Goal: Task Accomplishment & Management: Complete application form

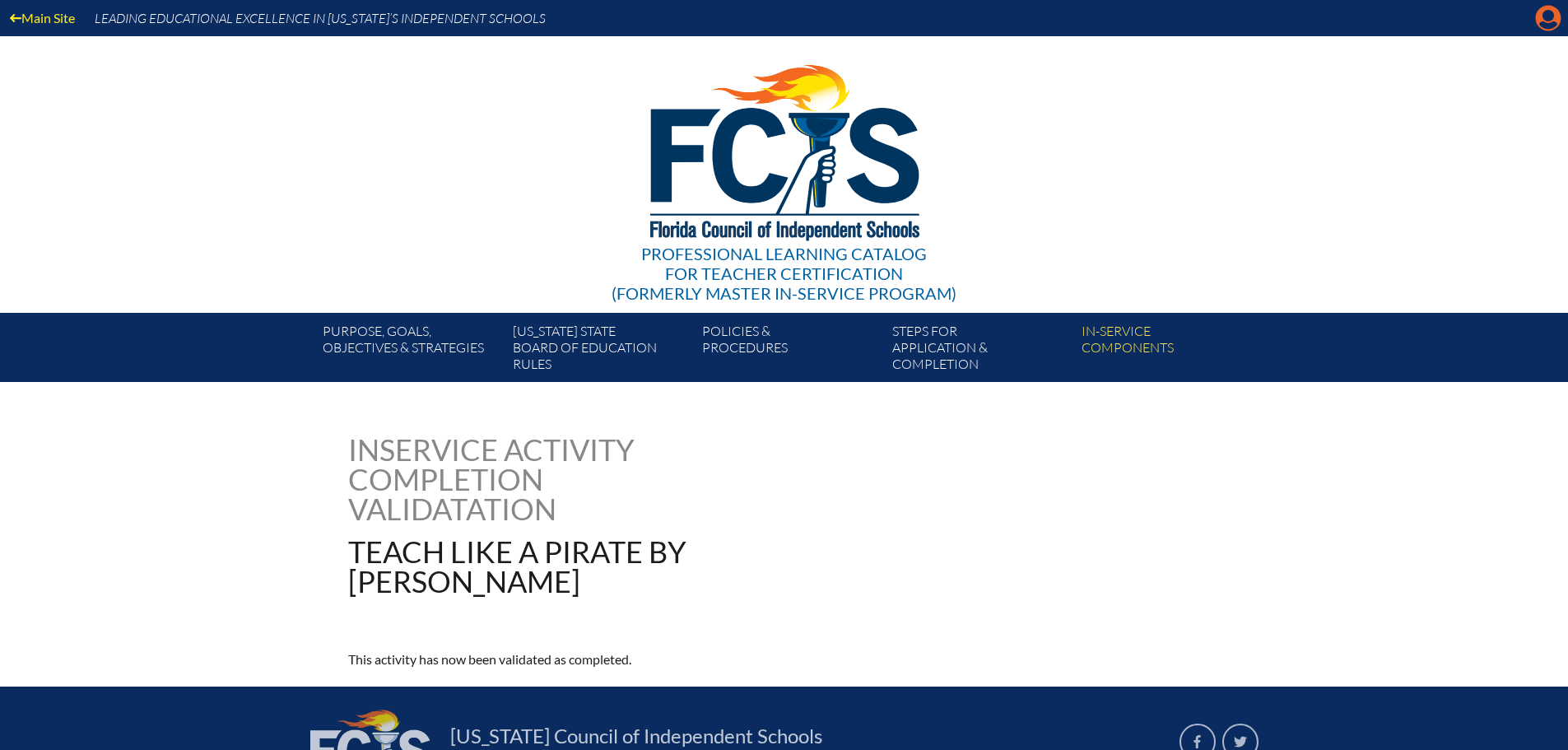
click at [1541, 24] on icon "Manage account" at bounding box center [1548, 17] width 26 height 26
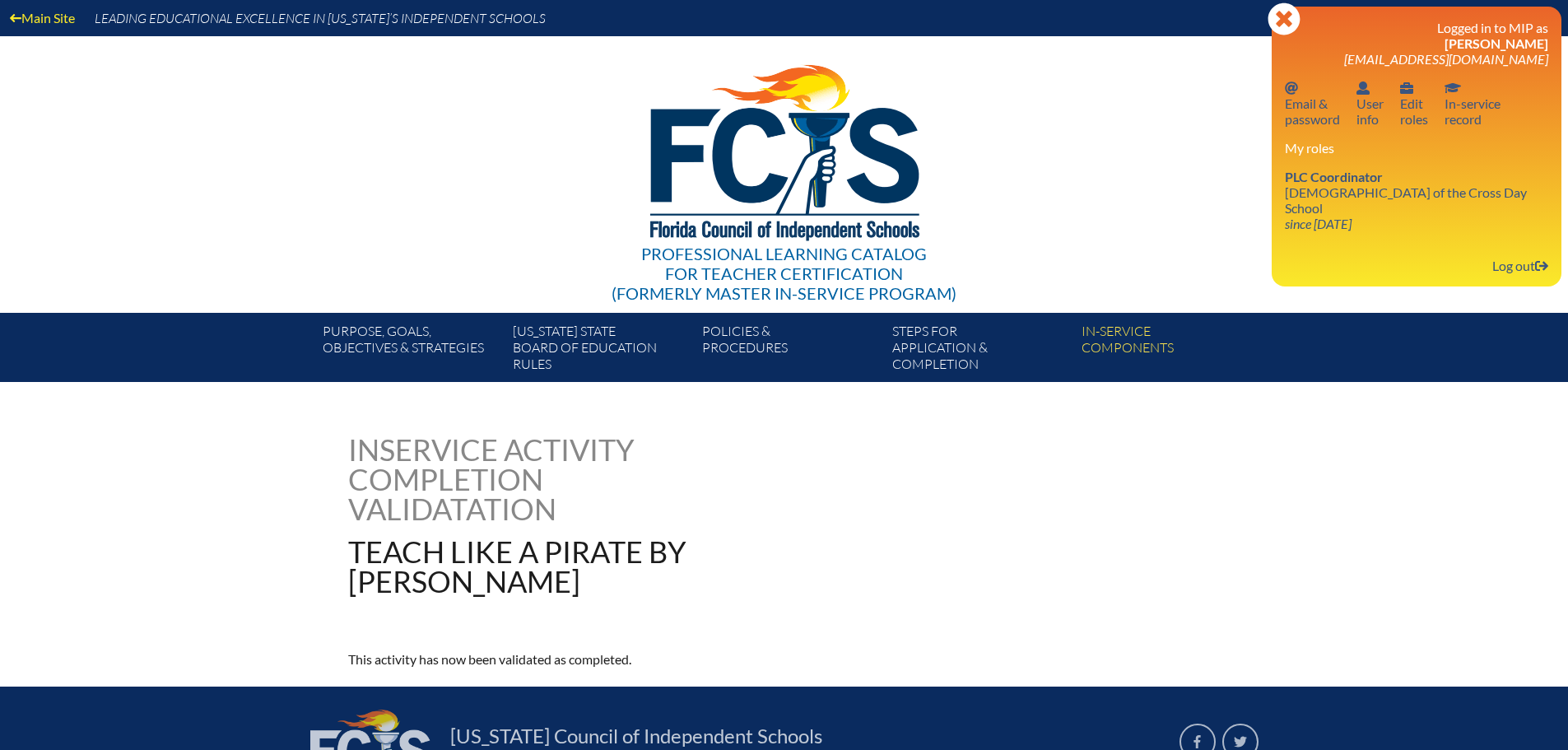
click at [1240, 233] on div "Professional Learning Catalog for Teacher Certification (formerly Master In-ser…" at bounding box center [784, 173] width 1000 height 276
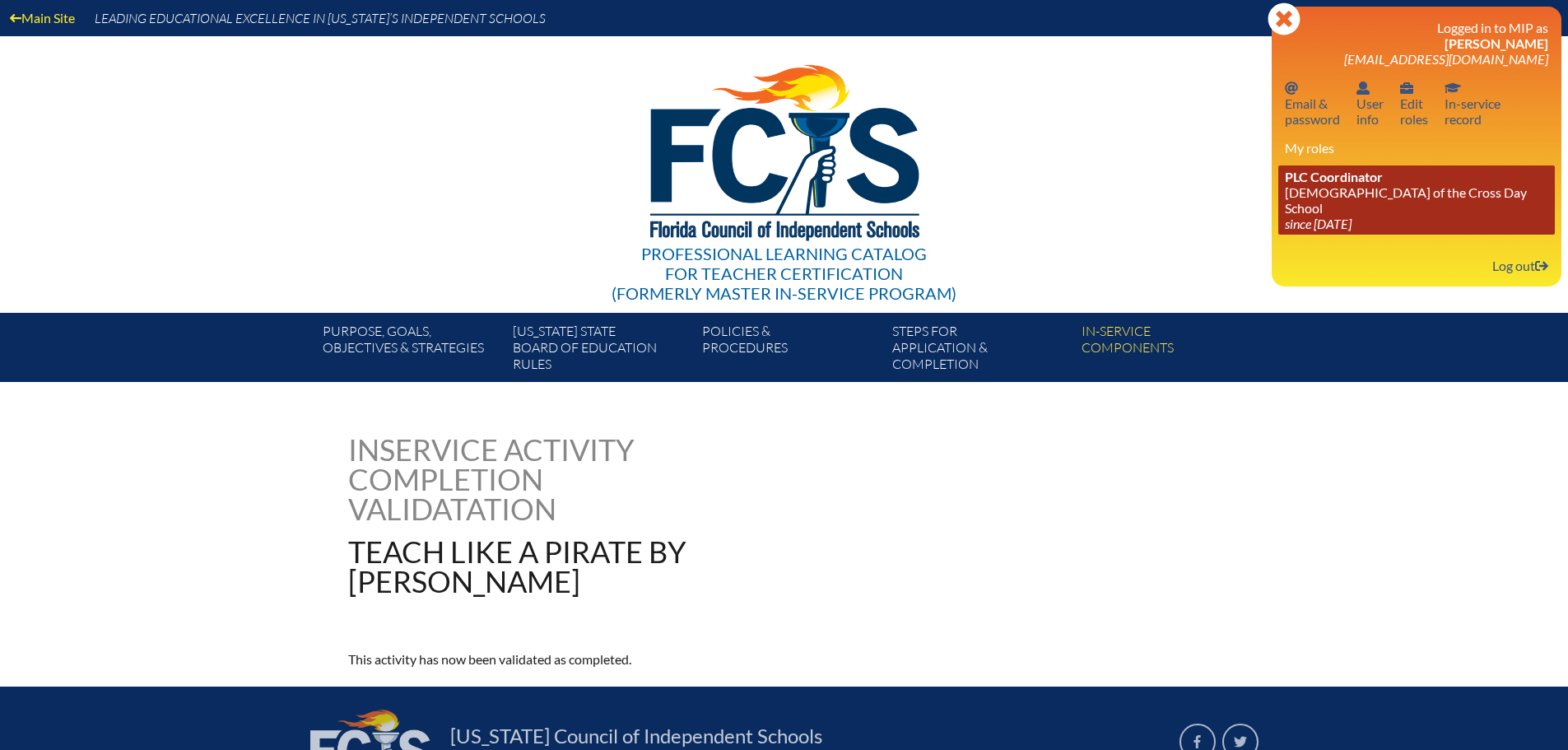
click at [1307, 200] on link "PLC Coordinator Lutheran Church of the Cross Day School since 2022 Jun 10" at bounding box center [1416, 200] width 276 height 69
click at [1317, 216] on icon "since [DATE]" at bounding box center [1317, 224] width 67 height 16
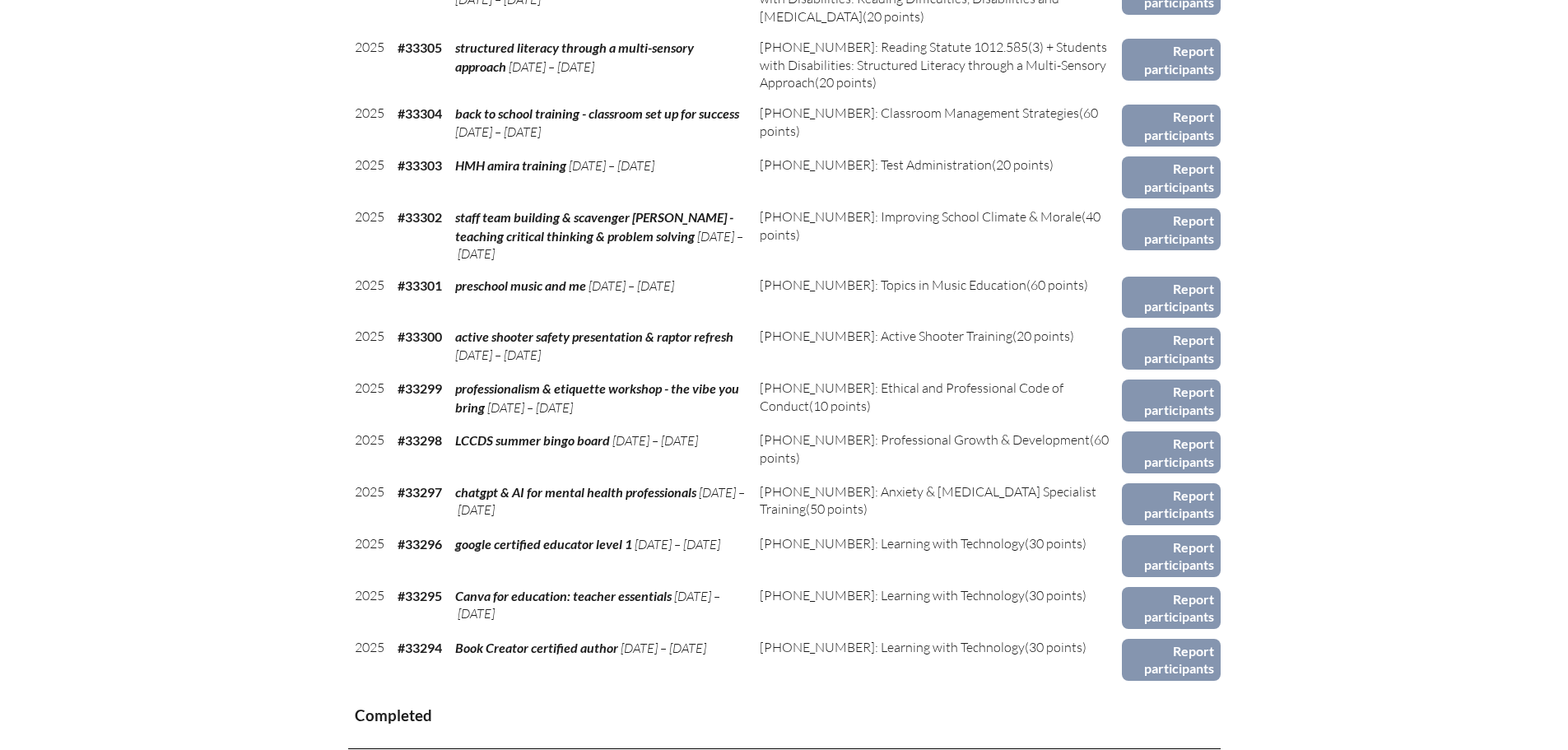
scroll to position [1317, 0]
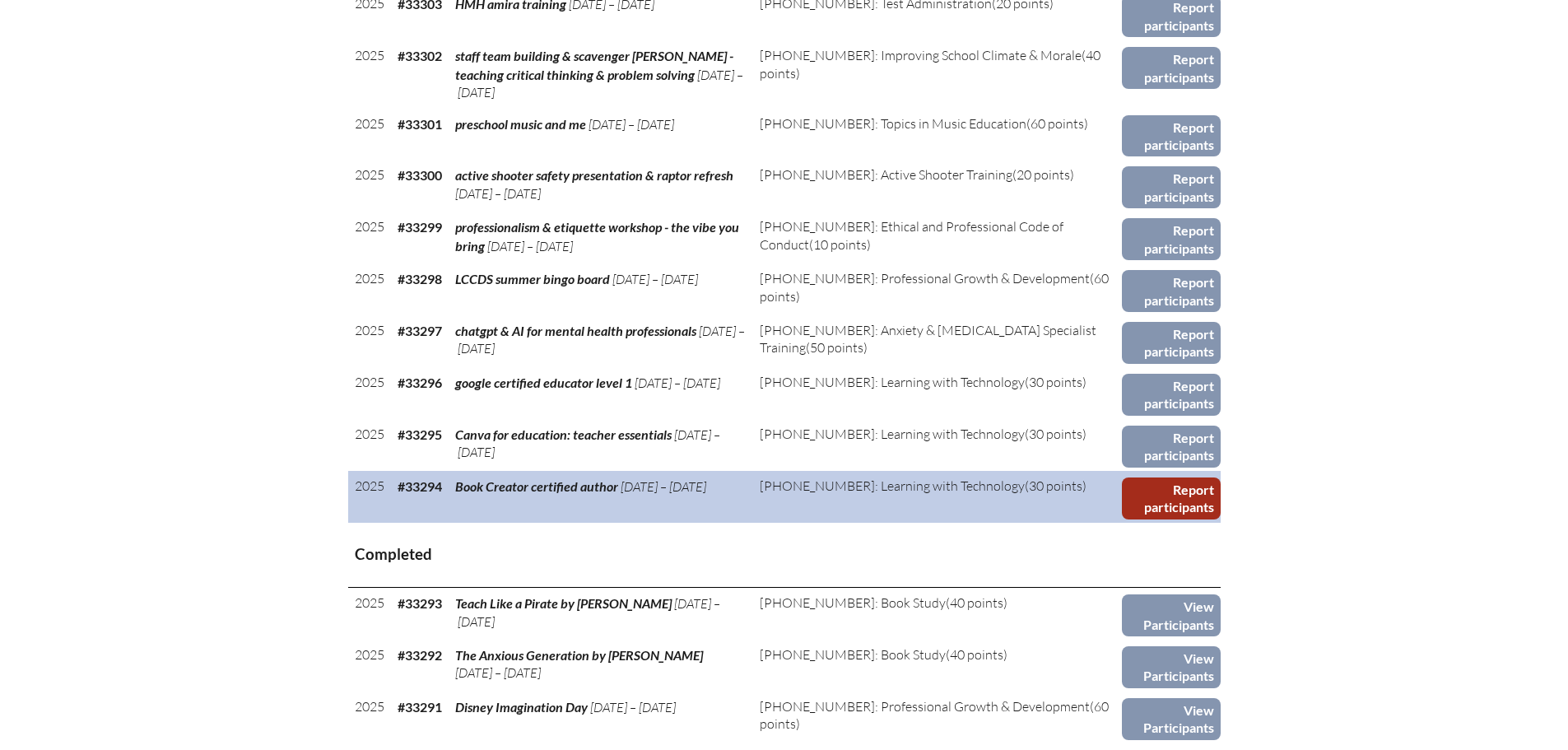
click at [1209, 491] on link "Report participants" at bounding box center [1170, 498] width 98 height 42
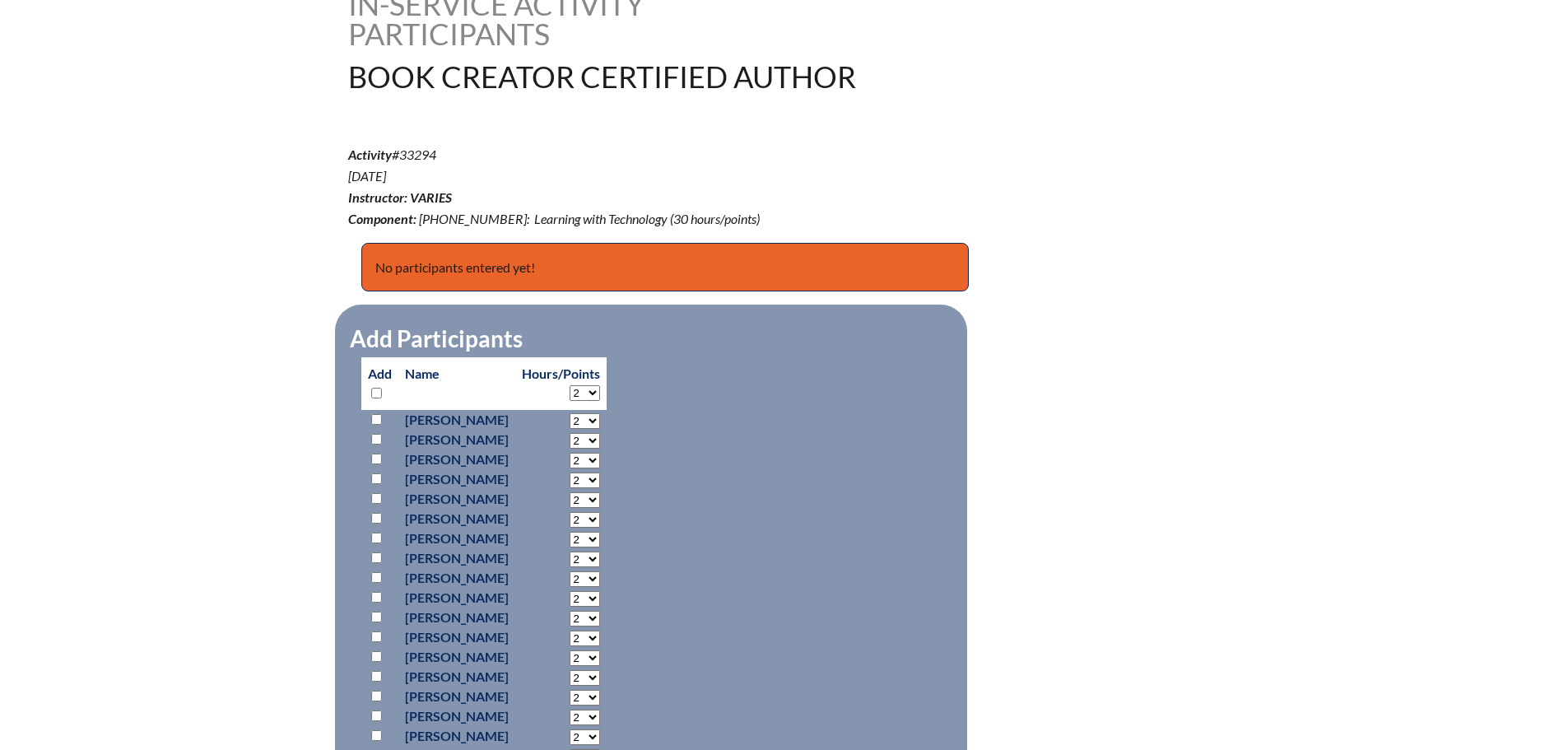
scroll to position [659, 0]
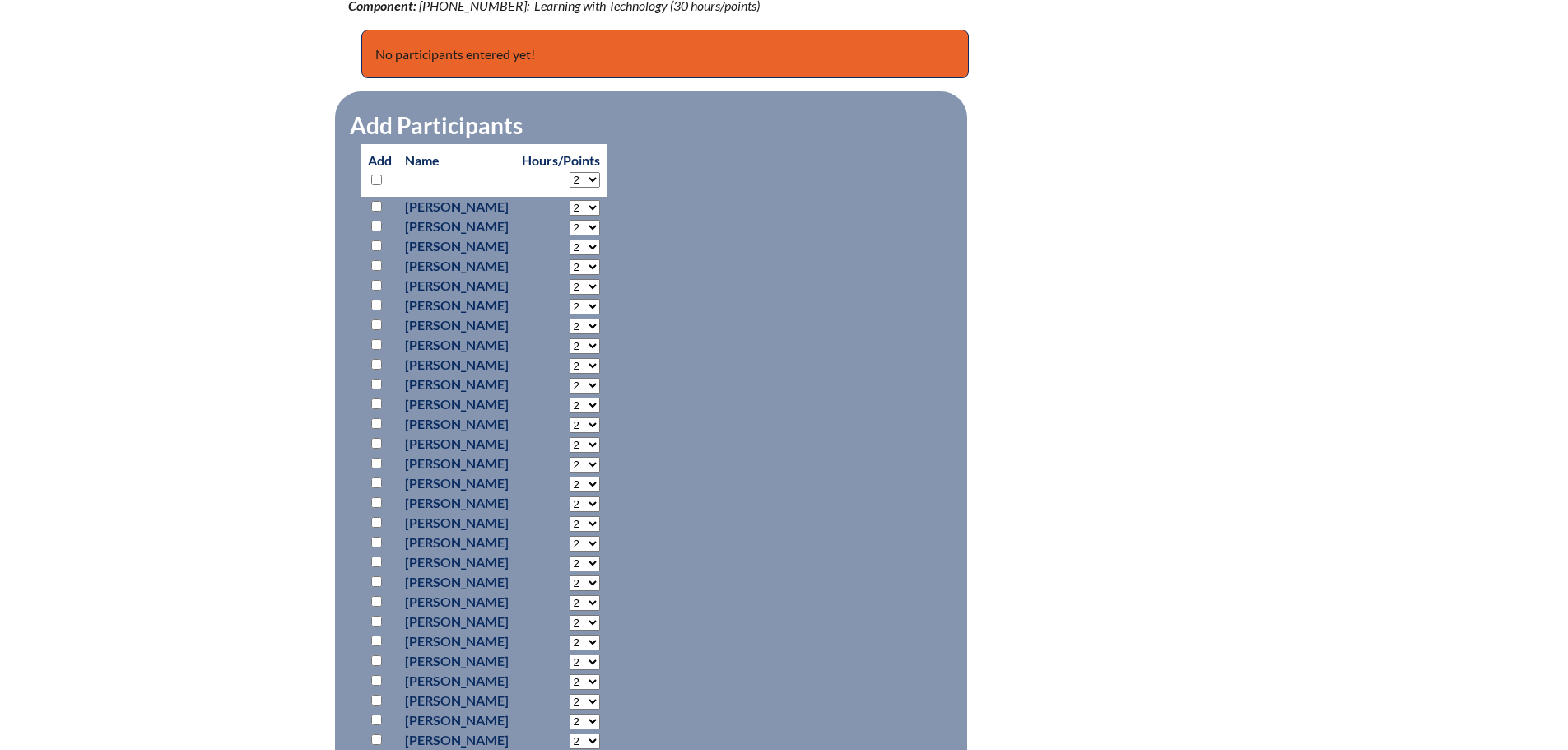
click at [381, 342] on input "checkbox" at bounding box center [376, 344] width 11 height 11
checkbox input "true"
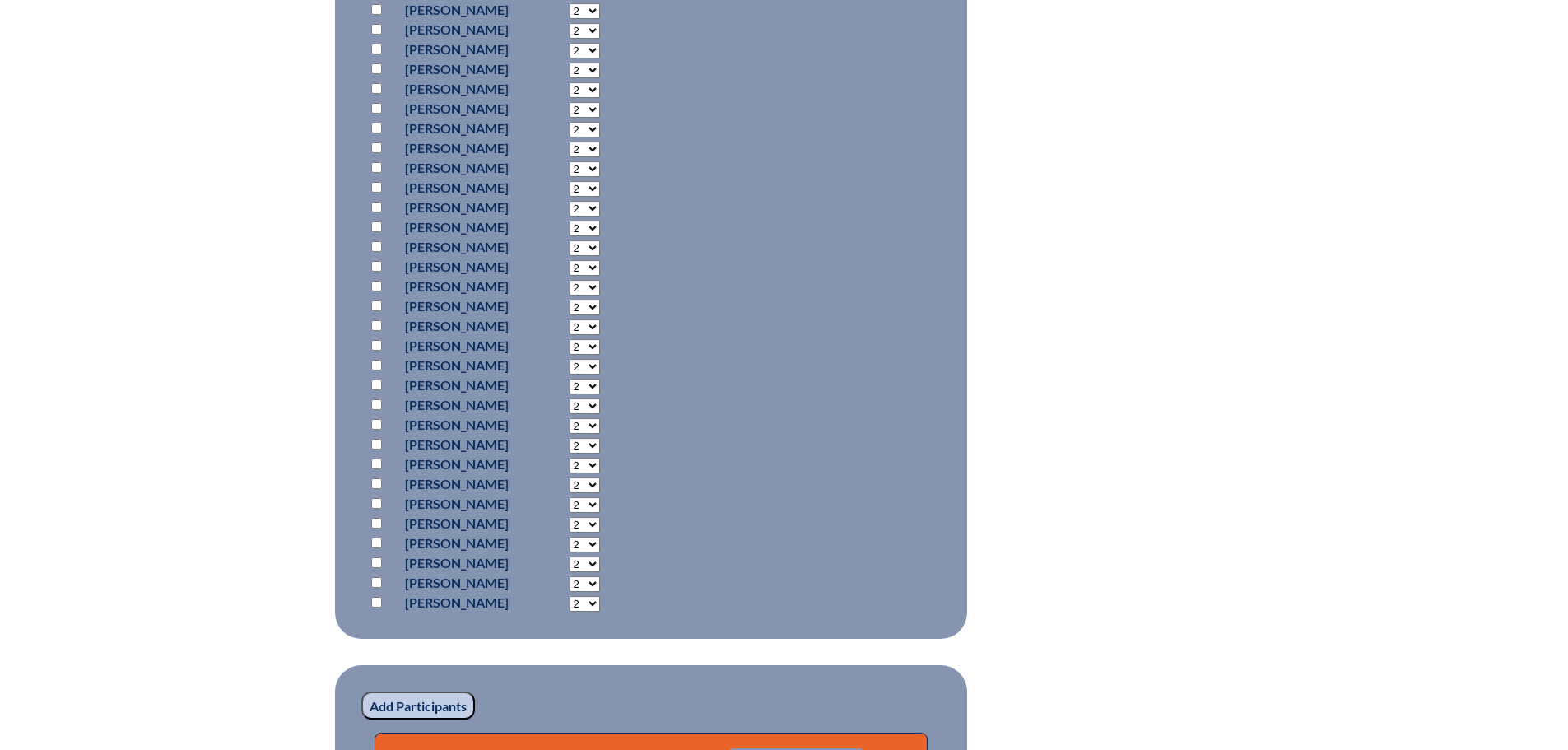
scroll to position [1071, 0]
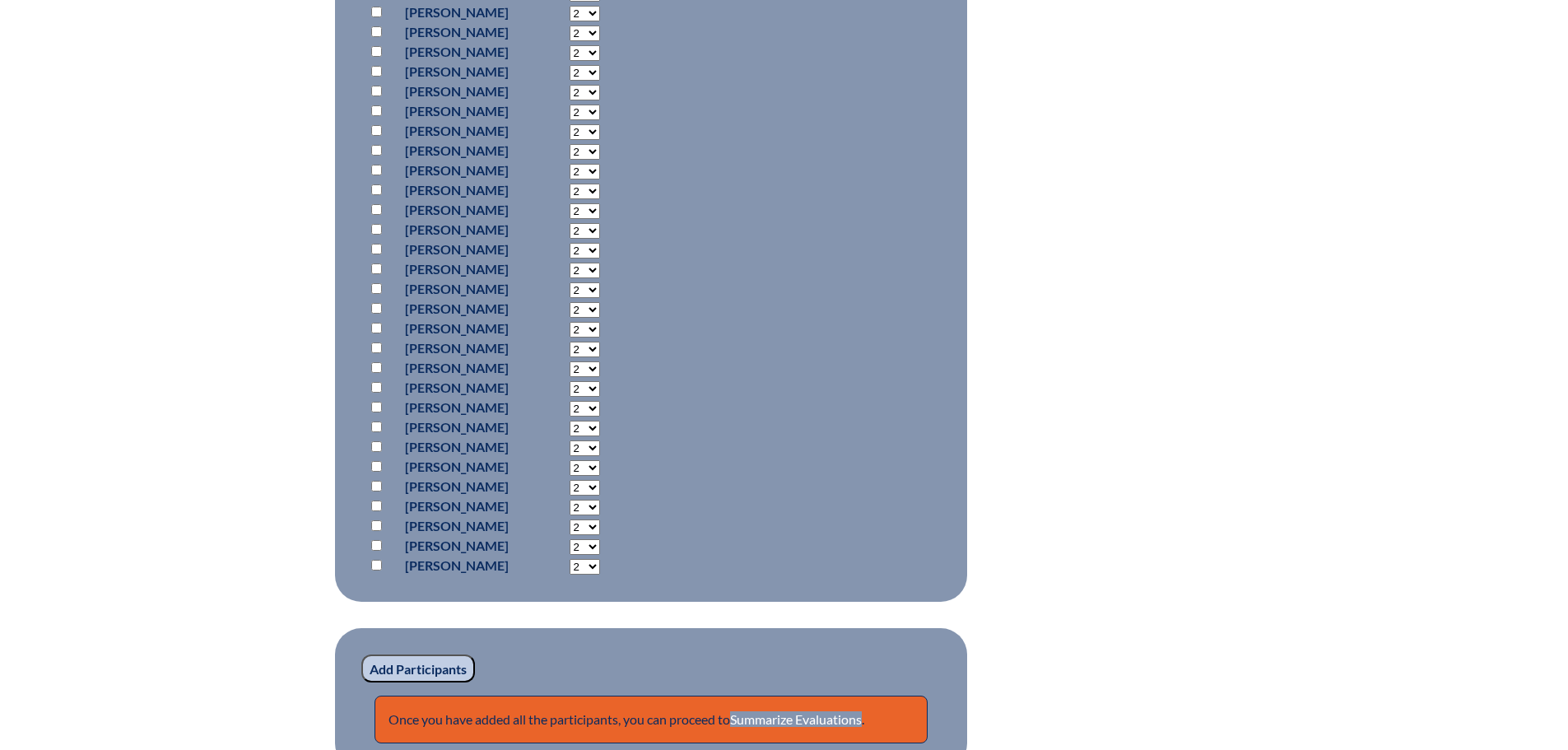
click at [386, 665] on input "Add Participants" at bounding box center [417, 668] width 113 height 28
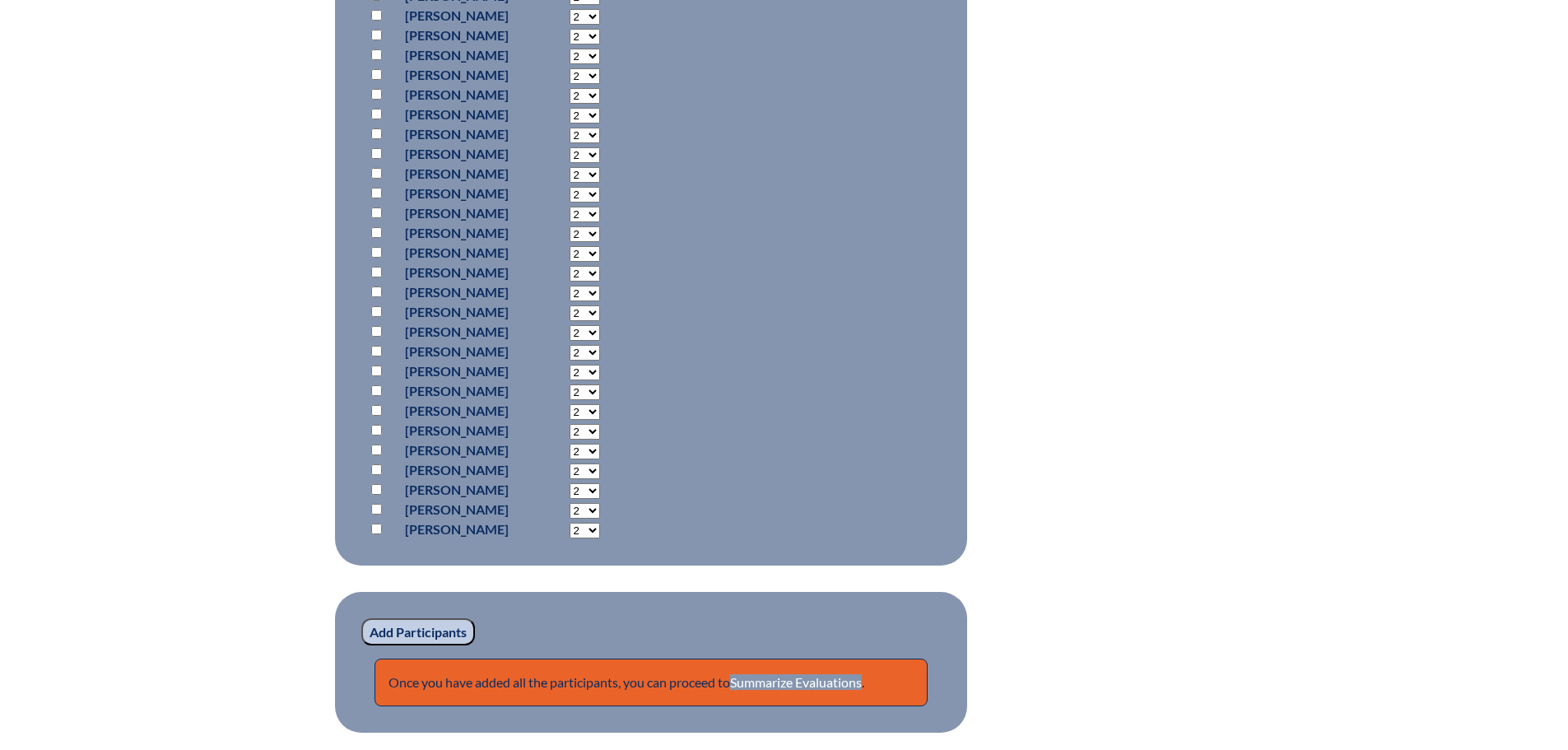
scroll to position [1243, 0]
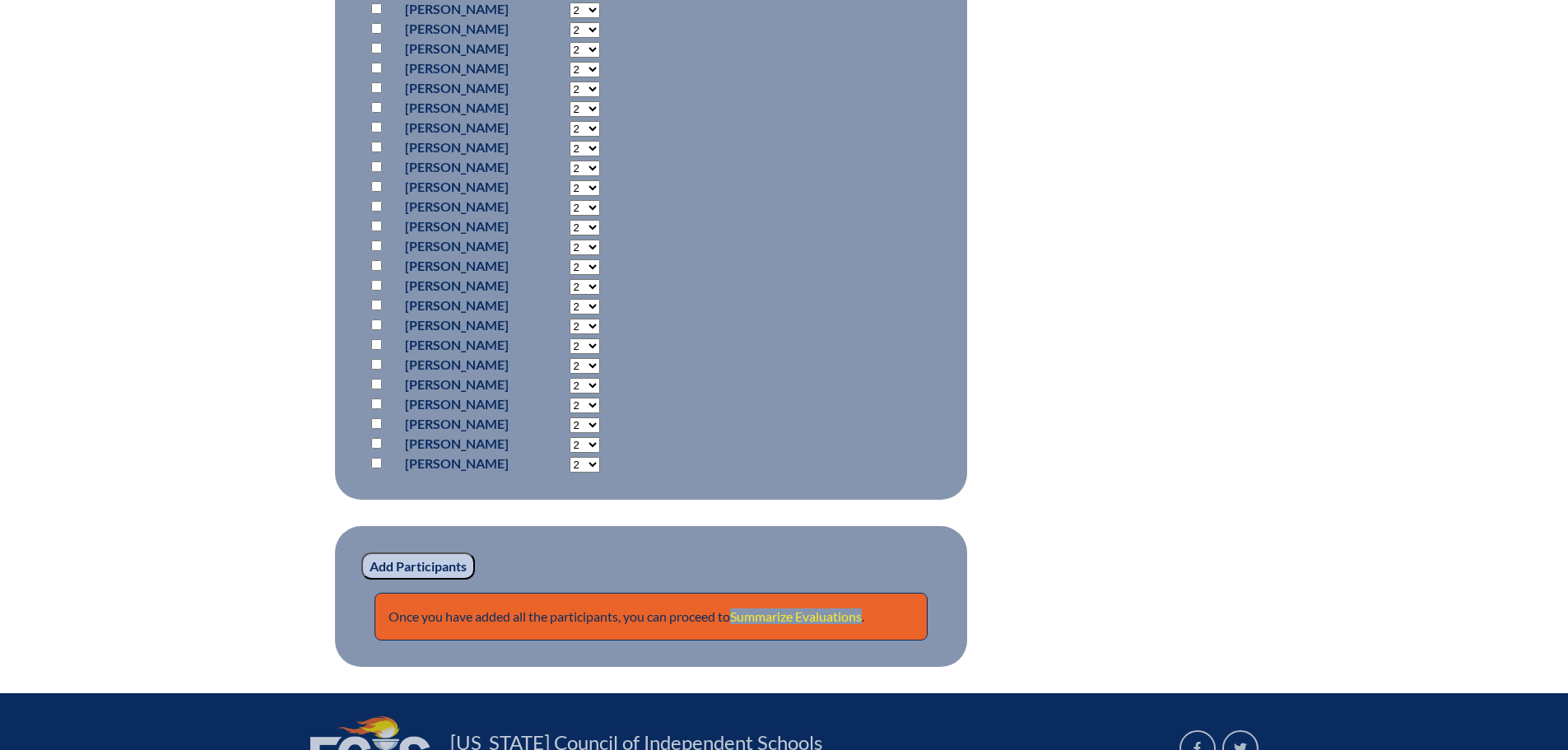
click at [786, 610] on link "Summarize Evaluations" at bounding box center [796, 616] width 132 height 16
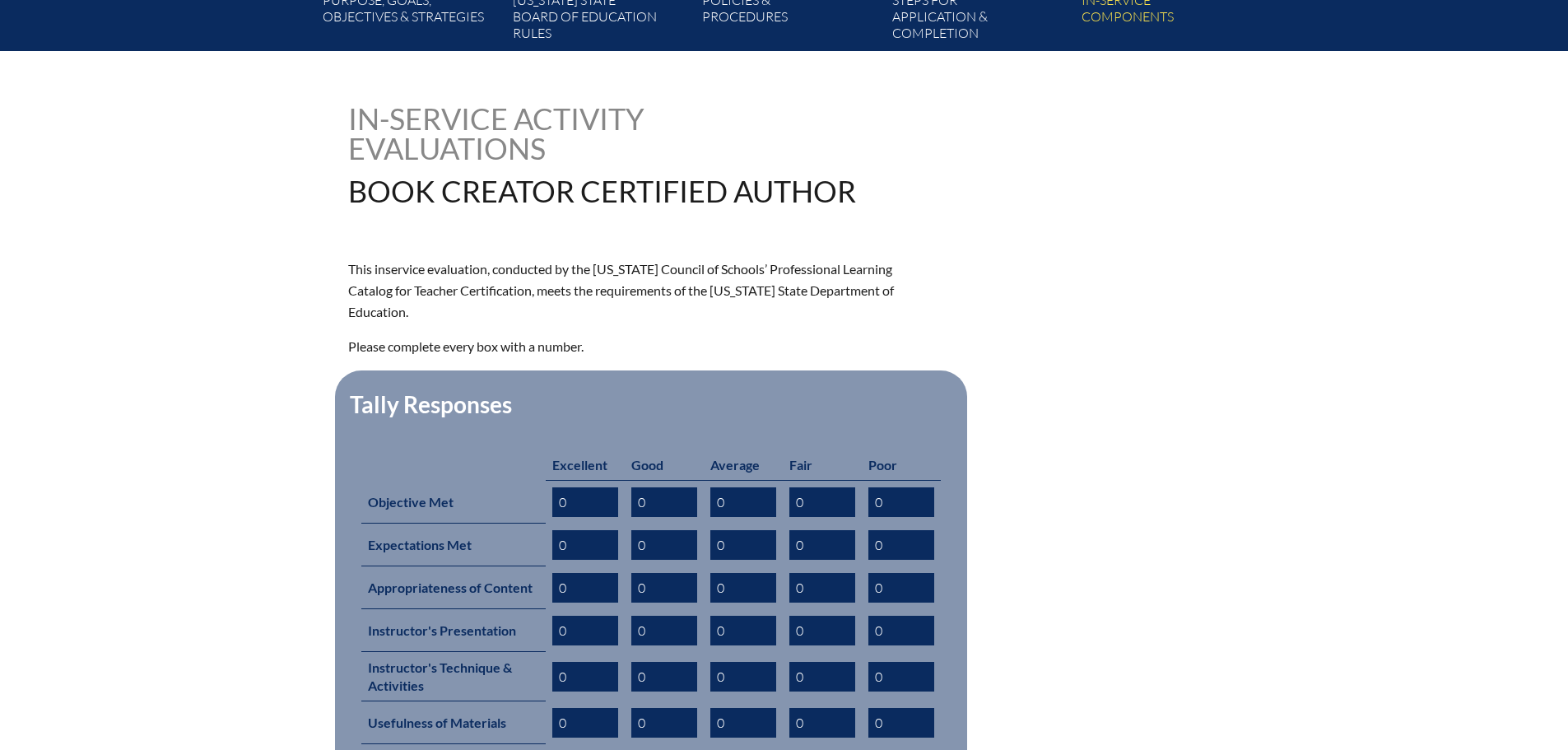
scroll to position [494, 0]
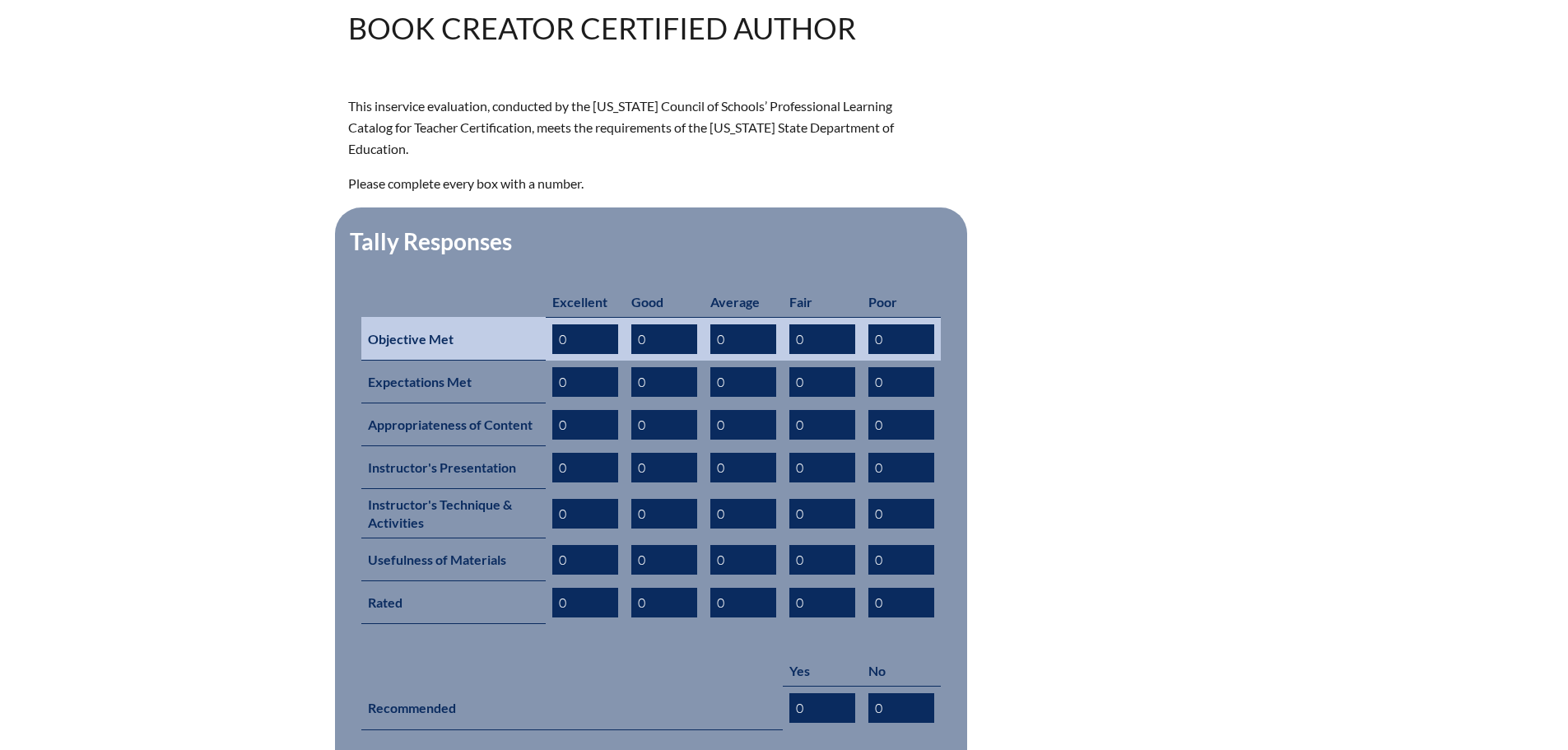
drag, startPoint x: 574, startPoint y: 317, endPoint x: 558, endPoint y: 316, distance: 16.0
click at [558, 325] on input "0" at bounding box center [585, 339] width 66 height 30
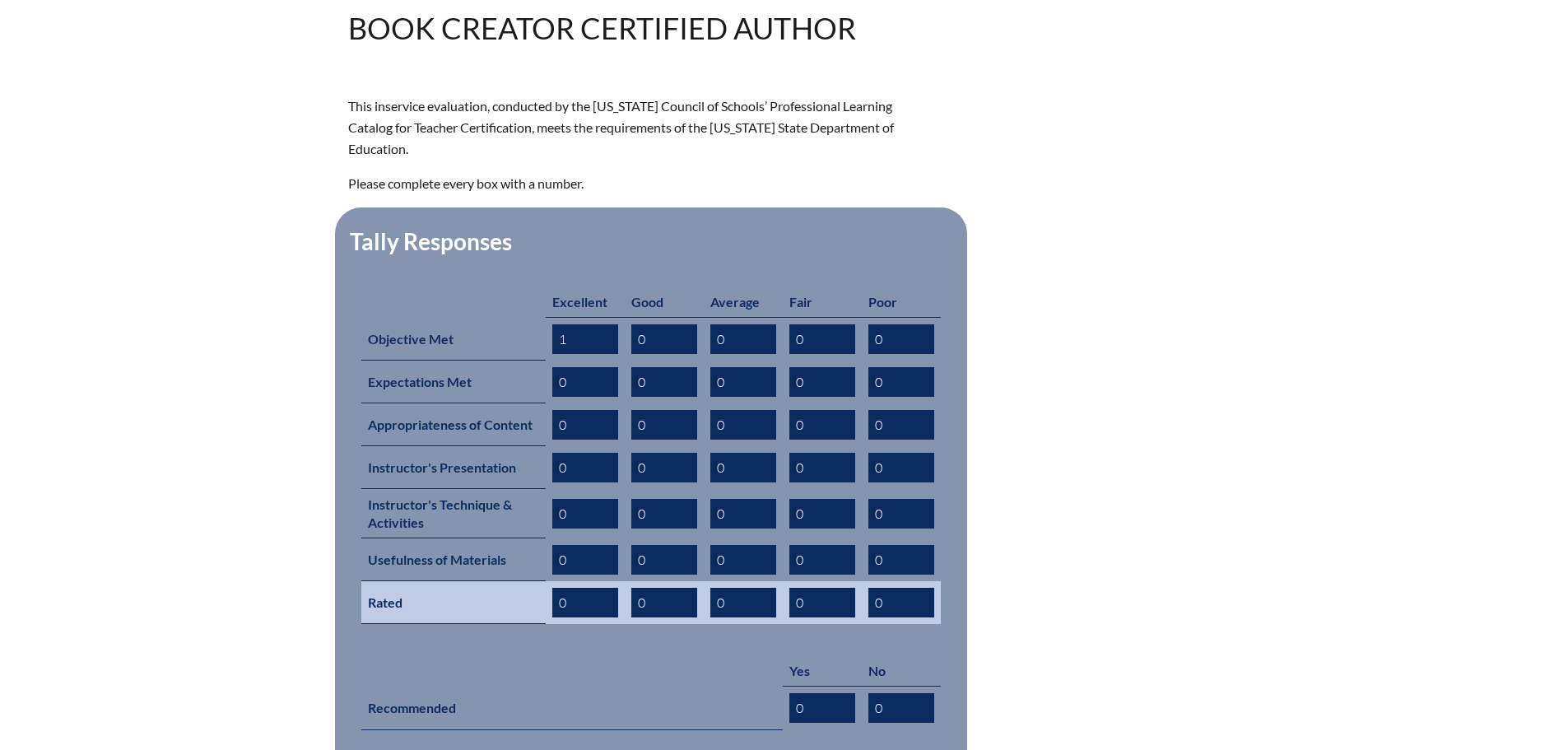
type input "1"
drag, startPoint x: 571, startPoint y: 575, endPoint x: 544, endPoint y: 572, distance: 27.2
click at [545, 581] on td "0" at bounding box center [585, 603] width 79 height 43
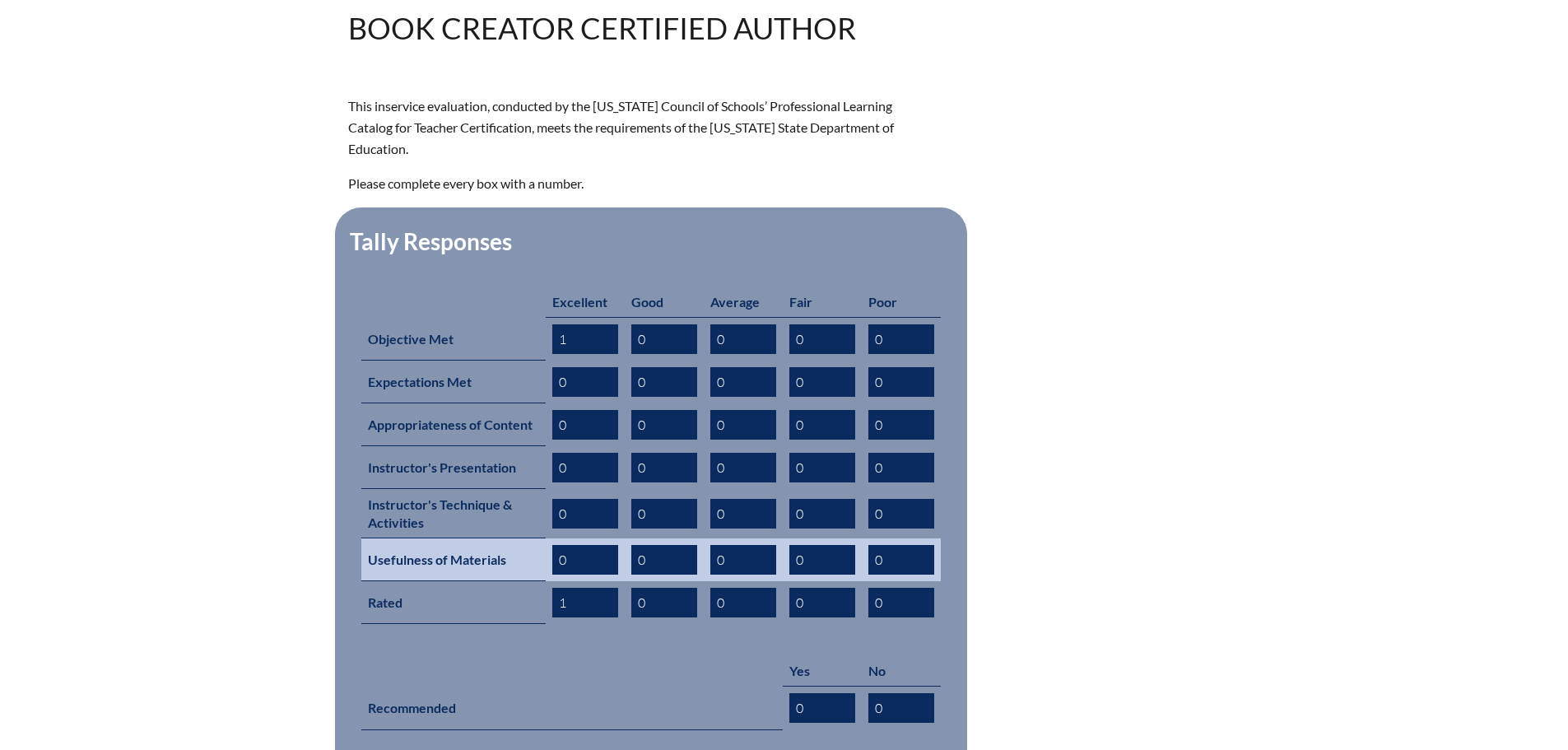
type input "1"
drag, startPoint x: 567, startPoint y: 532, endPoint x: 543, endPoint y: 531, distance: 24.0
click at [543, 539] on tr "Usefulness of Materials 0 0 0 0 0" at bounding box center [651, 560] width 579 height 43
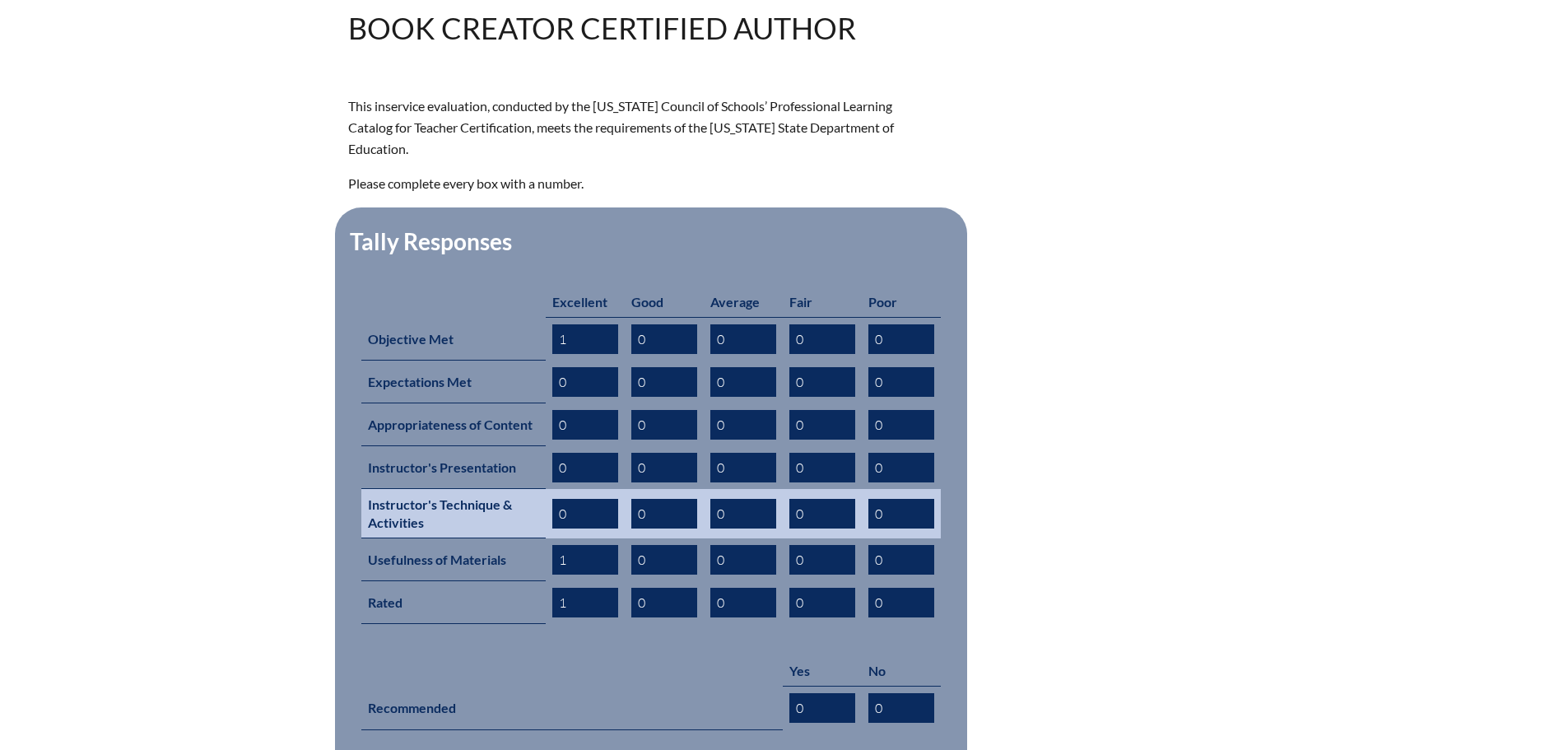
type input "1"
drag, startPoint x: 565, startPoint y: 480, endPoint x: 549, endPoint y: 480, distance: 16.0
click at [549, 489] on td "0" at bounding box center [585, 514] width 79 height 49
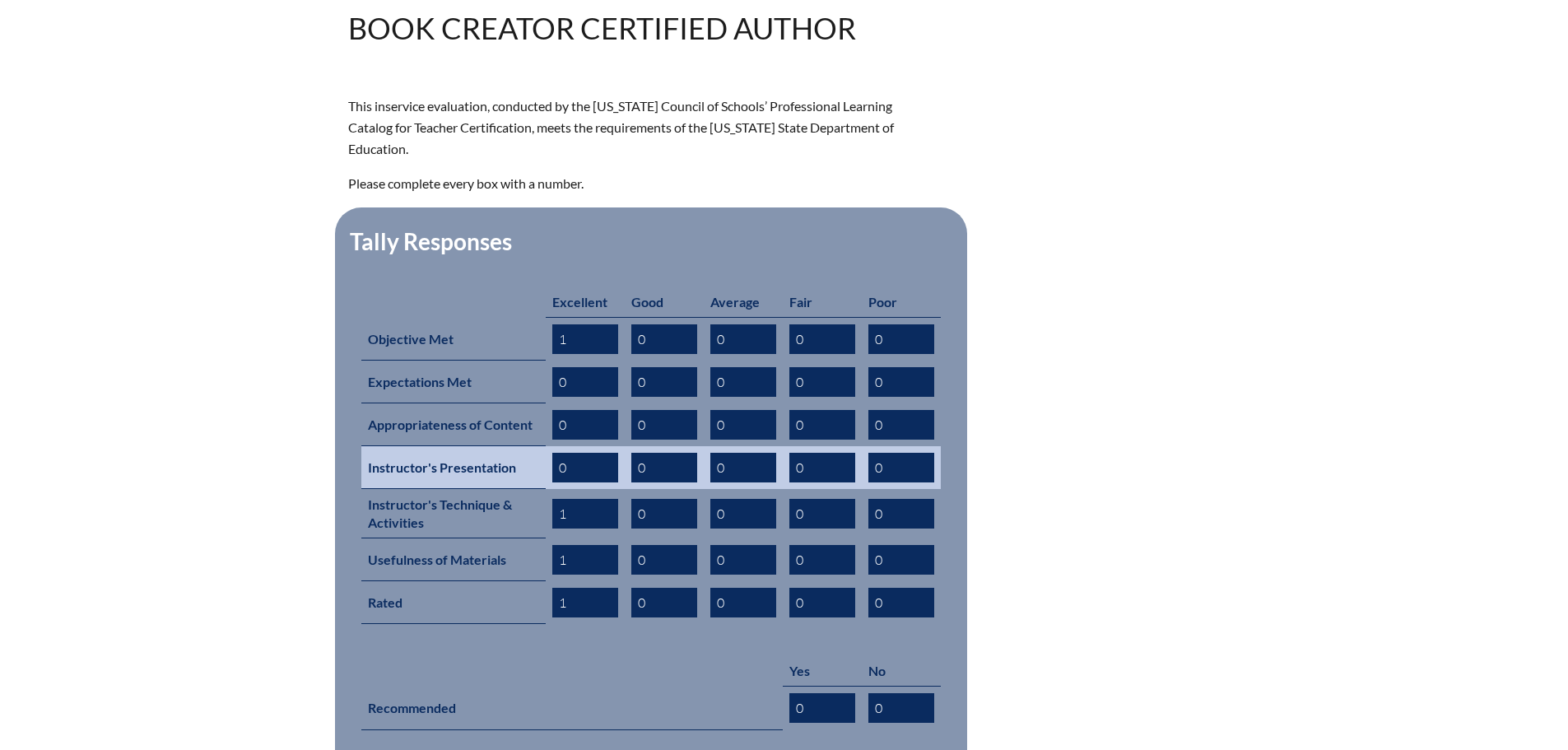
type input "1"
drag, startPoint x: 569, startPoint y: 438, endPoint x: 551, endPoint y: 437, distance: 18.0
click at [552, 453] on input "0" at bounding box center [585, 467] width 66 height 30
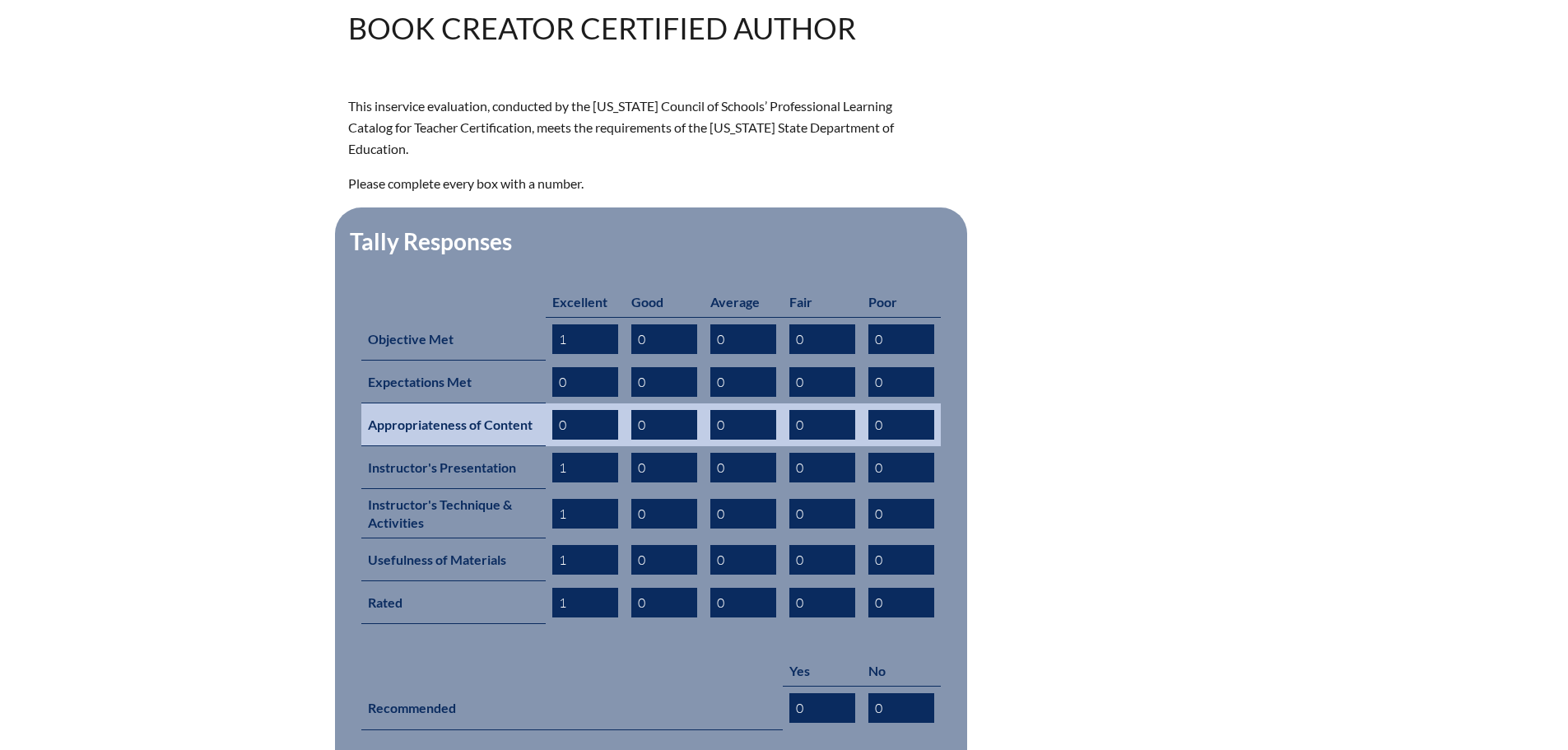
type input "1"
drag, startPoint x: 570, startPoint y: 403, endPoint x: 556, endPoint y: 398, distance: 14.9
click at [556, 410] on input "0" at bounding box center [585, 424] width 66 height 30
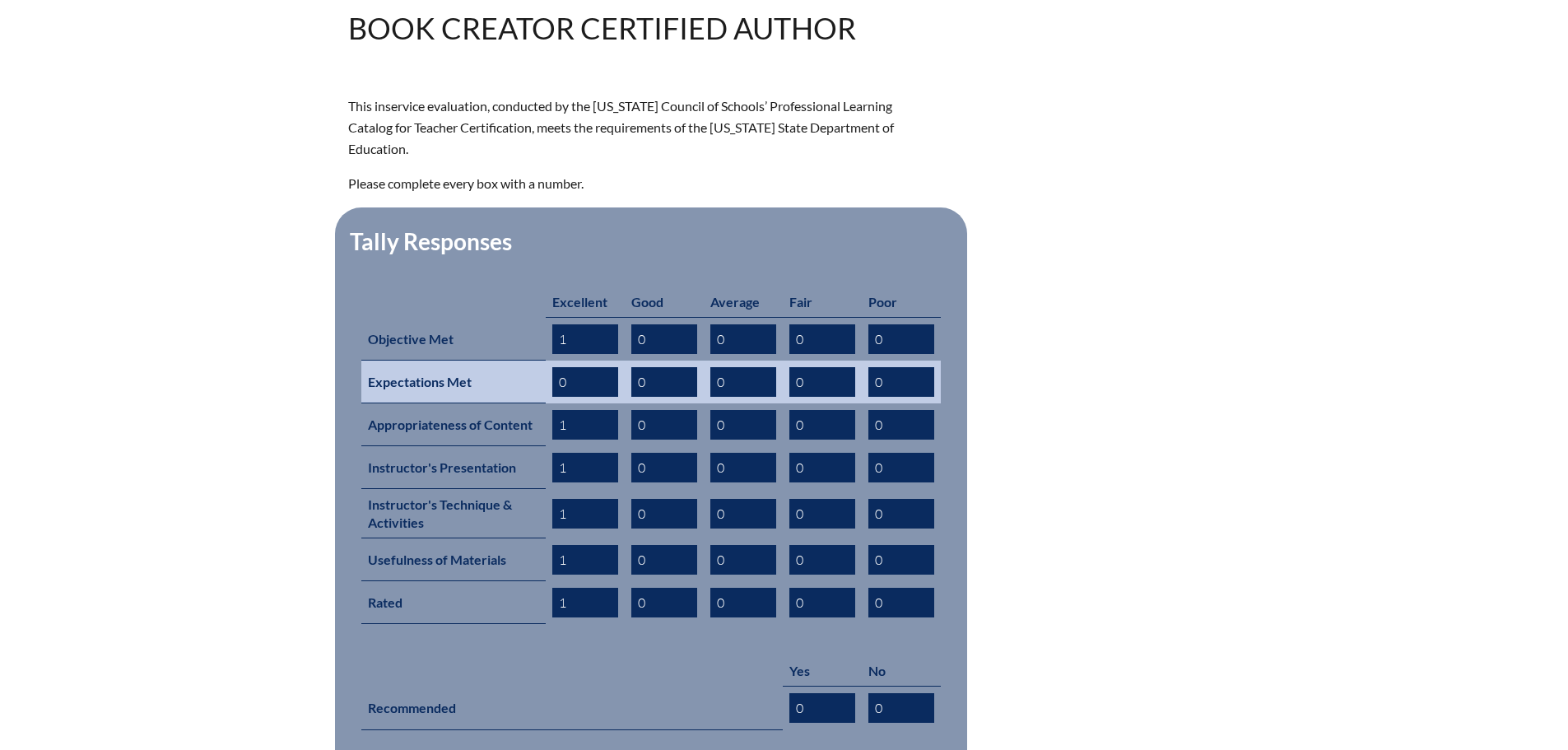
type input "1"
drag, startPoint x: 570, startPoint y: 359, endPoint x: 555, endPoint y: 361, distance: 15.1
click at [554, 367] on input "0" at bounding box center [585, 382] width 66 height 30
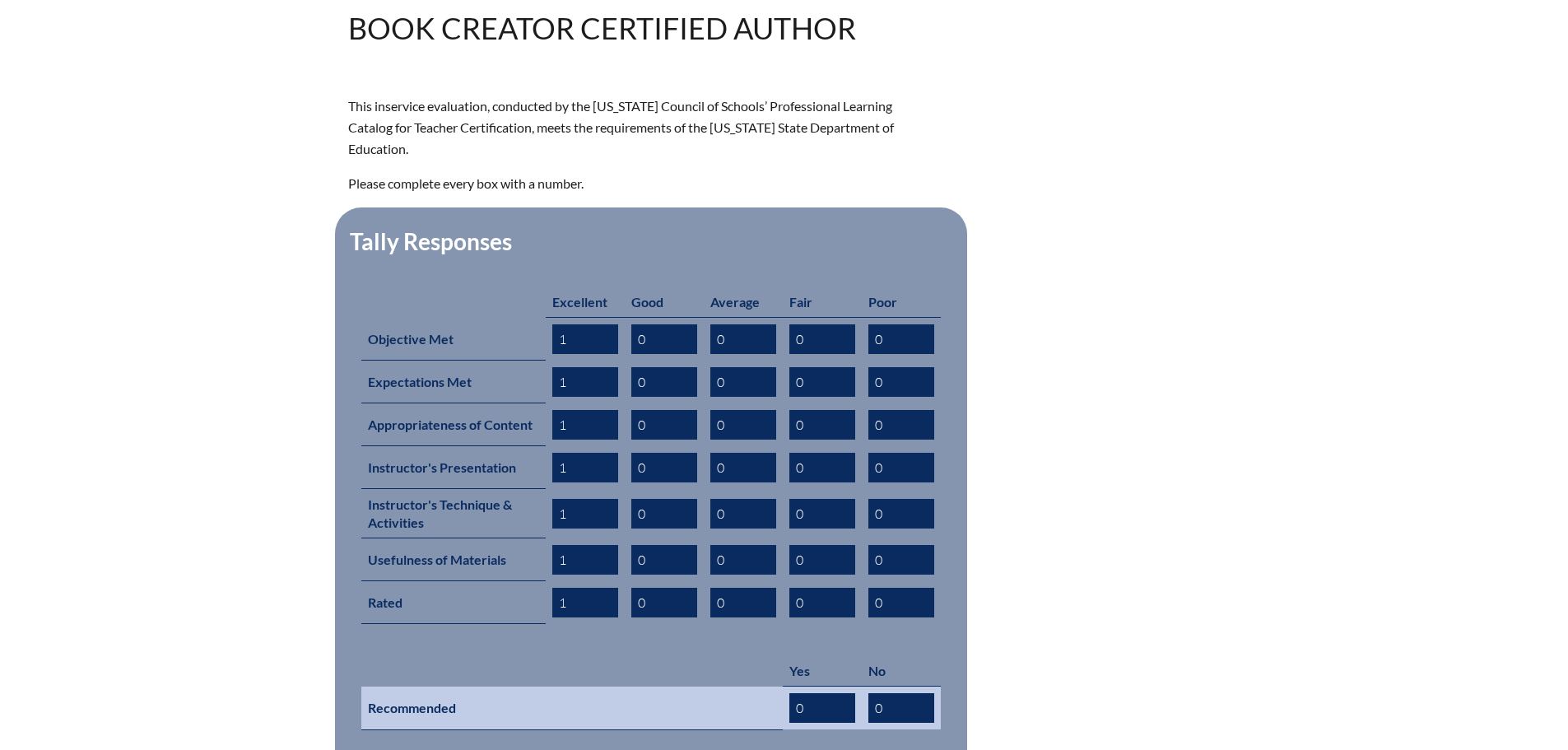
type input "1"
drag, startPoint x: 807, startPoint y: 677, endPoint x: 786, endPoint y: 677, distance: 21.0
click at [786, 687] on td "0" at bounding box center [822, 708] width 79 height 44
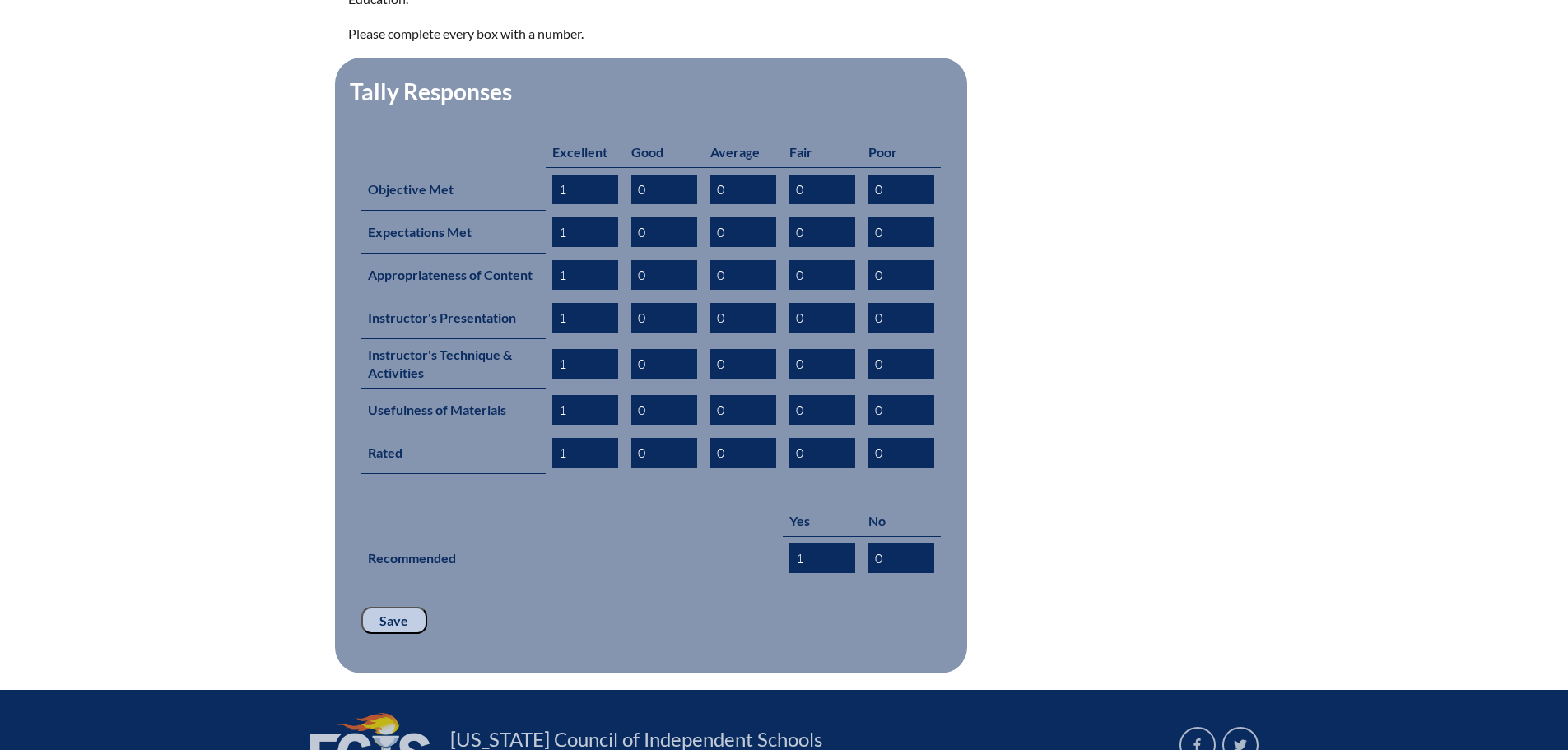
scroll to position [659, 0]
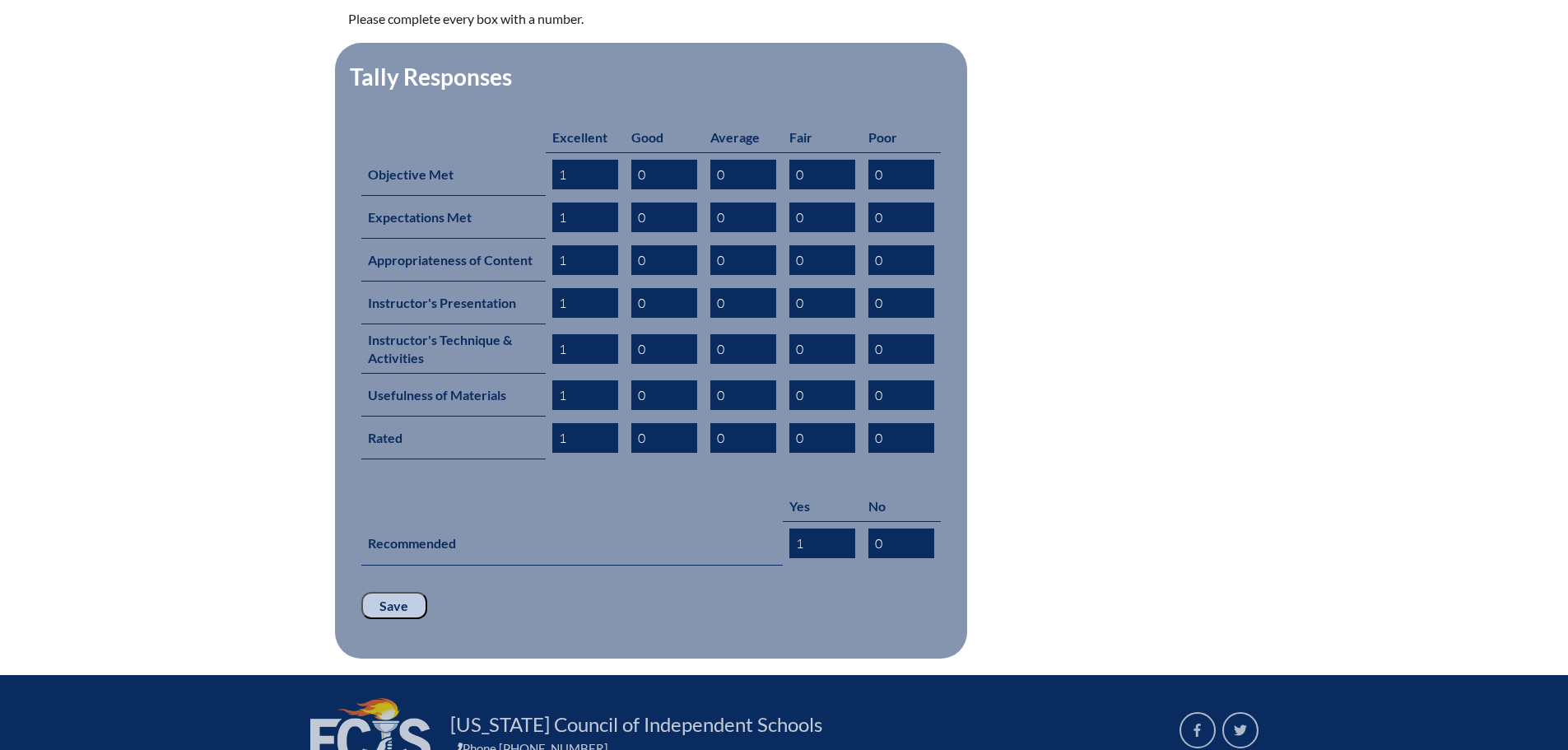
type input "1"
click at [394, 592] on input "Save" at bounding box center [394, 606] width 66 height 28
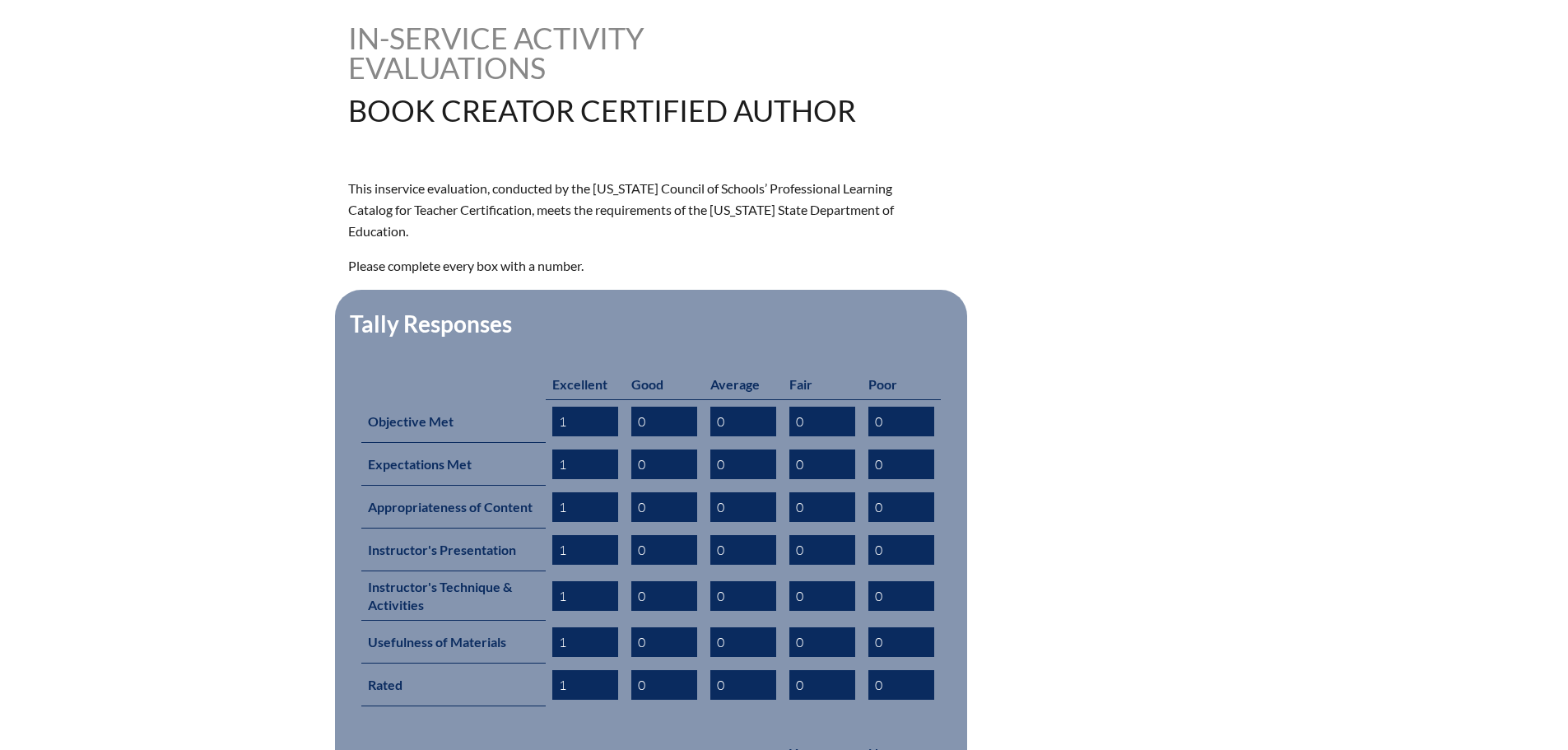
scroll to position [741, 0]
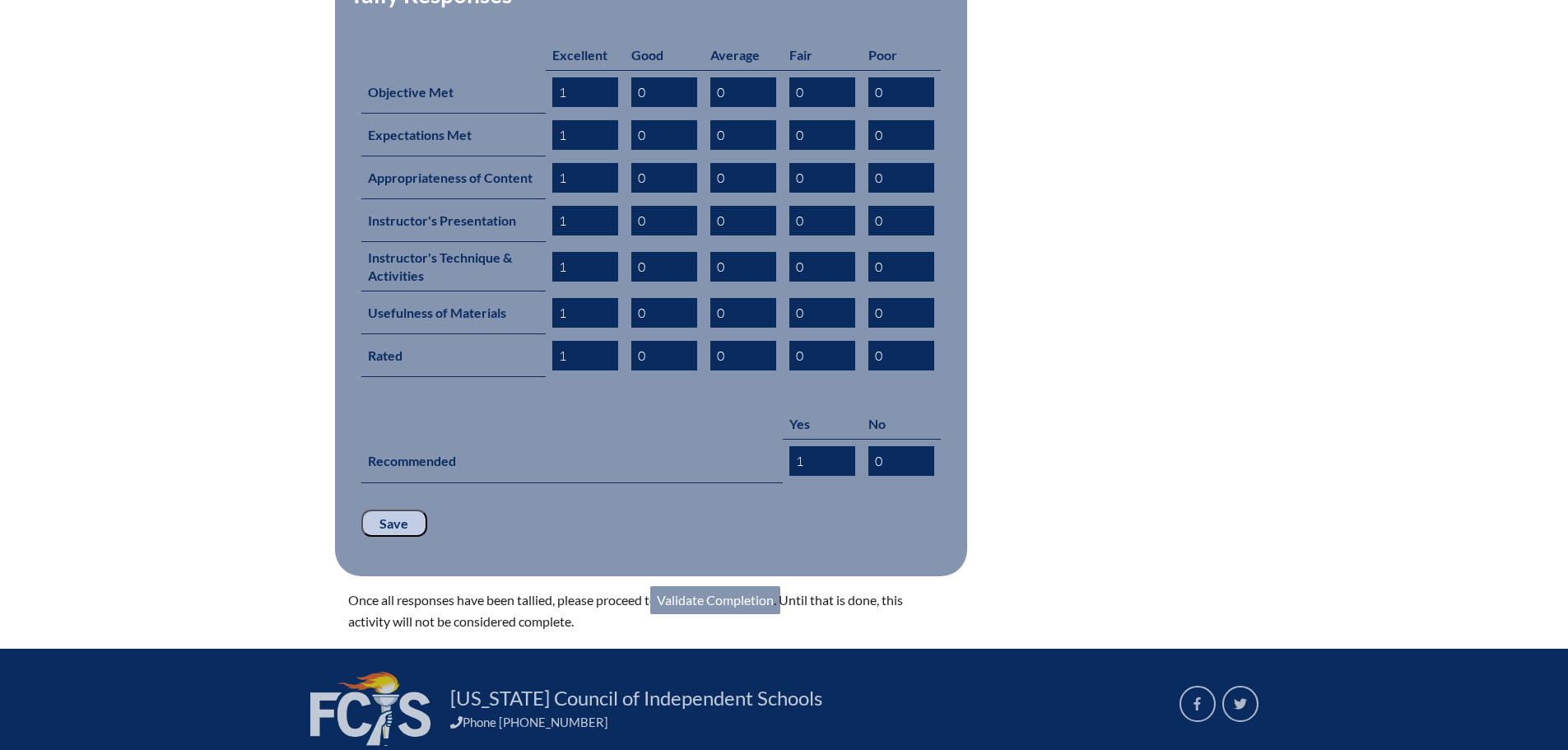
click at [706, 586] on link "Validate Completion" at bounding box center [715, 600] width 130 height 28
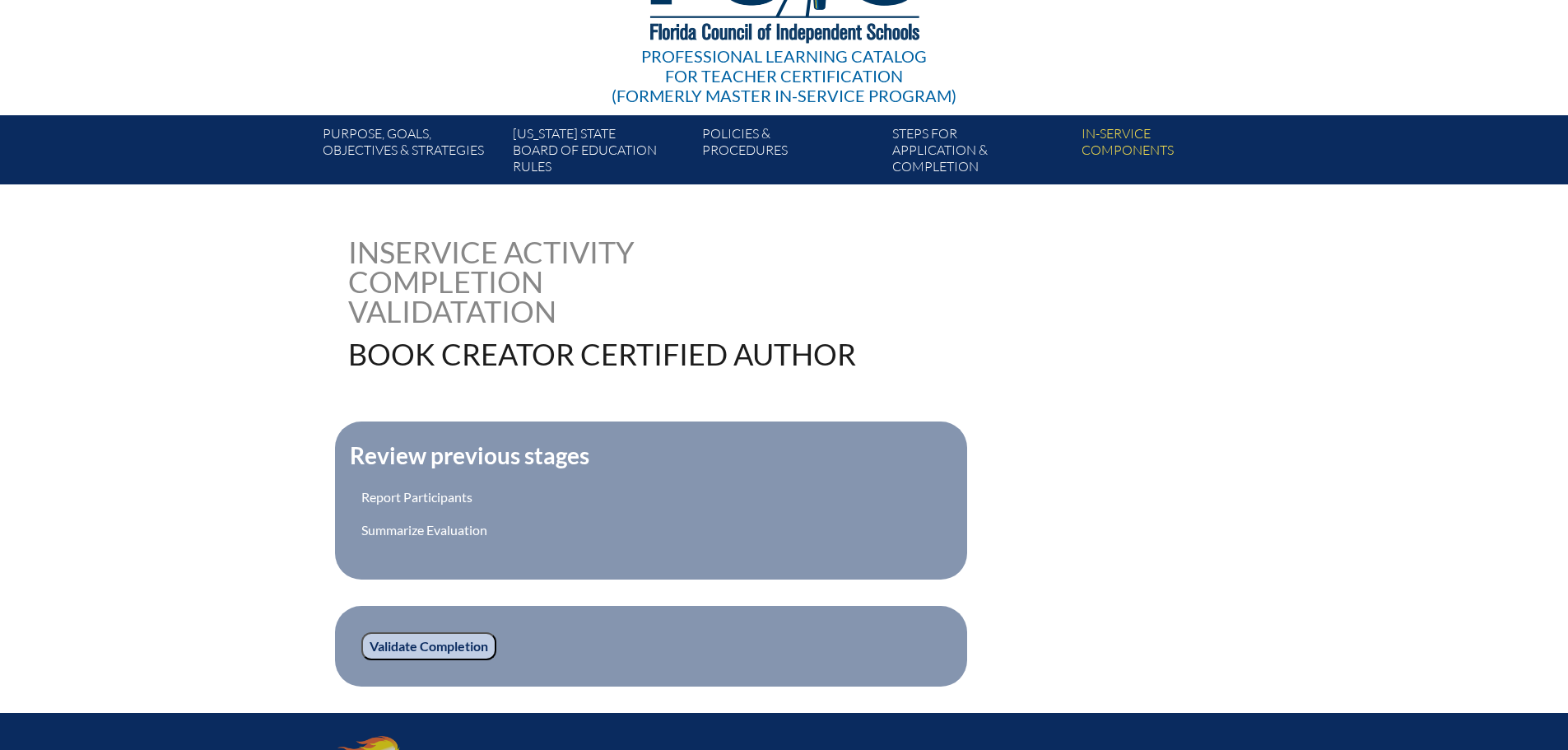
scroll to position [397, 0]
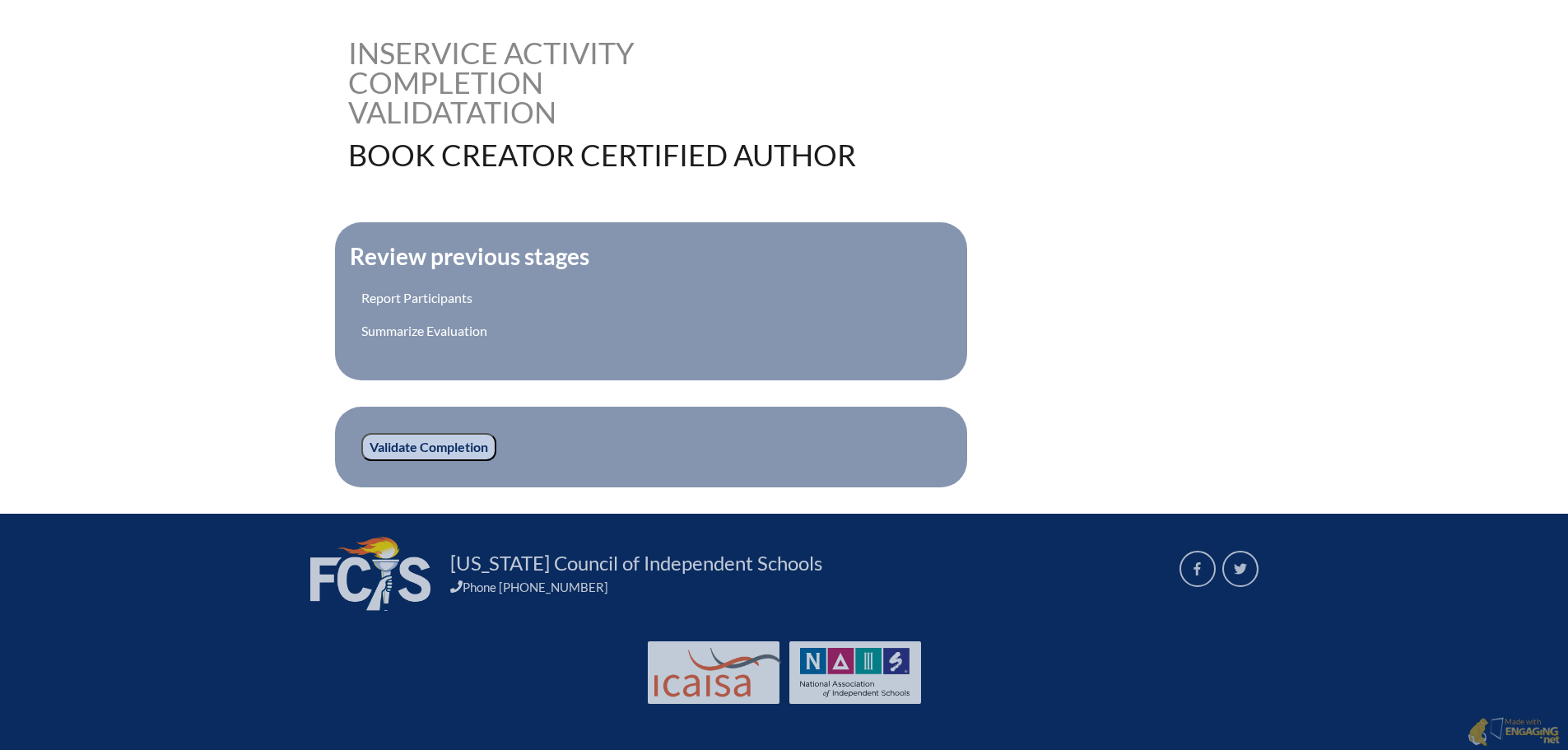
click at [446, 447] on input "Validate Completion" at bounding box center [428, 447] width 135 height 28
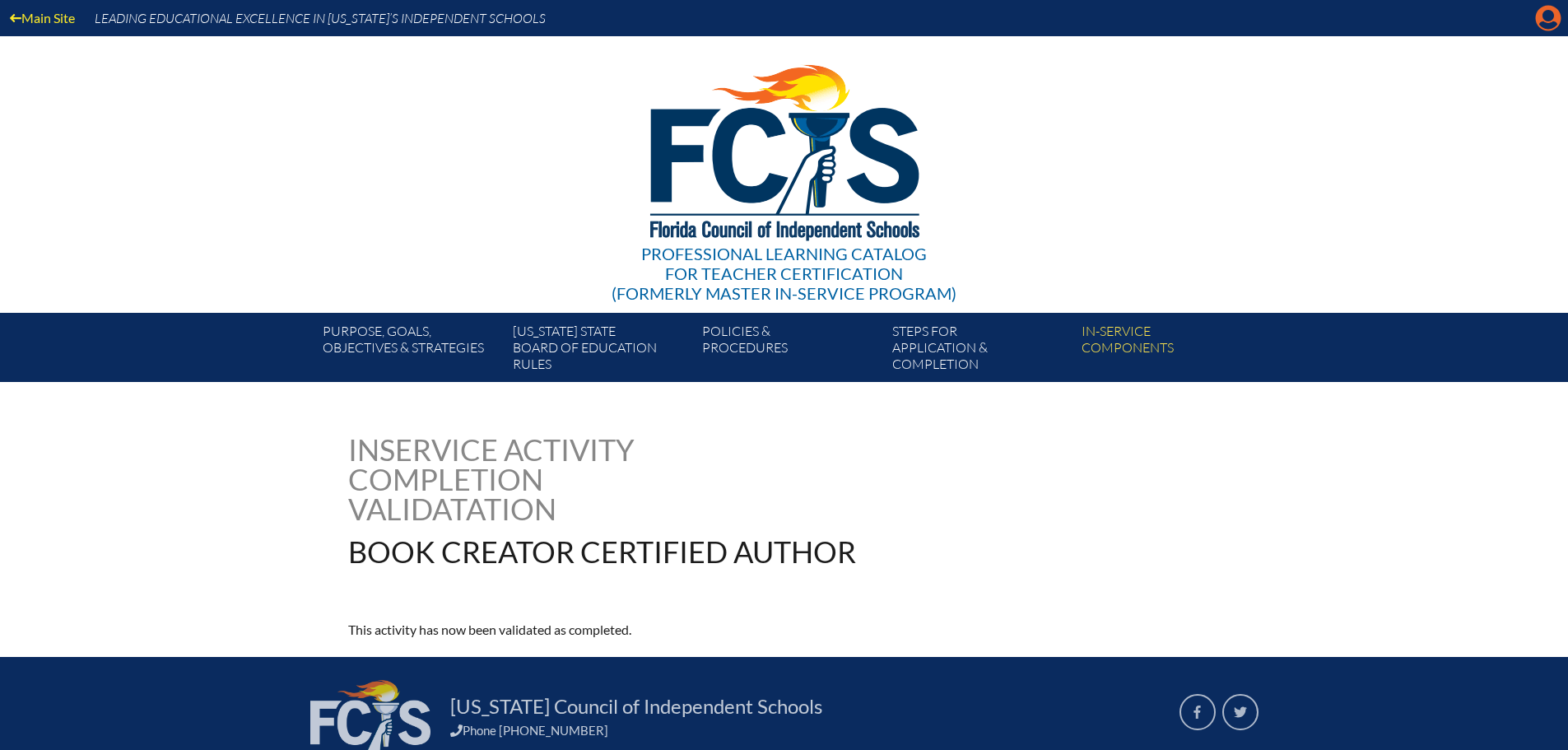
click at [1540, 20] on icon at bounding box center [1548, 18] width 25 height 25
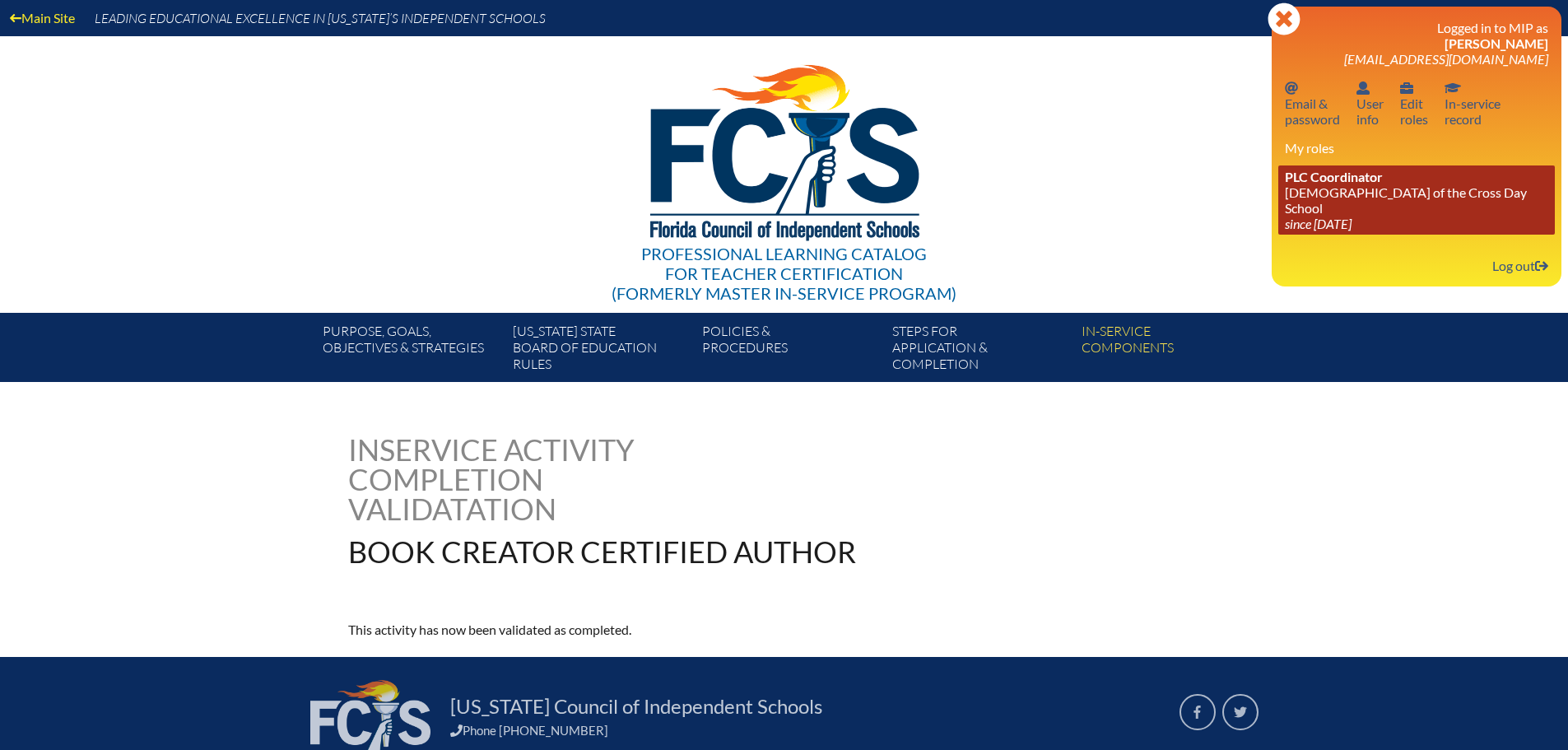
click at [1336, 198] on link "PLC Coordinator Lutheran Church of the Cross Day School since 2022 Jun 10" at bounding box center [1416, 200] width 276 height 69
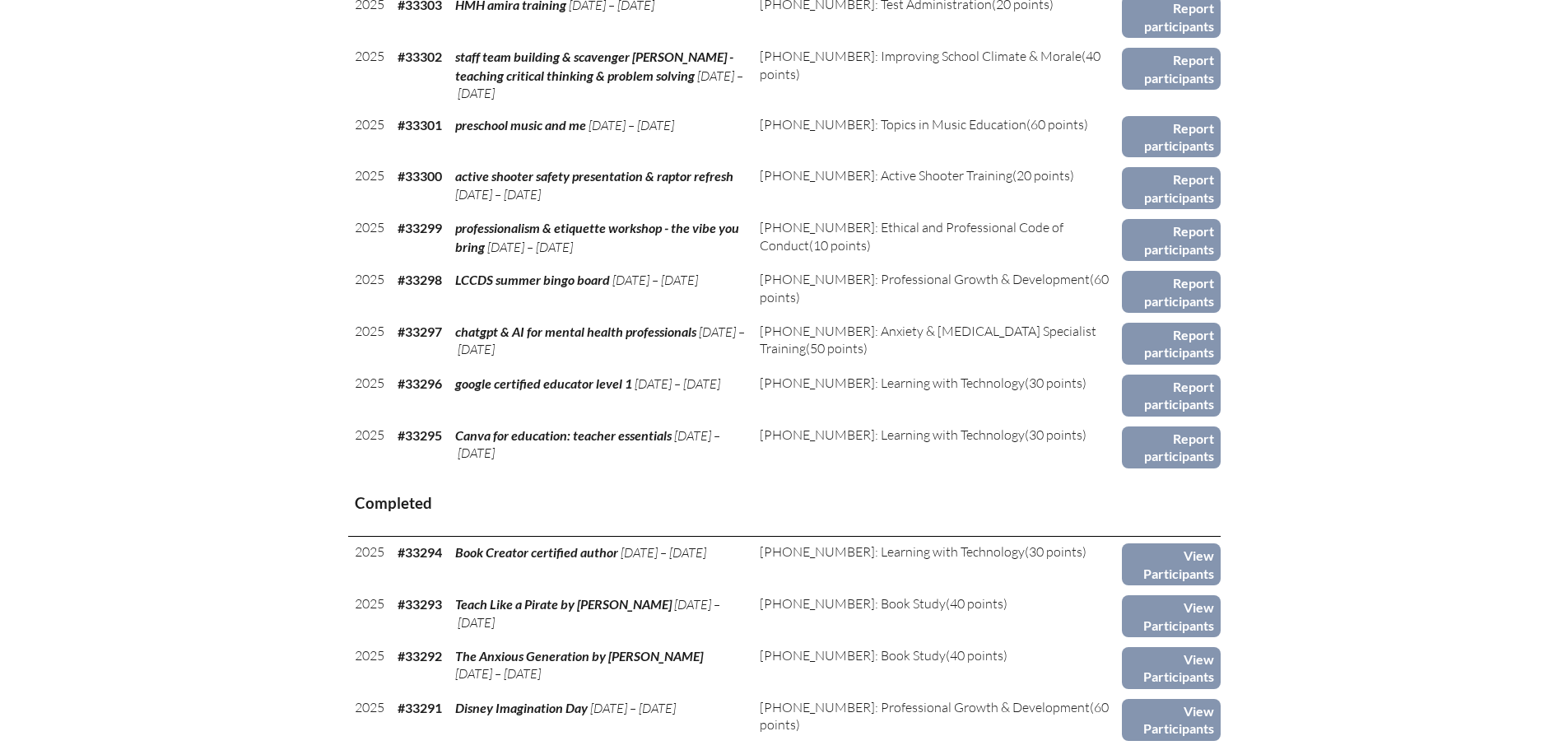
scroll to position [1317, 0]
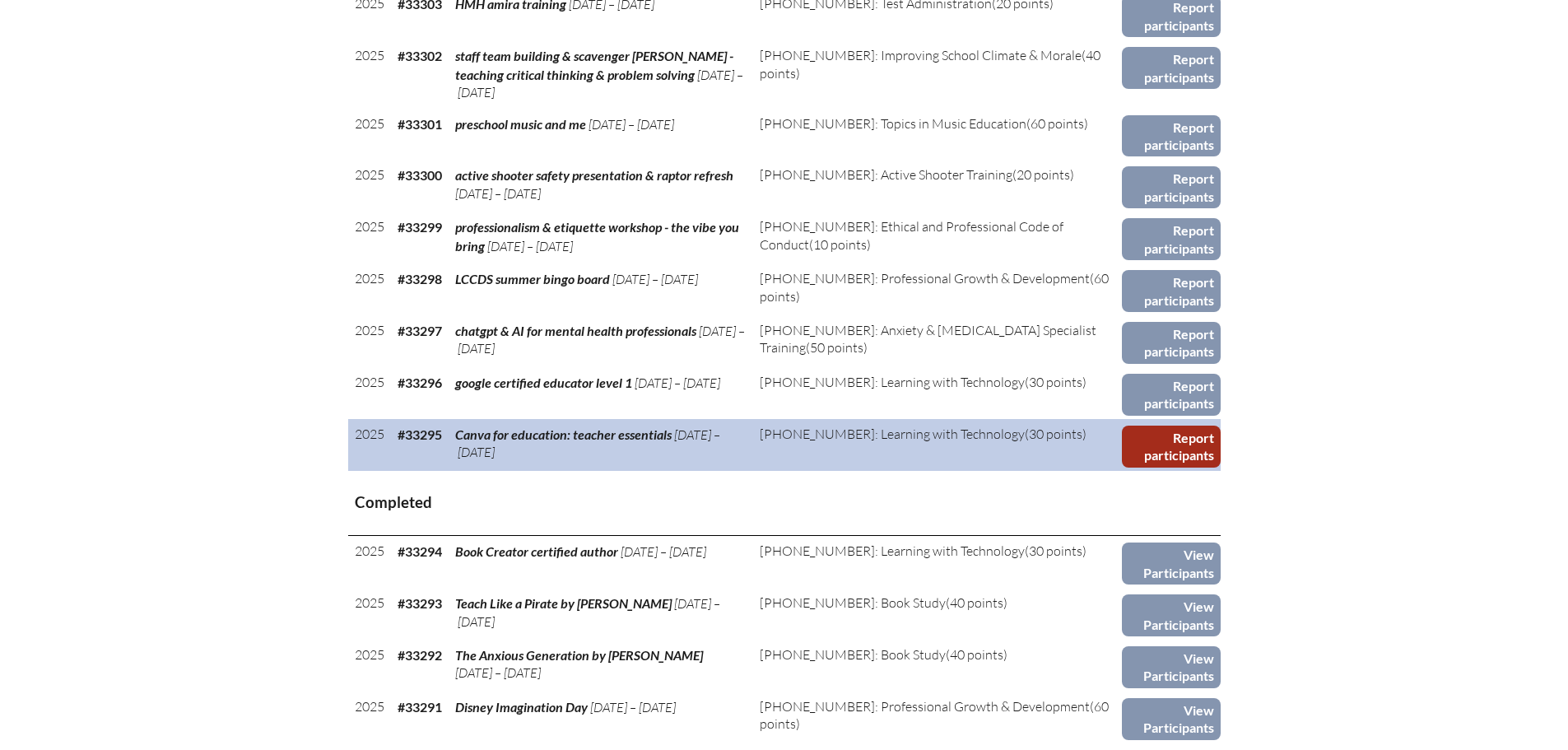
click at [1162, 449] on link "Report participants" at bounding box center [1170, 446] width 98 height 42
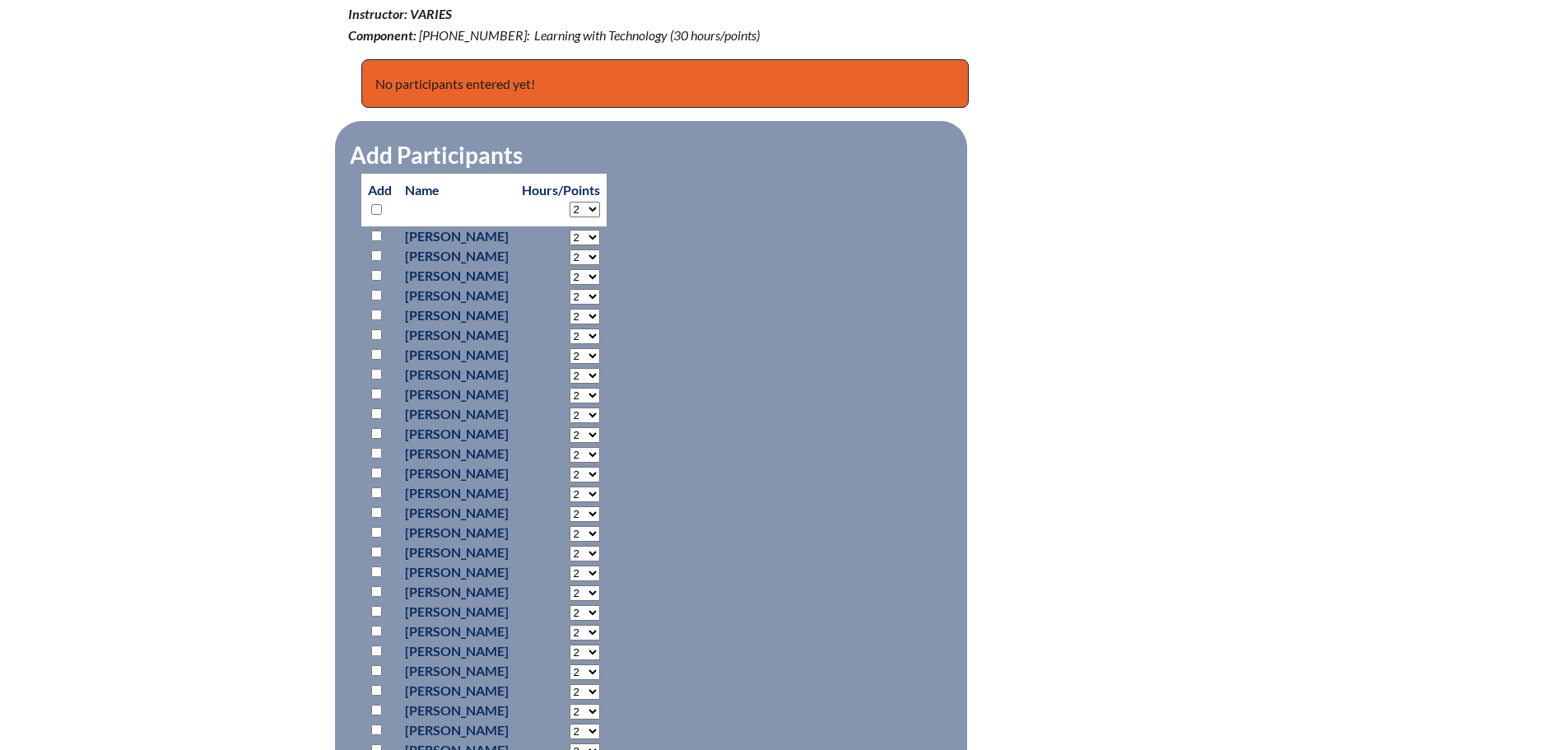
scroll to position [741, 0]
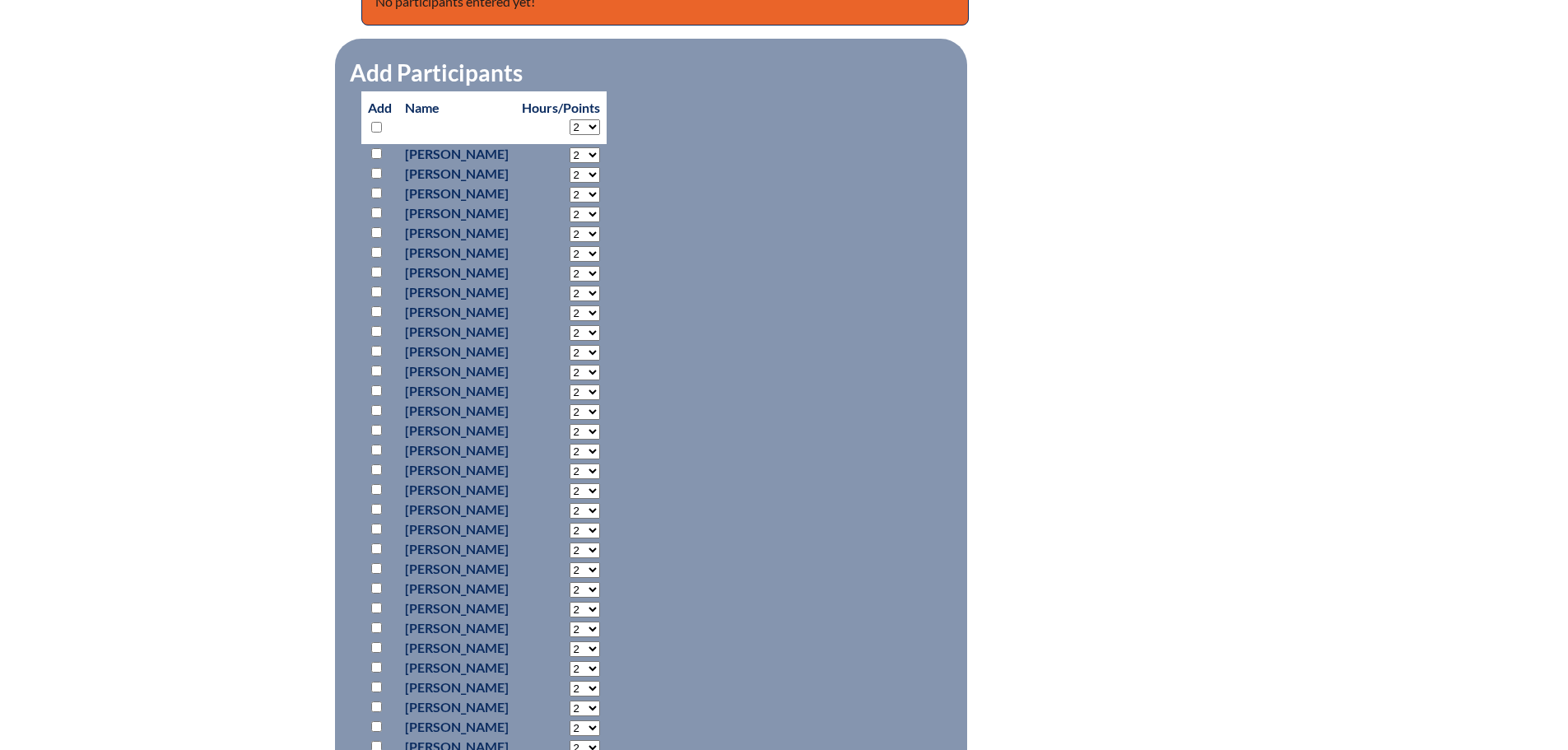
click at [376, 328] on input "checkbox" at bounding box center [376, 330] width 11 height 11
checkbox input "true"
click at [374, 391] on input "checkbox" at bounding box center [376, 391] width 11 height 11
checkbox input "true"
click at [379, 507] on input "checkbox" at bounding box center [376, 509] width 11 height 11
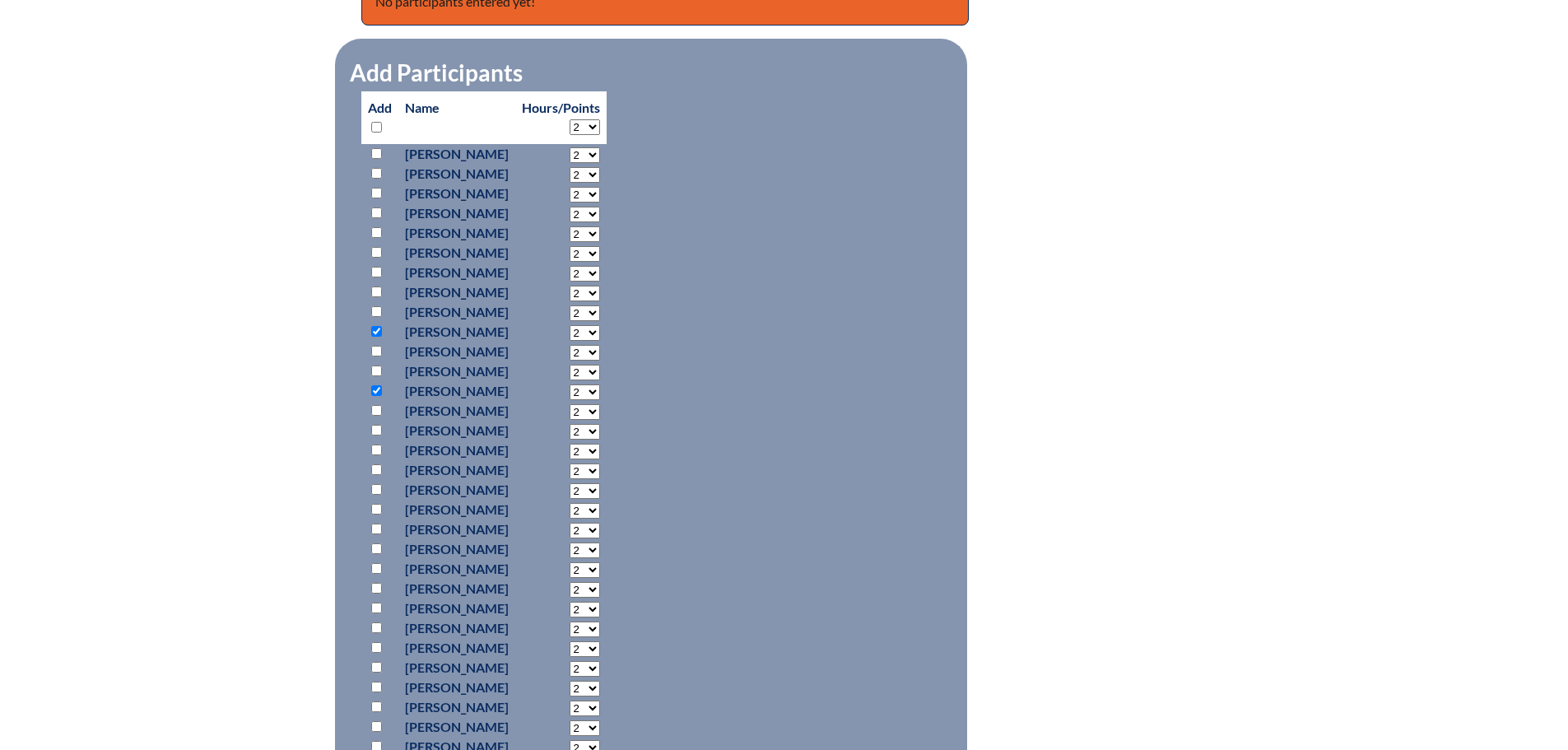
checkbox input "true"
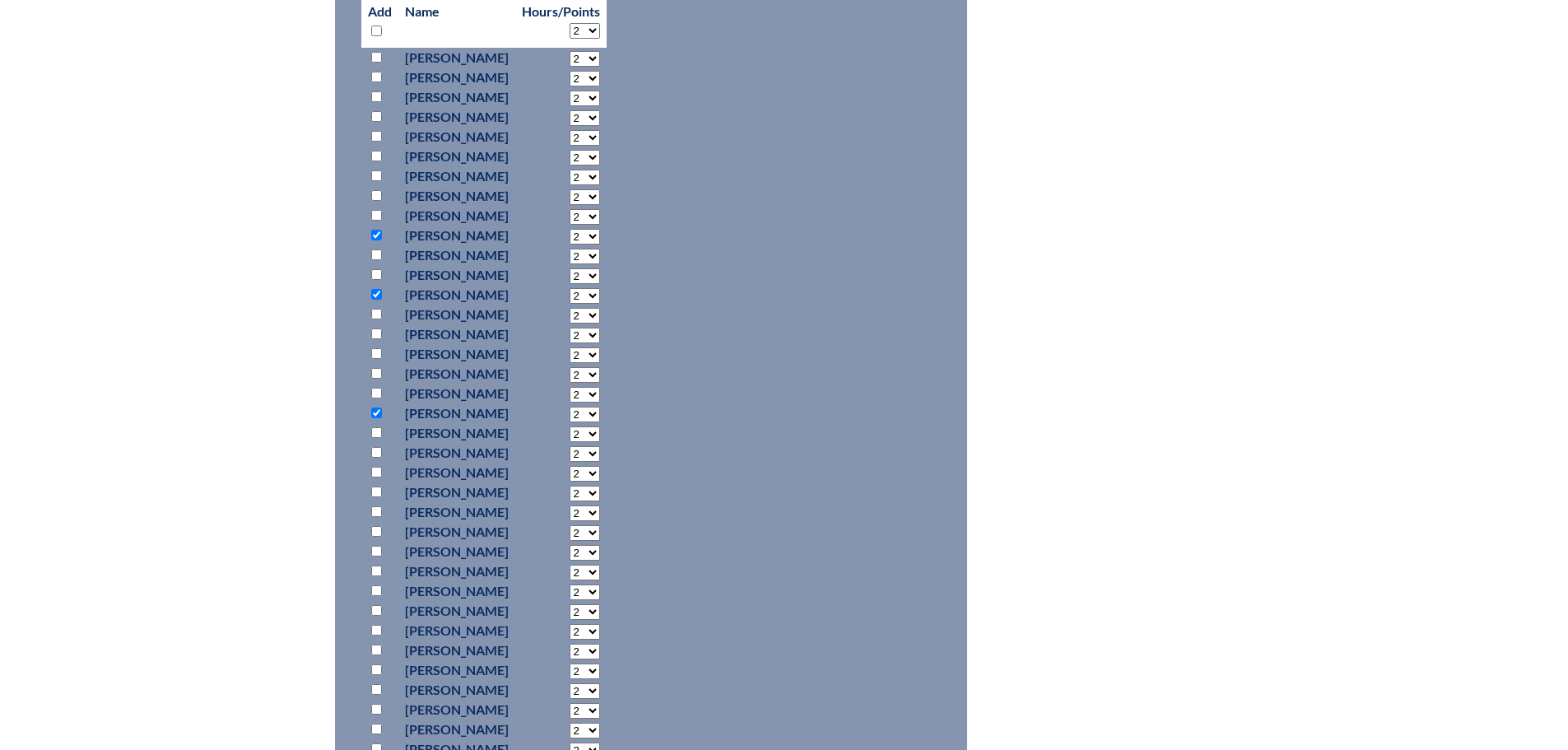
scroll to position [988, 0]
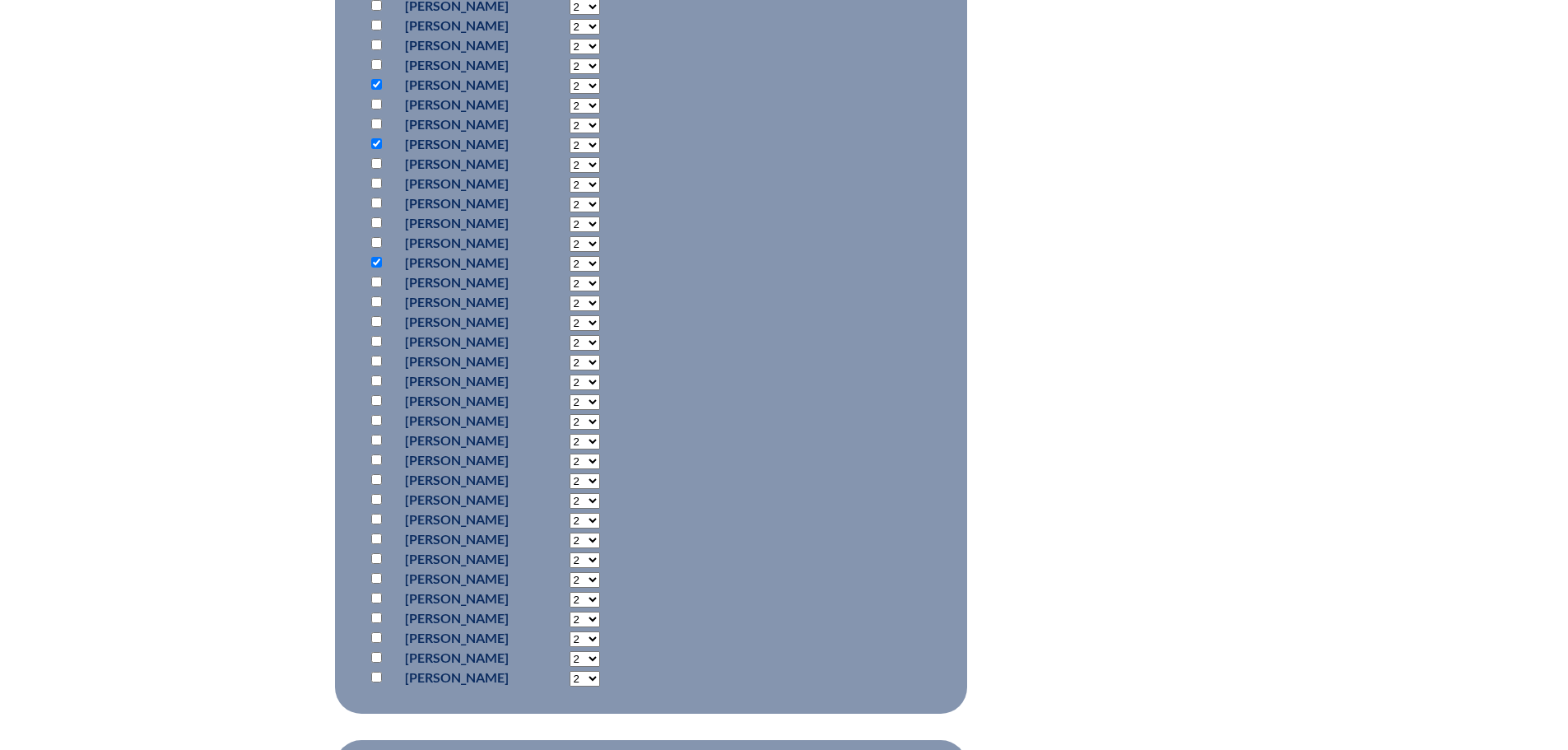
click at [379, 534] on input "checkbox" at bounding box center [376, 539] width 11 height 11
checkbox input "true"
click at [378, 600] on input "checkbox" at bounding box center [376, 598] width 11 height 11
checkbox input "true"
click at [375, 633] on input "checkbox" at bounding box center [376, 638] width 11 height 11
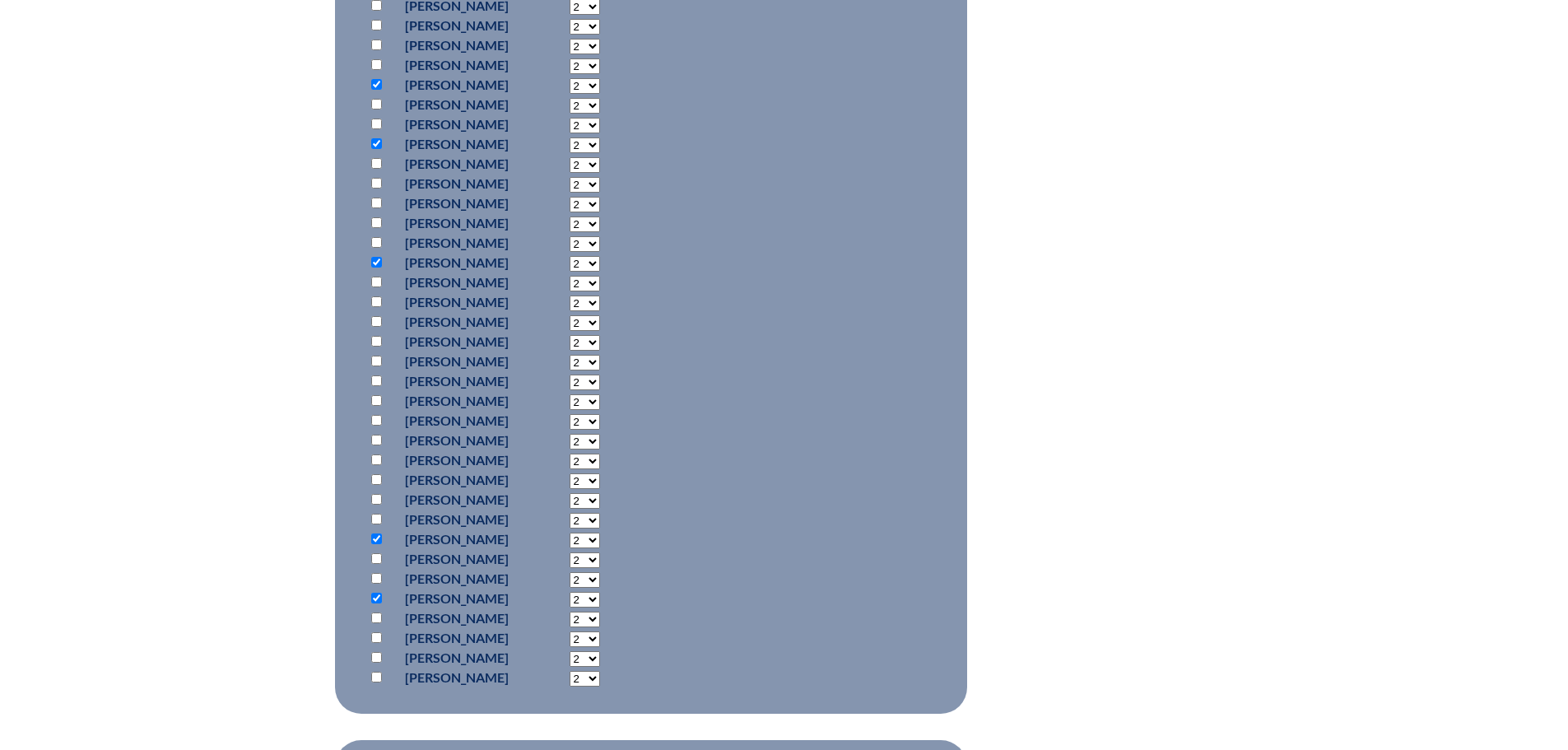
checkbox input "true"
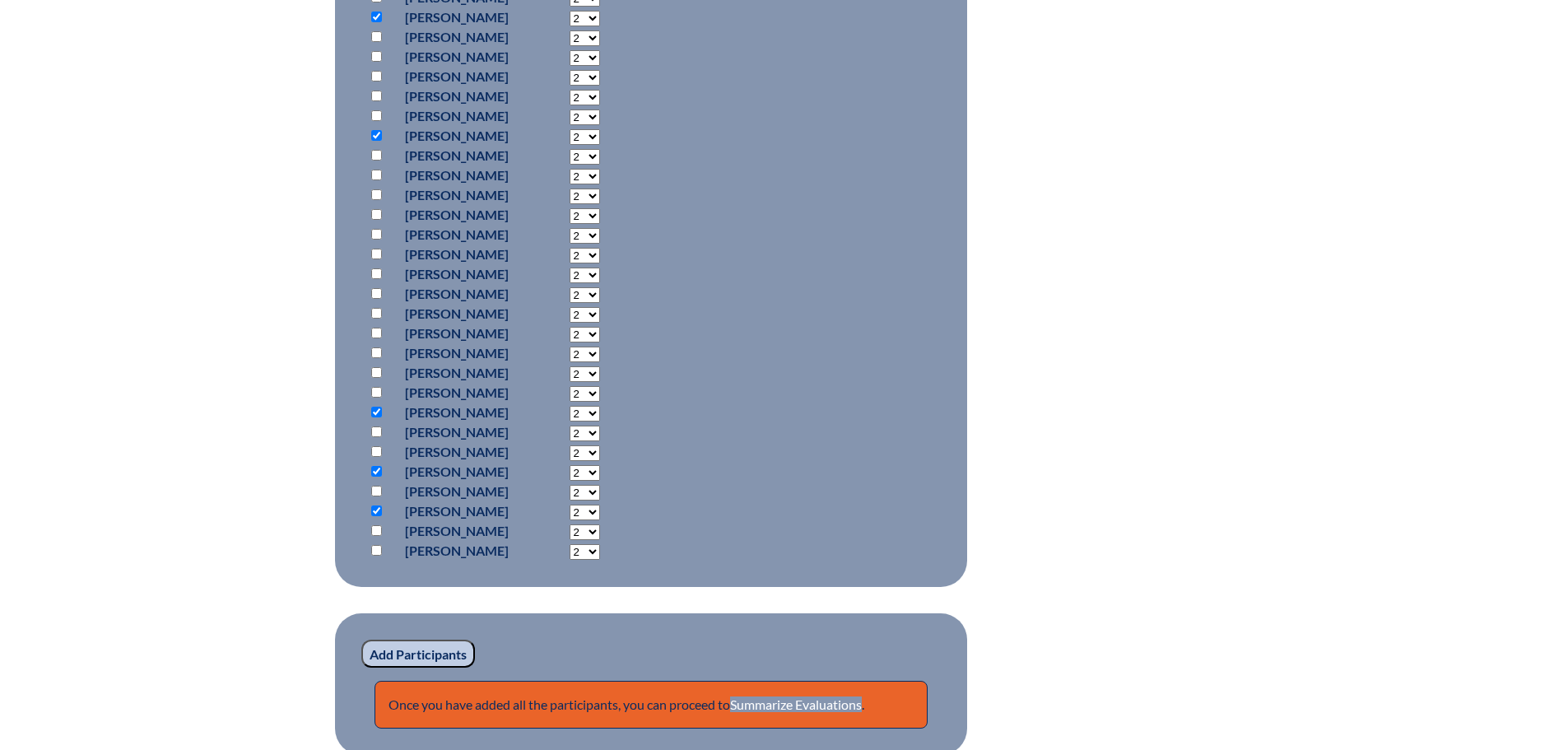
scroll to position [1234, 0]
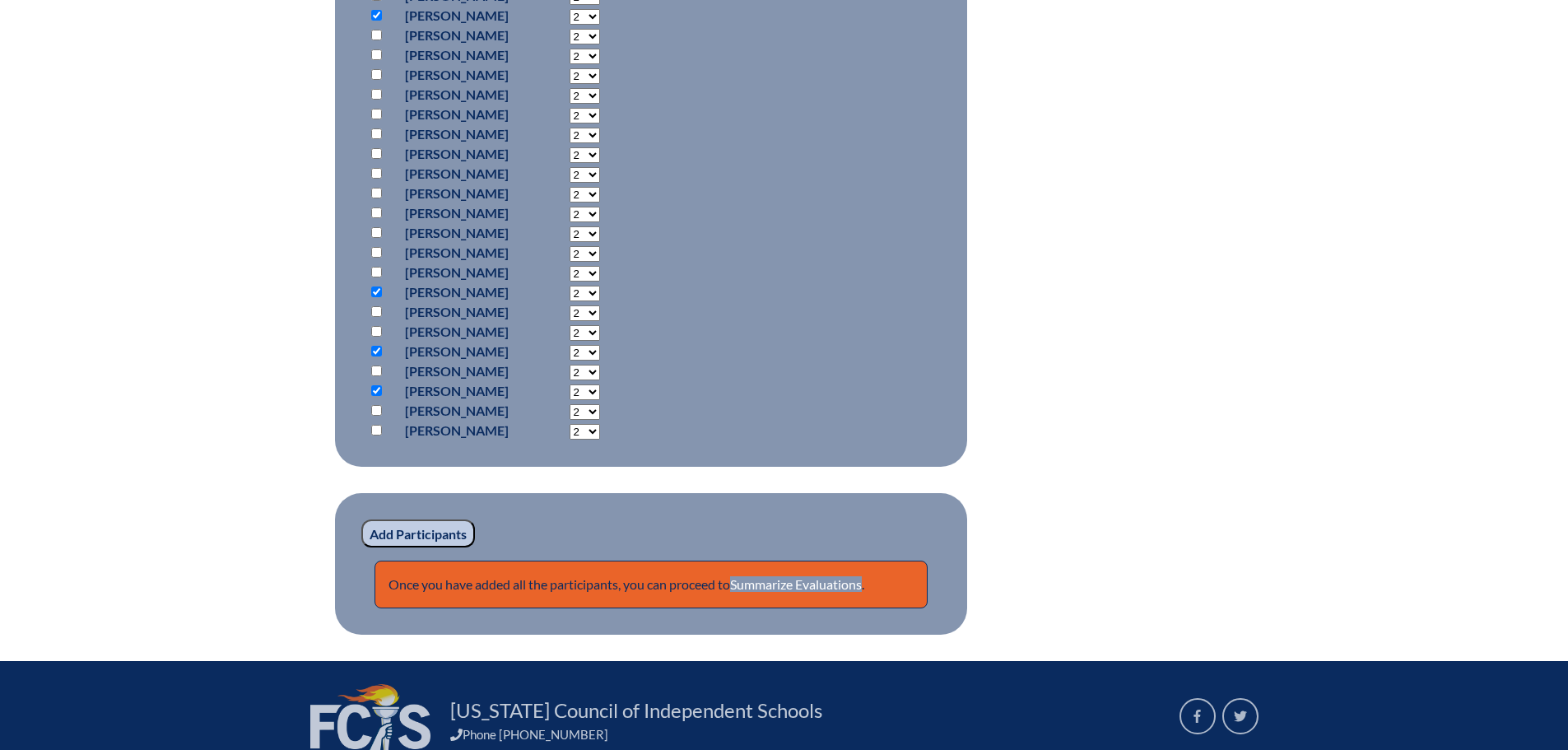
click at [443, 527] on input "Add Participants" at bounding box center [417, 533] width 113 height 28
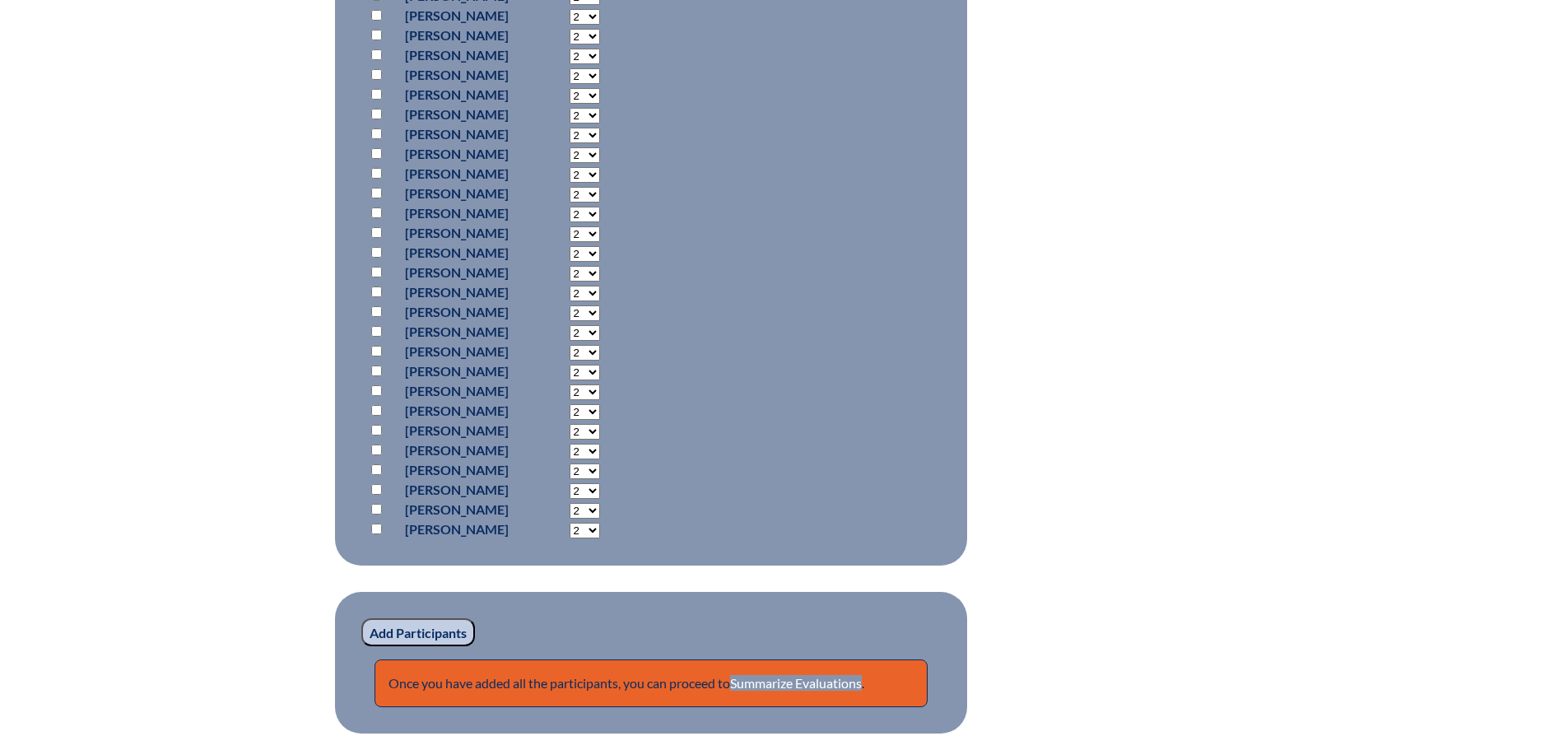
scroll to position [1463, 0]
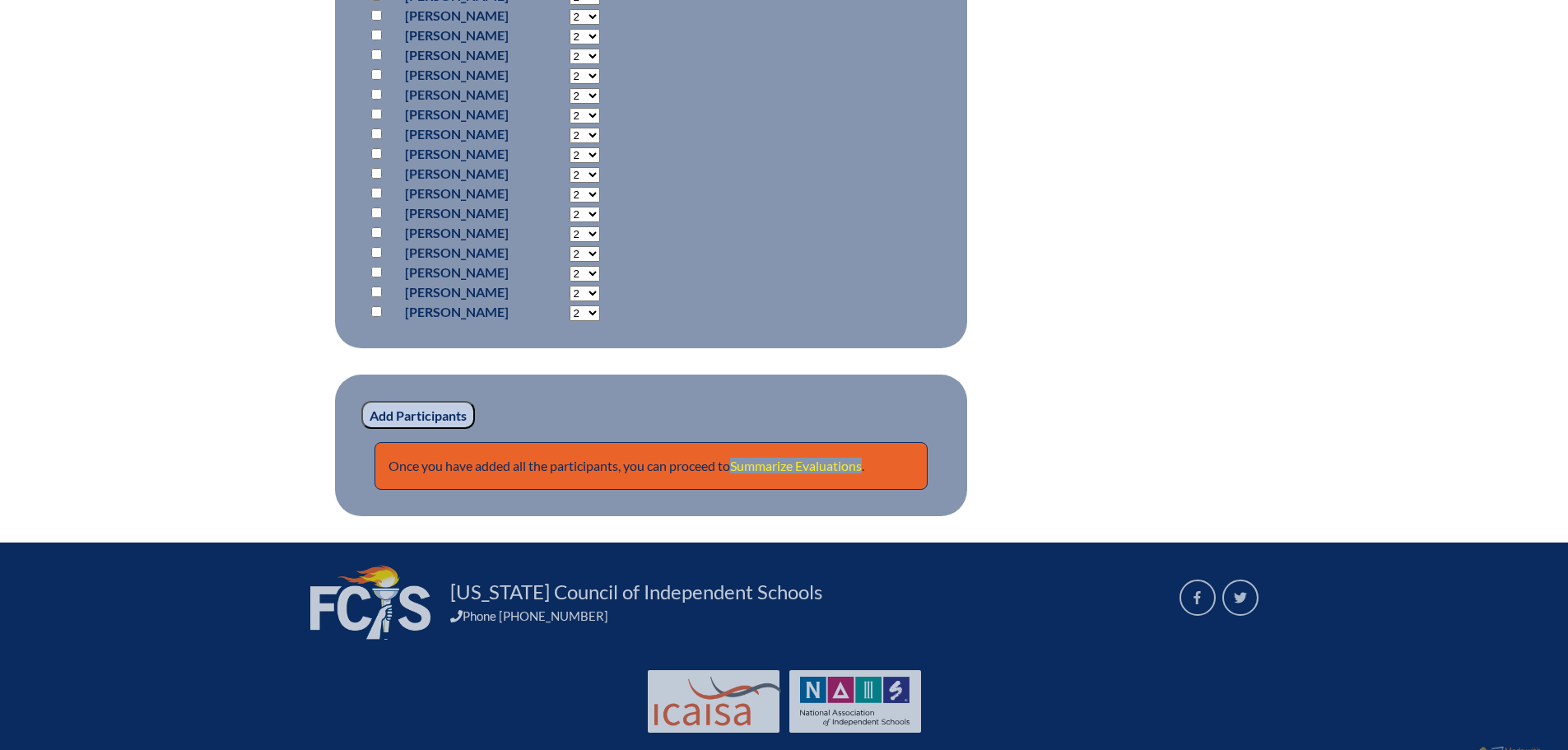
click at [774, 459] on link "Summarize Evaluations" at bounding box center [796, 465] width 132 height 16
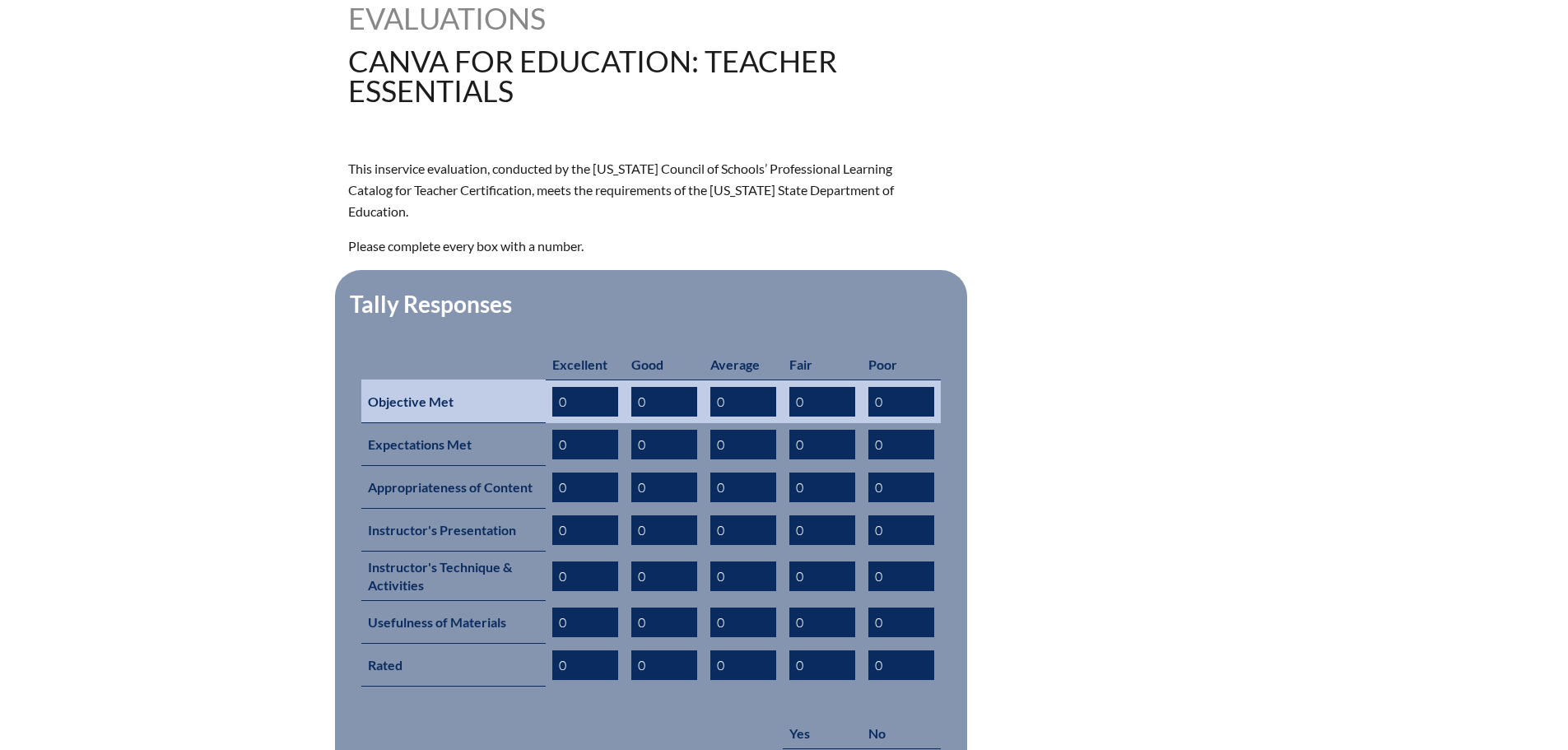
scroll to position [494, 0]
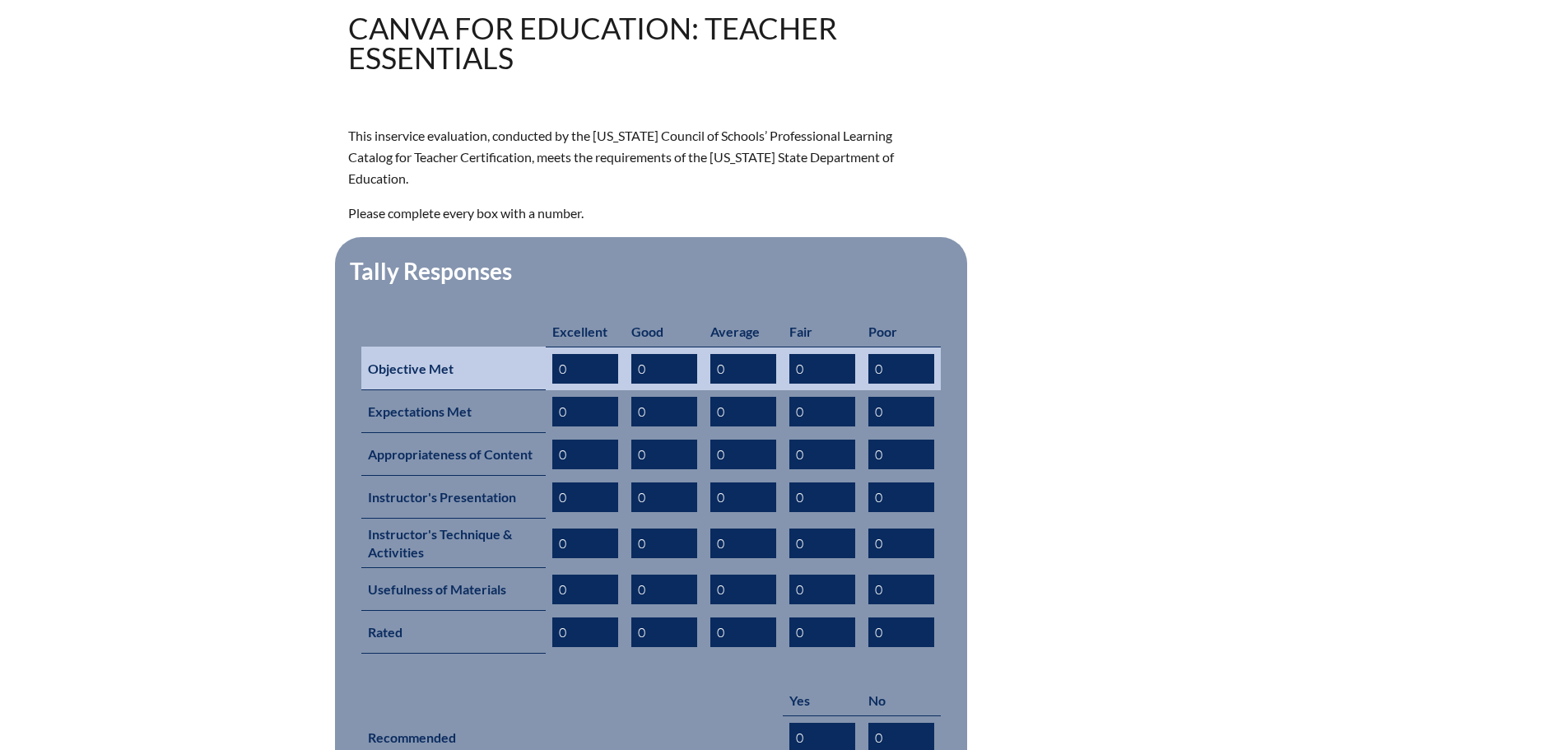
drag, startPoint x: 647, startPoint y: 347, endPoint x: 637, endPoint y: 346, distance: 10.0
click at [637, 354] on input "0" at bounding box center [664, 368] width 66 height 30
drag, startPoint x: 569, startPoint y: 344, endPoint x: 554, endPoint y: 345, distance: 15.0
click at [554, 354] on input "0" at bounding box center [585, 368] width 66 height 30
type input "5"
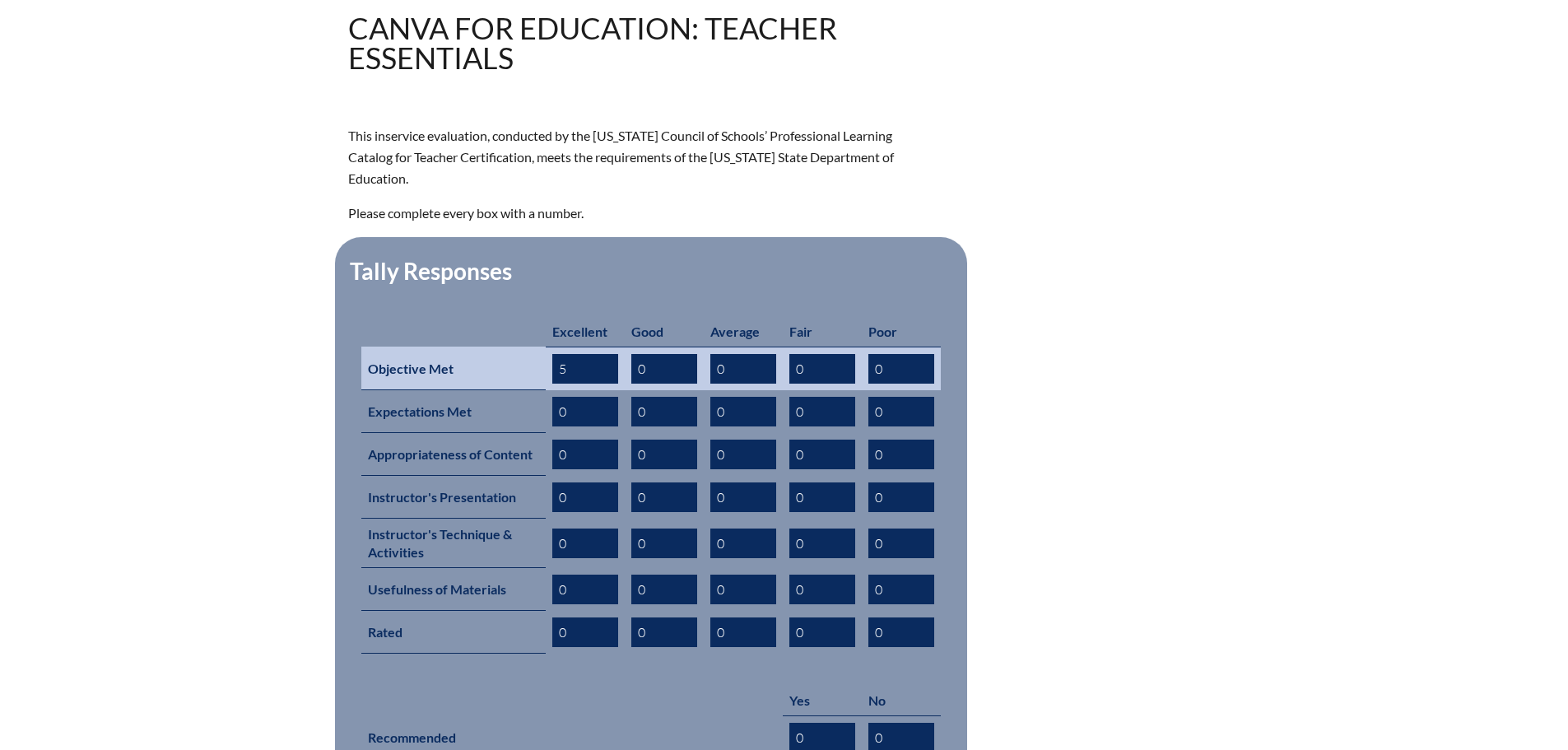
drag, startPoint x: 646, startPoint y: 342, endPoint x: 631, endPoint y: 343, distance: 15.0
click at [631, 354] on input "0" at bounding box center [664, 368] width 66 height 30
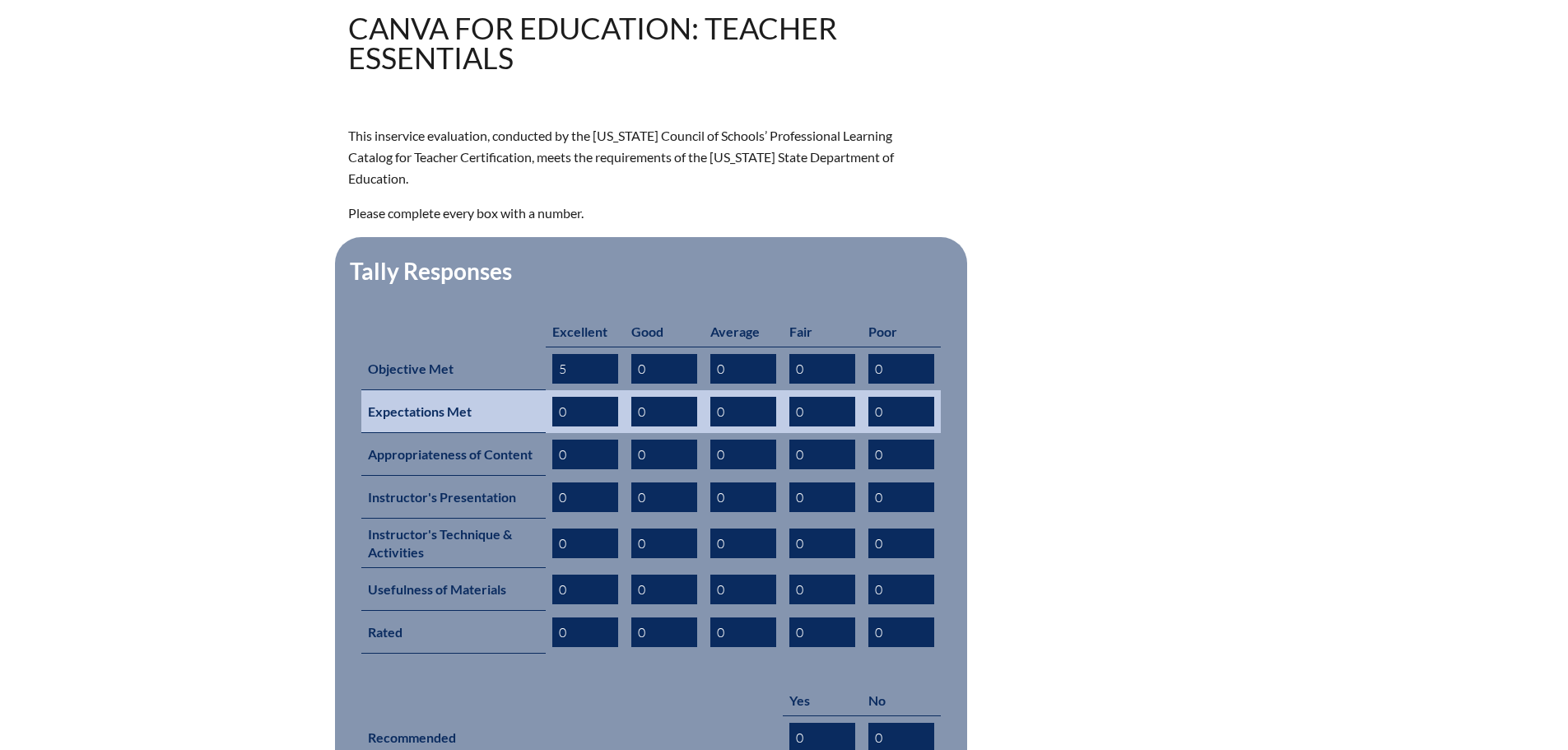
type input "5"
type input "1"
click at [573, 397] on input "0" at bounding box center [585, 412] width 66 height 30
drag, startPoint x: 569, startPoint y: 389, endPoint x: 552, endPoint y: 389, distance: 17.0
click at [552, 397] on input "0" at bounding box center [585, 412] width 66 height 30
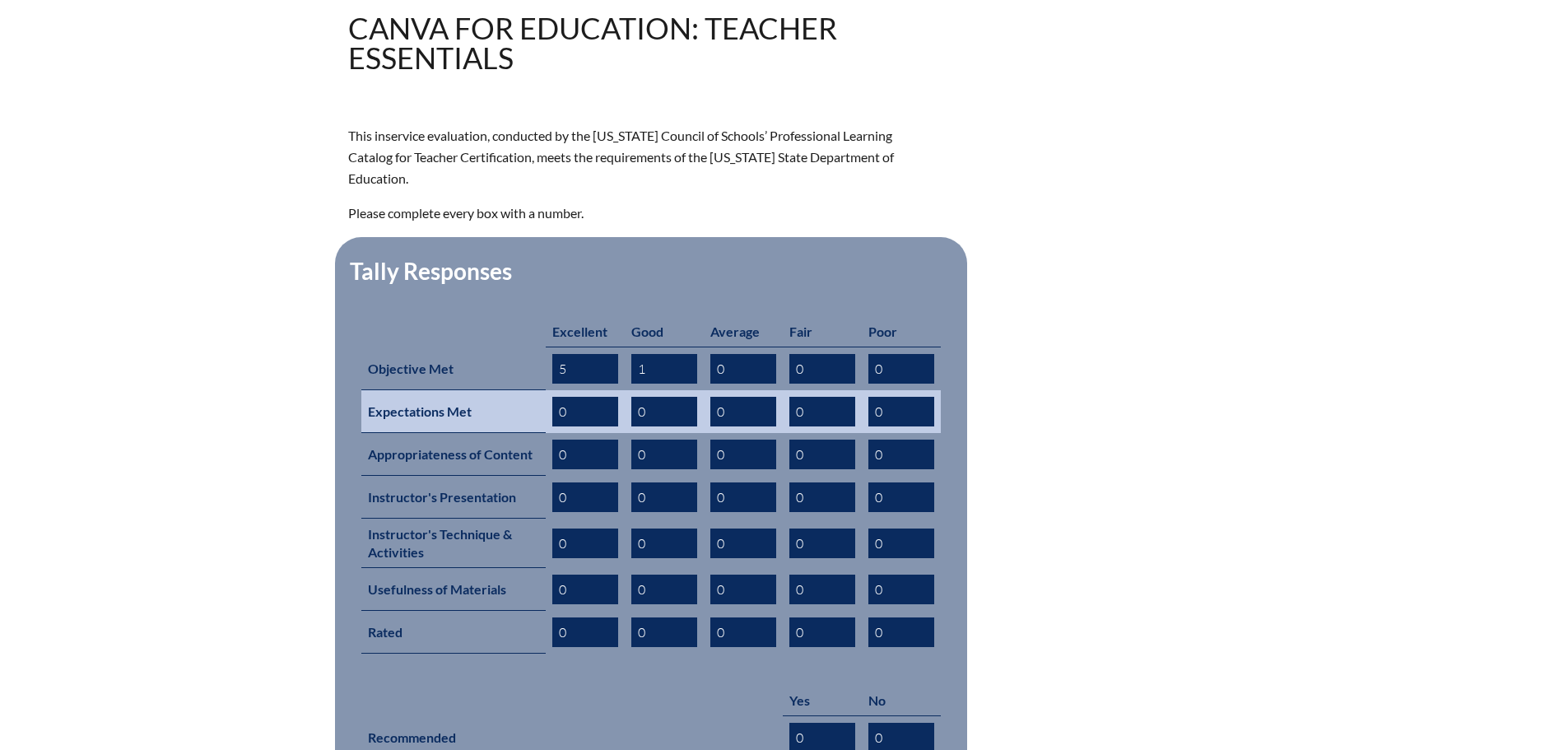
click at [567, 397] on input "0" at bounding box center [585, 412] width 66 height 30
type input "5"
drag, startPoint x: 649, startPoint y: 389, endPoint x: 634, endPoint y: 389, distance: 15.0
click at [634, 397] on input "0" at bounding box center [664, 412] width 66 height 30
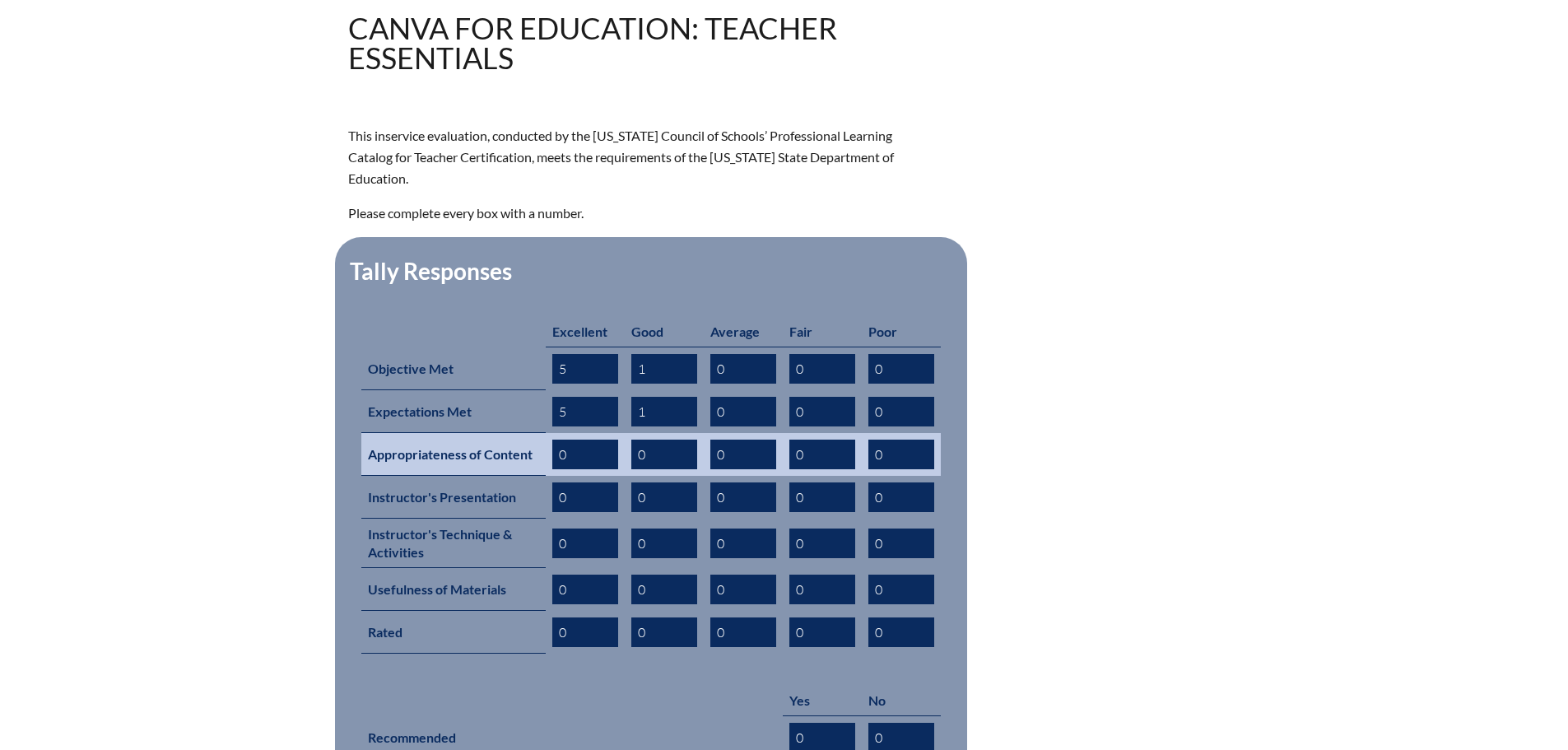
type input "1"
drag, startPoint x: 568, startPoint y: 428, endPoint x: 556, endPoint y: 428, distance: 12.0
click at [556, 440] on input "0" at bounding box center [585, 454] width 66 height 30
type input "4"
drag, startPoint x: 647, startPoint y: 425, endPoint x: 635, endPoint y: 425, distance: 12.0
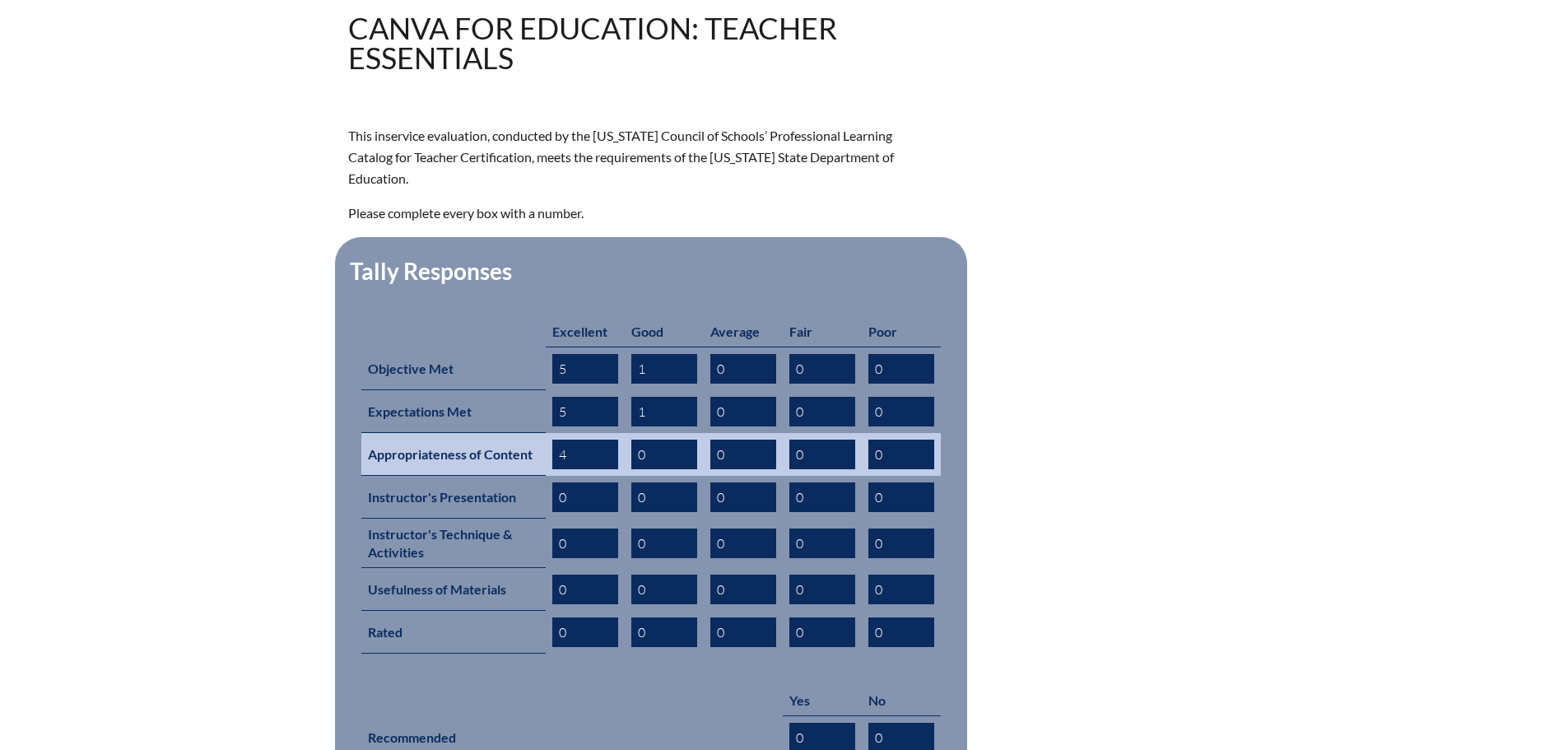
click at [635, 440] on input "0" at bounding box center [664, 454] width 66 height 30
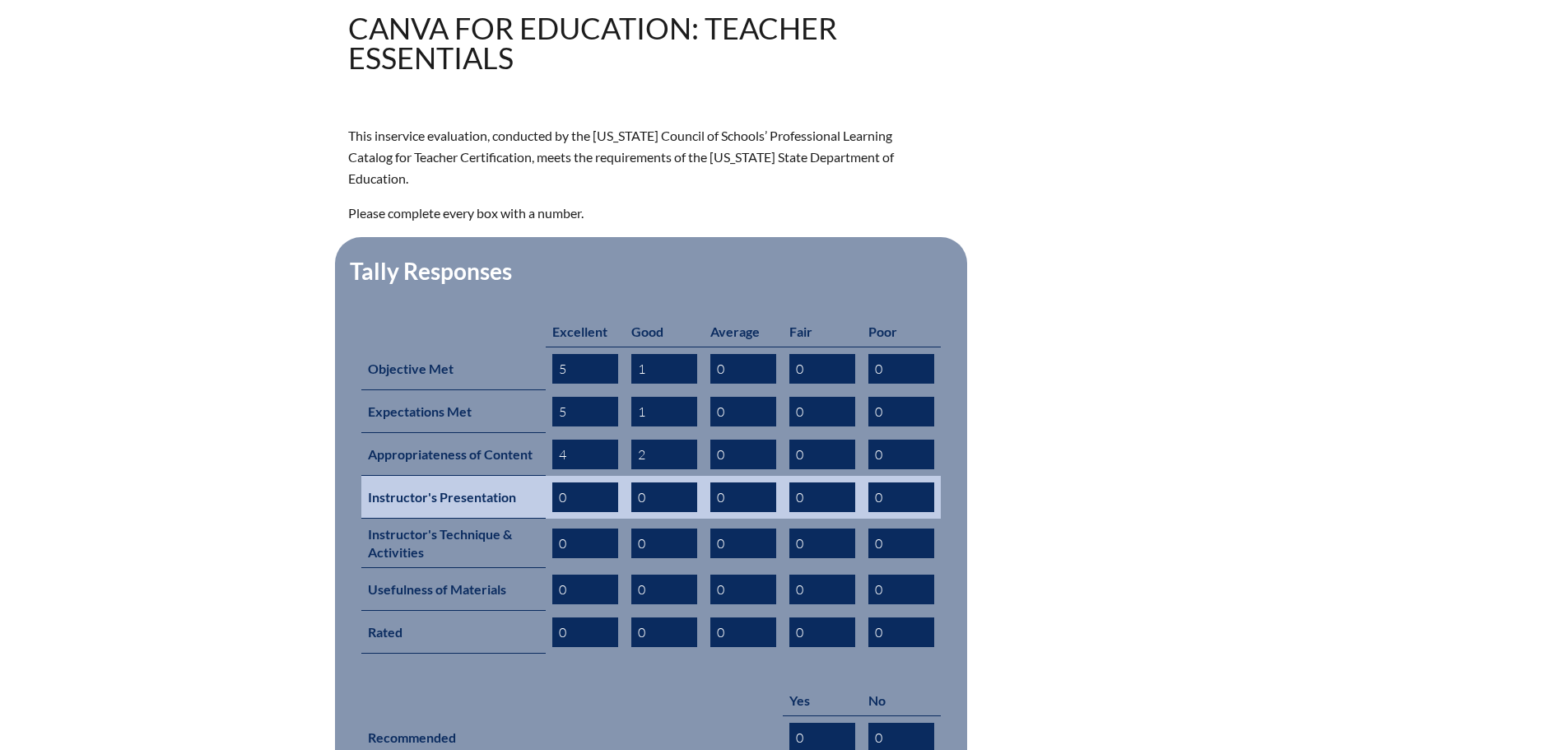
type input "2"
drag, startPoint x: 572, startPoint y: 468, endPoint x: 557, endPoint y: 468, distance: 15.0
click at [557, 483] on input "0" at bounding box center [585, 497] width 66 height 30
type input "5"
drag, startPoint x: 652, startPoint y: 470, endPoint x: 633, endPoint y: 470, distance: 19.0
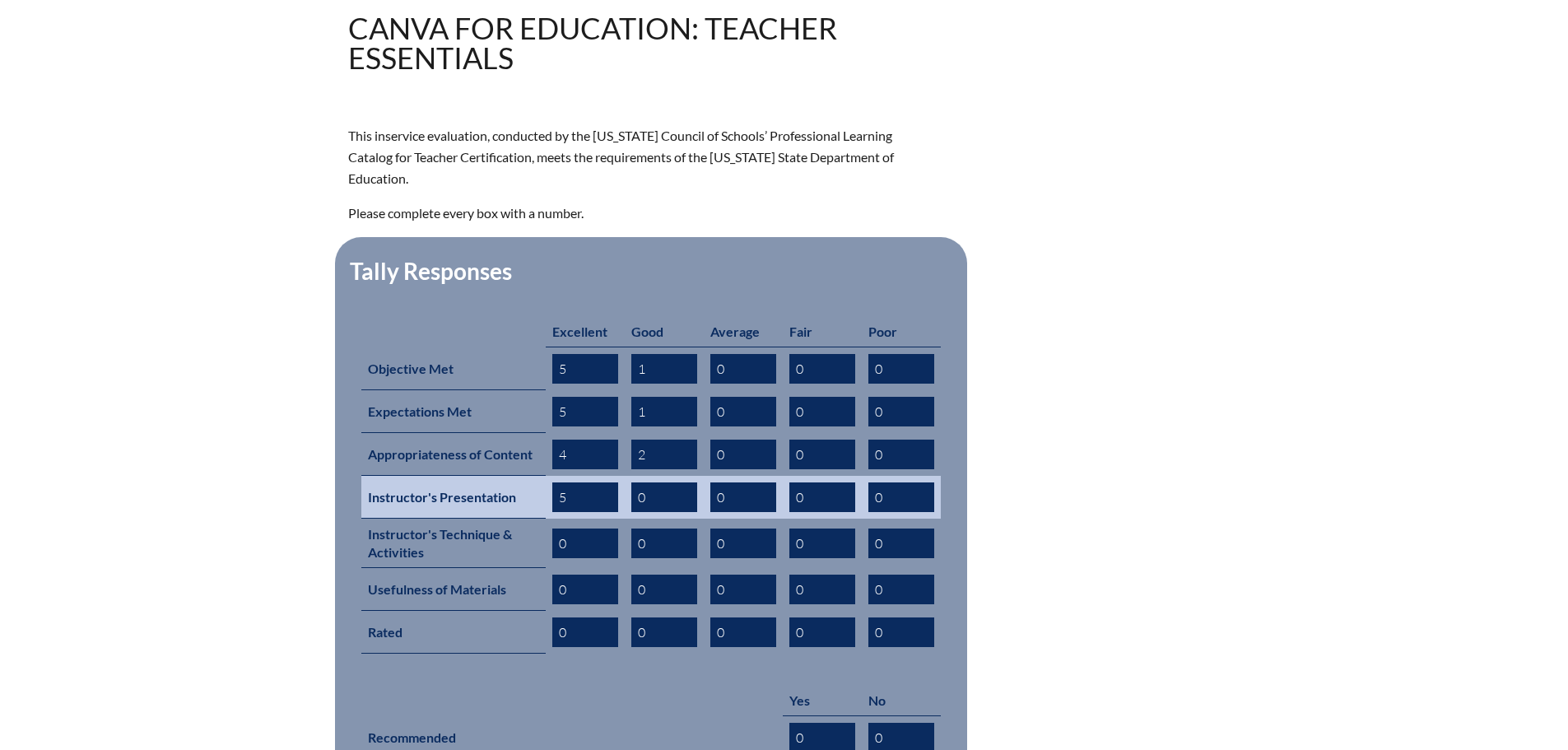
click at [633, 483] on input "0" at bounding box center [664, 497] width 66 height 30
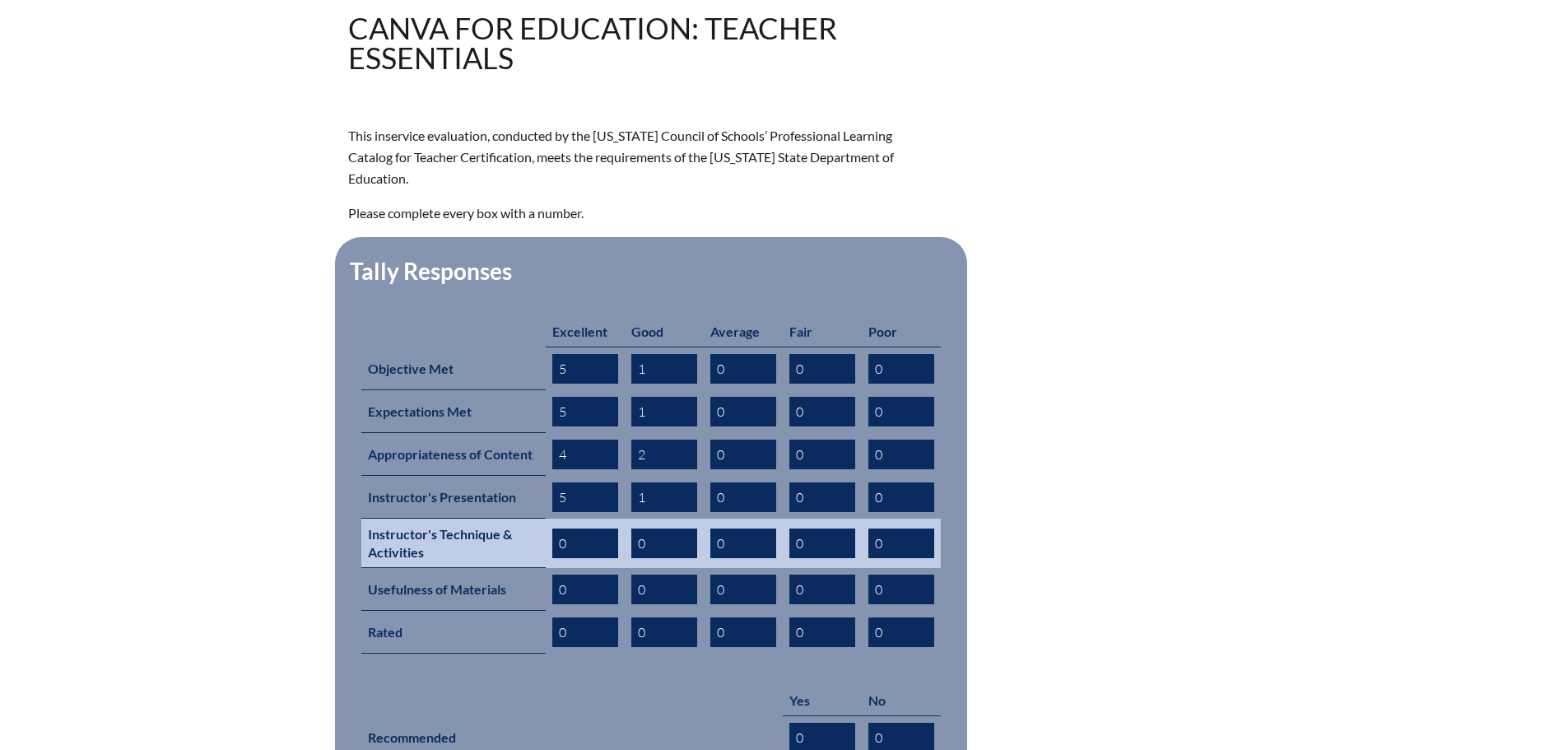
type input "1"
drag, startPoint x: 569, startPoint y: 517, endPoint x: 553, endPoint y: 517, distance: 16.0
click at [553, 528] on input "0" at bounding box center [585, 543] width 66 height 30
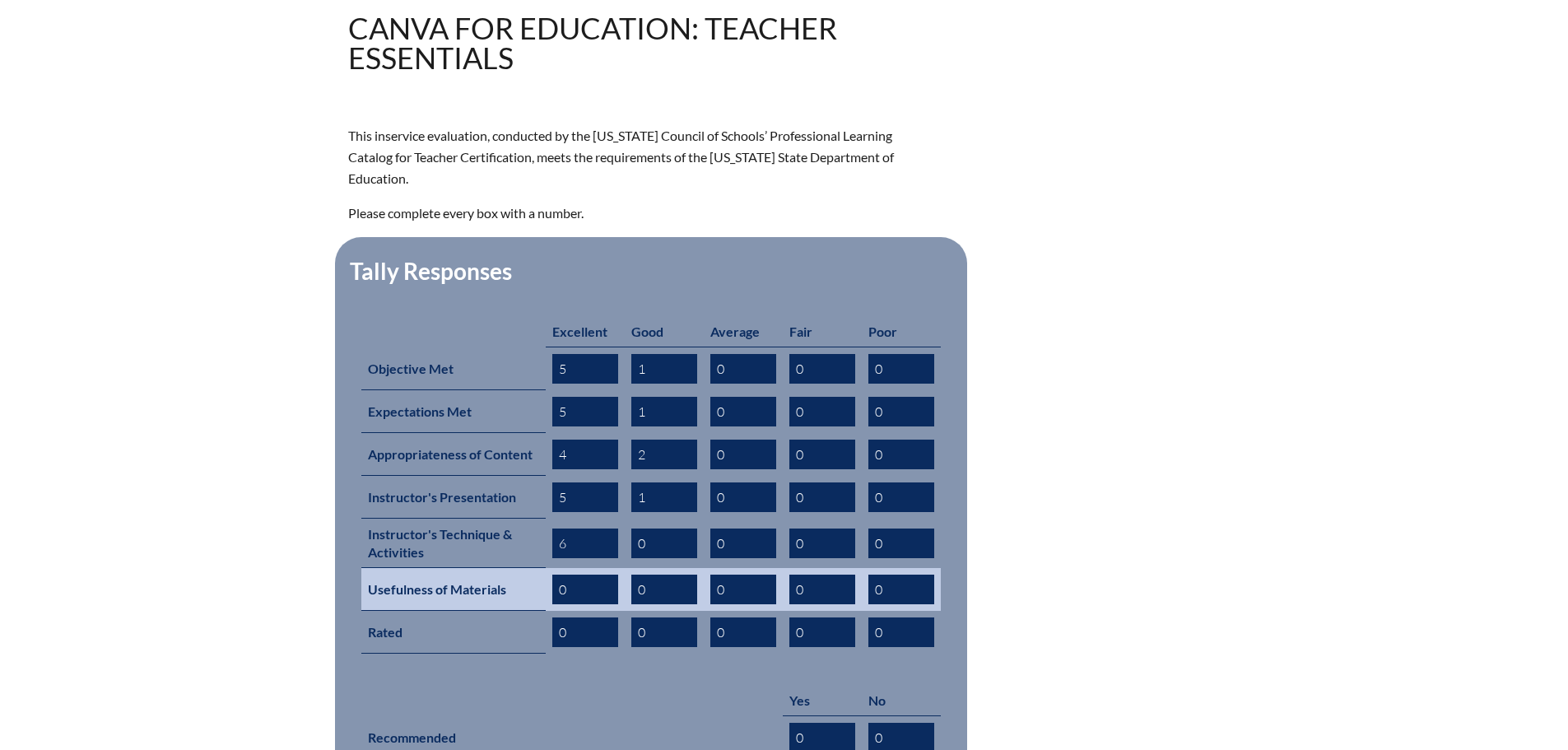
type input "6"
drag, startPoint x: 569, startPoint y: 565, endPoint x: 555, endPoint y: 564, distance: 14.0
click at [555, 575] on input "0" at bounding box center [585, 589] width 66 height 30
type input "3"
click at [635, 575] on input "0" at bounding box center [664, 589] width 66 height 30
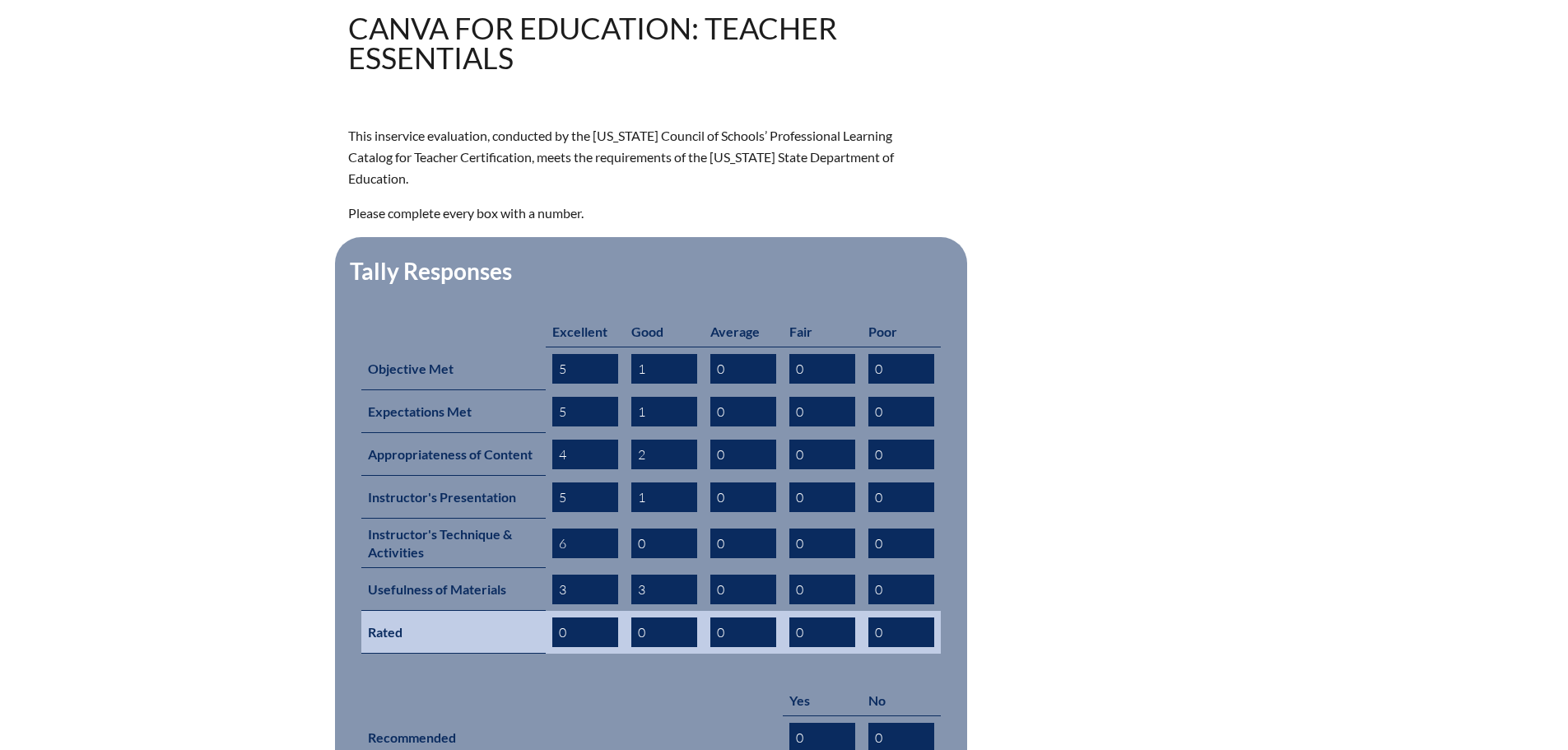
type input "3"
drag, startPoint x: 569, startPoint y: 607, endPoint x: 559, endPoint y: 605, distance: 10.2
click at [559, 617] on input "0" at bounding box center [585, 632] width 66 height 30
type input "5"
drag, startPoint x: 648, startPoint y: 606, endPoint x: 632, endPoint y: 605, distance: 16.0
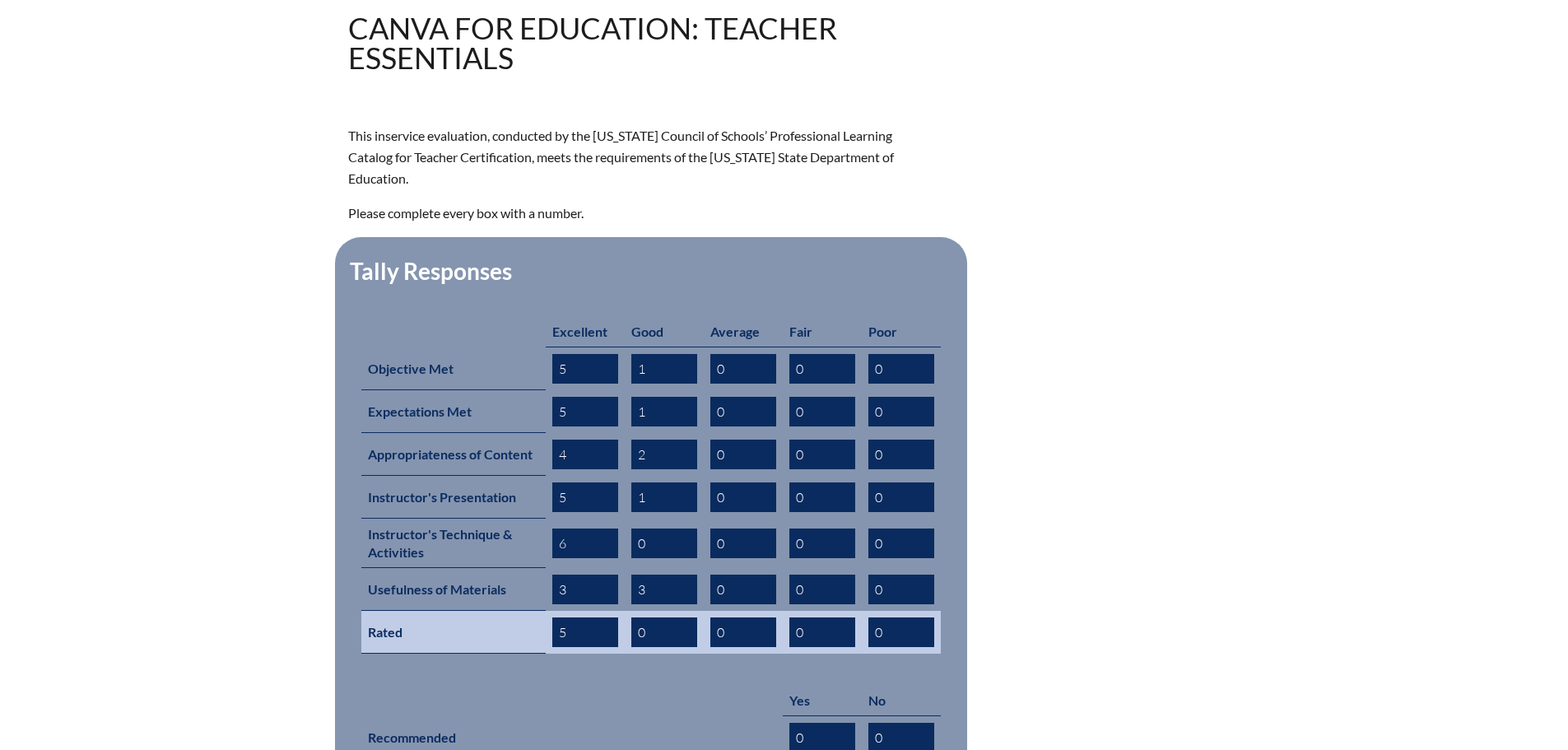
click at [632, 617] on input "0" at bounding box center [664, 632] width 66 height 30
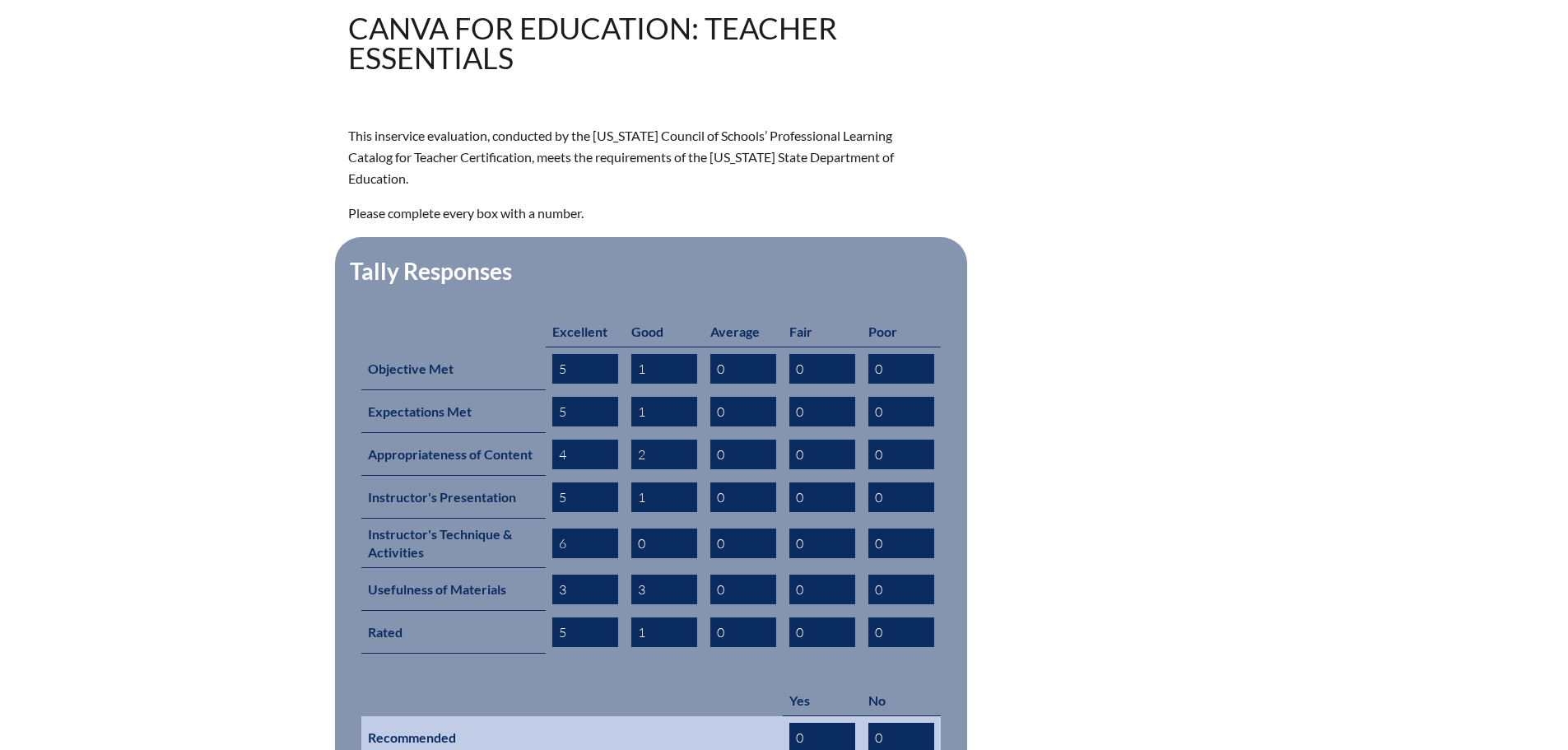
type input "1"
drag, startPoint x: 804, startPoint y: 709, endPoint x: 792, endPoint y: 709, distance: 12.0
click at [792, 723] on input "0" at bounding box center [822, 737] width 66 height 30
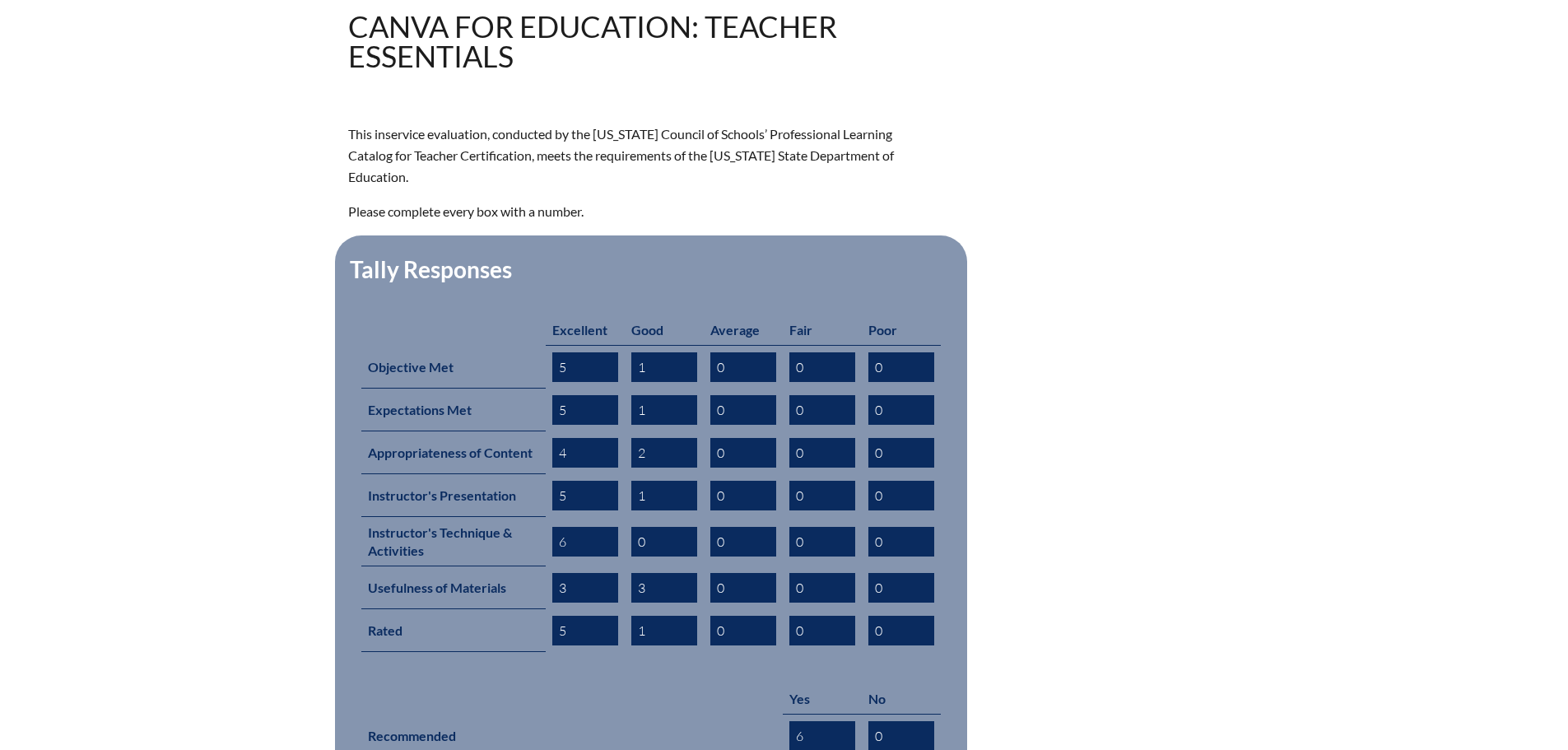
scroll to position [741, 0]
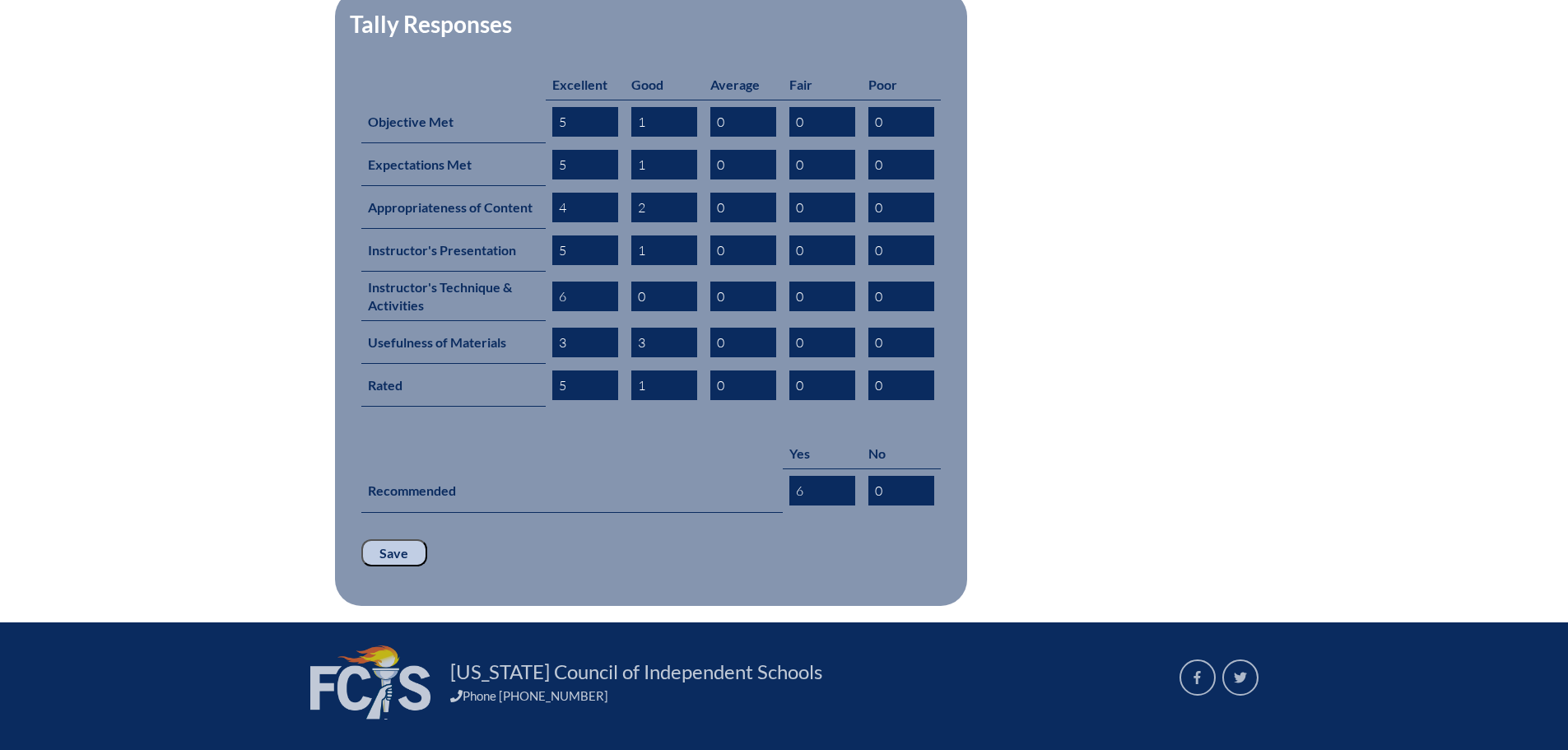
type input "6"
click at [414, 540] on input "Save" at bounding box center [394, 553] width 66 height 28
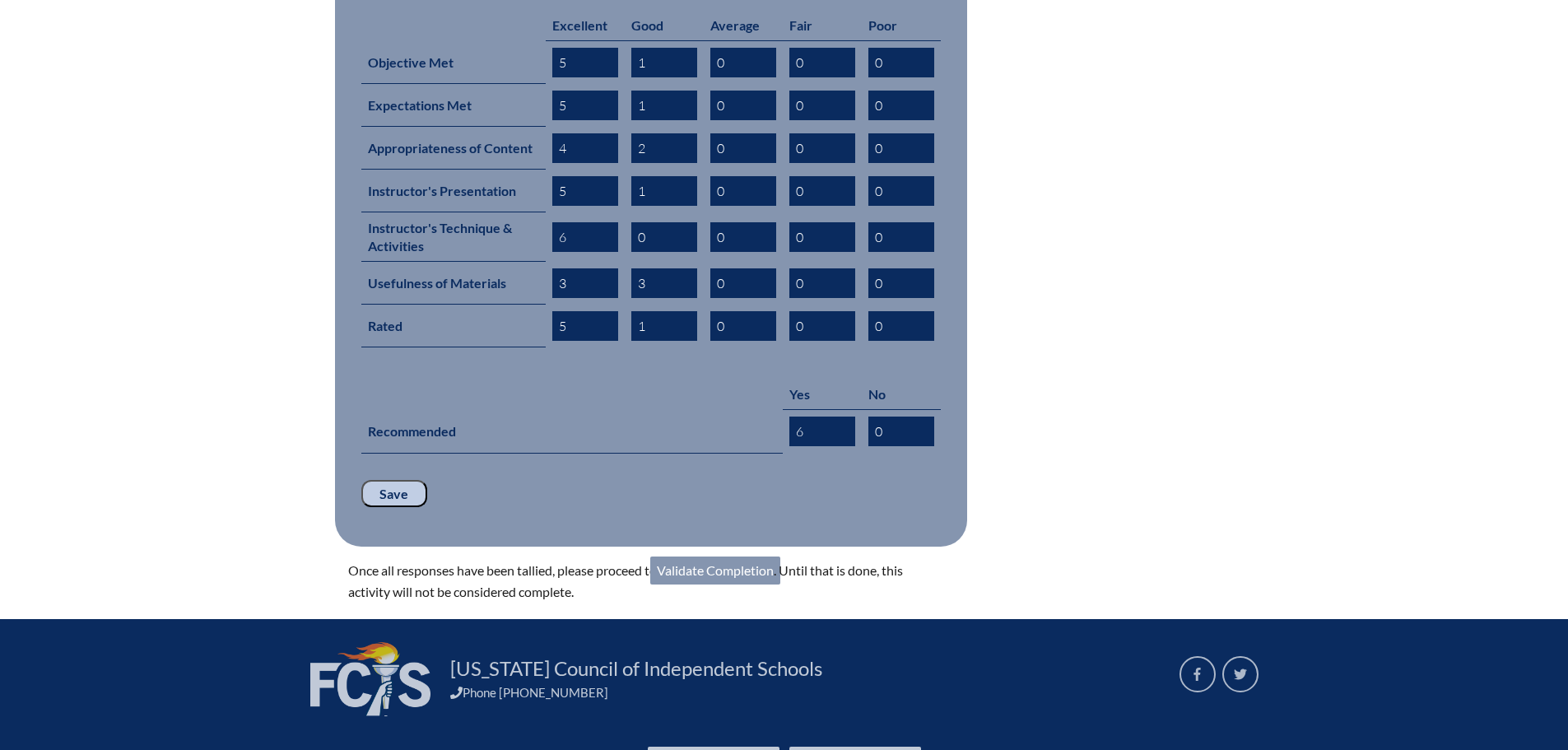
scroll to position [824, 0]
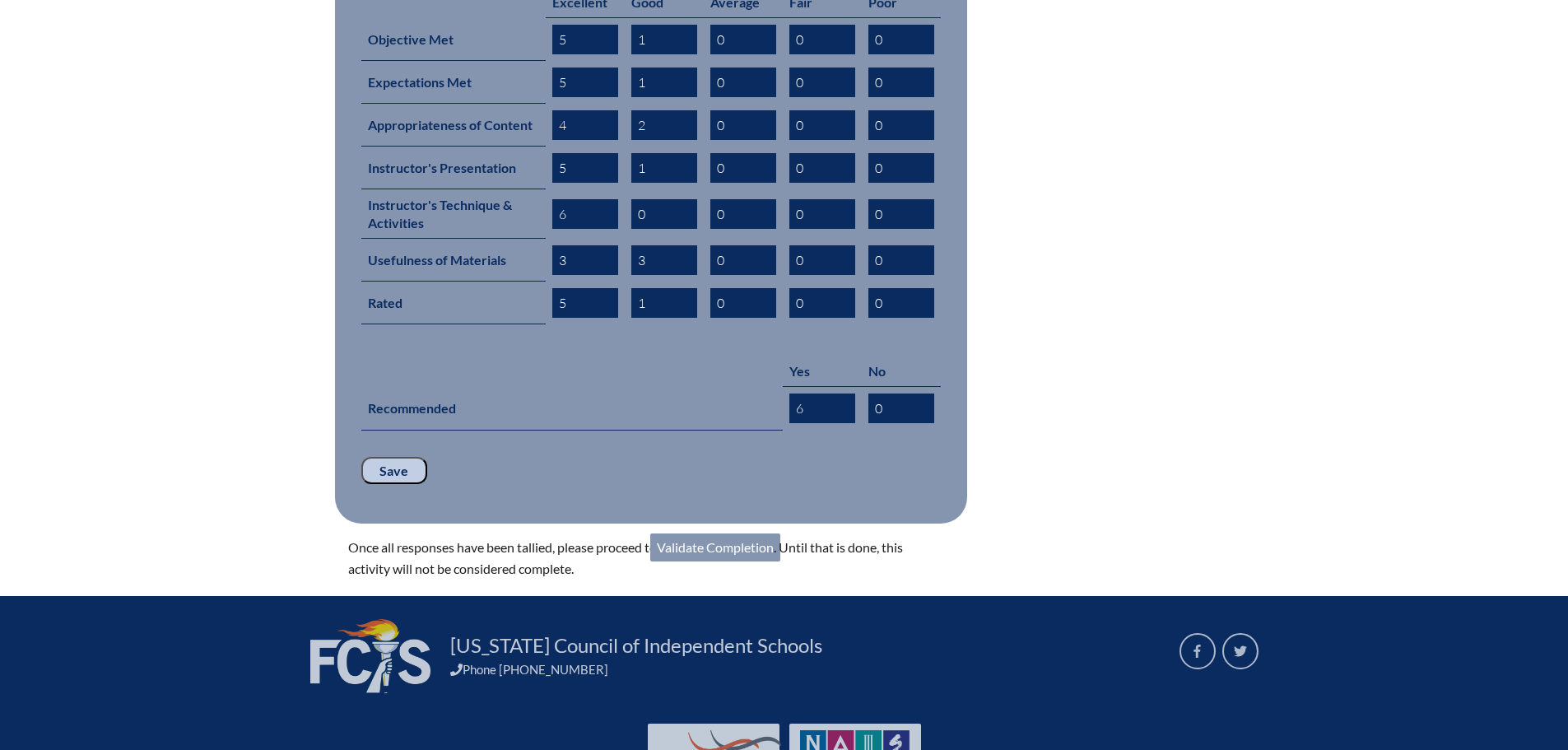
click at [721, 534] on link "Validate Completion" at bounding box center [715, 547] width 130 height 28
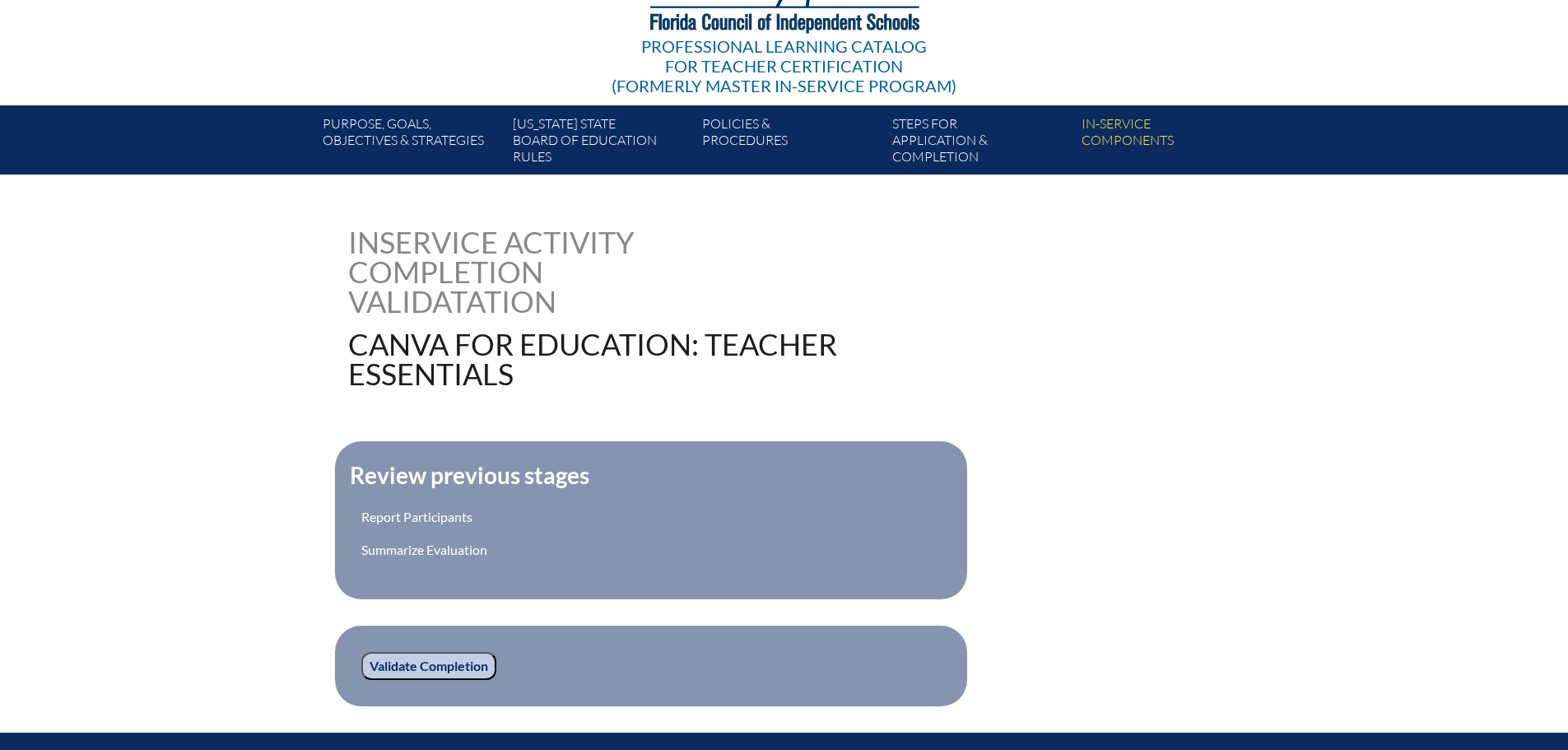
scroll to position [329, 0]
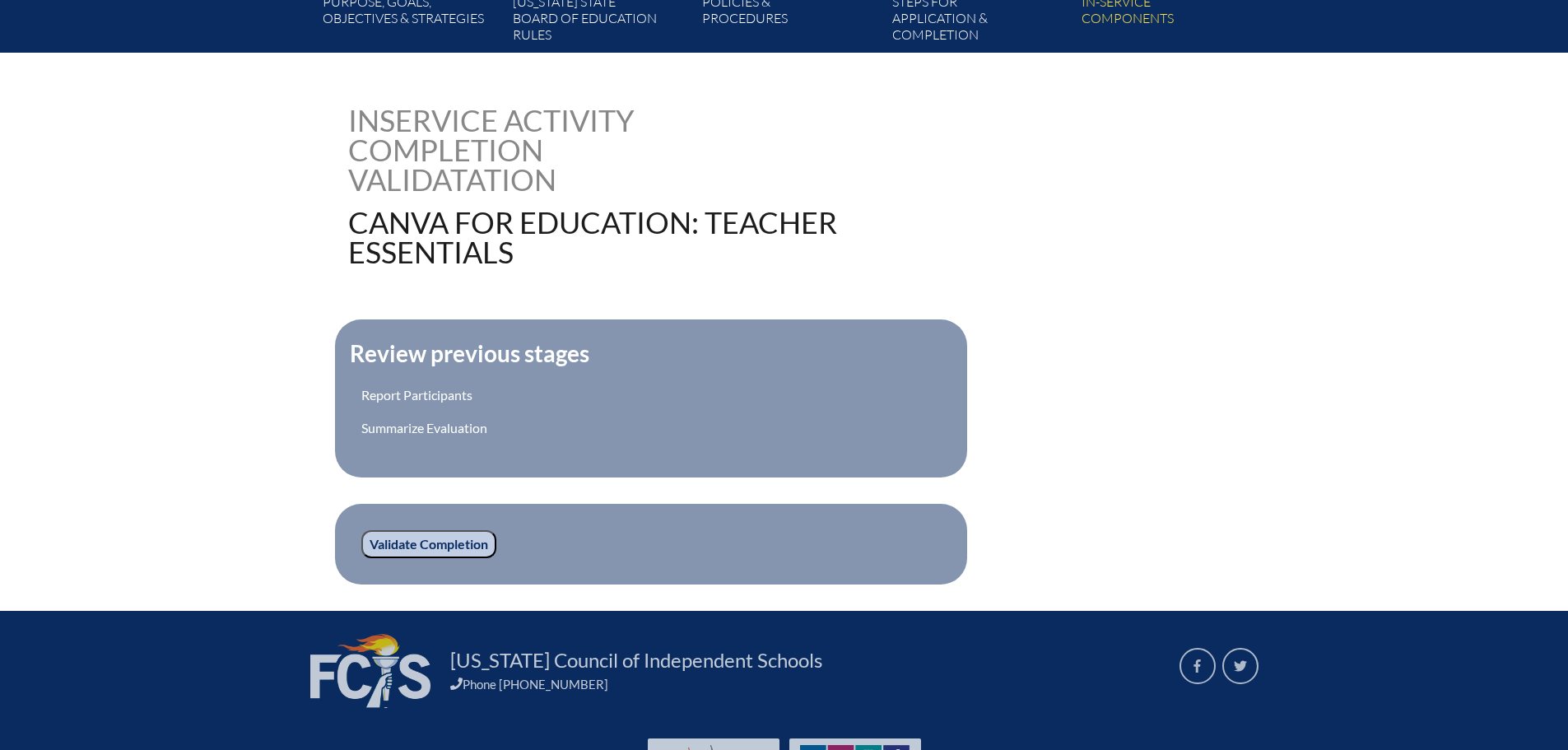
click at [451, 540] on input "Validate Completion" at bounding box center [428, 544] width 135 height 28
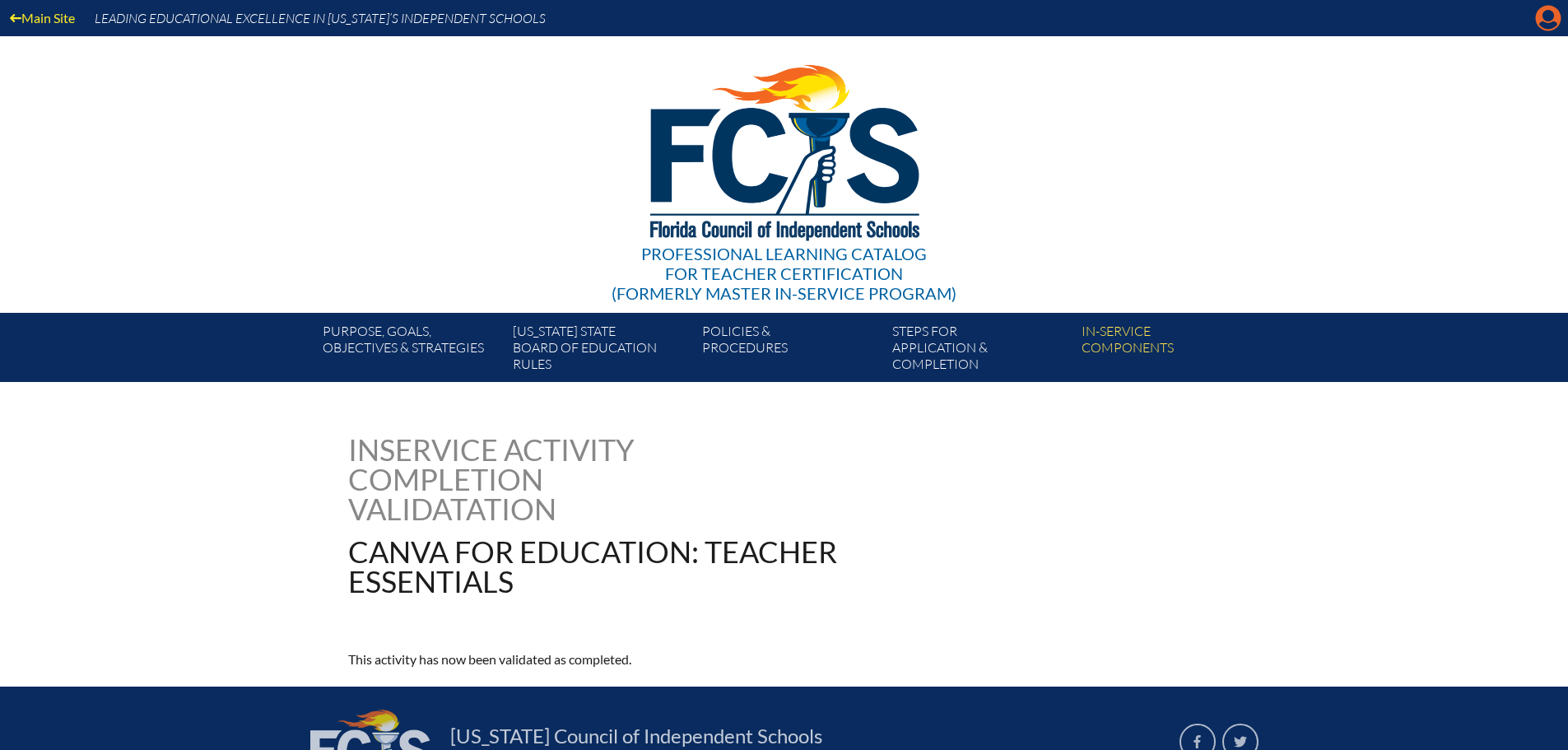
click at [1546, 21] on icon at bounding box center [1548, 18] width 25 height 25
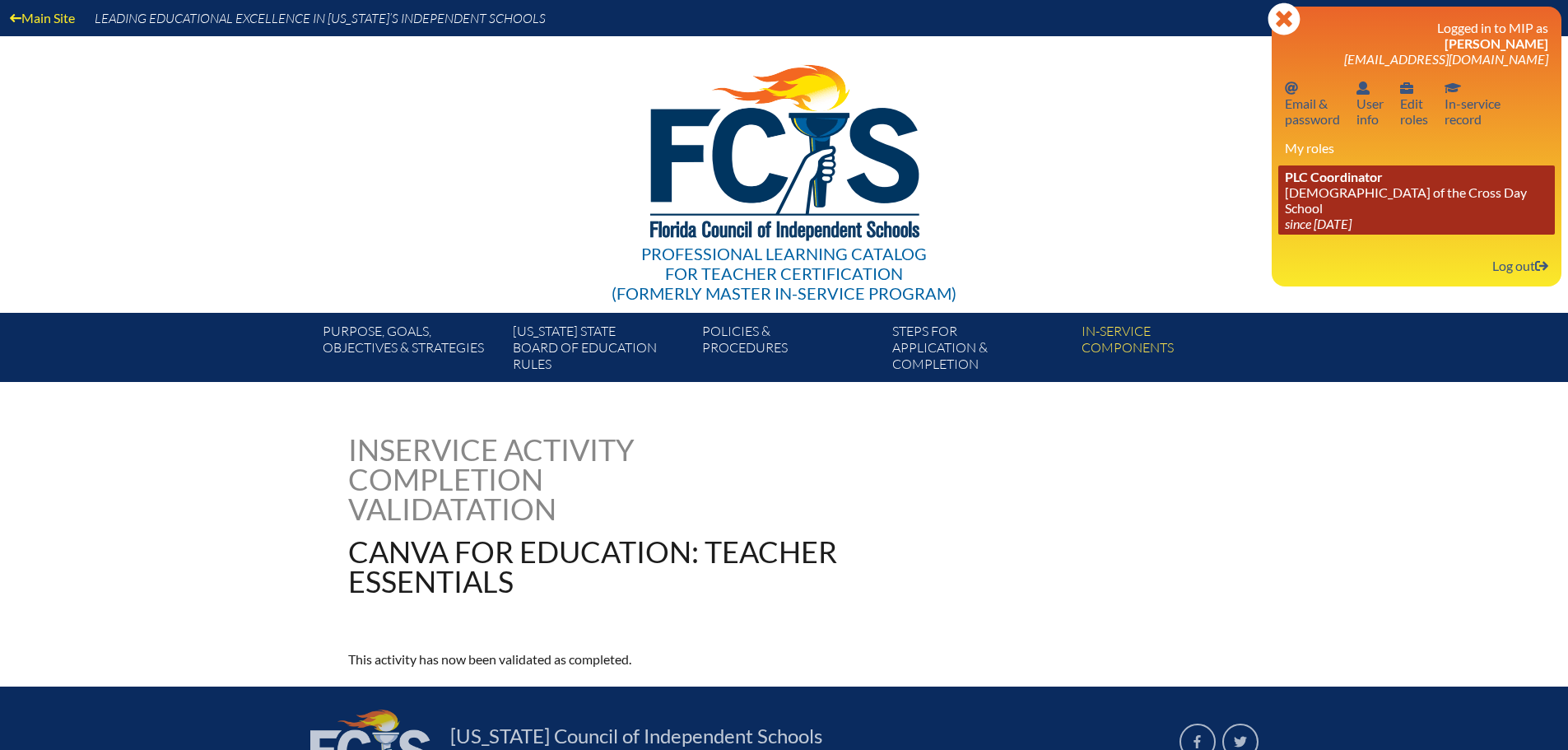
click at [1343, 183] on span "PLC Coordinator" at bounding box center [1333, 176] width 98 height 16
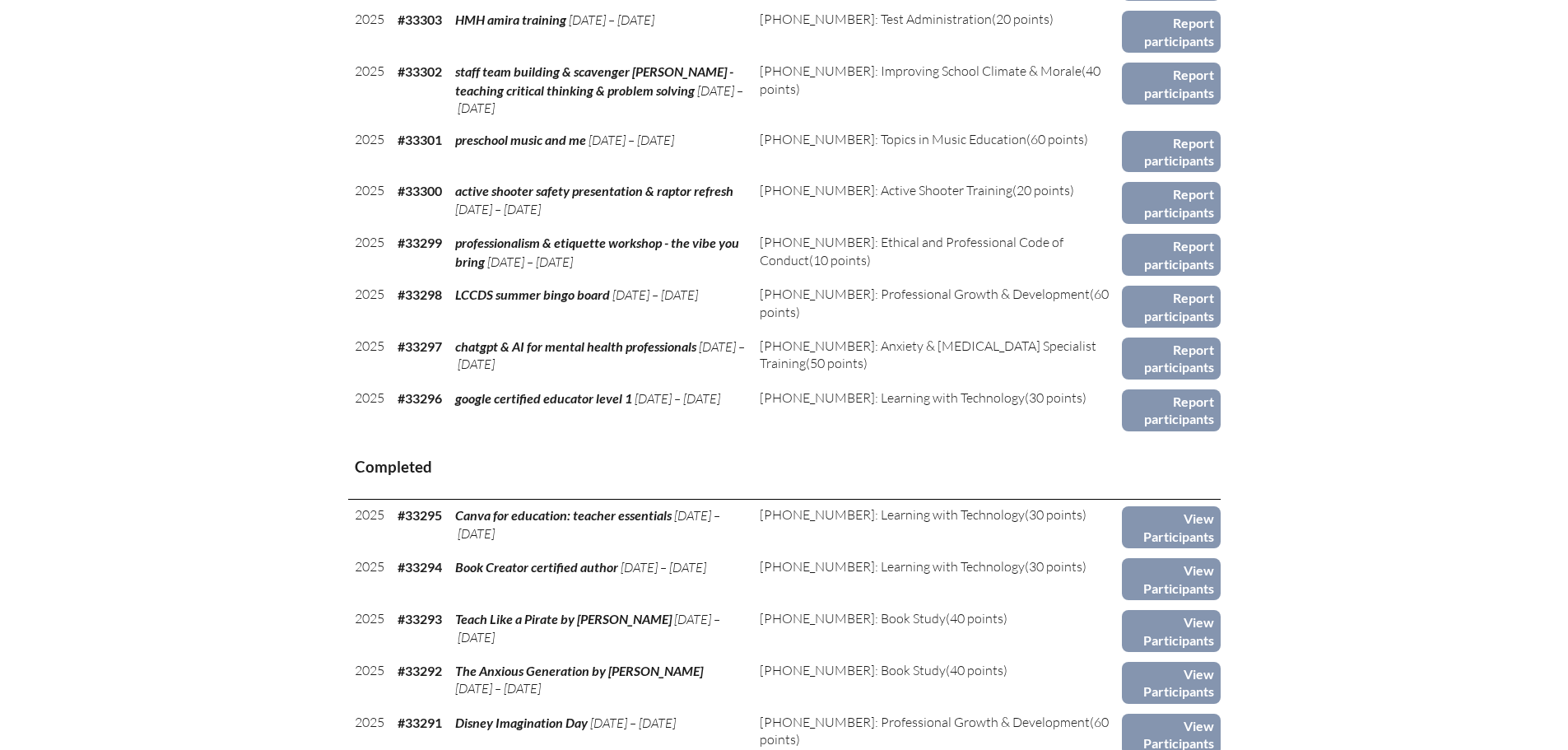
scroll to position [1317, 0]
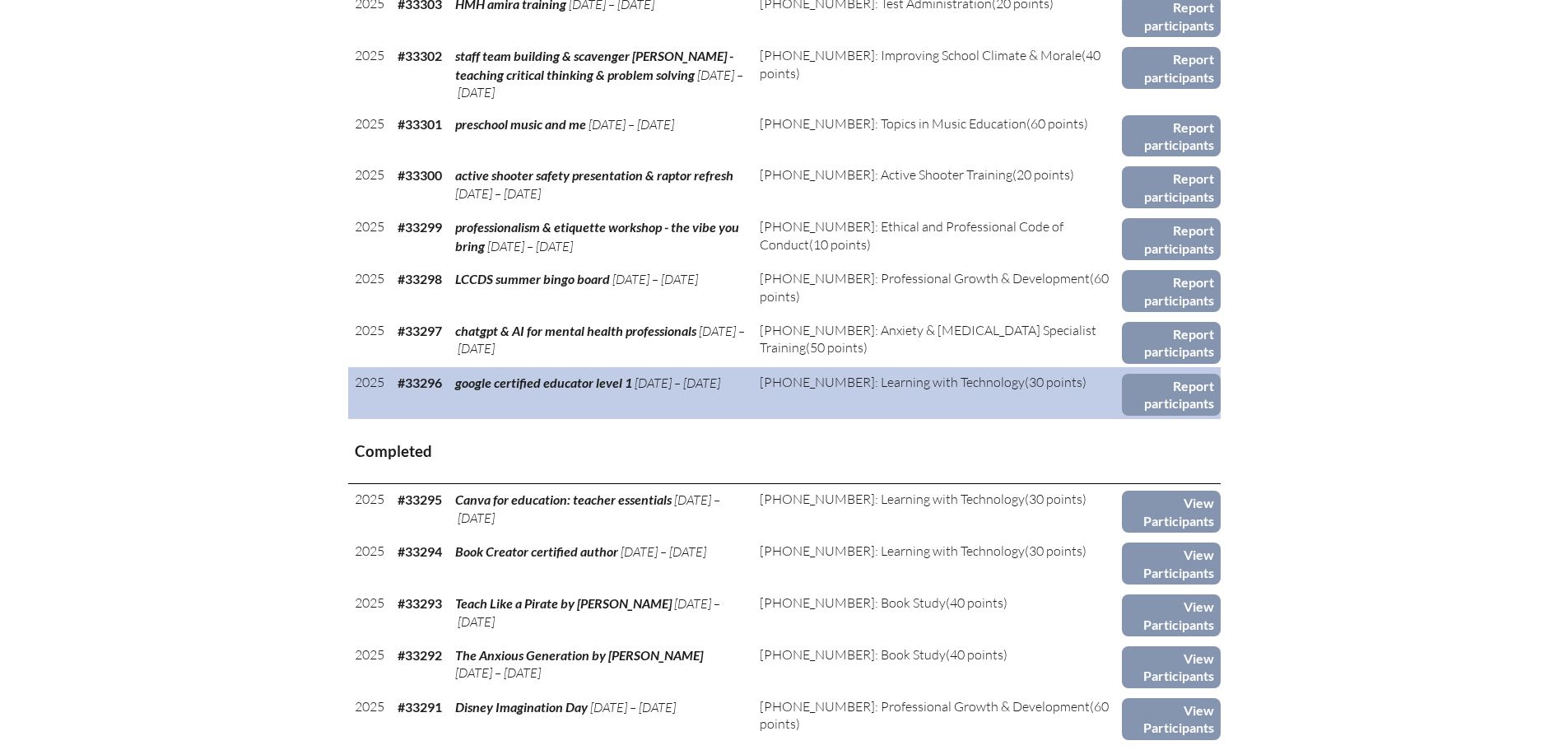
click at [565, 386] on td "google certified educator level 1 [DATE] – [DATE]" at bounding box center [600, 393] width 305 height 52
click at [1177, 382] on link "Report participants" at bounding box center [1170, 394] width 98 height 42
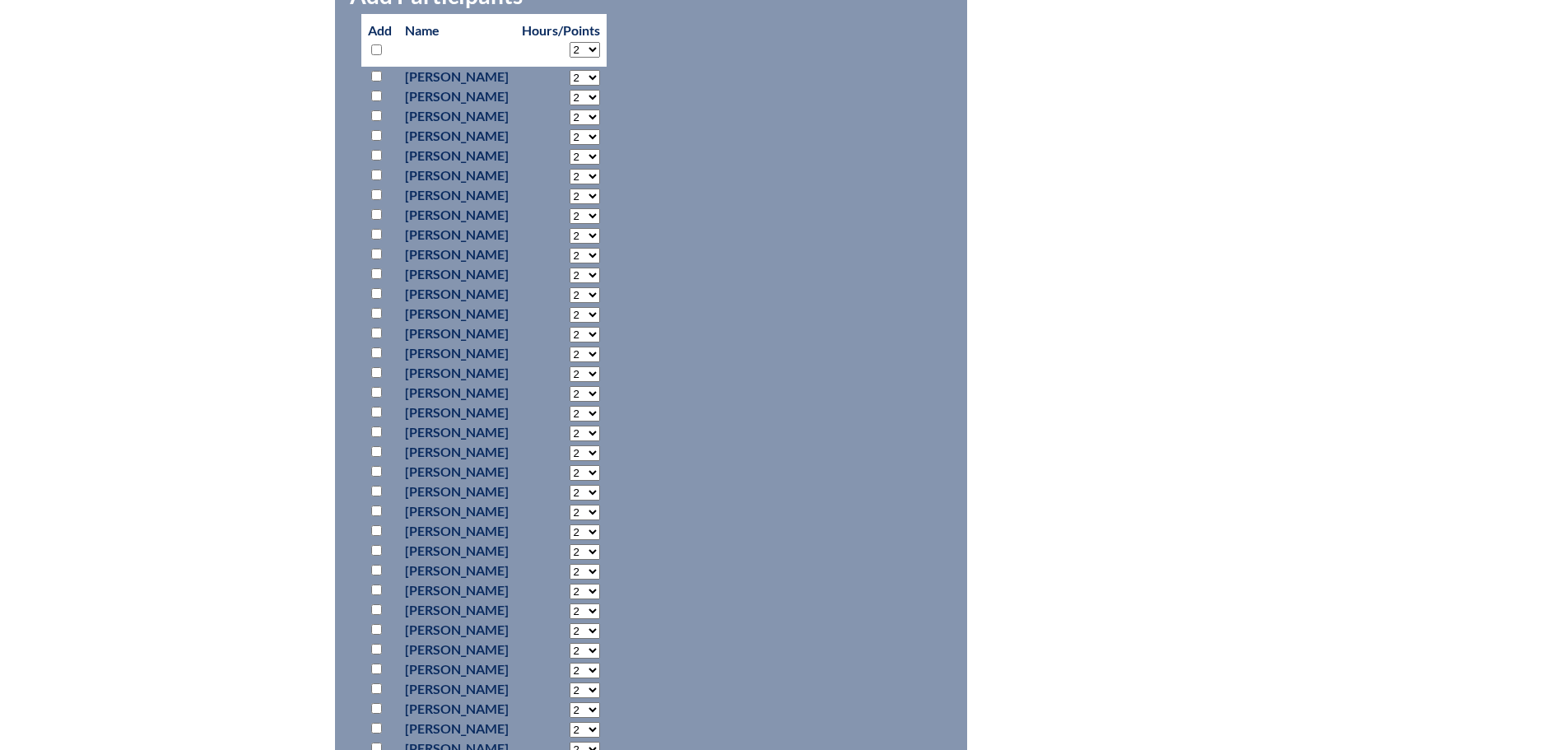
scroll to position [824, 0]
click at [375, 245] on input "checkbox" at bounding box center [376, 248] width 11 height 11
checkbox input "true"
click at [600, 245] on select "2 3 4 5 6 7 8 9 10 11 12 13 14 15 16 17 18 19 20 21 22 23" at bounding box center [584, 251] width 30 height 16
select select "3"
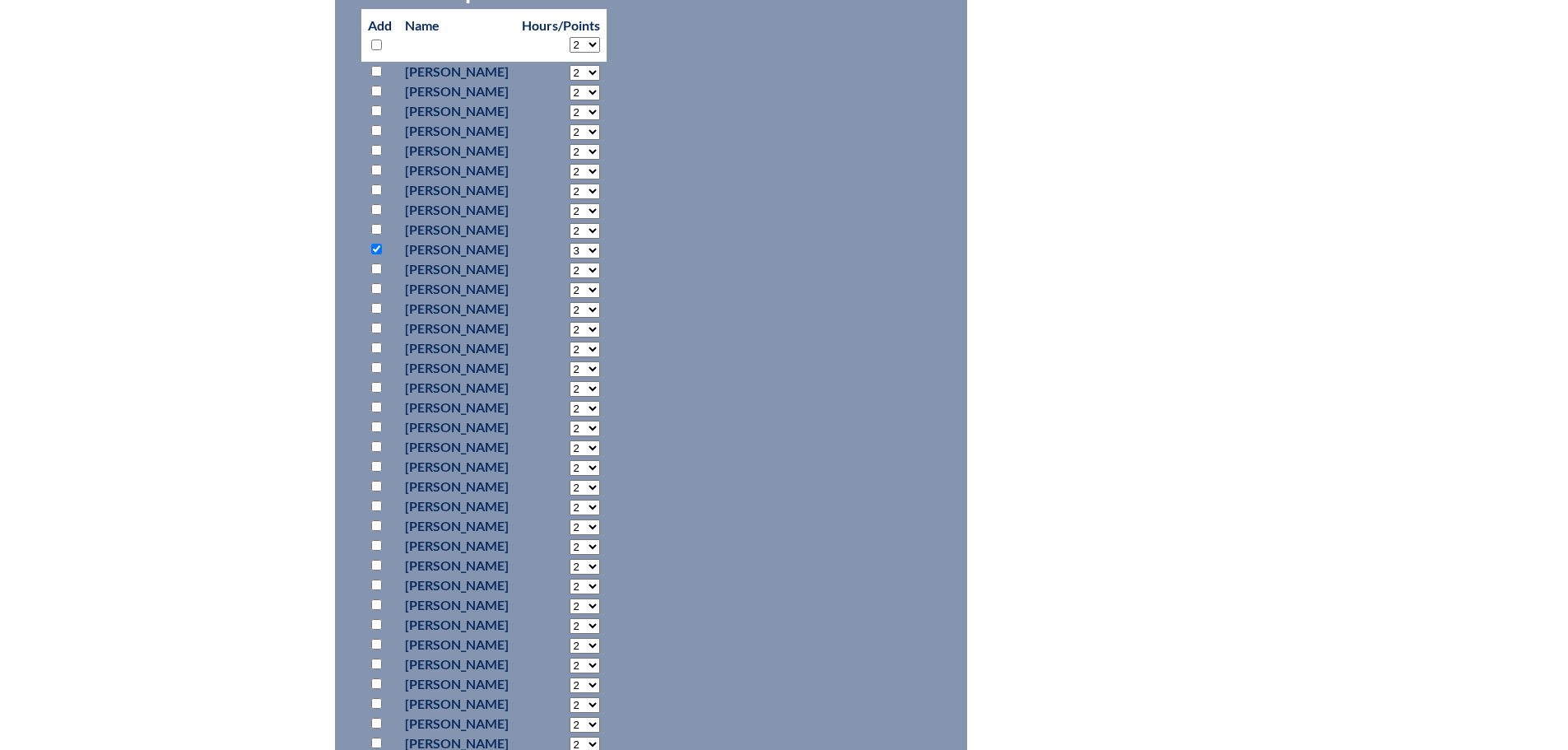
click at [600, 243] on select "2 3 4 5 6 7 8 9 10 11 12 13 14 15 16 17 18 19 20 21 22 23" at bounding box center [584, 251] width 30 height 16
click at [377, 305] on input "checkbox" at bounding box center [376, 308] width 11 height 11
checkbox input "true"
click at [600, 303] on select "2 3 4 5 6 7 8 9 10 11 12 13 14 15 16 17 18 19 20 21 22 23" at bounding box center [584, 310] width 30 height 16
select select "3"
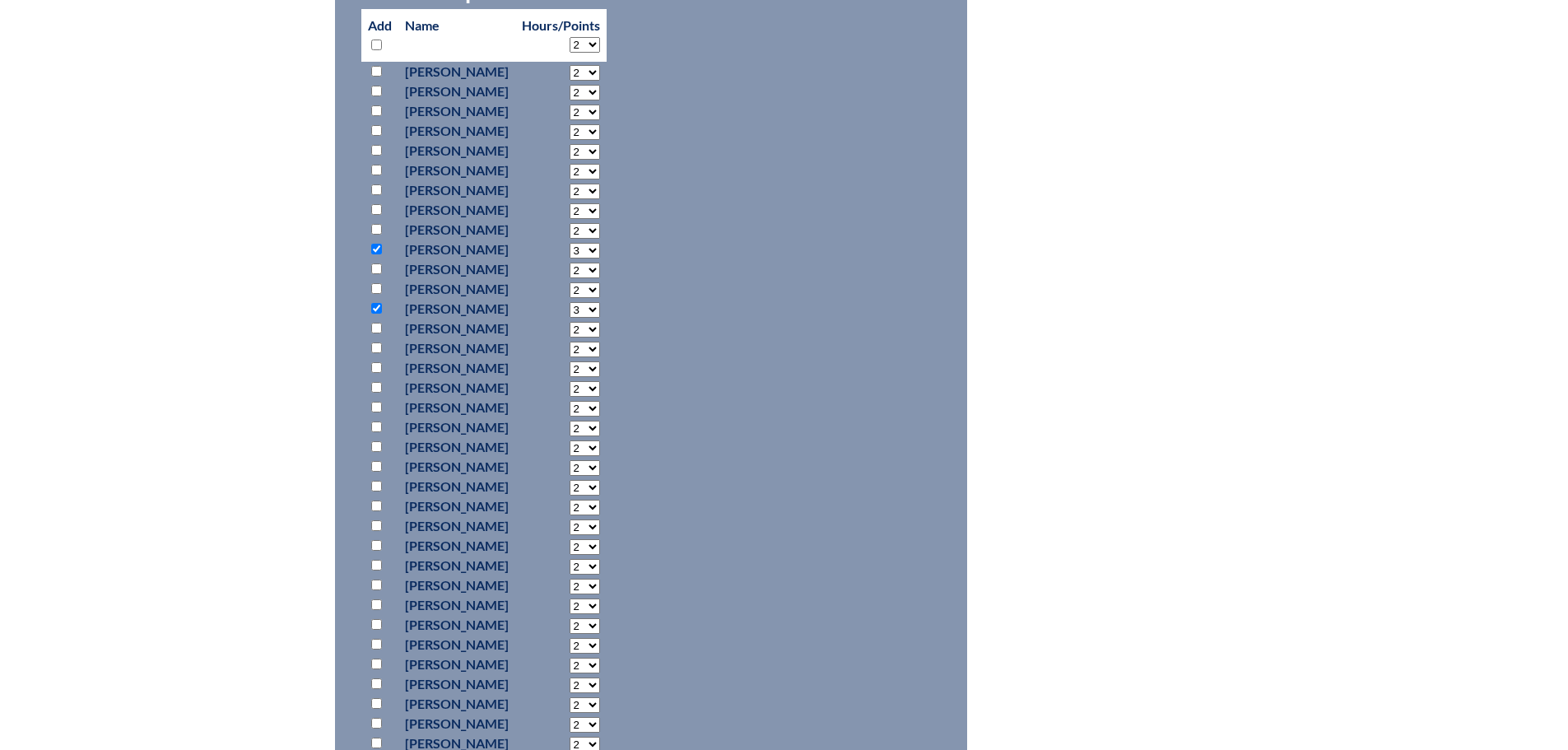
click at [600, 302] on select "2 3 4 5 6 7 8 9 10 11 12 13 14 15 16 17 18 19 20 21 22 23" at bounding box center [584, 310] width 30 height 16
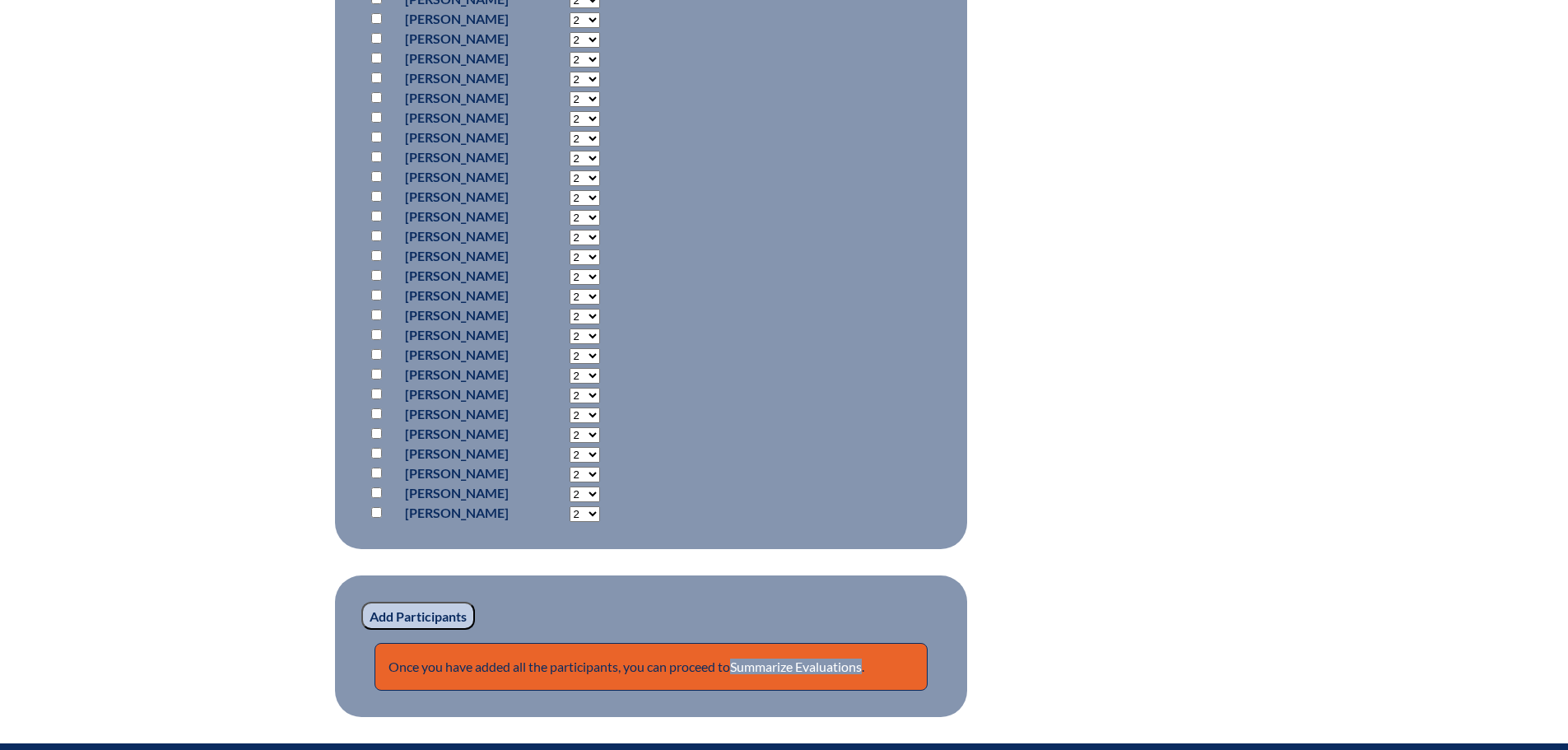
scroll to position [1234, 0]
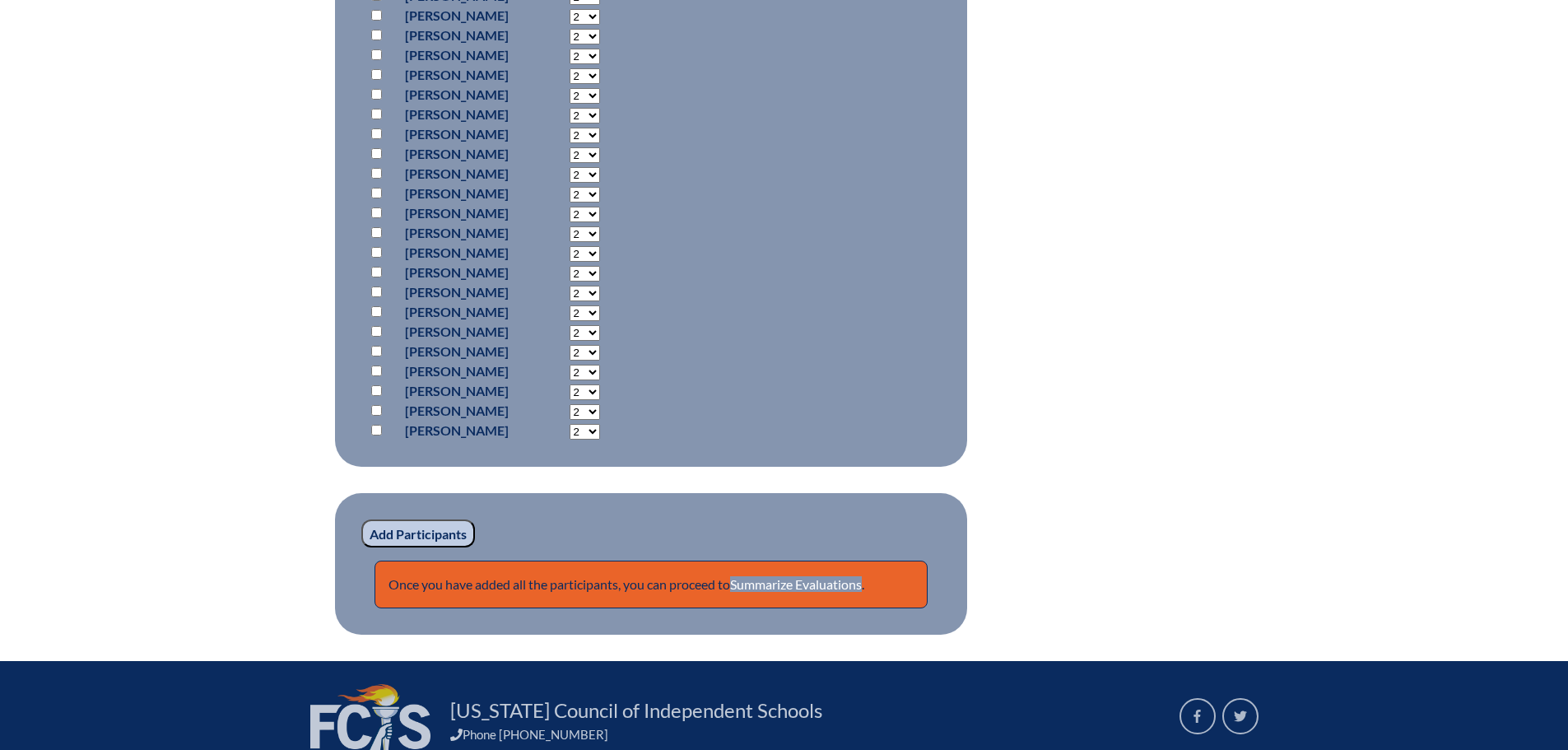
click at [424, 528] on input "Add Participants" at bounding box center [417, 533] width 113 height 28
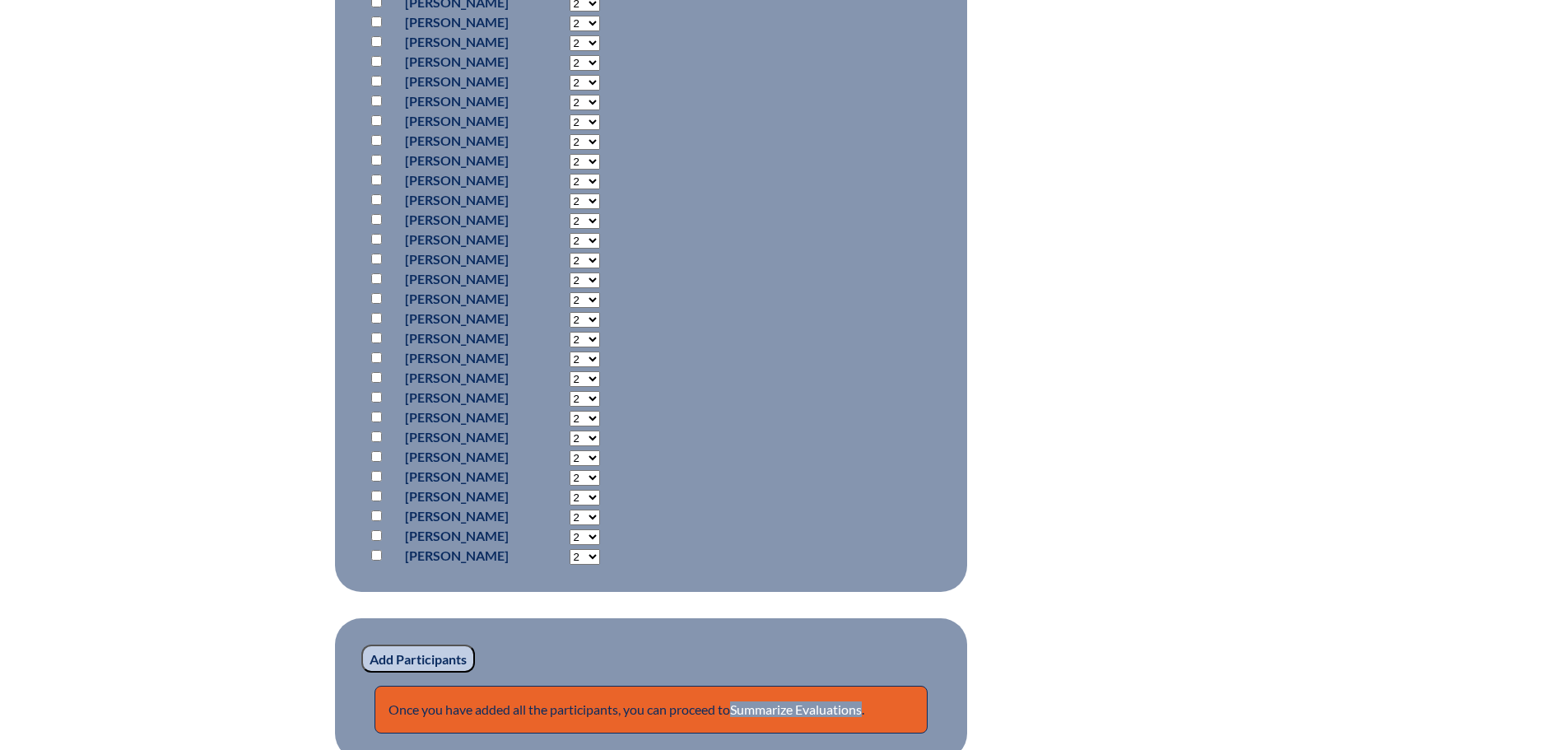
scroll to position [1460, 0]
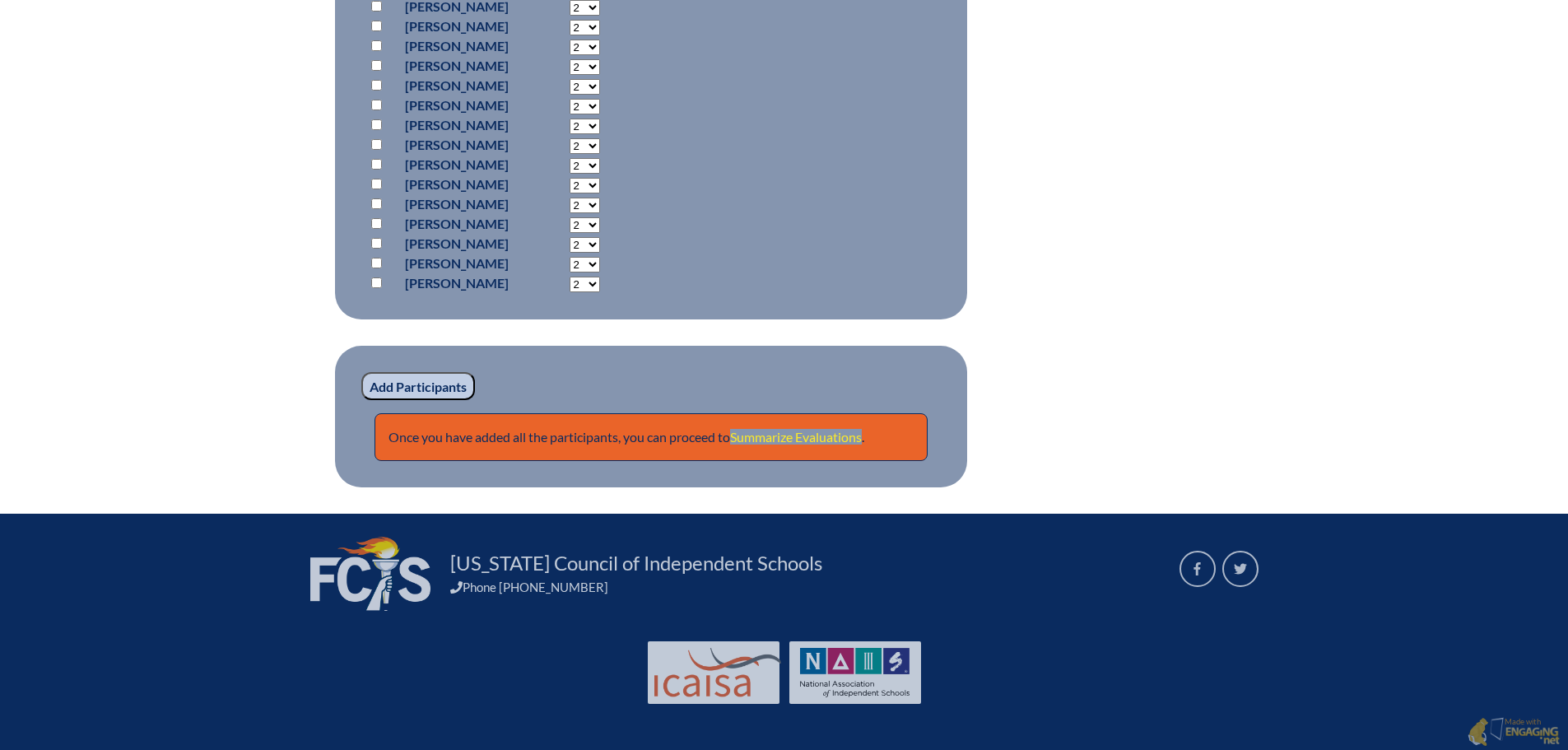
click at [788, 434] on link "Summarize Evaluations" at bounding box center [796, 437] width 132 height 16
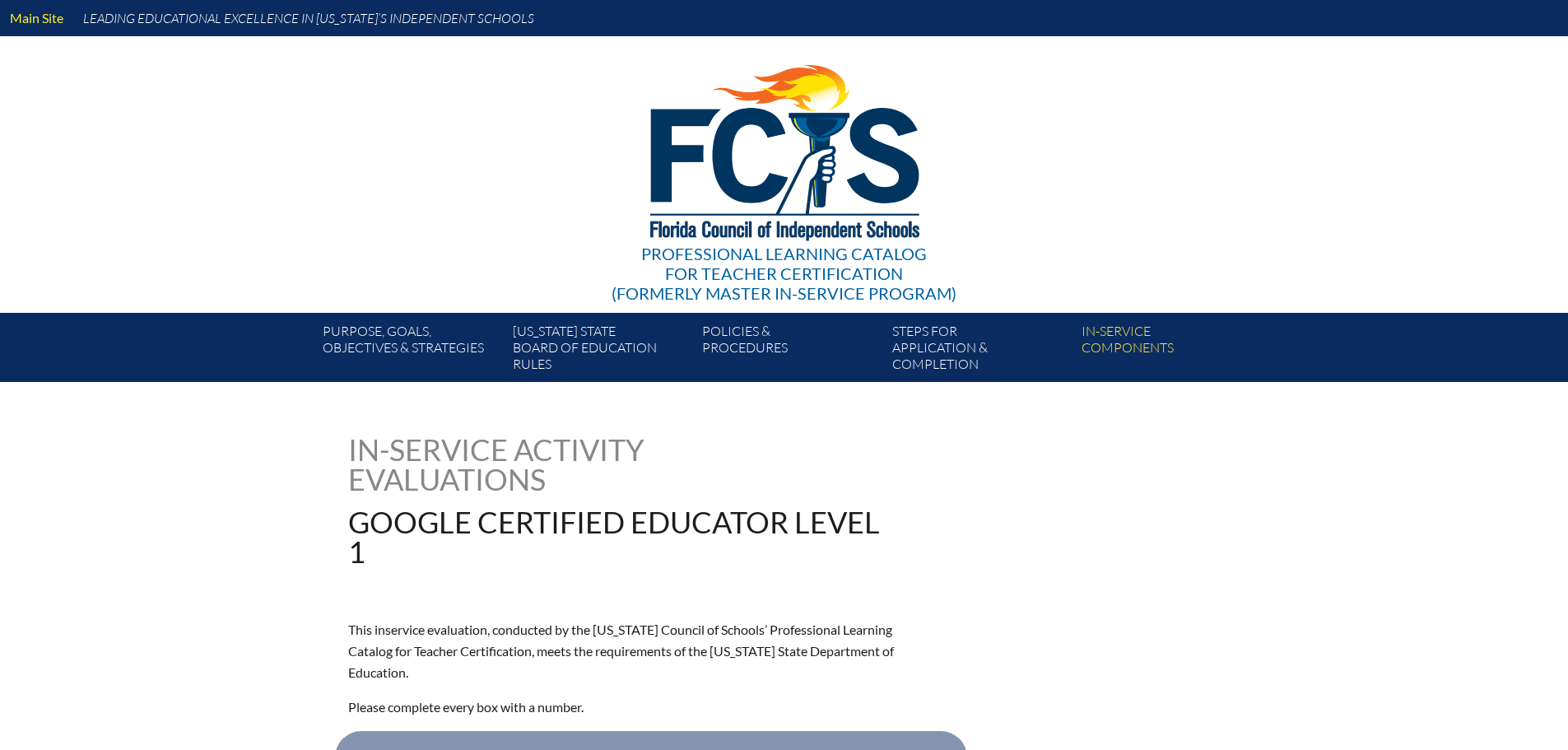
type input "0"
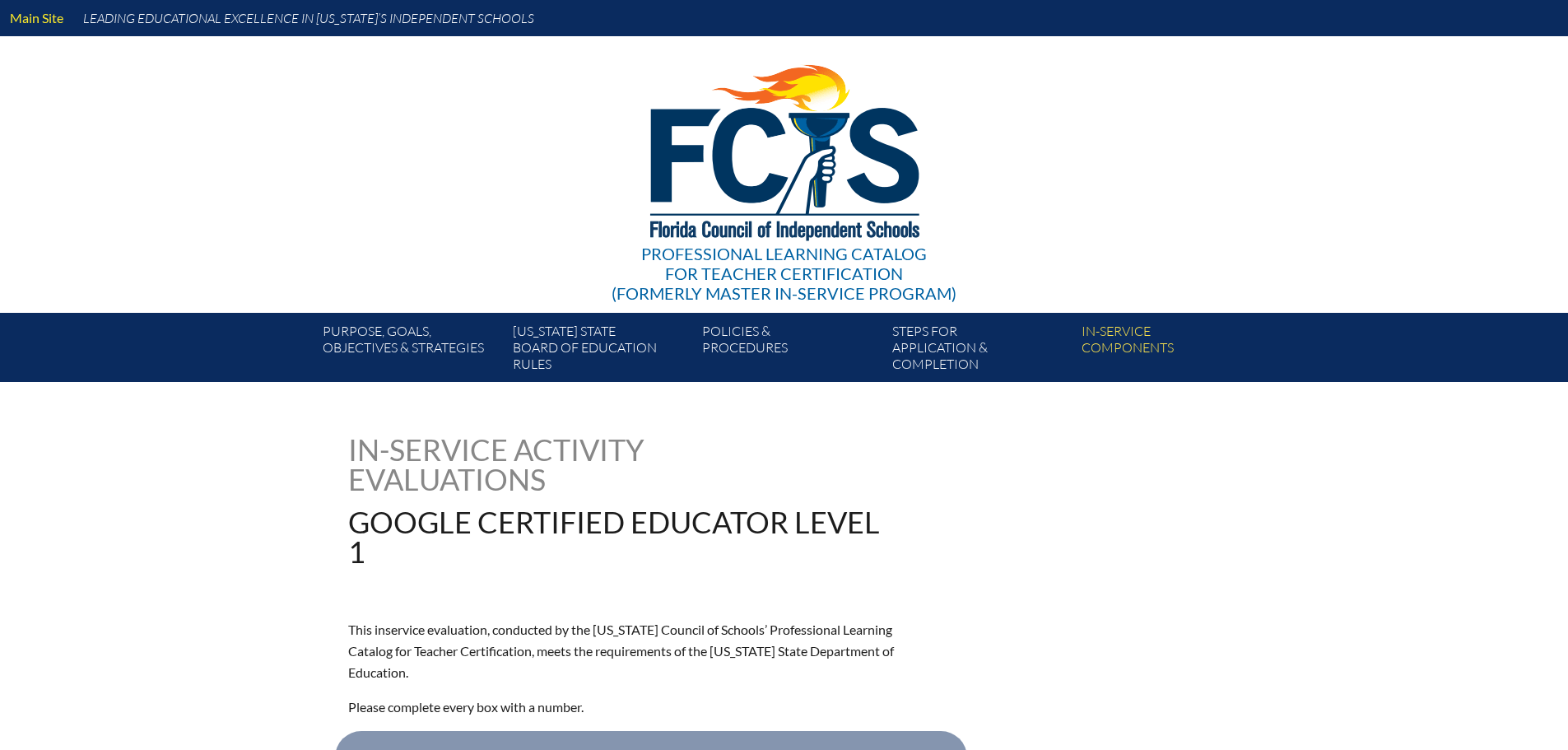
type input "0"
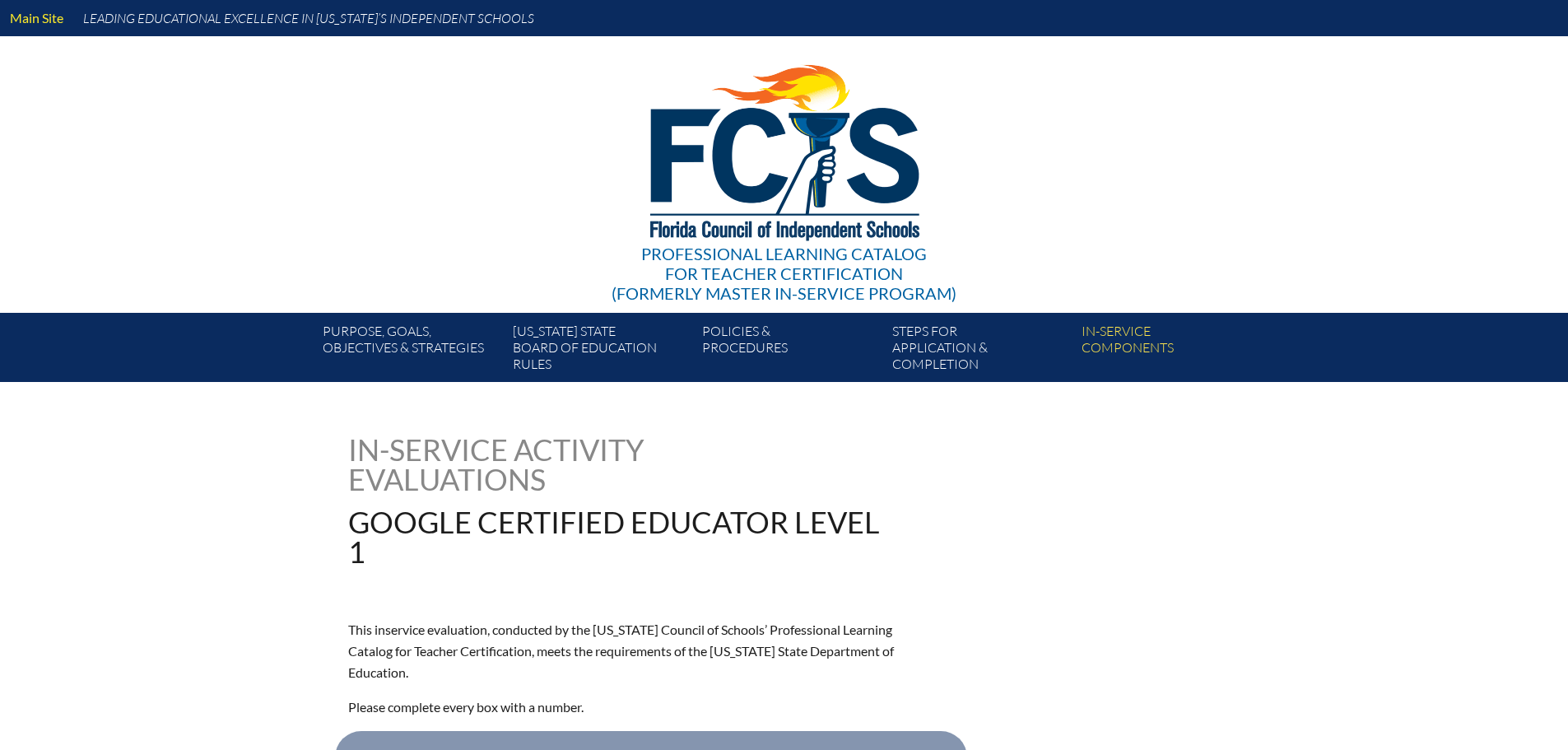
type input "0"
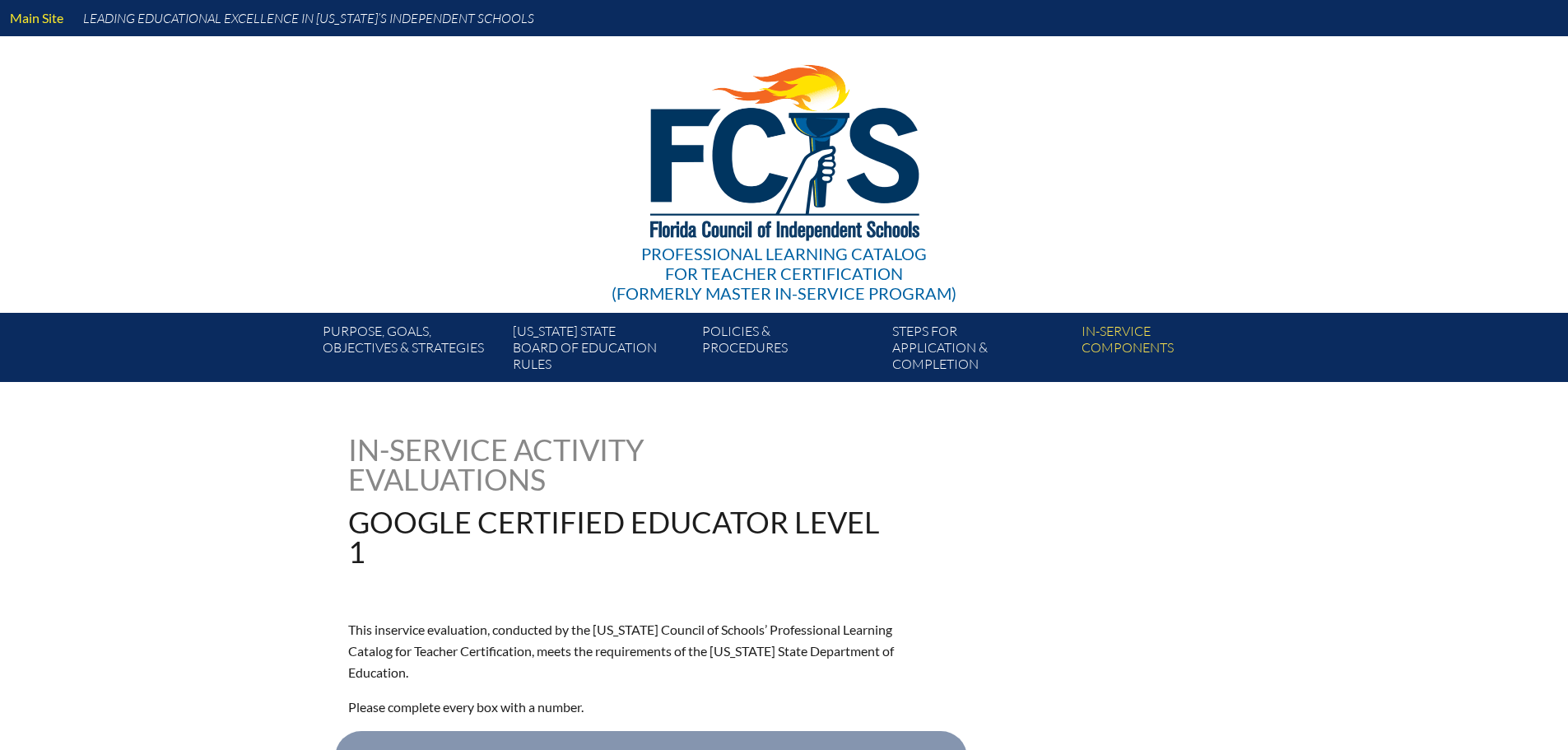
type input "0"
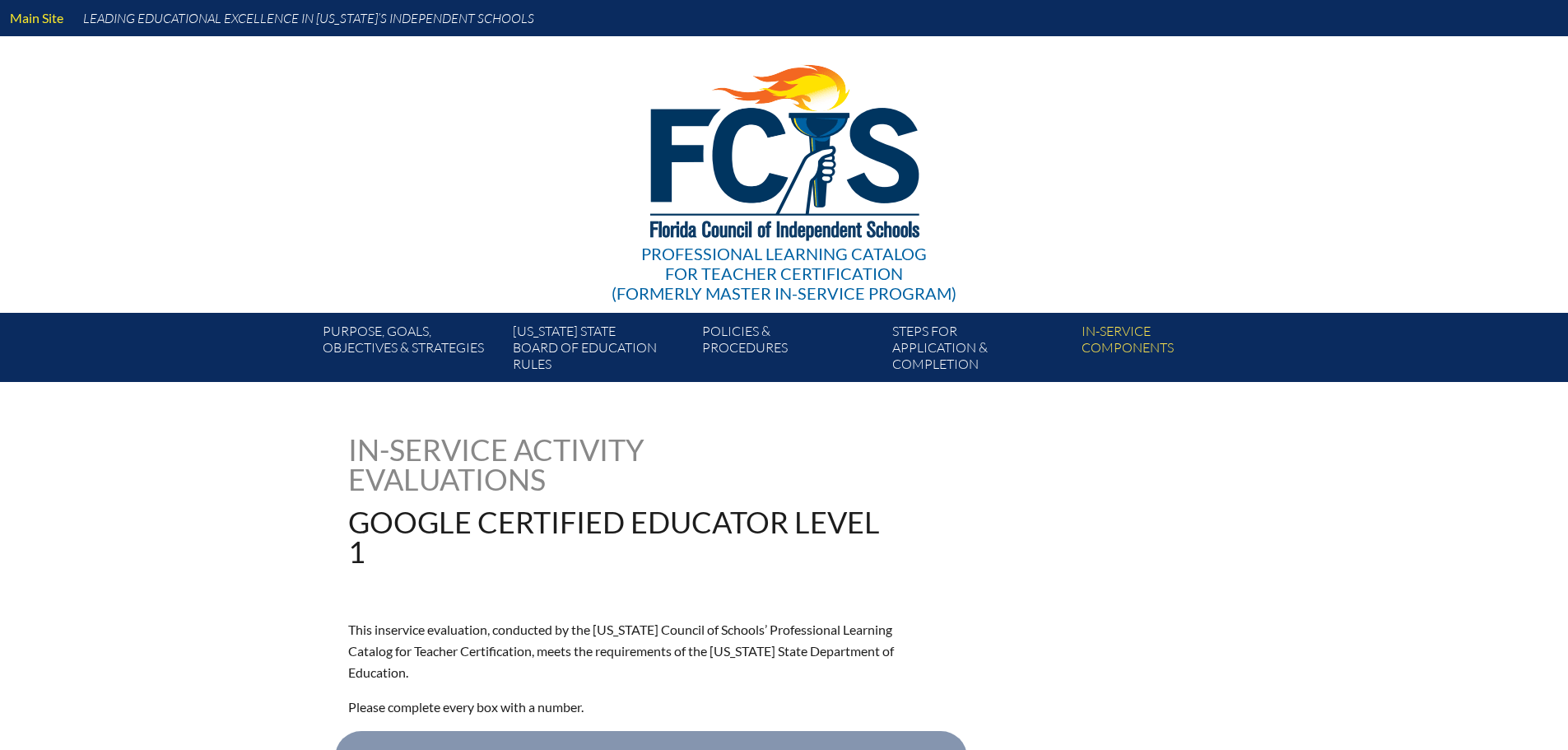
type input "0"
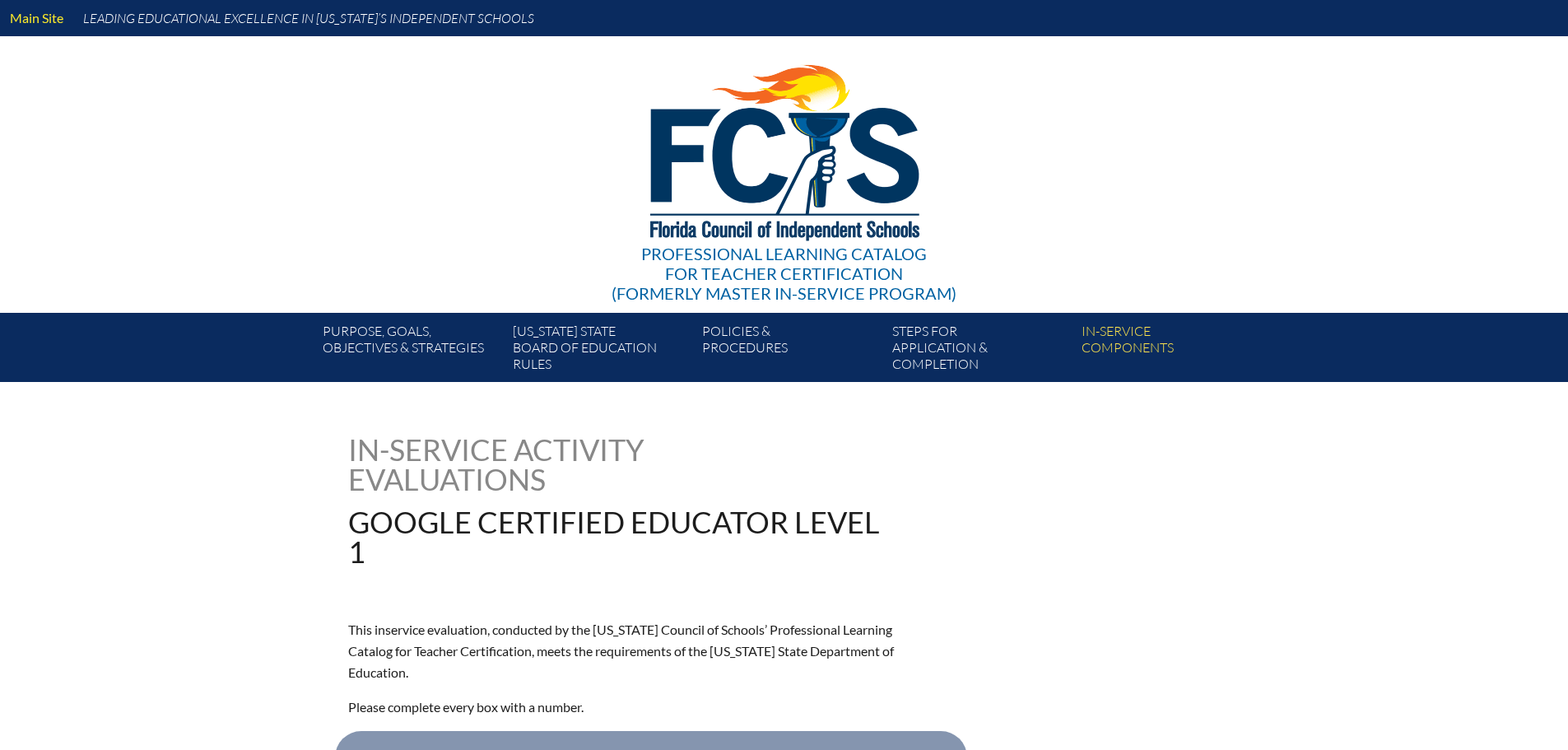
type input "0"
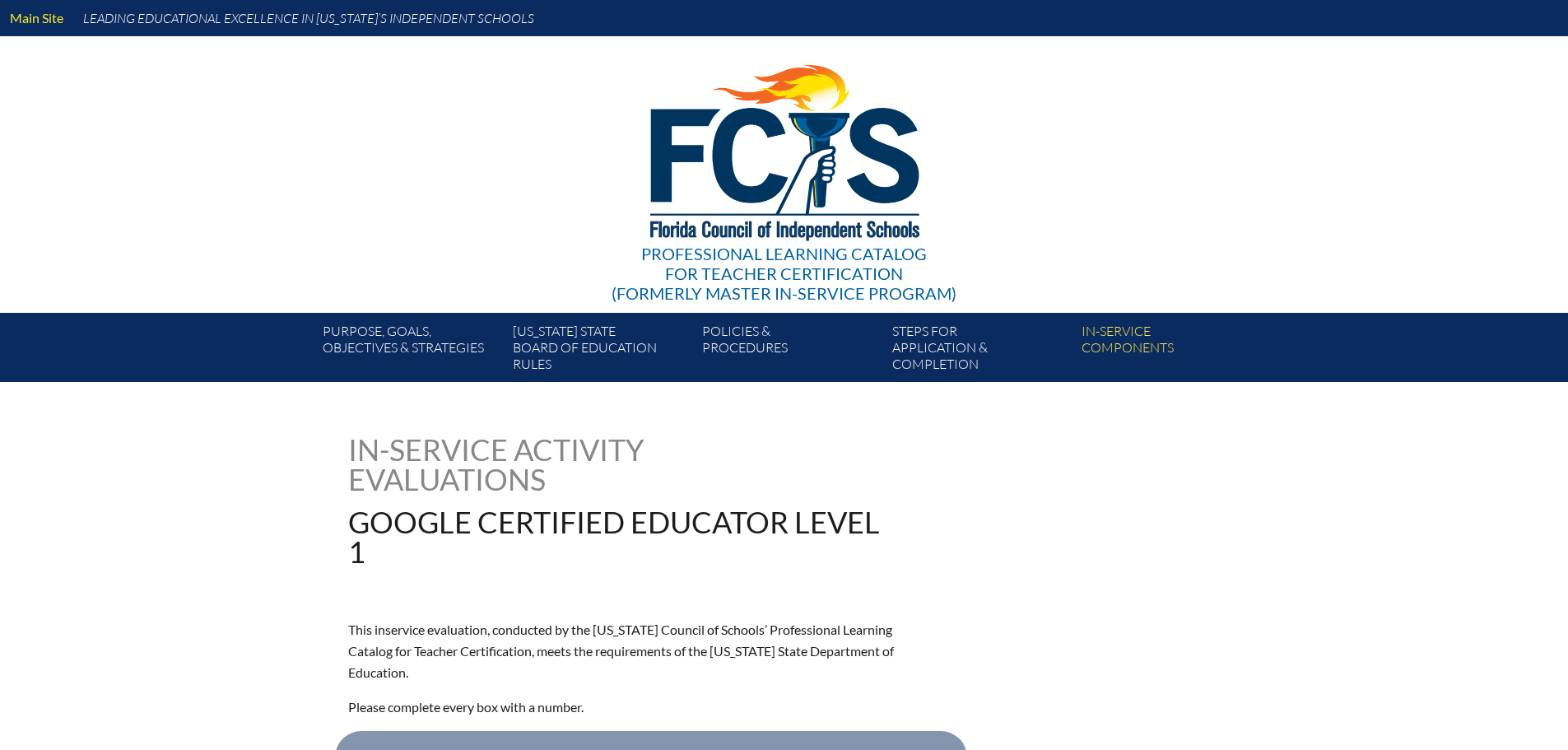
type input "0"
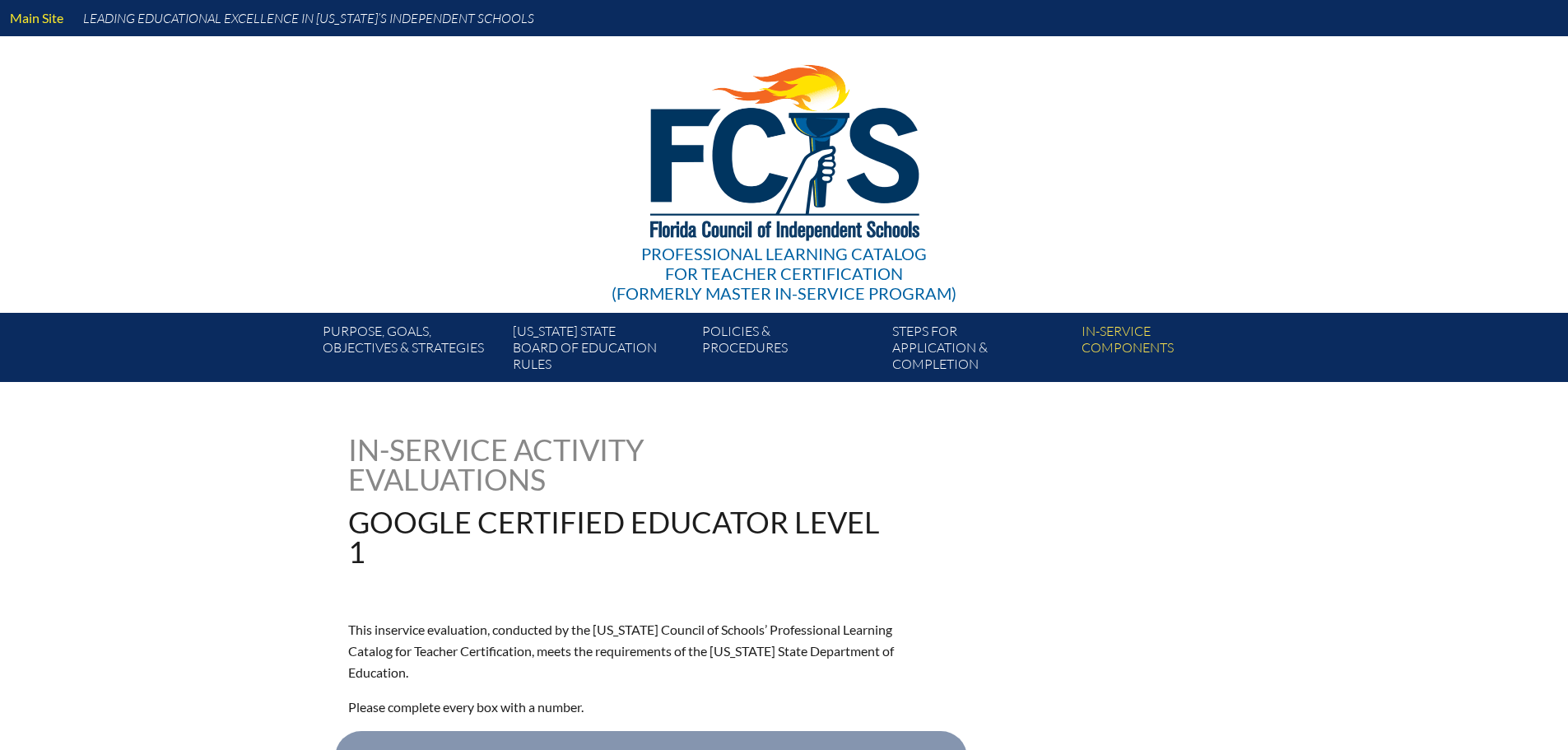
type input "0"
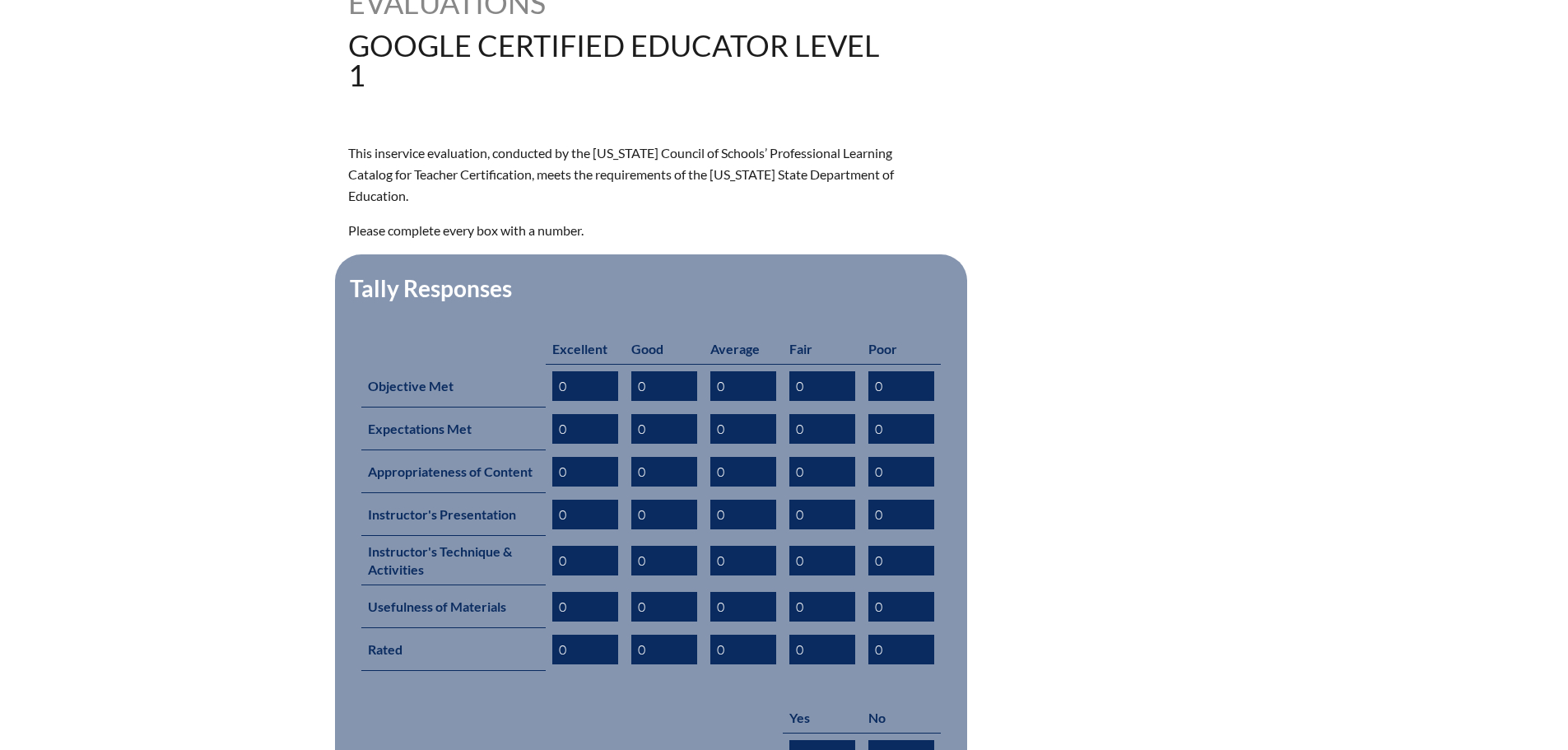
scroll to position [494, 0]
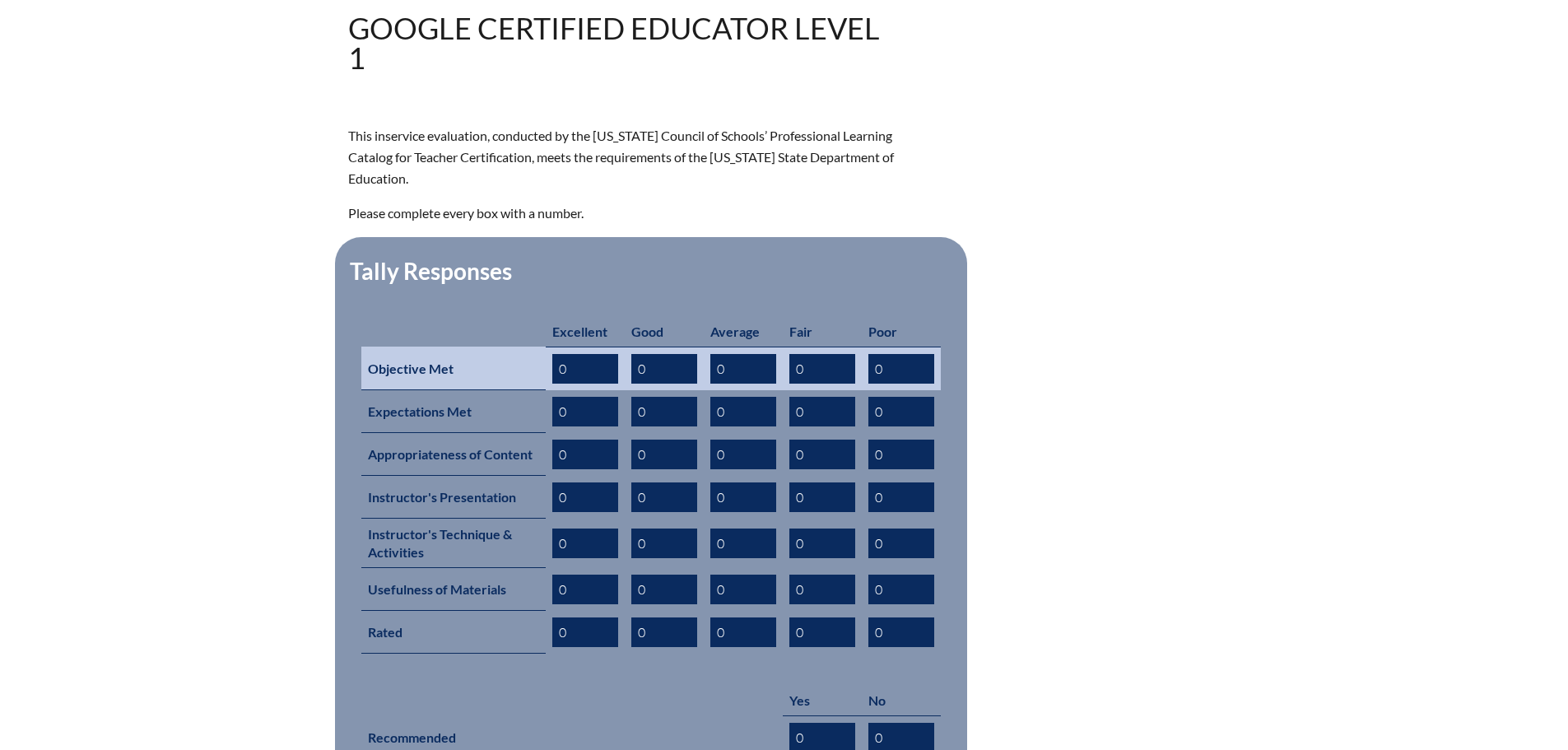
drag, startPoint x: 570, startPoint y: 341, endPoint x: 532, endPoint y: 338, distance: 38.1
click at [532, 347] on tr "Objective Met 0 0 0 0 0" at bounding box center [651, 368] width 579 height 44
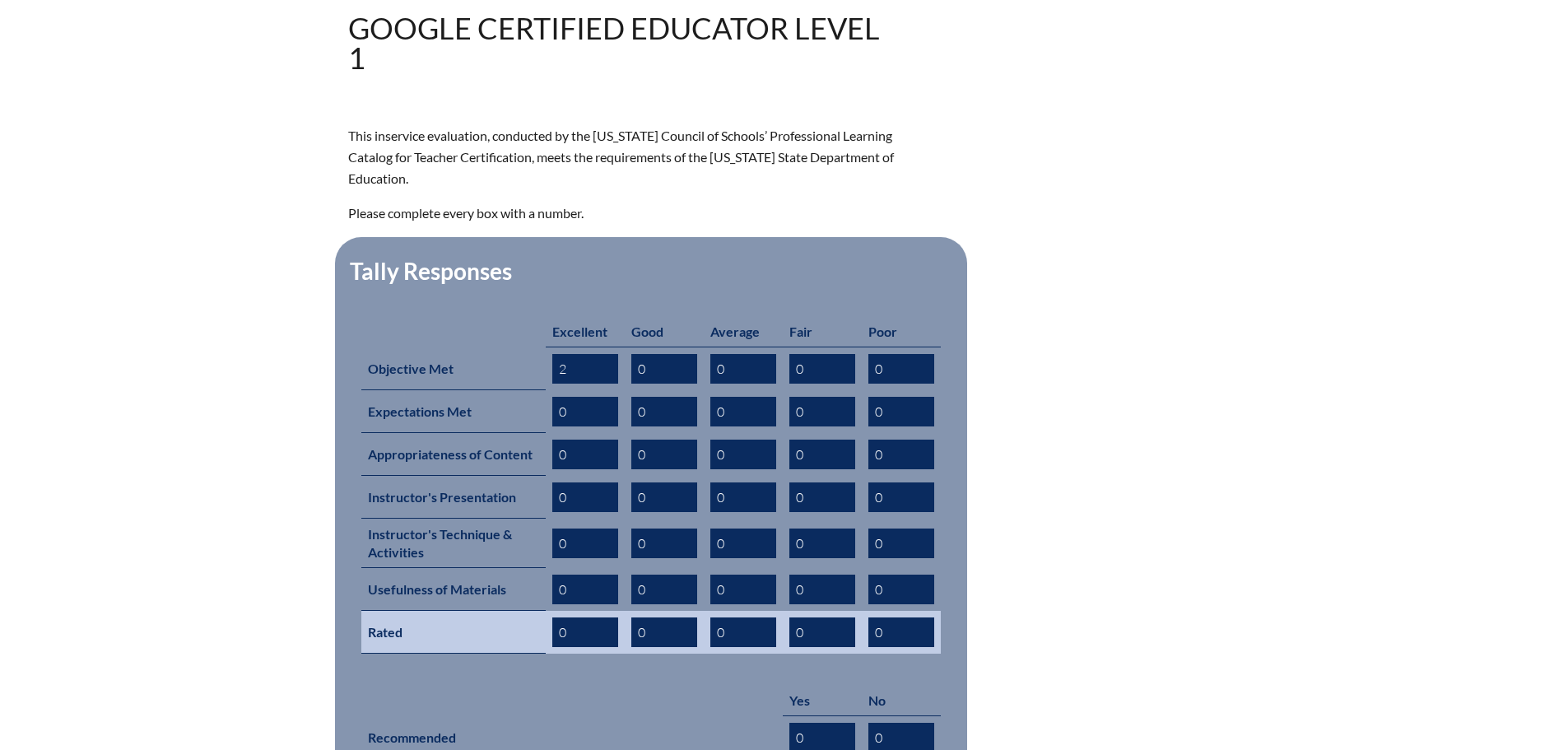
type input "2"
drag, startPoint x: 568, startPoint y: 600, endPoint x: 538, endPoint y: 600, distance: 30.0
click at [538, 610] on tr "Rated 0 0 0 0 0" at bounding box center [651, 632] width 579 height 43
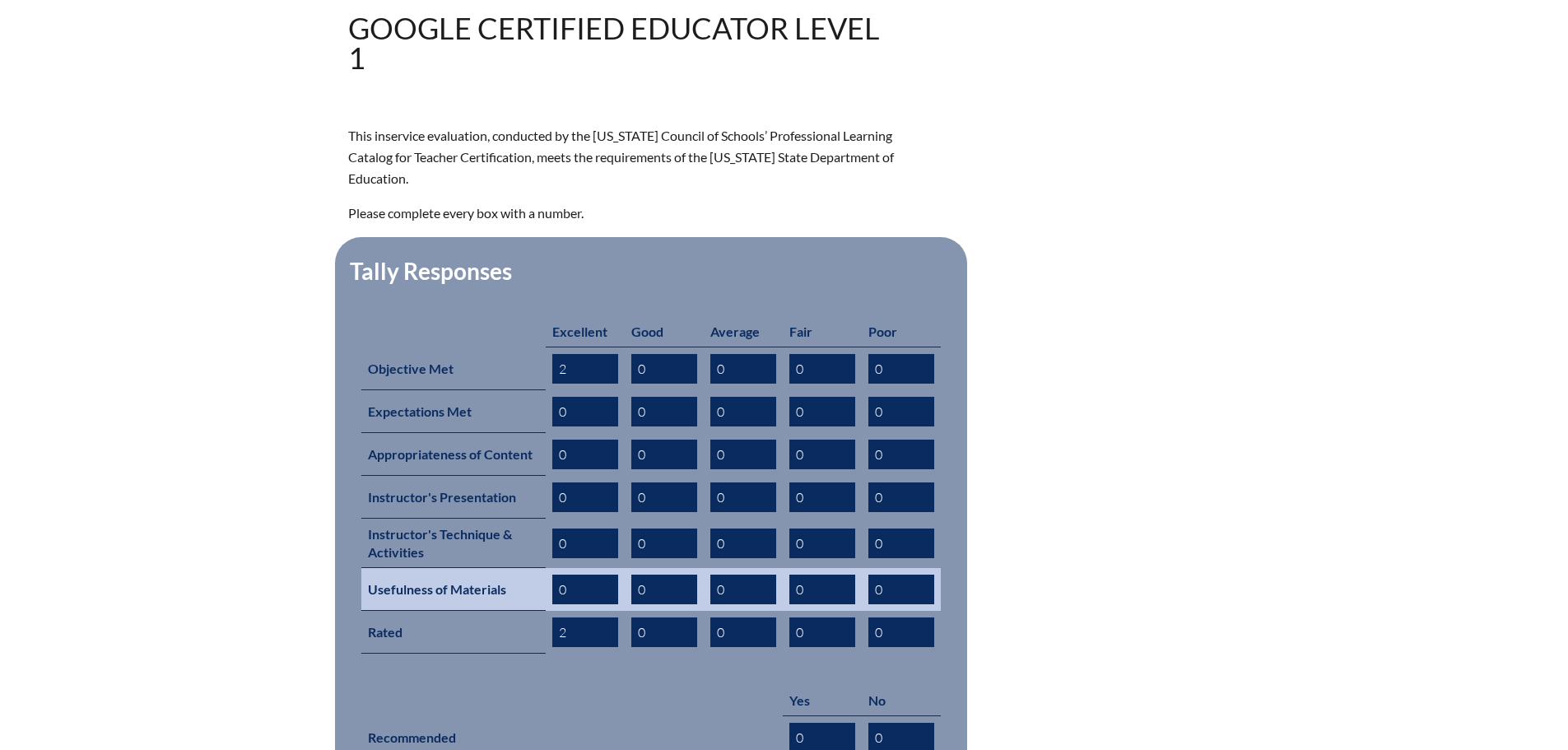
type input "2"
drag, startPoint x: 561, startPoint y: 560, endPoint x: 550, endPoint y: 561, distance: 11.0
click at [550, 568] on td "0" at bounding box center [585, 589] width 79 height 43
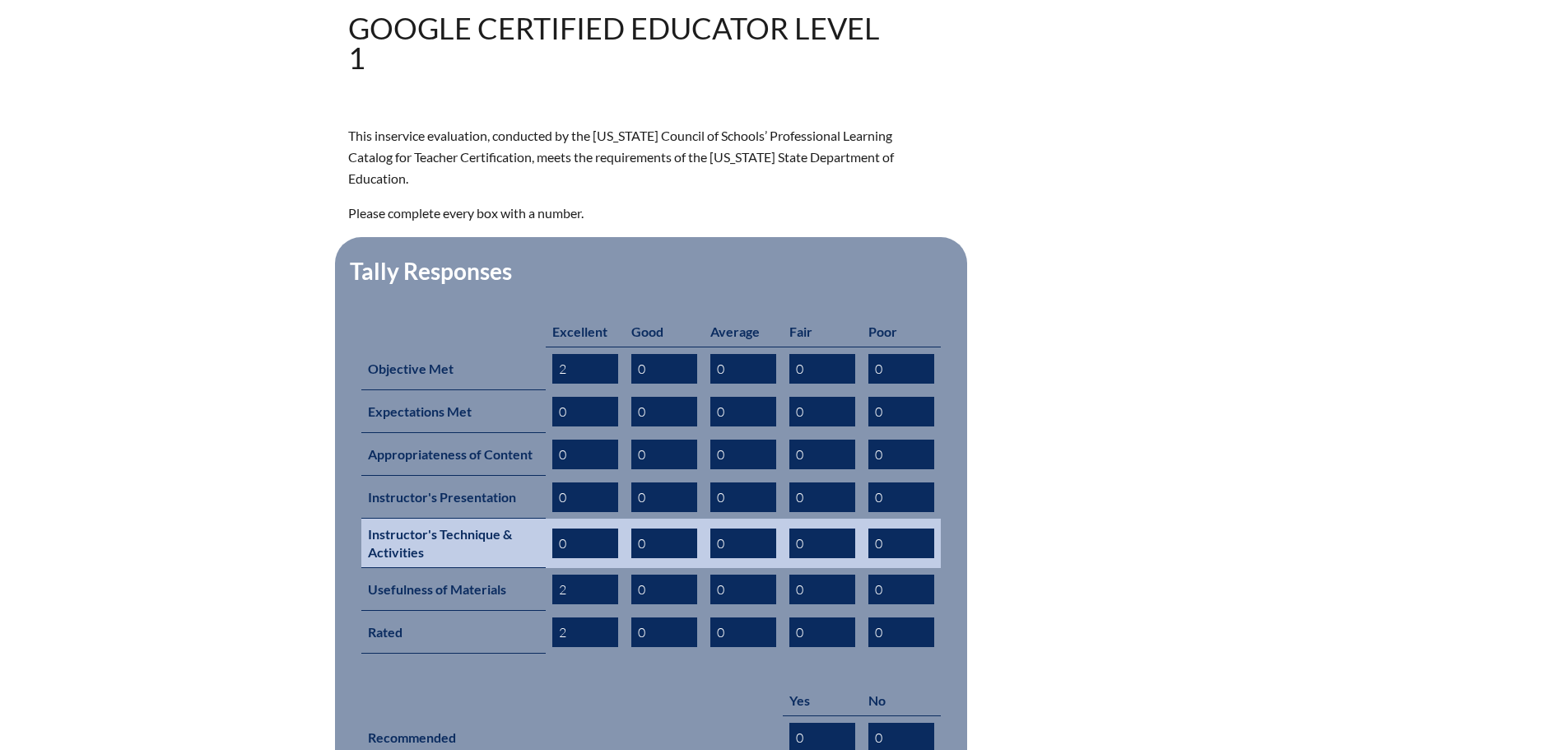
type input "2"
drag, startPoint x: 545, startPoint y: 512, endPoint x: 545, endPoint y: 495, distance: 17.0
click at [544, 518] on tr "Instructor's Technique & Activities 0 0 0 0 0" at bounding box center [651, 543] width 579 height 49
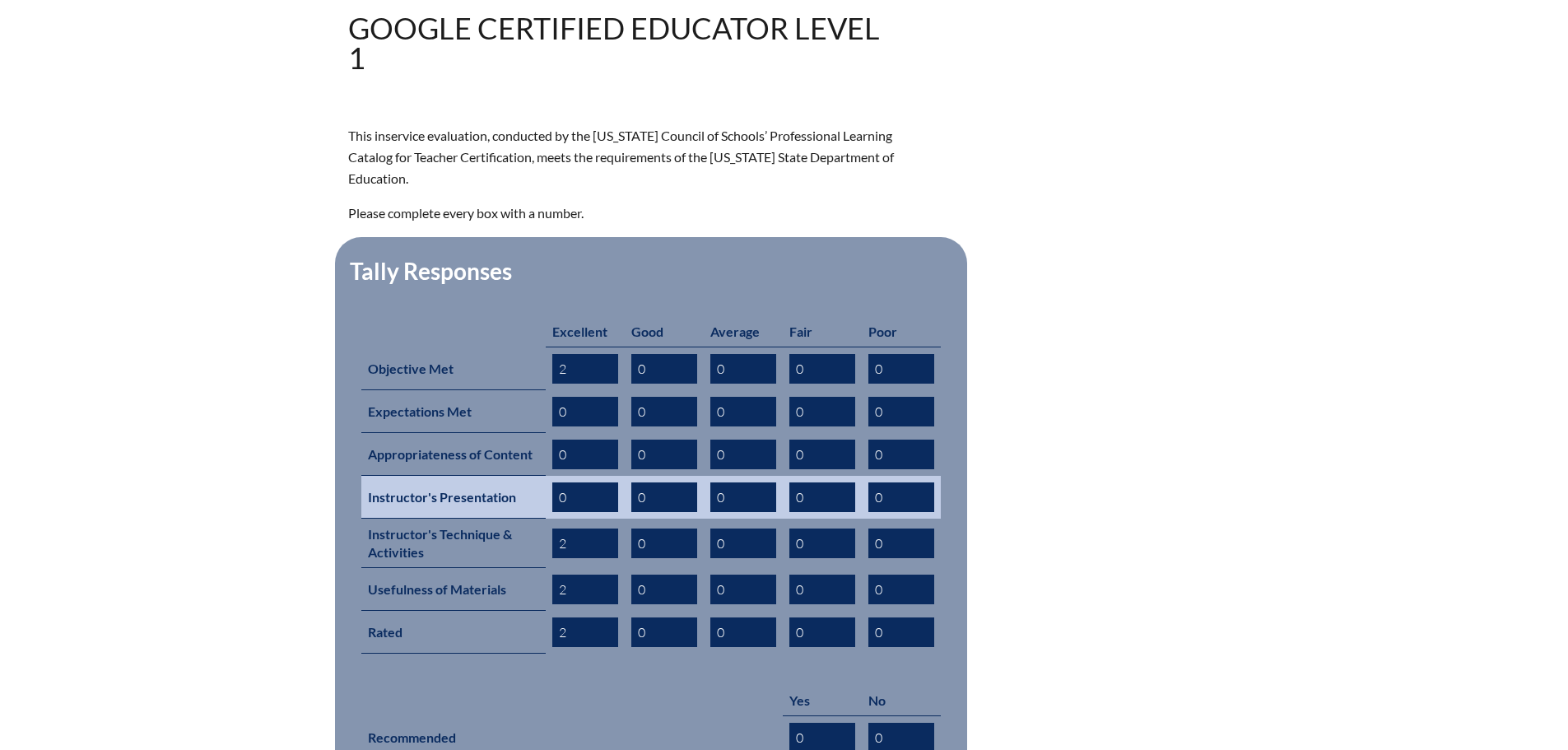
type input "2"
drag, startPoint x: 568, startPoint y: 467, endPoint x: 553, endPoint y: 465, distance: 15.1
click at [553, 483] on input "0" at bounding box center [585, 497] width 66 height 30
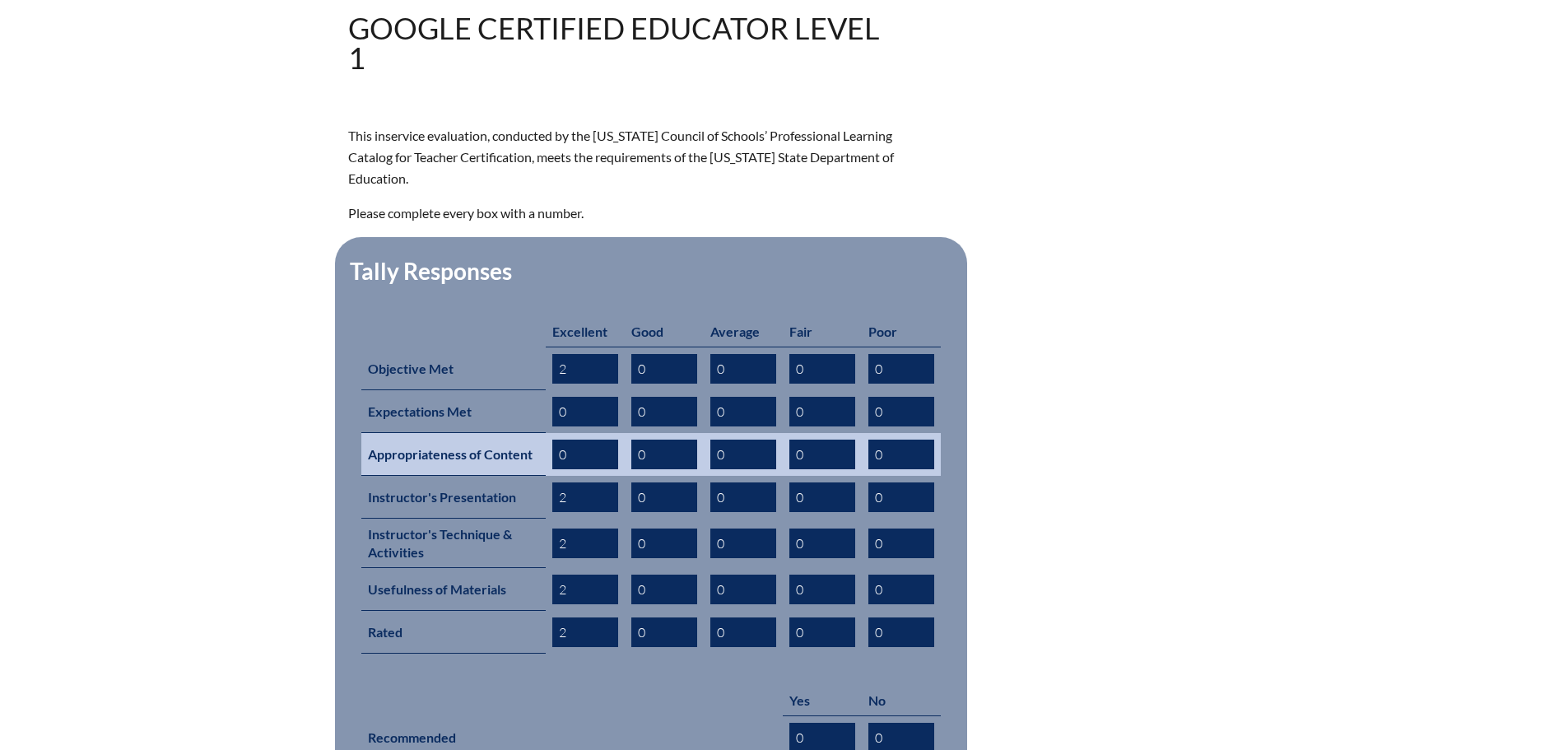
type input "2"
click at [548, 433] on td "0" at bounding box center [585, 454] width 79 height 43
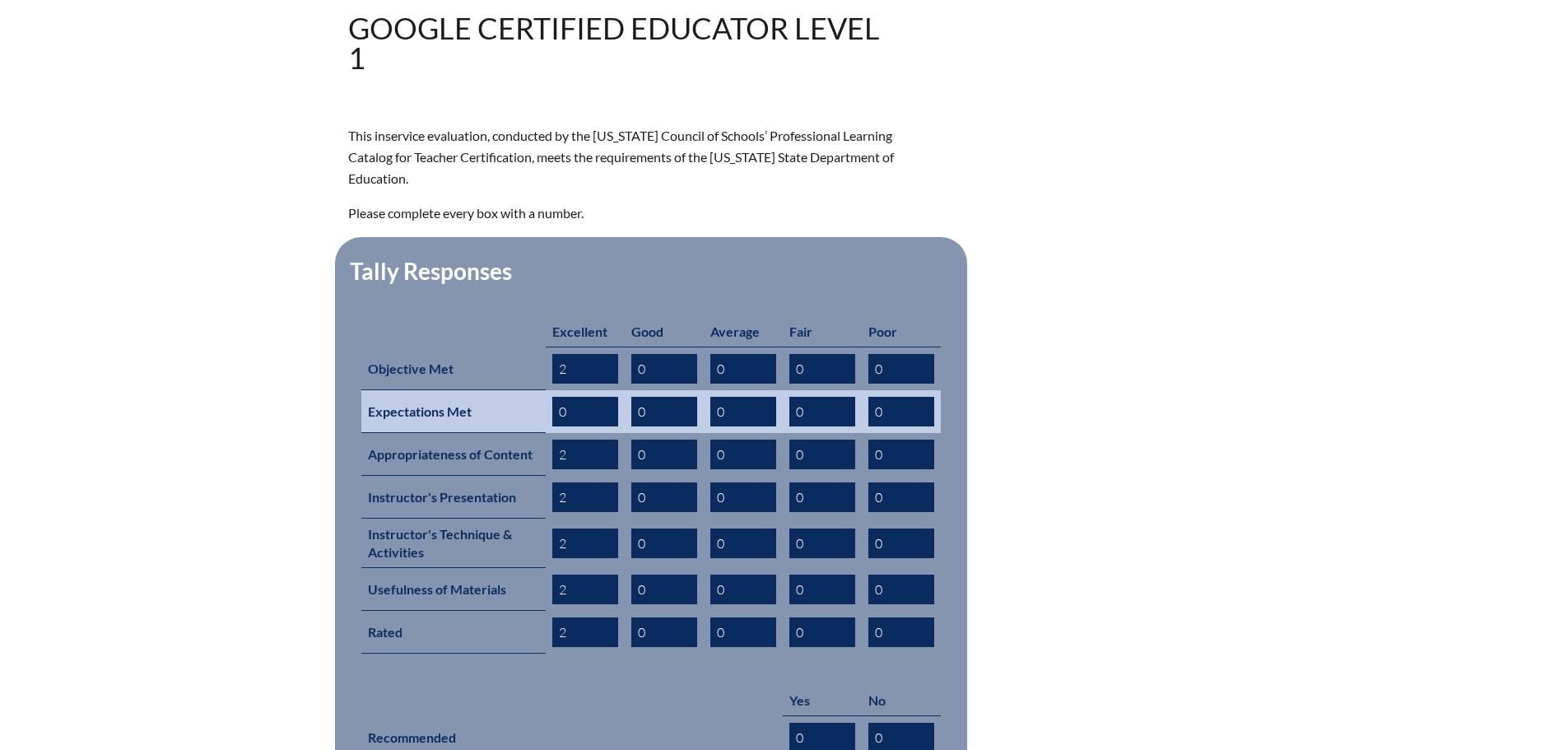
type input "2"
drag, startPoint x: 569, startPoint y: 386, endPoint x: 554, endPoint y: 386, distance: 15.0
click at [554, 397] on input "0" at bounding box center [585, 412] width 66 height 30
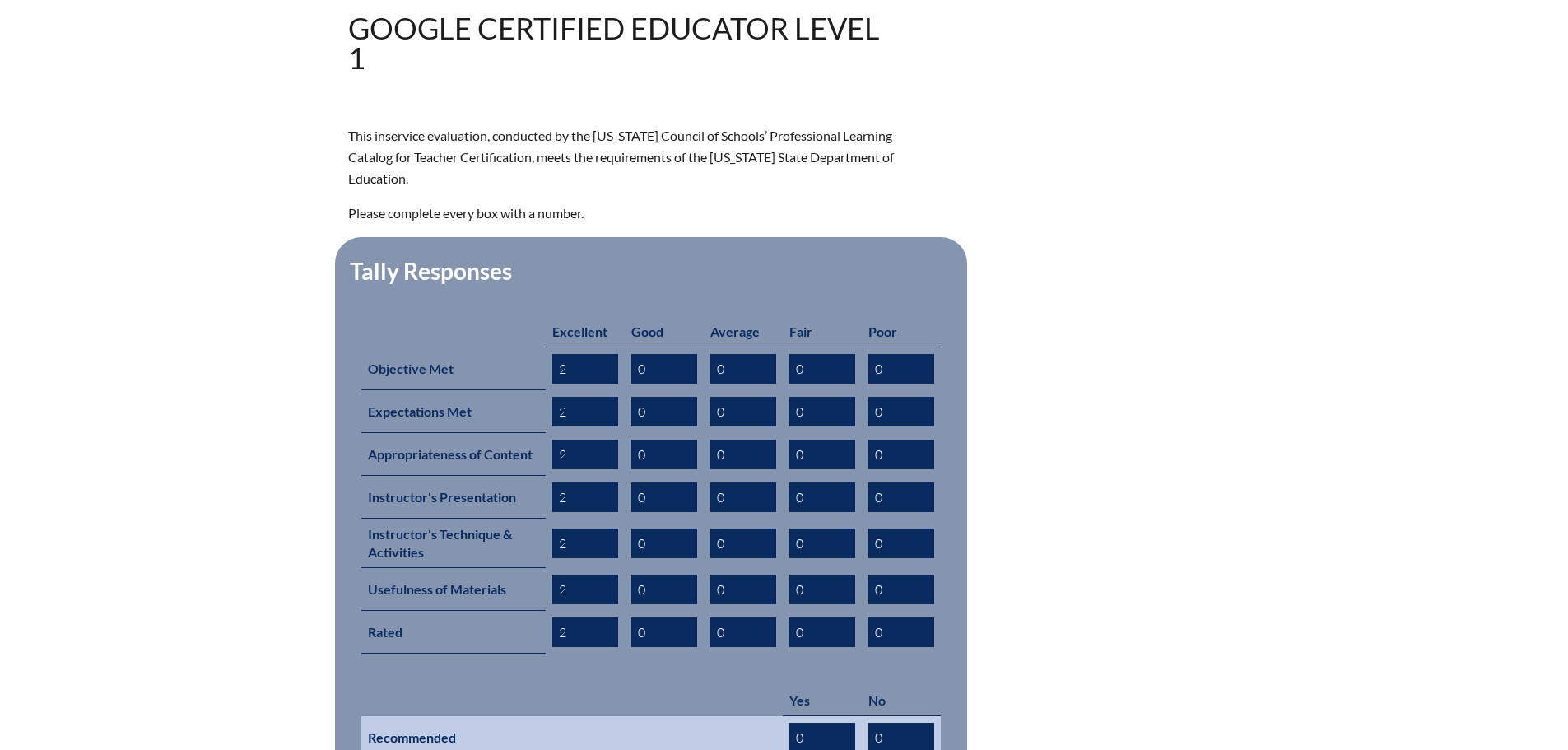
type input "2"
drag, startPoint x: 808, startPoint y: 703, endPoint x: 785, endPoint y: 703, distance: 23.0
click at [785, 716] on td "0" at bounding box center [822, 737] width 79 height 44
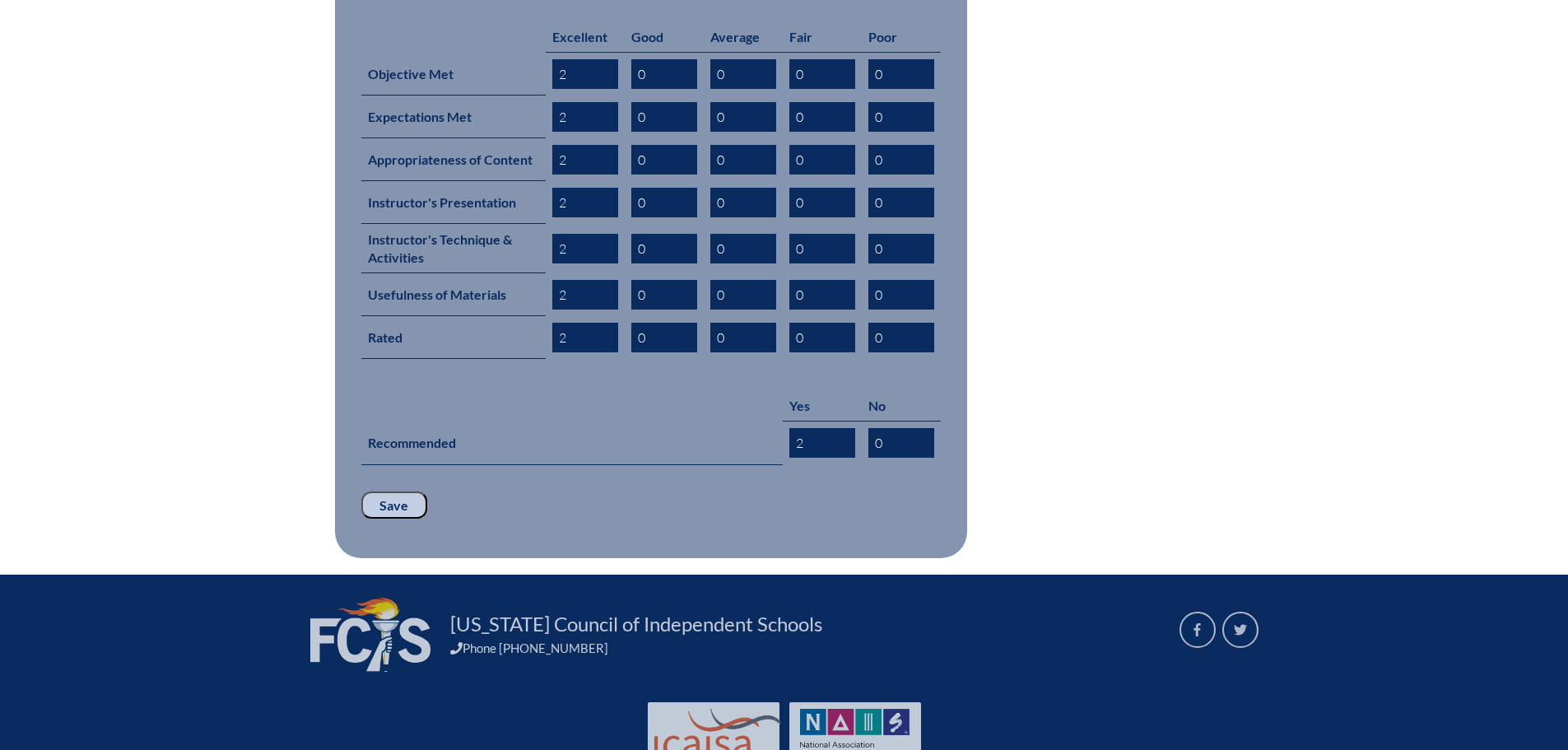
scroll to position [823, 0]
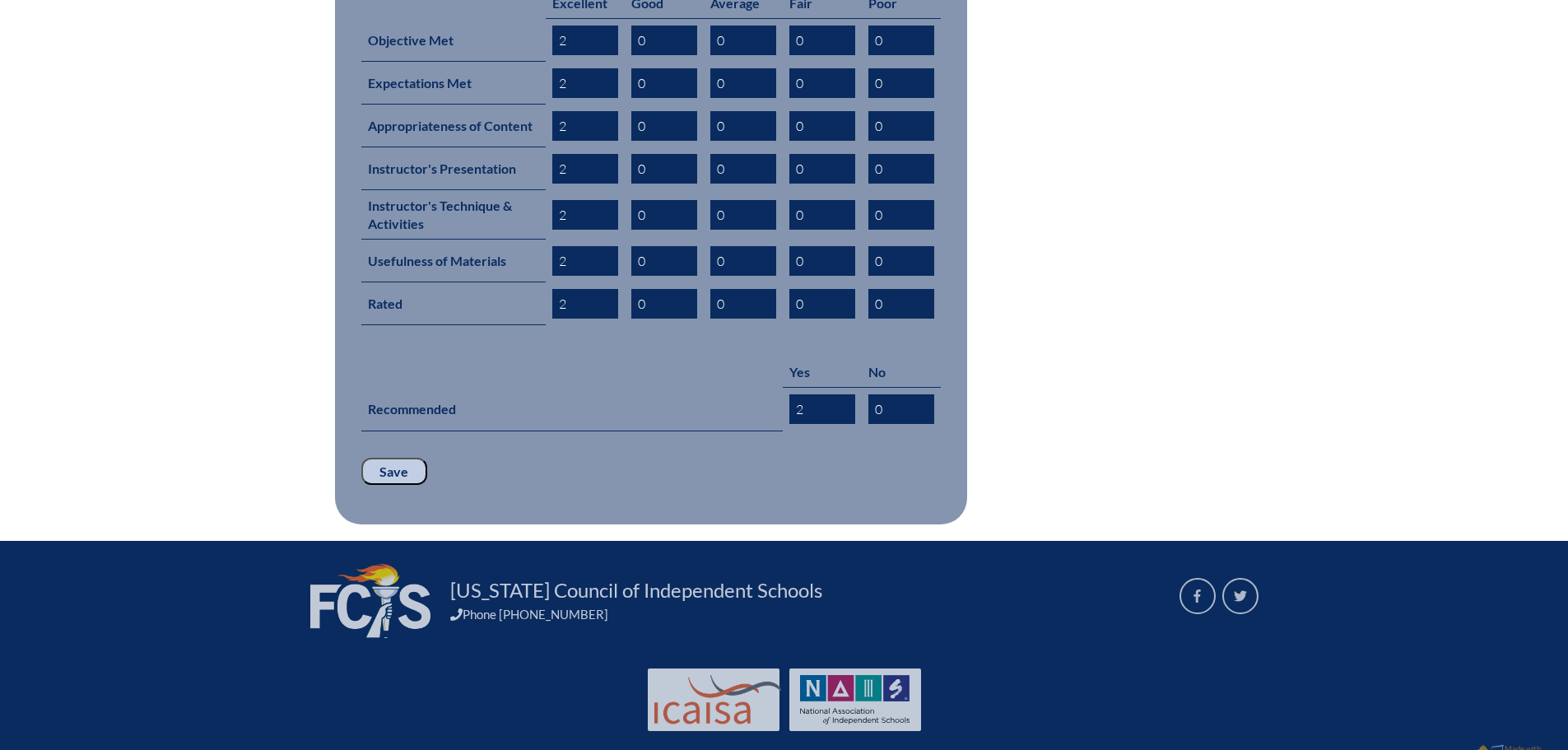
type input "2"
click at [389, 457] on input "Save" at bounding box center [394, 471] width 66 height 28
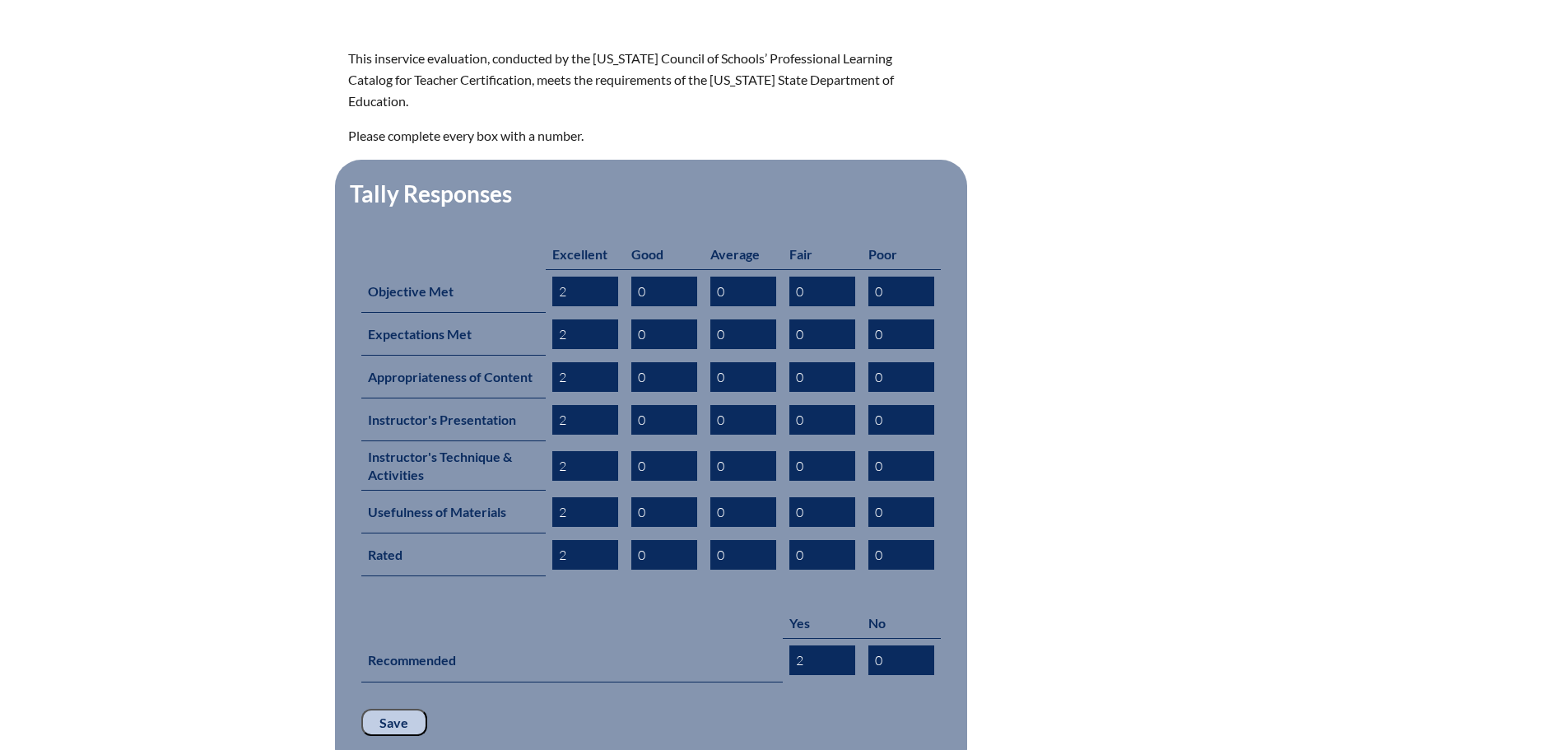
scroll to position [741, 0]
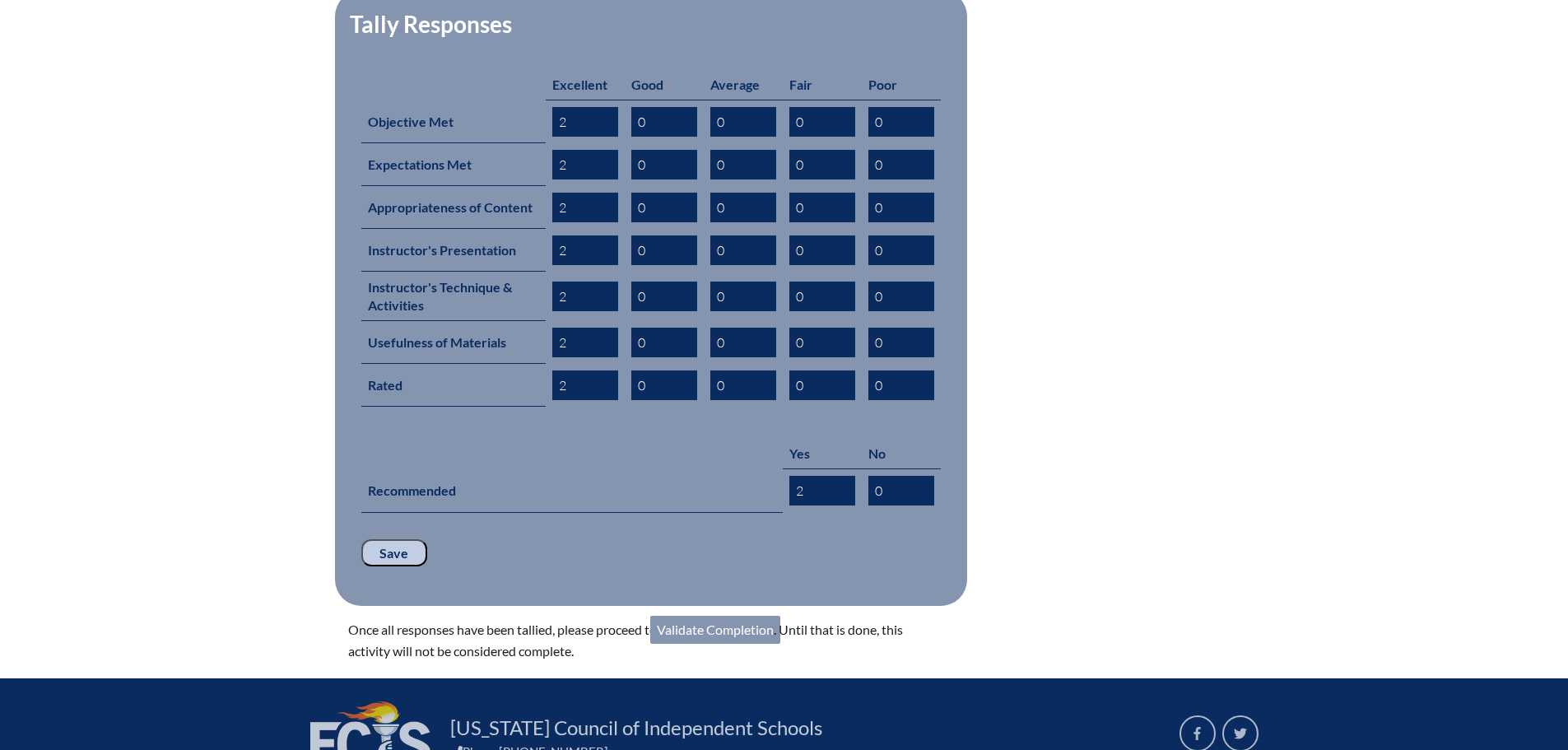
click at [723, 616] on link "Validate Completion" at bounding box center [715, 630] width 130 height 28
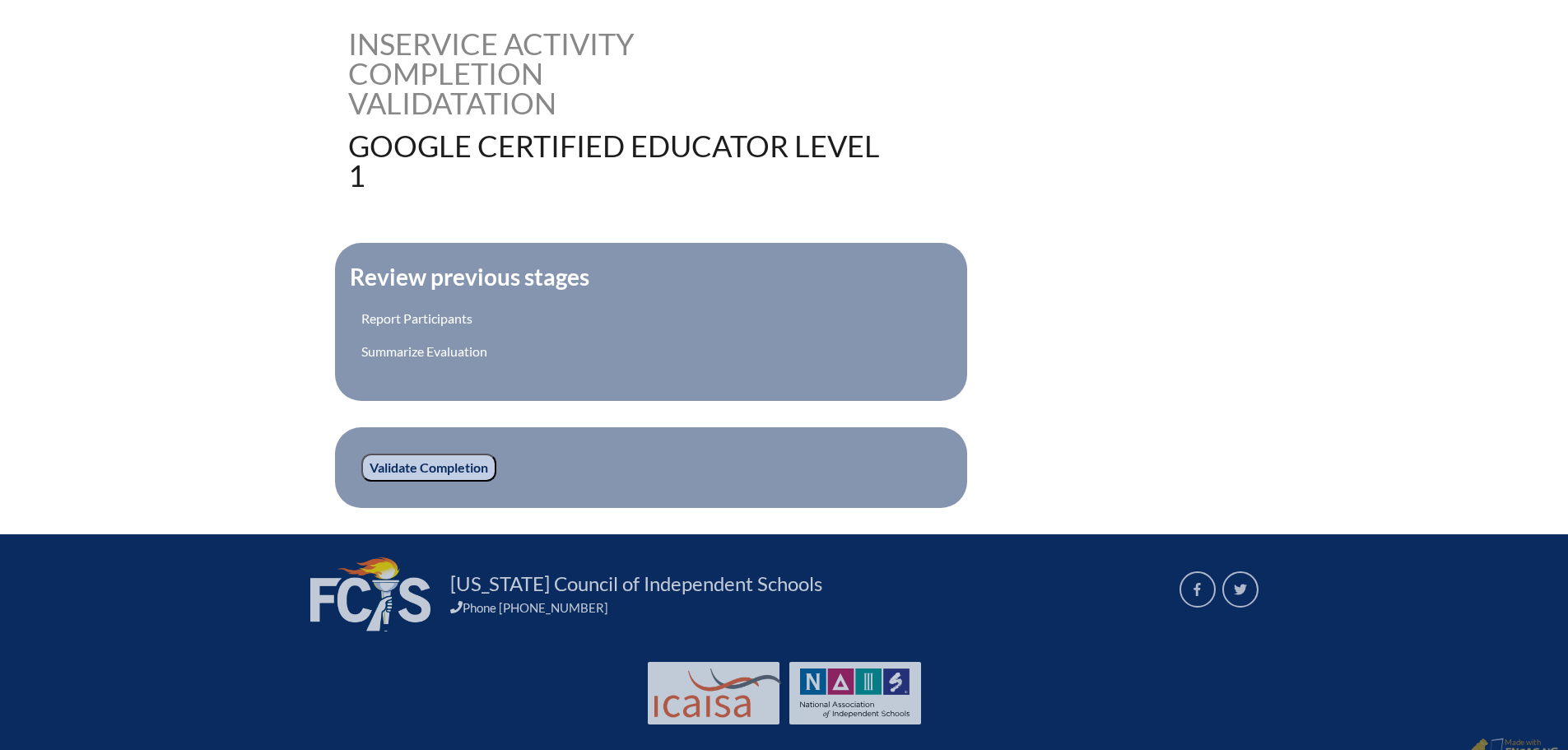
scroll to position [412, 0]
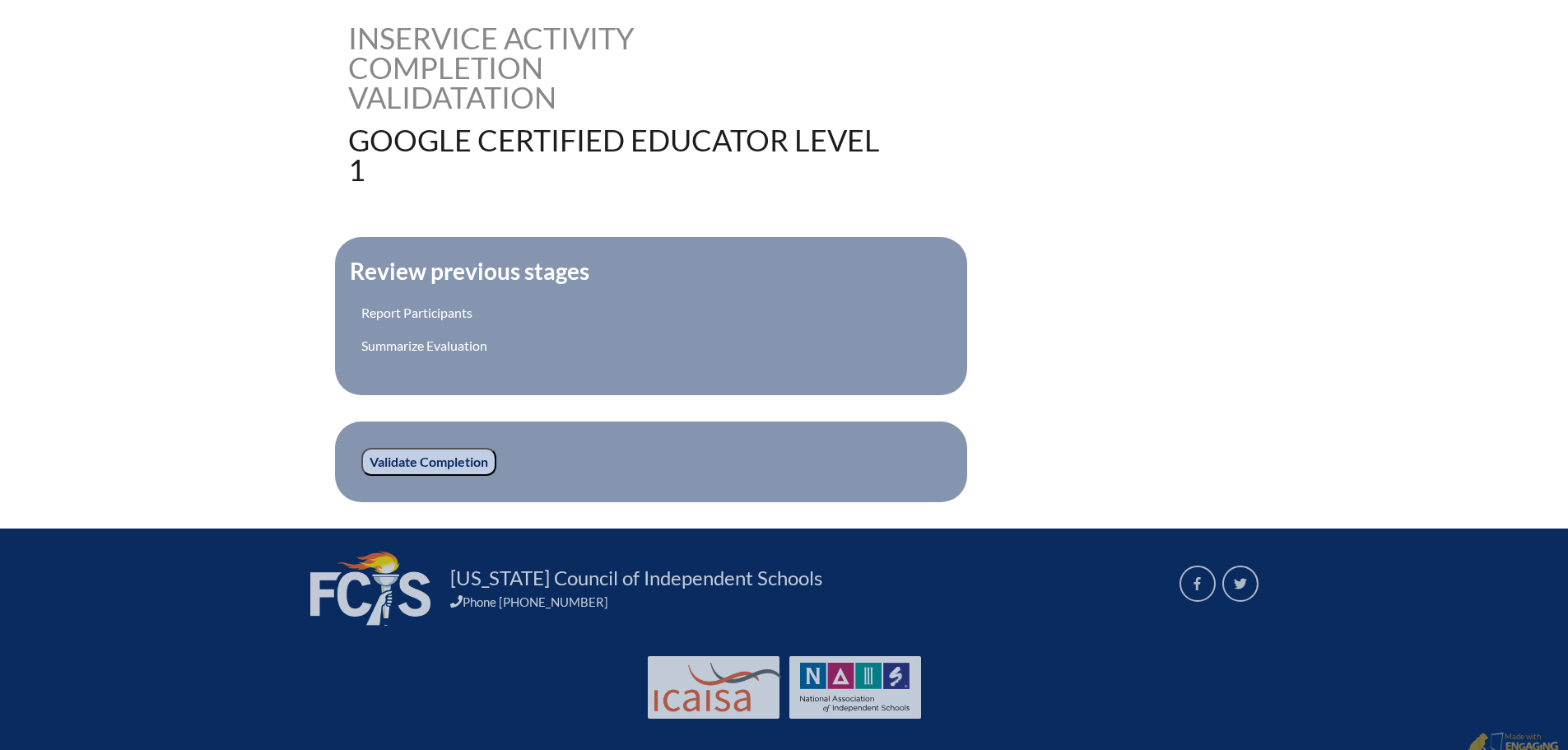
click at [403, 453] on input "Validate Completion" at bounding box center [428, 461] width 135 height 28
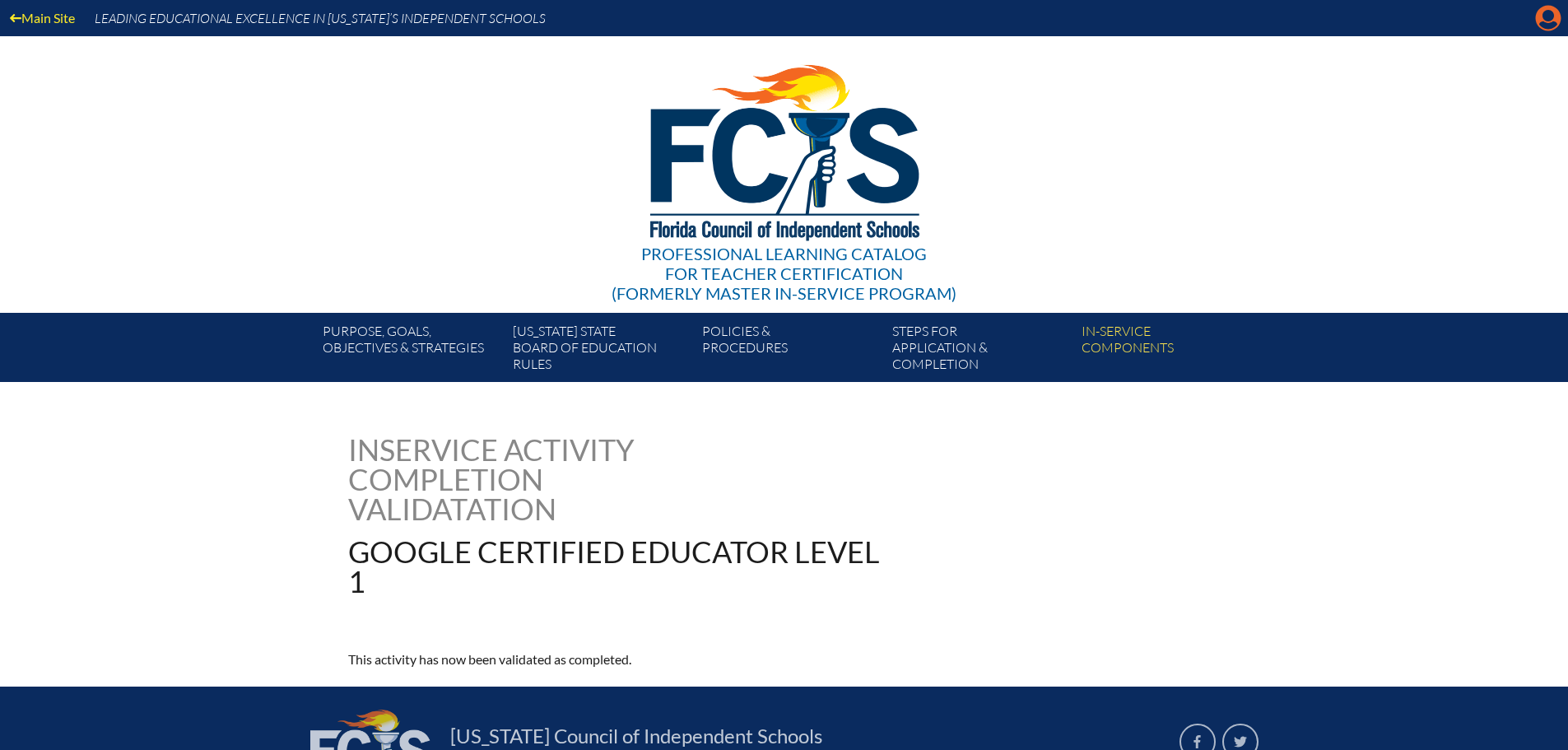
click at [1544, 23] on icon "Manage account" at bounding box center [1548, 17] width 26 height 26
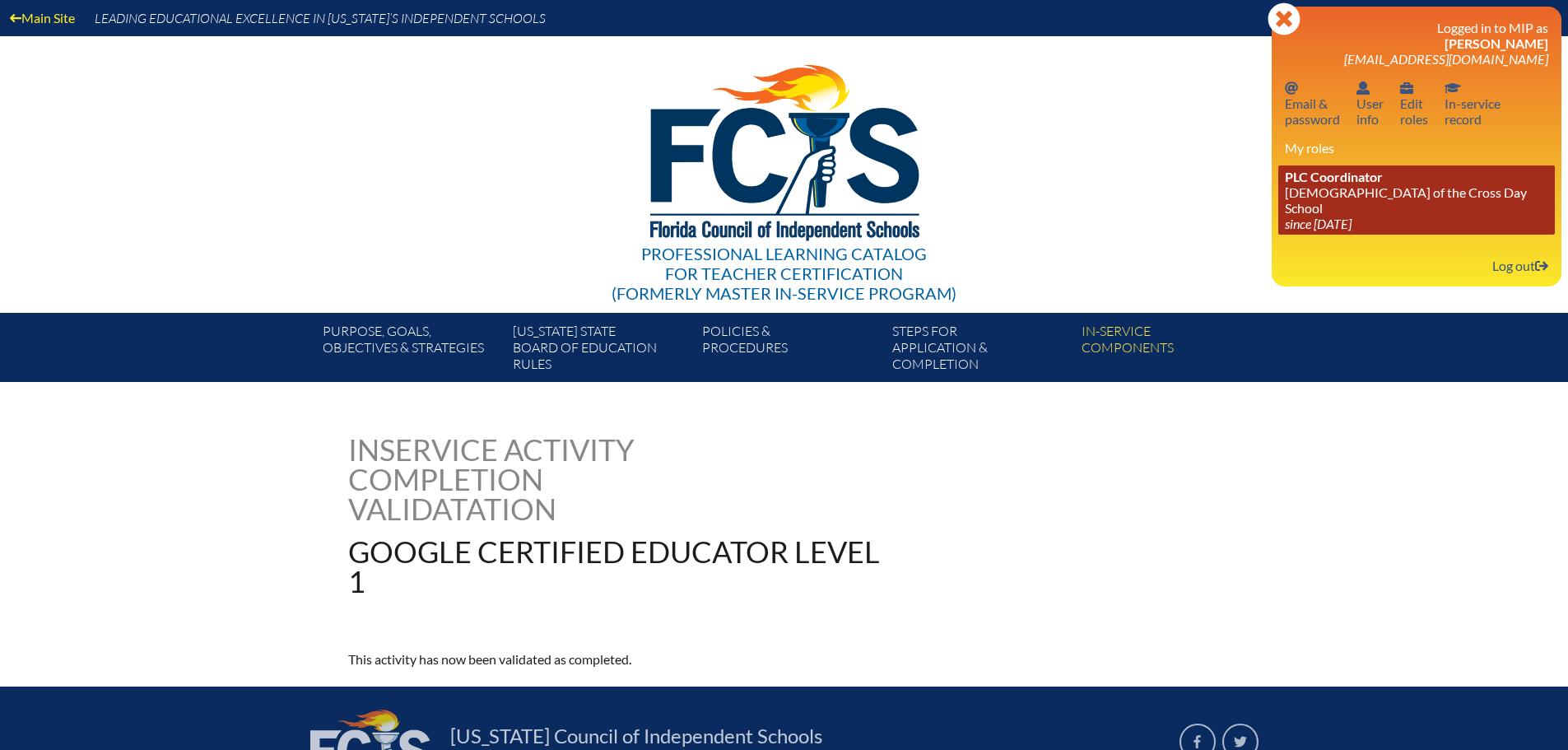
click at [1333, 182] on span "PLC Coordinator" at bounding box center [1333, 176] width 98 height 16
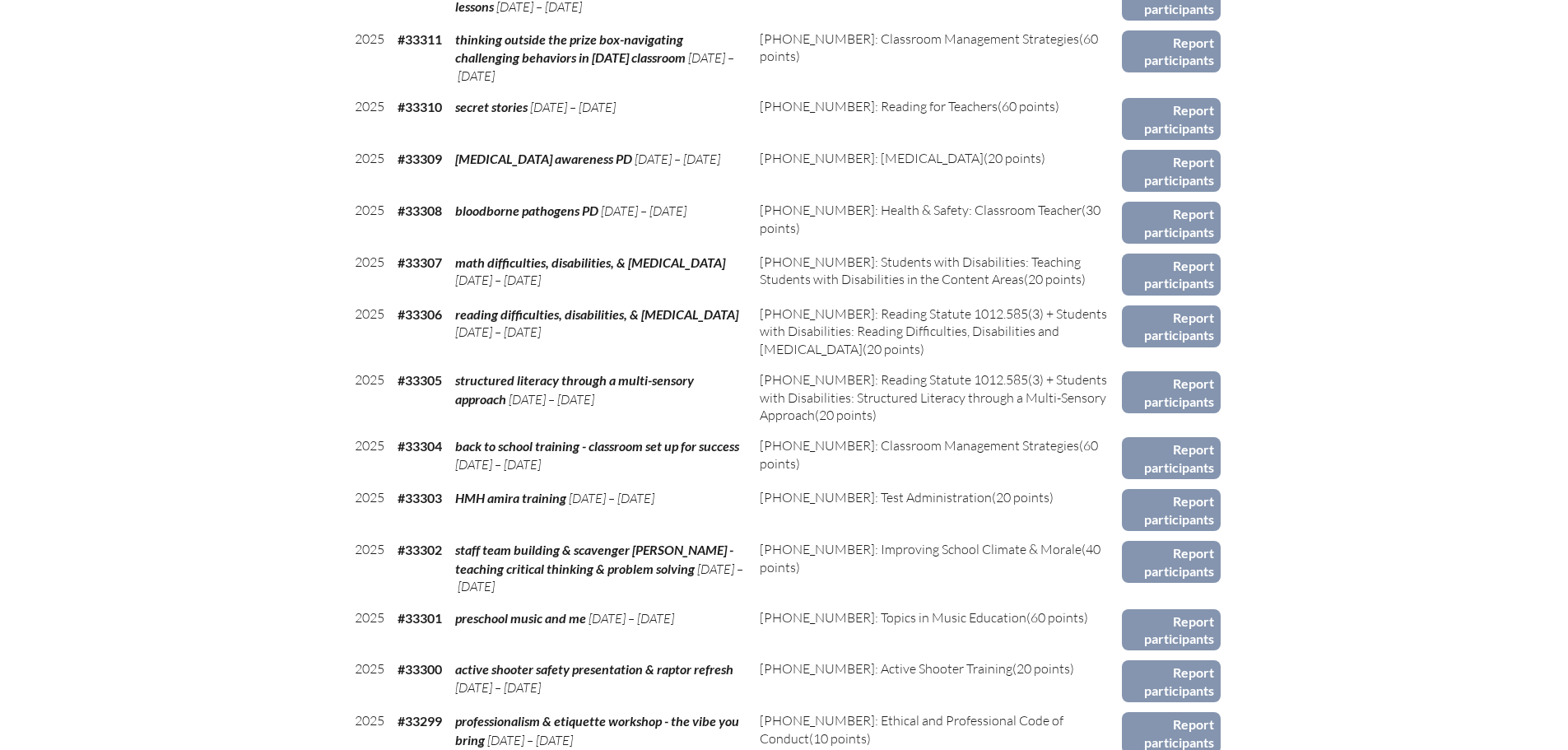
scroll to position [1234, 0]
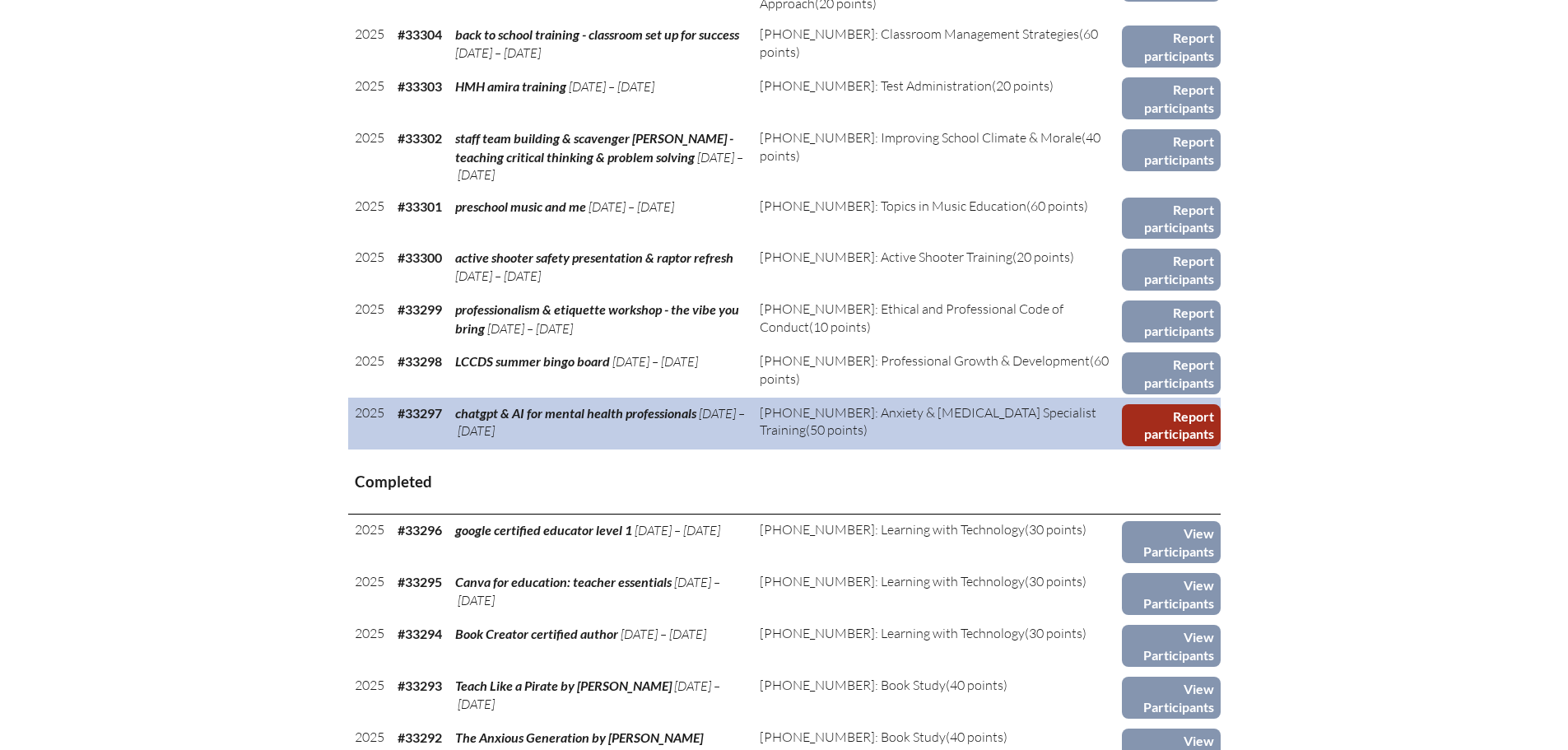
click at [1153, 424] on link "Report participants" at bounding box center [1170, 424] width 98 height 42
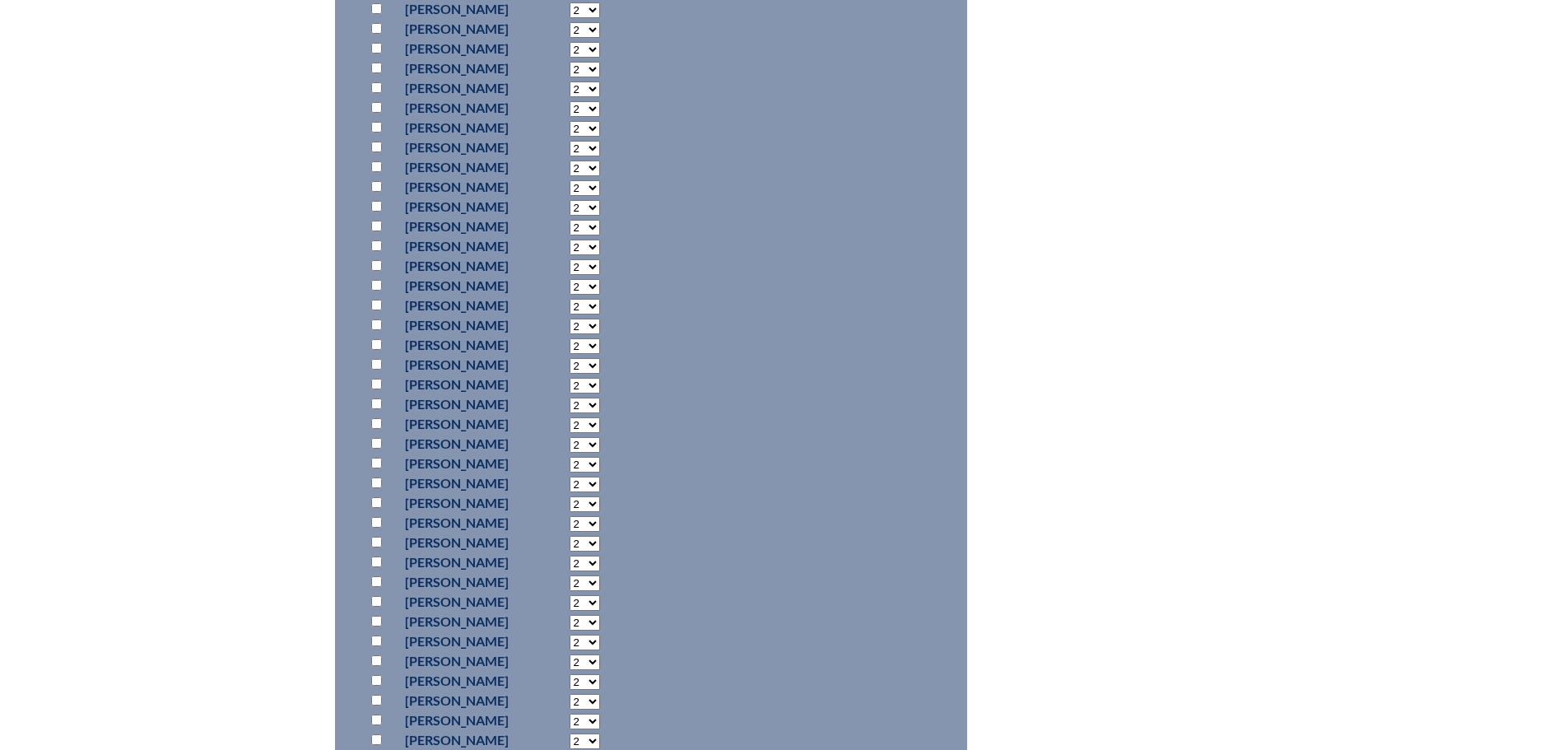
scroll to position [988, 0]
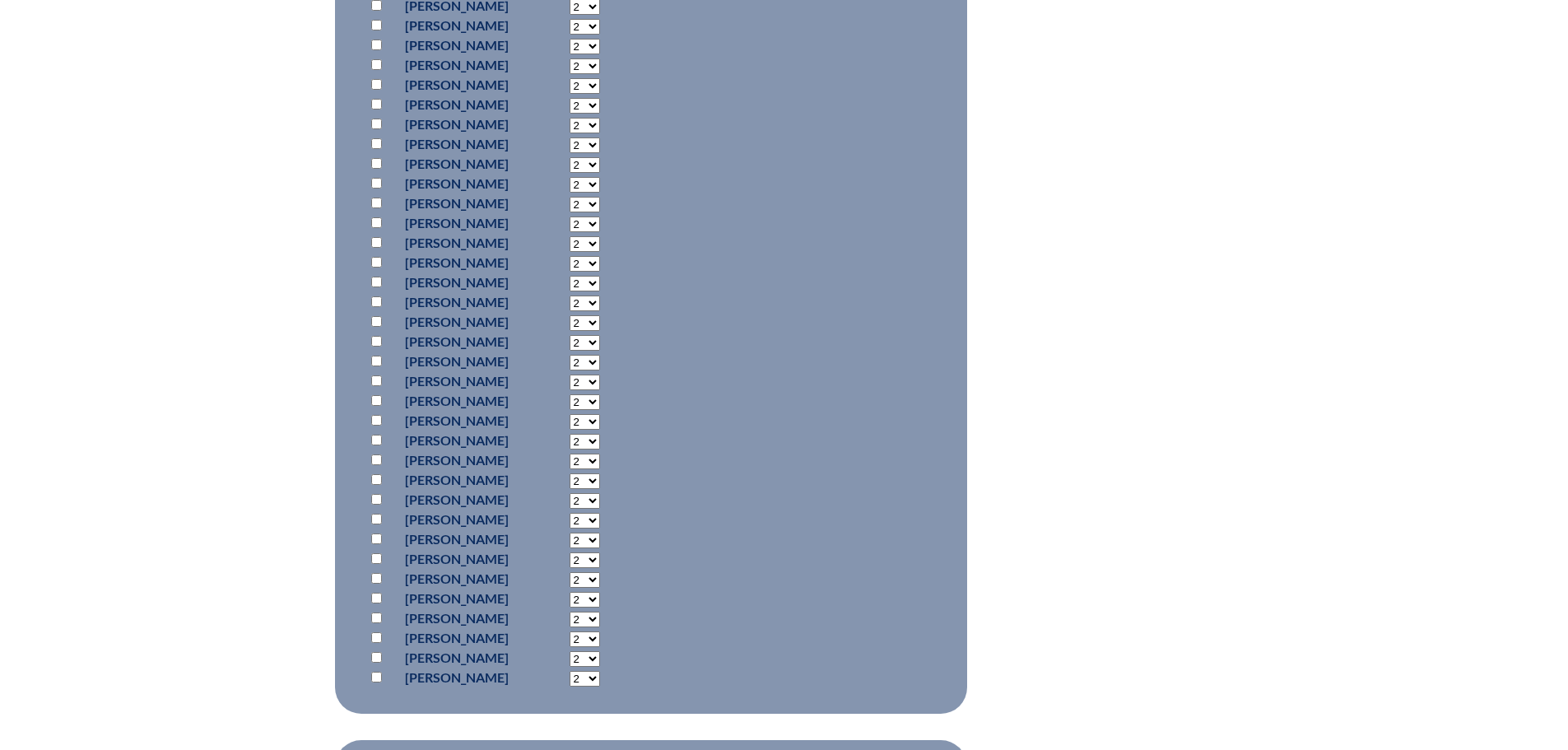
click at [375, 553] on input "checkbox" at bounding box center [376, 558] width 11 height 11
checkbox input "true"
click at [600, 556] on select "2 3 4 5 6 7 8 9 10 11 12 13 14 15 16 17 18 19 20 21 22 23" at bounding box center [584, 560] width 30 height 16
select select "3"
click at [600, 552] on select "2 3 4 5 6 7 8 9 10 11 12 13 14 15 16 17 18 19 20 21 22 23" at bounding box center [584, 560] width 30 height 16
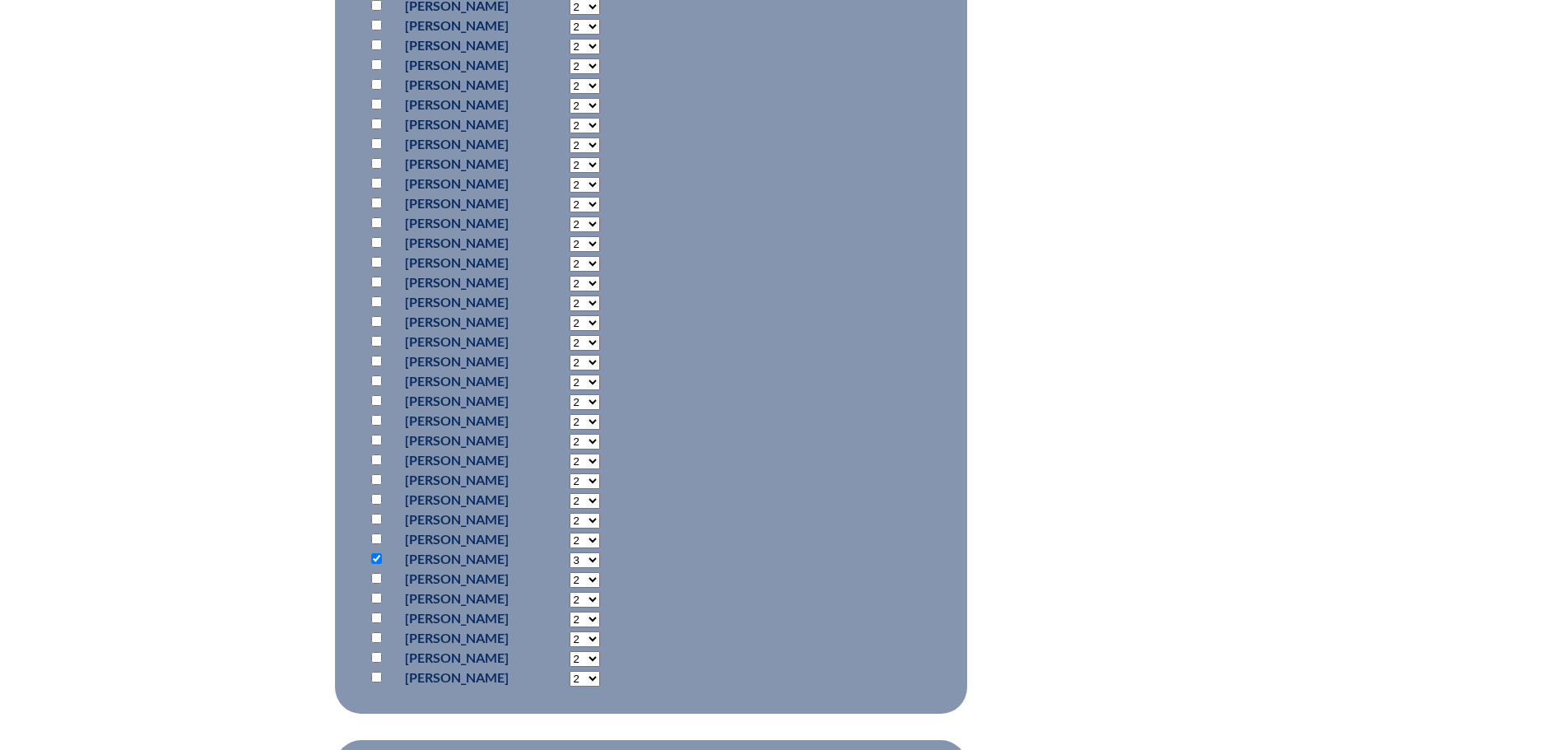
scroll to position [1234, 0]
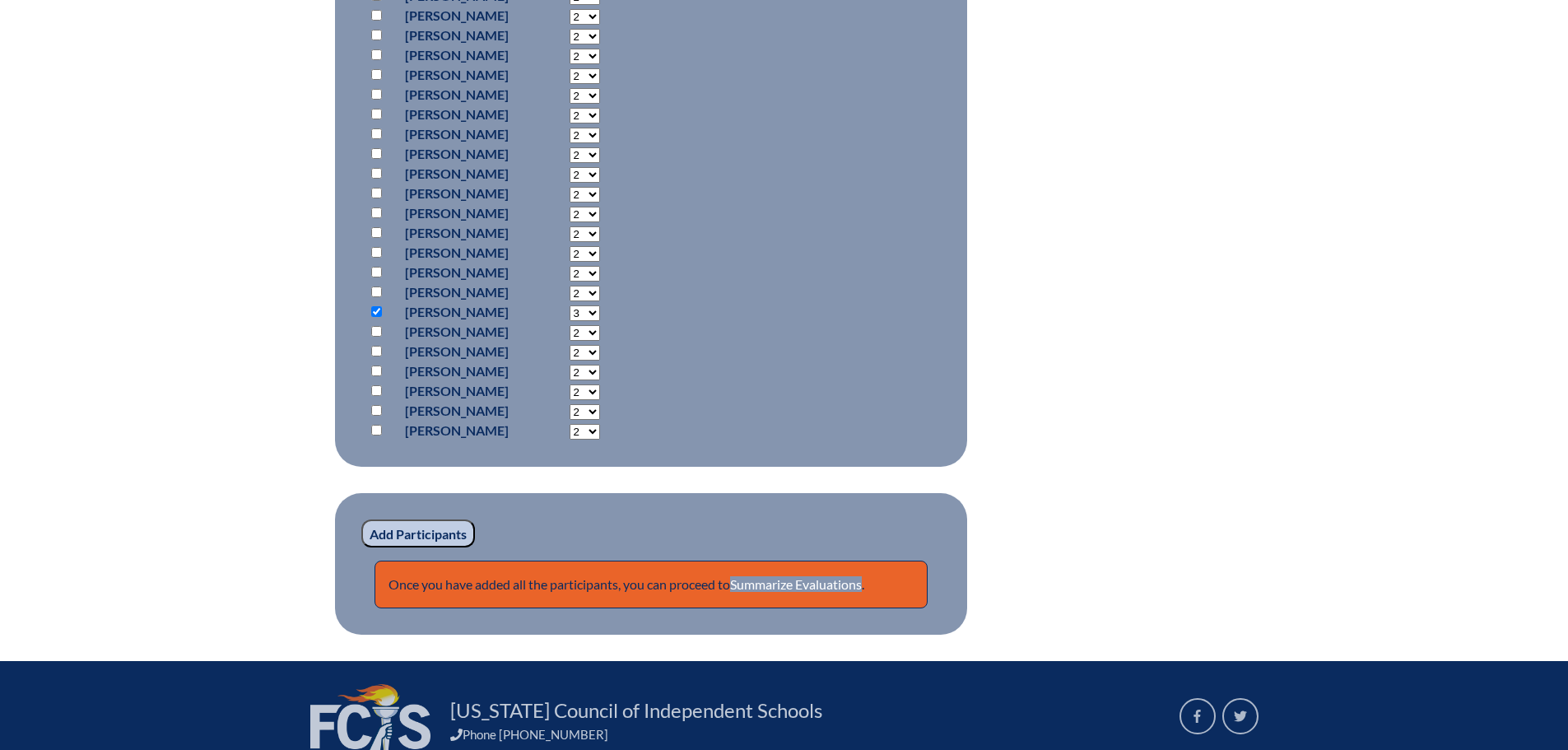
click at [459, 533] on input "Add Participants" at bounding box center [417, 533] width 113 height 28
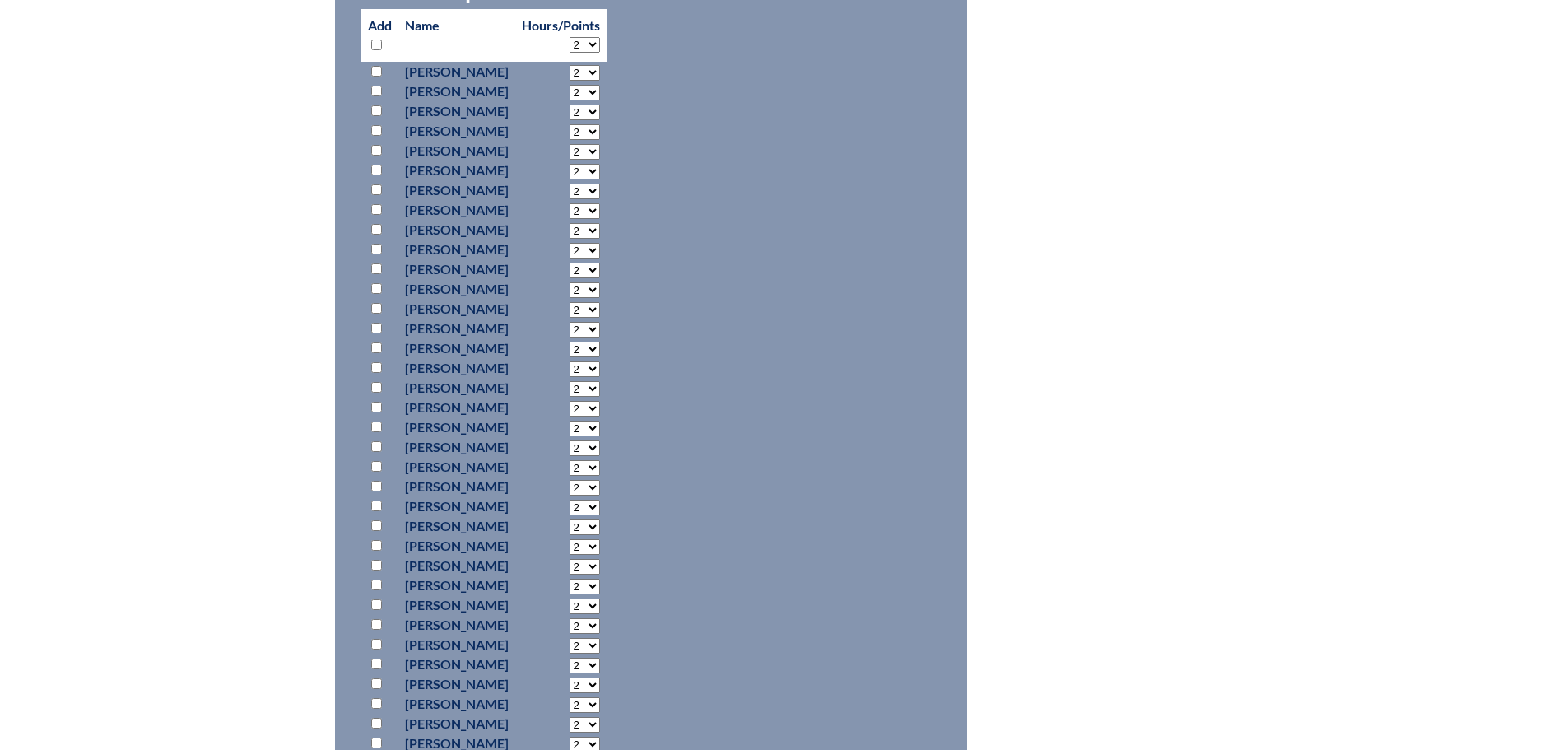
scroll to position [1326, 0]
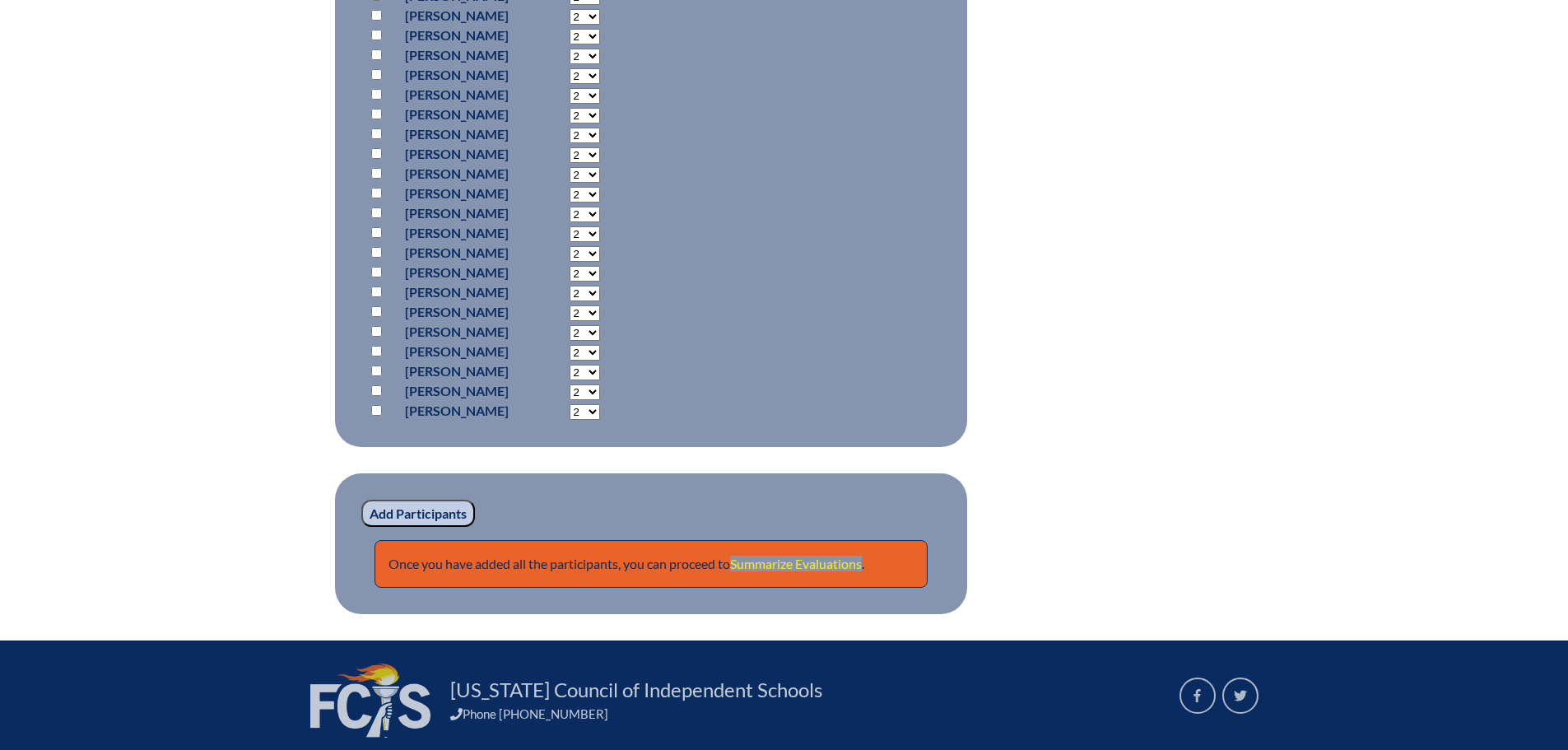
click at [794, 565] on link "Summarize Evaluations" at bounding box center [796, 564] width 132 height 16
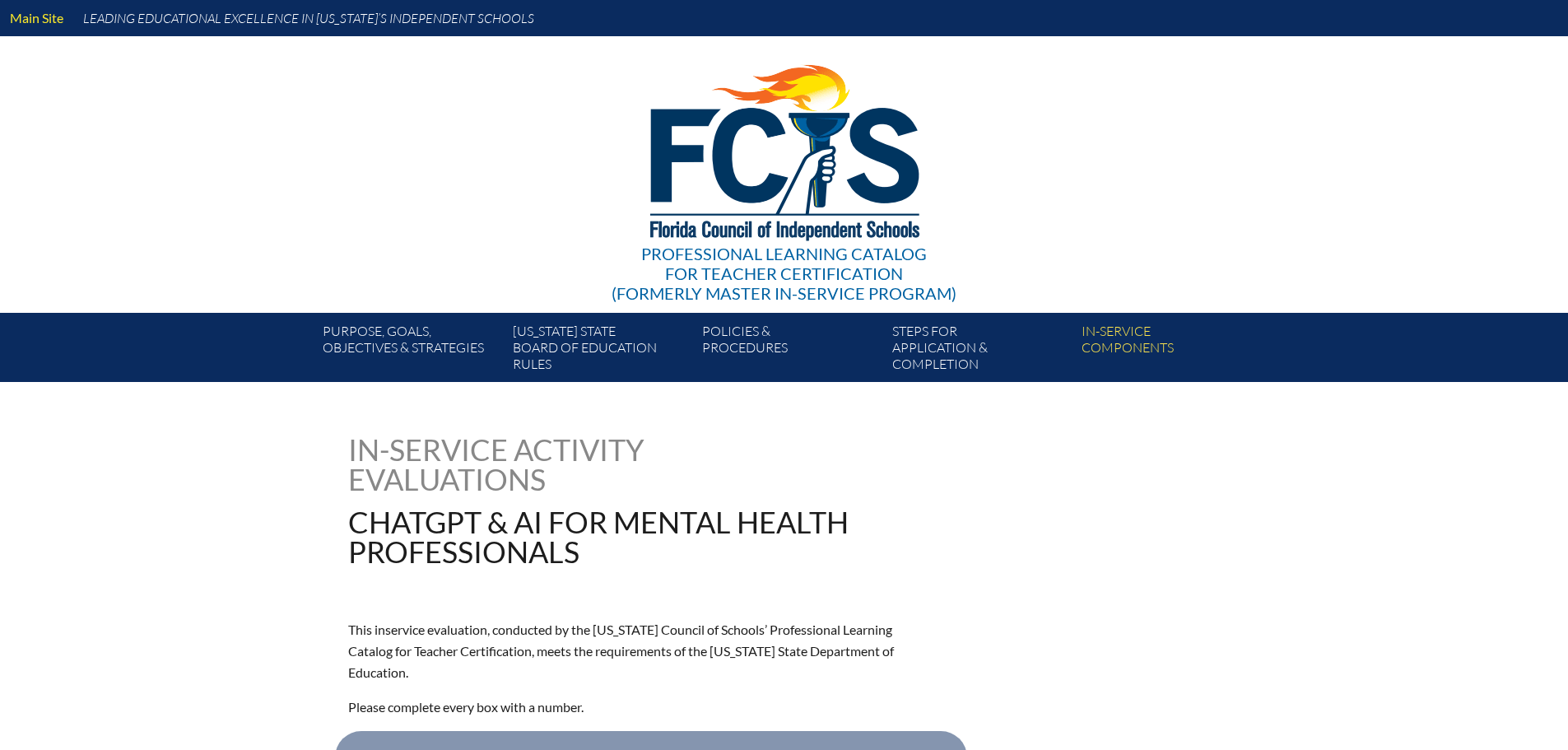
type input "0"
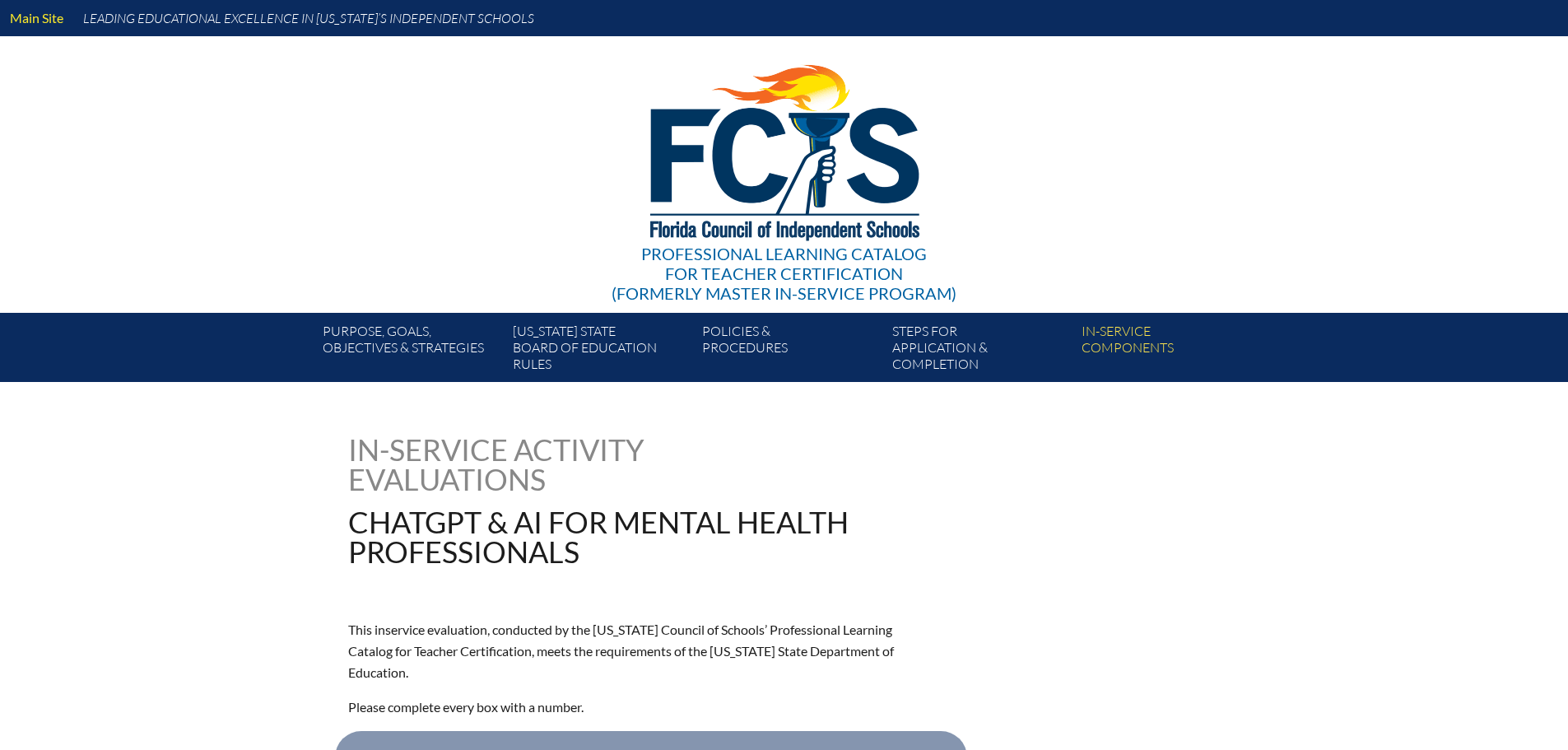
type input "0"
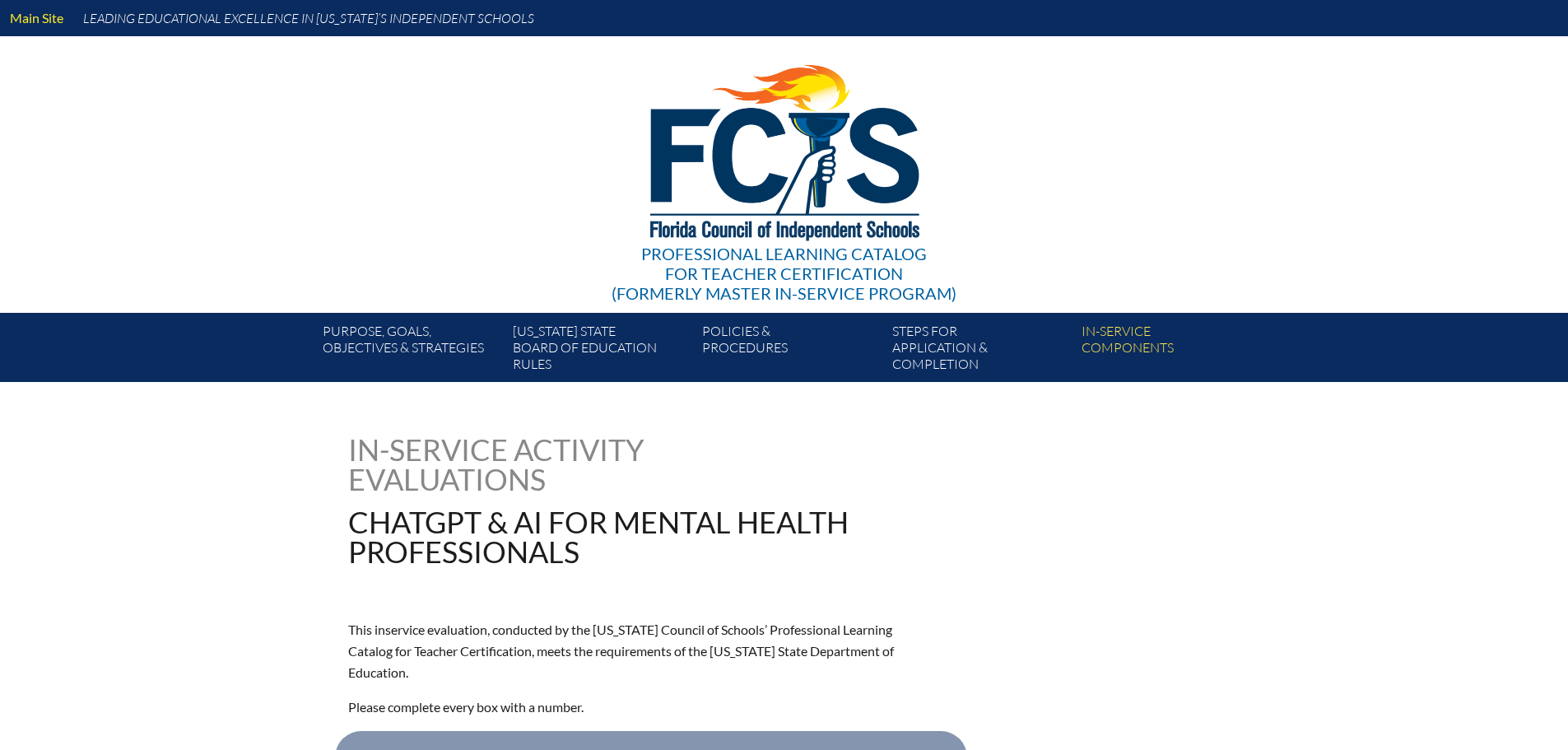
type input "0"
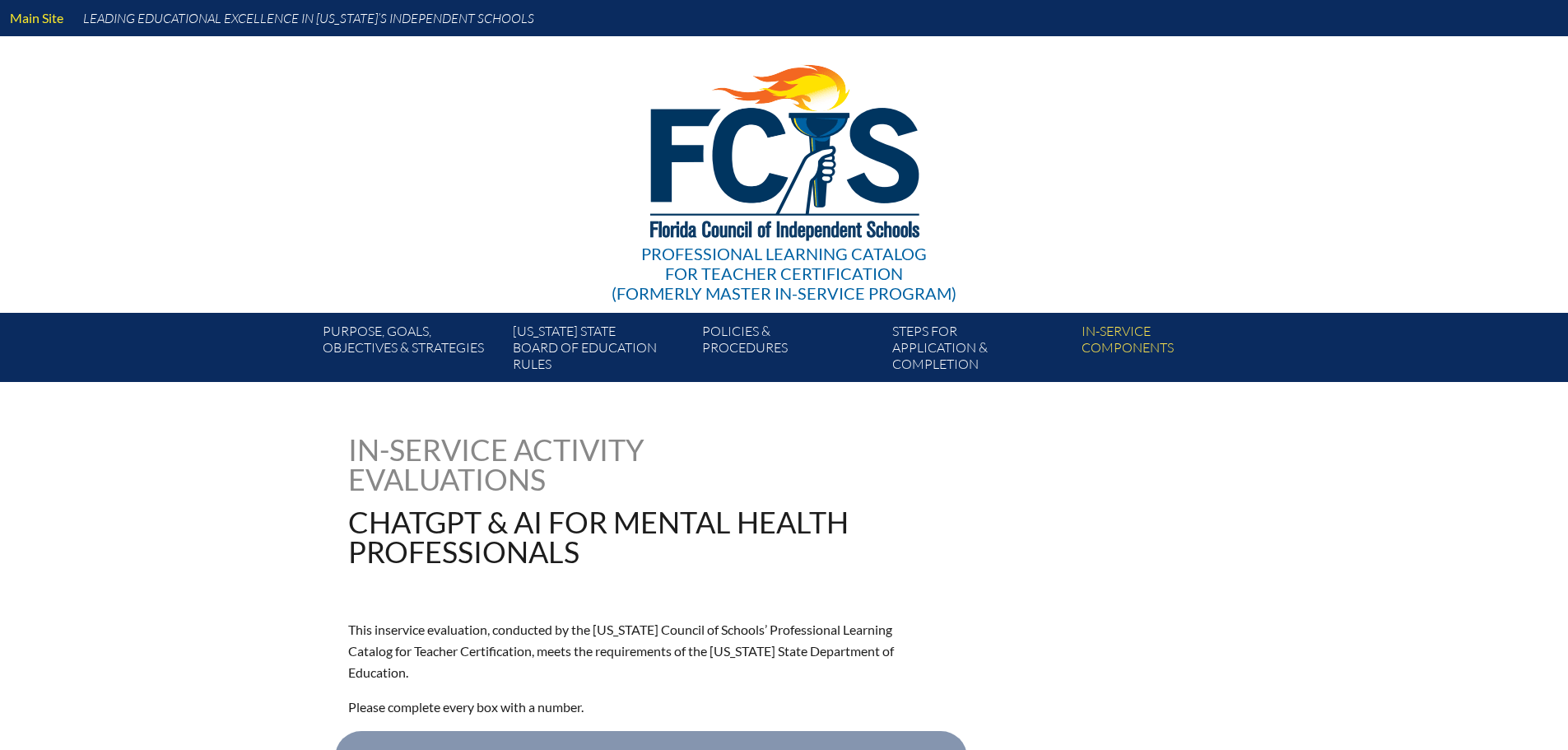
type input "0"
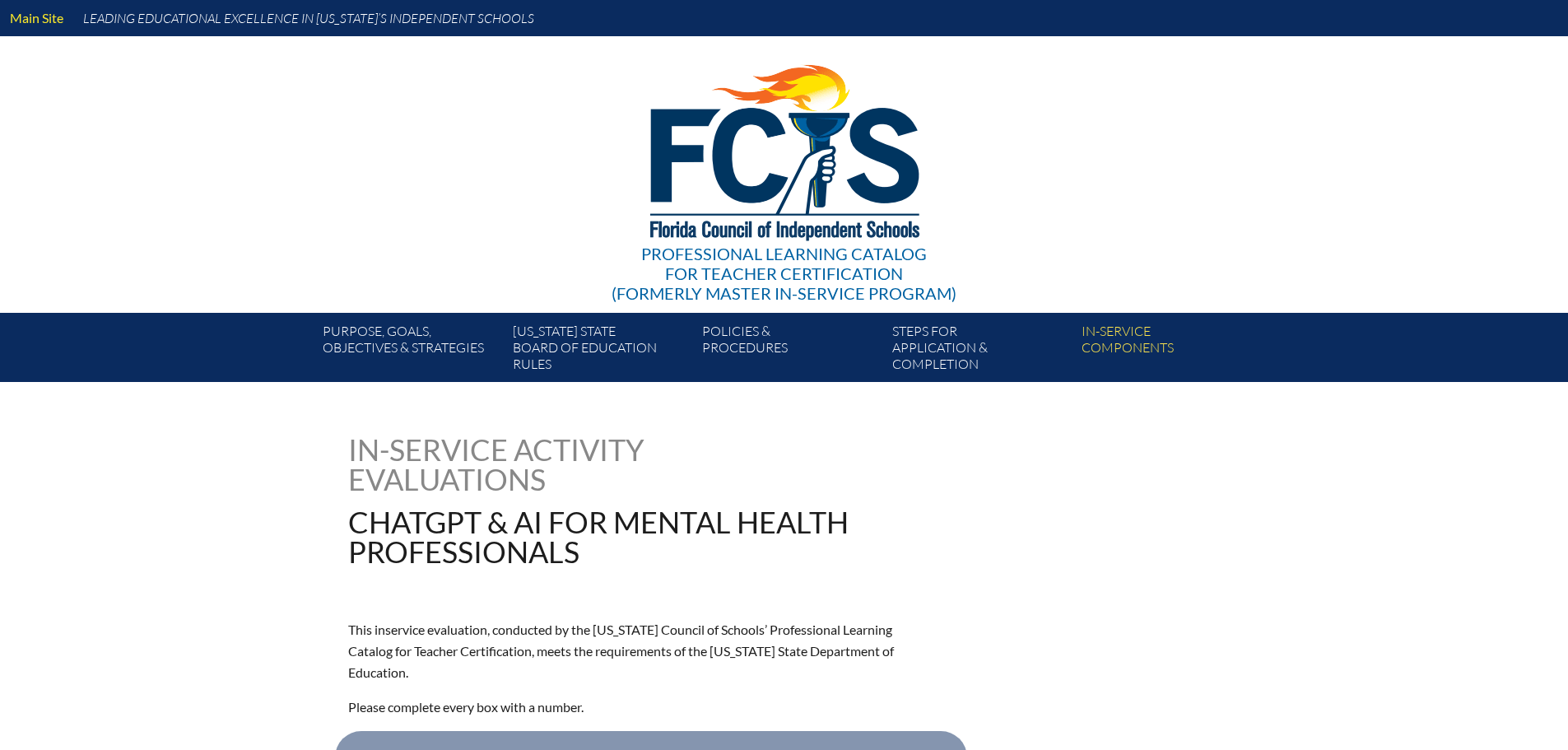
type input "0"
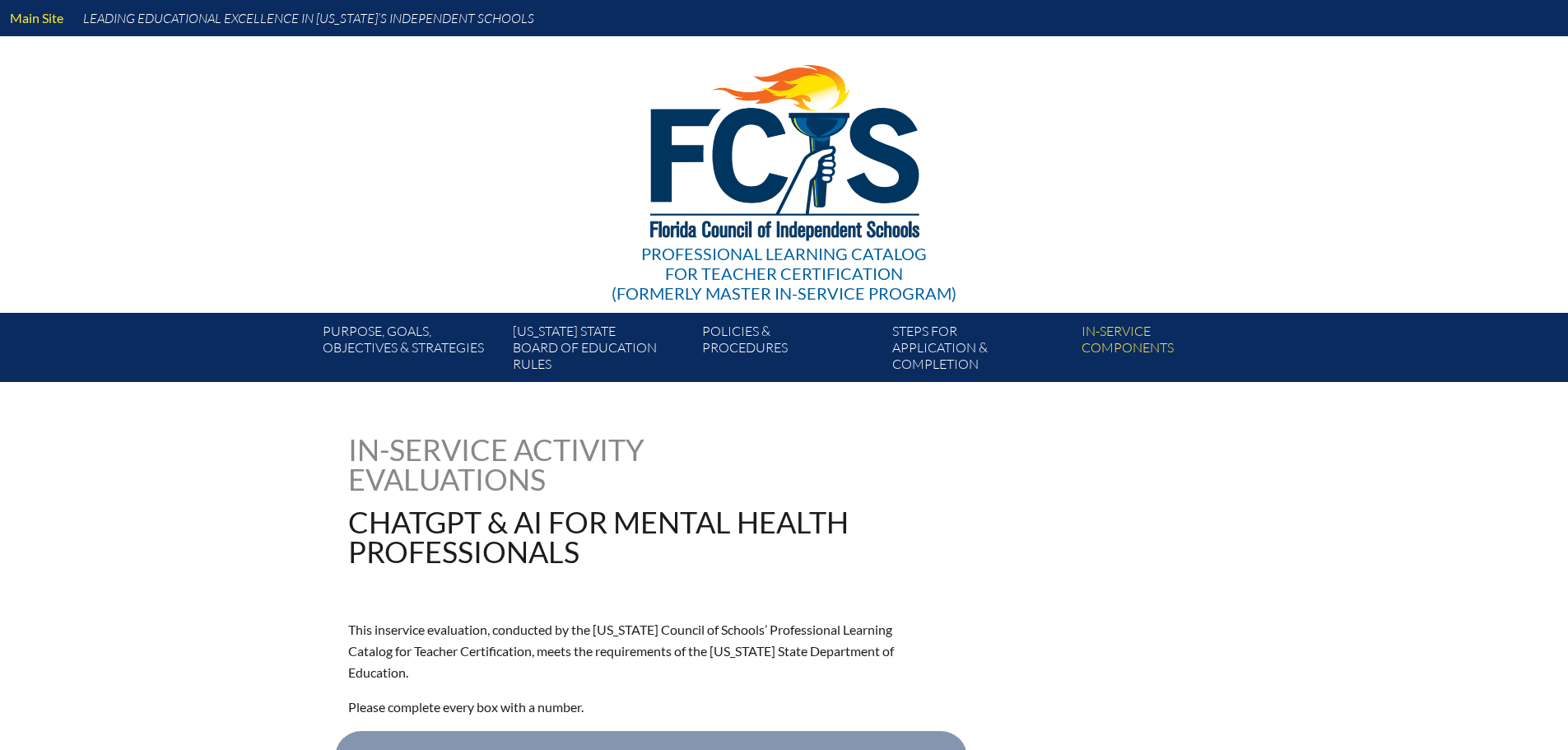
type input "0"
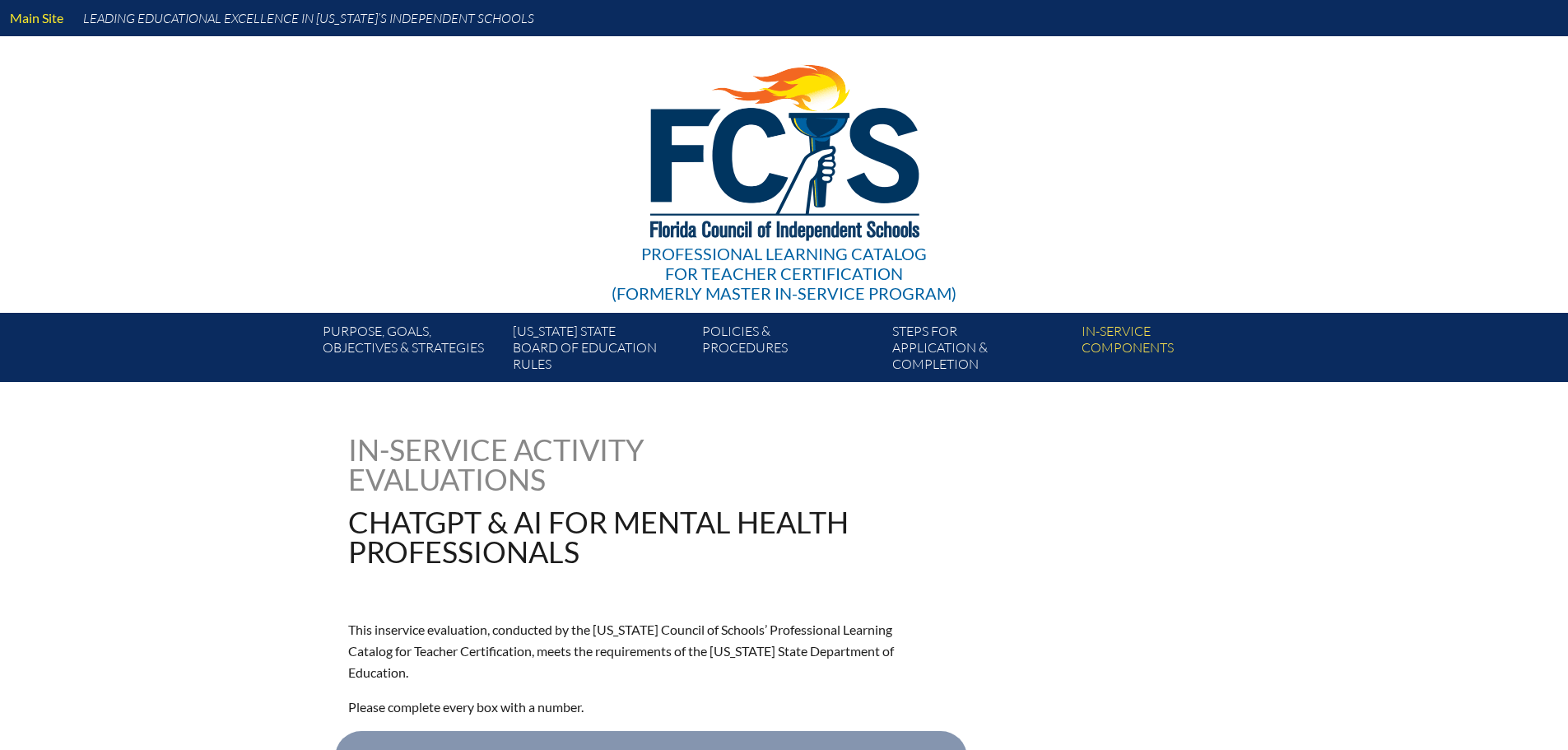
type input "0"
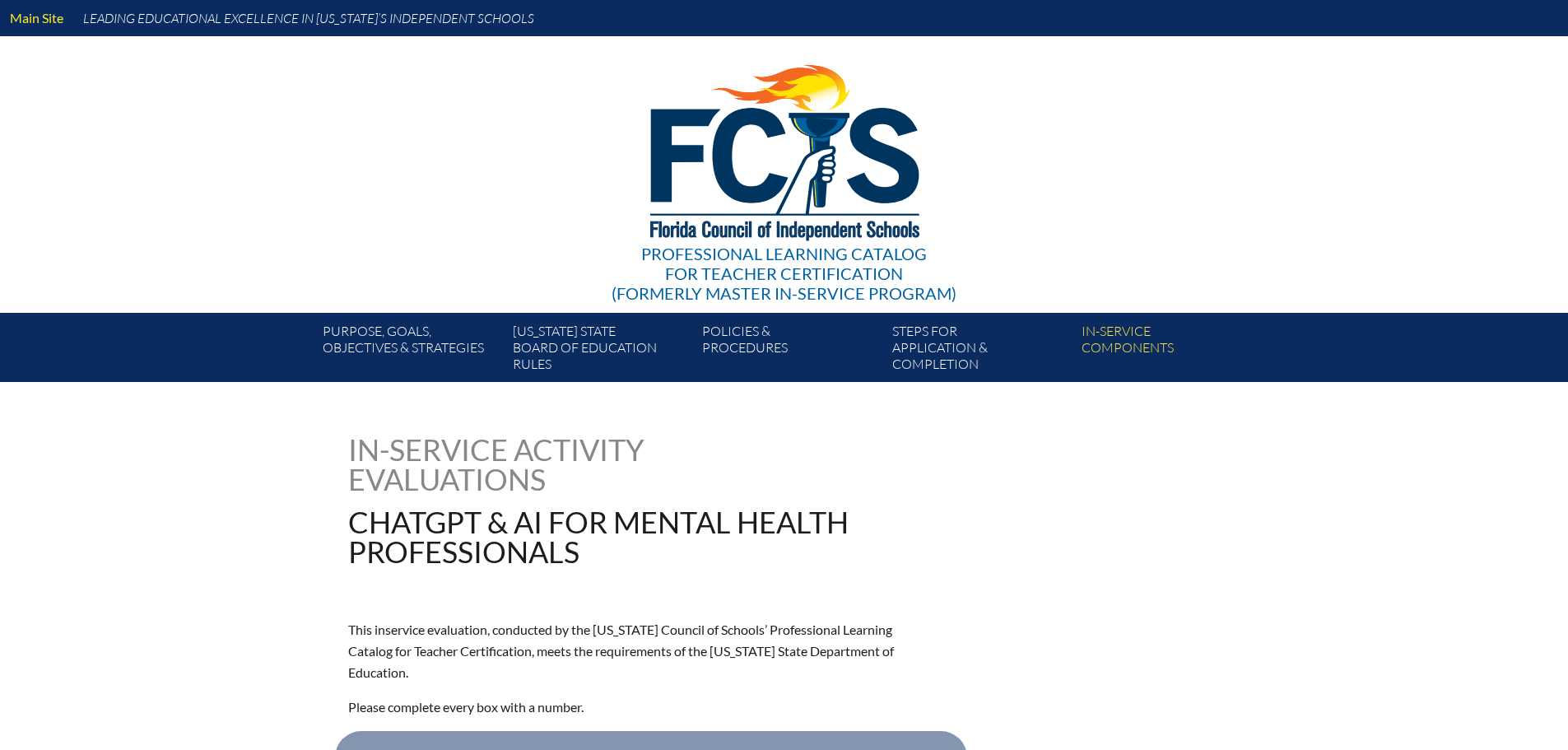
type input "0"
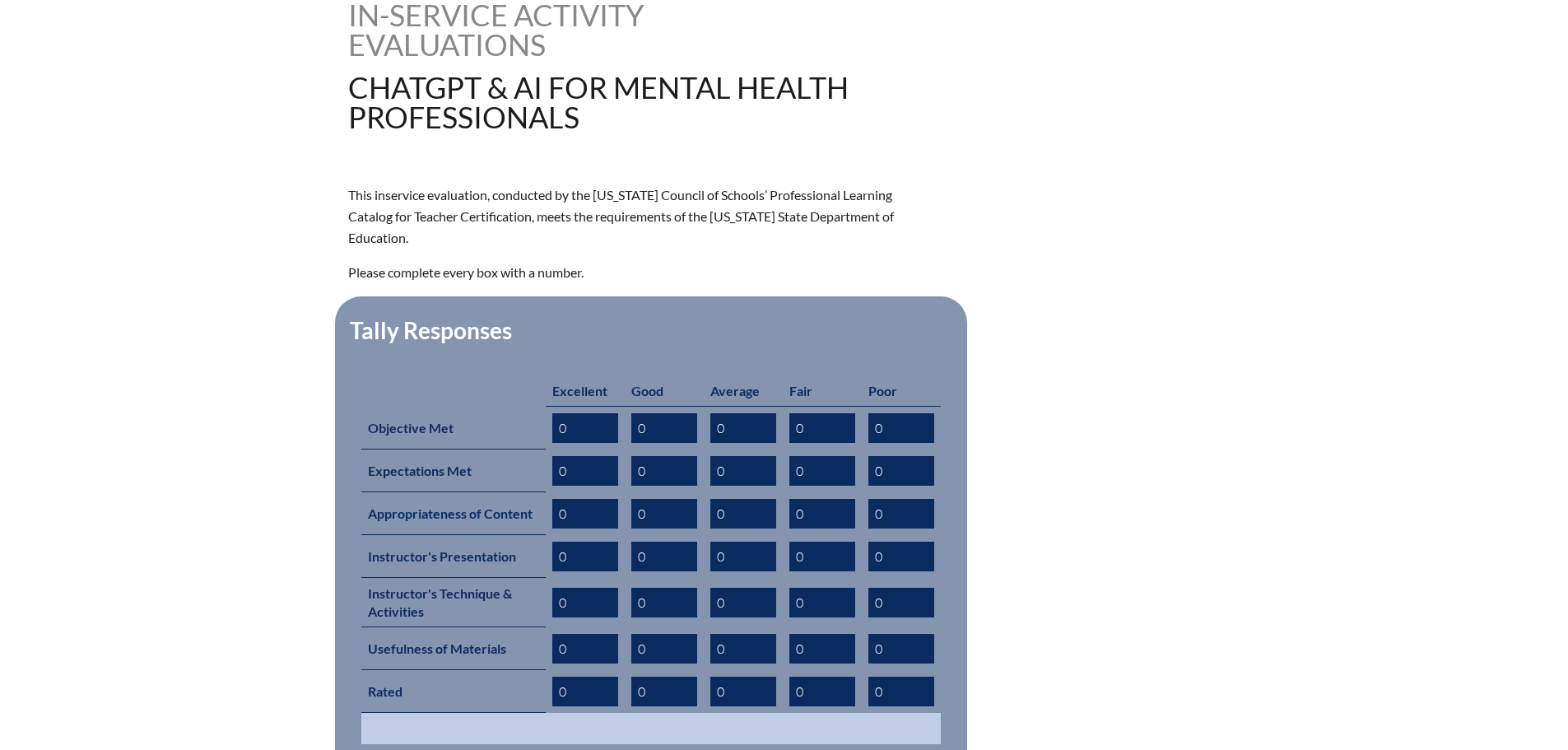
scroll to position [577, 0]
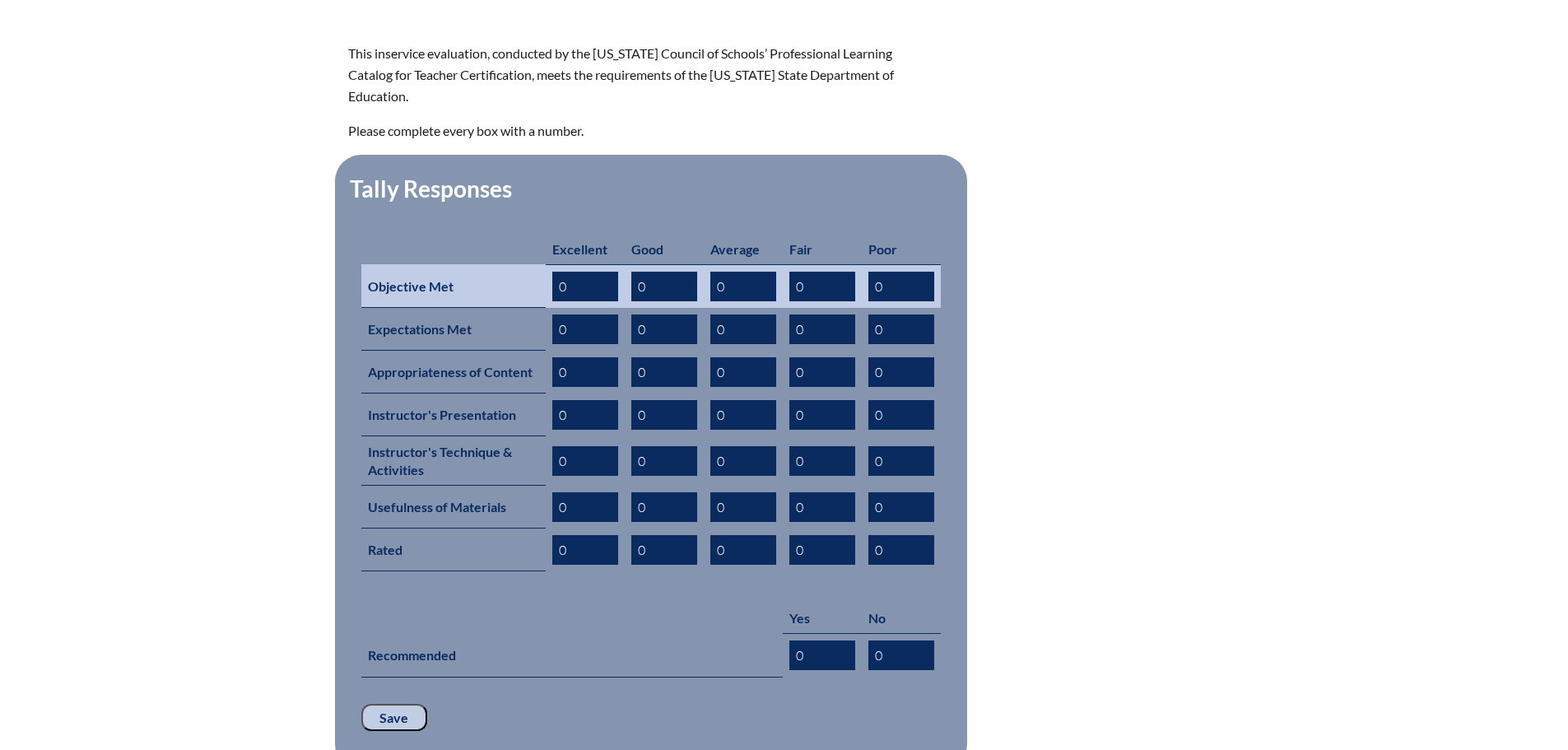
drag, startPoint x: 568, startPoint y: 261, endPoint x: 554, endPoint y: 260, distance: 14.0
click at [554, 271] on input "0" at bounding box center [585, 286] width 66 height 30
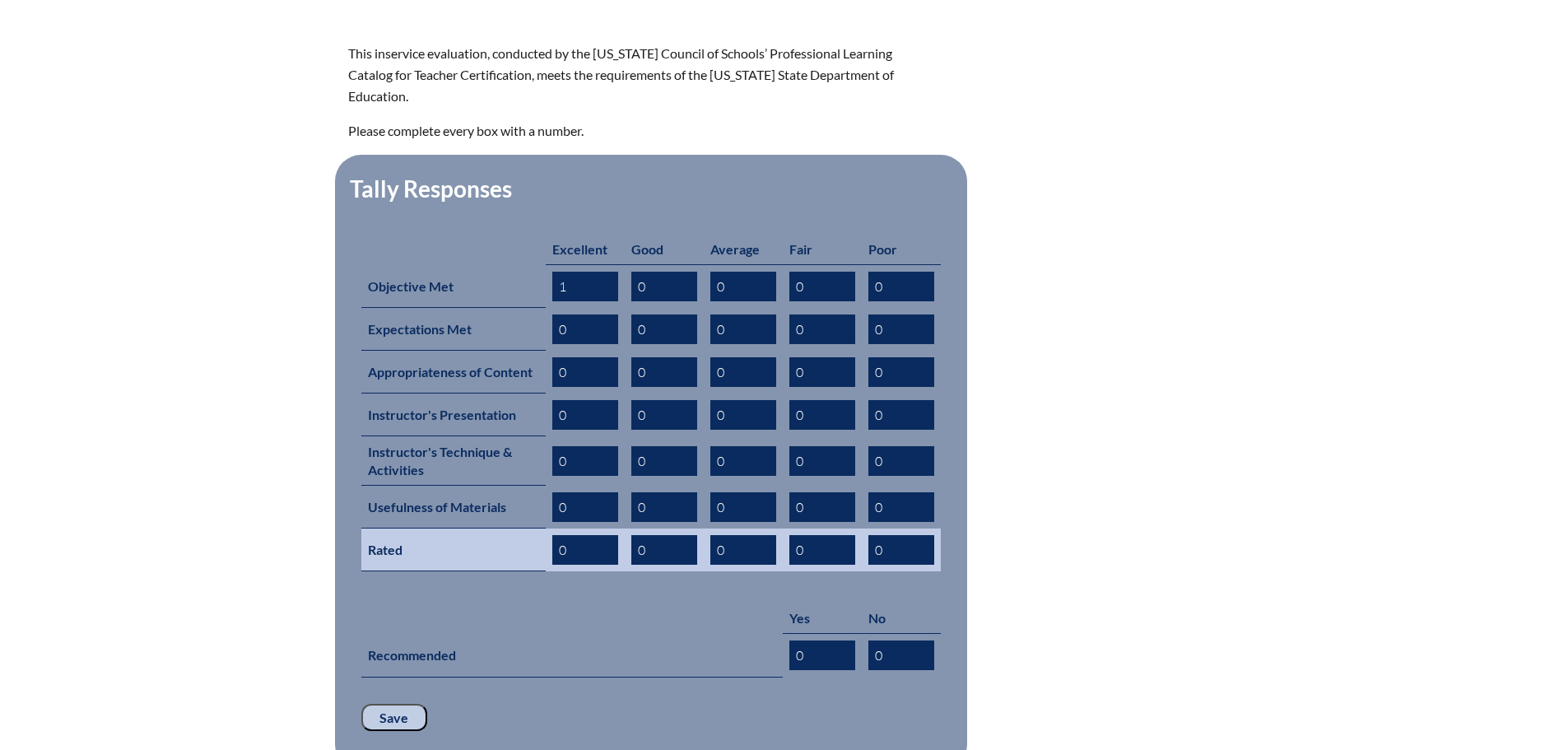
type input "1"
click at [558, 535] on input "0" at bounding box center [585, 549] width 66 height 30
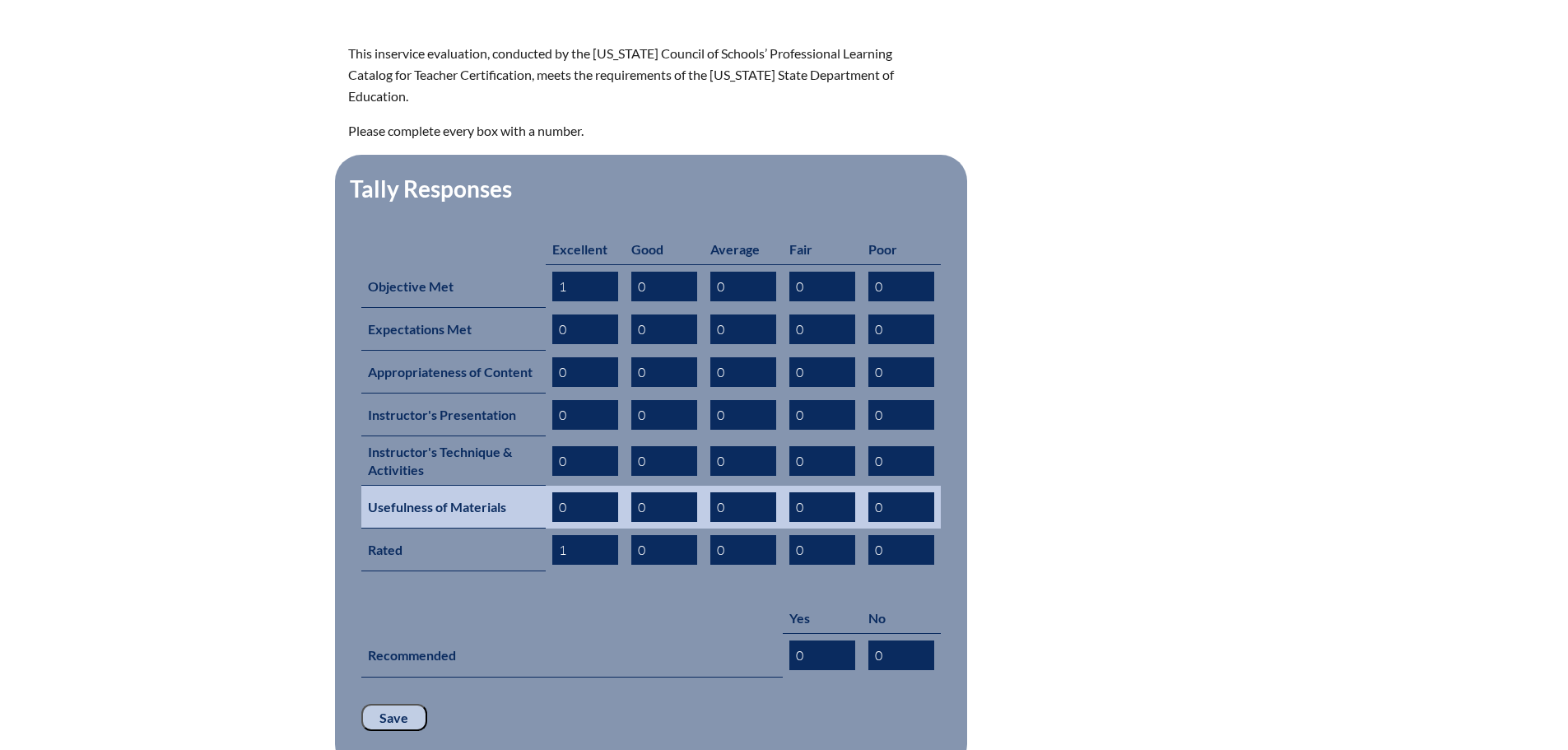
type input "1"
drag, startPoint x: 567, startPoint y: 480, endPoint x: 559, endPoint y: 477, distance: 8.5
click at [559, 492] on input "0" at bounding box center [585, 507] width 66 height 30
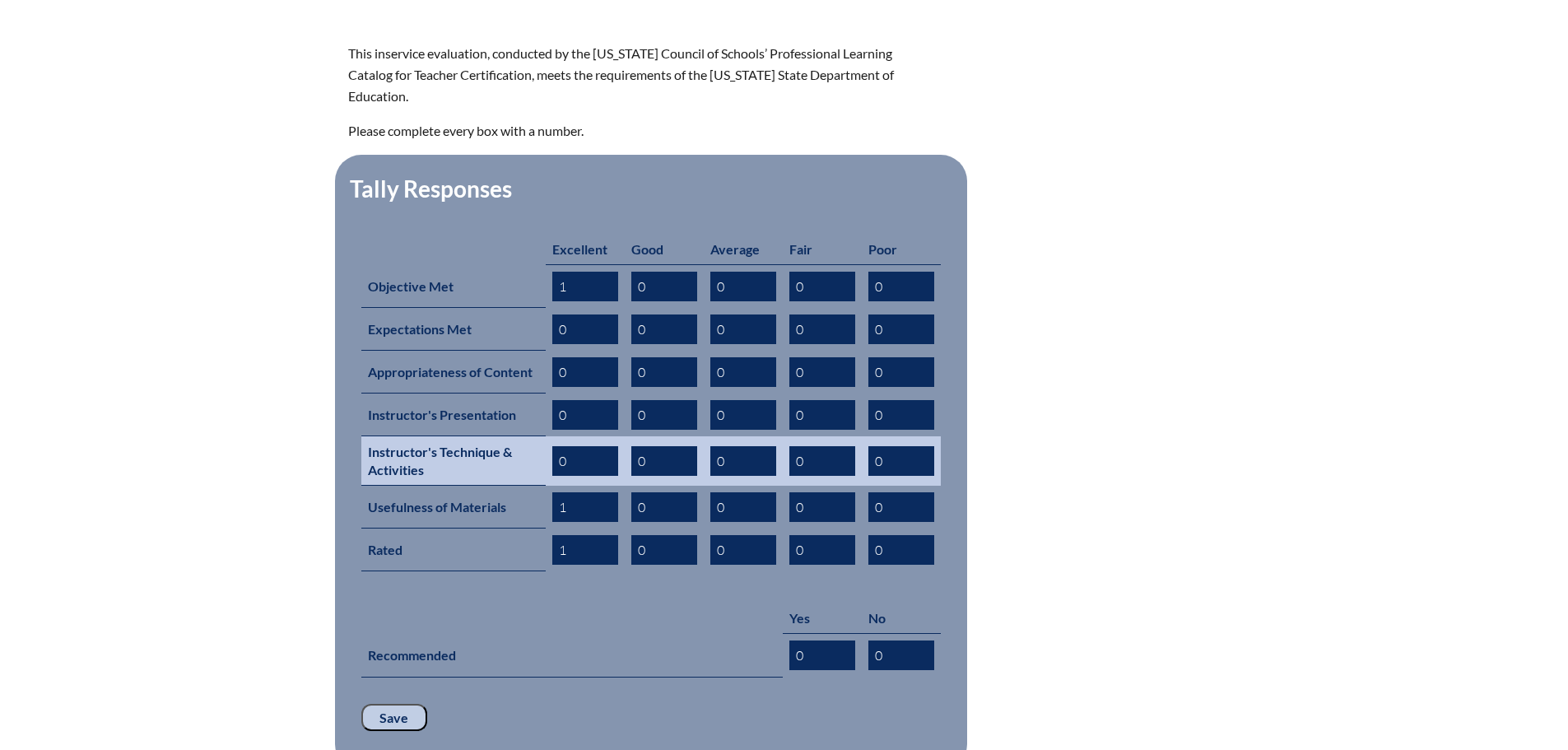
type input "1"
drag, startPoint x: 567, startPoint y: 433, endPoint x: 551, endPoint y: 430, distance: 16.3
click at [552, 447] on input "0" at bounding box center [585, 461] width 66 height 30
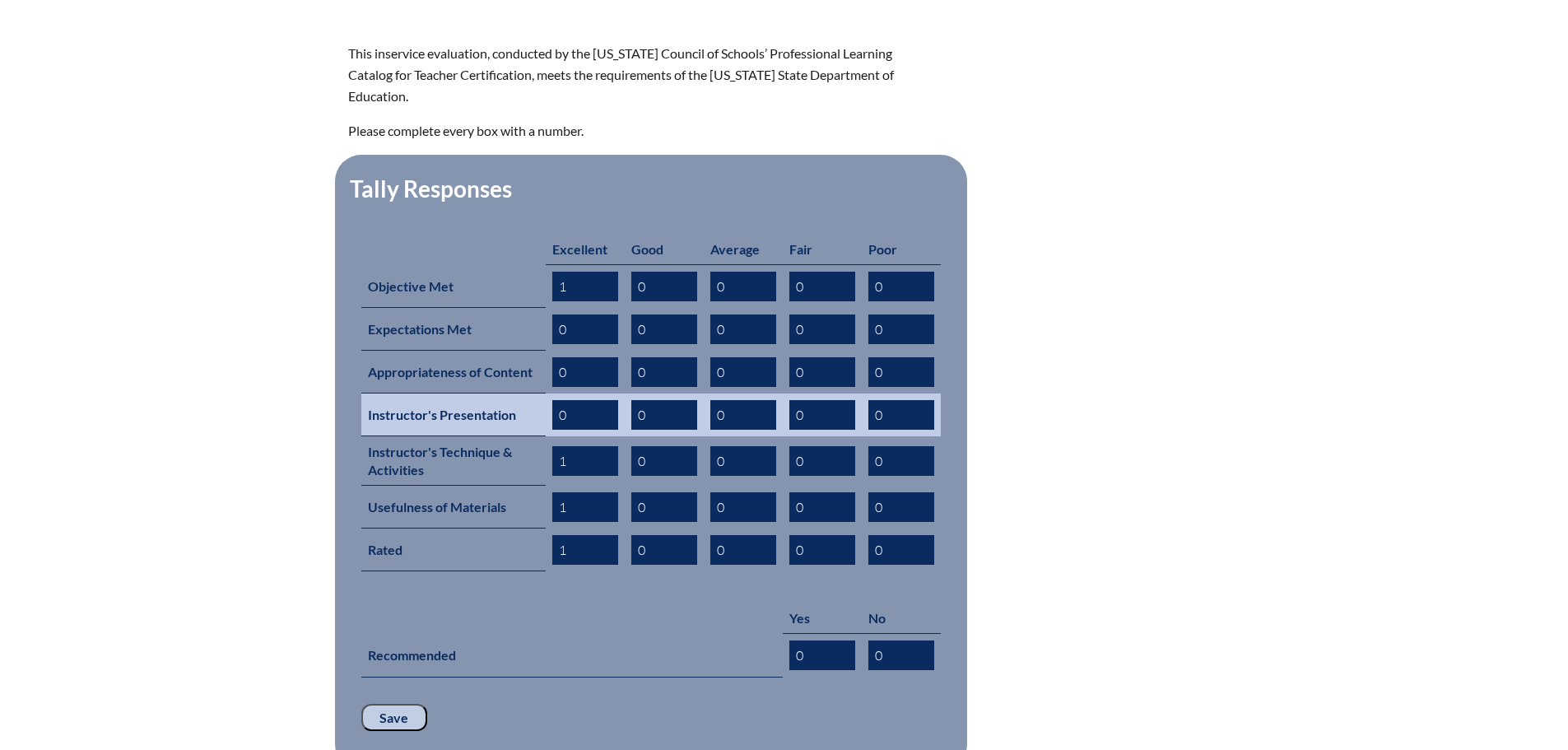
type input "1"
drag, startPoint x: 565, startPoint y: 387, endPoint x: 553, endPoint y: 387, distance: 12.0
click at [553, 400] on input "0" at bounding box center [585, 415] width 66 height 30
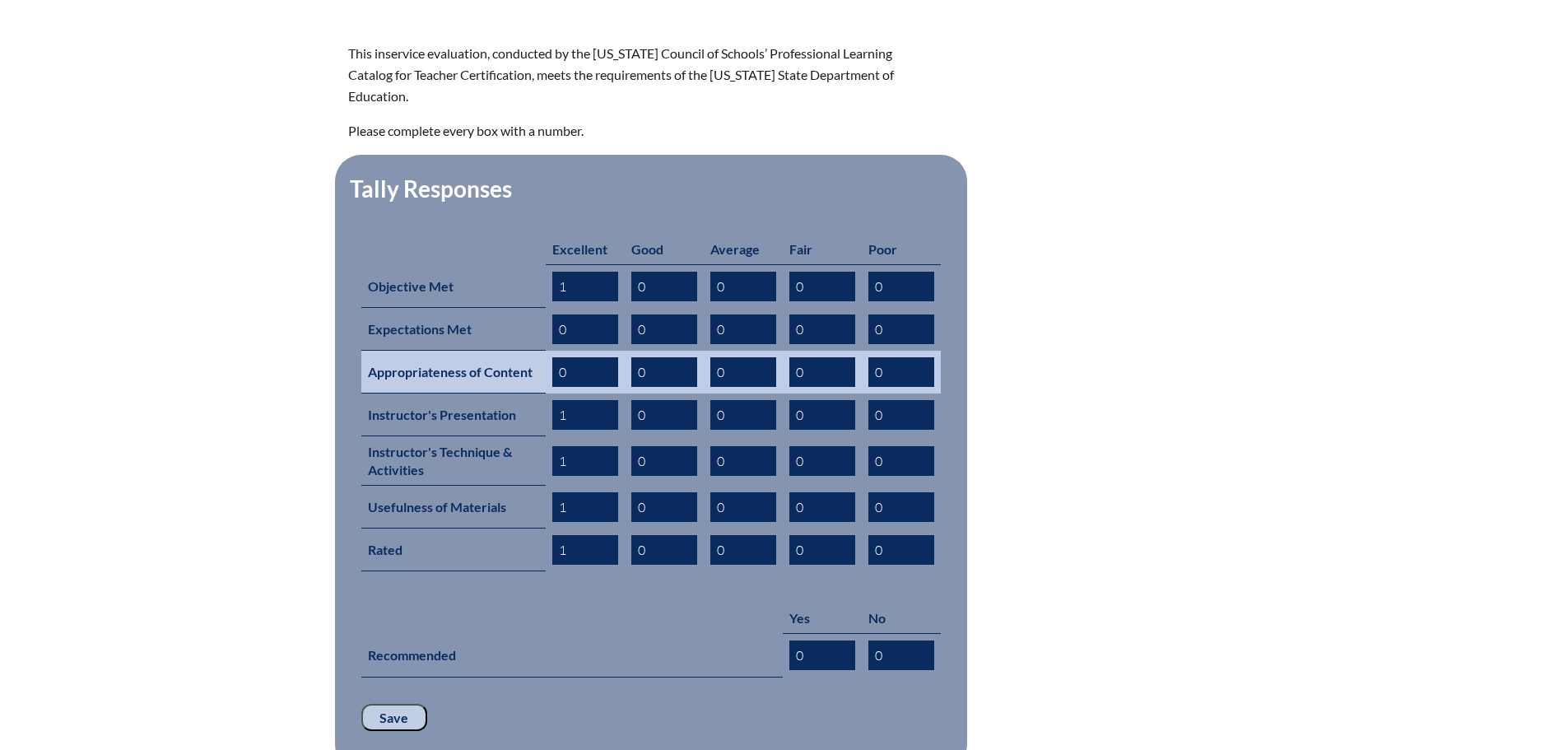
type input "1"
drag, startPoint x: 558, startPoint y: 344, endPoint x: 551, endPoint y: 325, distance: 20.2
click at [546, 351] on td "0" at bounding box center [585, 372] width 79 height 43
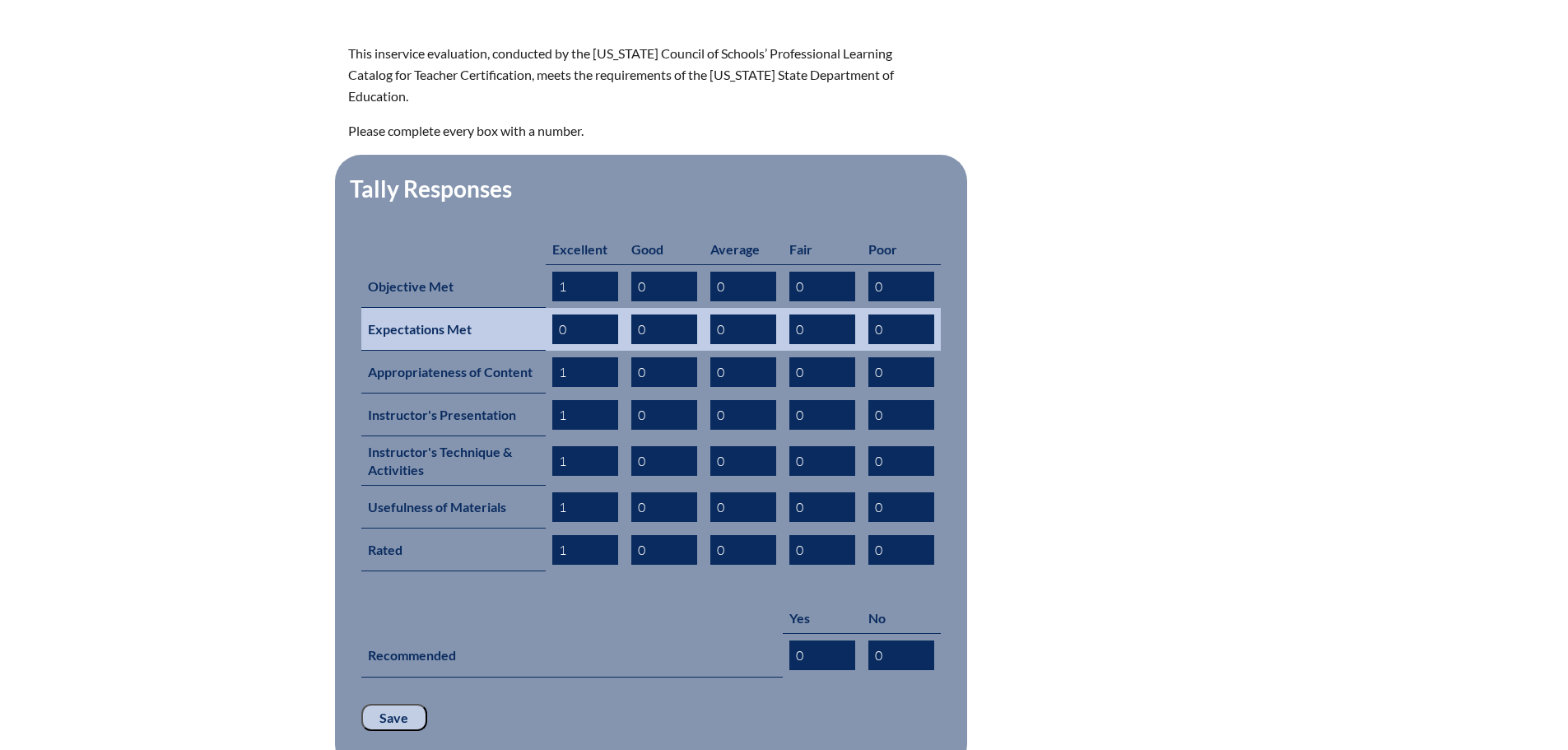
type input "1"
drag, startPoint x: 567, startPoint y: 308, endPoint x: 556, endPoint y: 306, distance: 11.2
click at [556, 315] on input "0" at bounding box center [585, 329] width 66 height 30
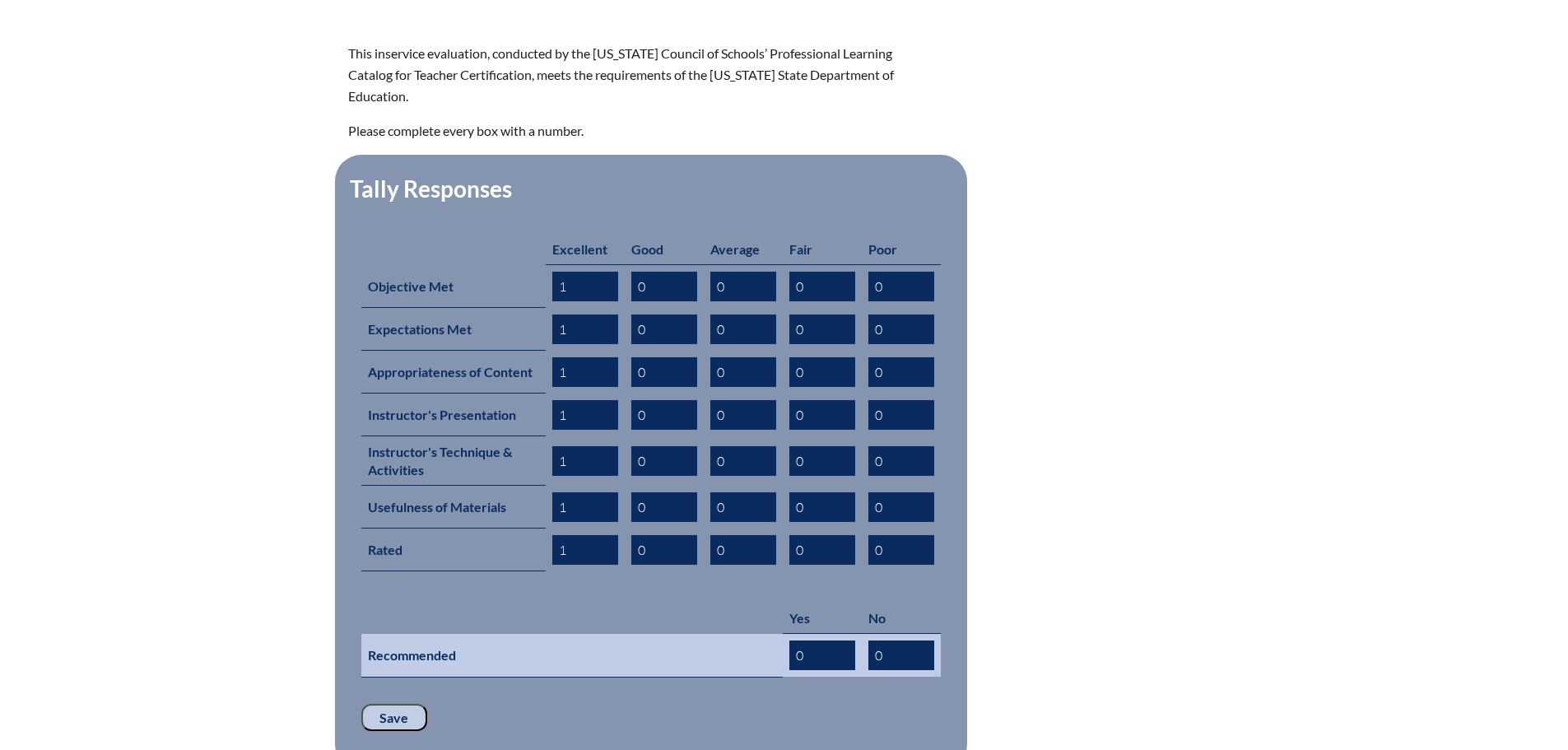
type input "1"
drag, startPoint x: 807, startPoint y: 624, endPoint x: 790, endPoint y: 622, distance: 17.1
click at [790, 641] on input "0" at bounding box center [822, 655] width 66 height 30
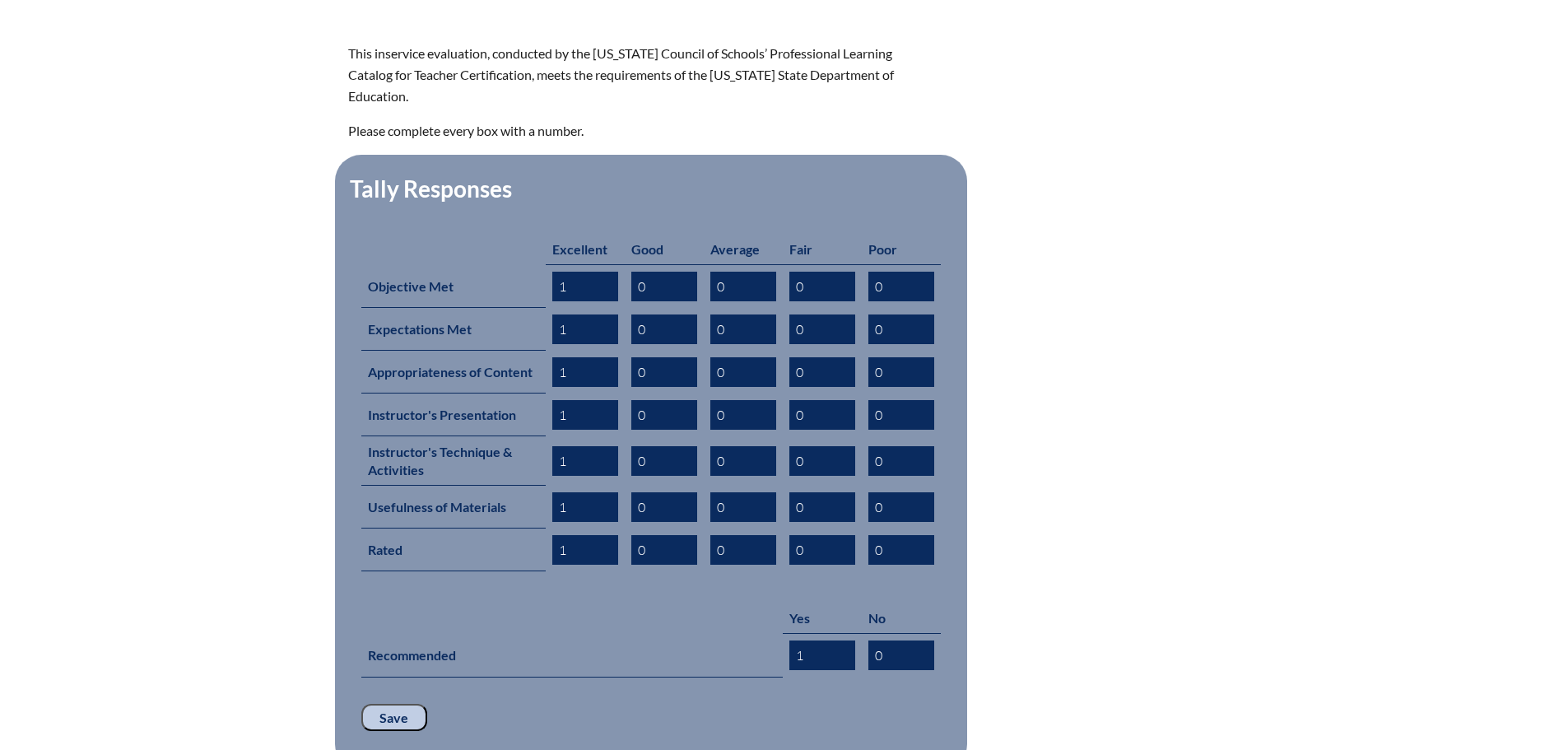
type input "1"
click at [397, 703] on input "Save" at bounding box center [394, 717] width 66 height 28
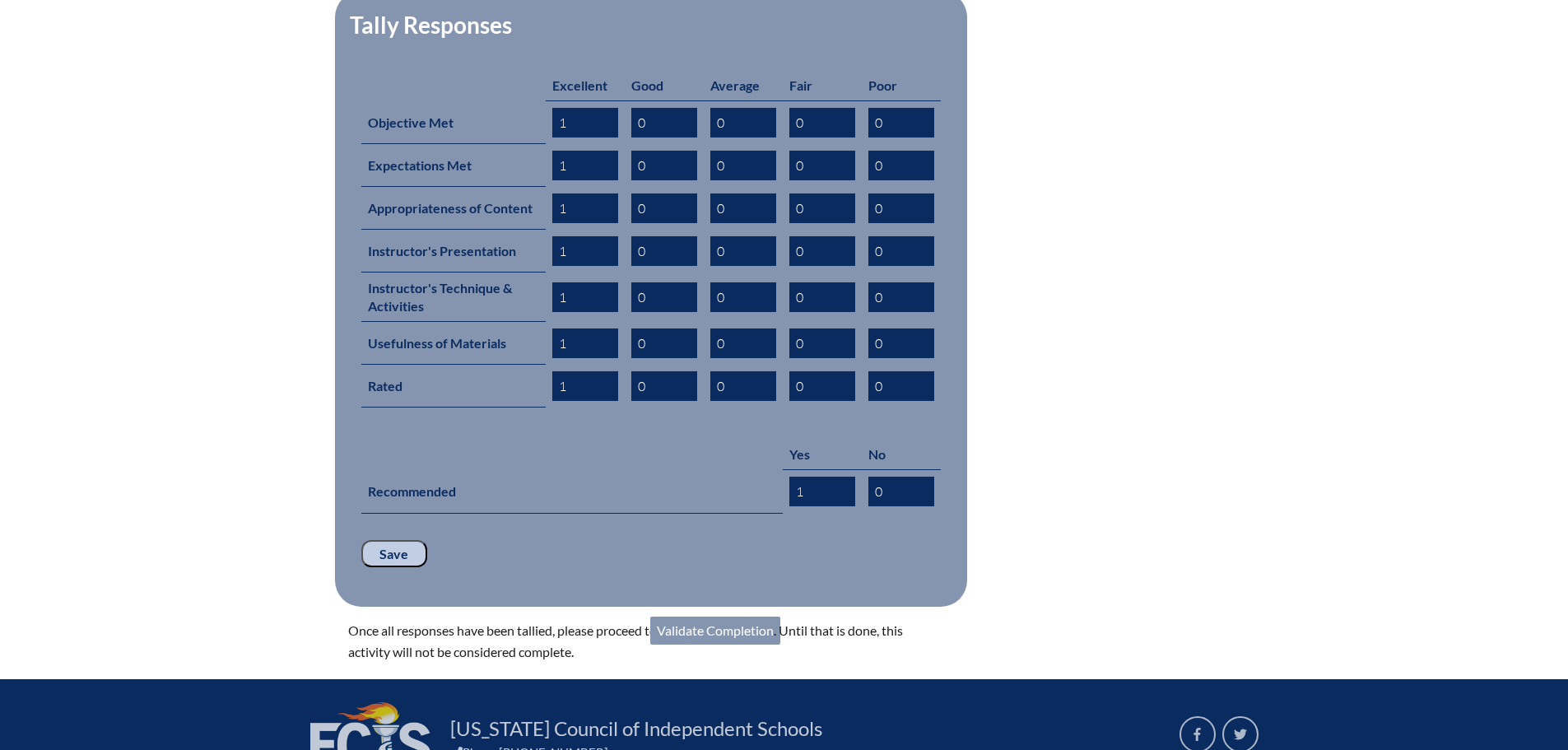
scroll to position [741, 0]
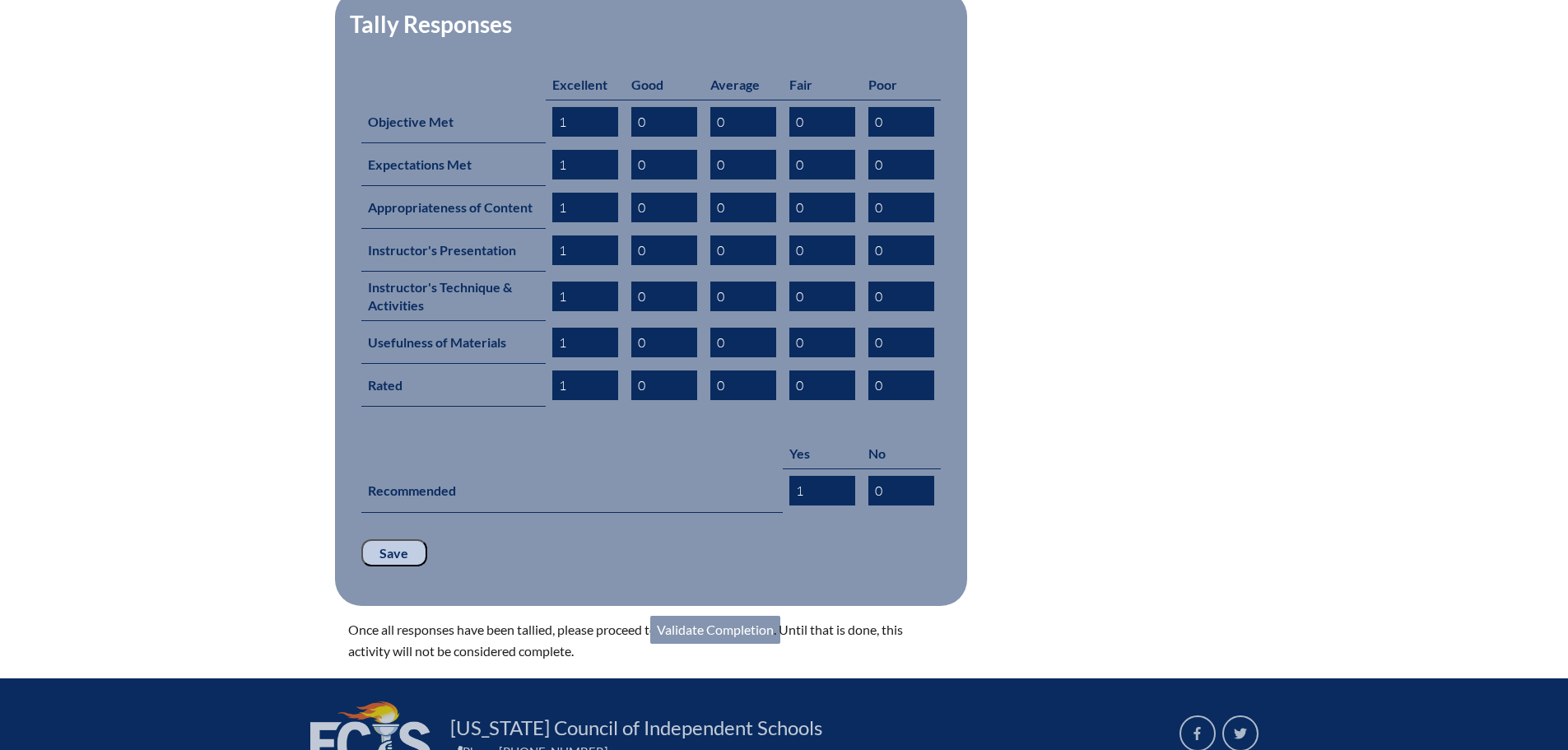
click at [738, 616] on link "Validate Completion" at bounding box center [715, 630] width 130 height 28
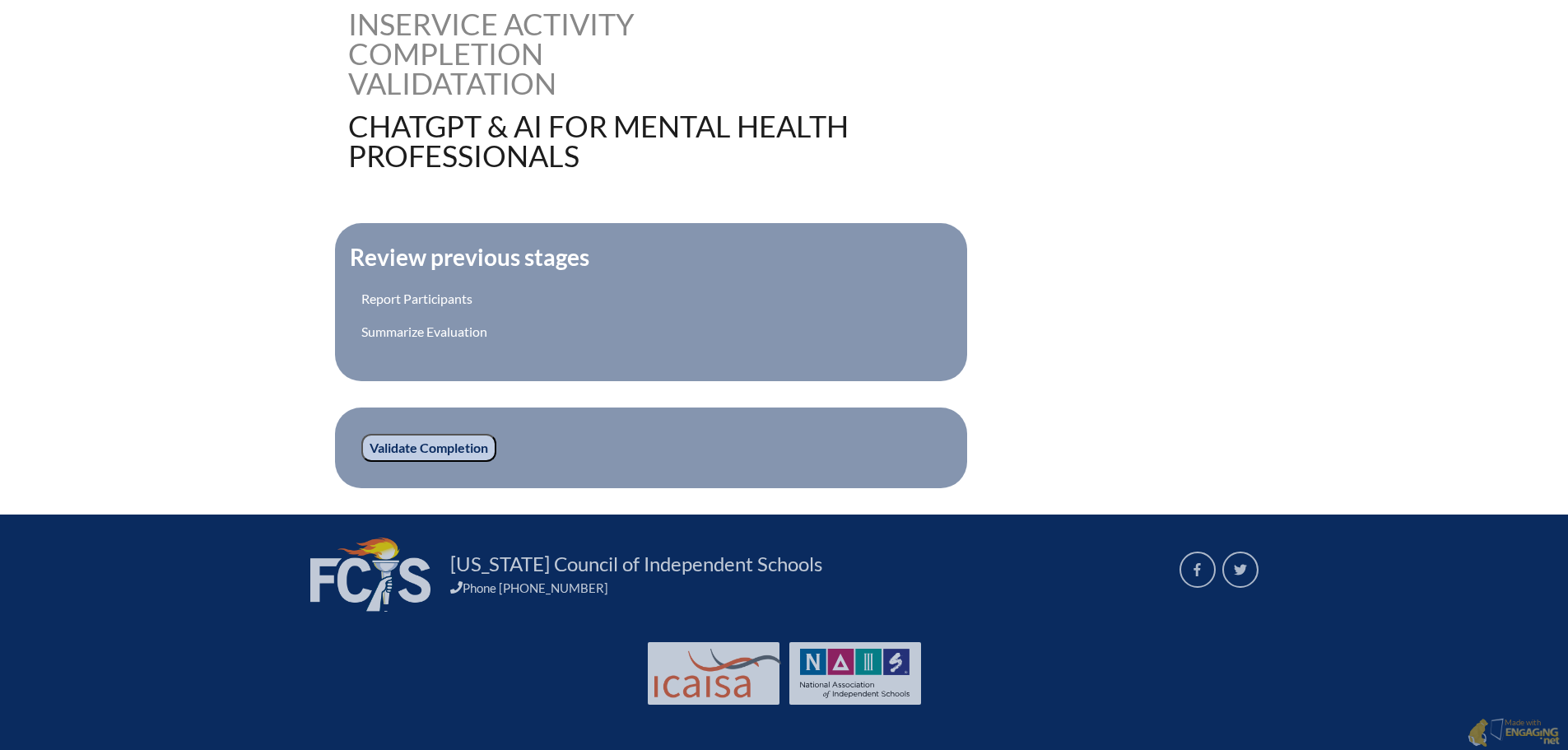
scroll to position [426, 0]
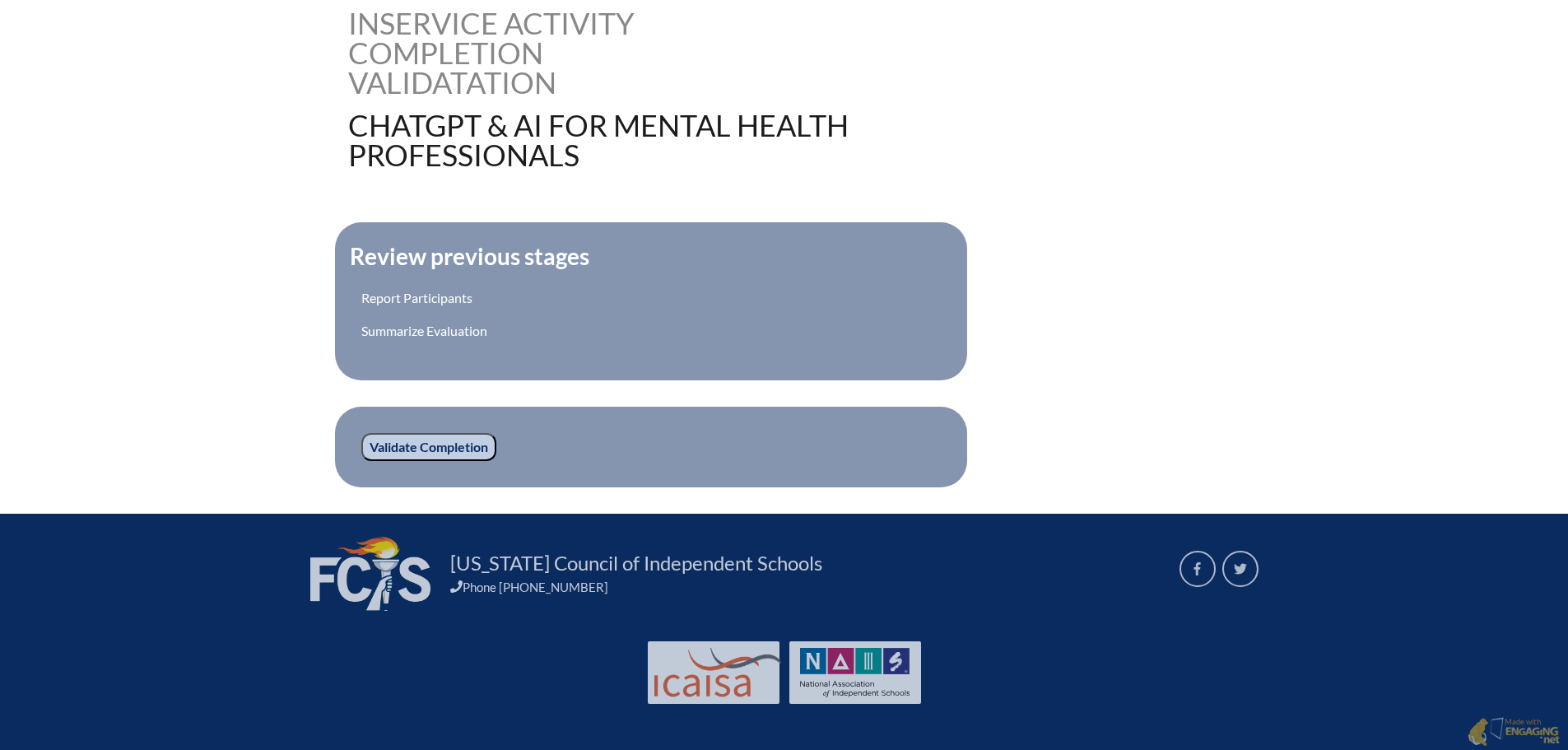
click at [429, 435] on input "Validate Completion" at bounding box center [428, 447] width 135 height 28
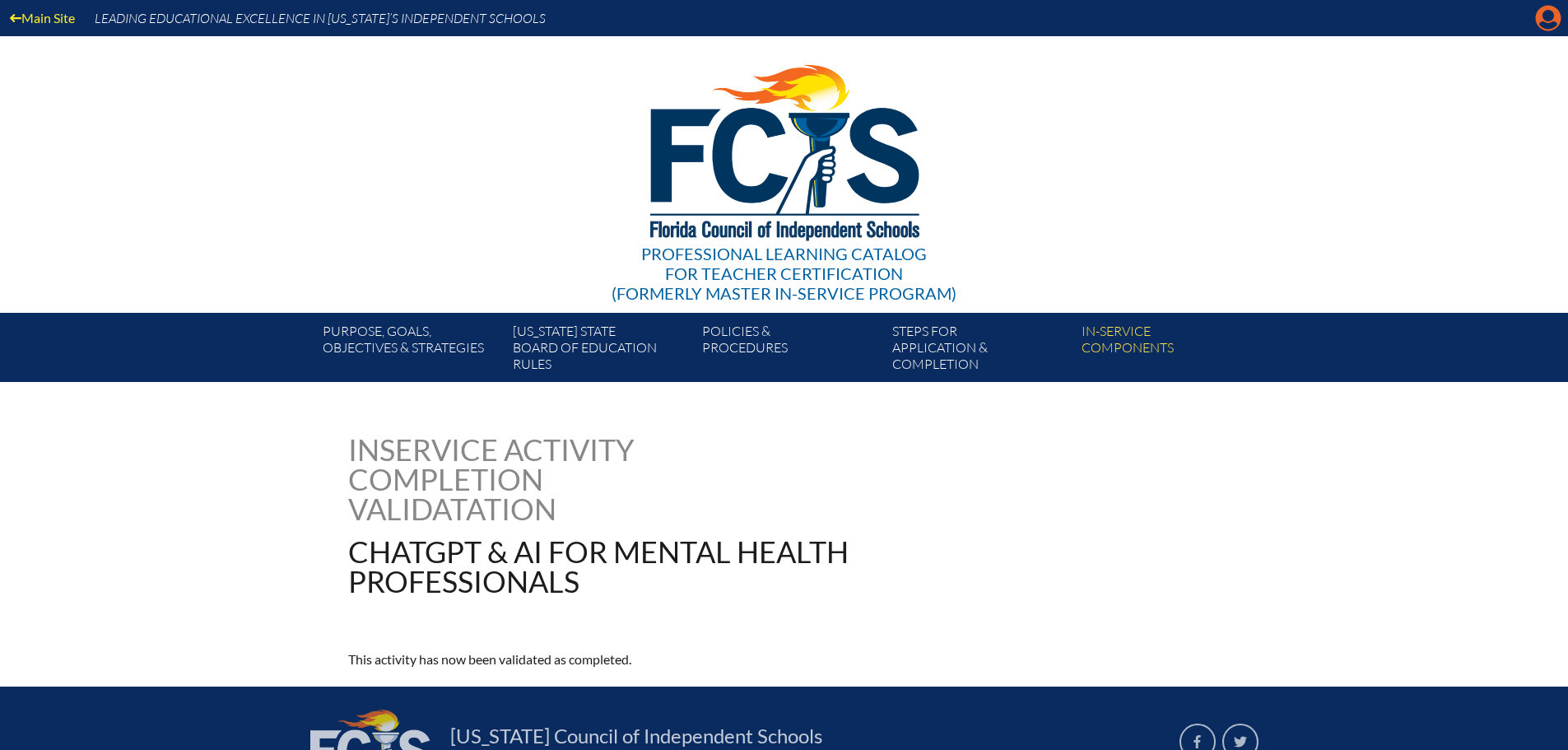
click at [1540, 19] on icon at bounding box center [1548, 18] width 25 height 25
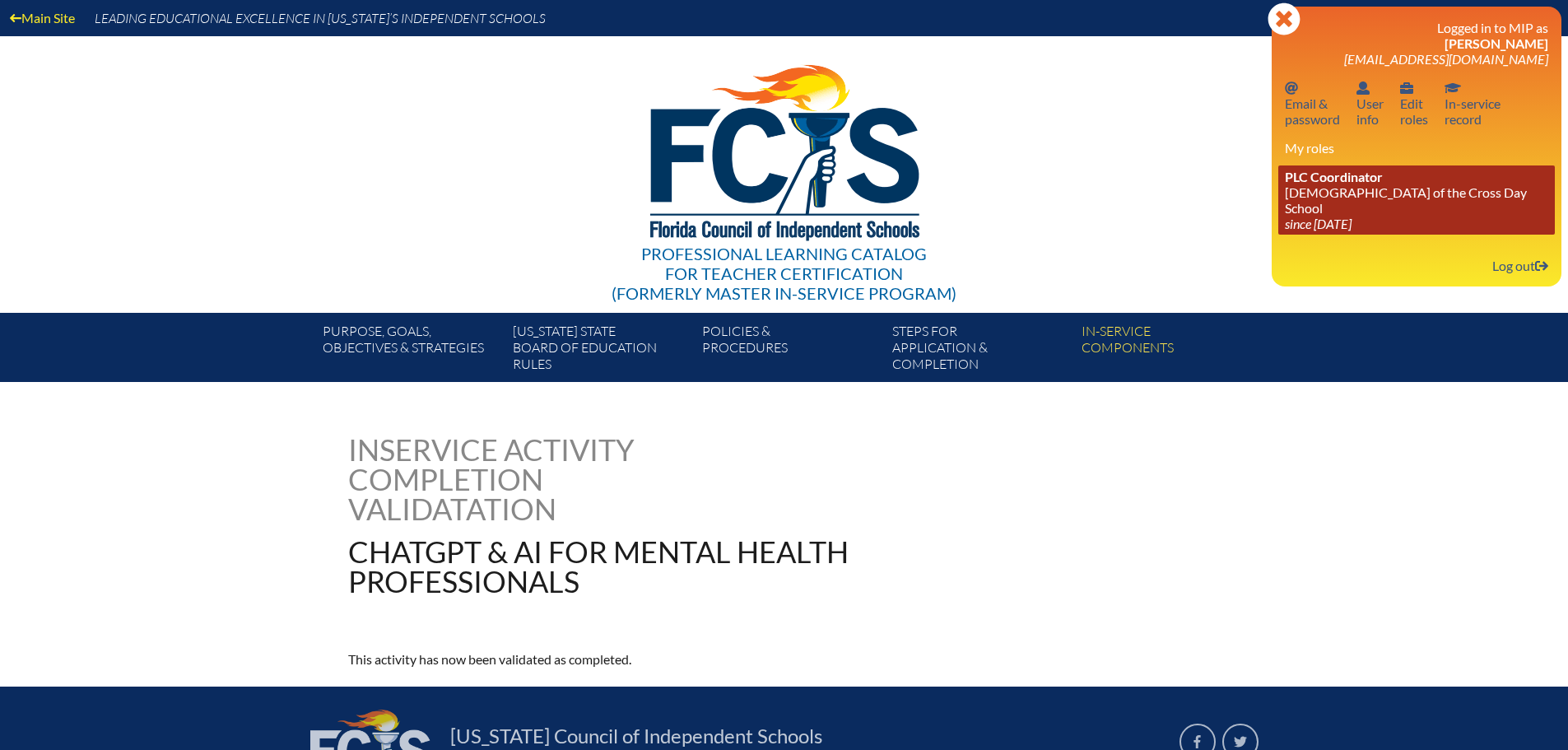
click at [1348, 194] on link "PLC Coordinator [DEMOGRAPHIC_DATA][GEOGRAPHIC_DATA] since [DATE]" at bounding box center [1416, 200] width 276 height 69
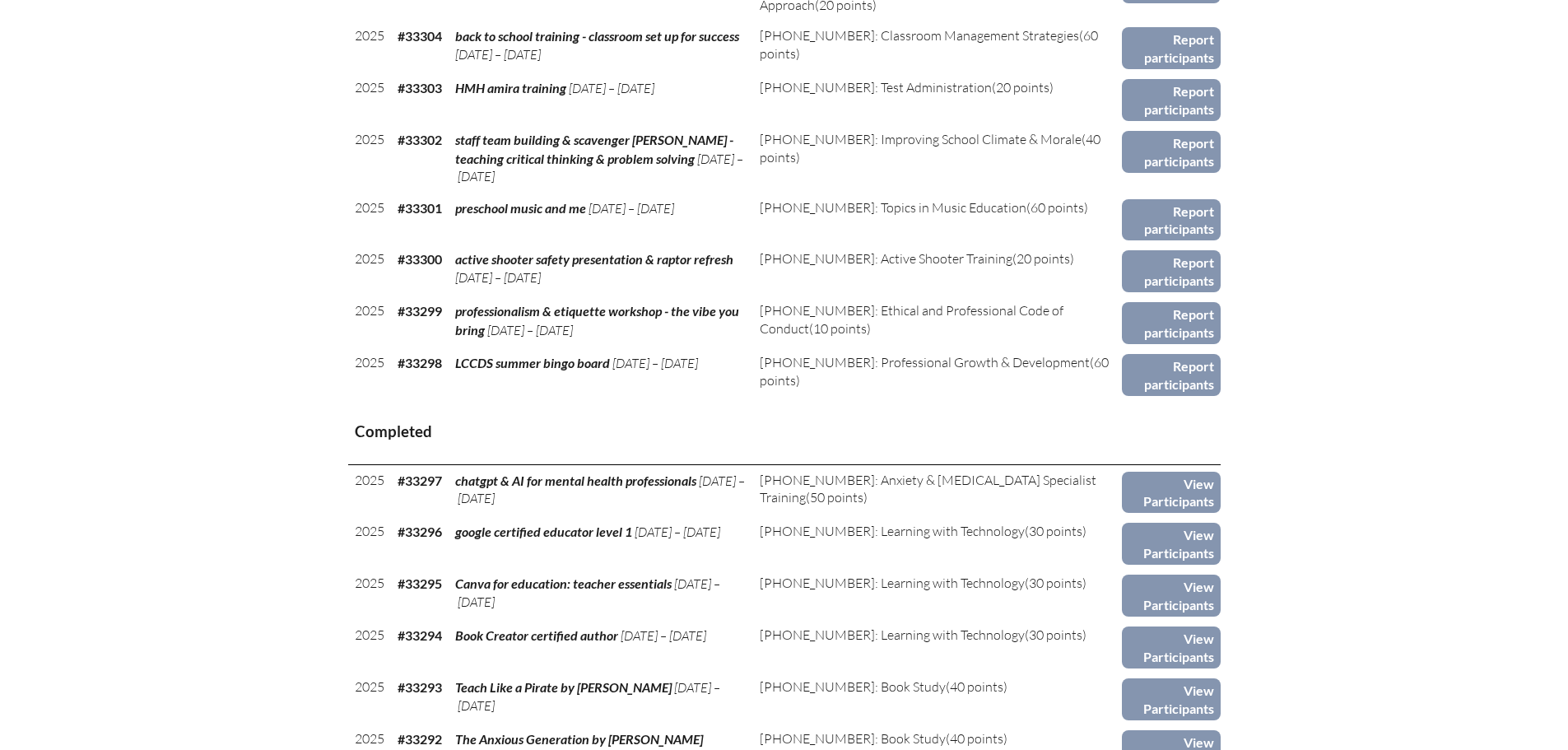
scroll to position [1234, 0]
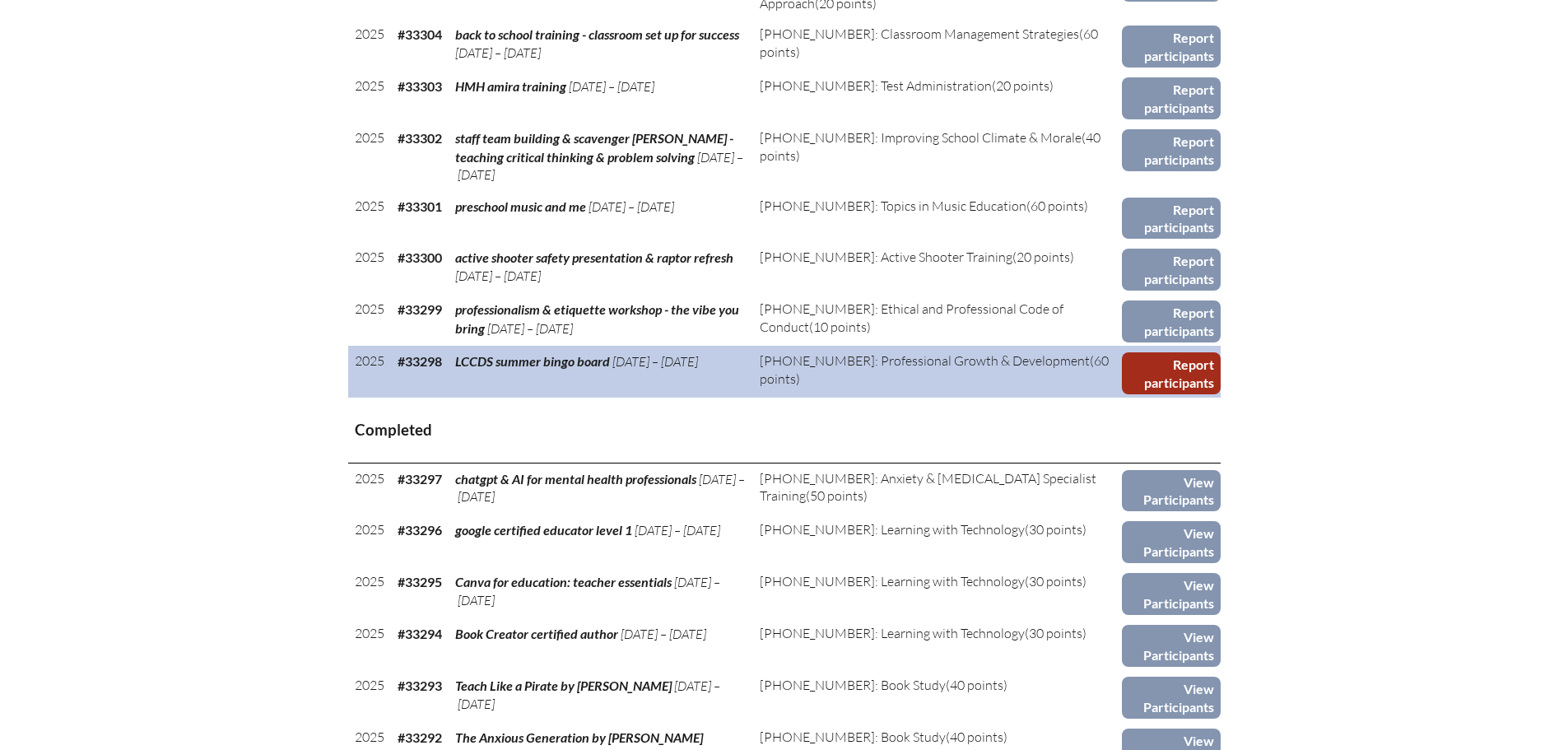
click at [1184, 376] on link "Report participants" at bounding box center [1170, 373] width 98 height 42
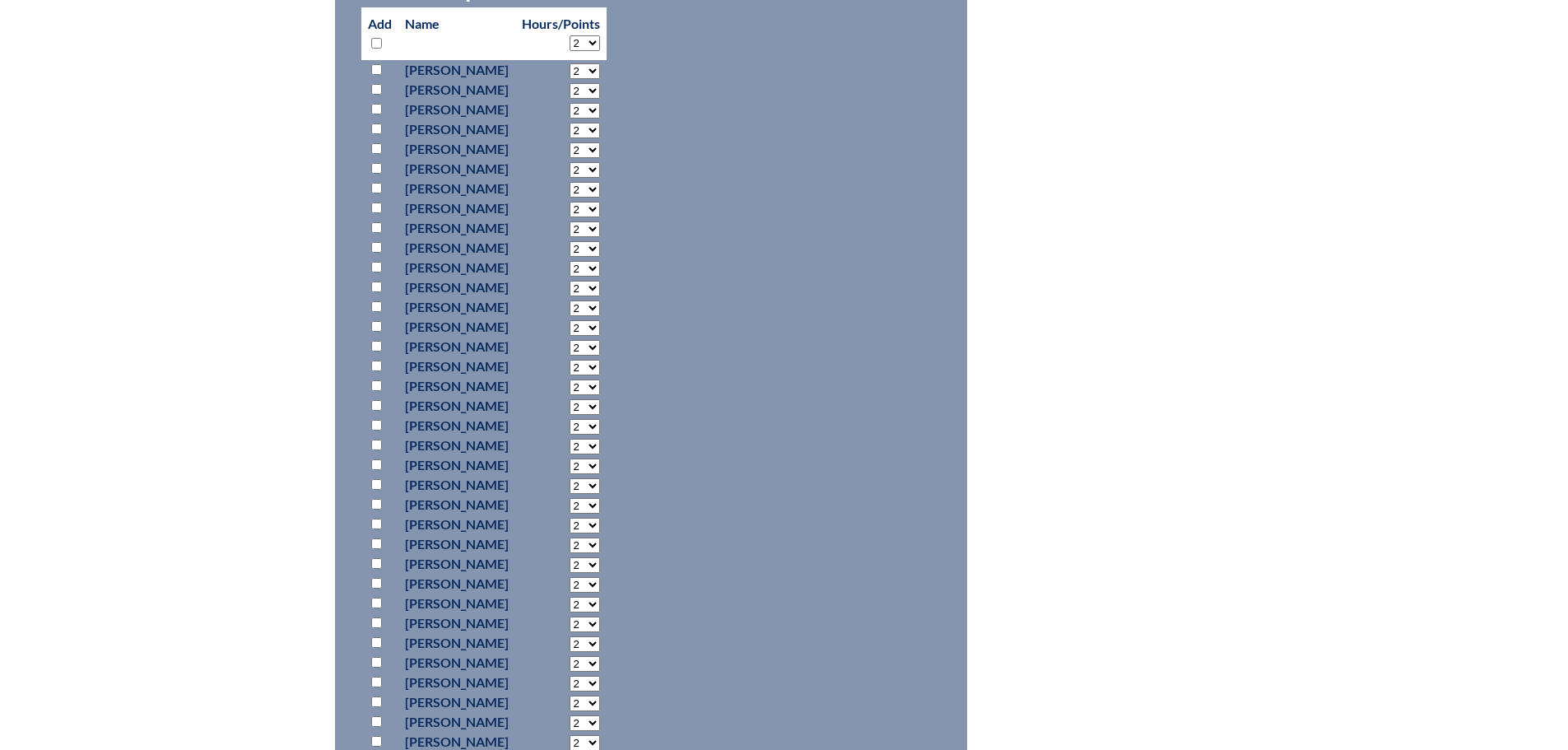
scroll to position [824, 0]
click at [378, 276] on input "checkbox" at bounding box center [376, 278] width 11 height 11
checkbox input "true"
click at [600, 276] on select "2 3 4 5 6 7 8 9 10 11 12 13 14 15 16 17 18 19 20 21 22 23" at bounding box center [584, 280] width 30 height 16
select select "12"
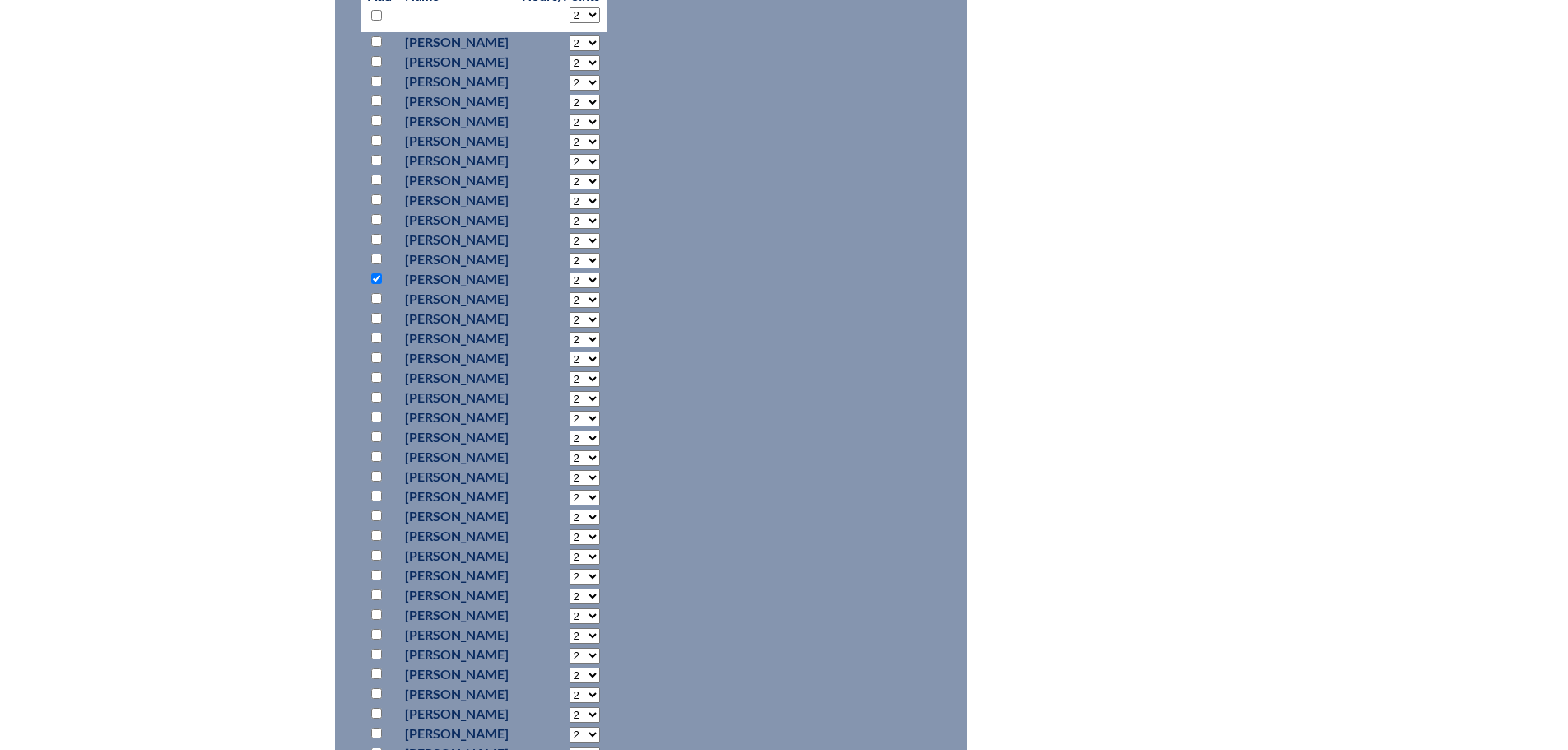
click at [600, 272] on select "2 3 4 5 6 7 8 9 10 11 12 13 14 15 16 17 18 19 20 21 22 23" at bounding box center [584, 280] width 30 height 16
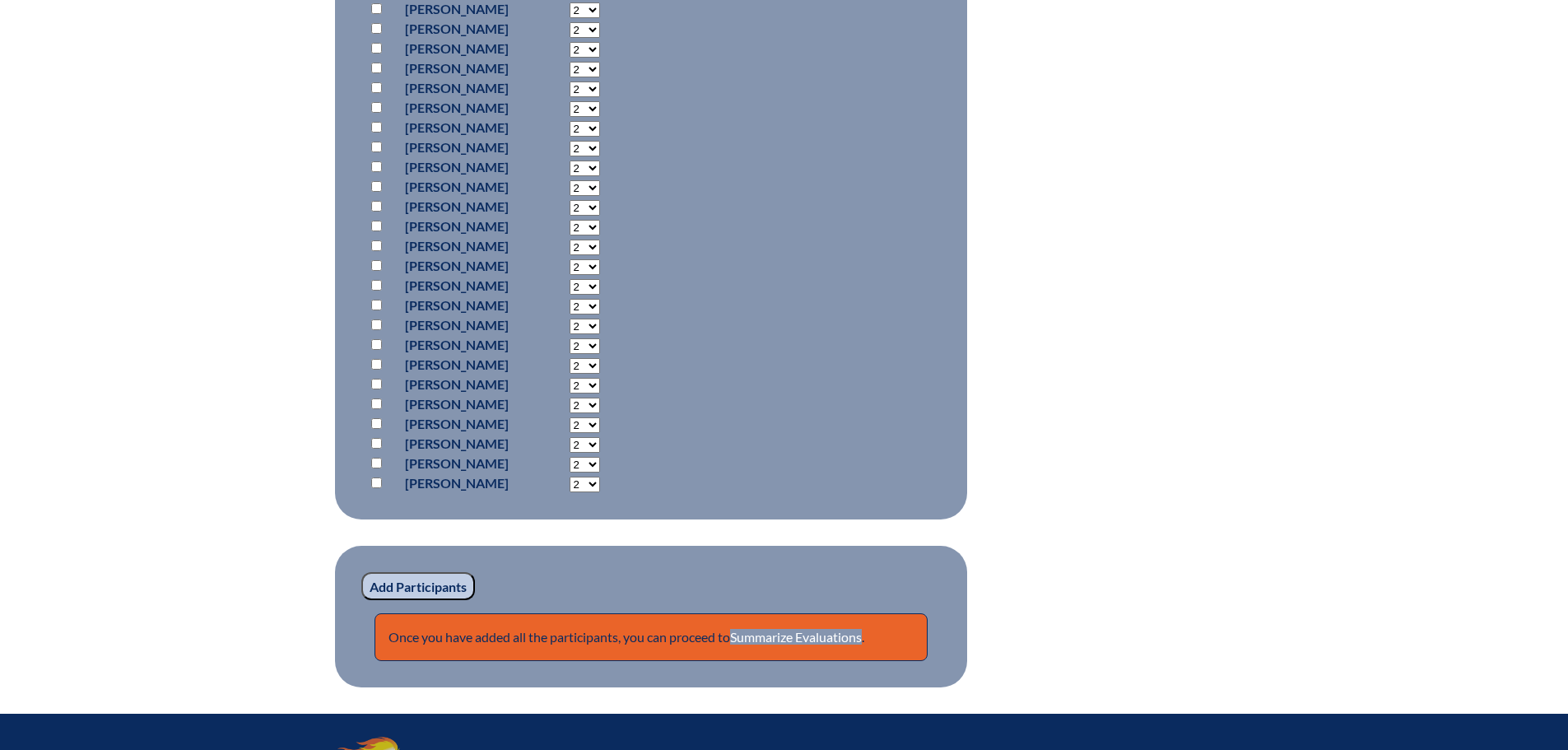
click at [426, 581] on input "Add Participants" at bounding box center [417, 586] width 113 height 28
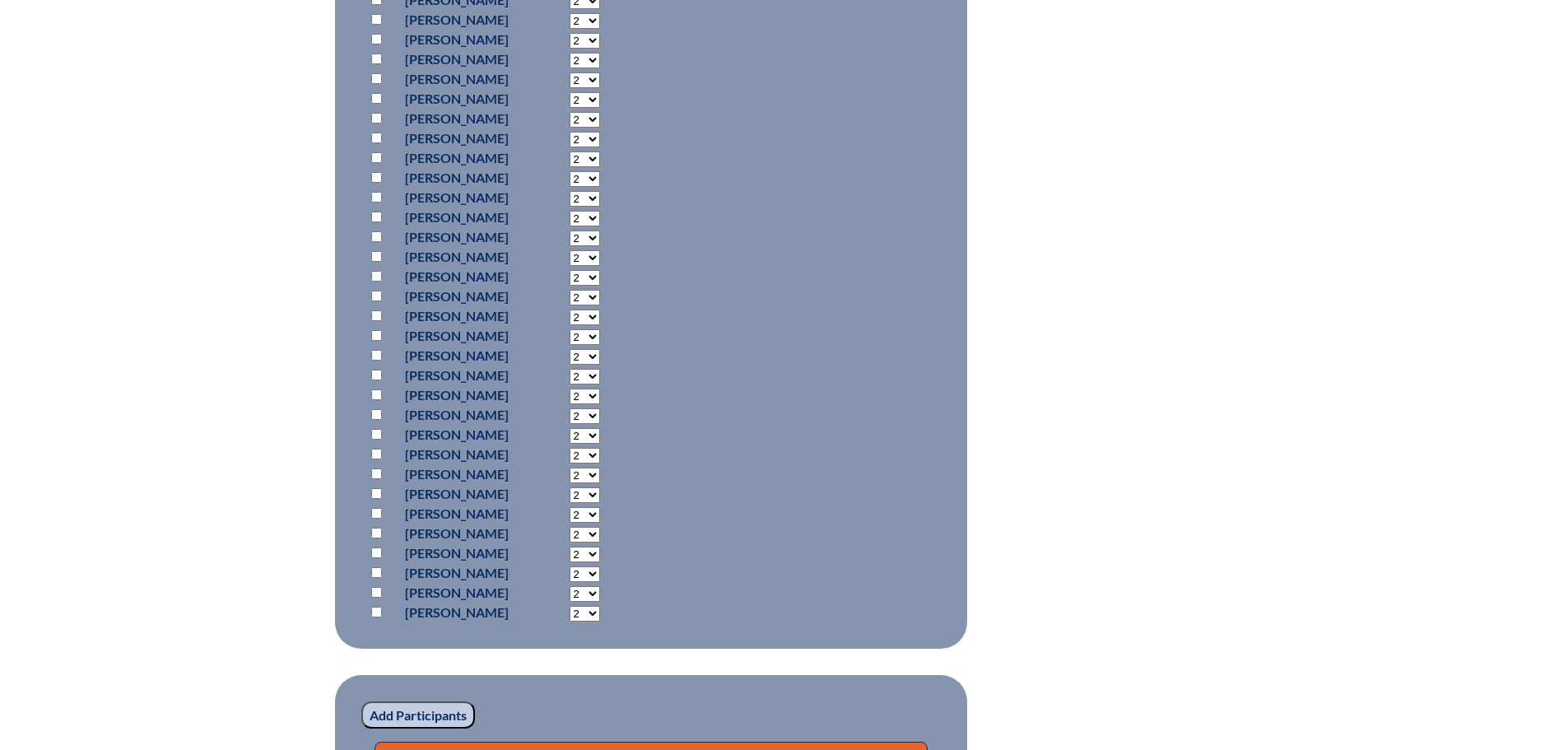
scroll to position [1326, 0]
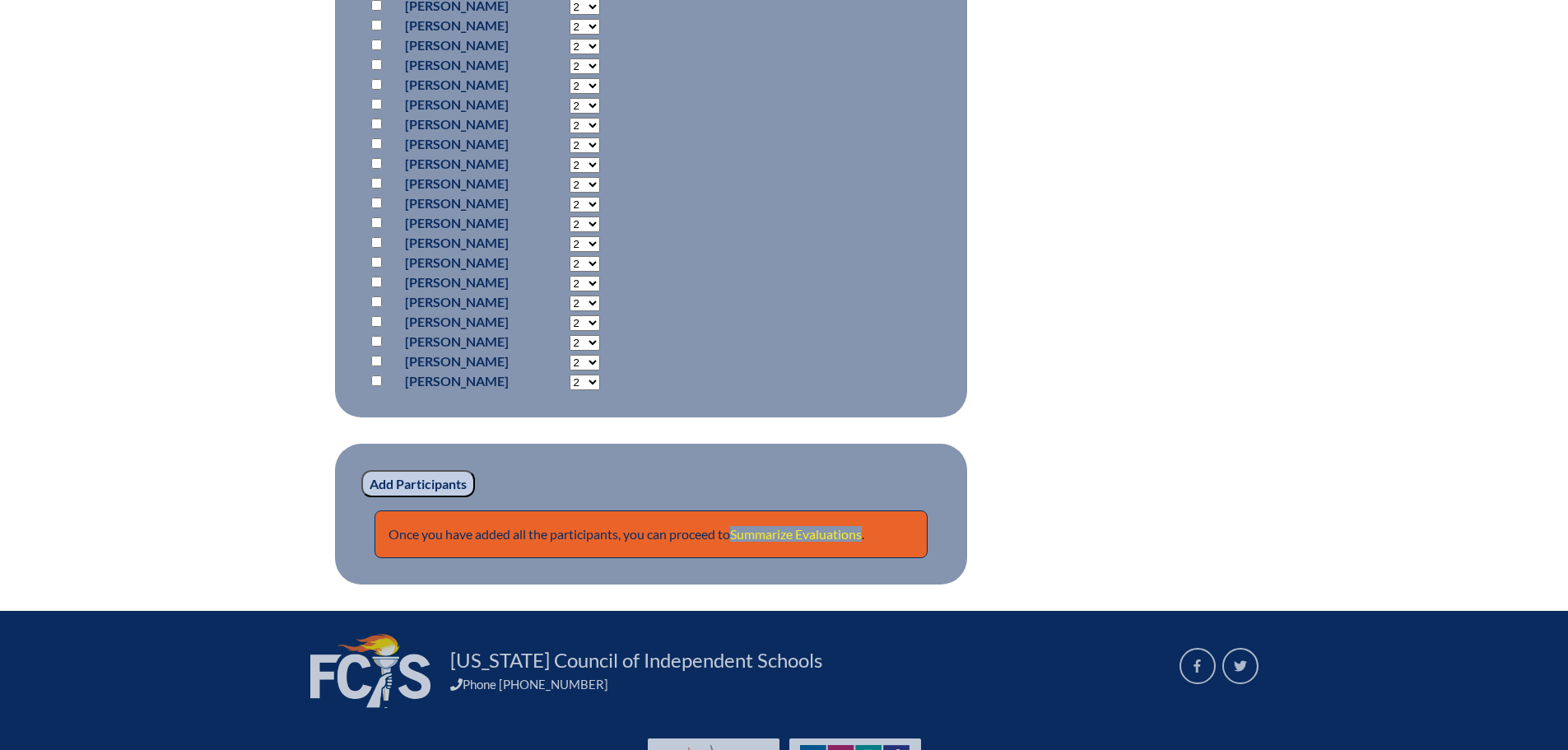
click at [802, 528] on link "Summarize Evaluations" at bounding box center [796, 534] width 132 height 16
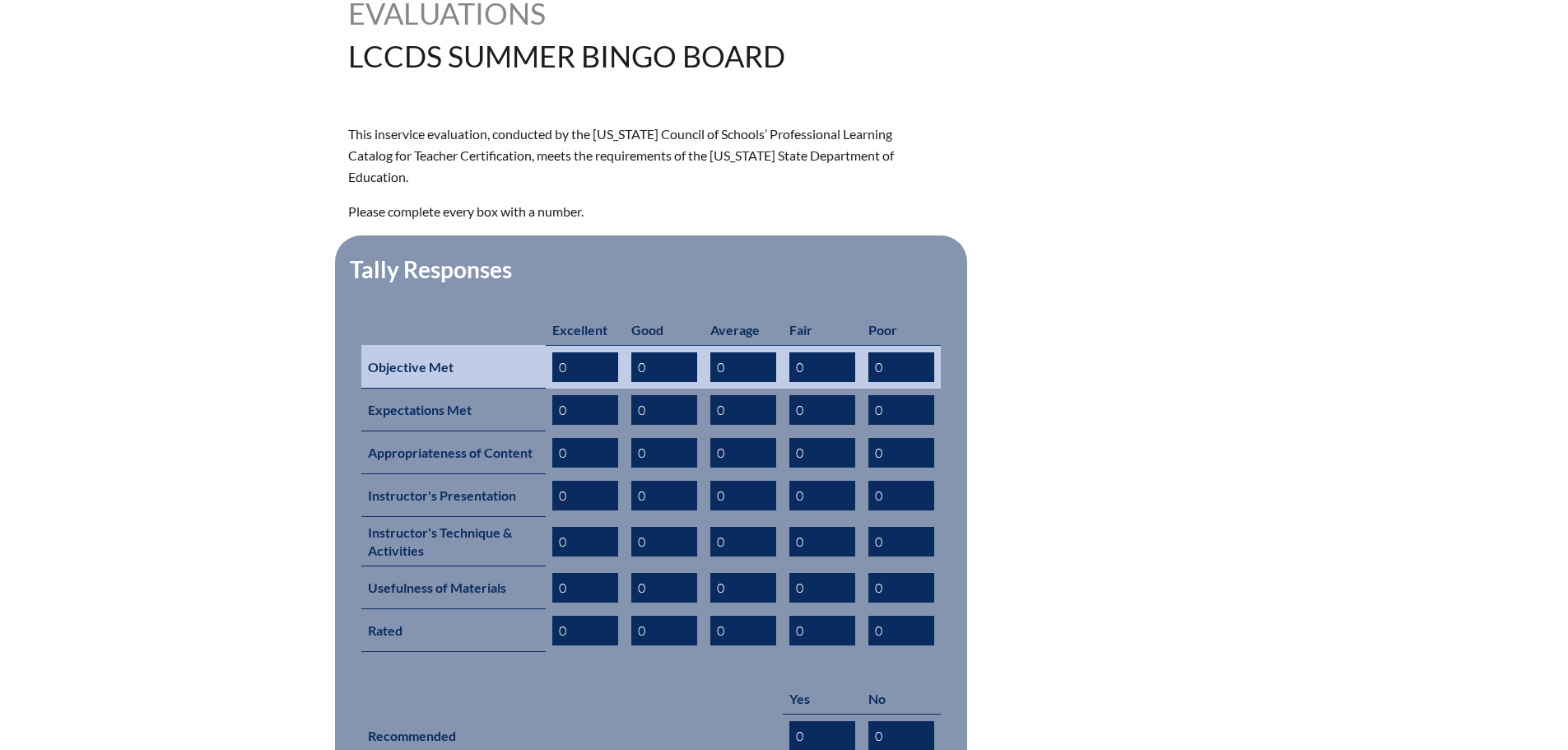
scroll to position [494, 0]
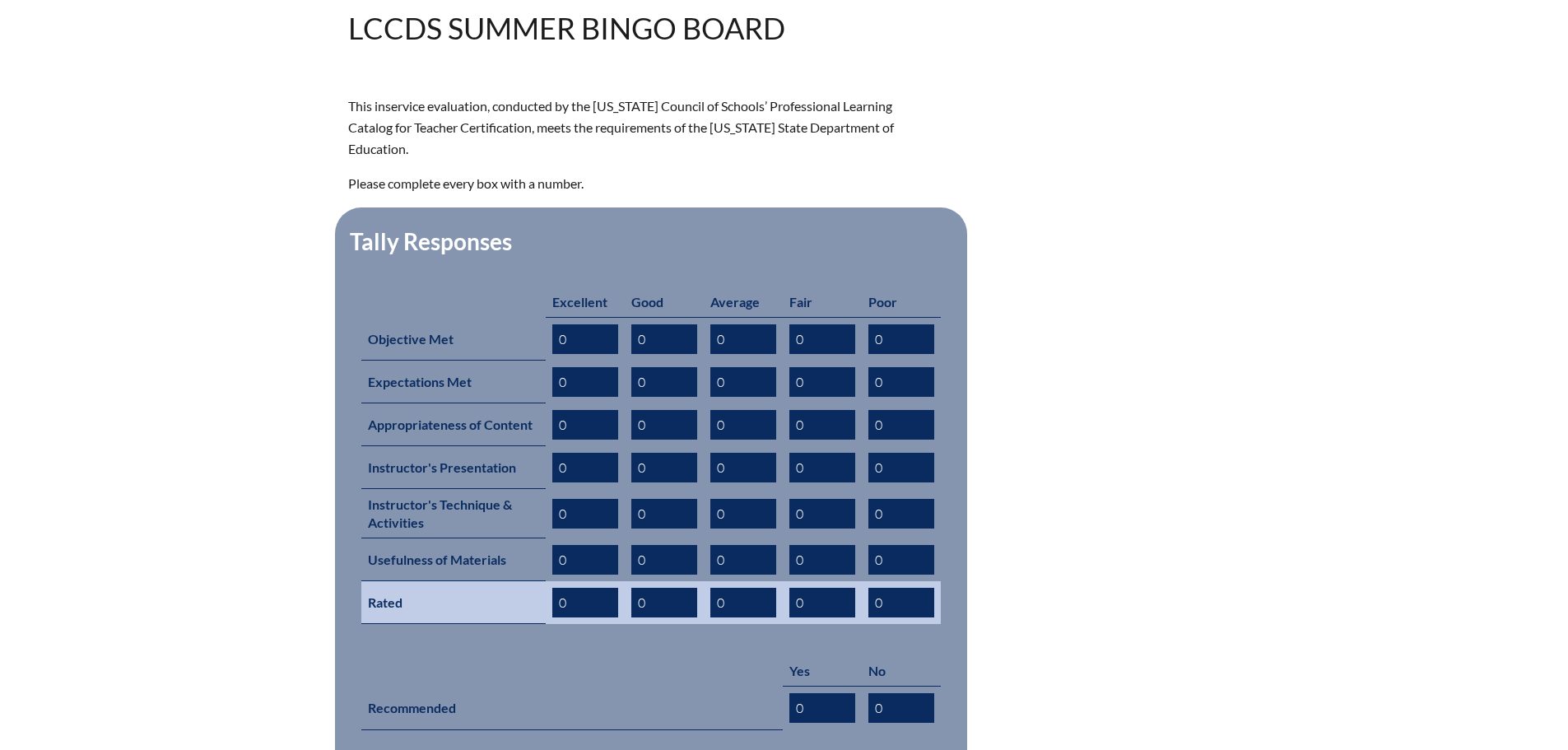
drag, startPoint x: 580, startPoint y: 578, endPoint x: 561, endPoint y: 578, distance: 19.0
click at [561, 588] on input "0" at bounding box center [585, 603] width 66 height 30
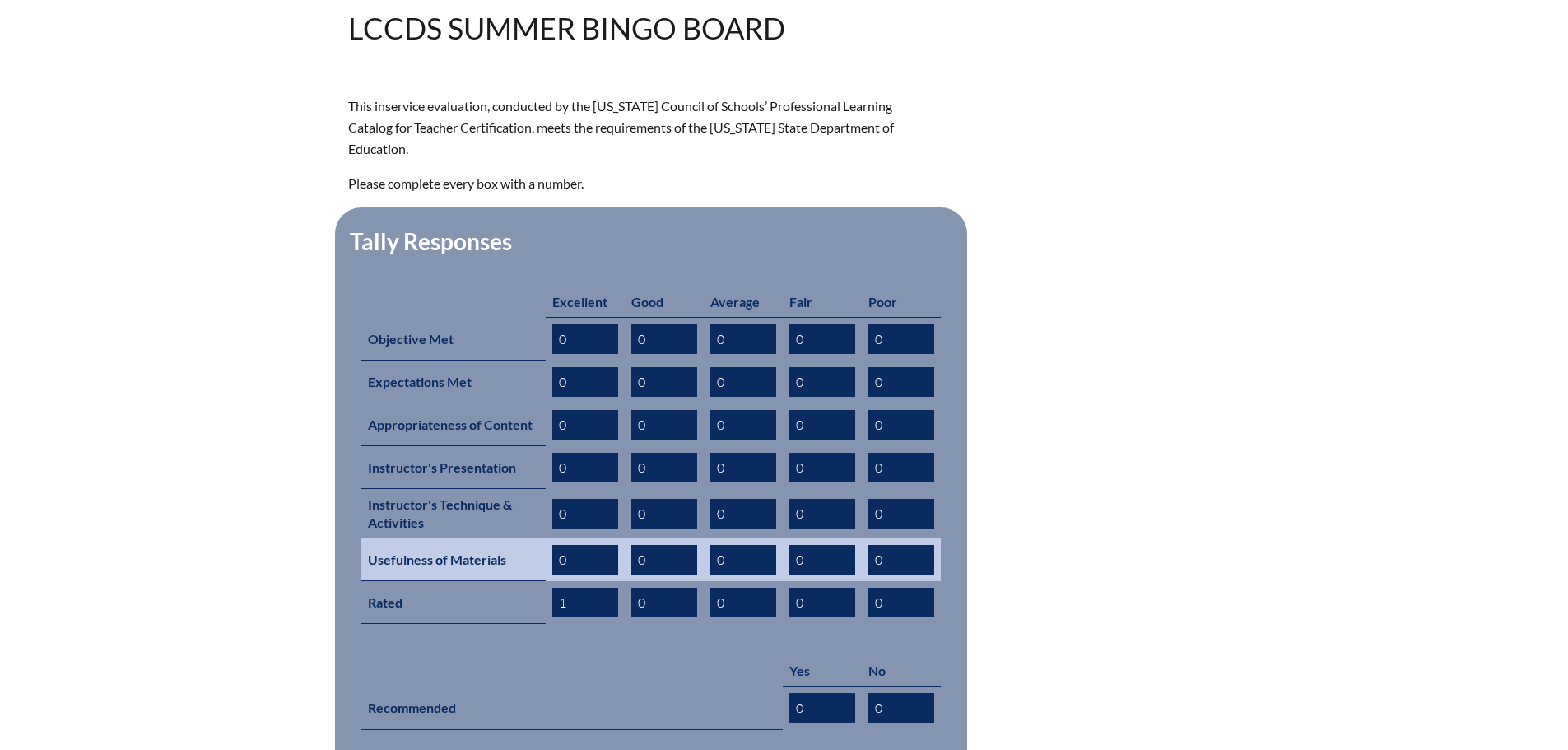
type input "1"
drag, startPoint x: 572, startPoint y: 532, endPoint x: 561, endPoint y: 529, distance: 11.4
click at [561, 545] on input "0" at bounding box center [585, 559] width 66 height 30
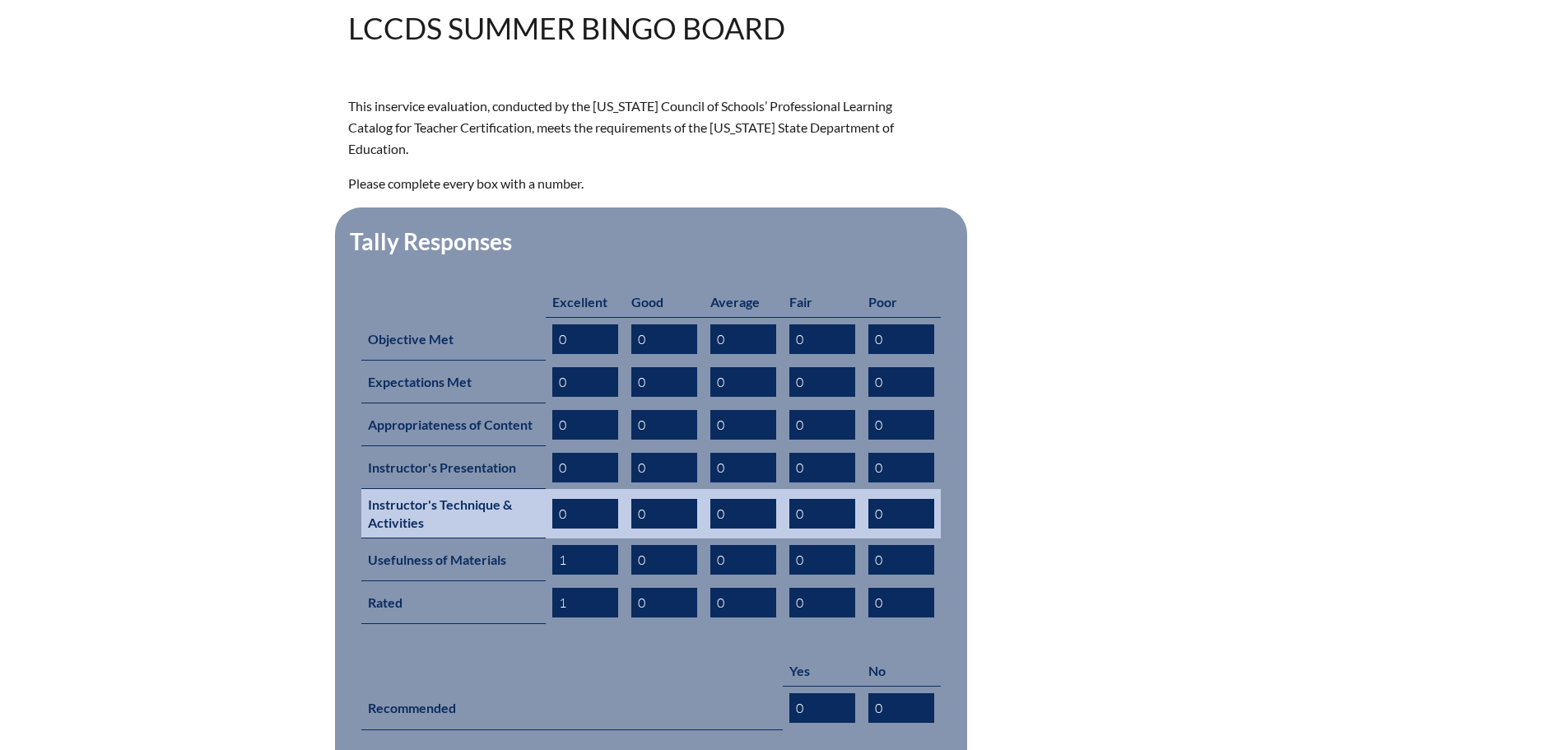
type input "1"
drag, startPoint x: 569, startPoint y: 482, endPoint x: 556, endPoint y: 482, distance: 13.0
click at [556, 499] on input "0" at bounding box center [585, 514] width 66 height 30
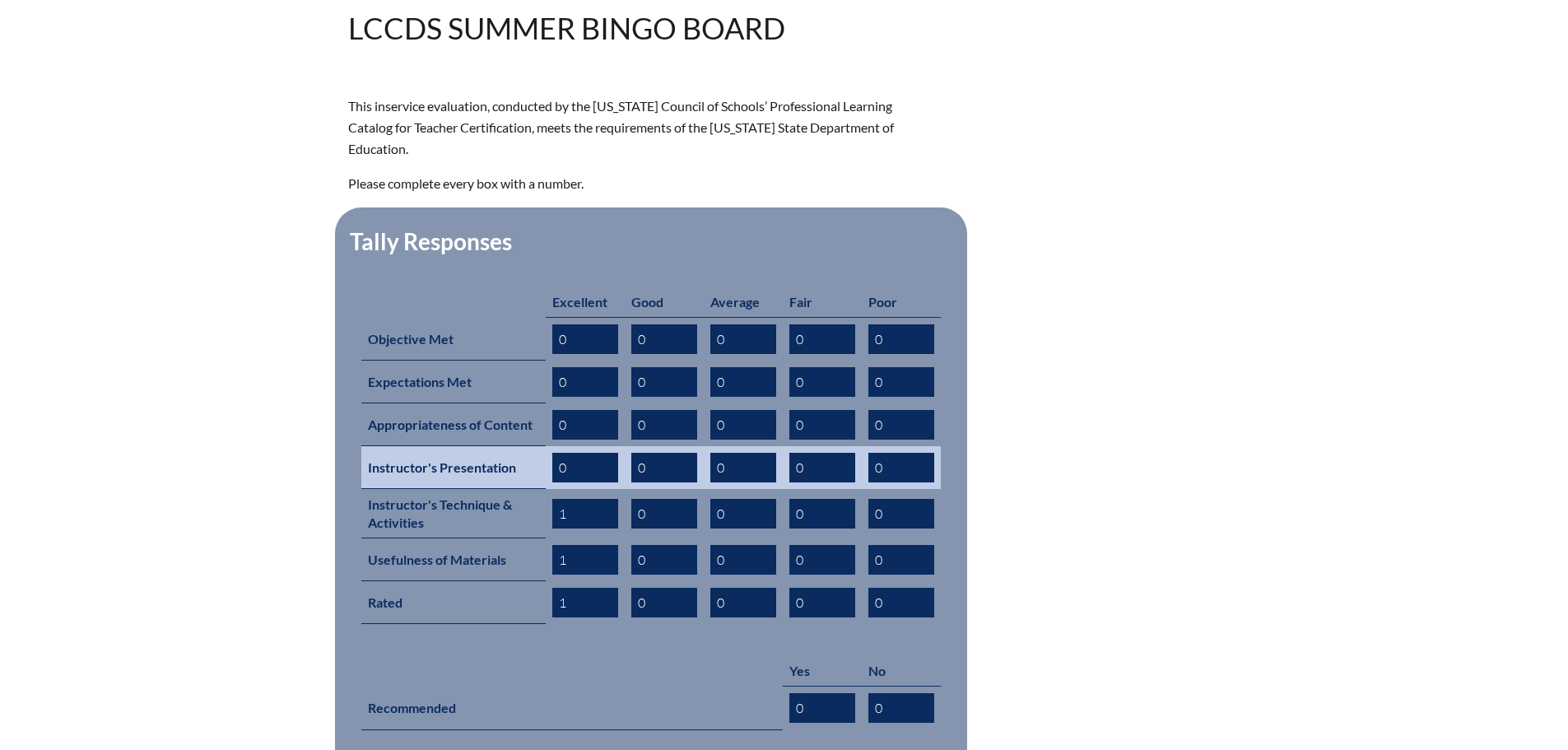
type input "1"
drag, startPoint x: 567, startPoint y: 440, endPoint x: 555, endPoint y: 439, distance: 12.0
click at [555, 453] on input "0" at bounding box center [585, 467] width 66 height 30
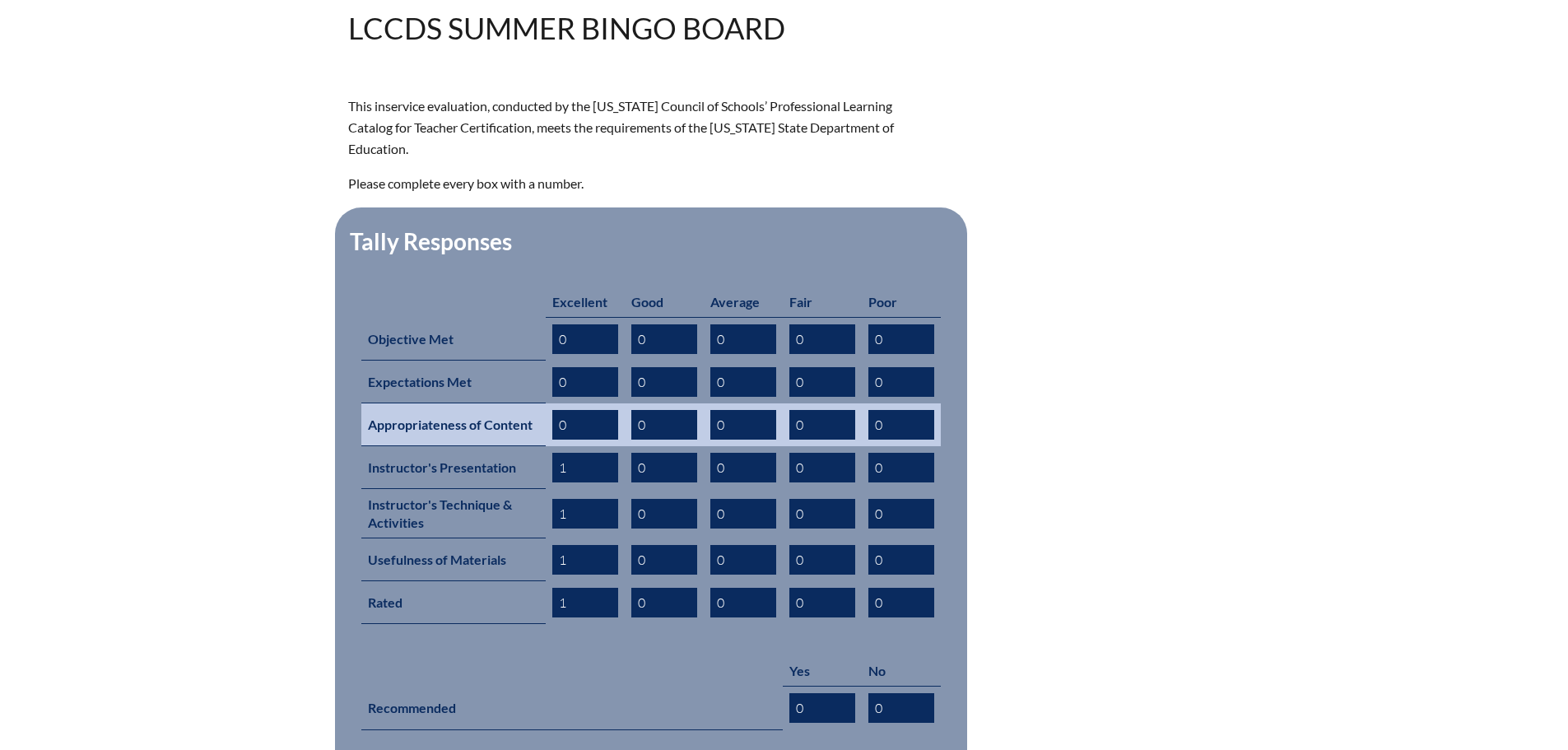
type input "1"
drag, startPoint x: 565, startPoint y: 402, endPoint x: 538, endPoint y: 393, distance: 28.5
click at [538, 403] on tr "Appropriateness of Content 0 0 0 0 0" at bounding box center [651, 424] width 579 height 43
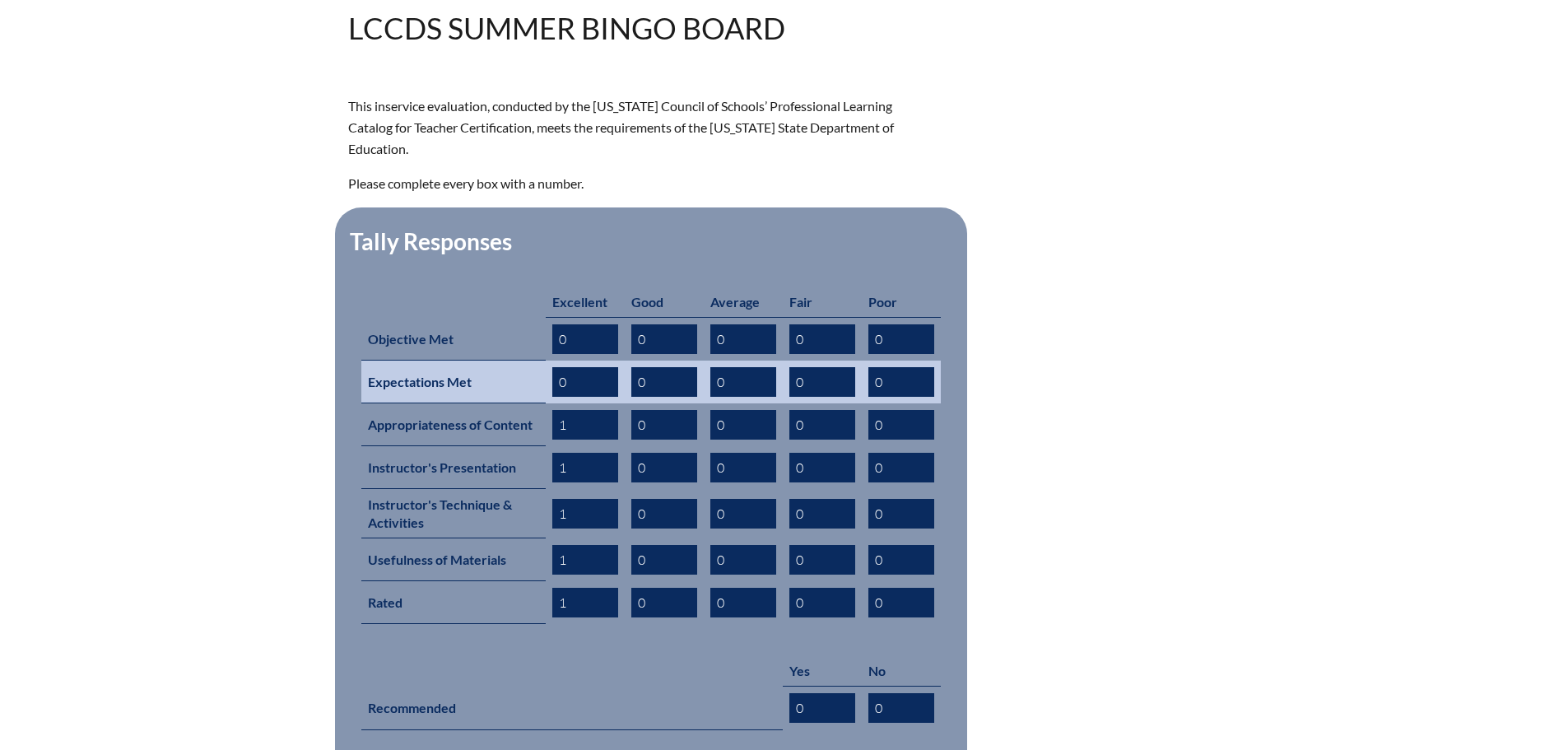
type input "1"
drag, startPoint x: 566, startPoint y: 353, endPoint x: 554, endPoint y: 353, distance: 12.0
click at [554, 367] on input "0" at bounding box center [585, 382] width 66 height 30
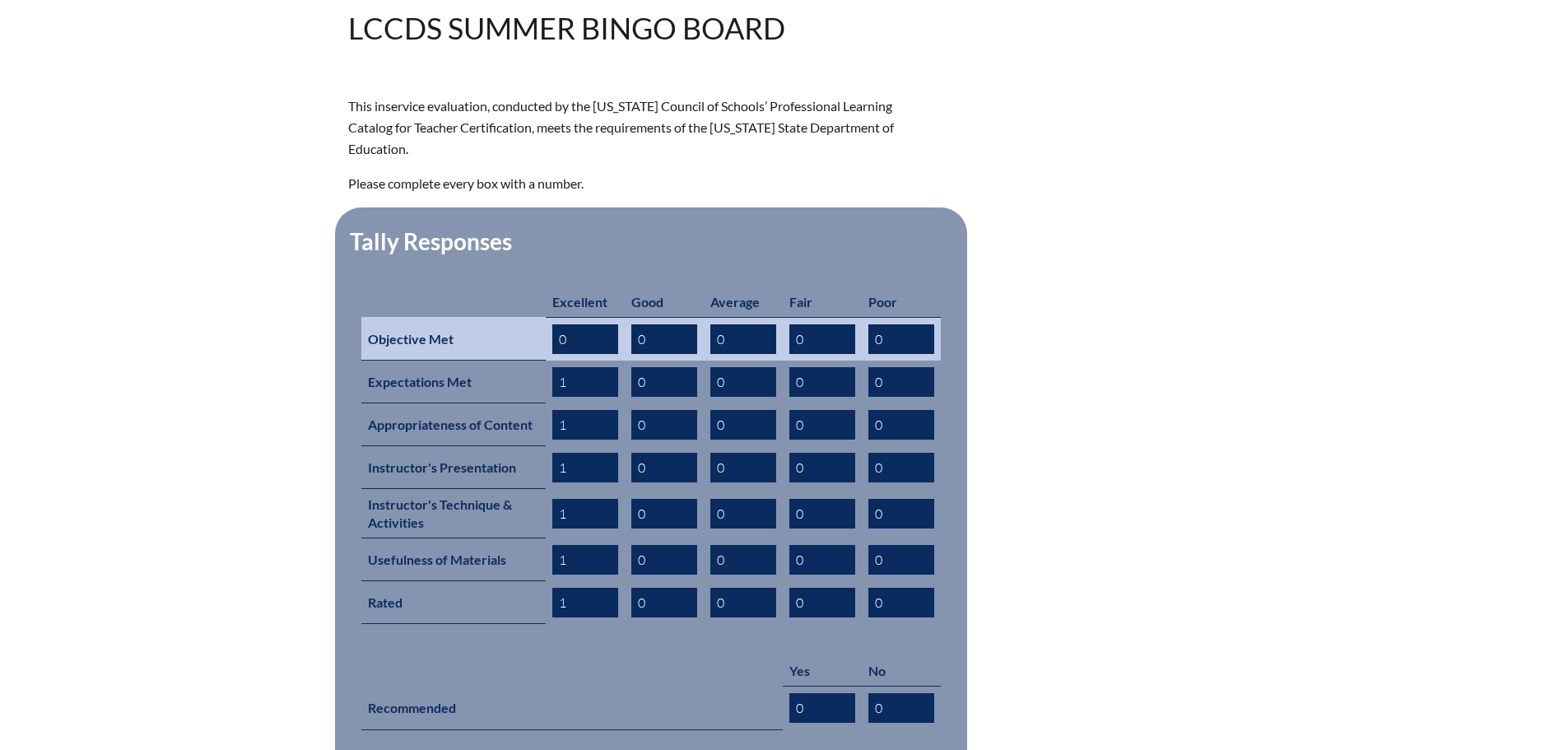
type input "1"
drag, startPoint x: 571, startPoint y: 317, endPoint x: 541, endPoint y: 315, distance: 30.1
click at [541, 317] on tr "Objective Met 0 0 0 0 0" at bounding box center [651, 338] width 579 height 44
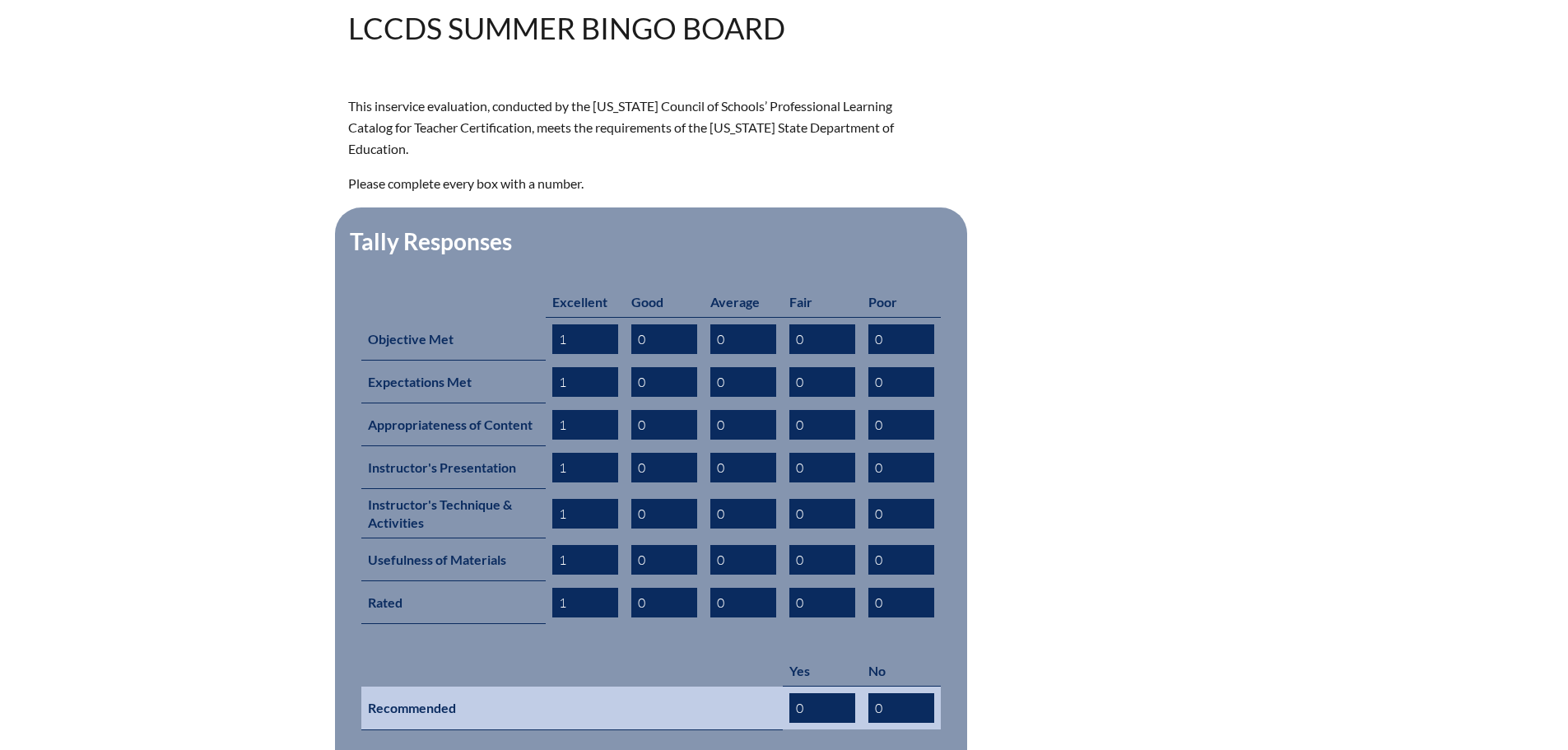
type input "1"
drag, startPoint x: 805, startPoint y: 683, endPoint x: 780, endPoint y: 681, distance: 25.1
click at [780, 687] on tr "Recommended 0 0" at bounding box center [651, 708] width 579 height 44
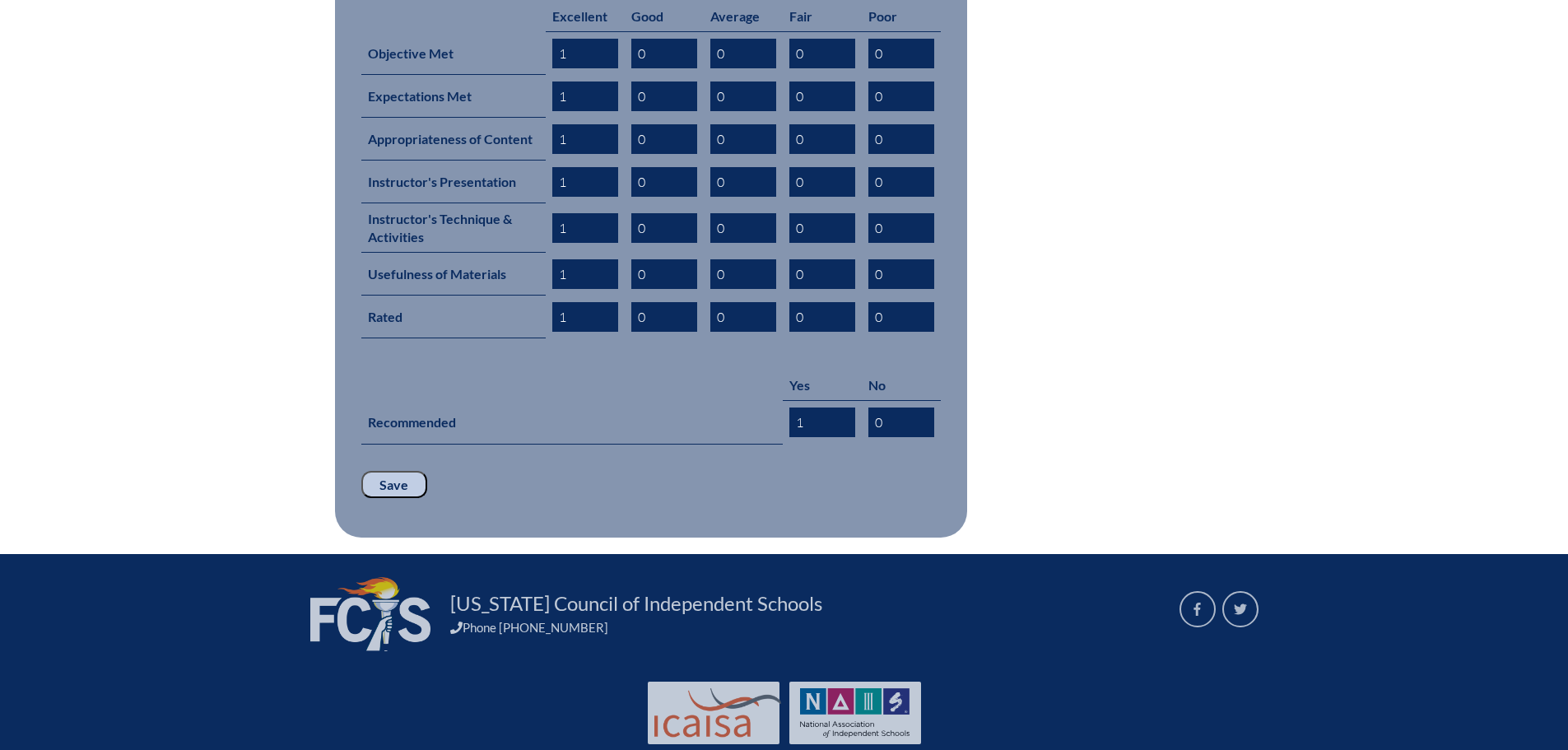
scroll to position [793, 0]
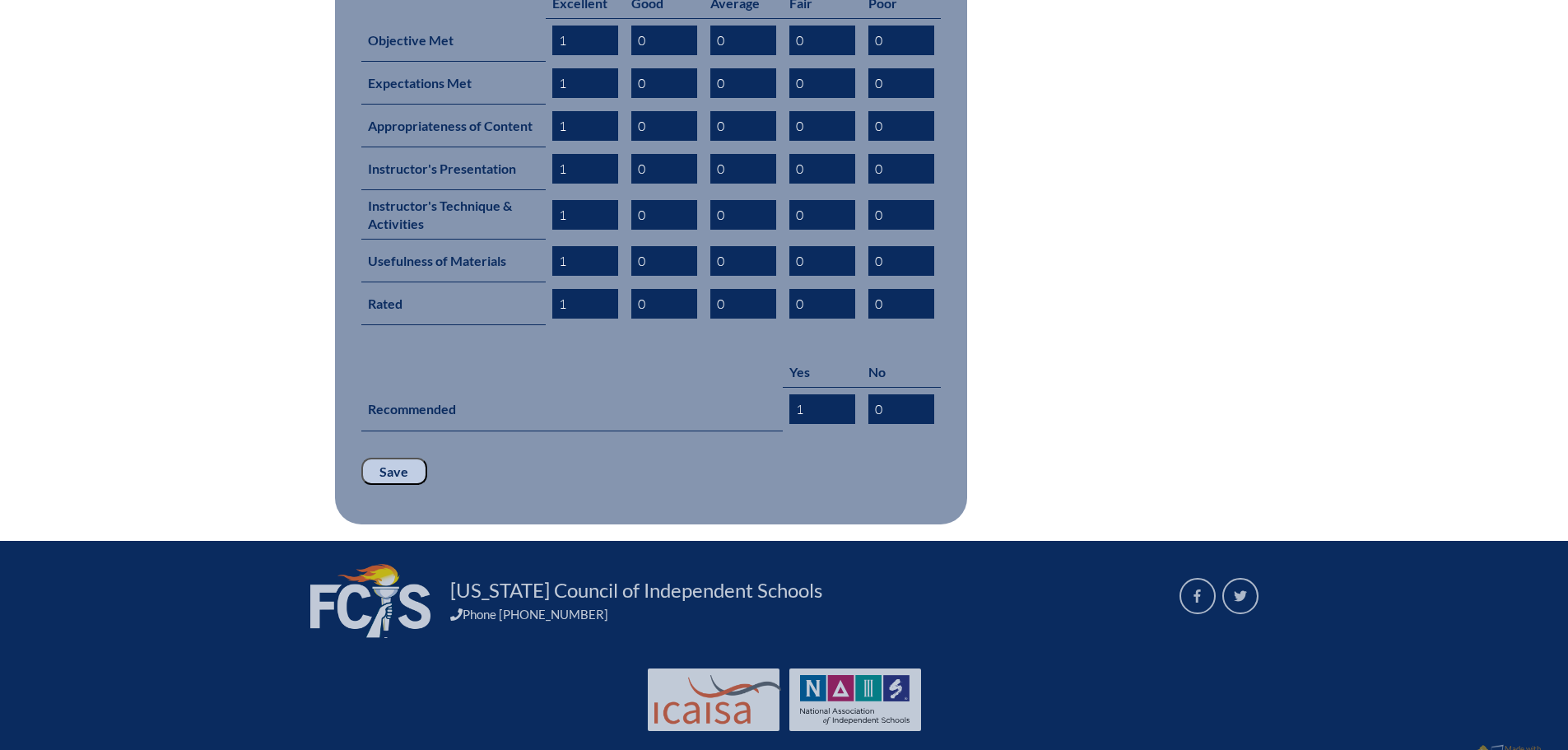
type input "1"
click at [402, 457] on input "Save" at bounding box center [394, 471] width 66 height 28
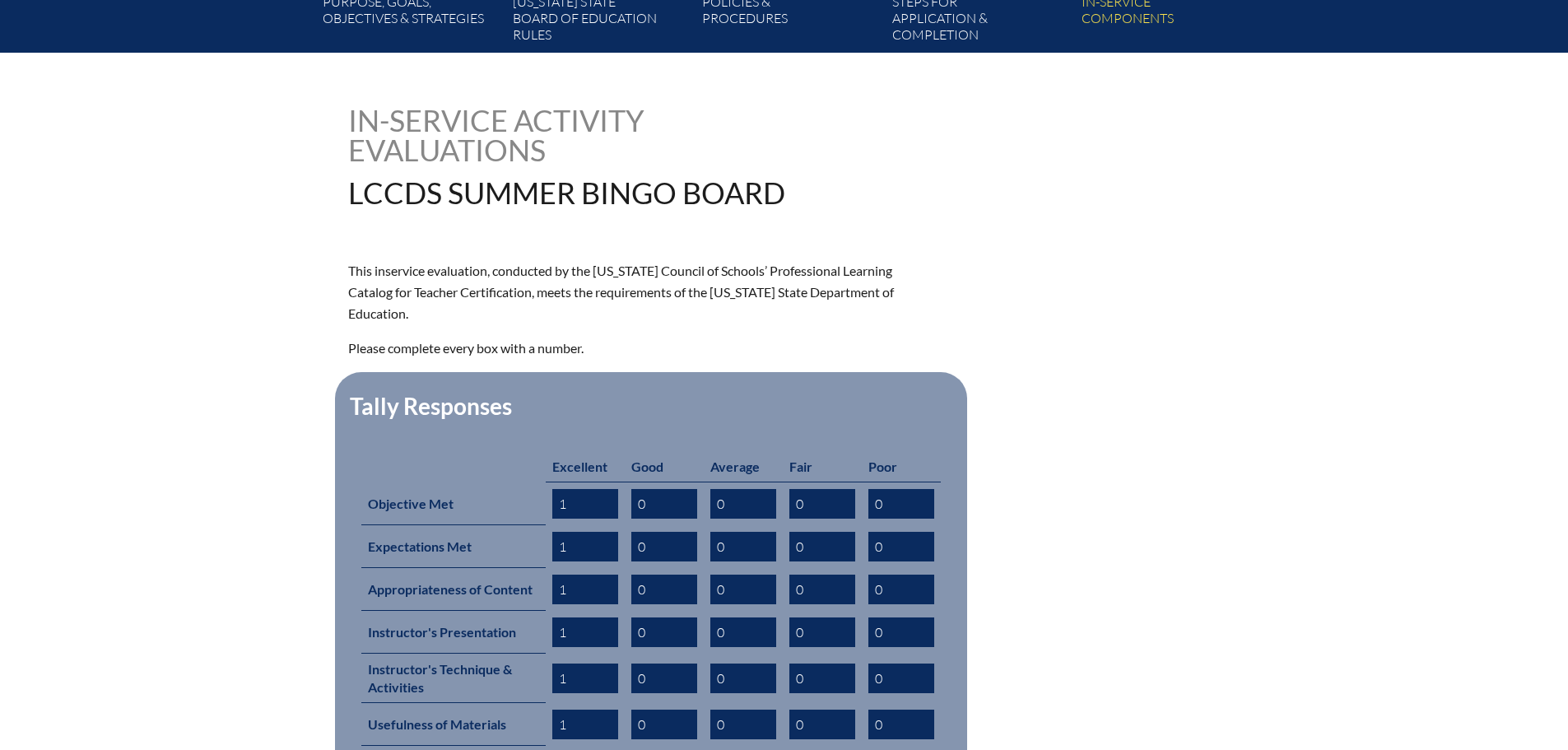
scroll to position [659, 0]
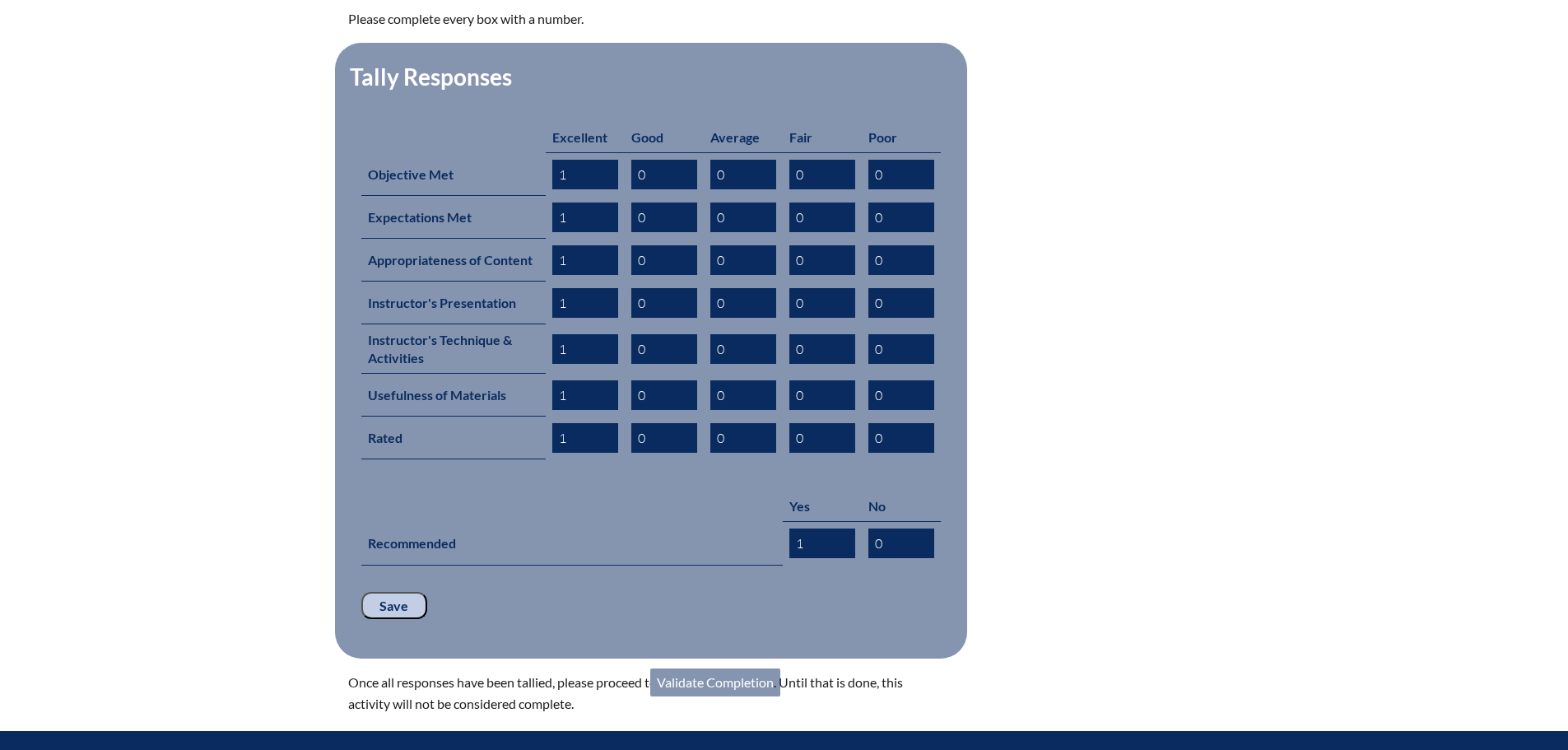
click at [726, 669] on link "Validate Completion" at bounding box center [715, 682] width 130 height 28
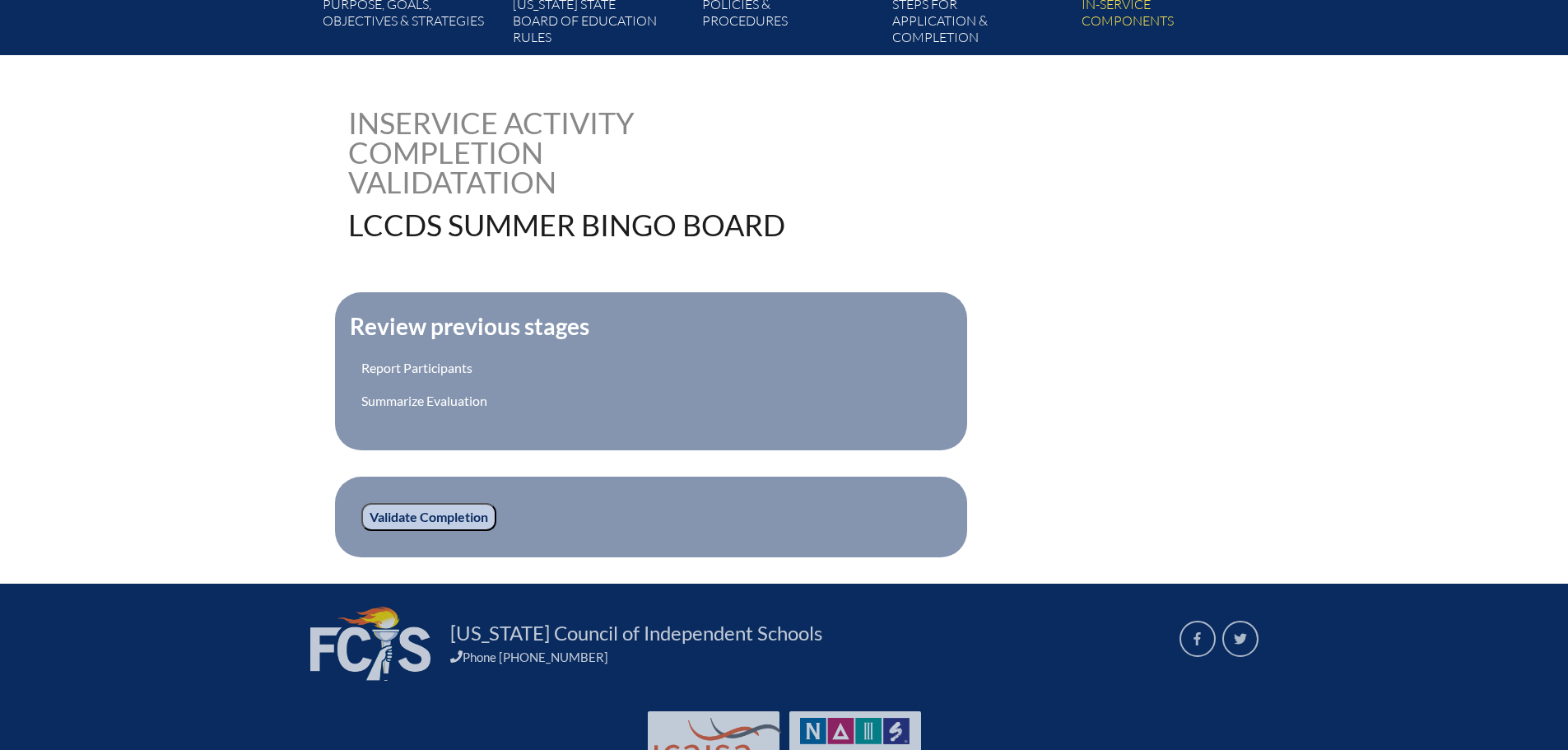
scroll to position [329, 0]
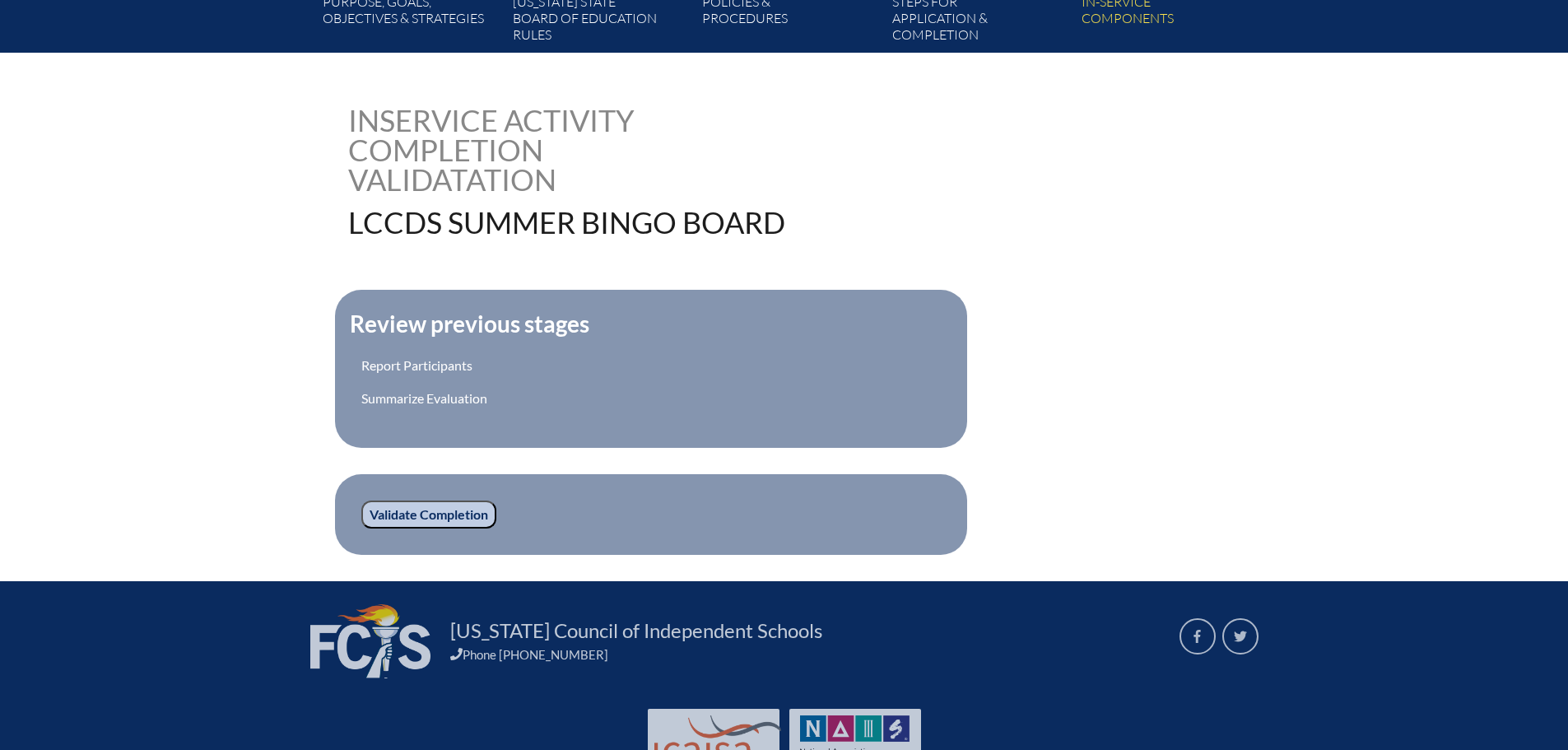
click at [405, 504] on input "Validate Completion" at bounding box center [428, 515] width 135 height 28
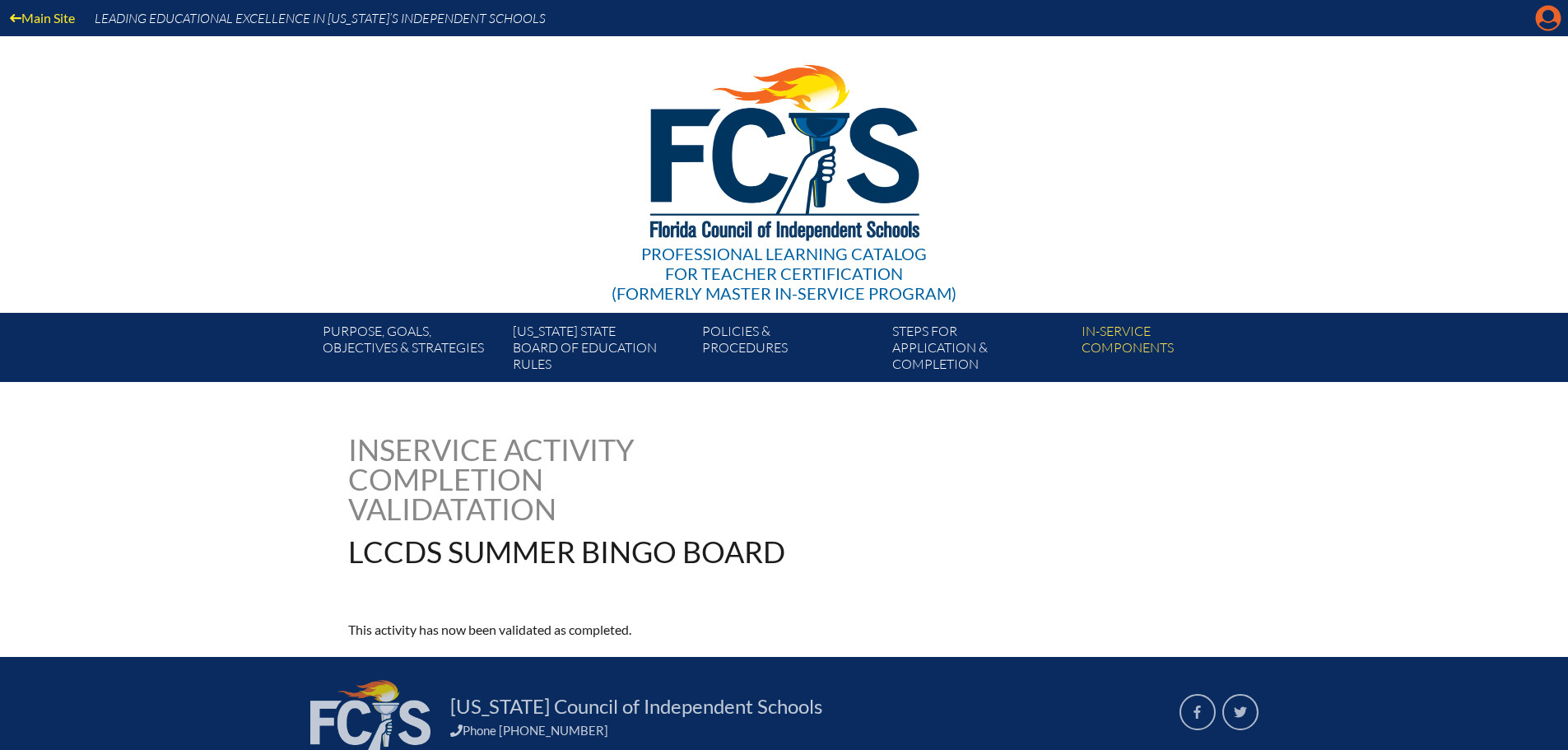
click at [1551, 14] on icon "Manage account" at bounding box center [1548, 17] width 26 height 26
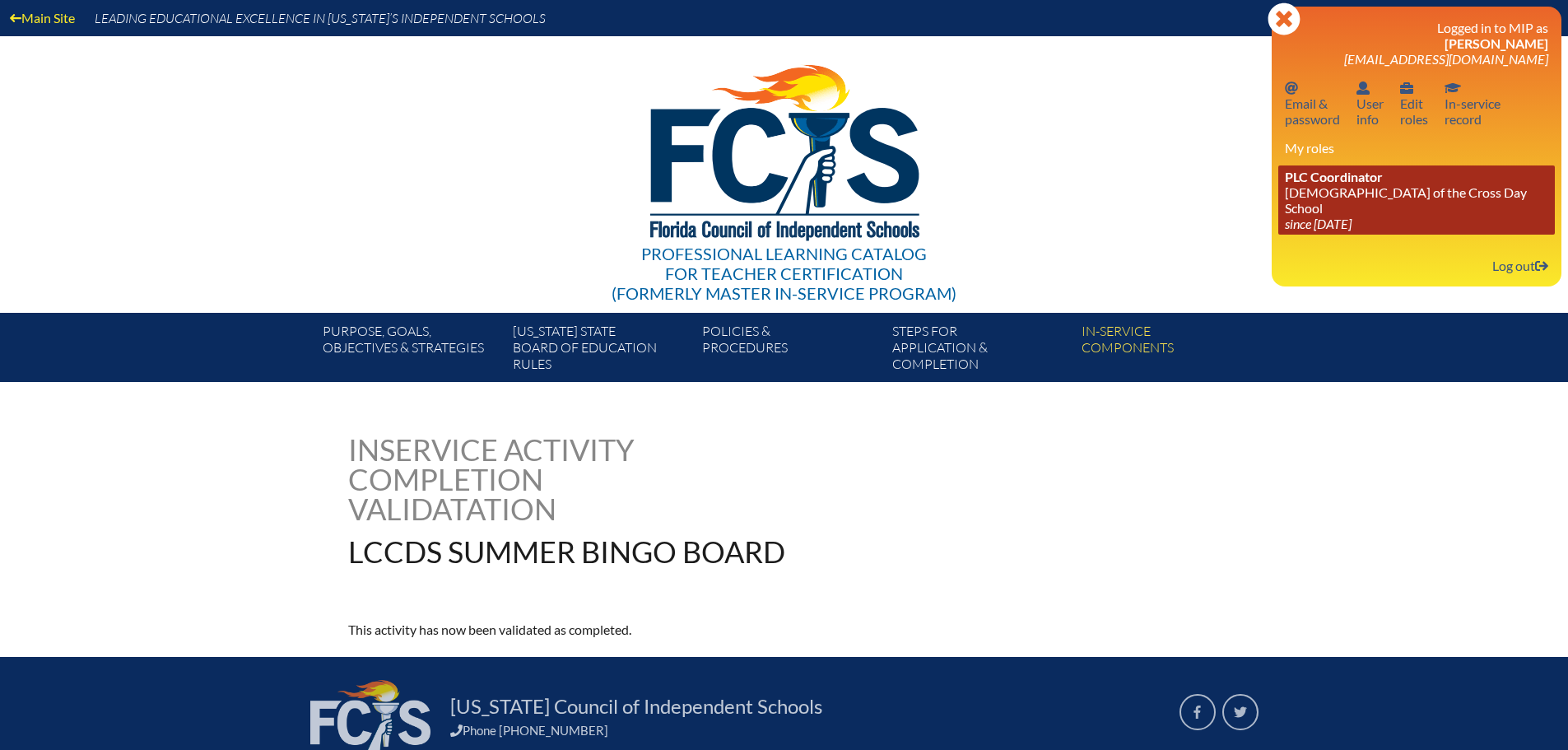
click at [1351, 216] on icon "since [DATE]" at bounding box center [1317, 224] width 67 height 16
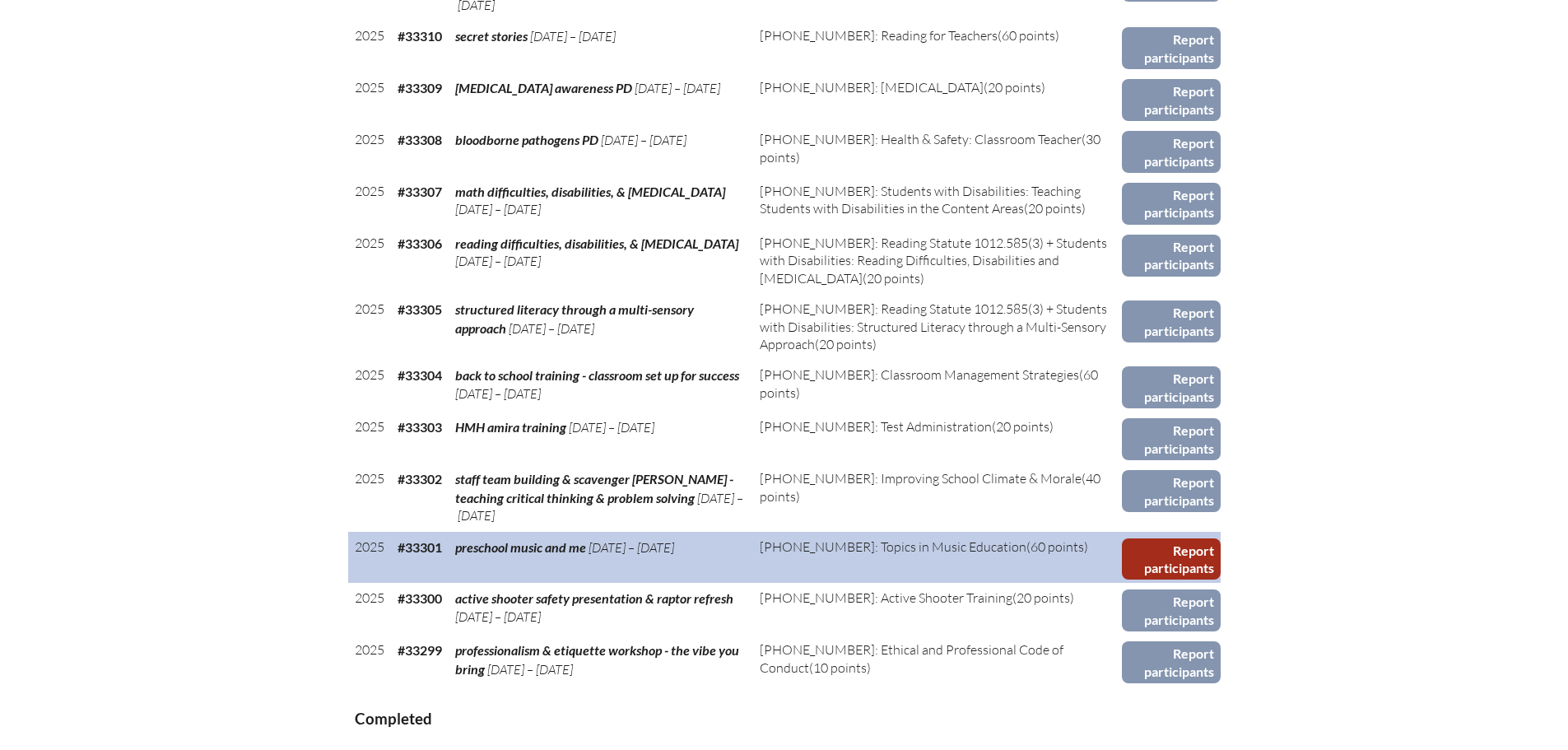
scroll to position [1153, 0]
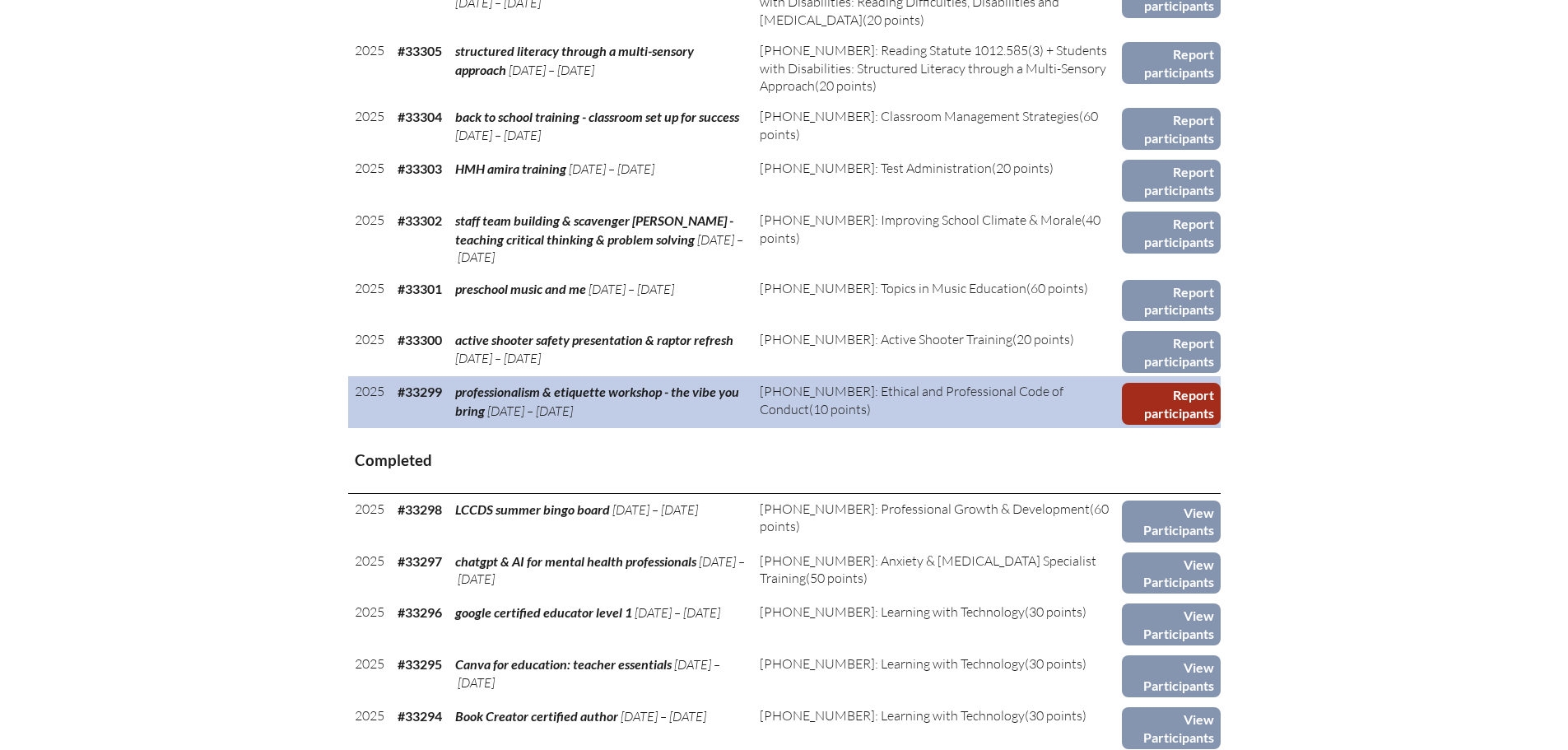
click at [1175, 390] on link "Report participants" at bounding box center [1170, 403] width 98 height 42
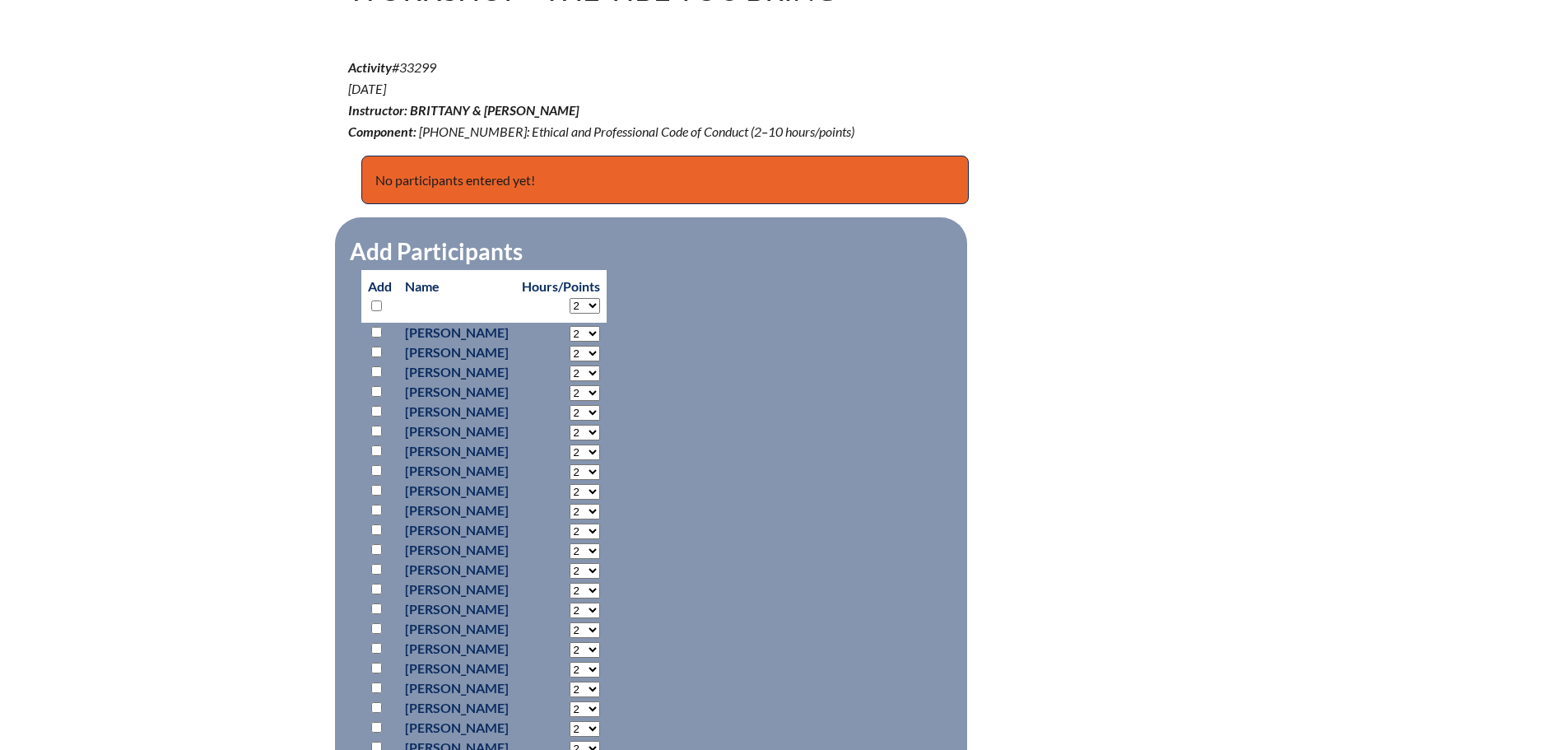
scroll to position [577, 0]
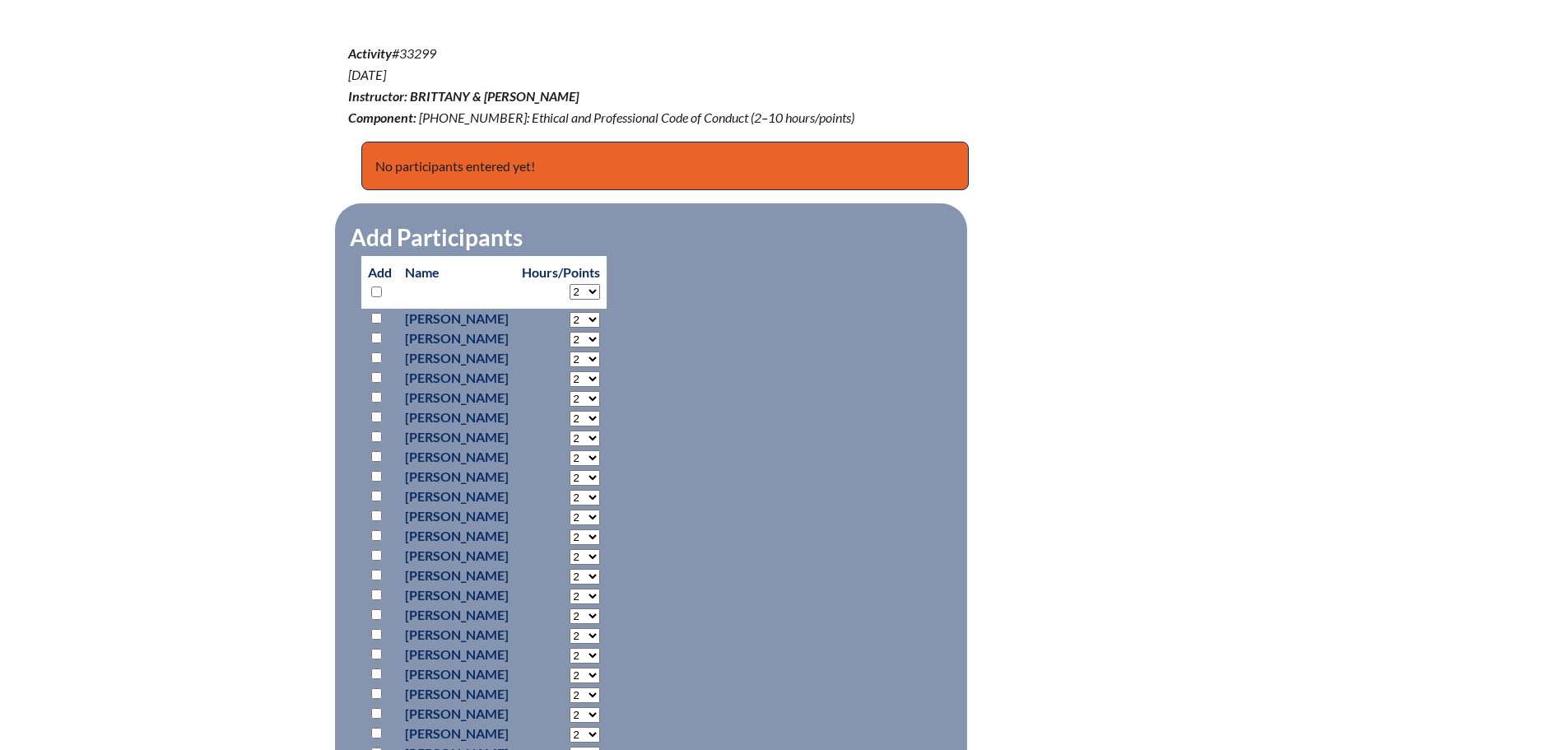
click at [373, 289] on input "checkbox" at bounding box center [376, 292] width 11 height 11
checkbox input "true"
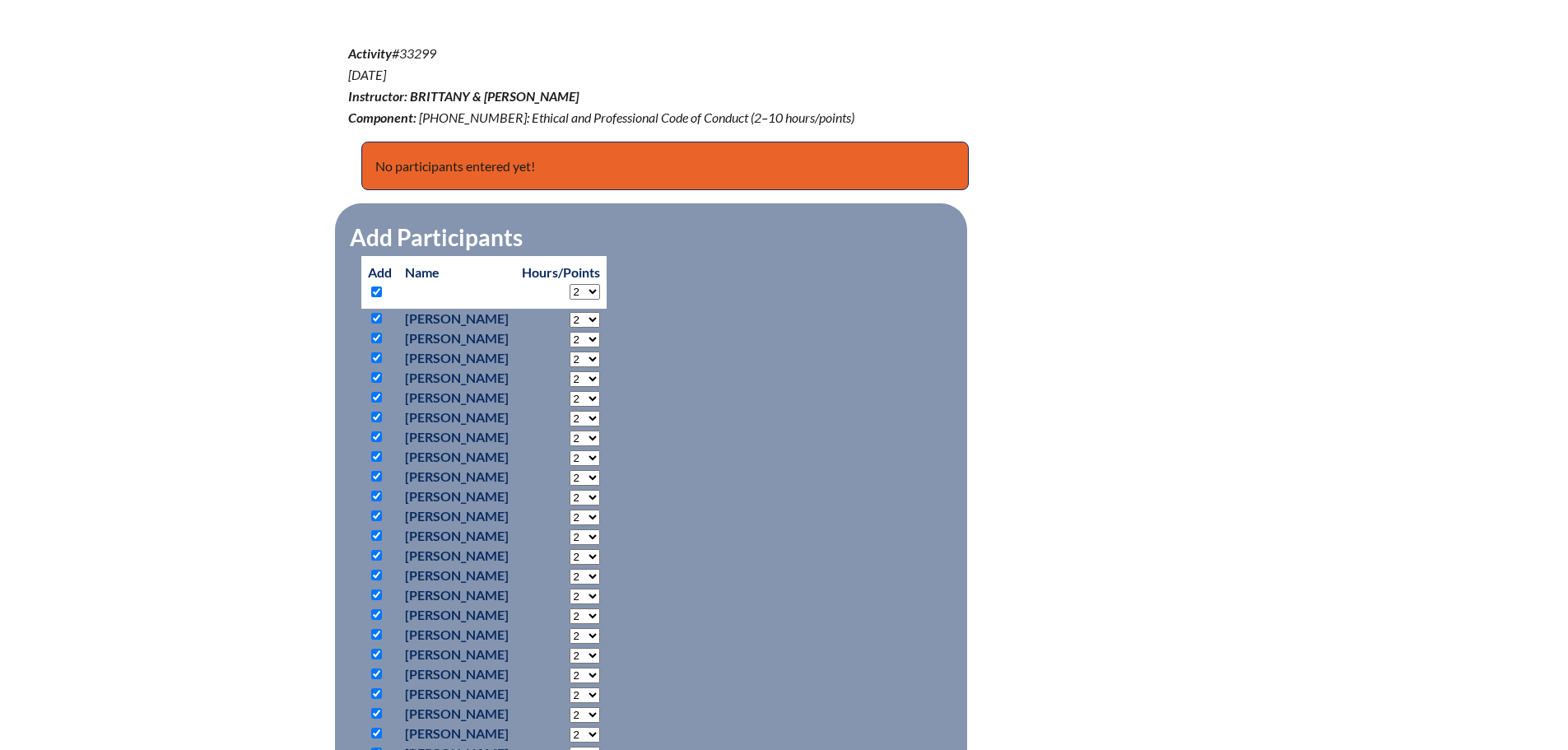
checkbox input "true"
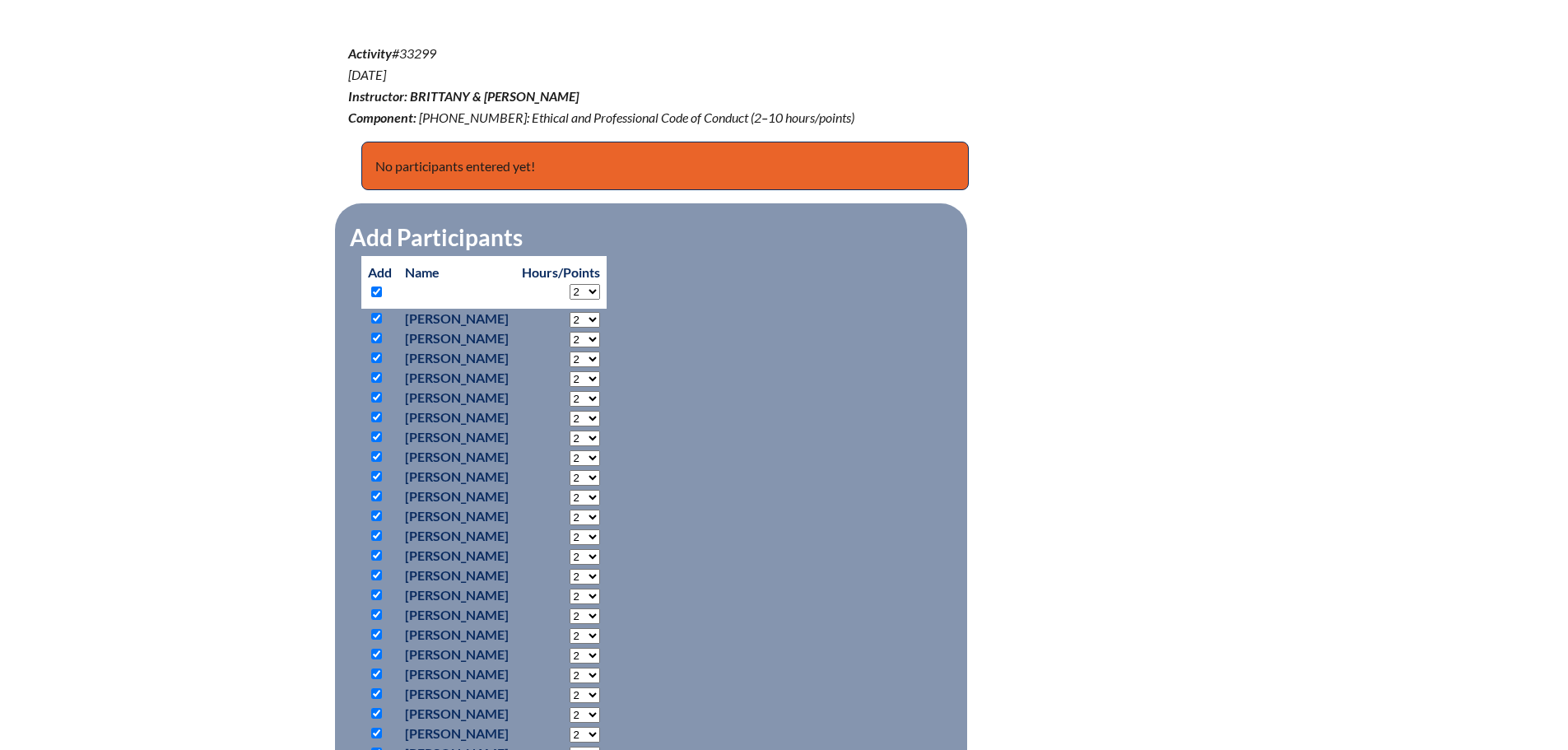
checkbox input "true"
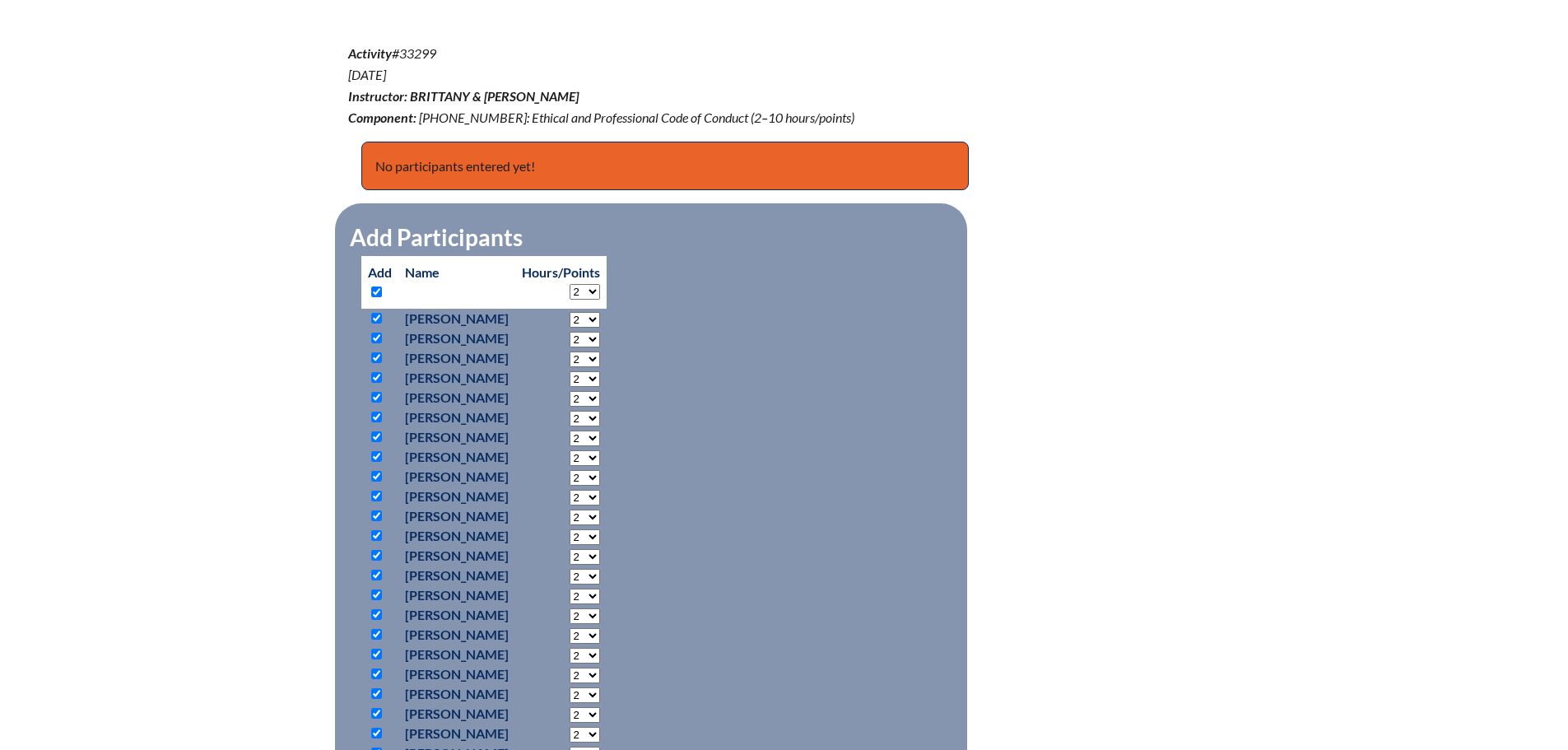
checkbox input "true"
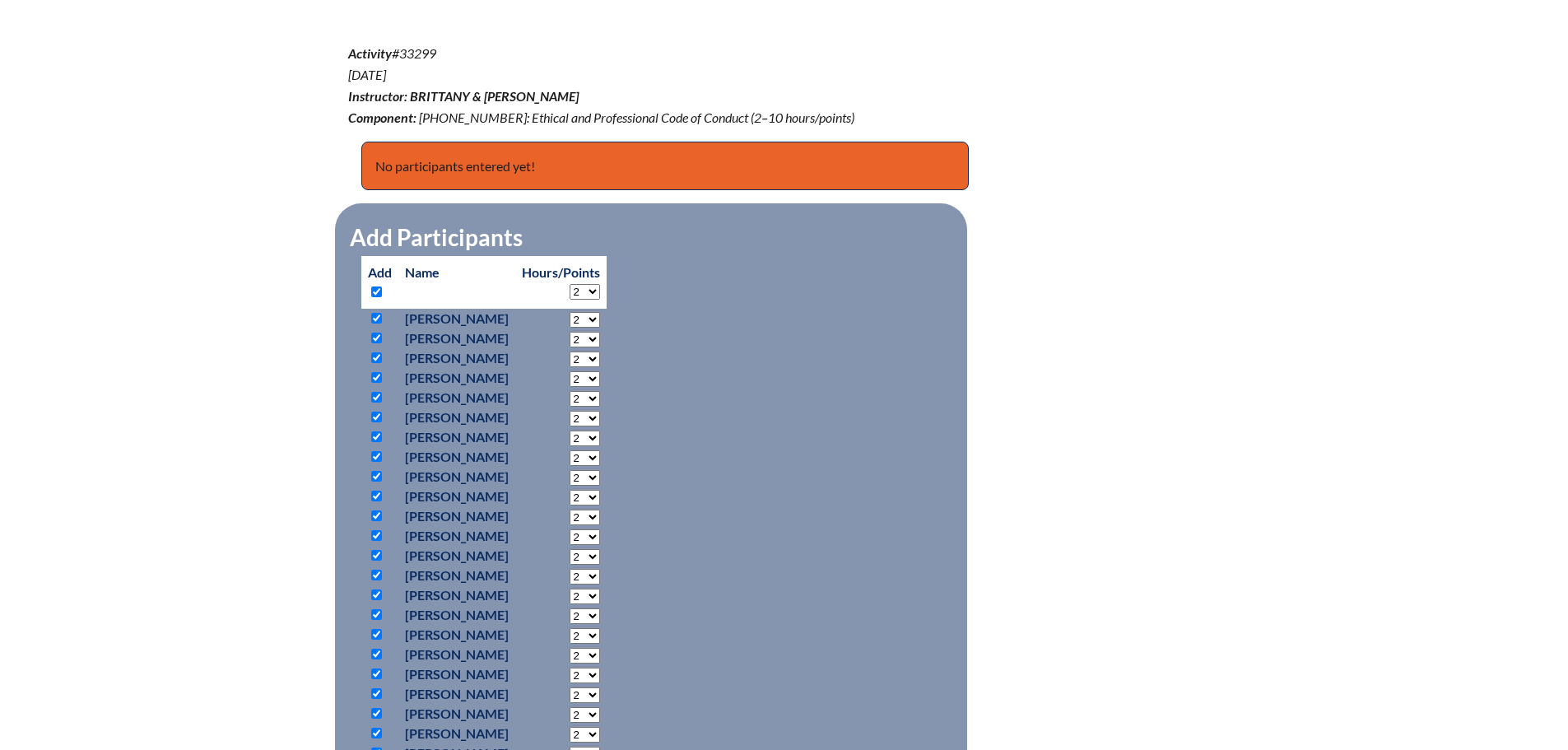
checkbox input "true"
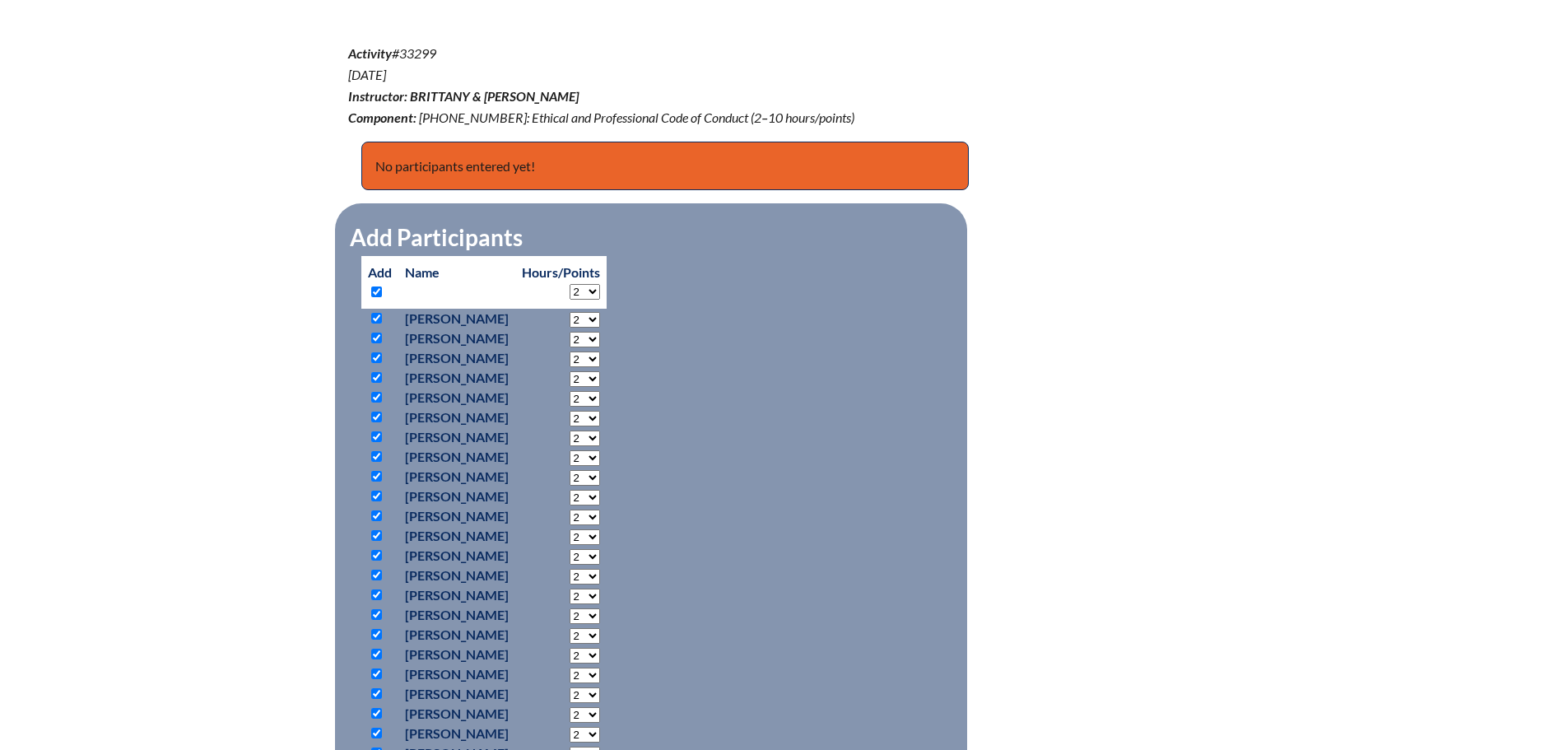
checkbox input "true"
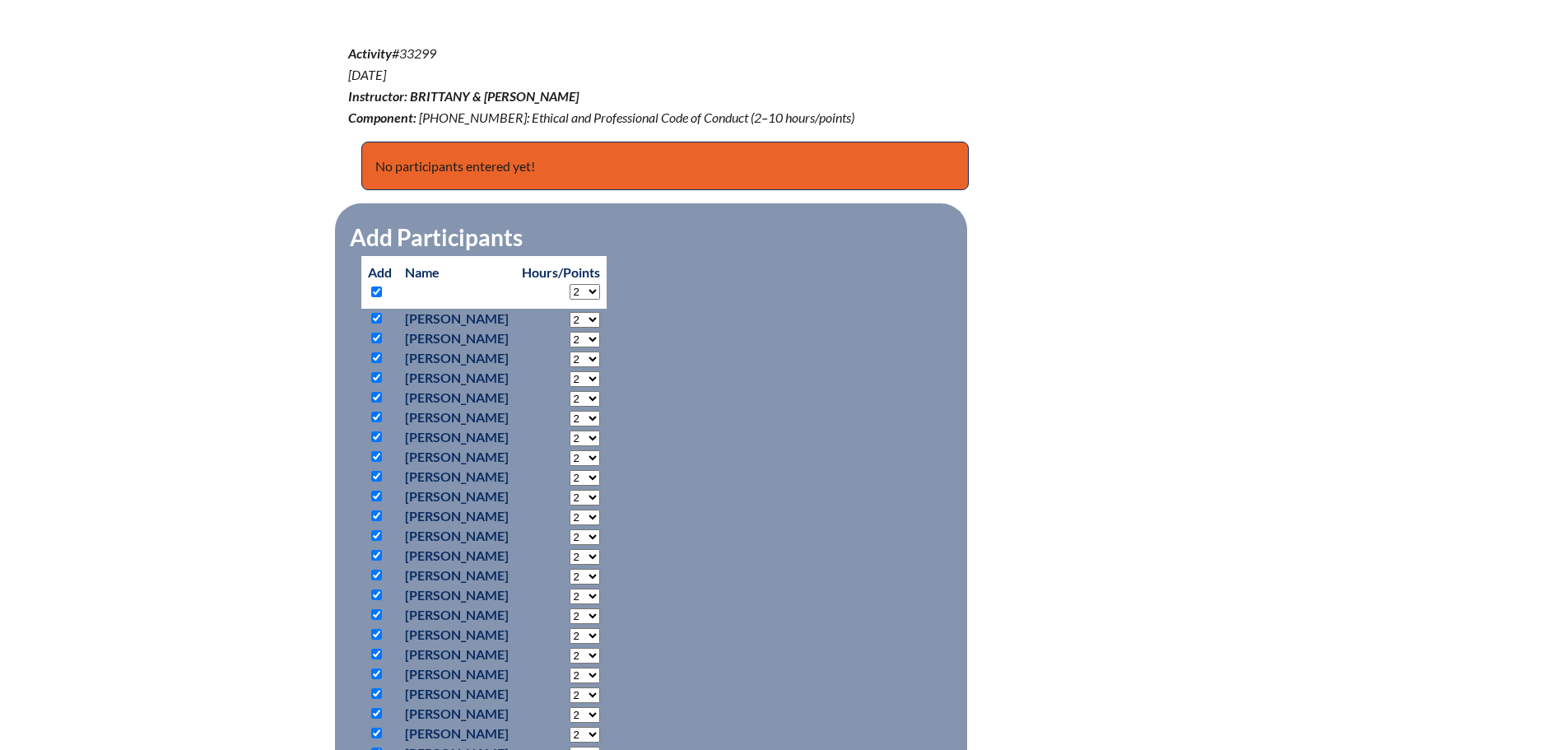
checkbox input "true"
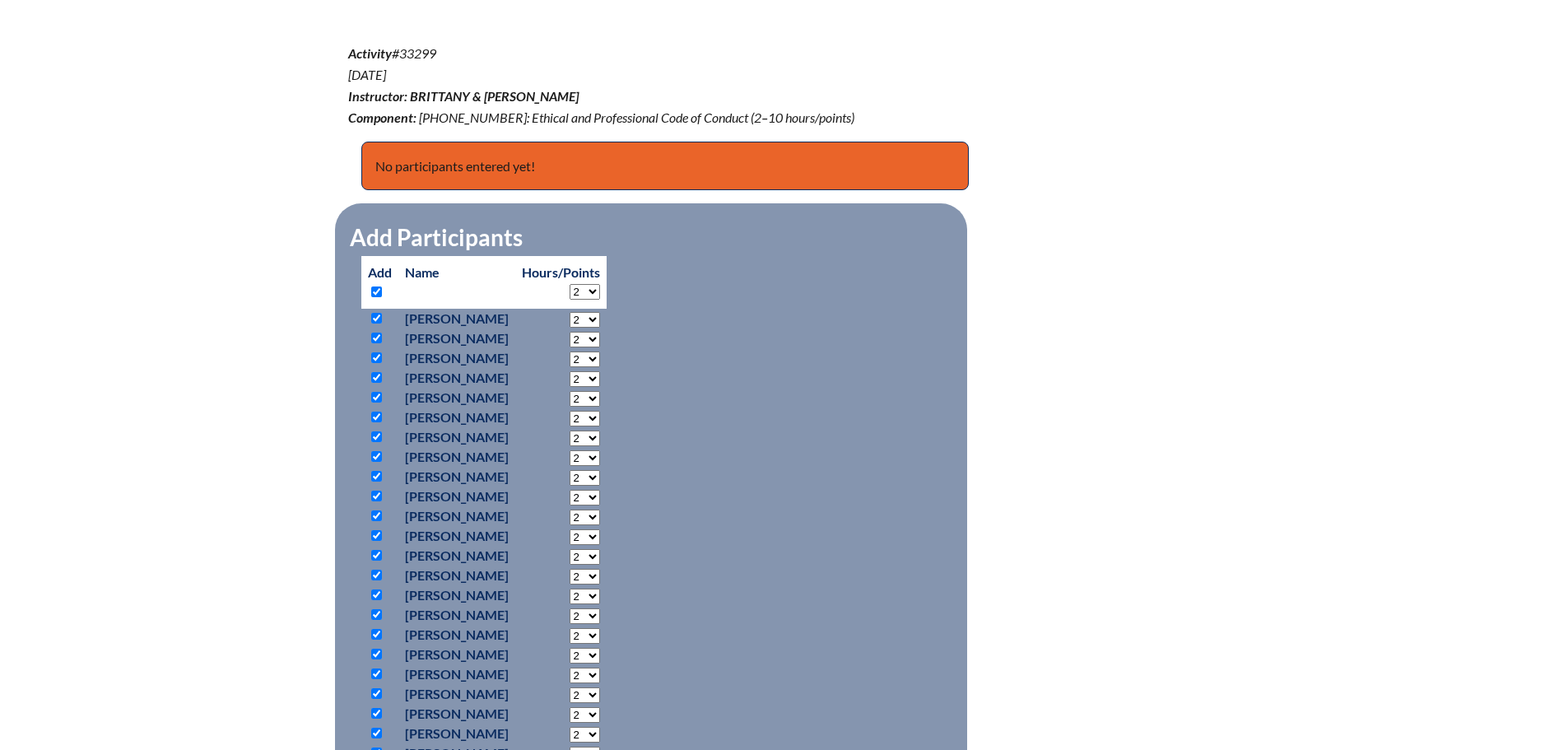
checkbox input "true"
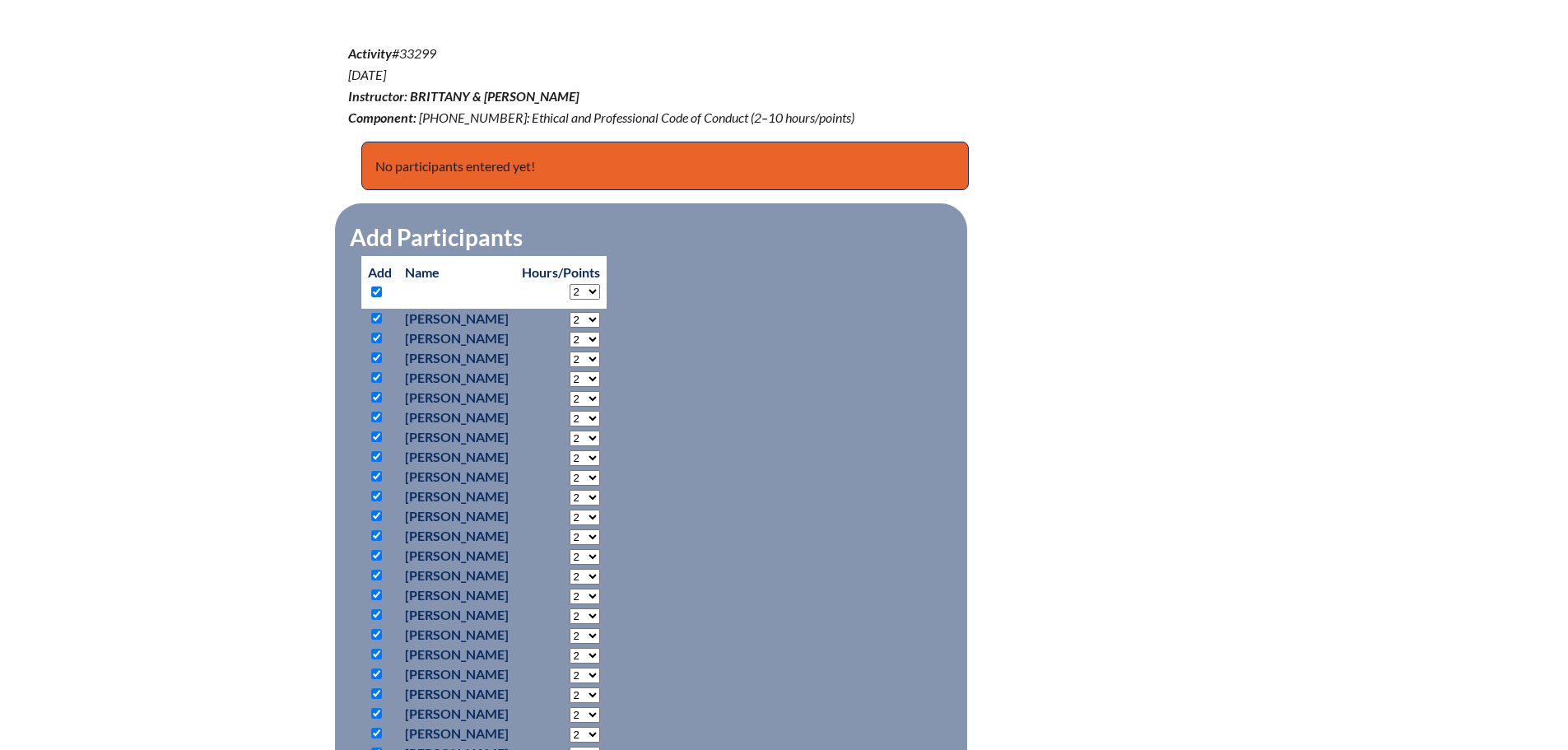
checkbox input "true"
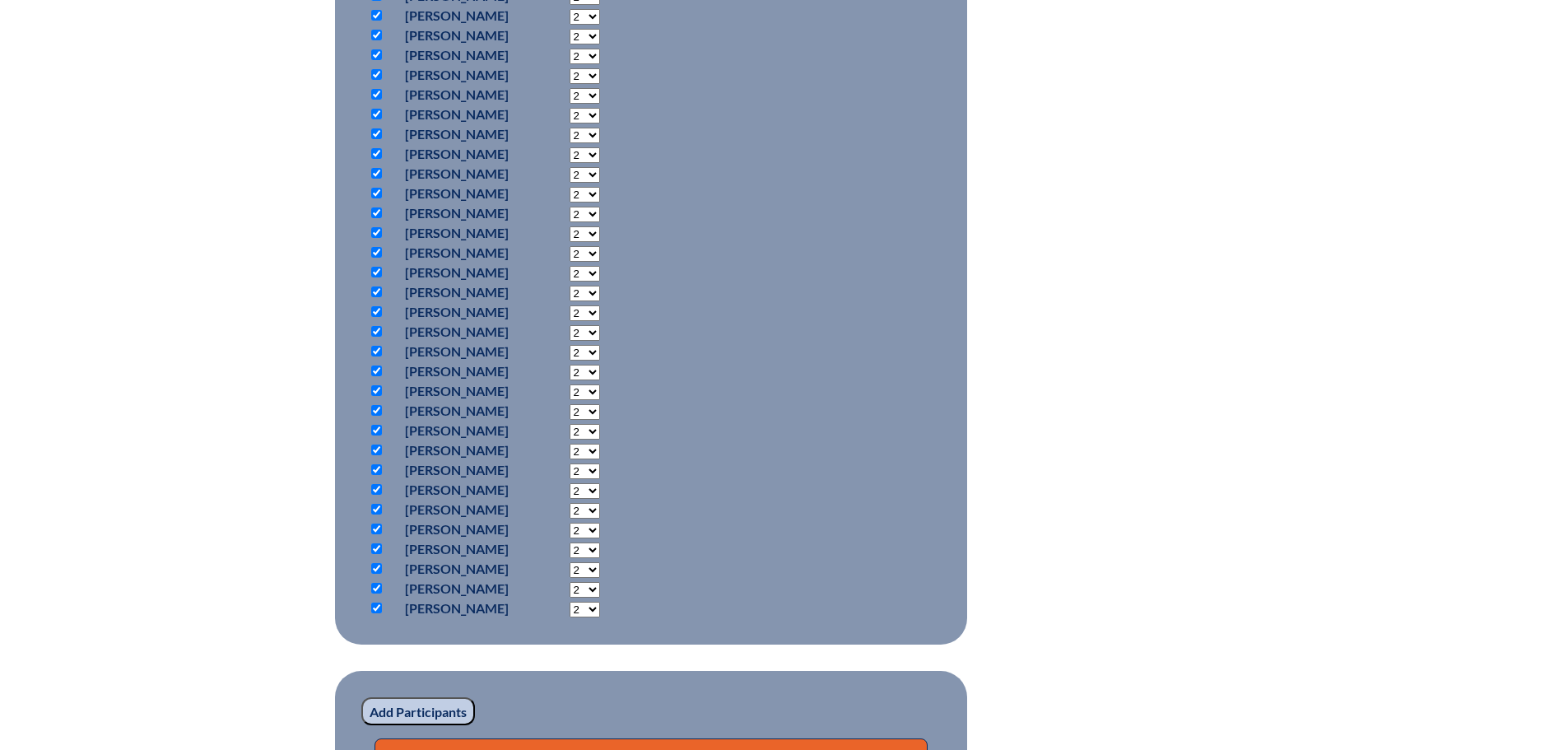
scroll to position [1153, 0]
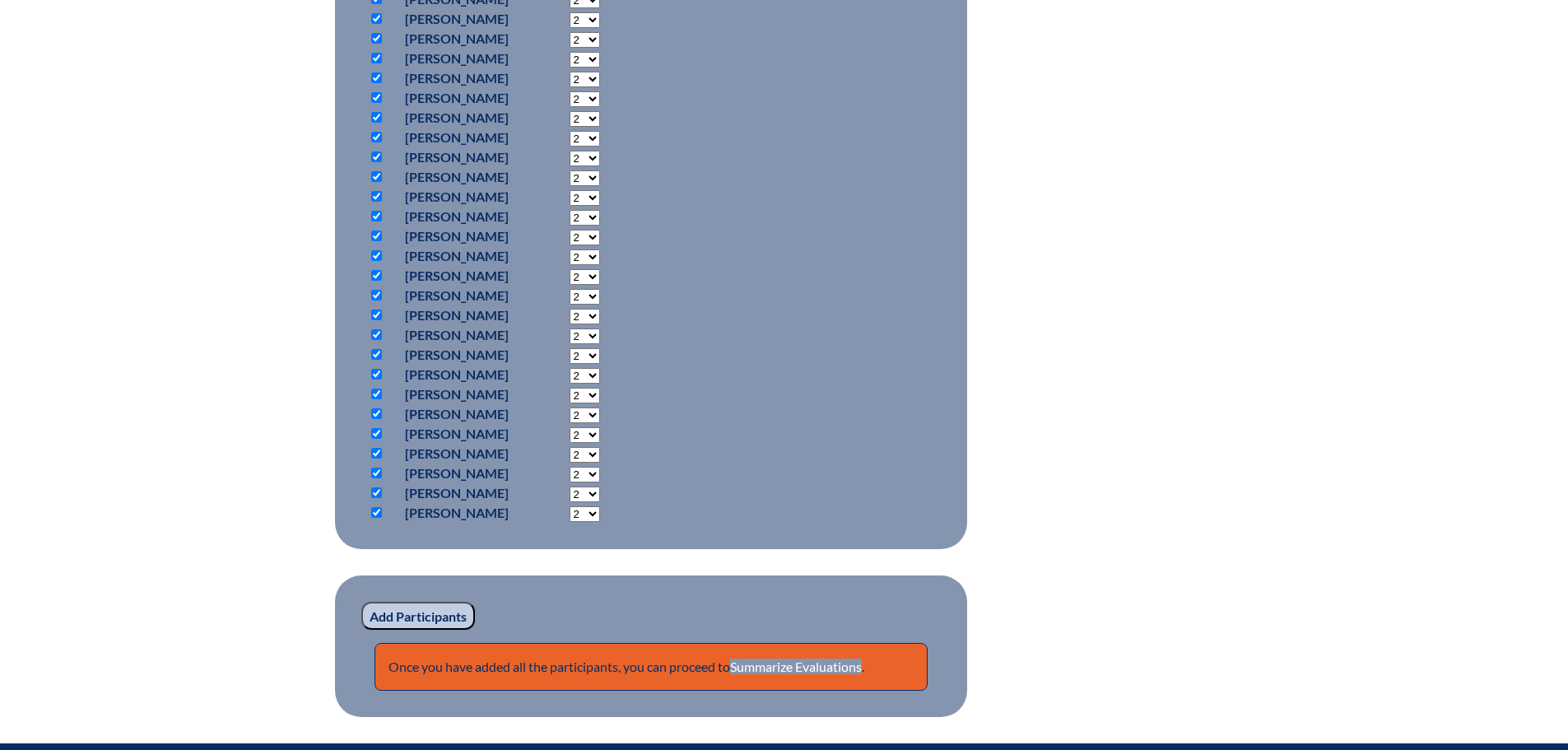
click at [413, 612] on input "Add Participants" at bounding box center [417, 615] width 113 height 28
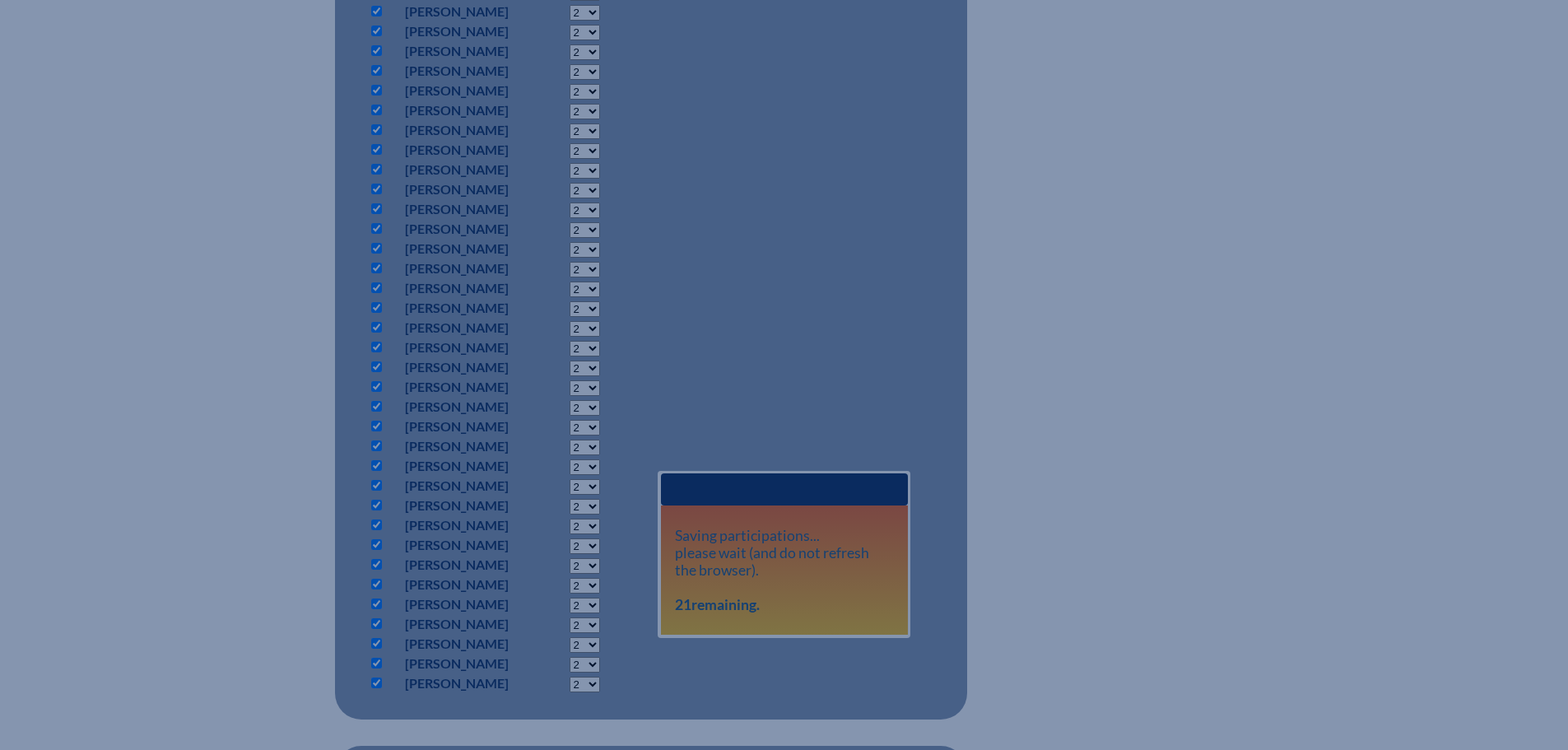
scroll to position [988, 0]
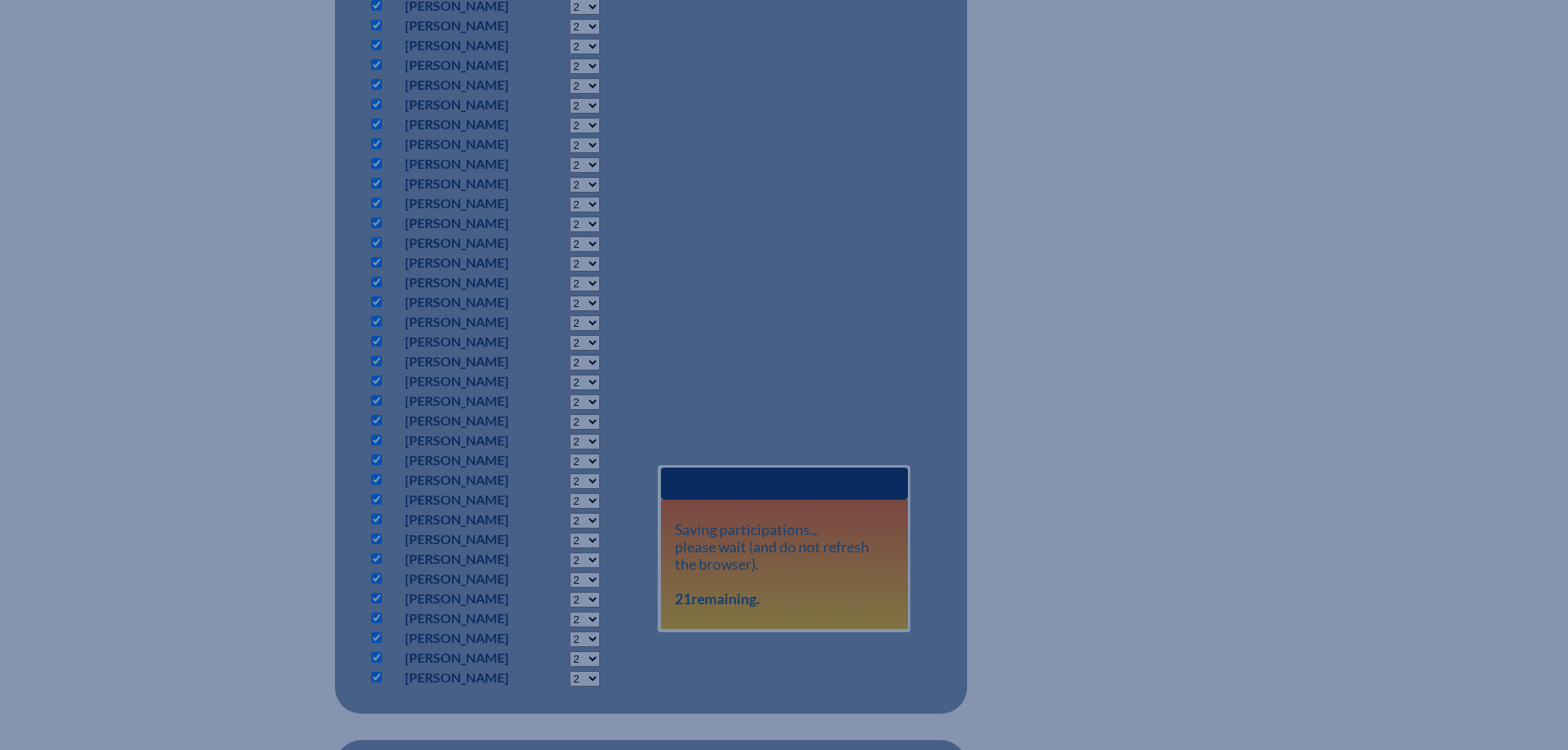
click at [1016, 232] on div "professionalism--etiquette-workshop---the-vibe-you-bring--68d183852f09d2.379409…" at bounding box center [784, 164] width 873 height 1435
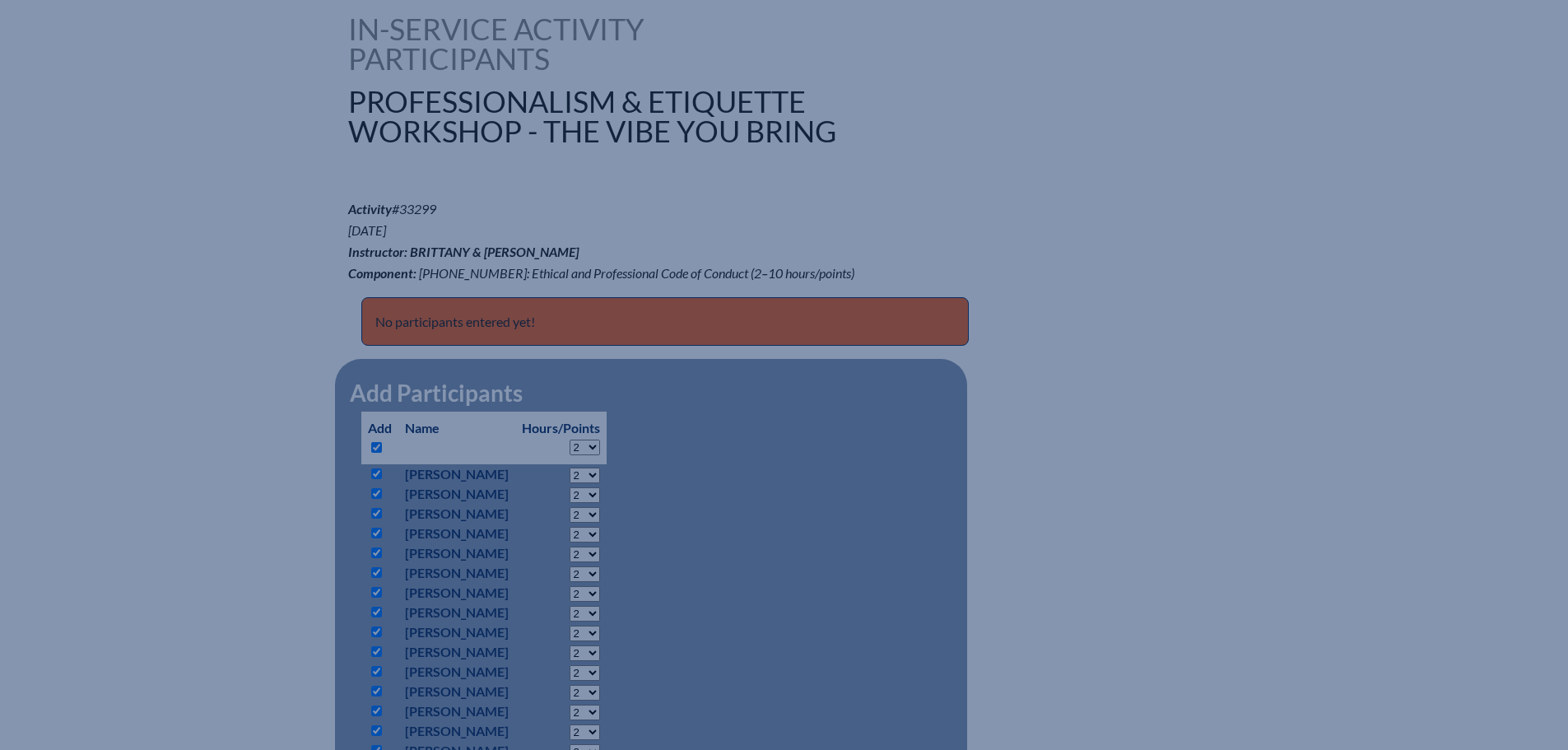
scroll to position [329, 0]
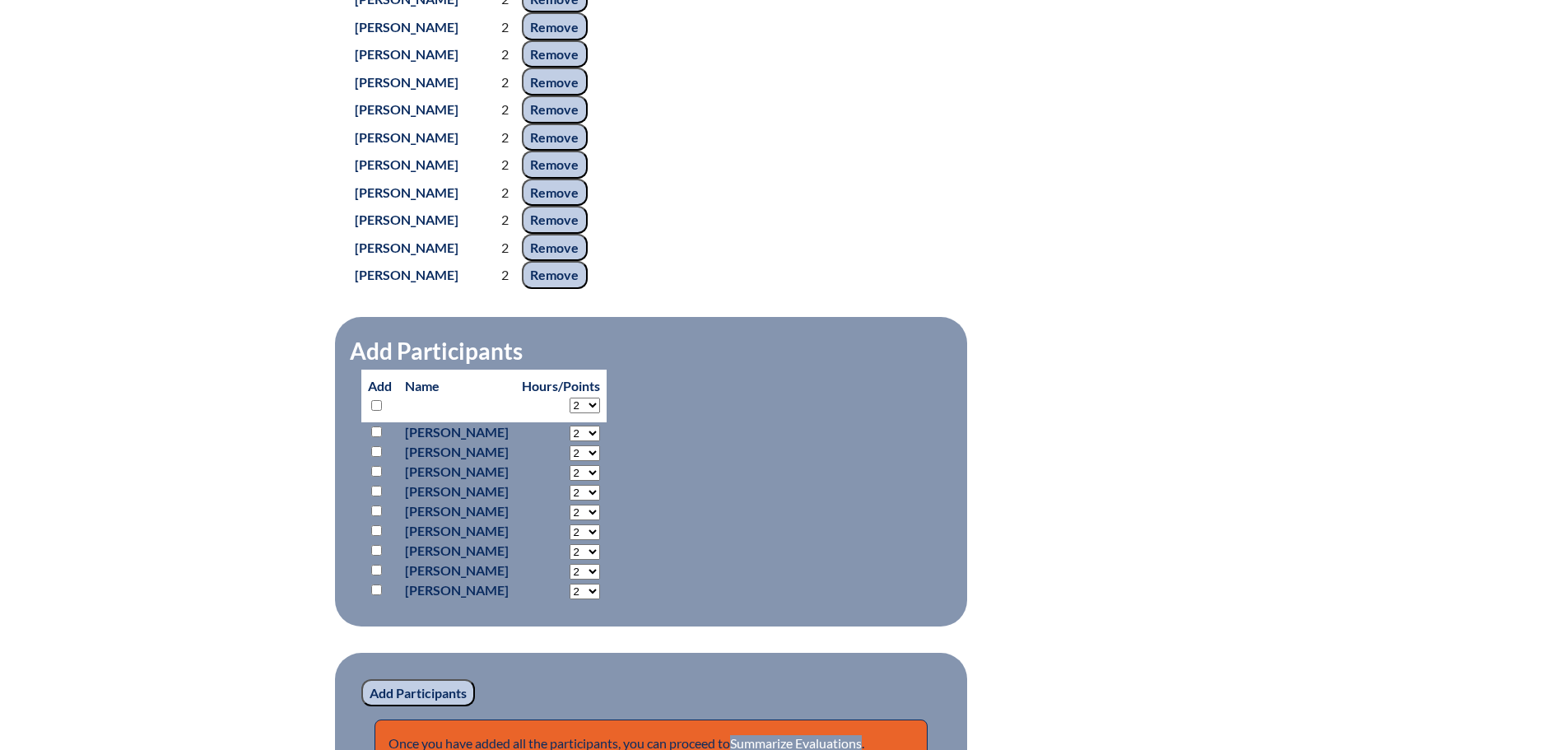
scroll to position [1479, 0]
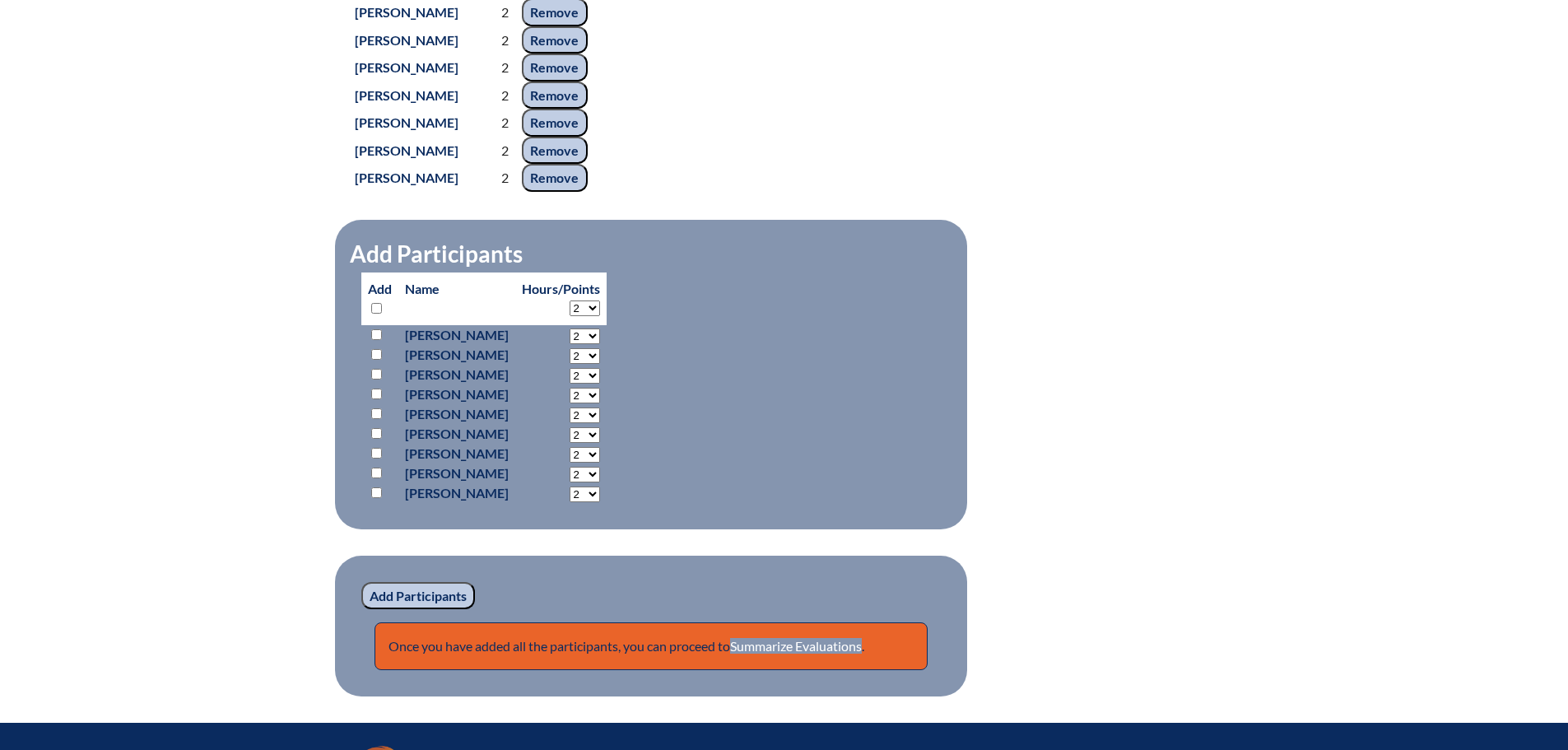
click at [377, 314] on input "checkbox" at bounding box center [376, 308] width 11 height 11
checkbox input "true"
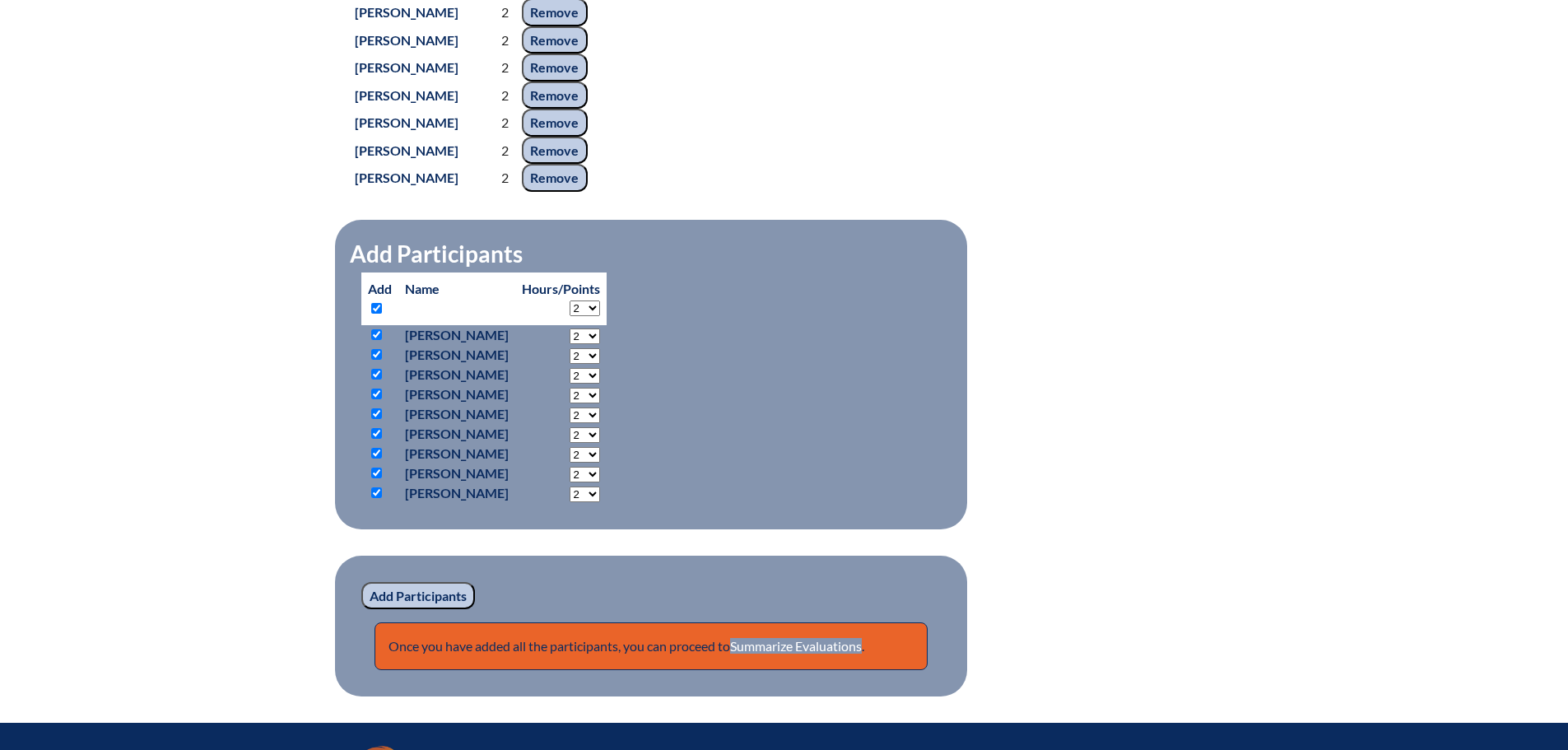
checkbox input "true"
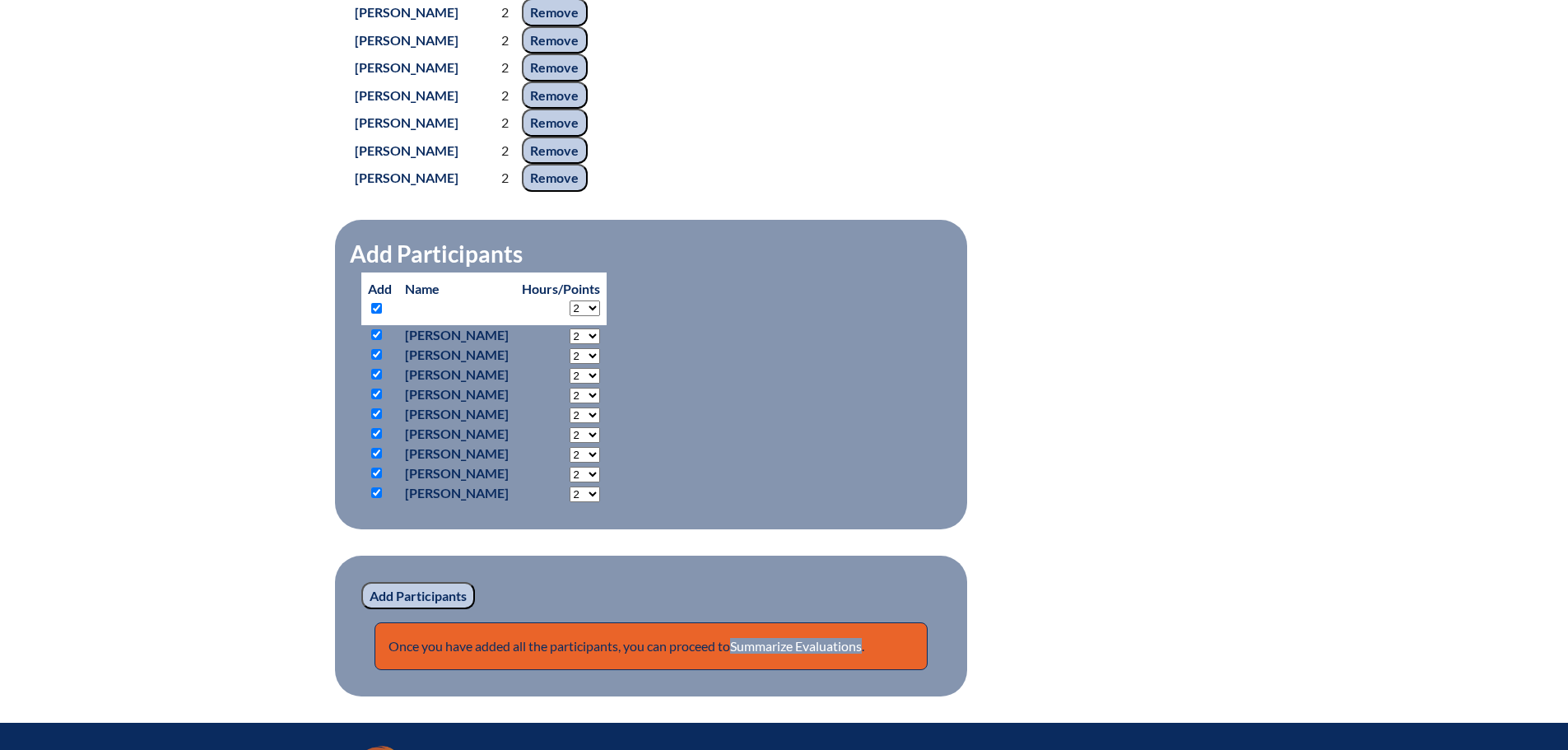
checkbox input "true"
click at [412, 610] on input "Add Participants" at bounding box center [417, 596] width 113 height 28
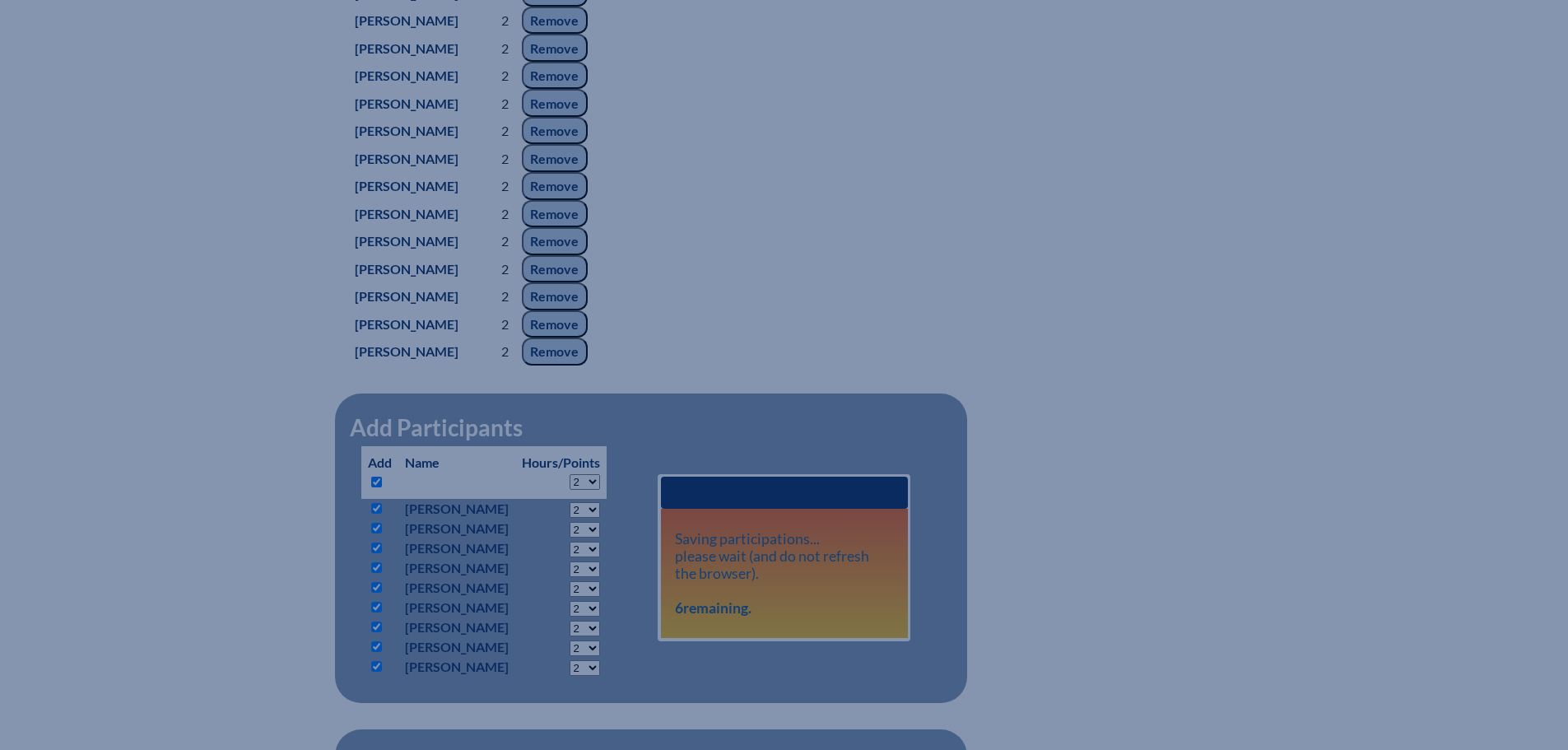
scroll to position [1314, 0]
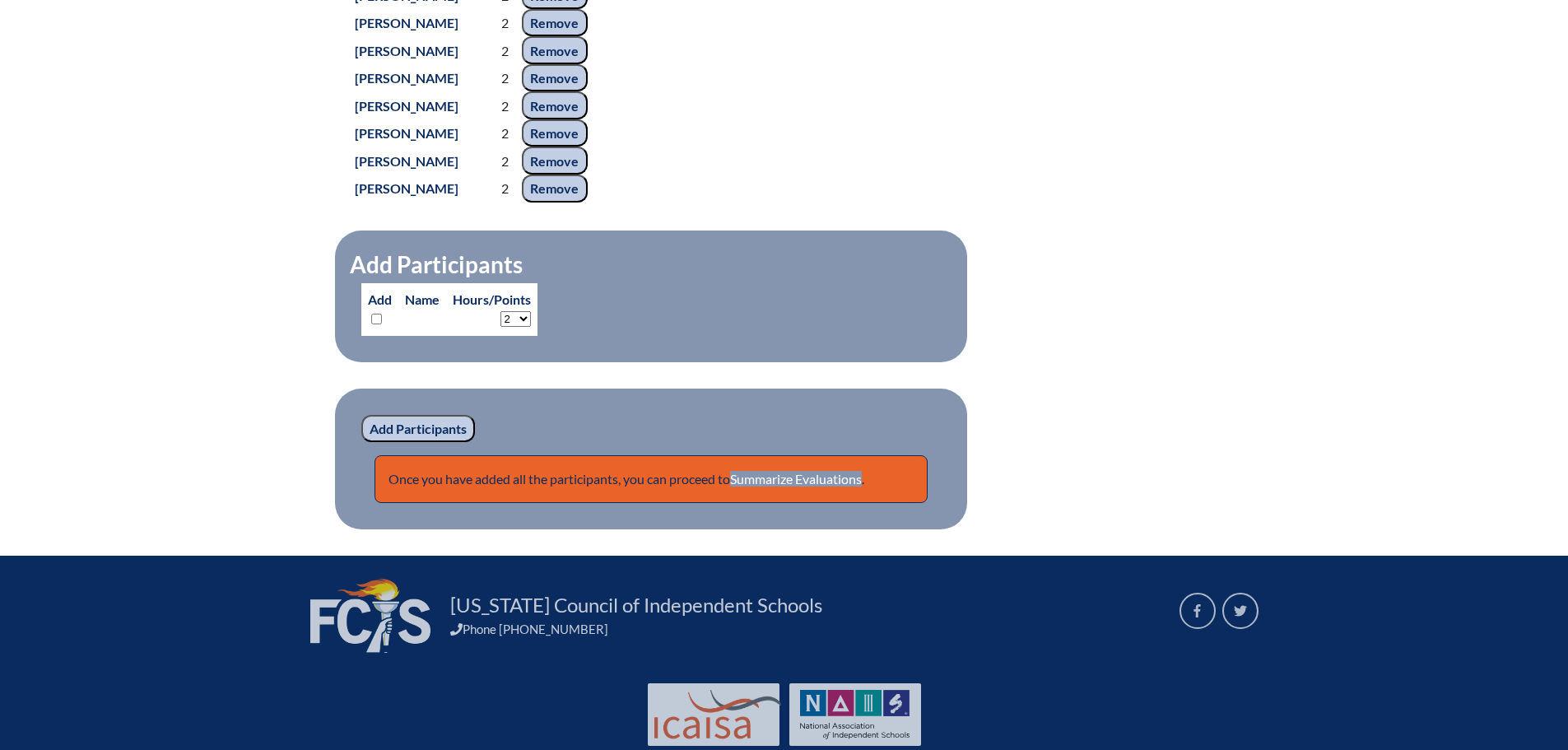
scroll to position [1717, 0]
click at [831, 485] on link "Summarize Evaluations" at bounding box center [796, 478] width 132 height 16
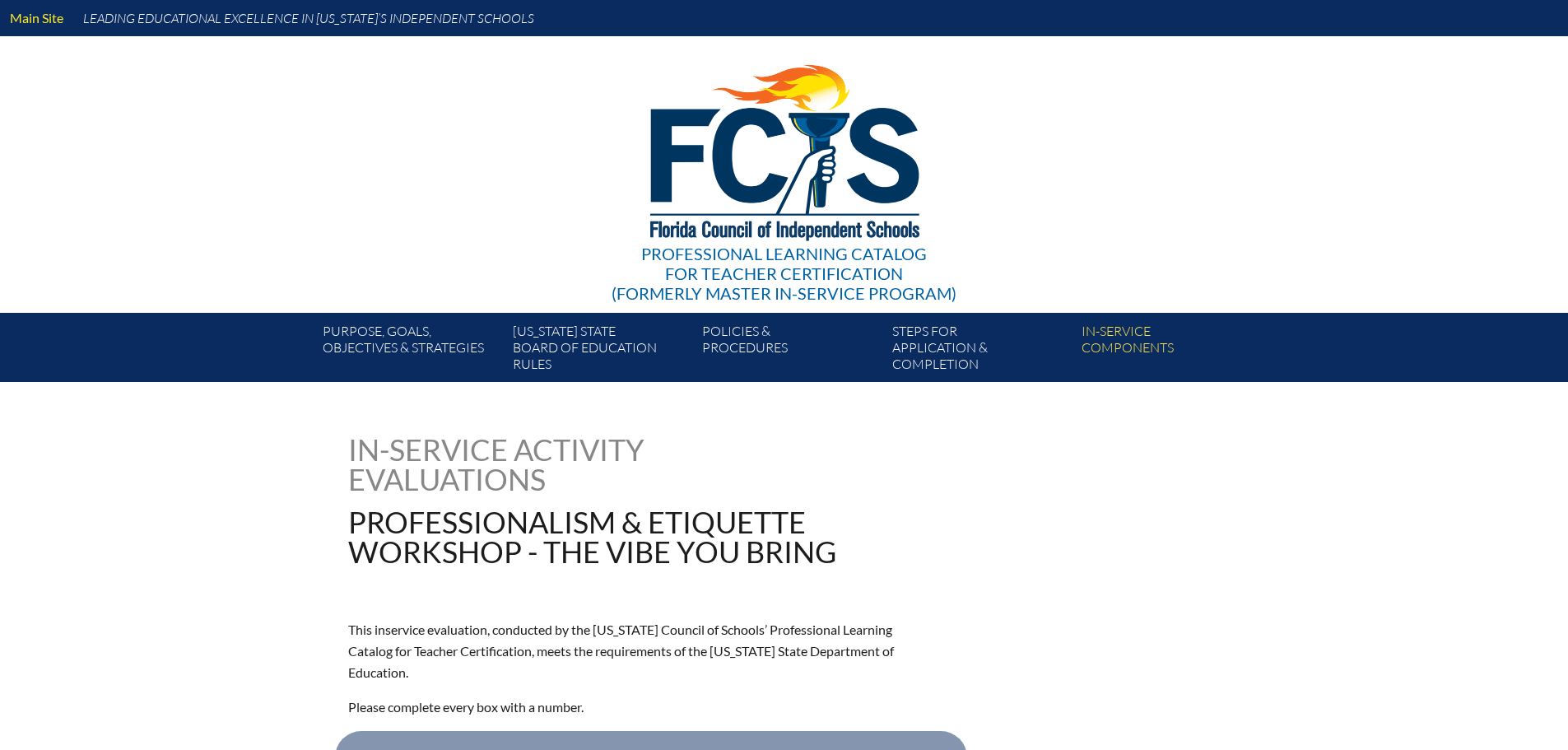
type input "0"
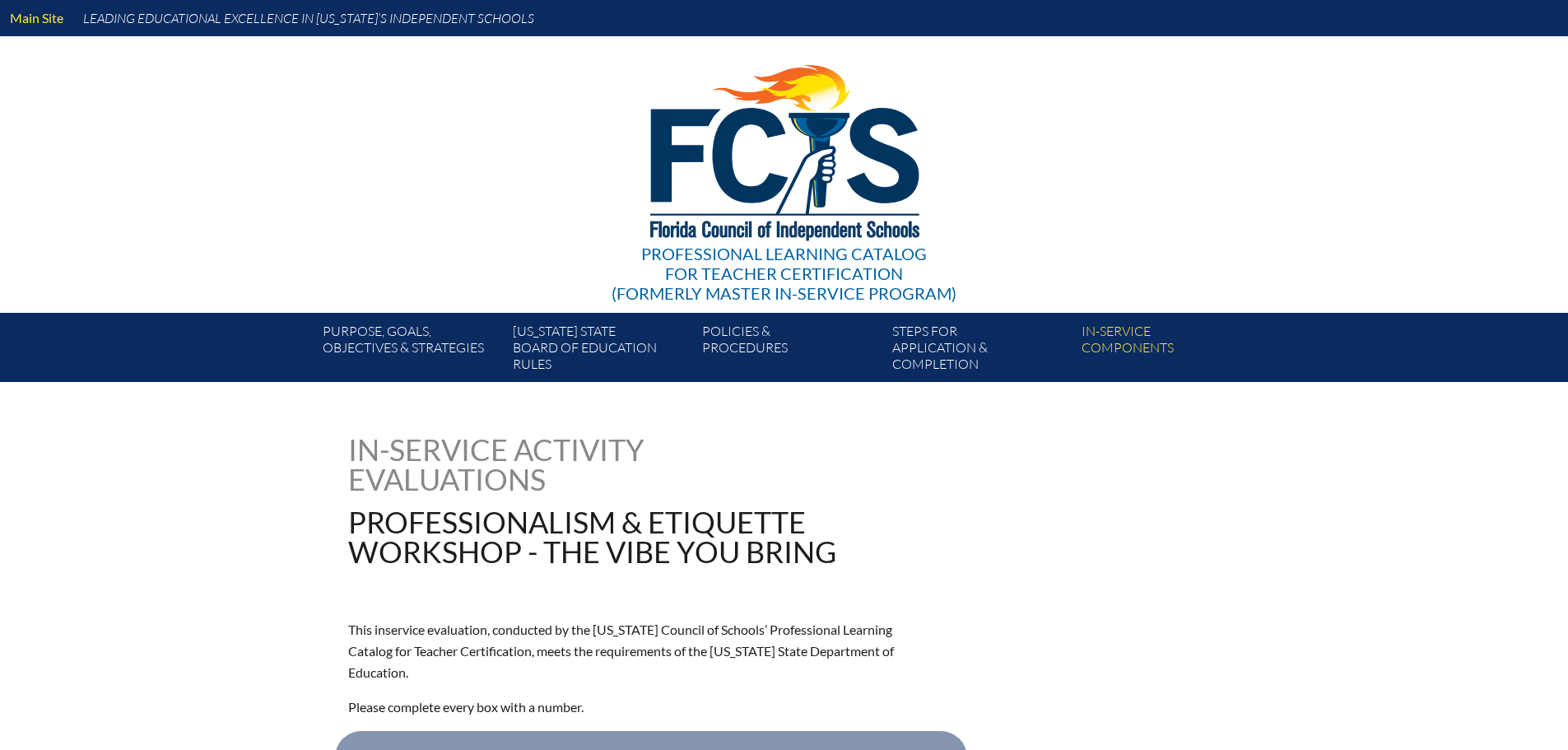
type input "0"
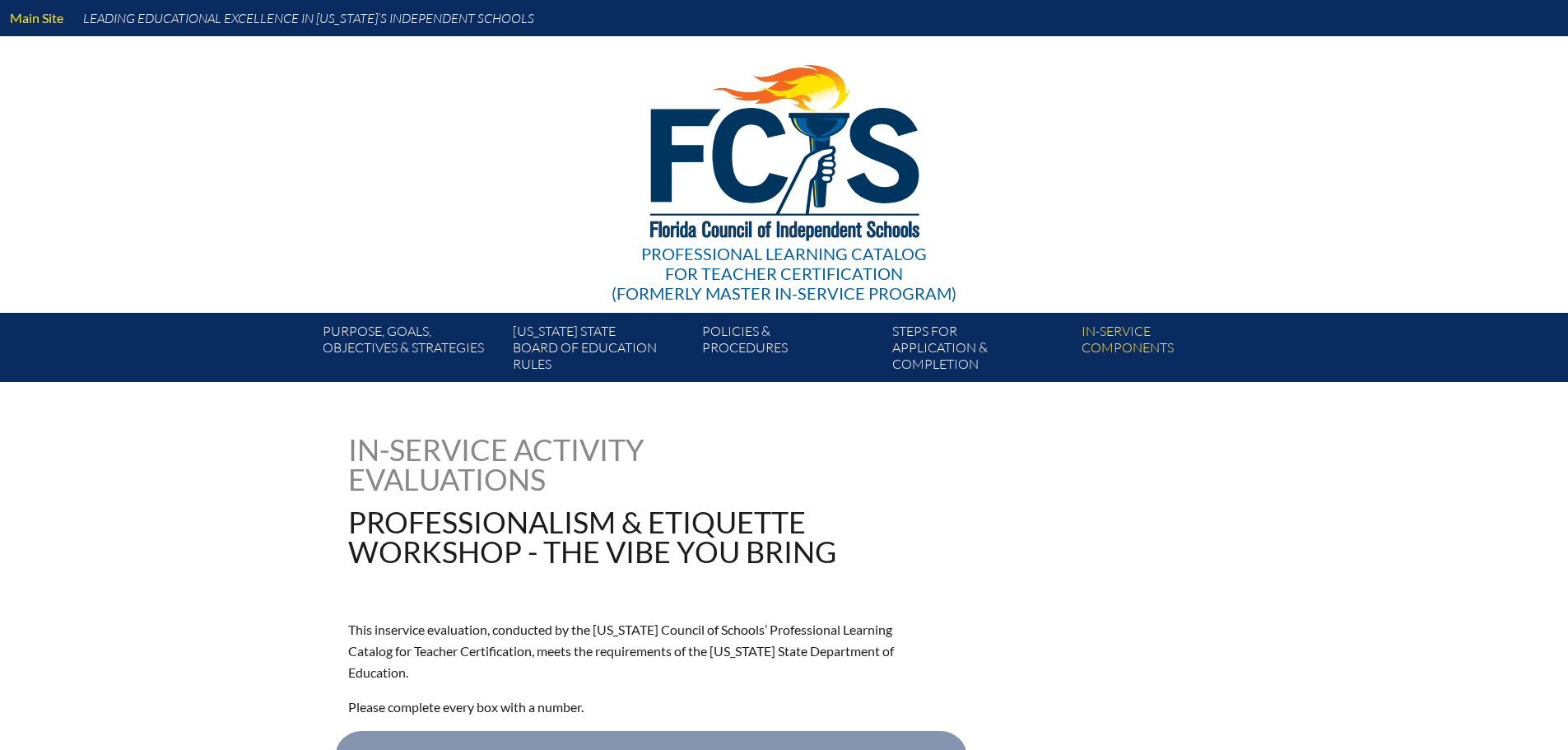
type input "0"
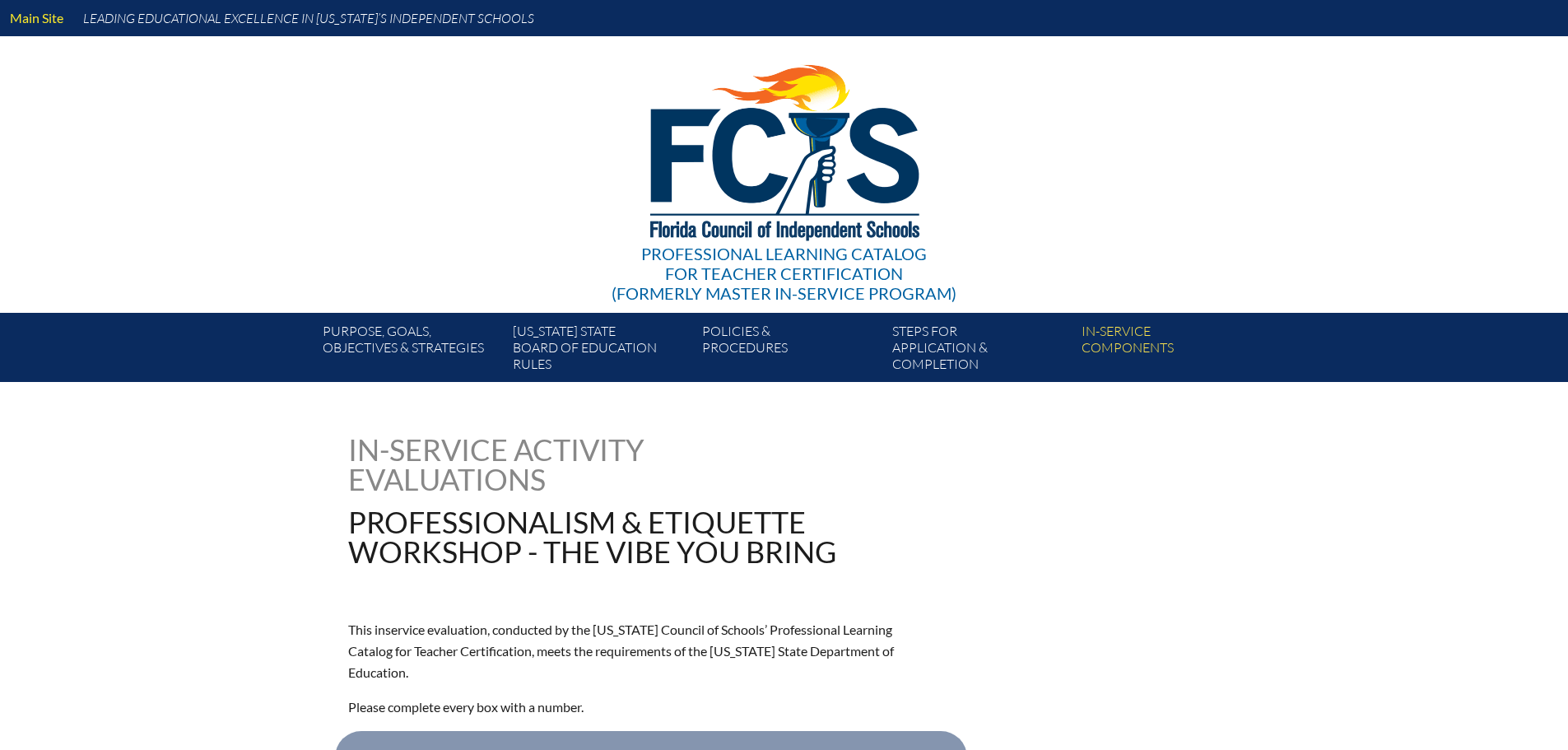
type input "0"
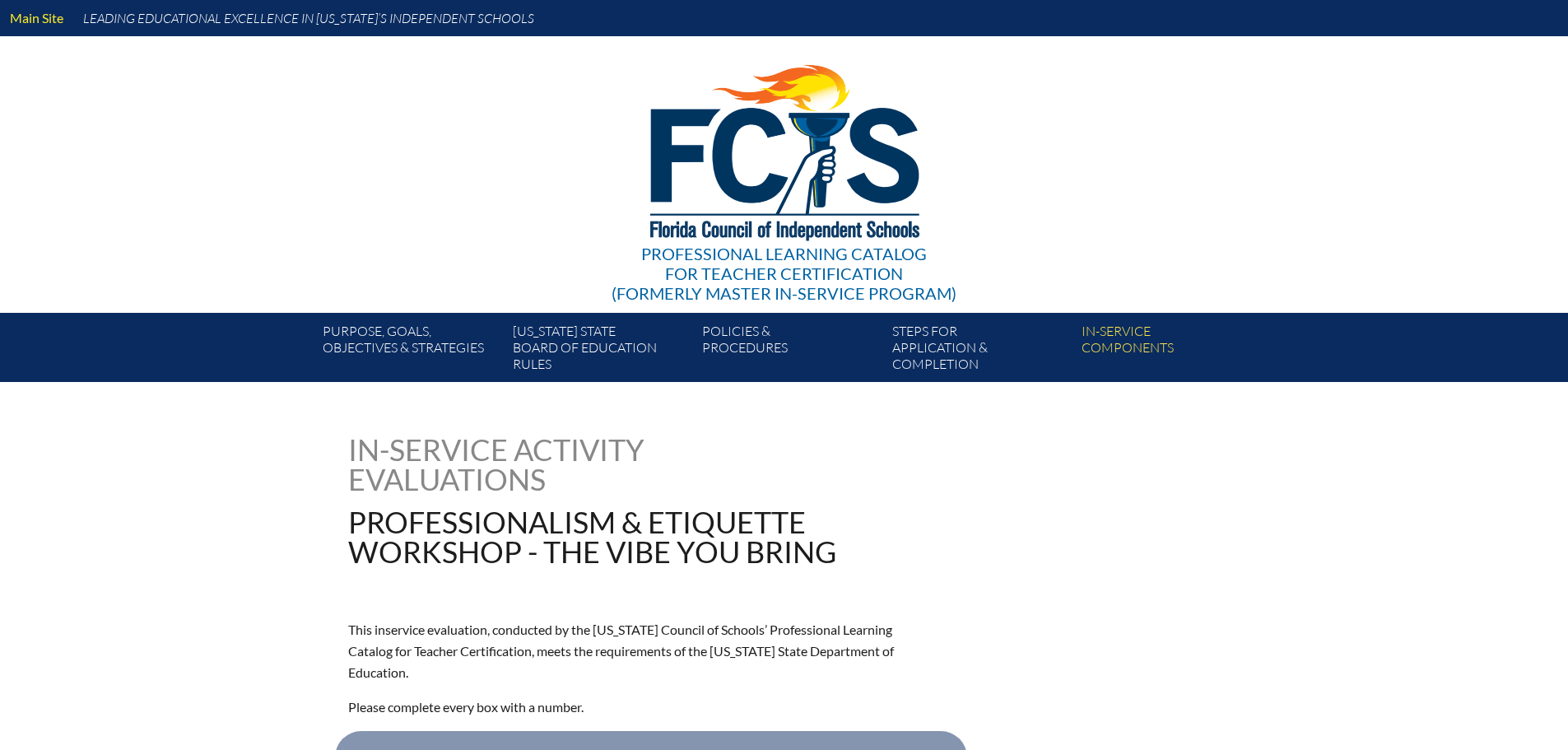
type input "0"
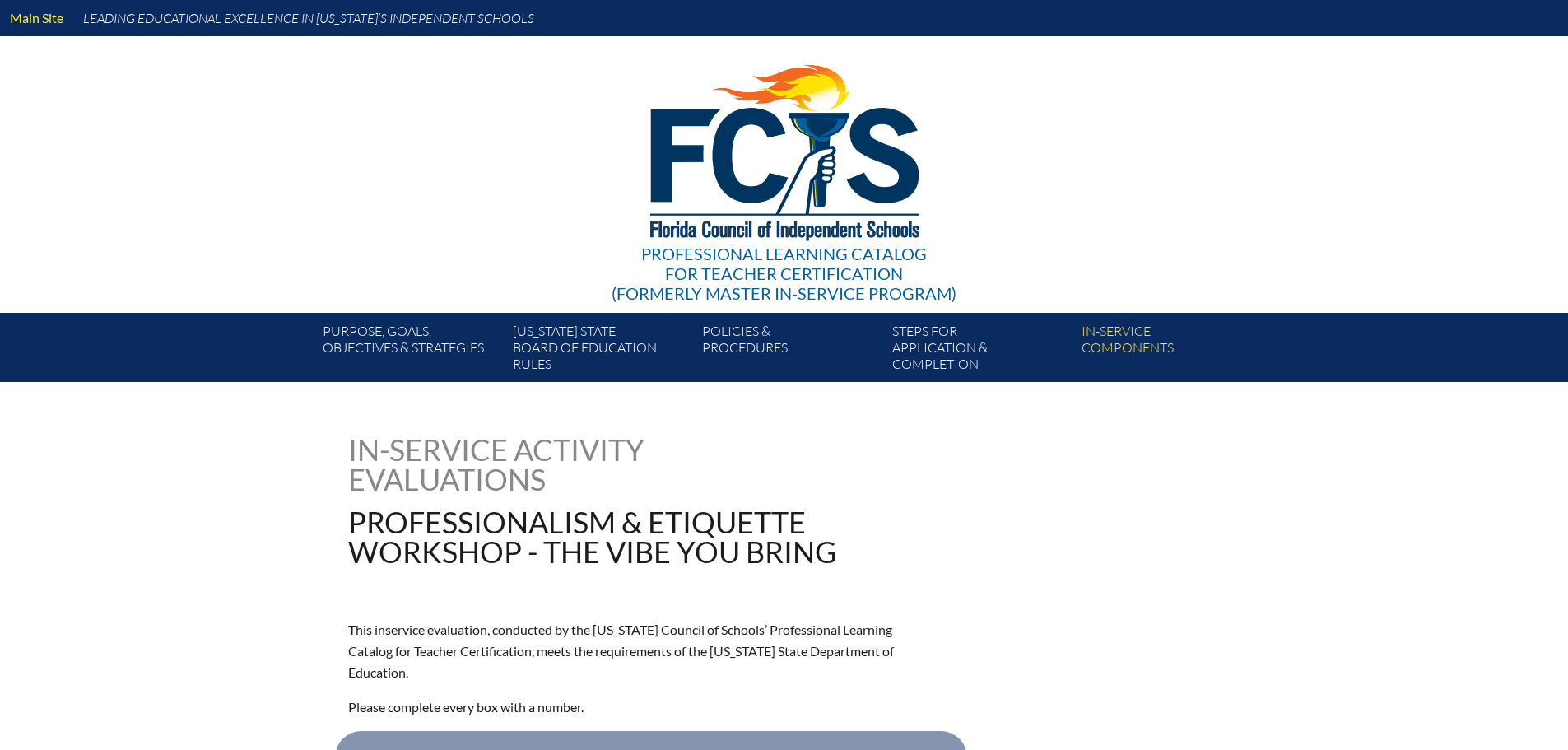
type input "0"
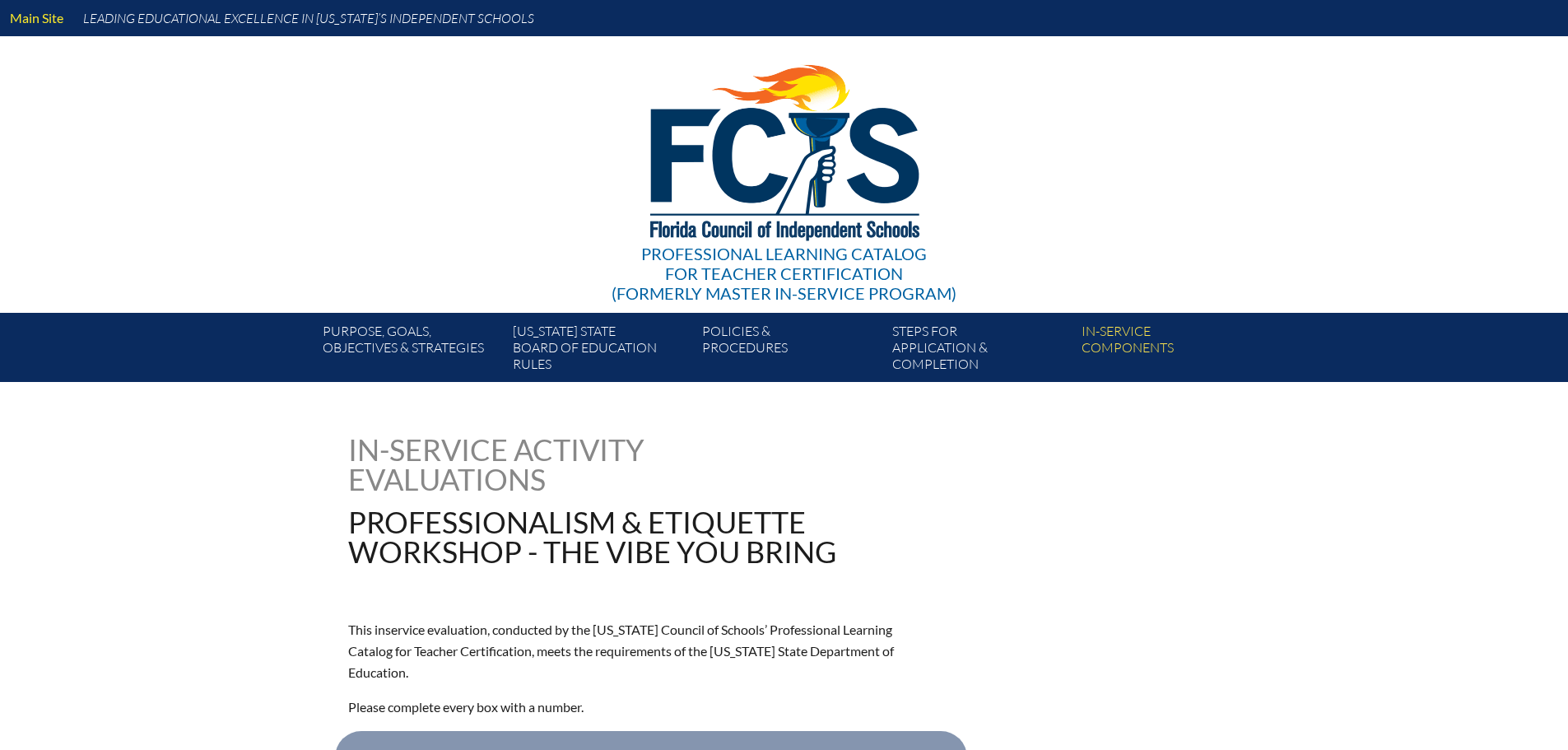
type input "0"
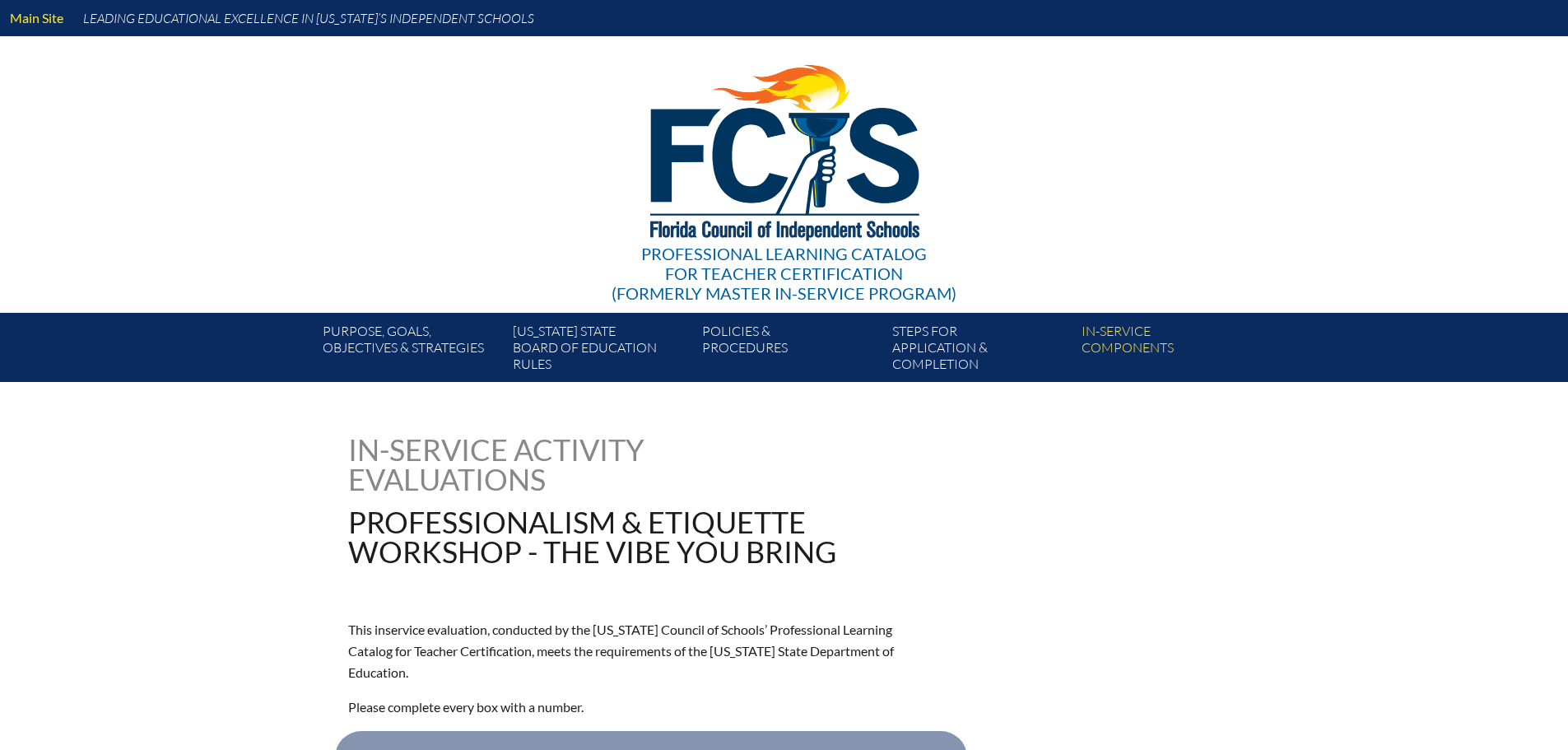
type input "0"
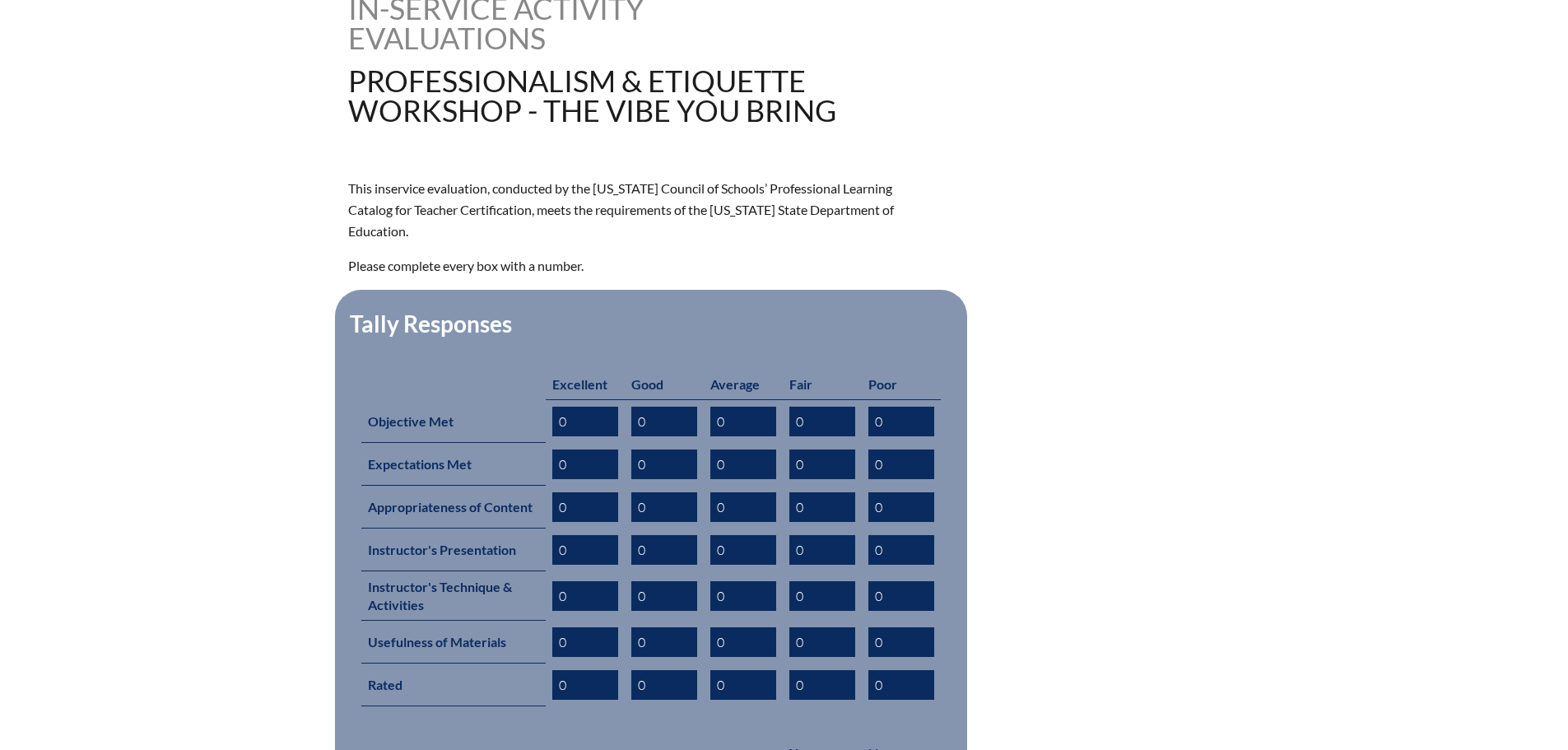
scroll to position [659, 0]
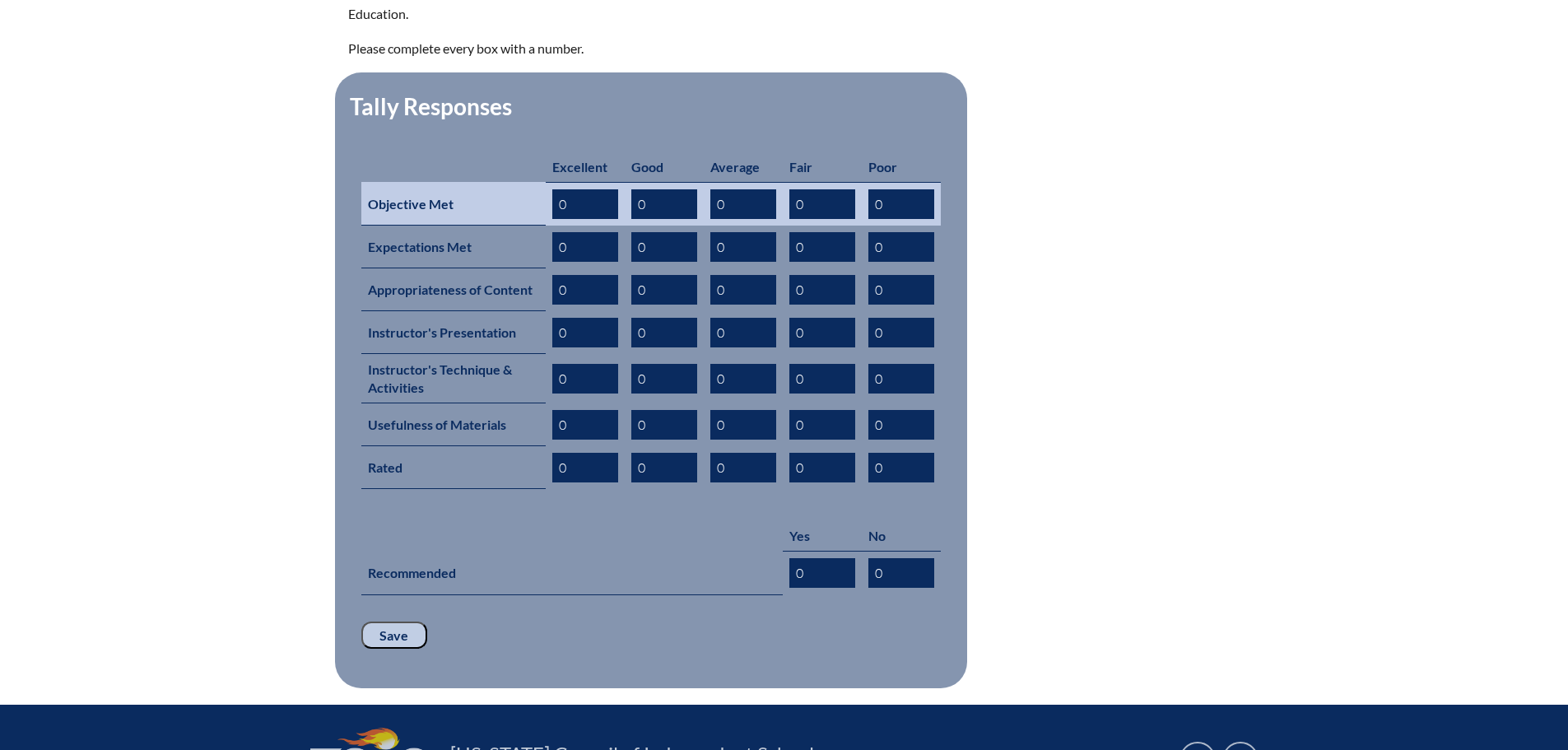
drag, startPoint x: 568, startPoint y: 184, endPoint x: 555, endPoint y: 181, distance: 13.3
click at [555, 189] on input "0" at bounding box center [585, 203] width 66 height 30
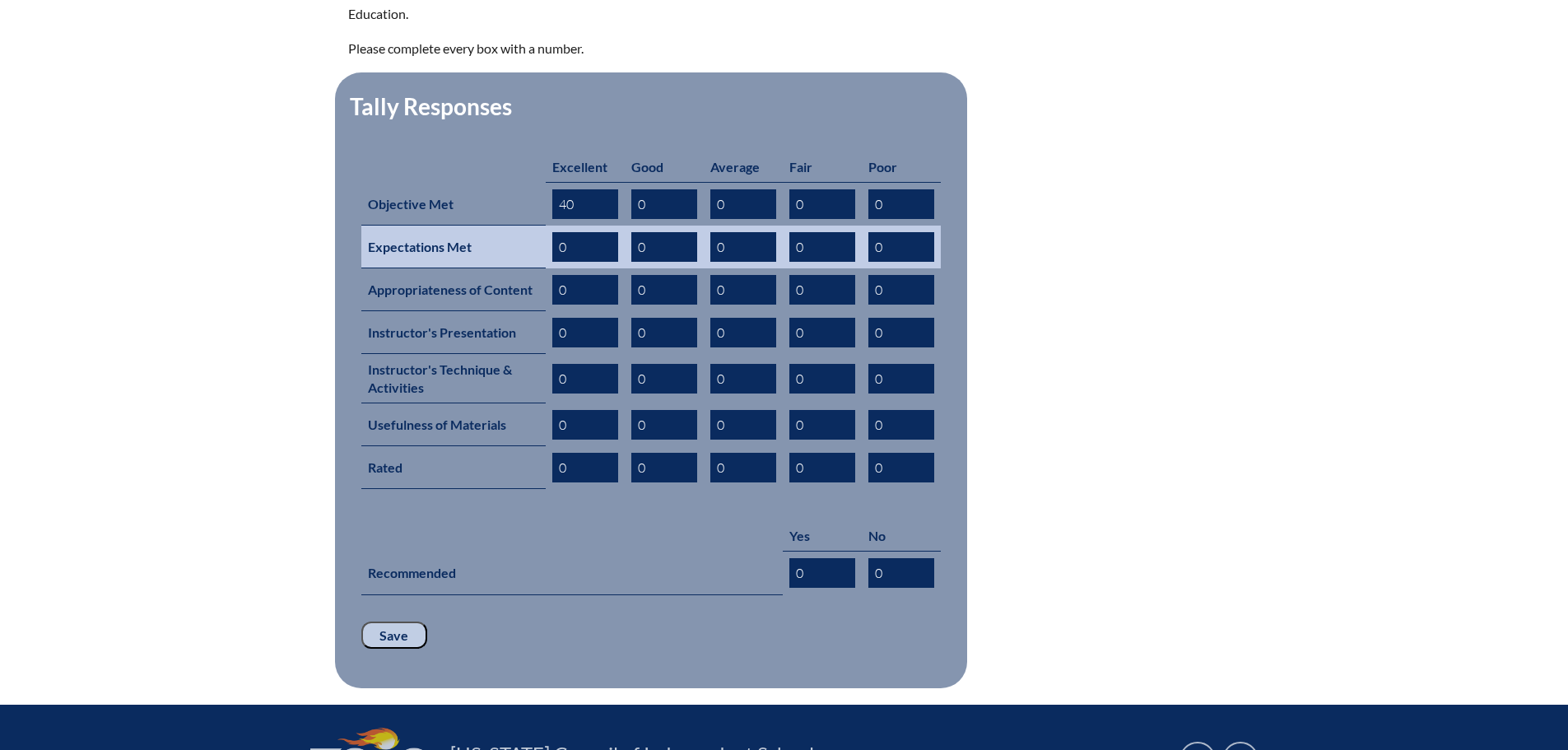
type input "40"
drag, startPoint x: 572, startPoint y: 216, endPoint x: 557, endPoint y: 216, distance: 15.0
click at [557, 233] on input "0" at bounding box center [585, 247] width 66 height 30
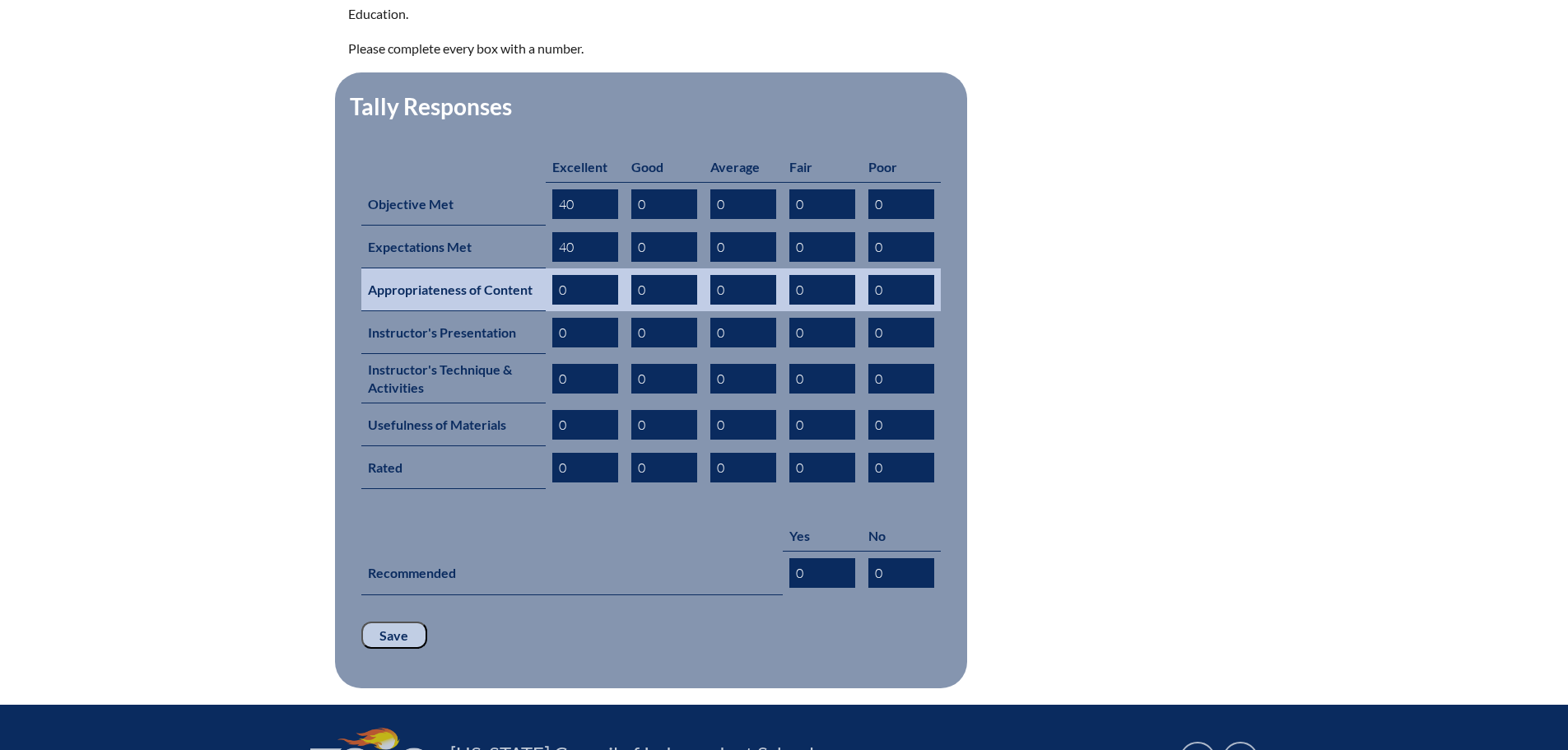
type input "40"
click at [569, 275] on input "0" at bounding box center [585, 290] width 66 height 30
click at [557, 275] on input "0" at bounding box center [585, 290] width 66 height 30
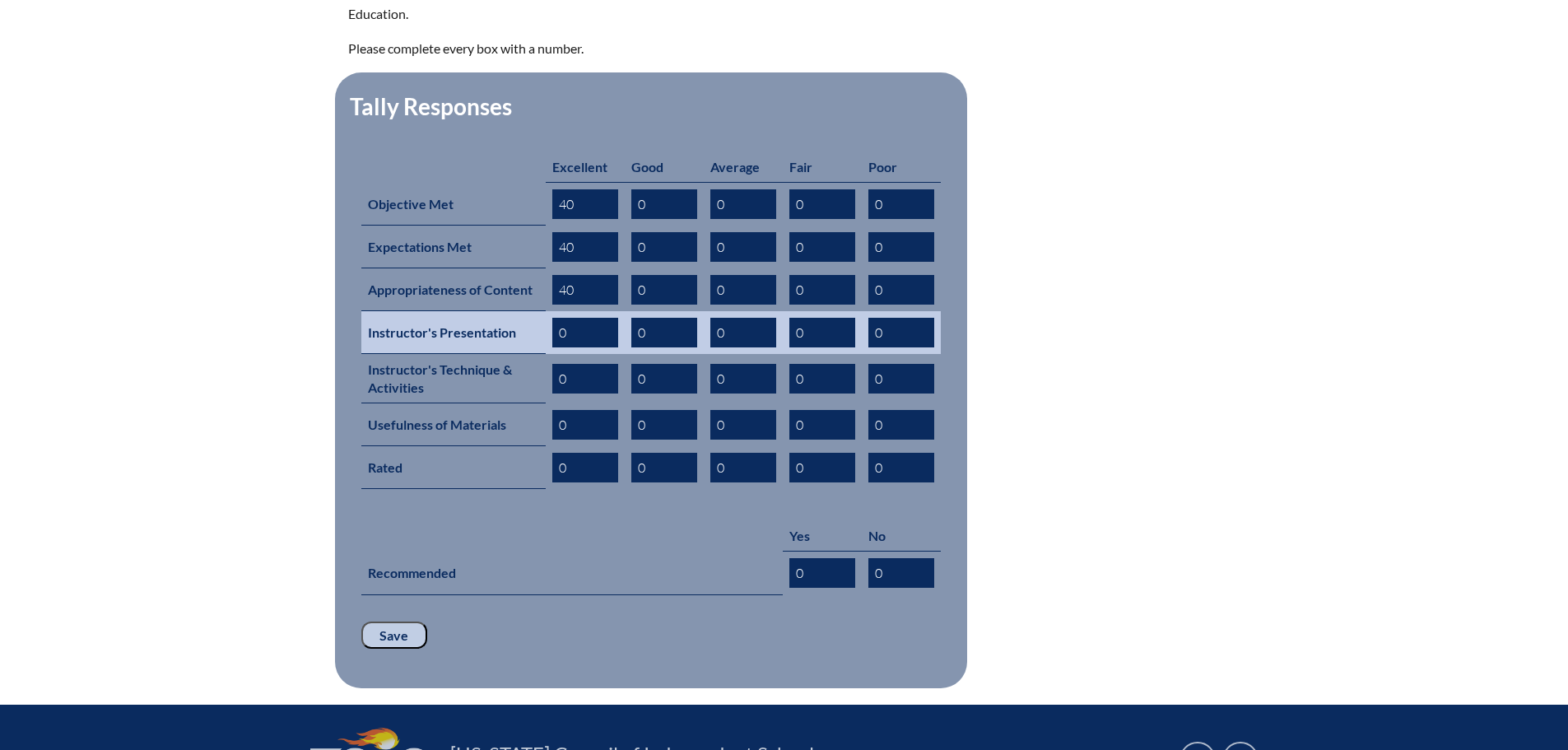
type input "40"
click at [558, 318] on input "0" at bounding box center [585, 332] width 66 height 30
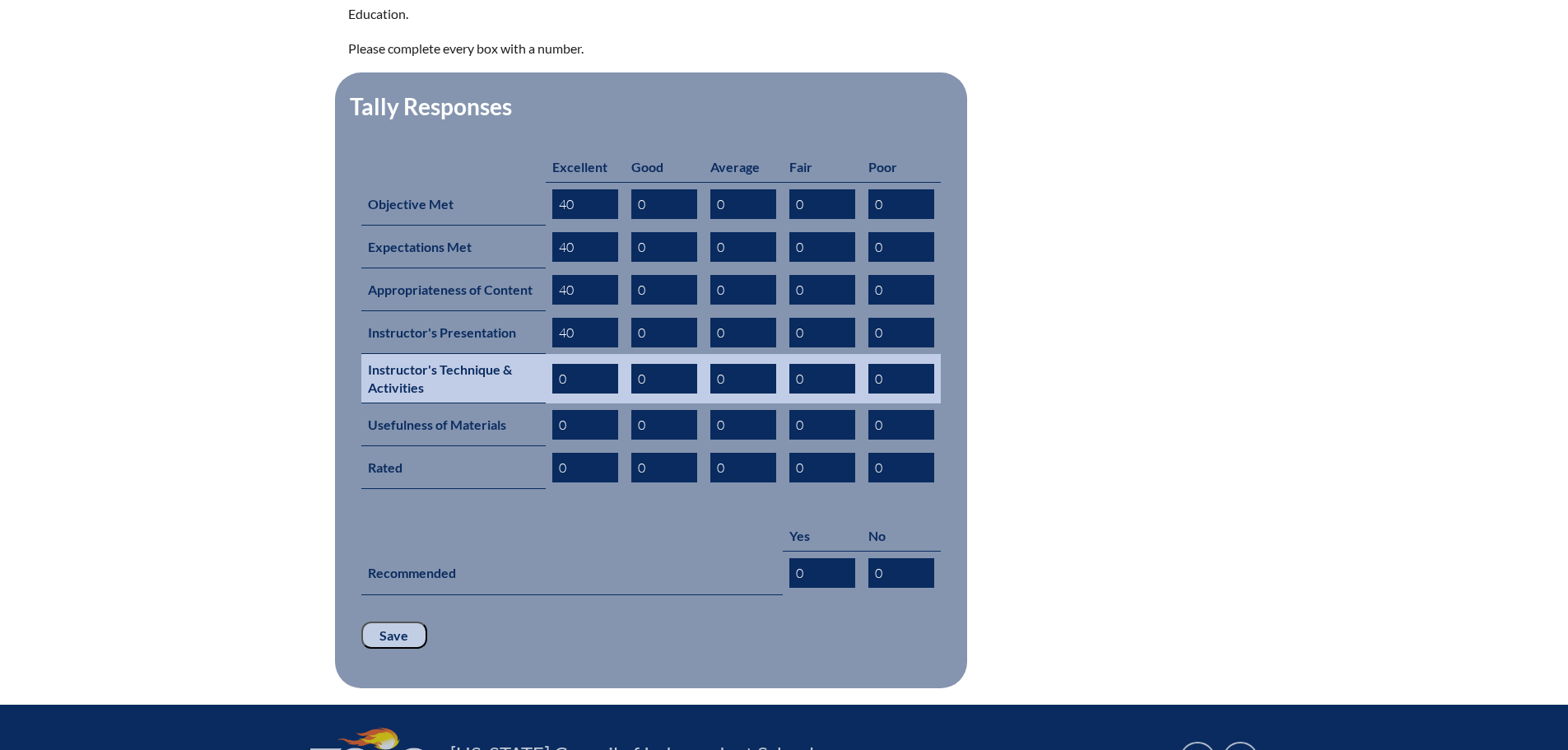
type input "40"
click at [557, 364] on input "0" at bounding box center [585, 379] width 66 height 30
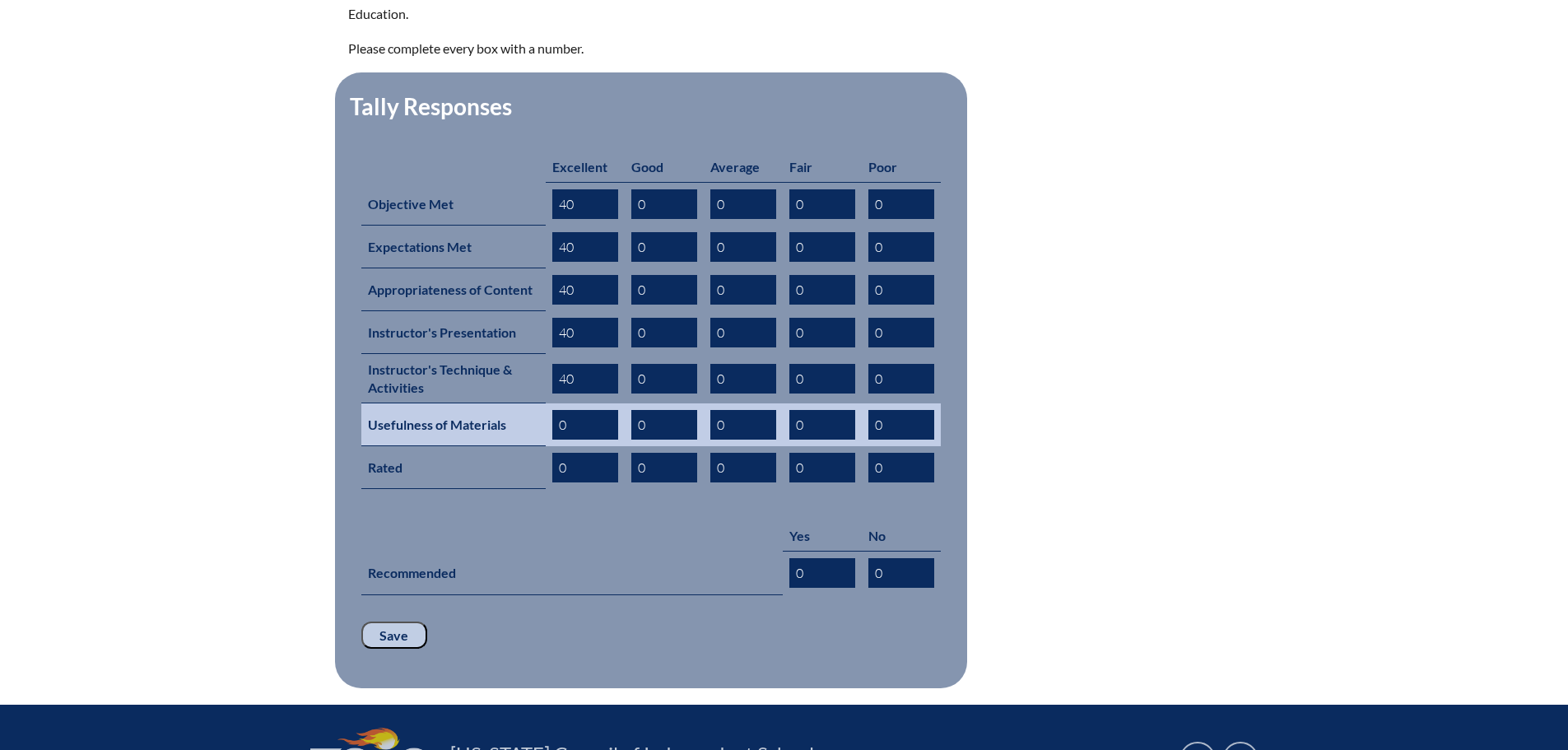
type input "40"
click at [557, 410] on input "0" at bounding box center [585, 424] width 66 height 30
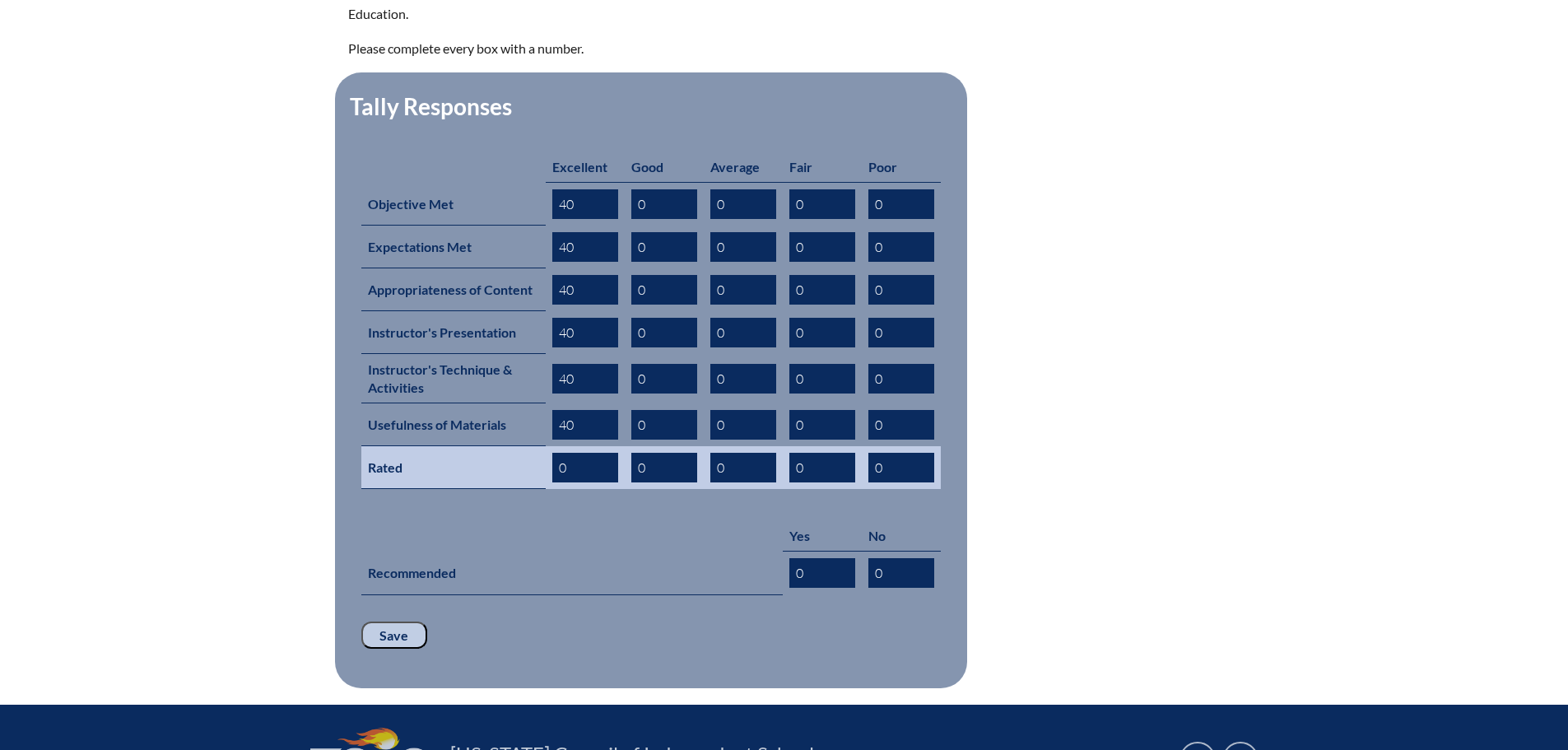
type input "40"
click at [556, 453] on input "0" at bounding box center [585, 467] width 66 height 30
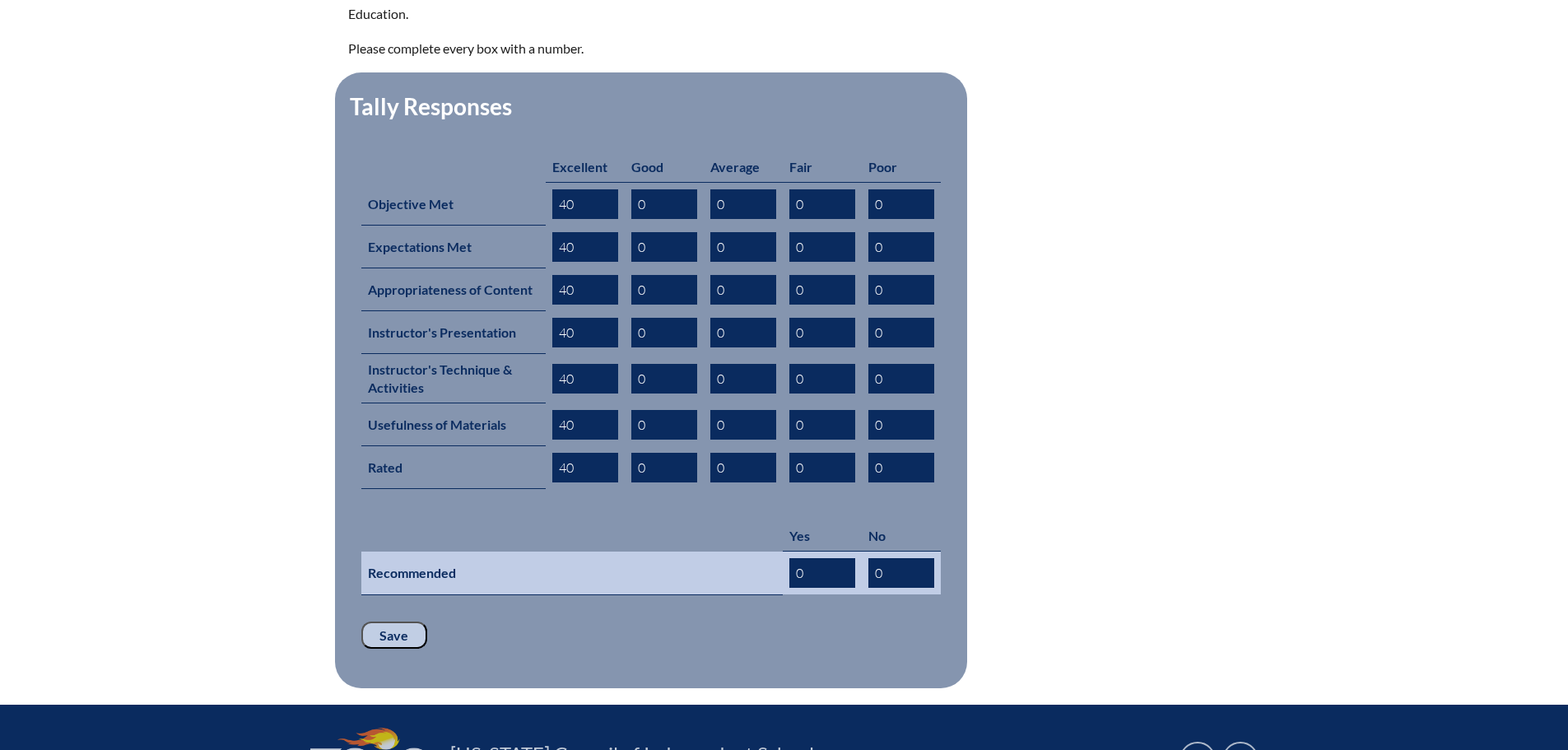
type input "40"
click at [797, 558] on input "0" at bounding box center [822, 573] width 66 height 30
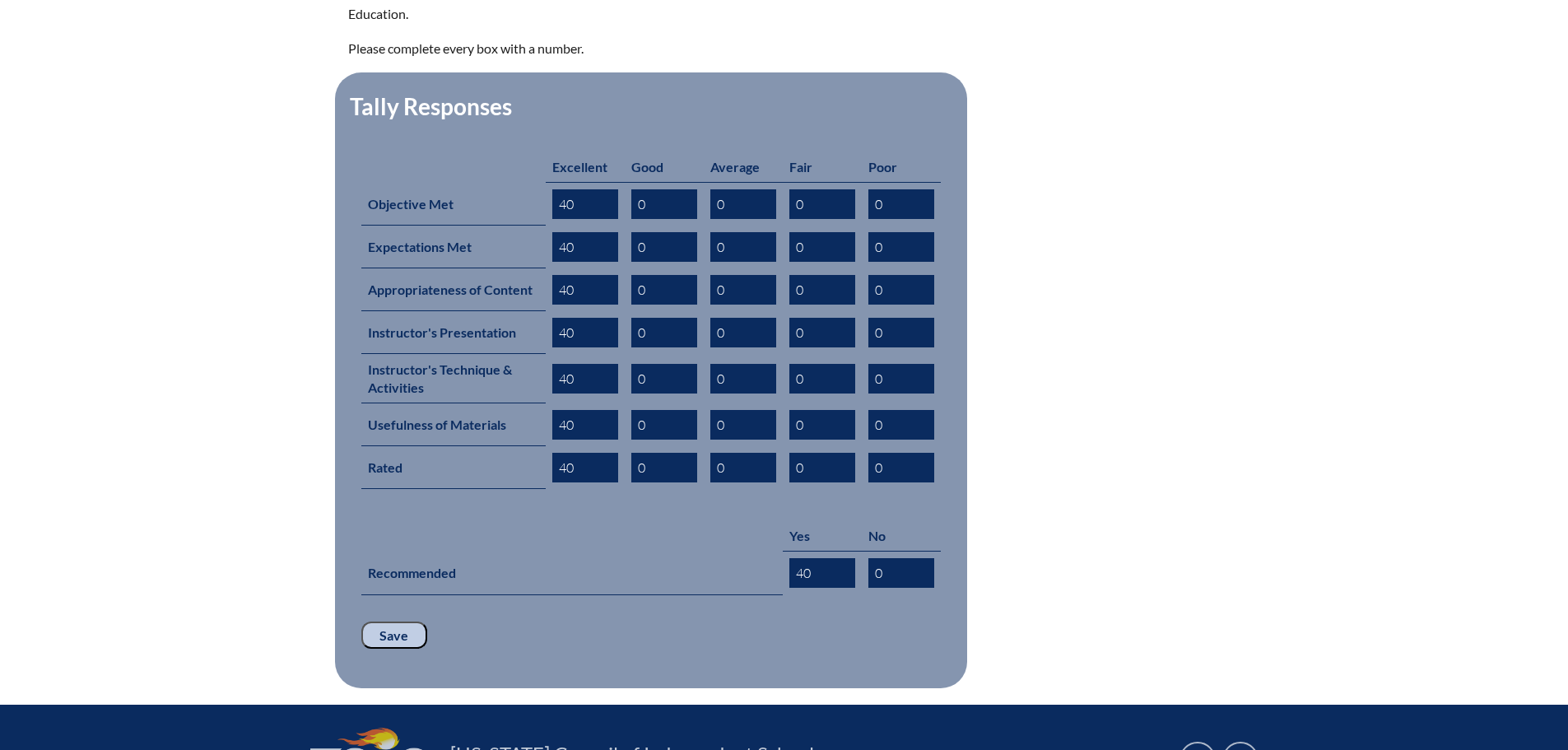
type input "40"
click at [392, 621] on input "Save" at bounding box center [394, 635] width 66 height 28
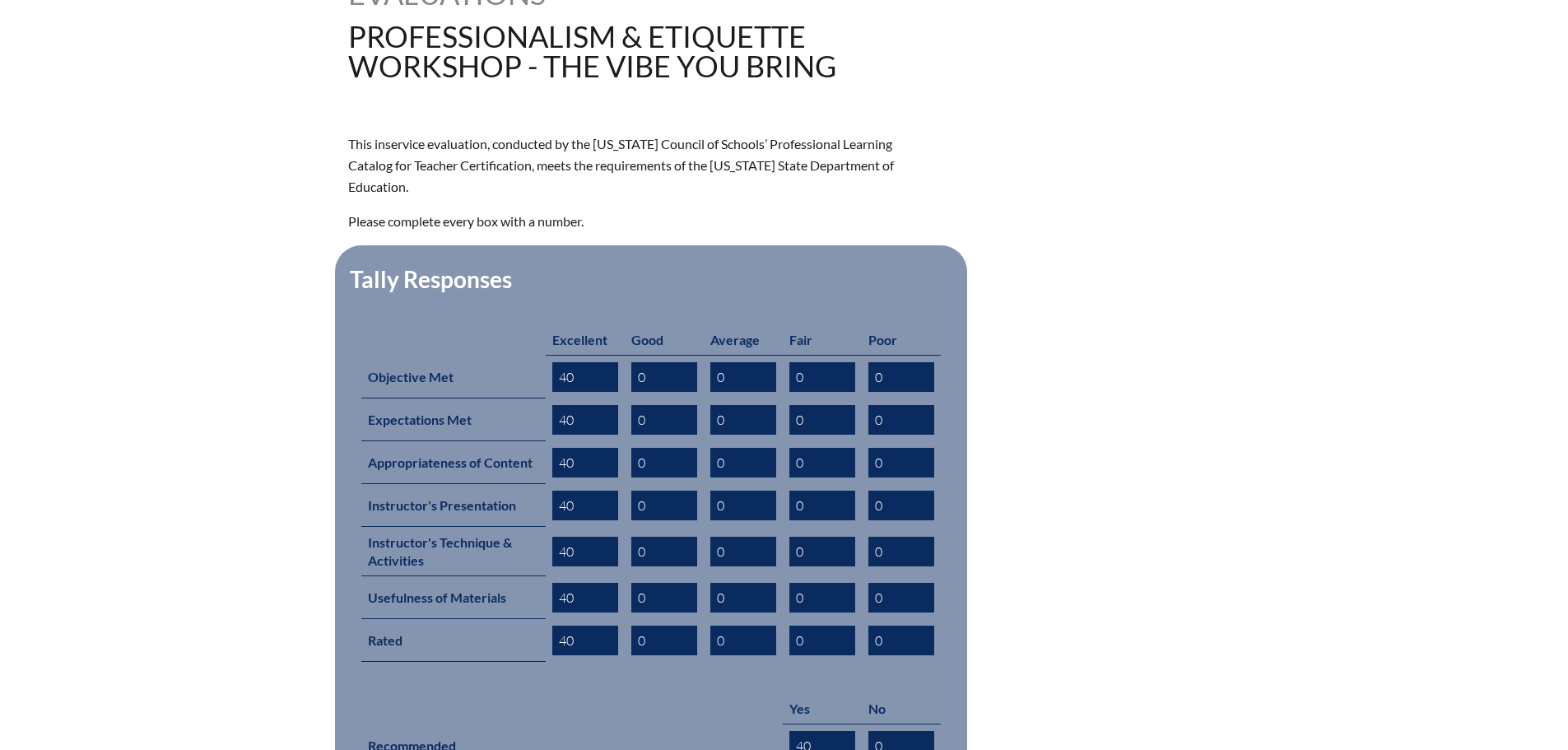
scroll to position [741, 0]
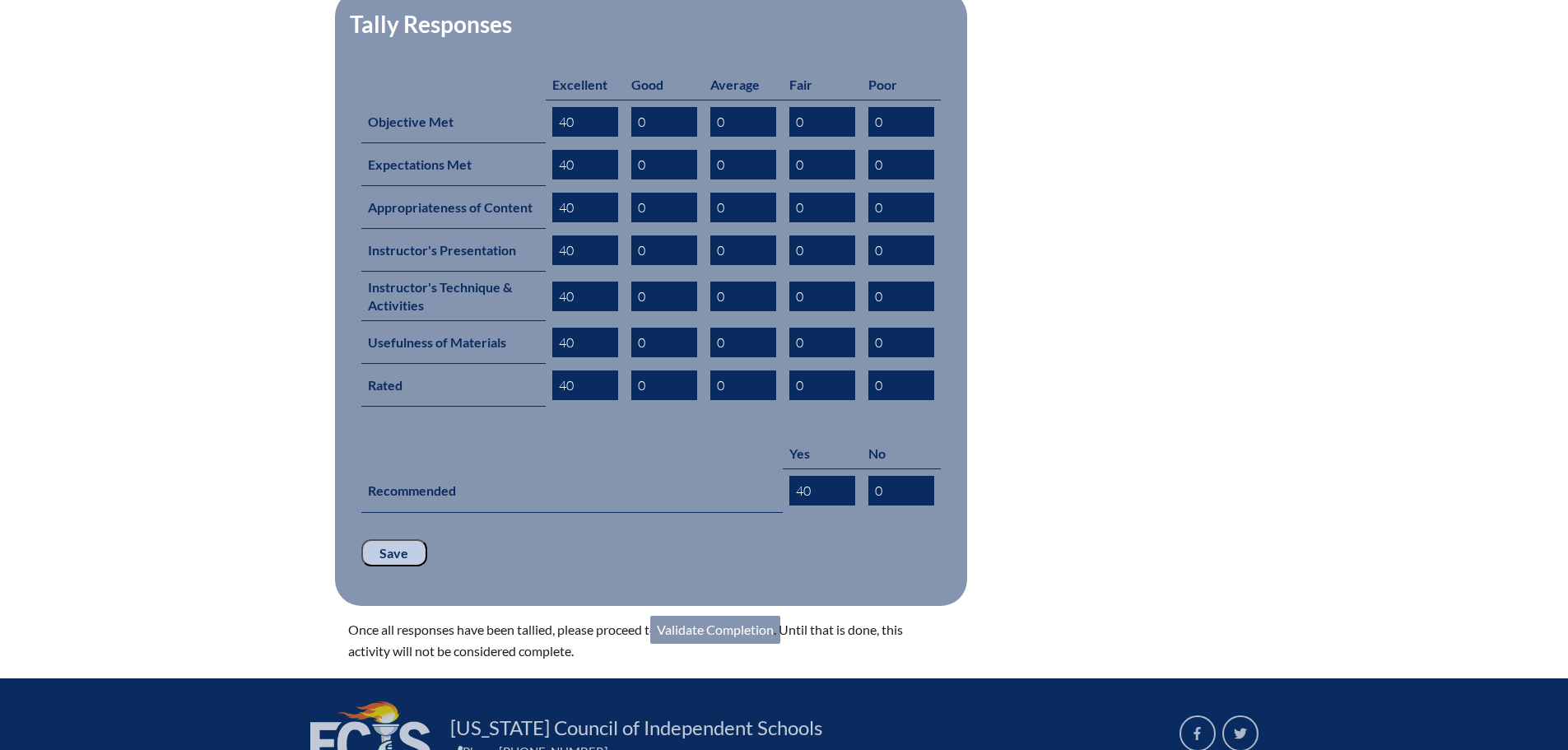
click at [700, 616] on link "Validate Completion" at bounding box center [715, 630] width 130 height 28
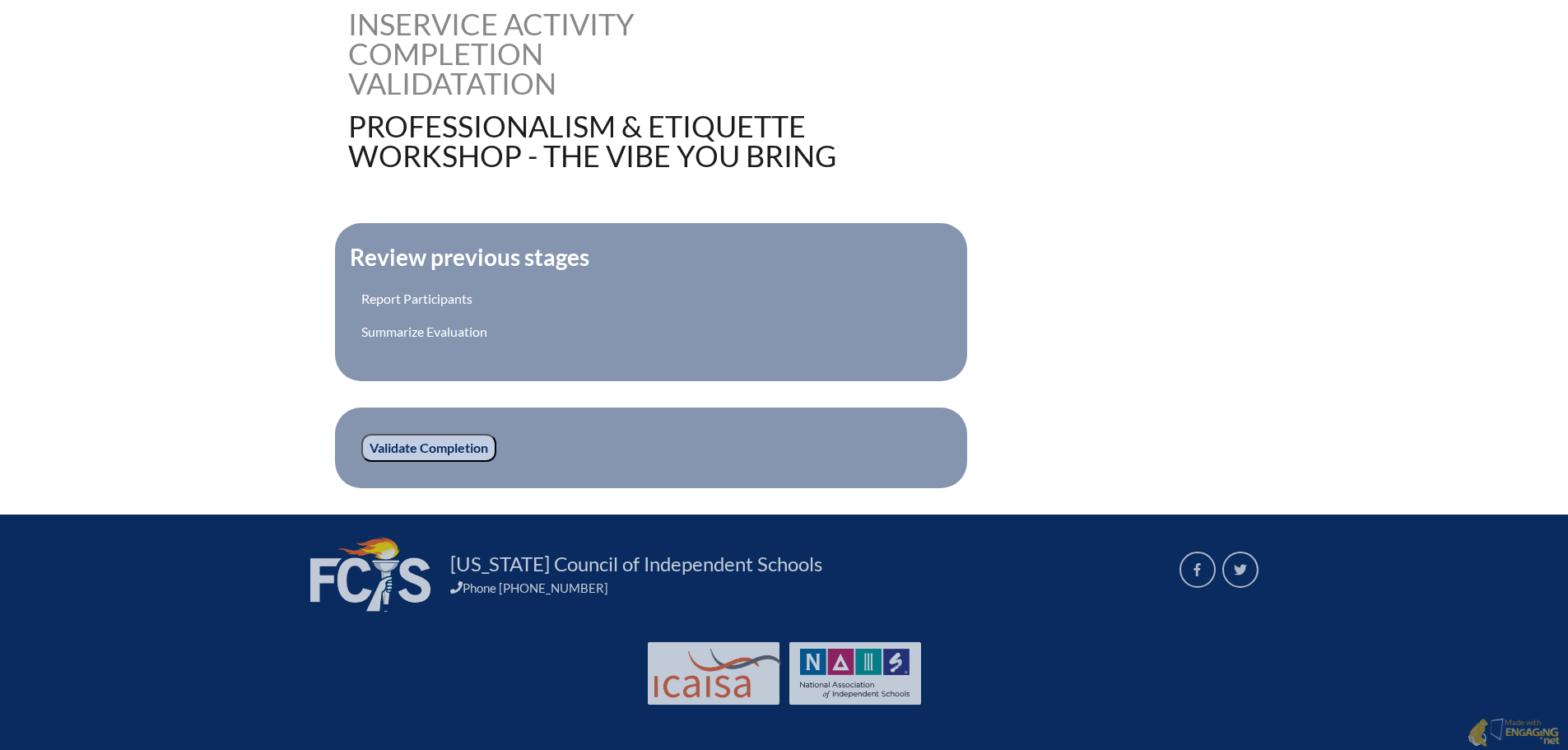
scroll to position [426, 0]
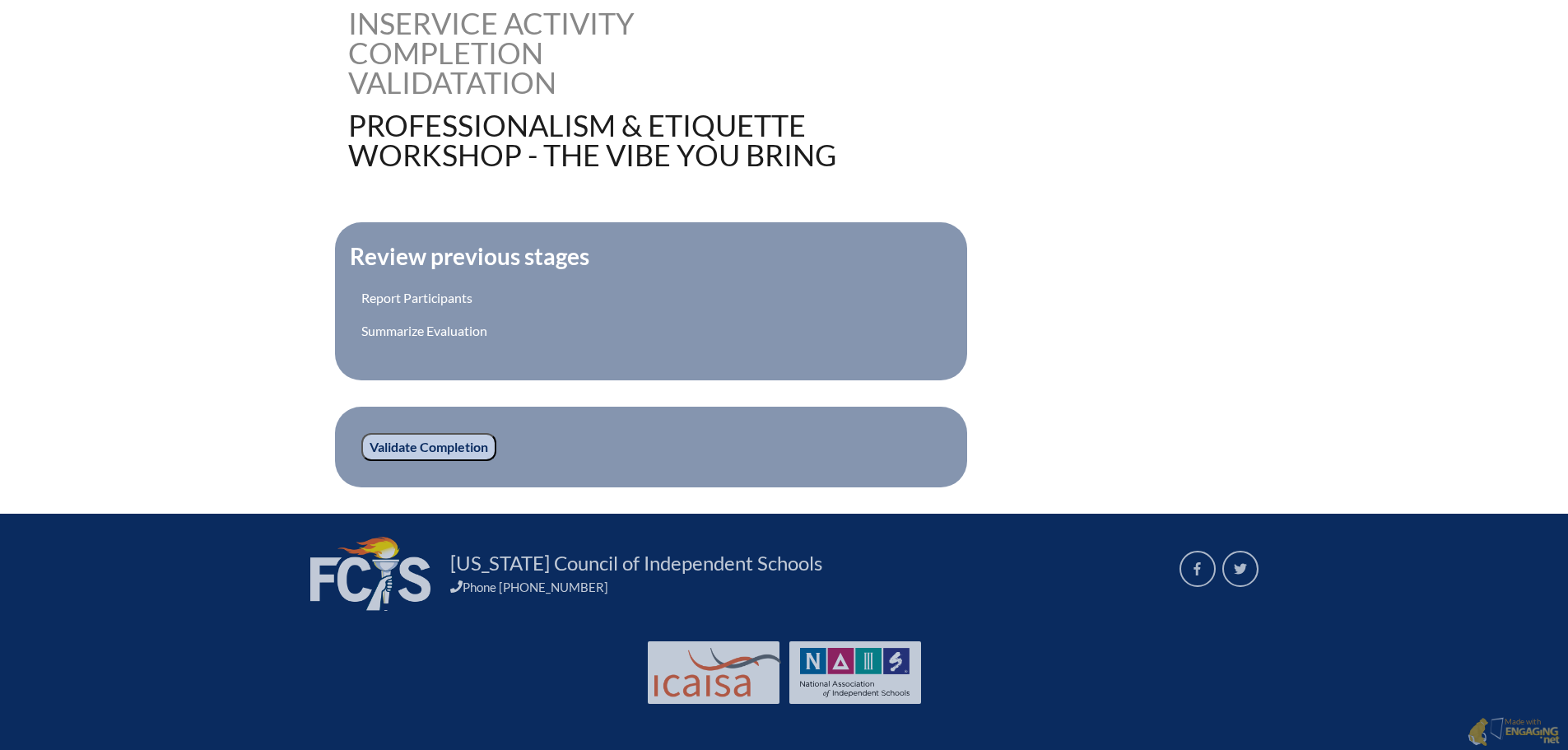
click at [424, 439] on input "Validate Completion" at bounding box center [428, 447] width 135 height 28
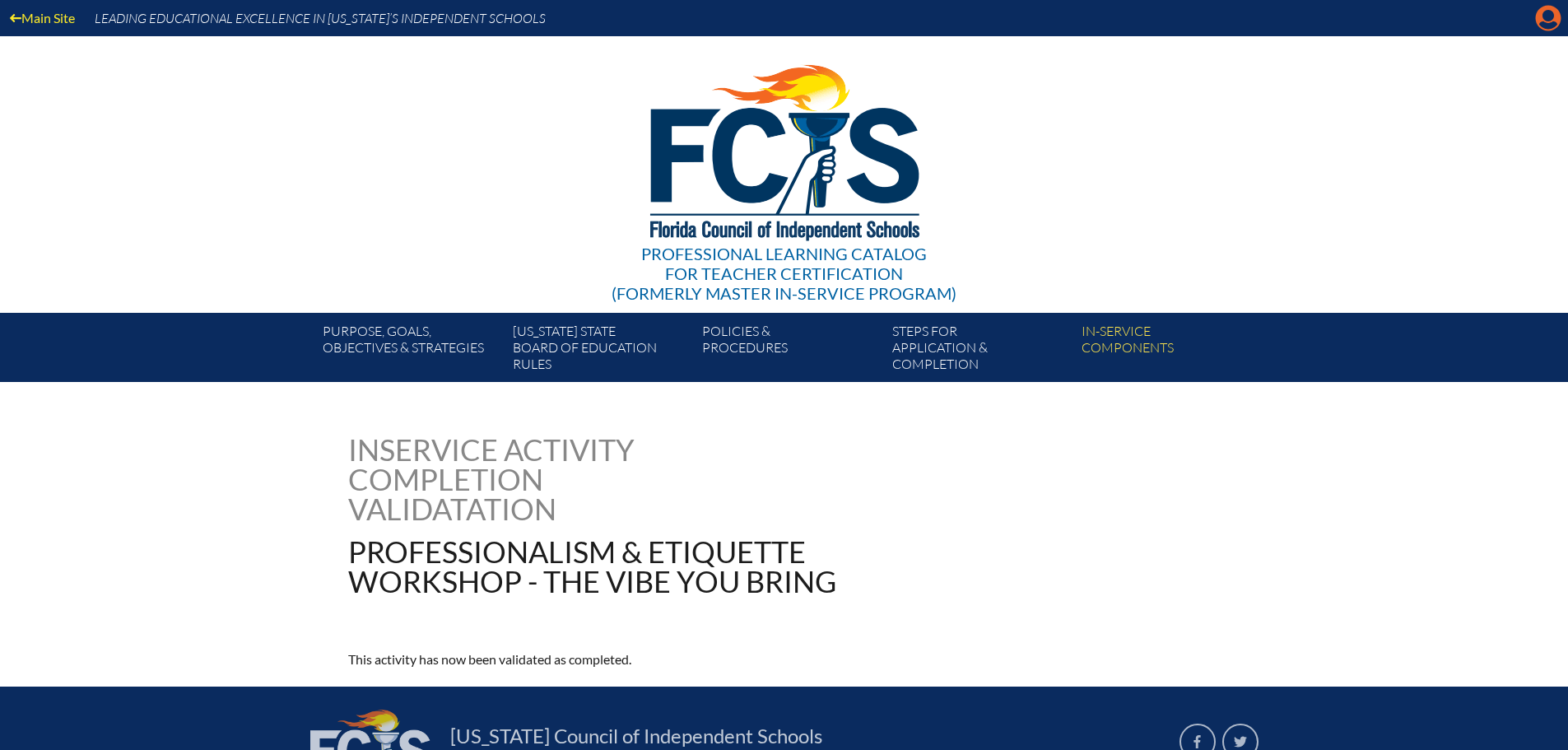
click at [1557, 26] on icon "Manage account" at bounding box center [1548, 17] width 26 height 26
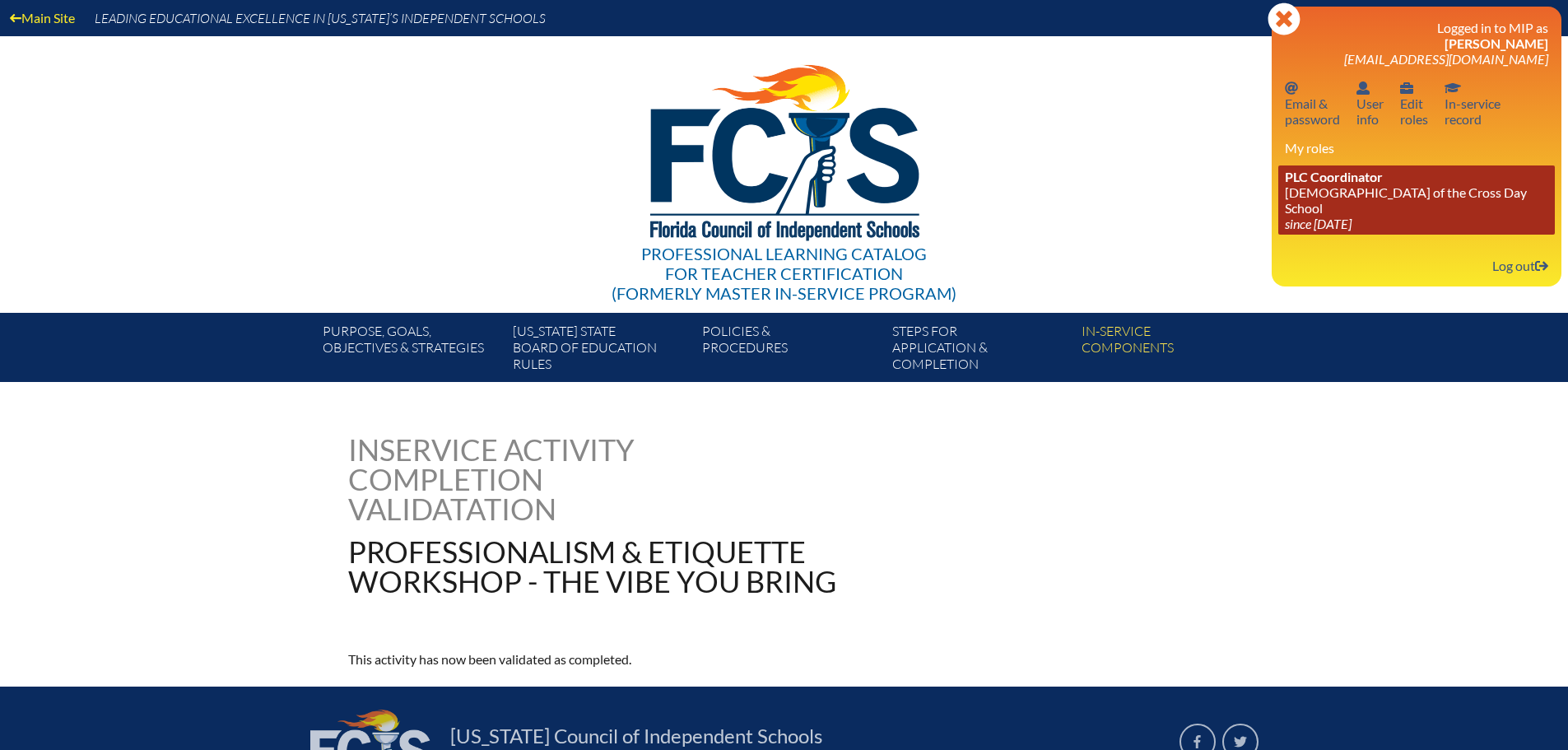
click at [1338, 186] on link "PLC Coordinator [DEMOGRAPHIC_DATA][GEOGRAPHIC_DATA] since [DATE]" at bounding box center [1416, 200] width 276 height 69
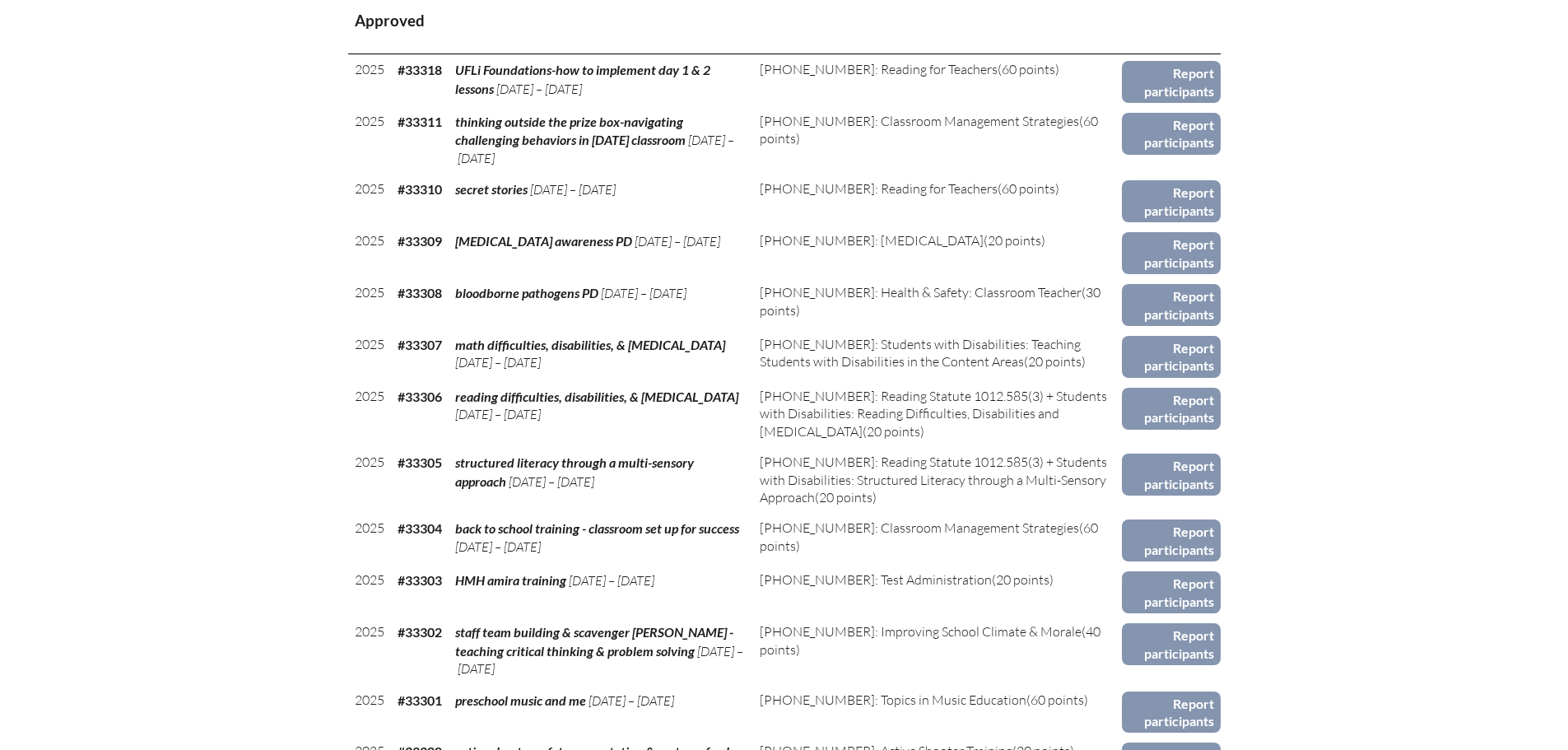
scroll to position [1071, 0]
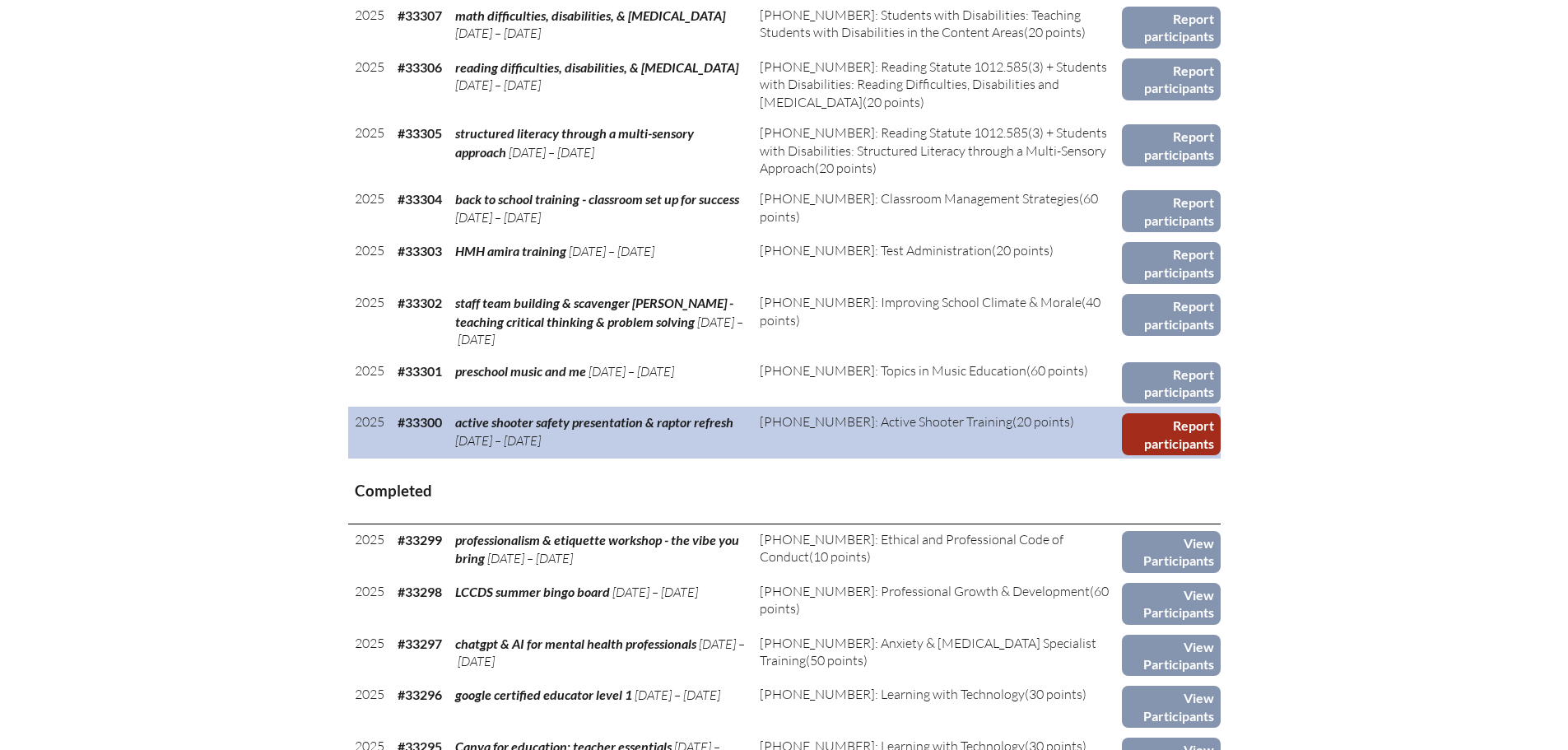
click at [1180, 414] on link "Report participants" at bounding box center [1170, 434] width 98 height 42
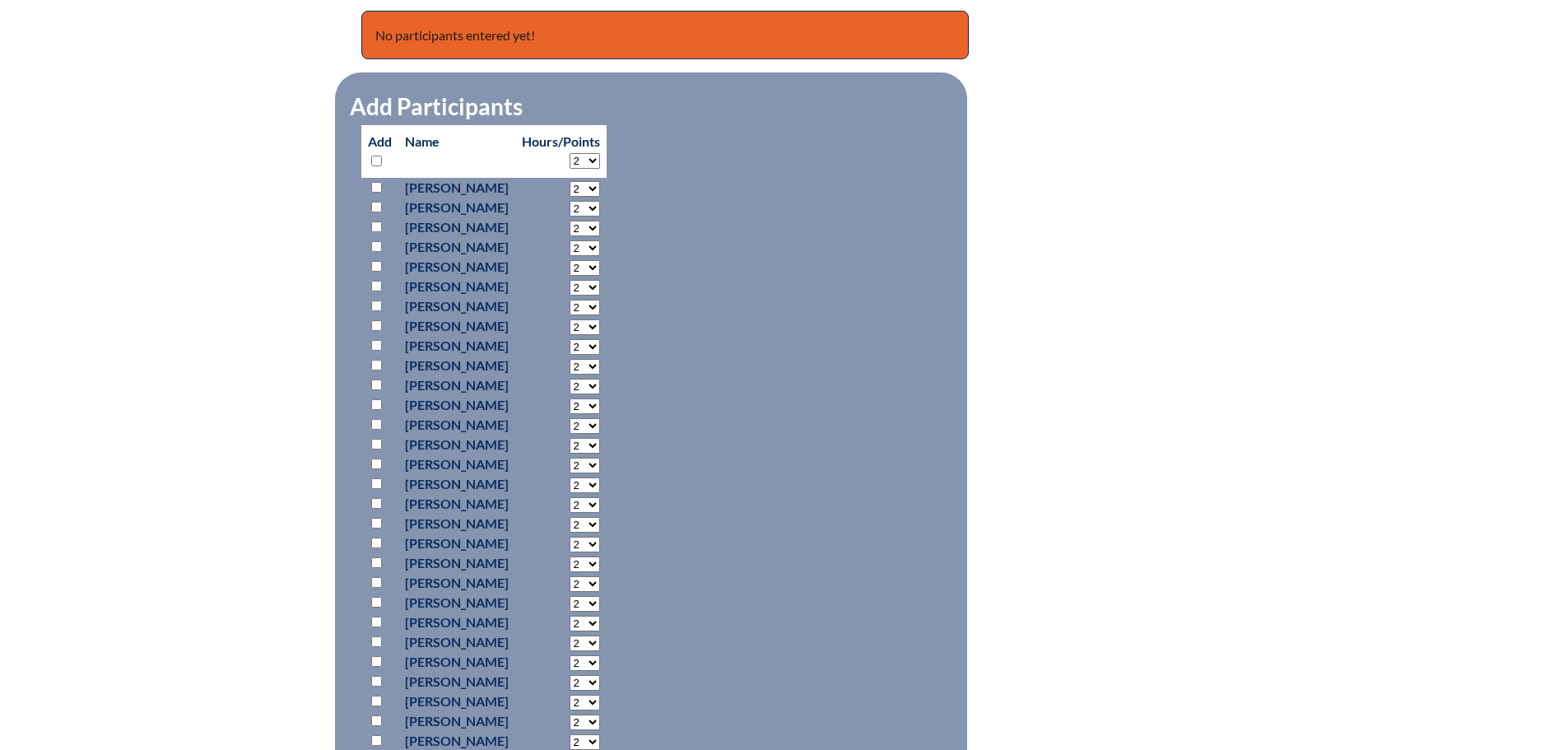
scroll to position [741, 0]
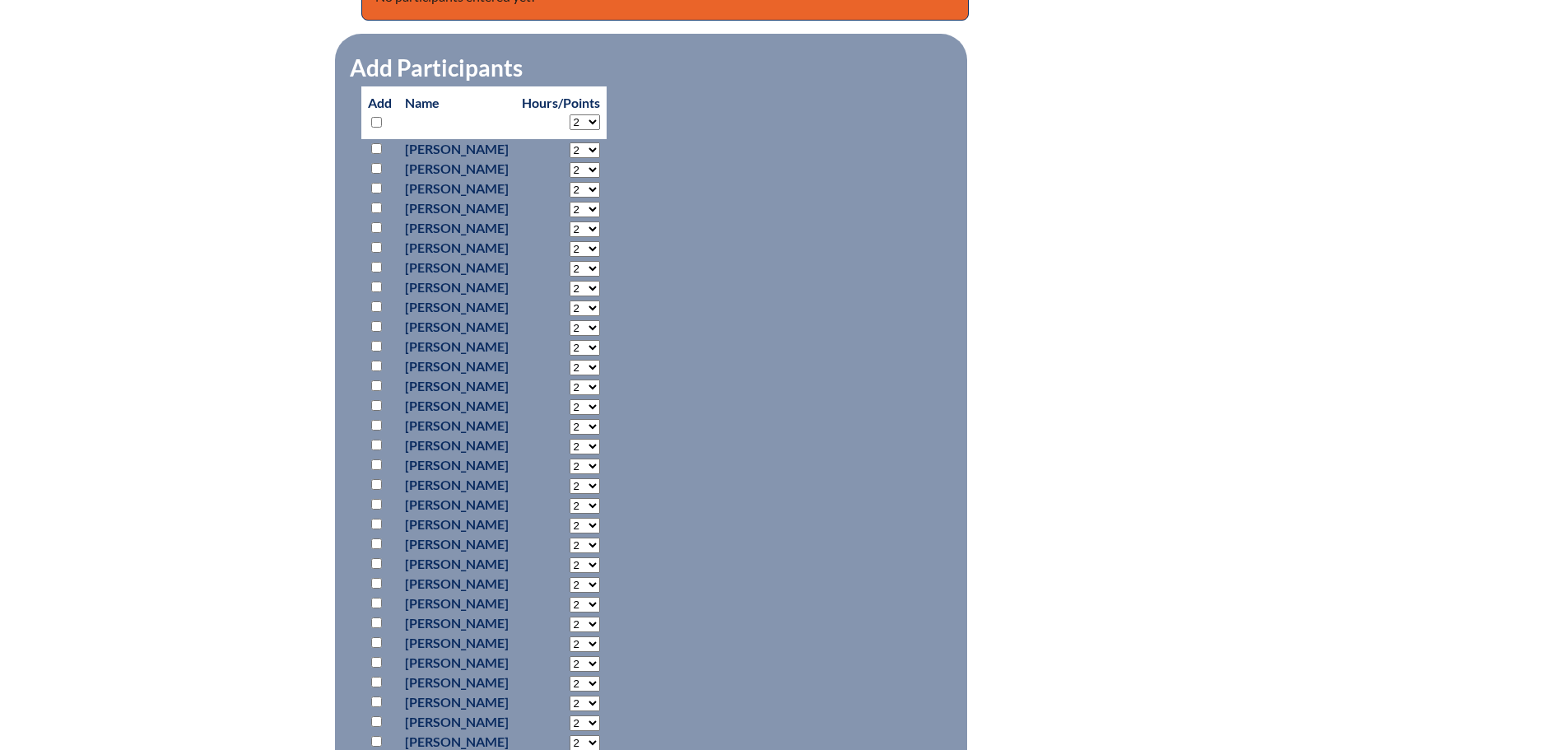
click at [381, 150] on input "checkbox" at bounding box center [376, 148] width 11 height 11
checkbox input "true"
click at [376, 171] on input "checkbox" at bounding box center [376, 168] width 11 height 11
checkbox input "true"
click at [375, 192] on input "checkbox" at bounding box center [376, 188] width 11 height 11
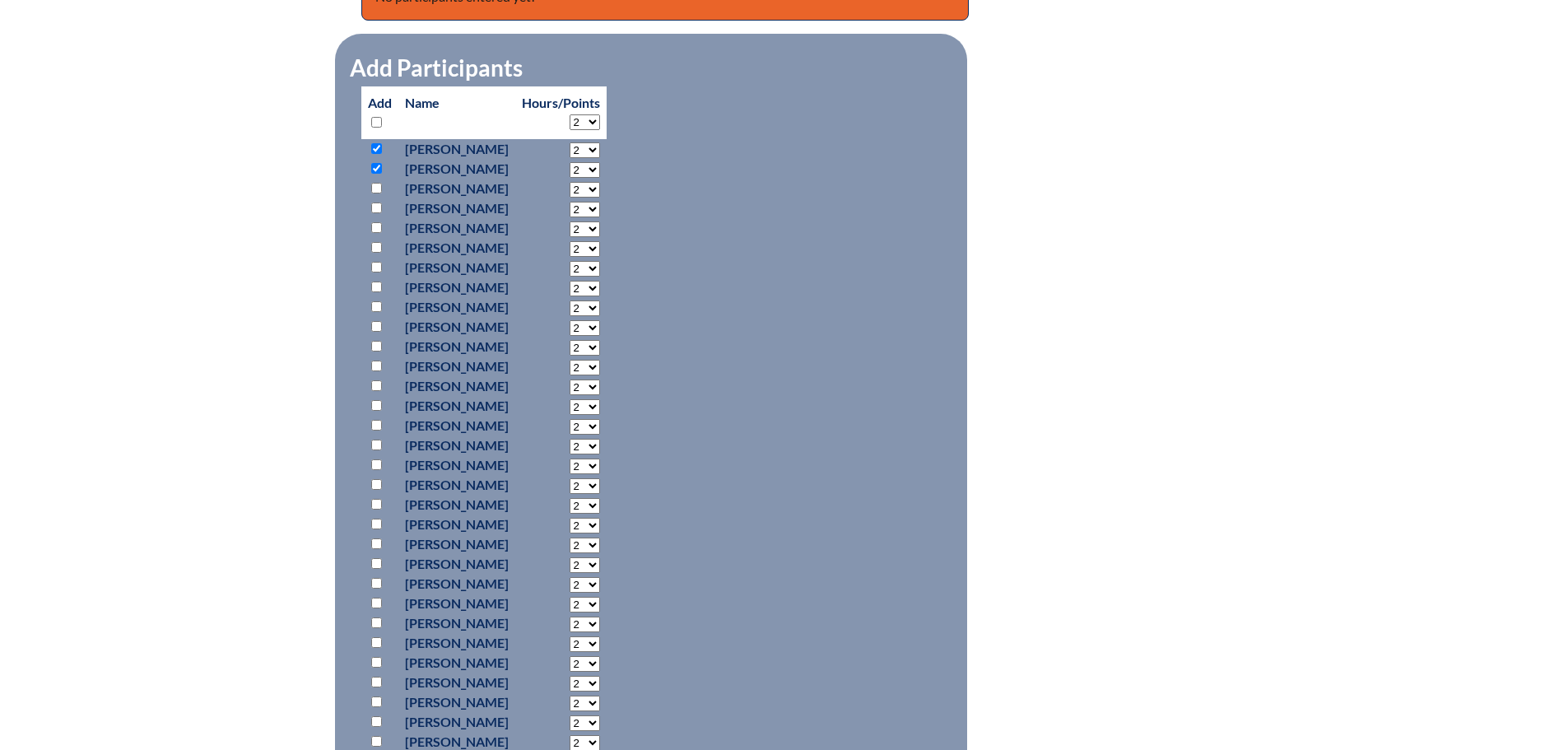
checkbox input "true"
click at [375, 211] on input "checkbox" at bounding box center [376, 207] width 11 height 11
checkbox input "true"
click at [377, 232] on input "checkbox" at bounding box center [376, 227] width 11 height 11
checkbox input "true"
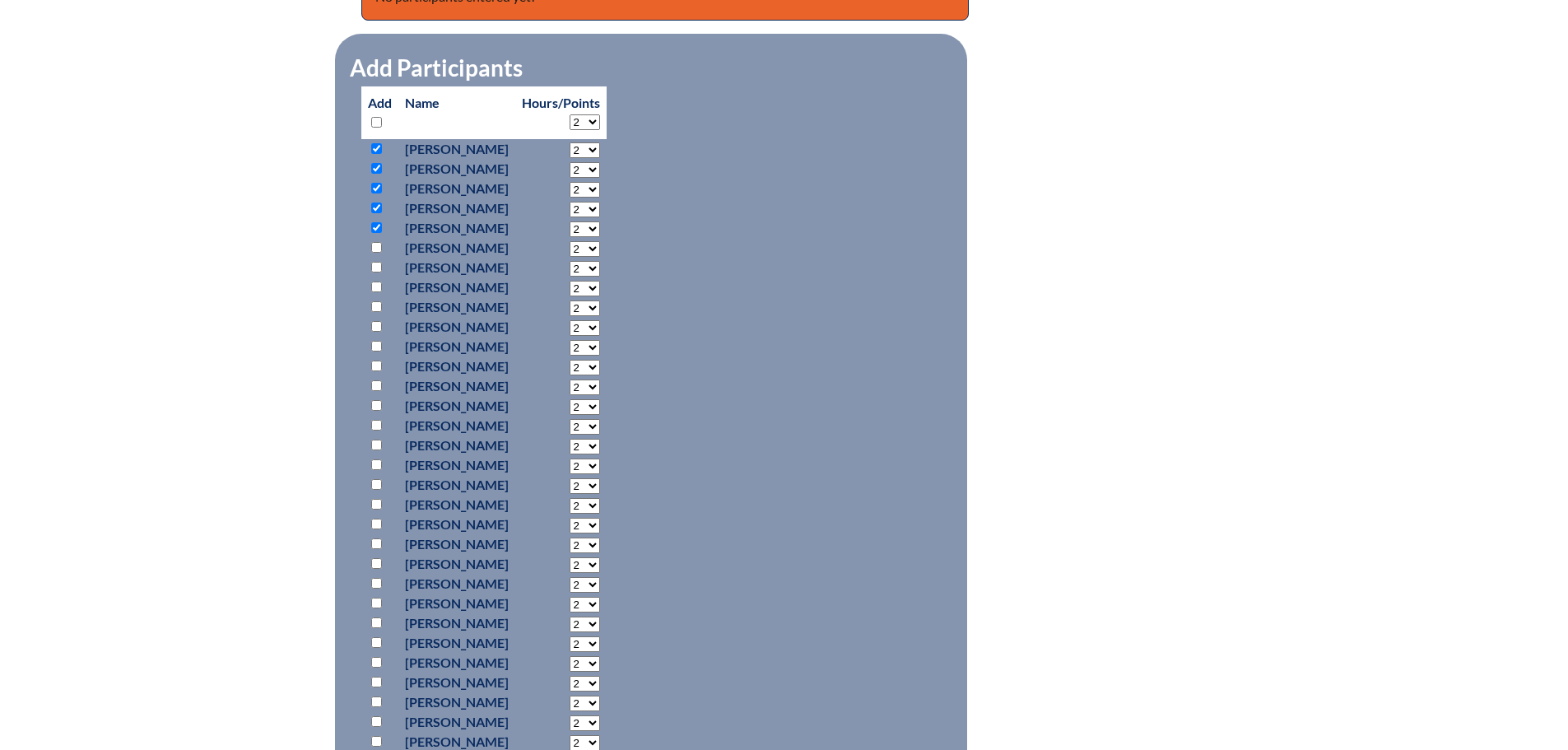
click at [377, 249] on input "checkbox" at bounding box center [376, 247] width 11 height 11
checkbox input "true"
click at [380, 276] on p at bounding box center [380, 267] width 24 height 19
click at [379, 272] on input "checkbox" at bounding box center [376, 266] width 11 height 11
checkbox input "true"
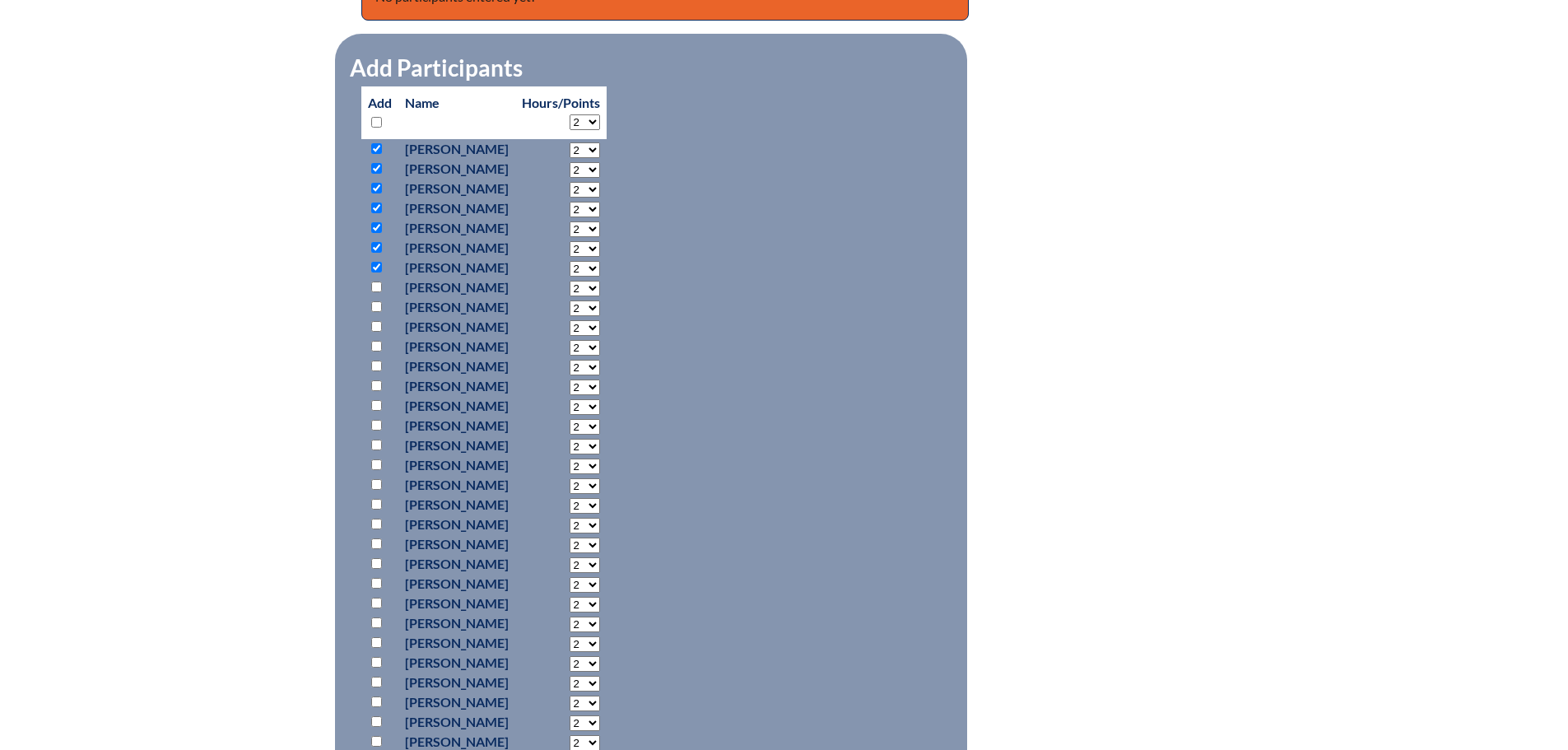
click at [378, 286] on input "checkbox" at bounding box center [376, 287] width 11 height 11
checkbox input "true"
click at [374, 304] on input "checkbox" at bounding box center [376, 306] width 11 height 11
checkbox input "true"
click at [374, 325] on input "checkbox" at bounding box center [376, 326] width 11 height 11
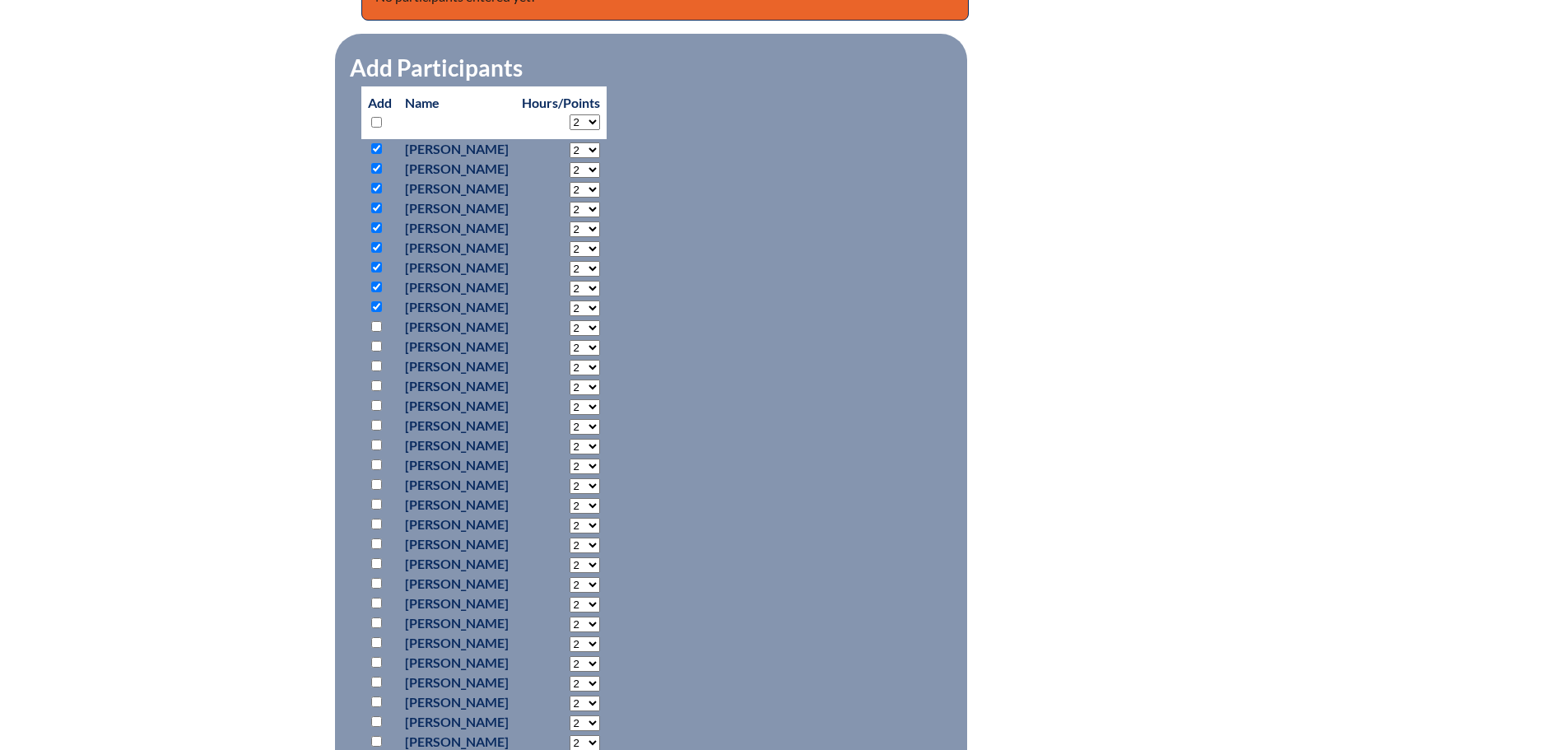
checkbox input "true"
click at [376, 352] on input "checkbox" at bounding box center [376, 346] width 11 height 11
checkbox input "true"
click at [380, 374] on p at bounding box center [380, 366] width 24 height 19
click at [376, 369] on input "checkbox" at bounding box center [376, 365] width 11 height 11
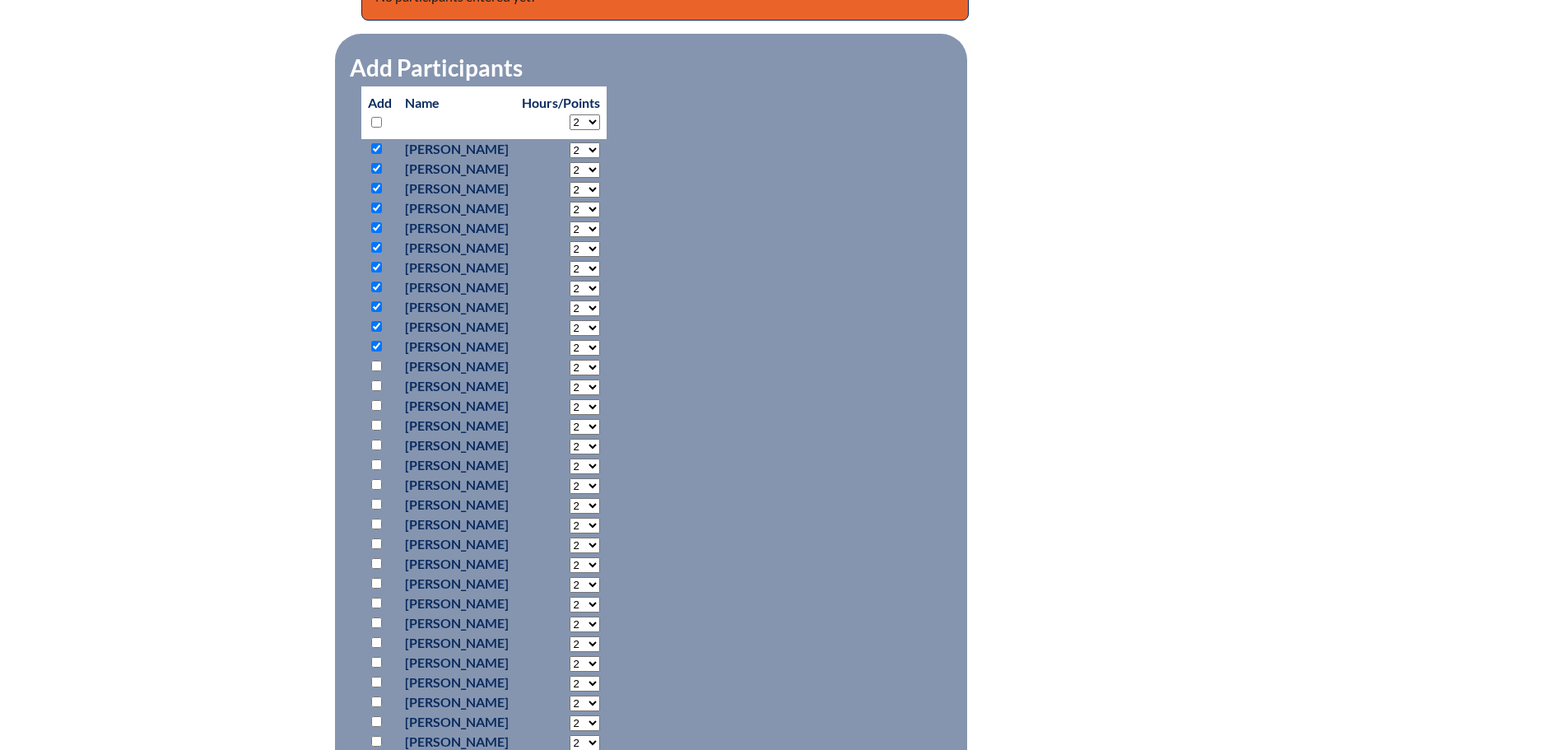
checkbox input "true"
click at [381, 393] on p at bounding box center [380, 386] width 24 height 19
click at [379, 408] on input "checkbox" at bounding box center [376, 405] width 11 height 11
checkbox input "true"
click at [377, 389] on input "checkbox" at bounding box center [376, 386] width 11 height 11
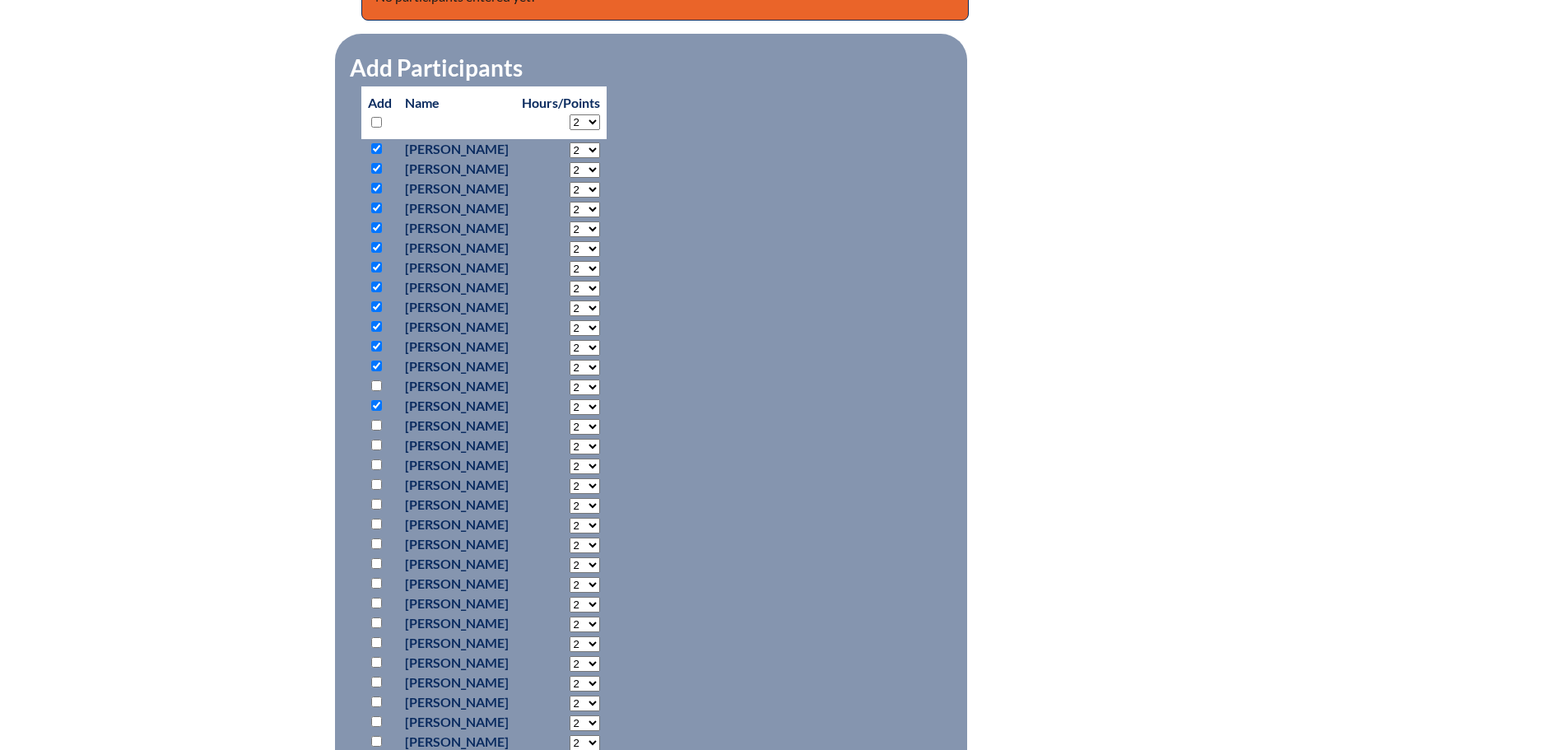
checkbox input "true"
click at [377, 427] on input "checkbox" at bounding box center [376, 424] width 11 height 11
checkbox input "true"
click at [377, 448] on input "checkbox" at bounding box center [376, 445] width 11 height 11
checkbox input "true"
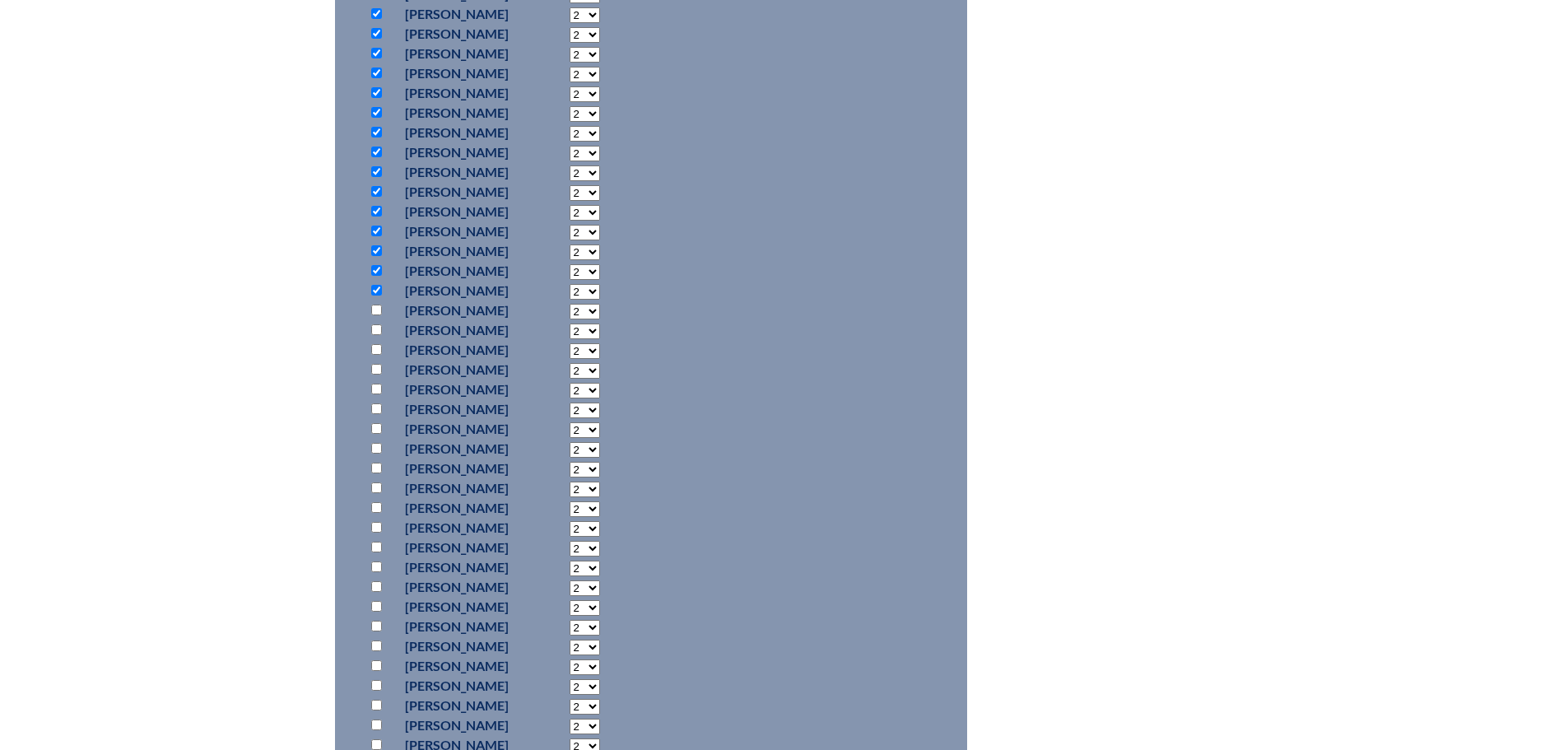
scroll to position [1153, 0]
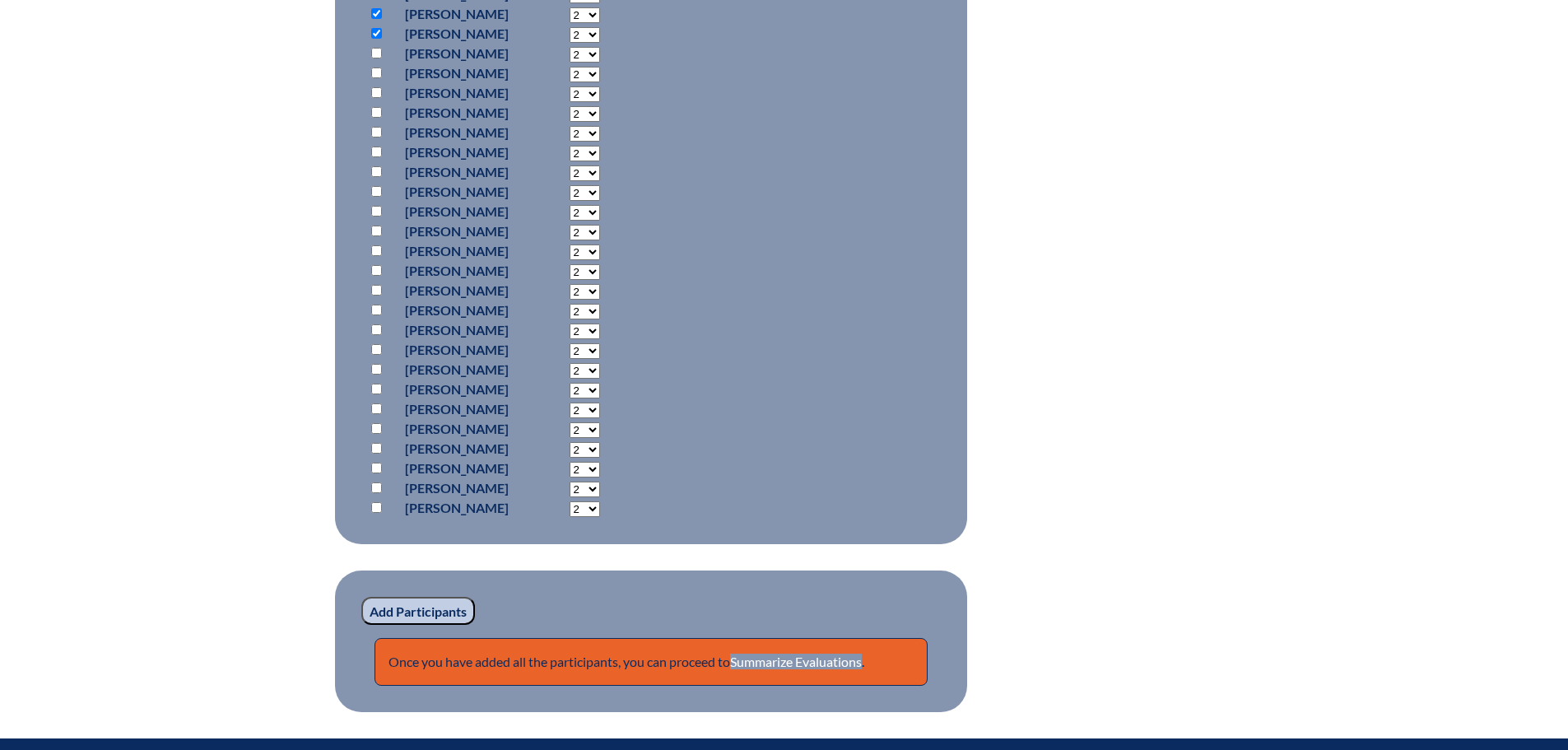
click at [391, 616] on input "Add Participants" at bounding box center [417, 610] width 113 height 28
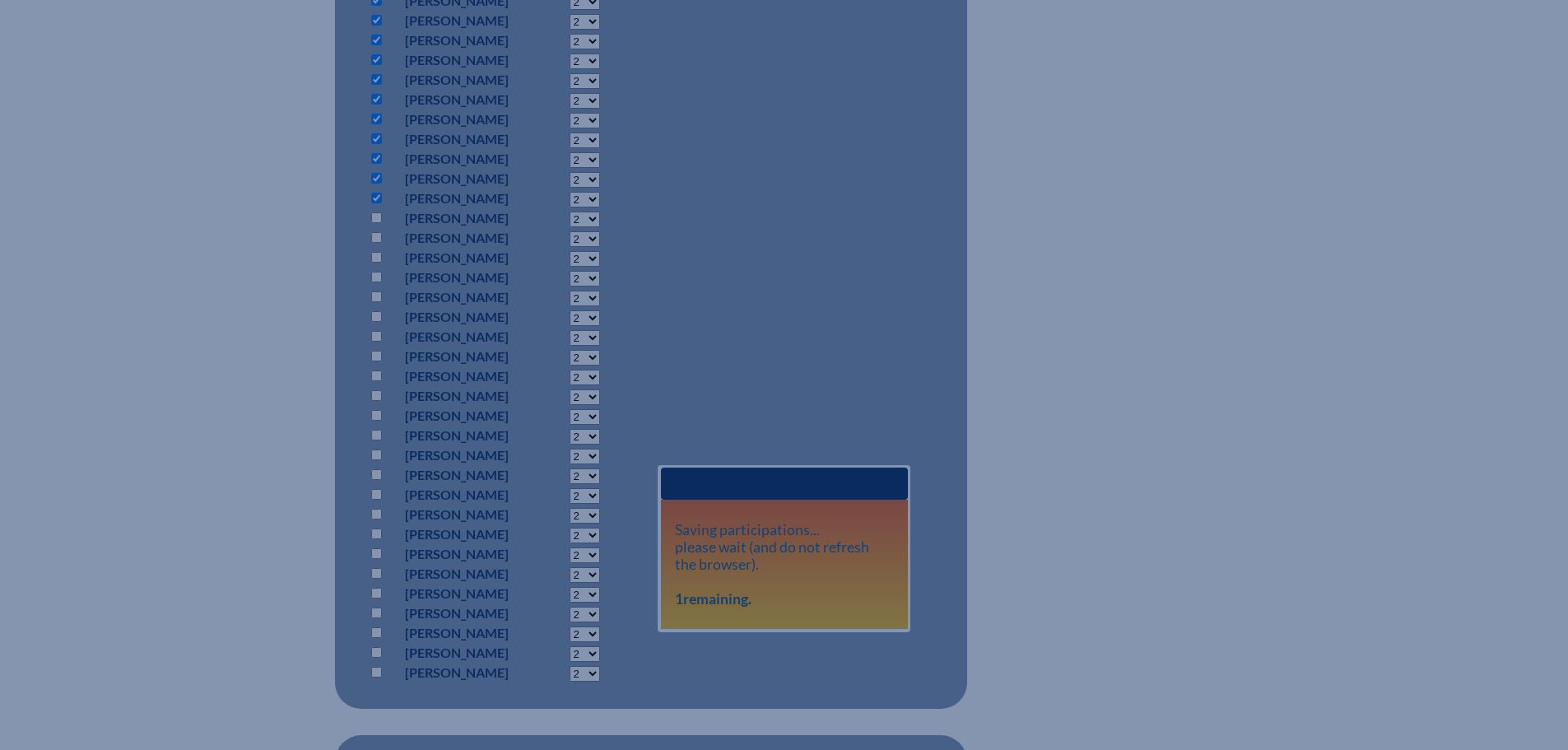
scroll to position [1383, 0]
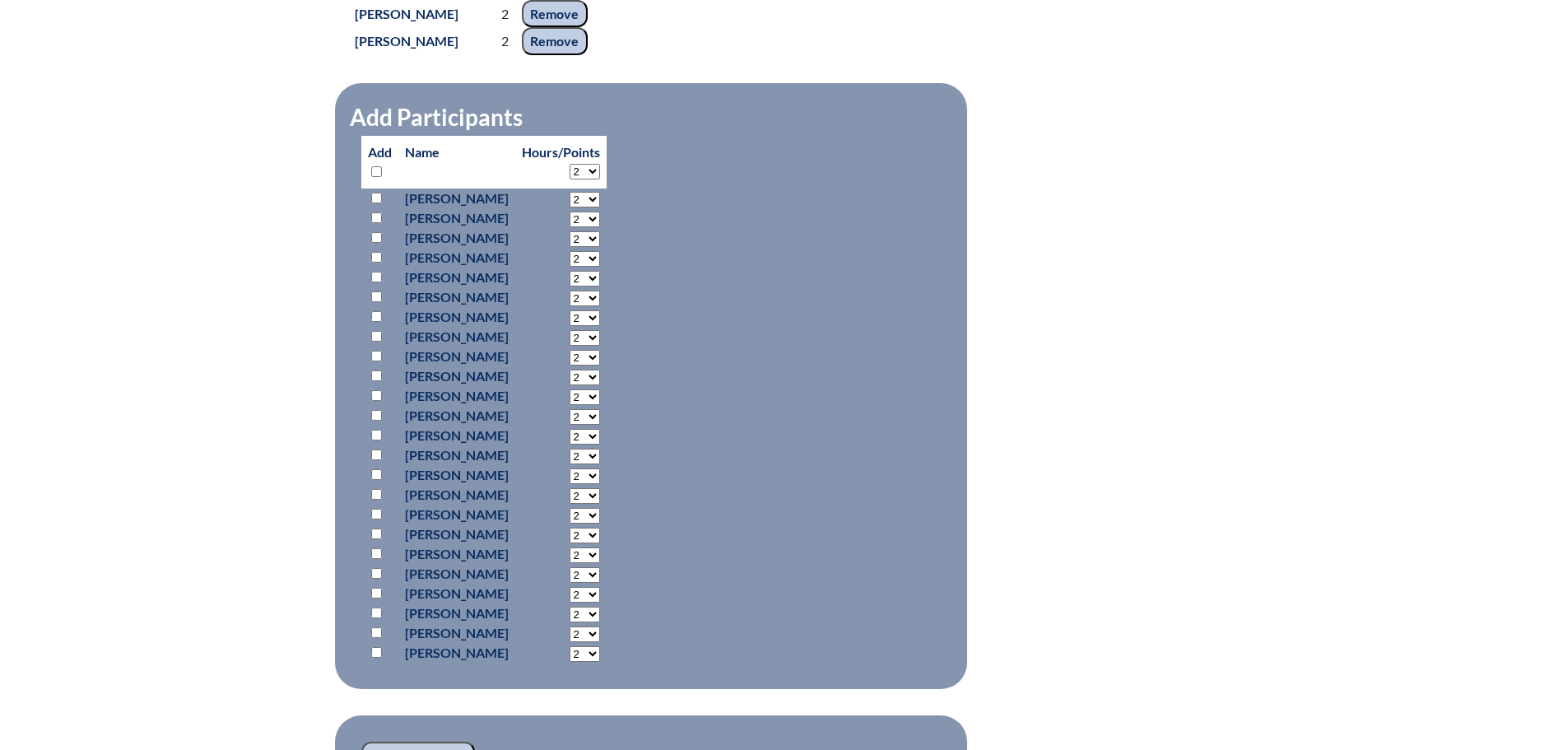
scroll to position [1136, 0]
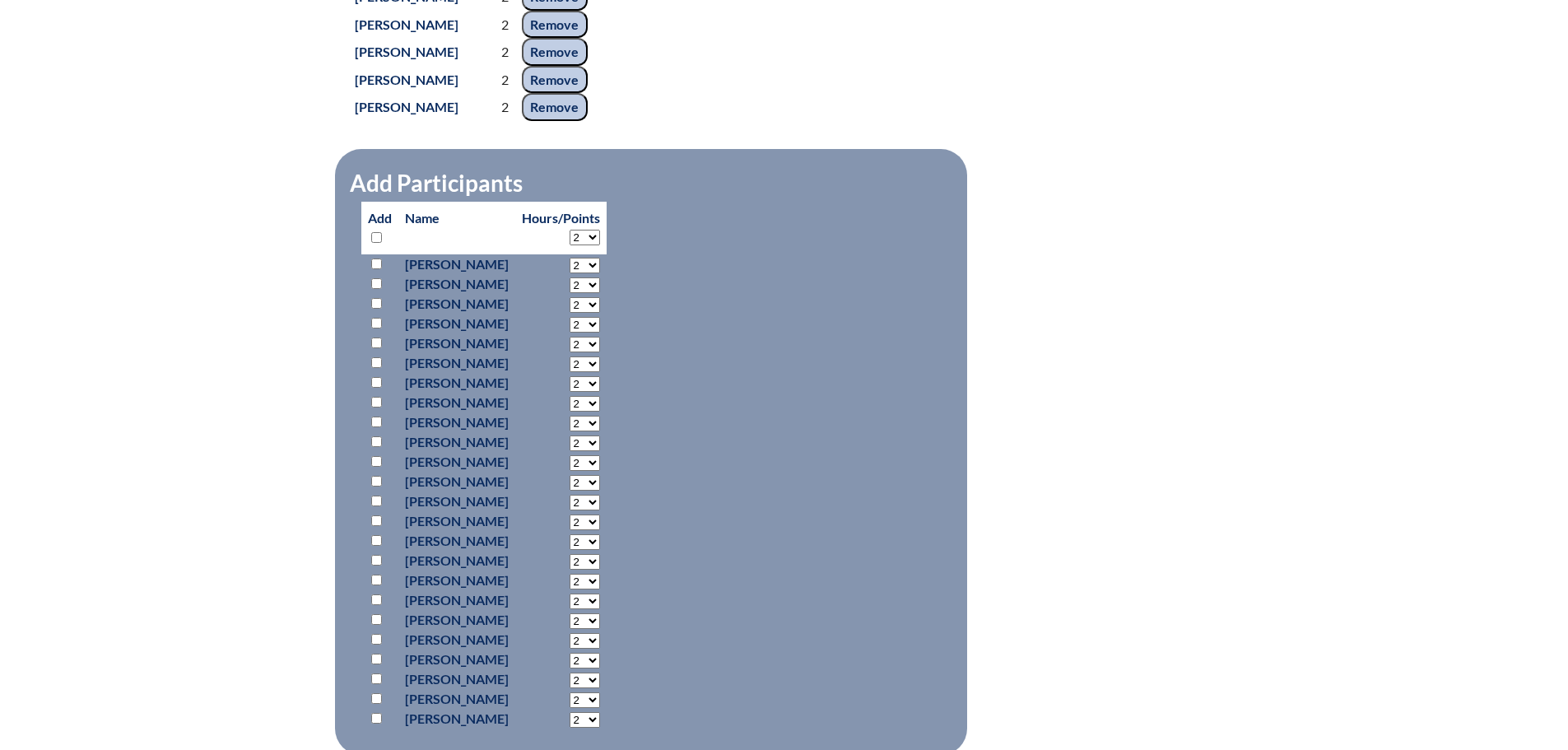
click at [374, 243] on input "checkbox" at bounding box center [376, 237] width 11 height 11
checkbox input "true"
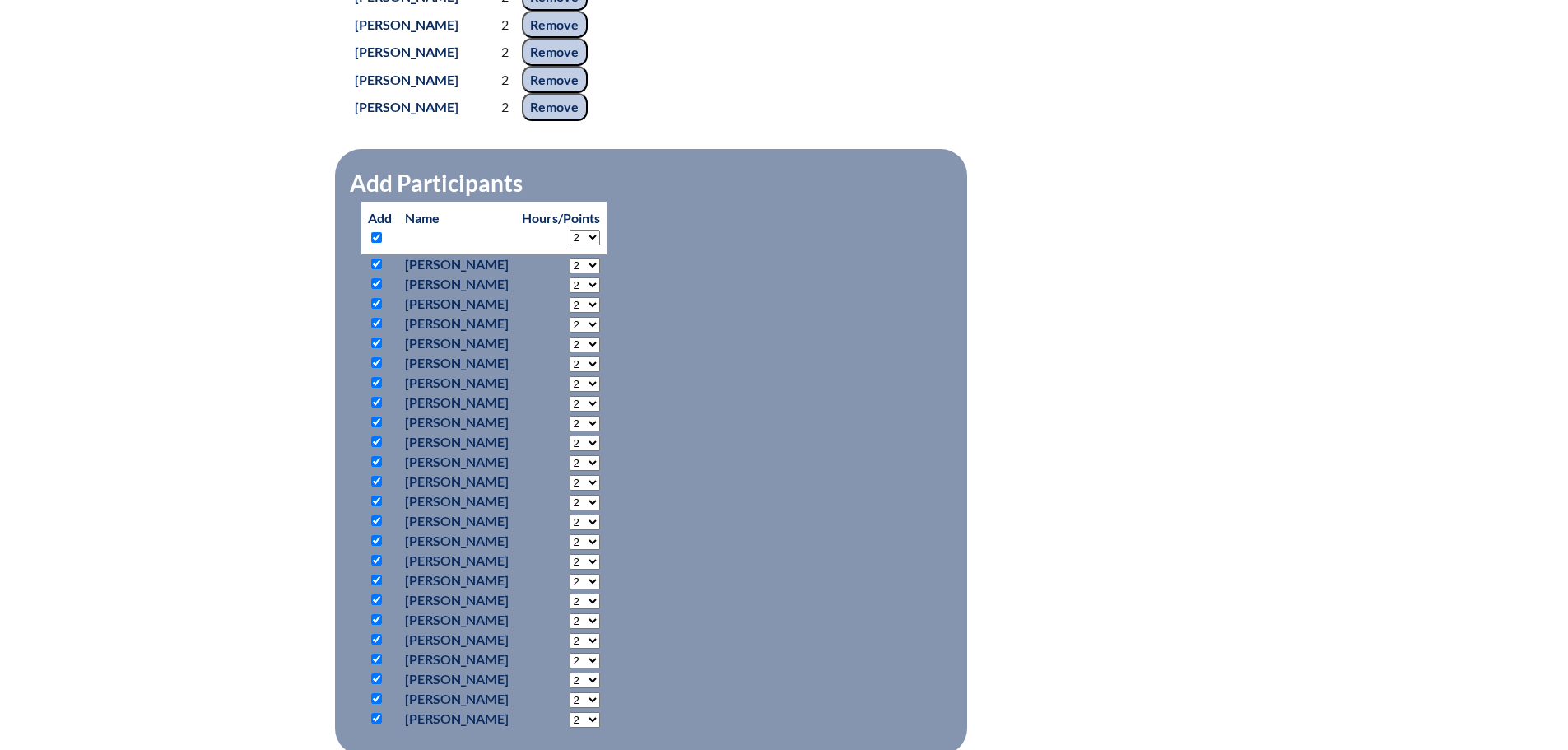
checkbox input "true"
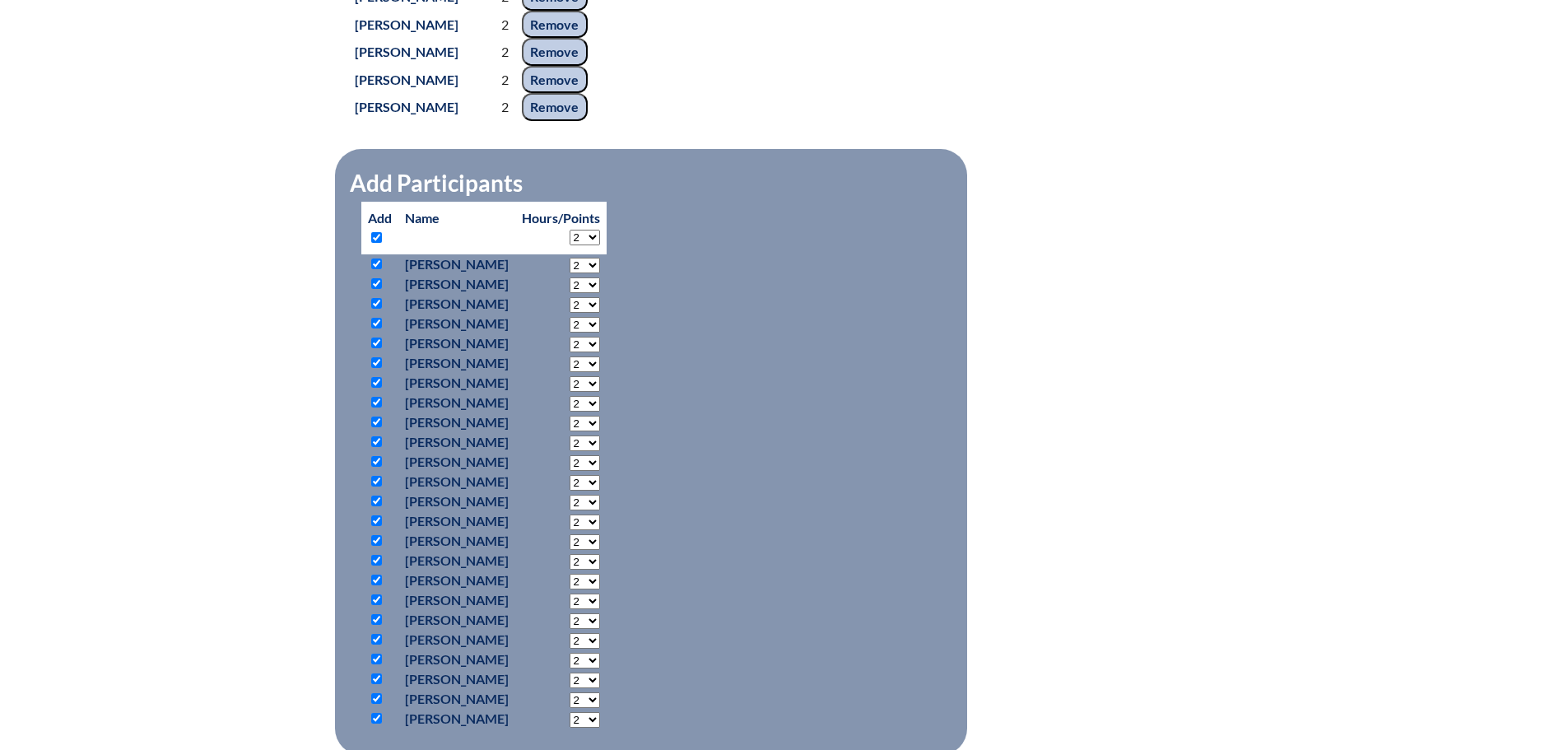
checkbox input "true"
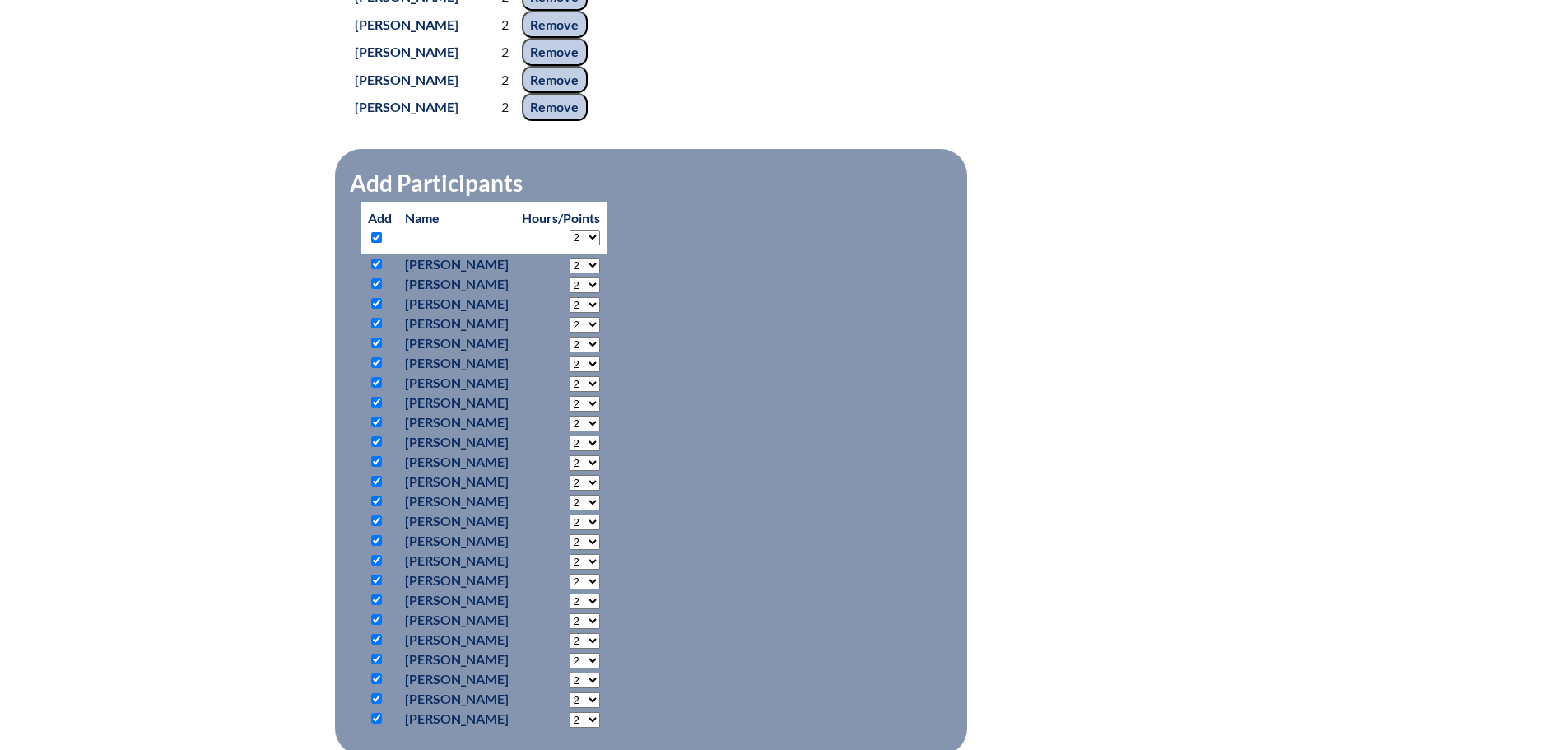
checkbox input "true"
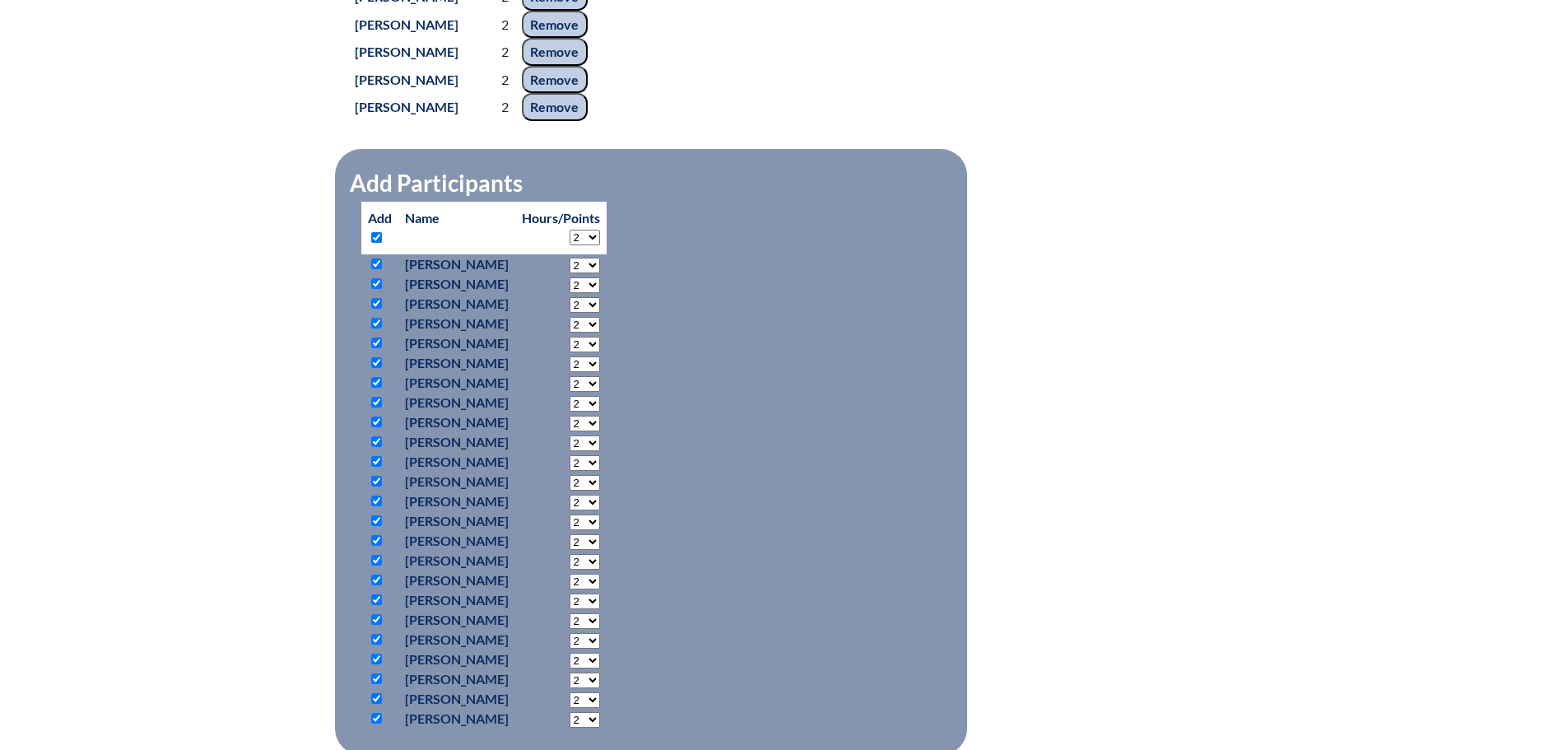
checkbox input "true"
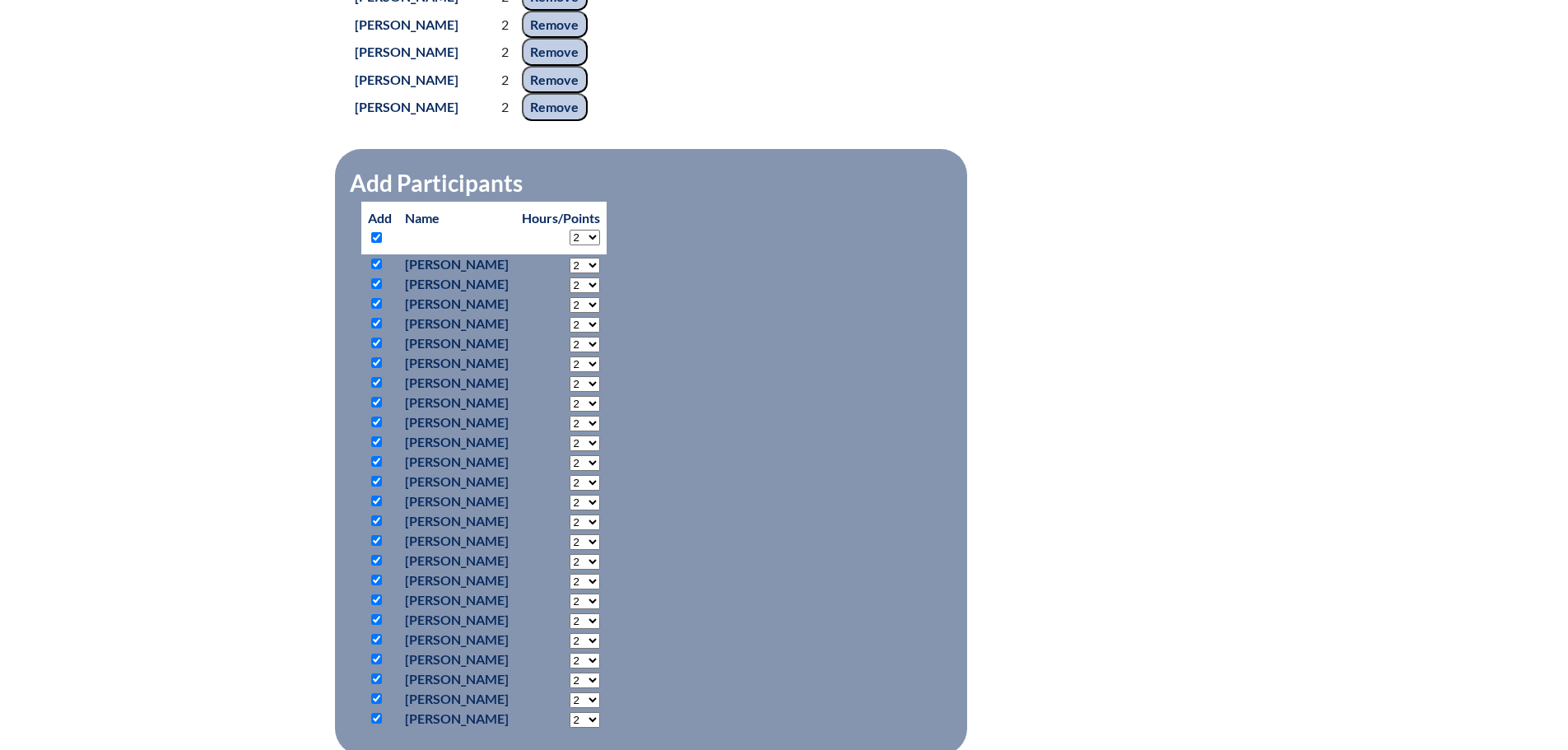
checkbox input "true"
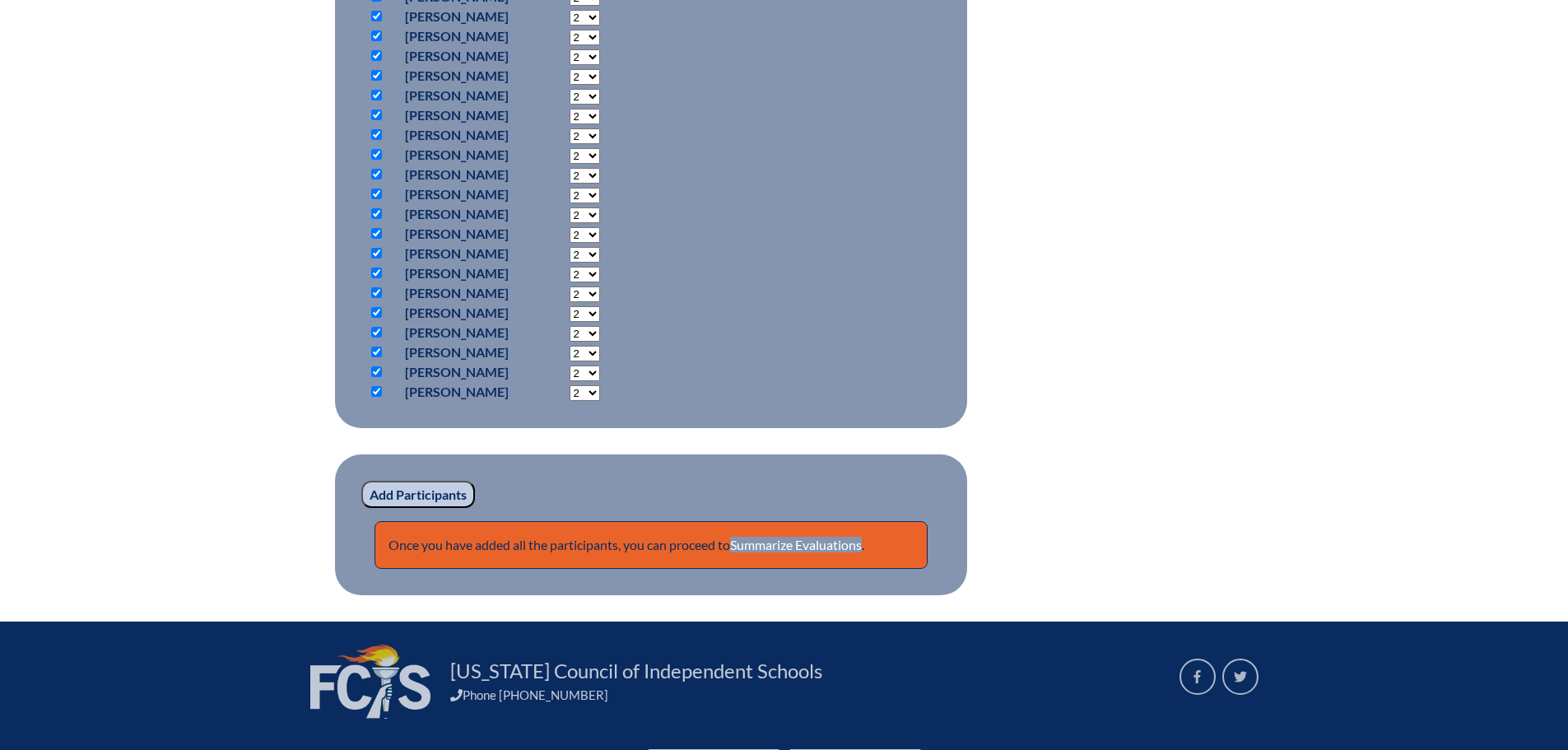
scroll to position [1465, 0]
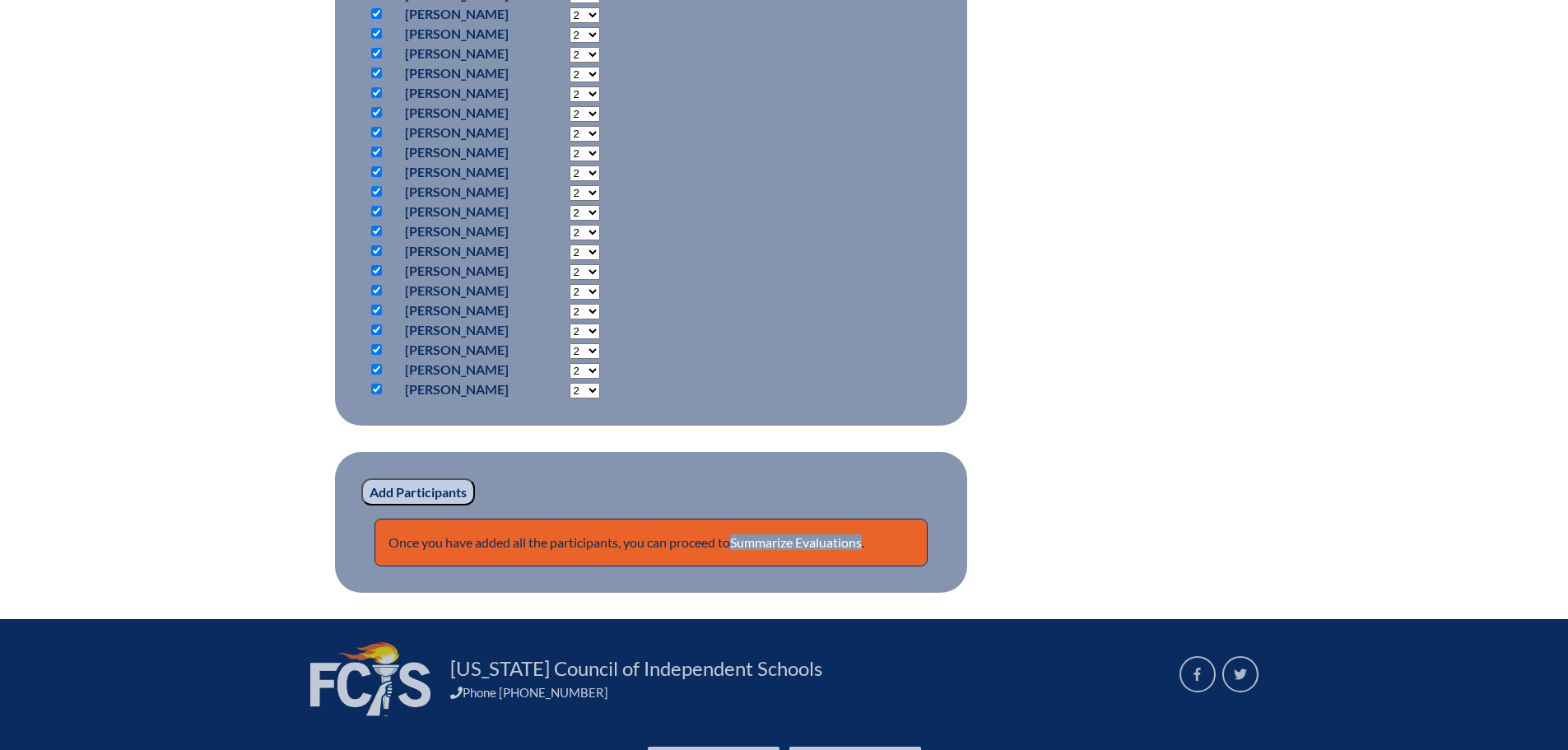
click at [415, 507] on input "Add Participants" at bounding box center [417, 492] width 113 height 28
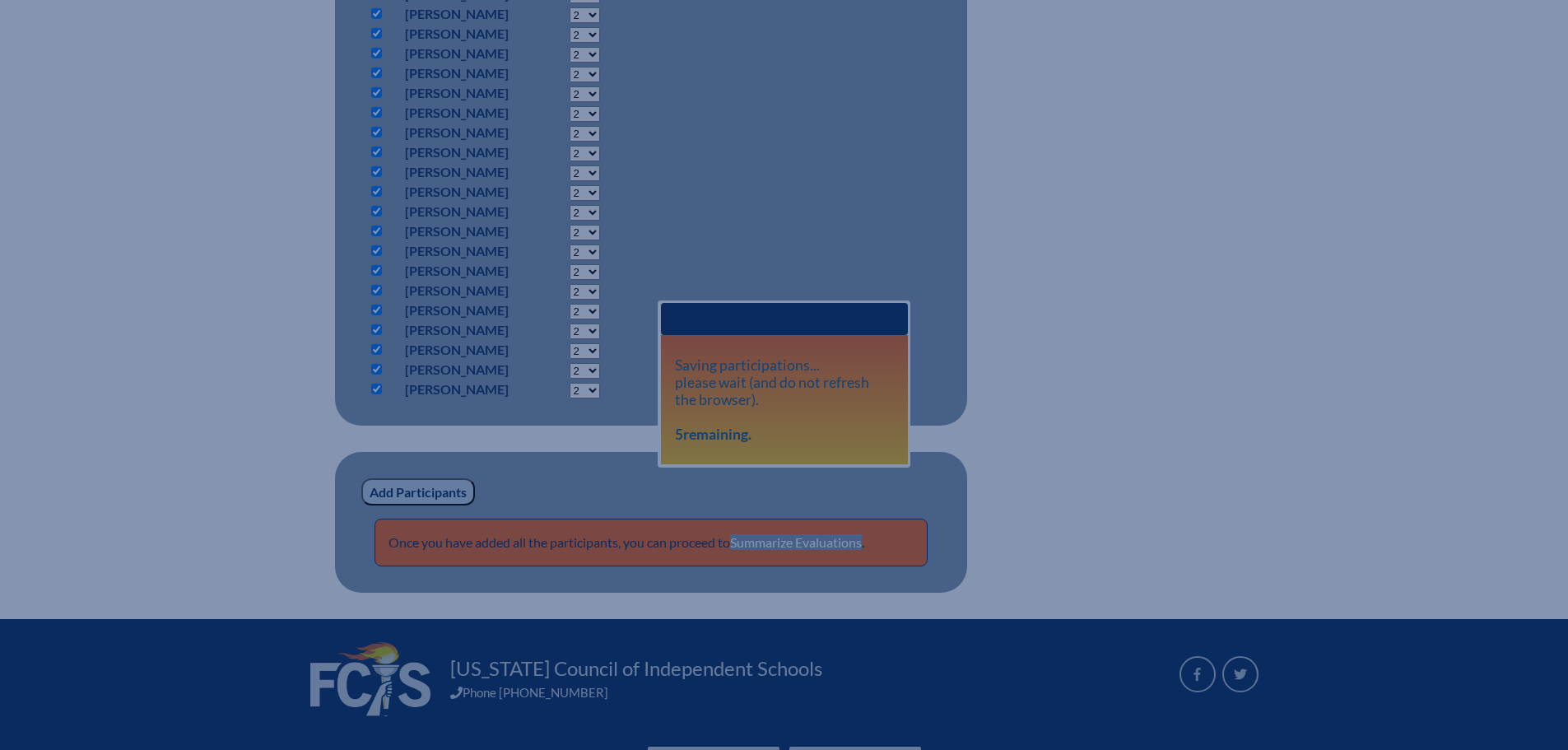
scroll to position [1053, 0]
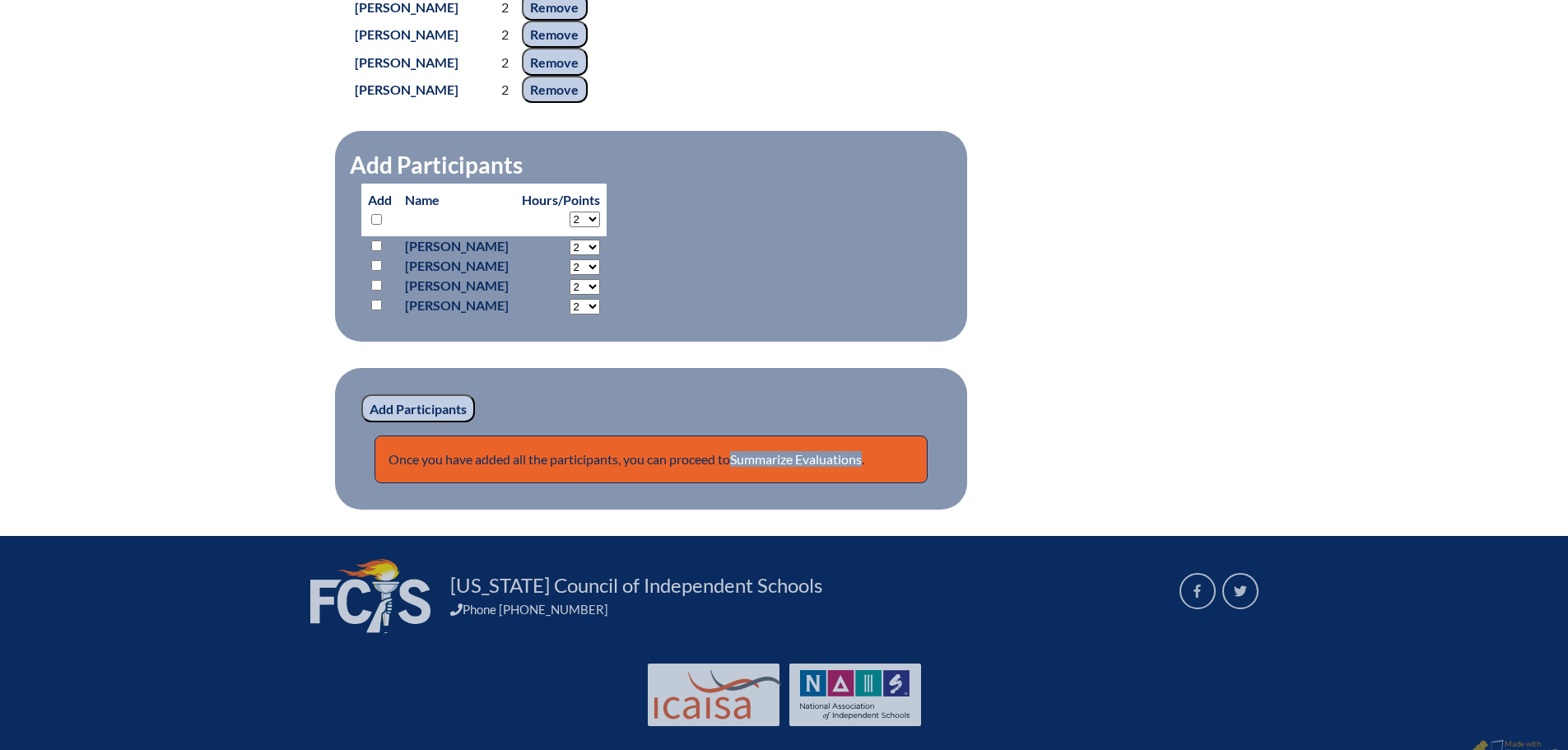
scroll to position [1708, 0]
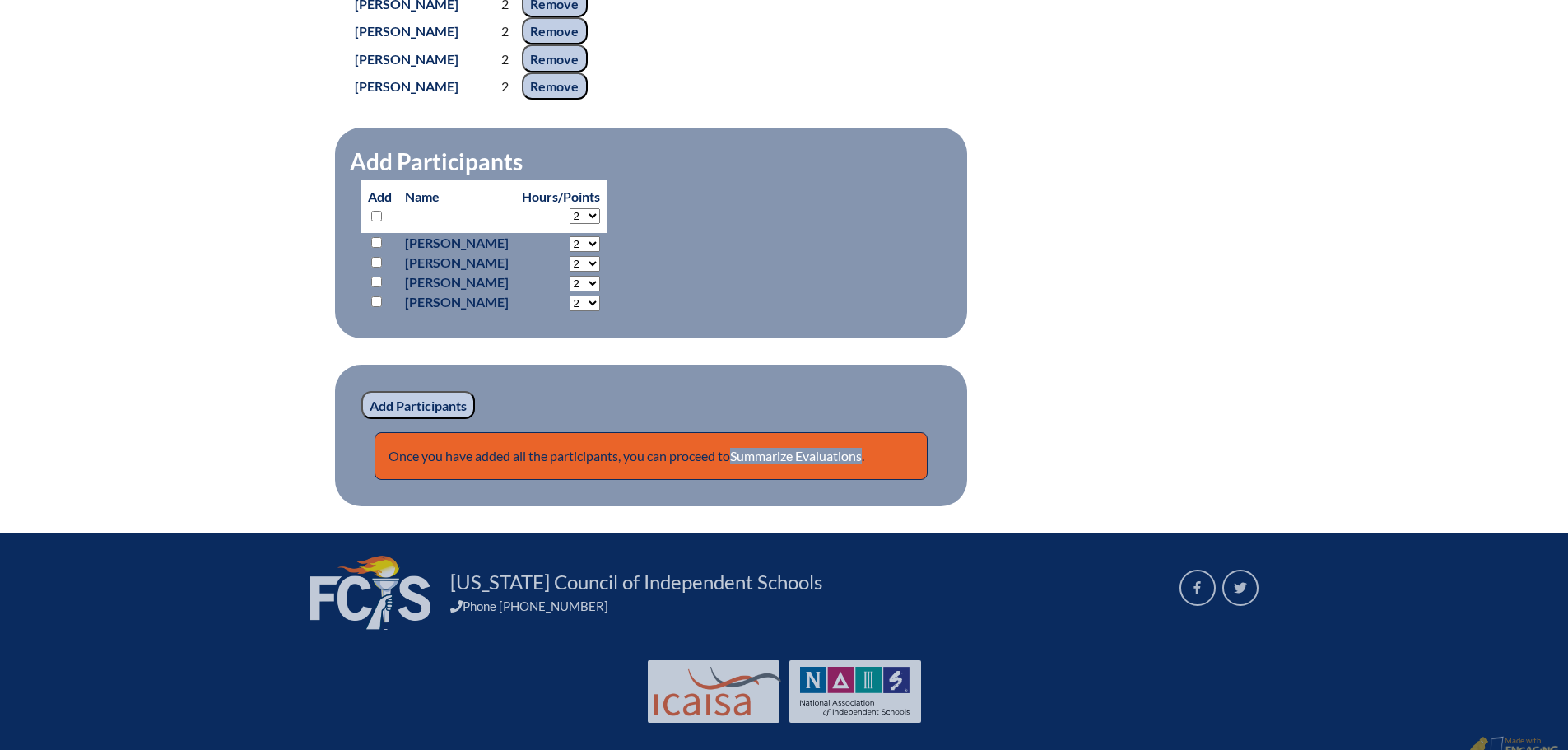
click at [373, 222] on input "checkbox" at bounding box center [376, 216] width 11 height 11
checkbox input "true"
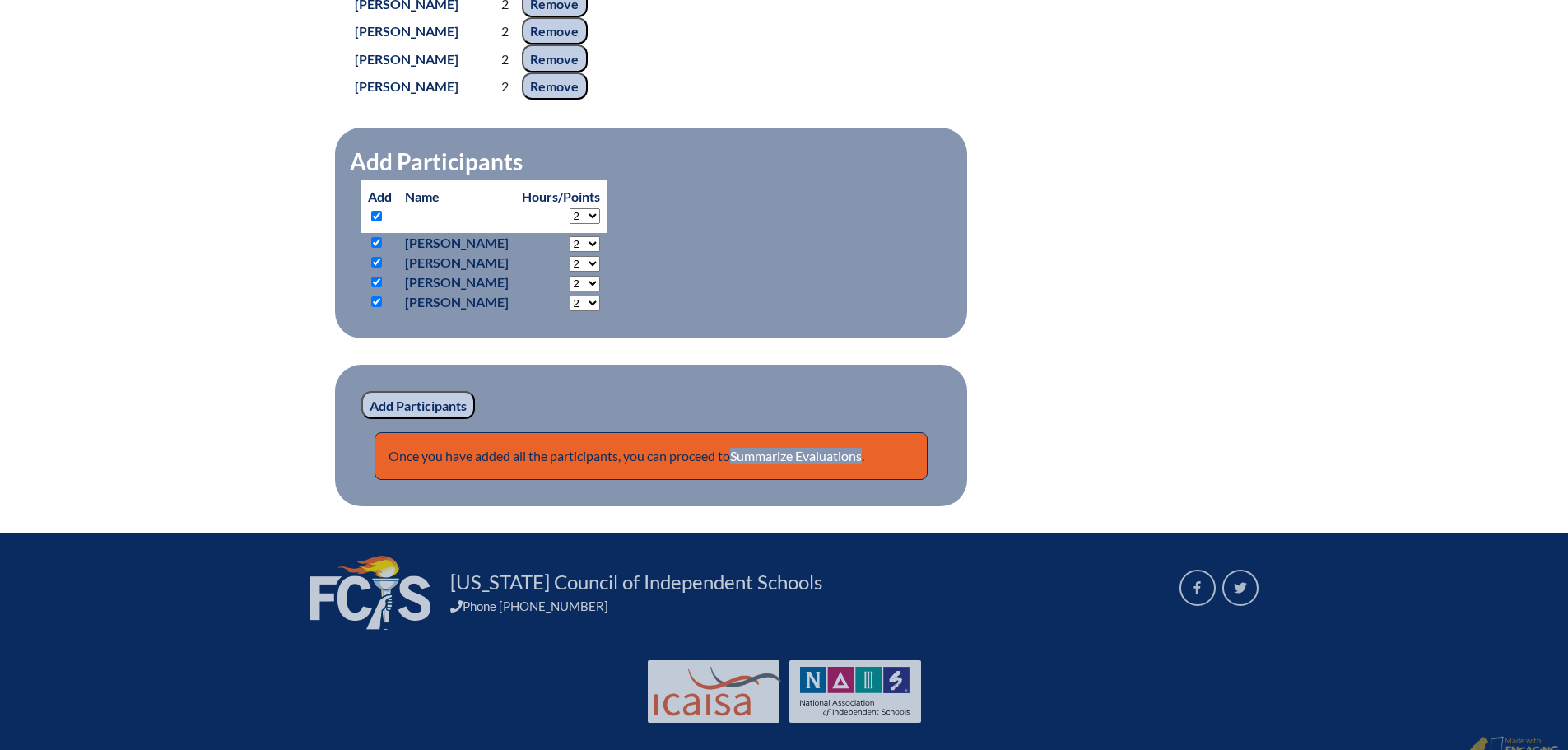
checkbox input "true"
click at [408, 419] on input "Add Participants" at bounding box center [417, 405] width 113 height 28
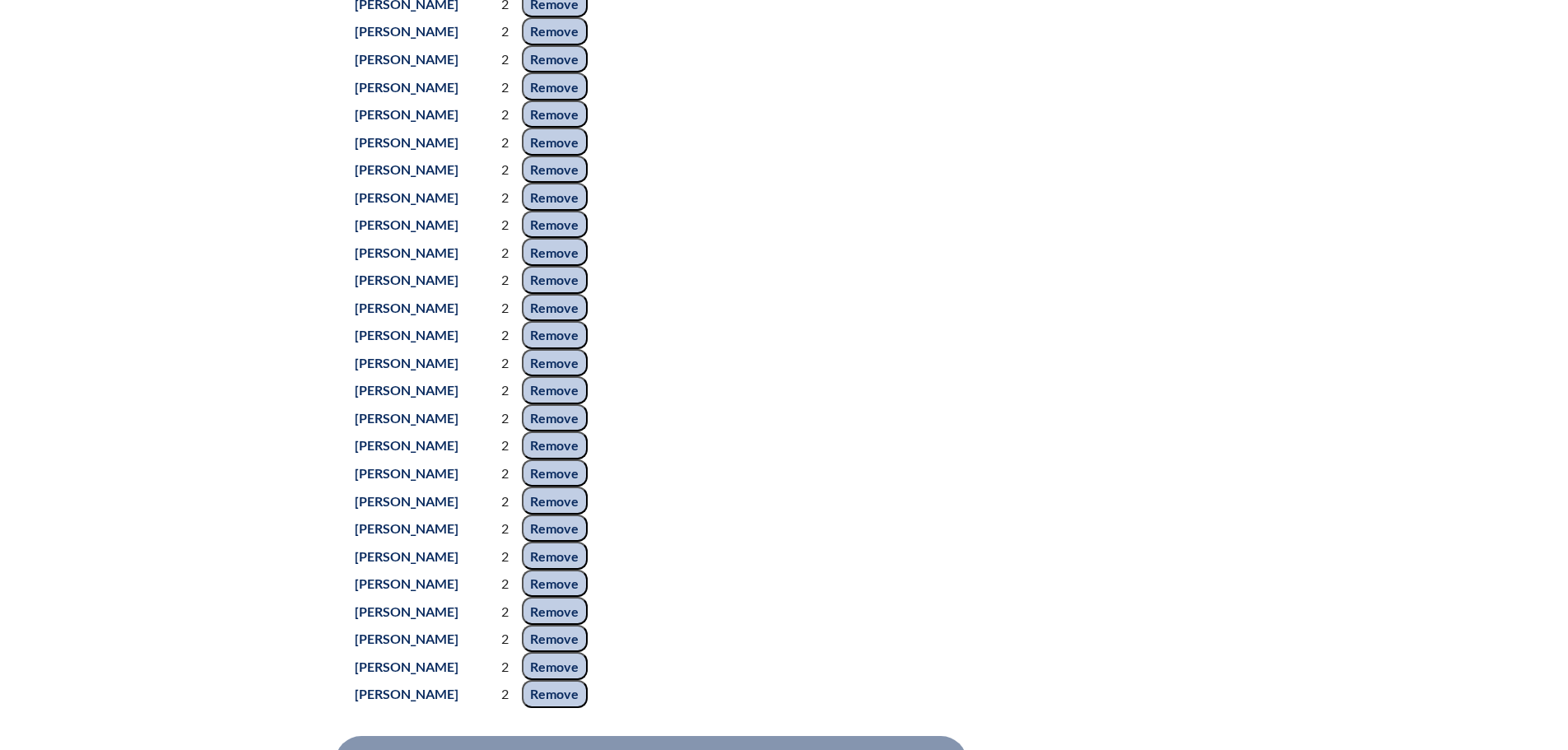
scroll to position [1623, 0]
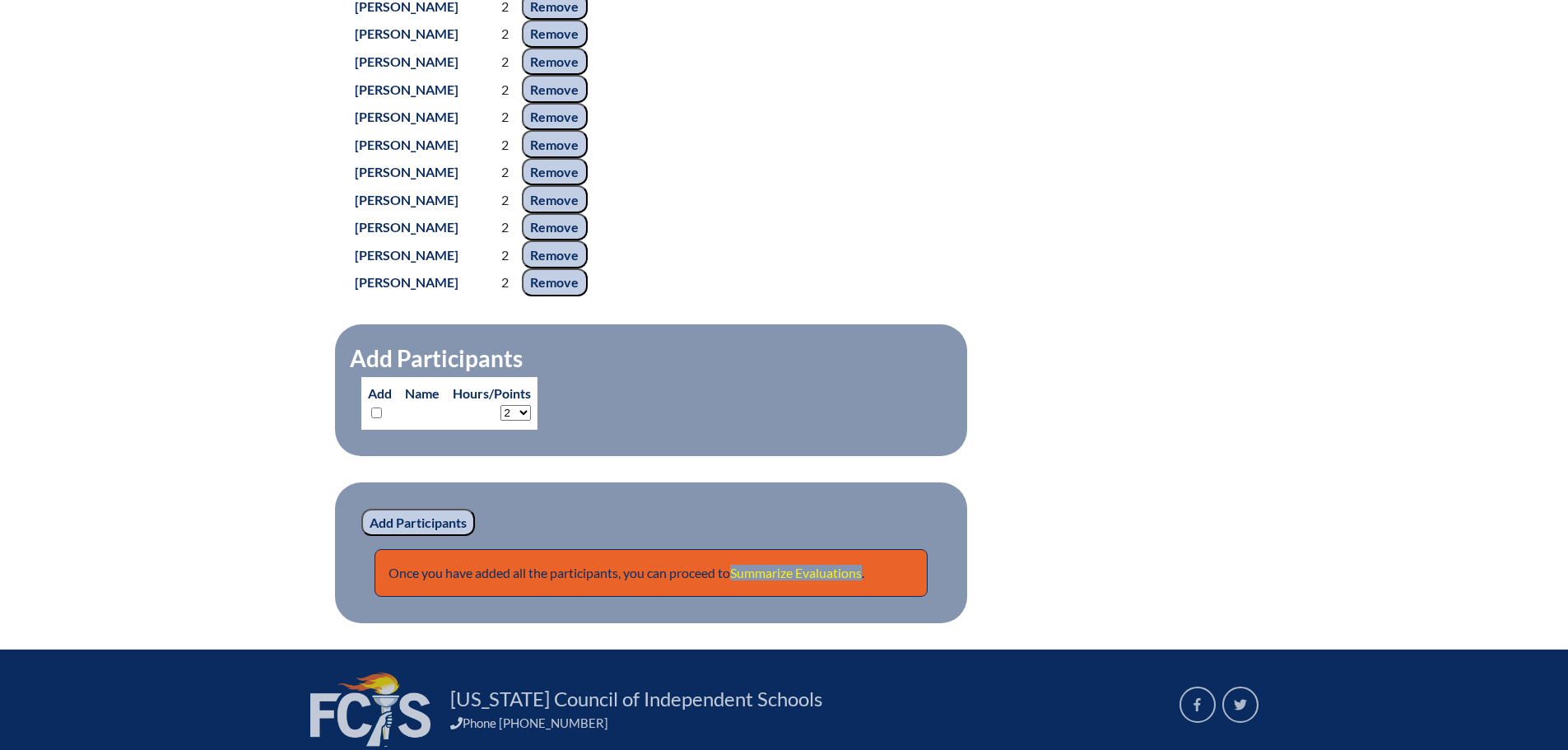
click at [780, 580] on link "Summarize Evaluations" at bounding box center [796, 573] width 132 height 16
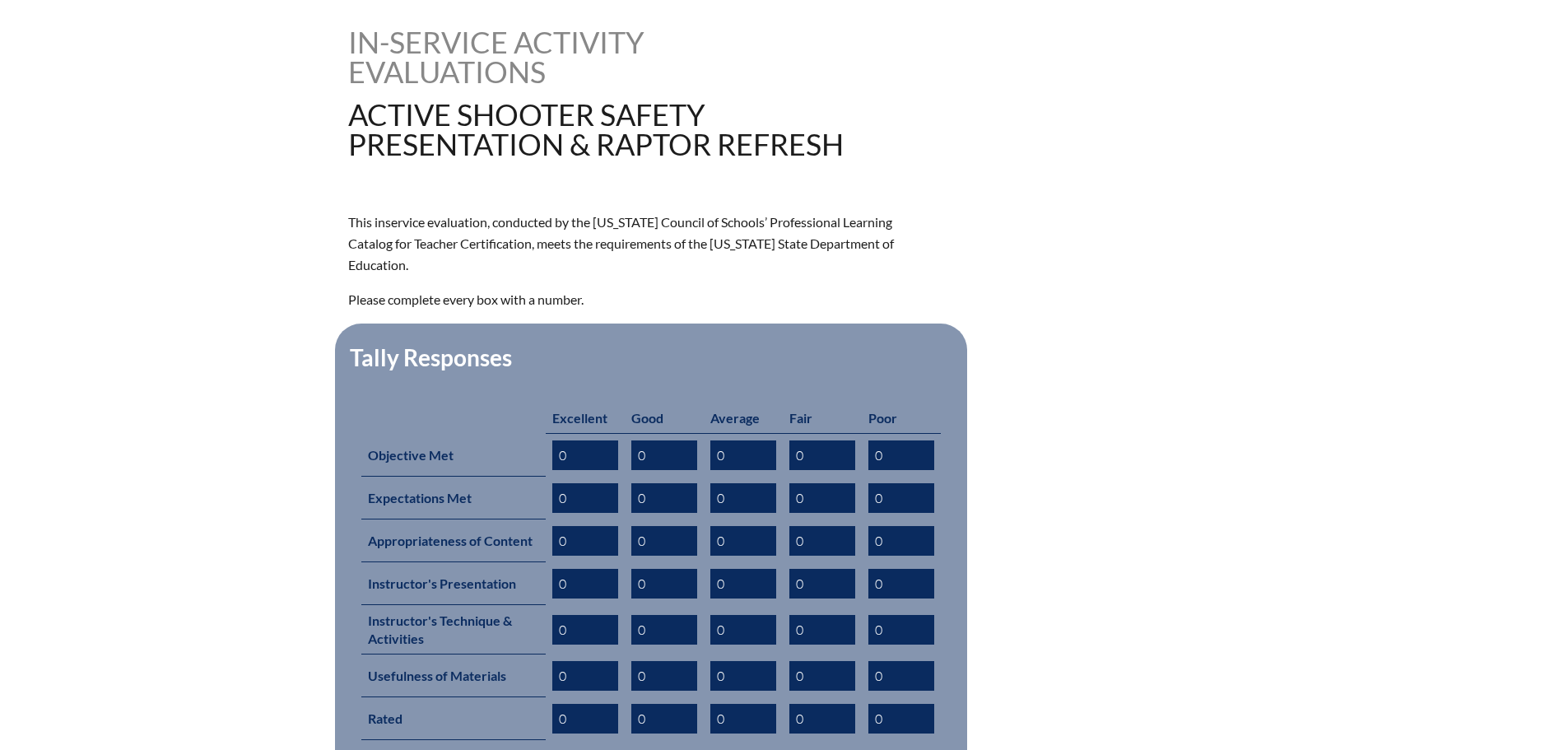
scroll to position [494, 0]
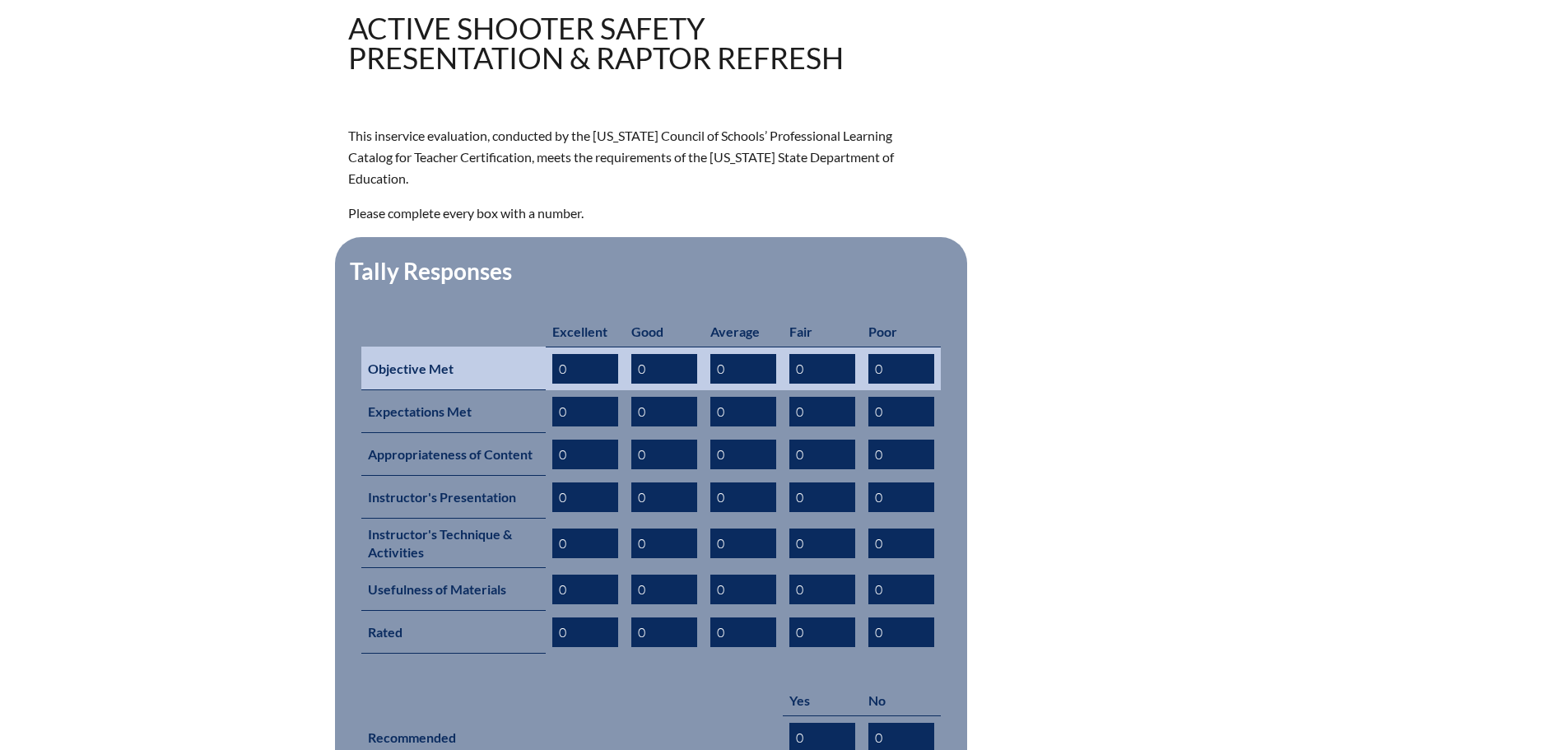
drag, startPoint x: 568, startPoint y: 345, endPoint x: 554, endPoint y: 342, distance: 14.3
click at [554, 354] on input "0" at bounding box center [585, 368] width 66 height 30
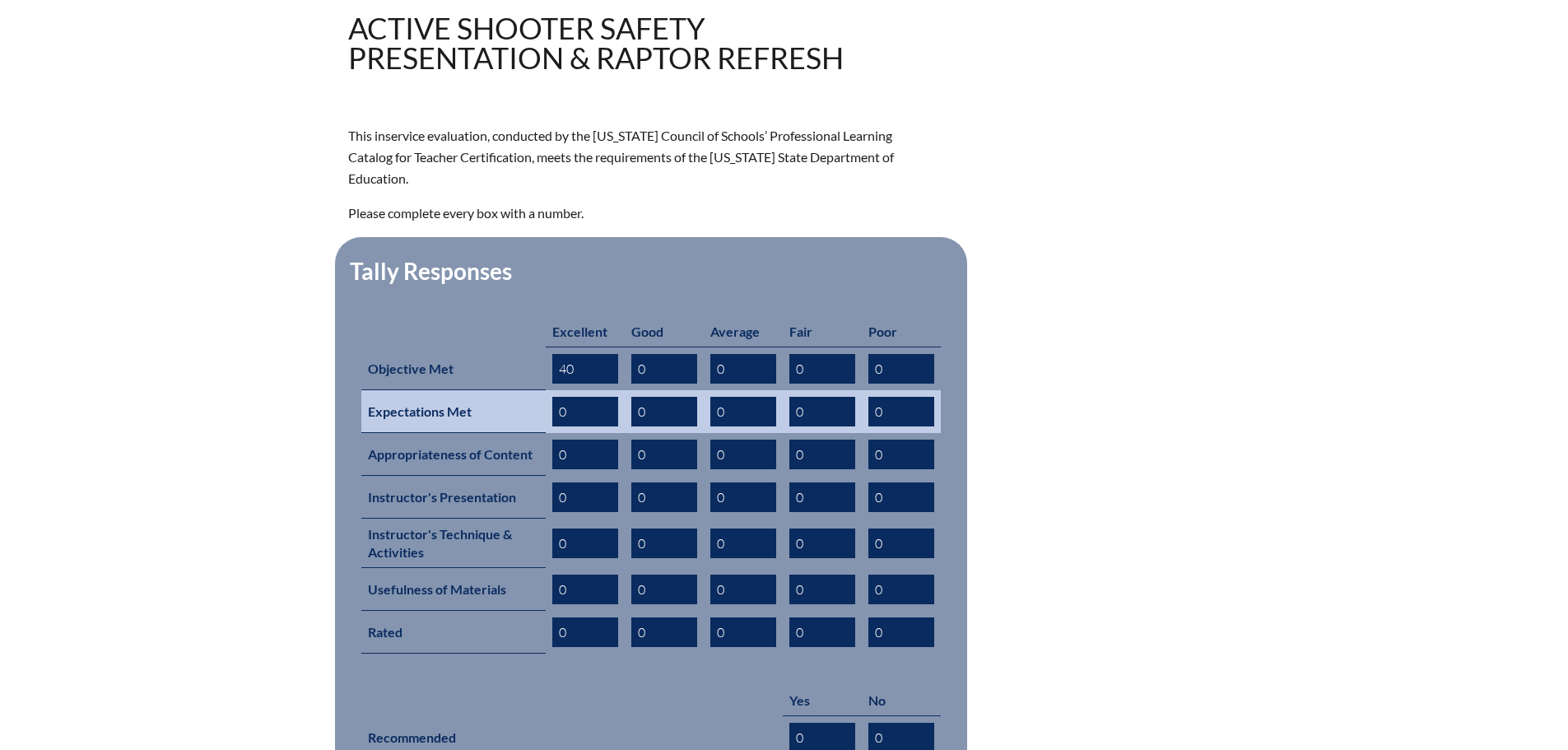
type input "40"
drag, startPoint x: 648, startPoint y: 387, endPoint x: 634, endPoint y: 387, distance: 14.0
click at [634, 397] on input "0" at bounding box center [664, 412] width 66 height 30
type input "30"
drag, startPoint x: 565, startPoint y: 385, endPoint x: 547, endPoint y: 382, distance: 18.2
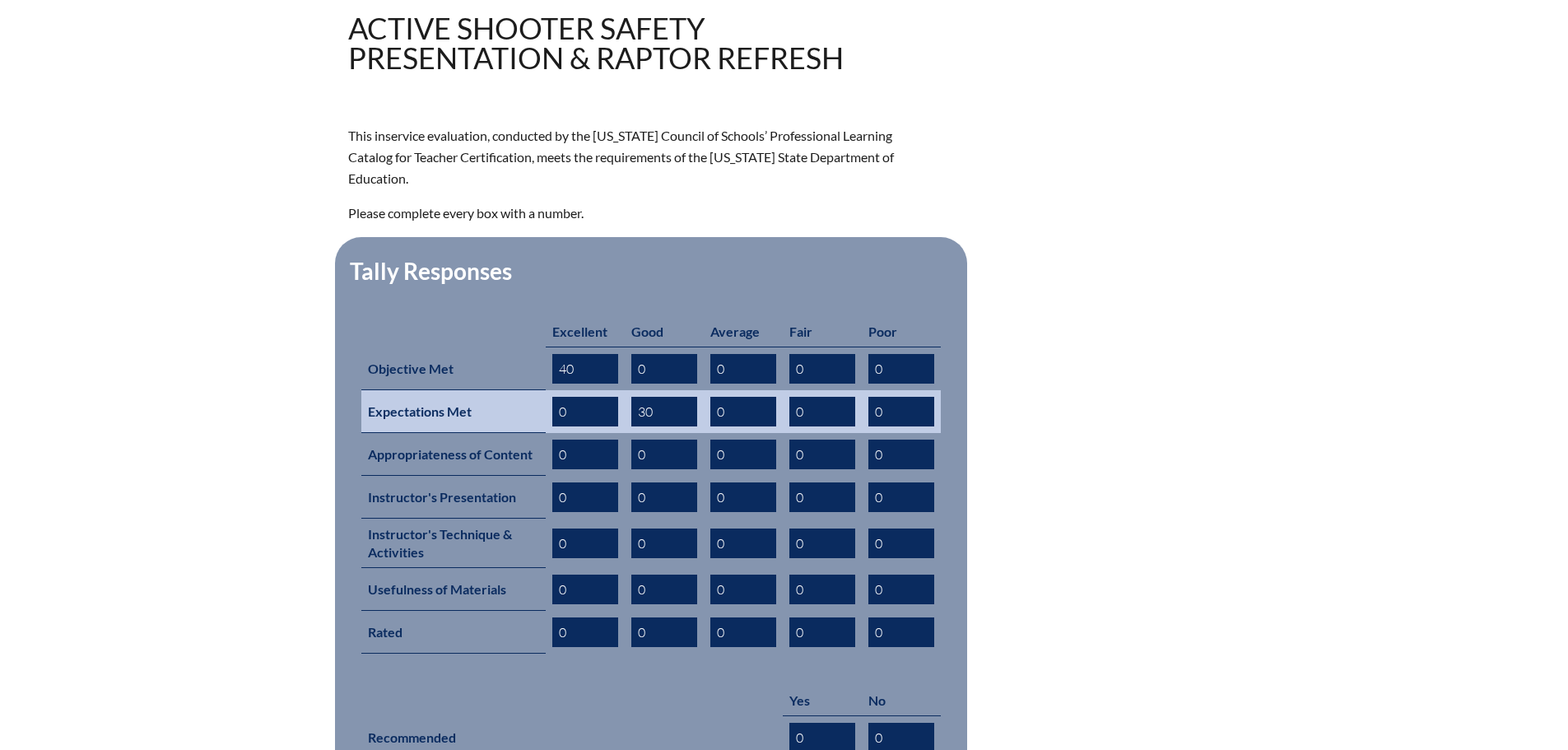
click at [547, 391] on td "0" at bounding box center [585, 412] width 79 height 43
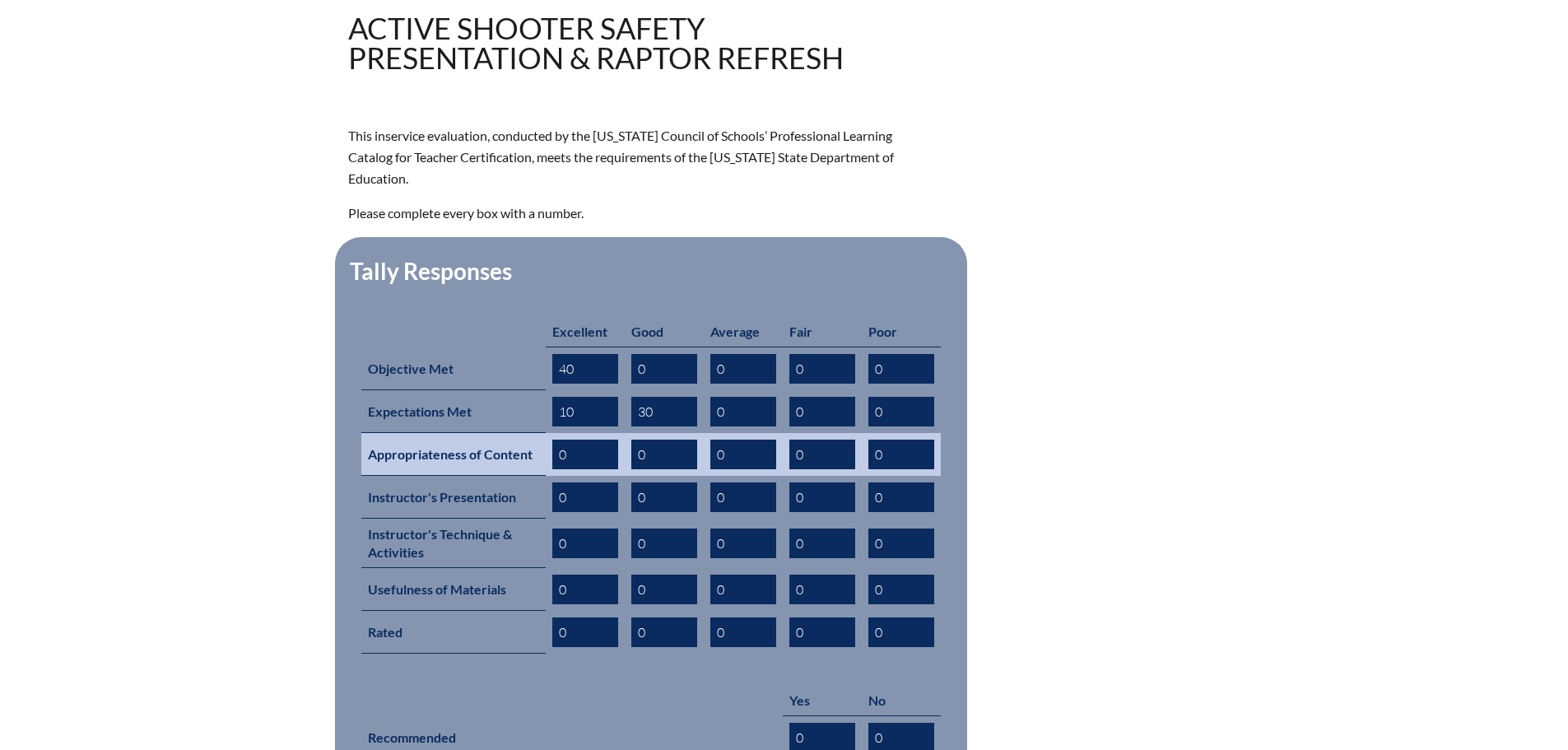
type input "10"
click at [566, 440] on input "0" at bounding box center [585, 454] width 66 height 30
click at [559, 440] on input "0" at bounding box center [585, 454] width 66 height 30
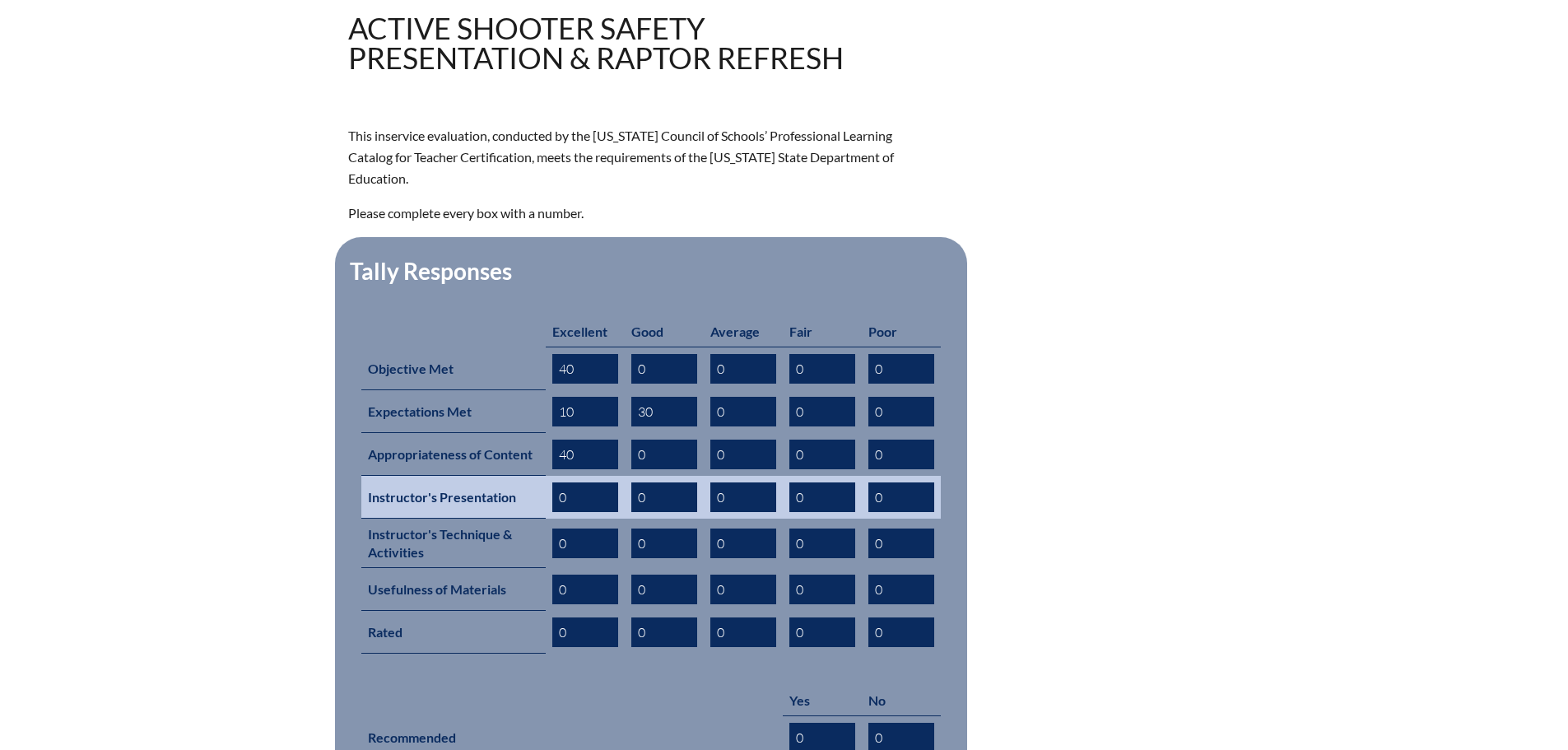
type input "40"
click at [559, 483] on input "0" at bounding box center [585, 497] width 66 height 30
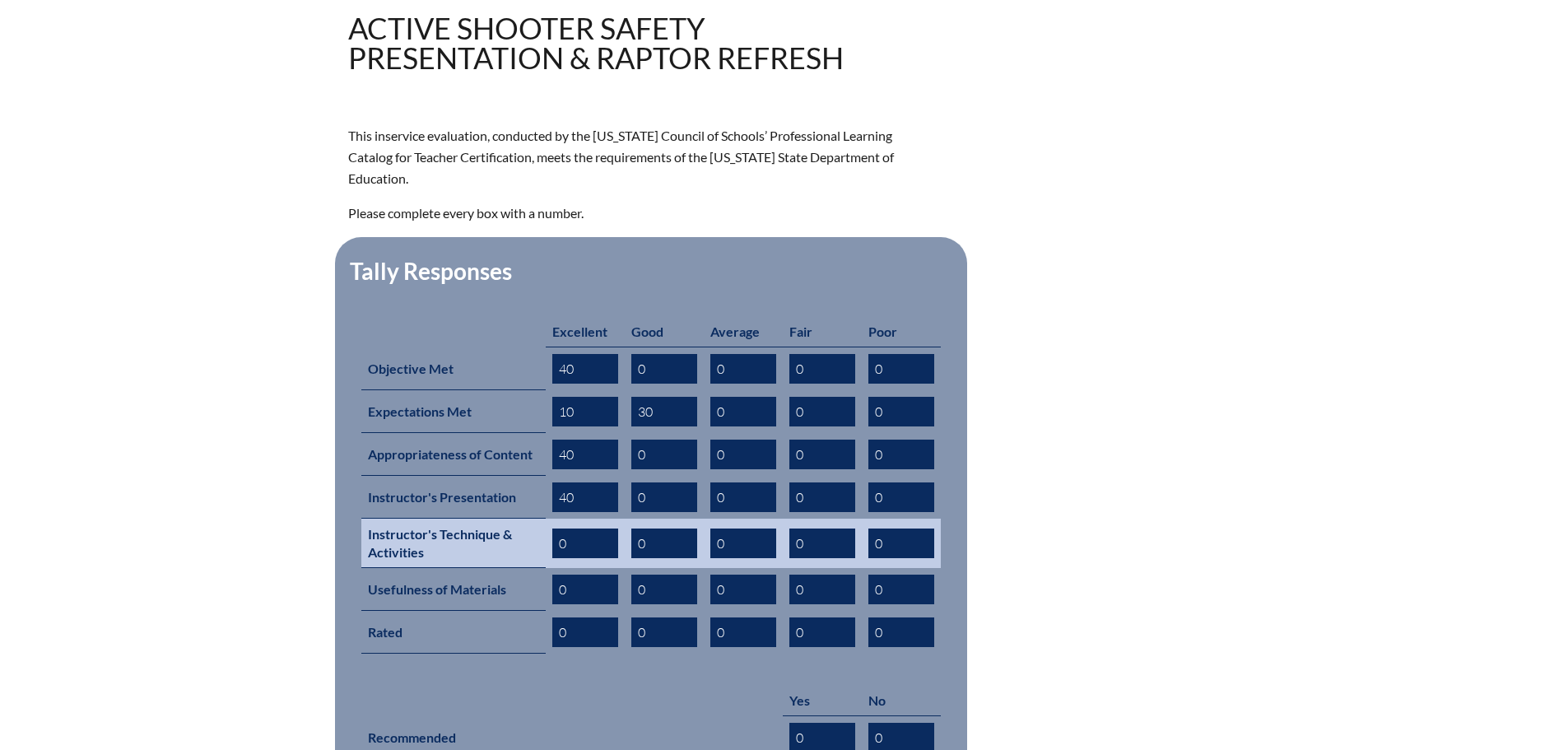
type input "40"
drag, startPoint x: 572, startPoint y: 517, endPoint x: 559, endPoint y: 516, distance: 13.0
click at [559, 528] on input "0" at bounding box center [585, 543] width 66 height 30
type input "20"
click at [646, 528] on input "0" at bounding box center [664, 543] width 66 height 30
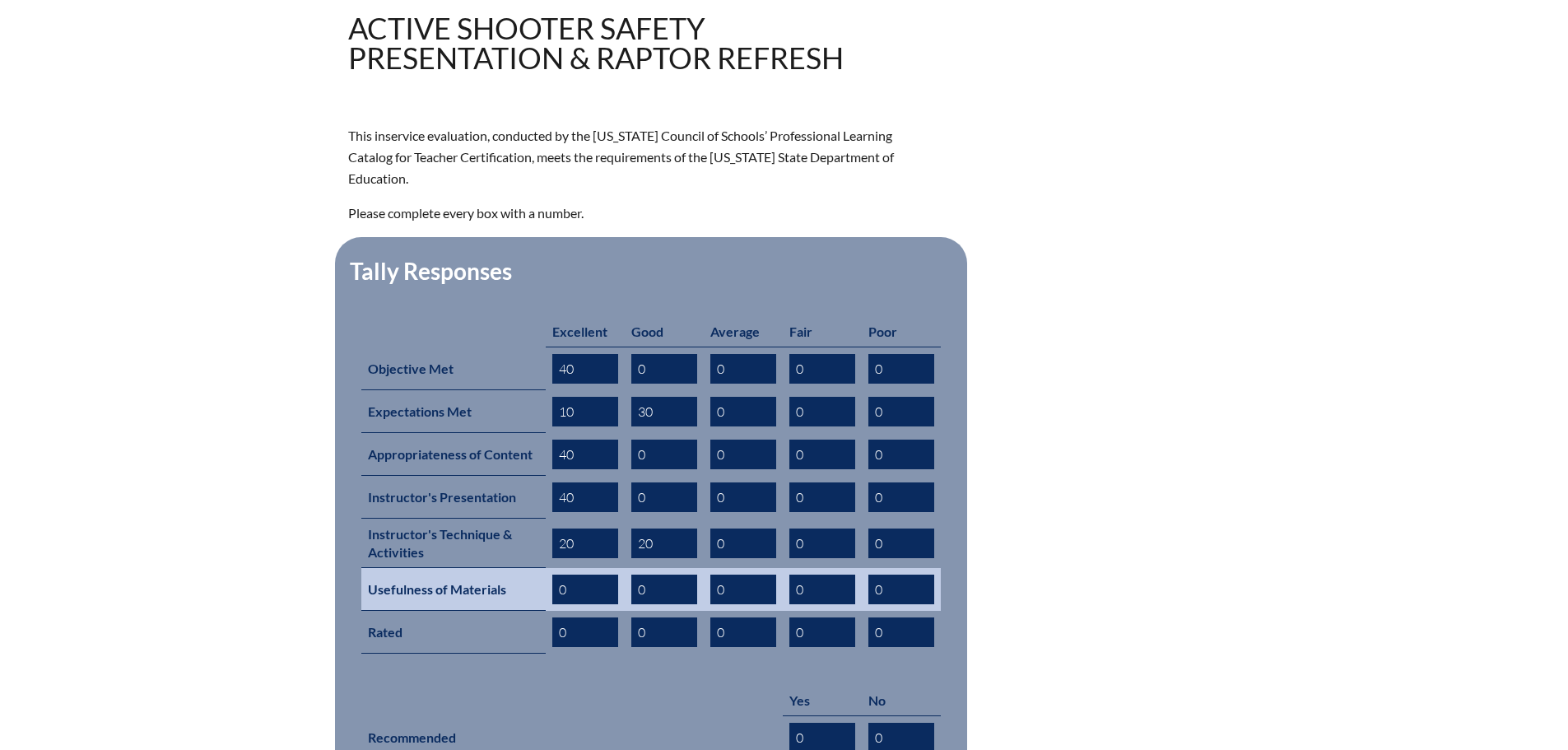
type input "20"
drag, startPoint x: 648, startPoint y: 561, endPoint x: 636, endPoint y: 561, distance: 12.0
click at [636, 575] on input "0" at bounding box center [664, 589] width 66 height 30
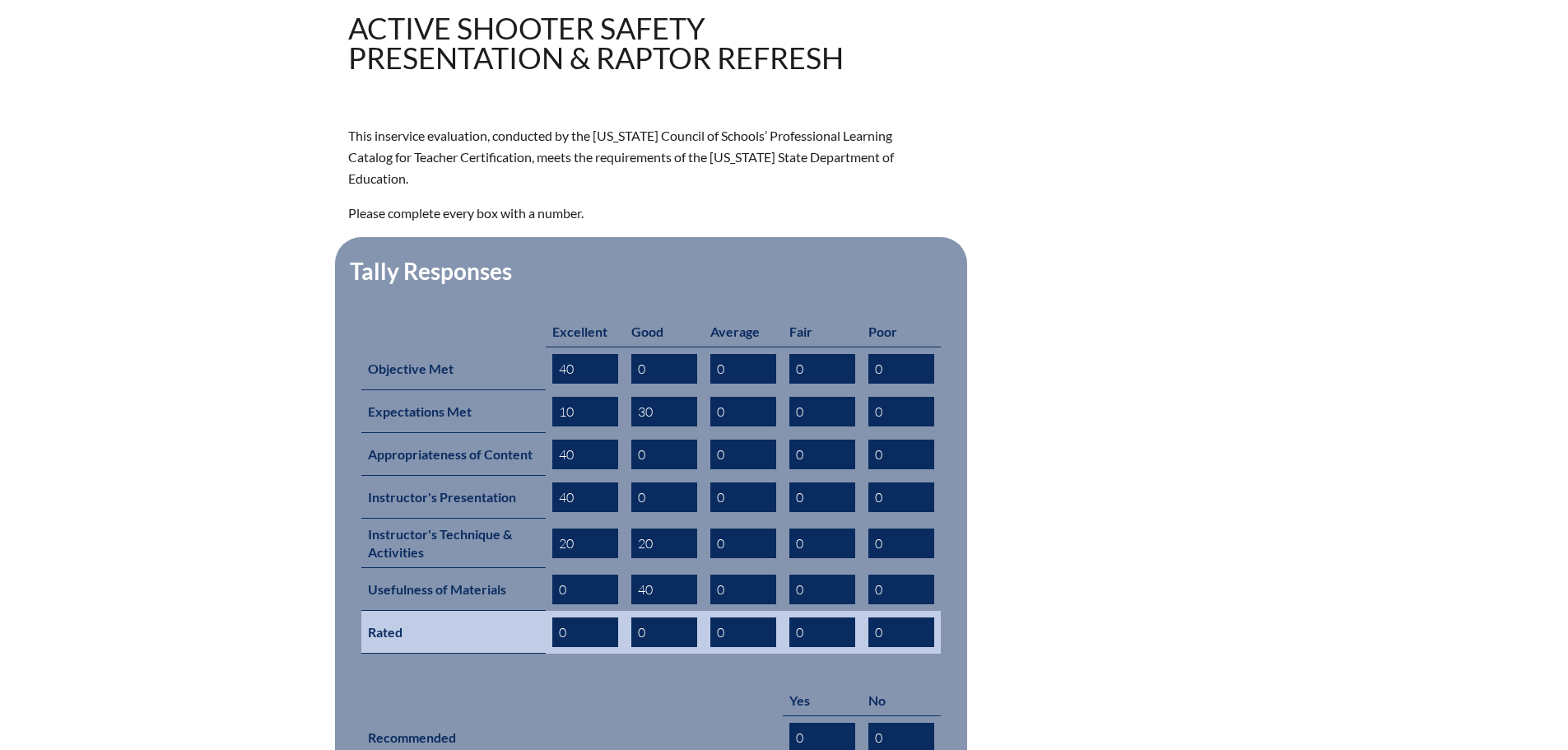
type input "40"
drag, startPoint x: 567, startPoint y: 609, endPoint x: 555, endPoint y: 606, distance: 12.4
click at [555, 617] on input "0" at bounding box center [585, 632] width 66 height 30
type input "30"
click at [637, 617] on input "0" at bounding box center [664, 632] width 66 height 30
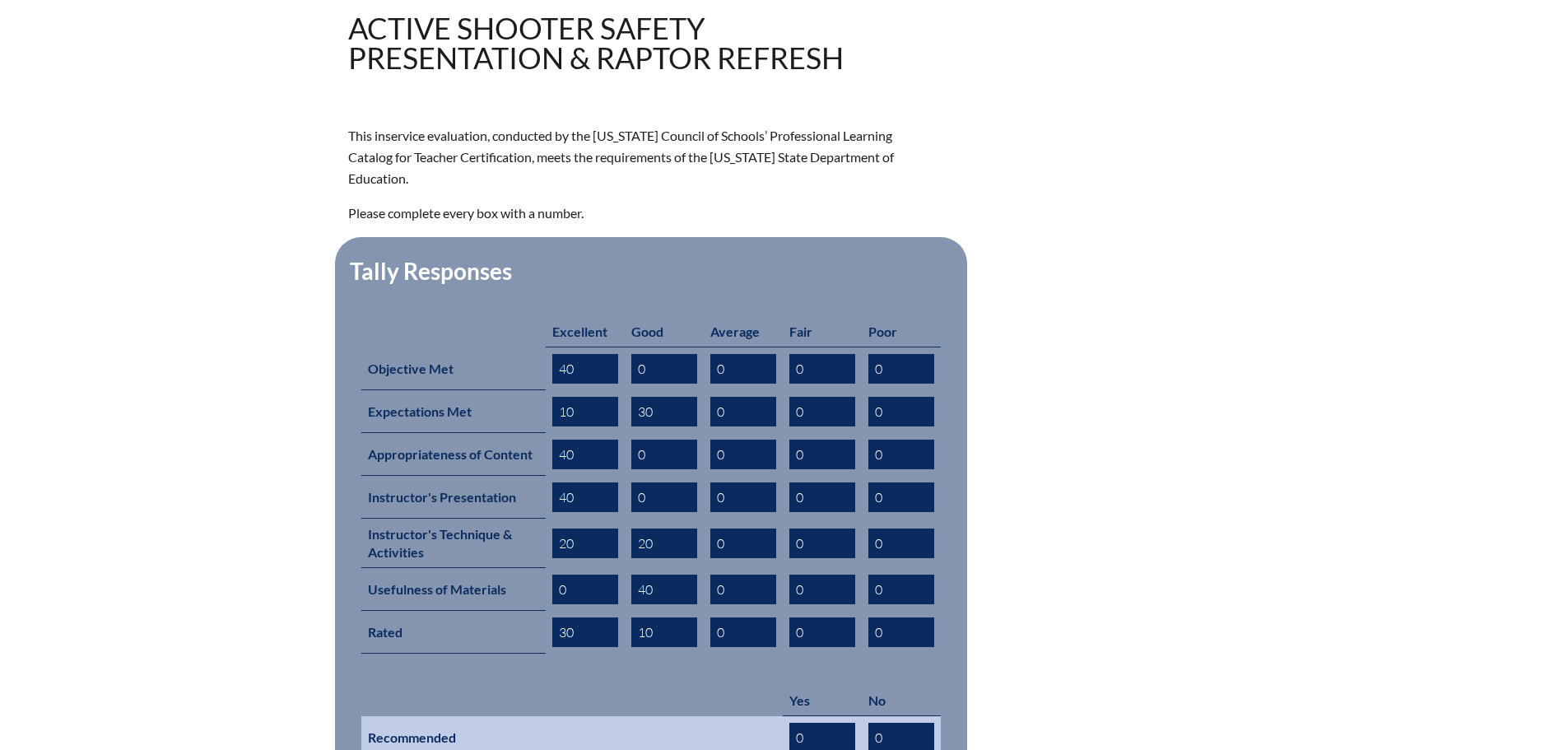
type input "10"
click at [802, 723] on input "0" at bounding box center [822, 737] width 66 height 30
click at [793, 723] on input "0" at bounding box center [822, 737] width 66 height 30
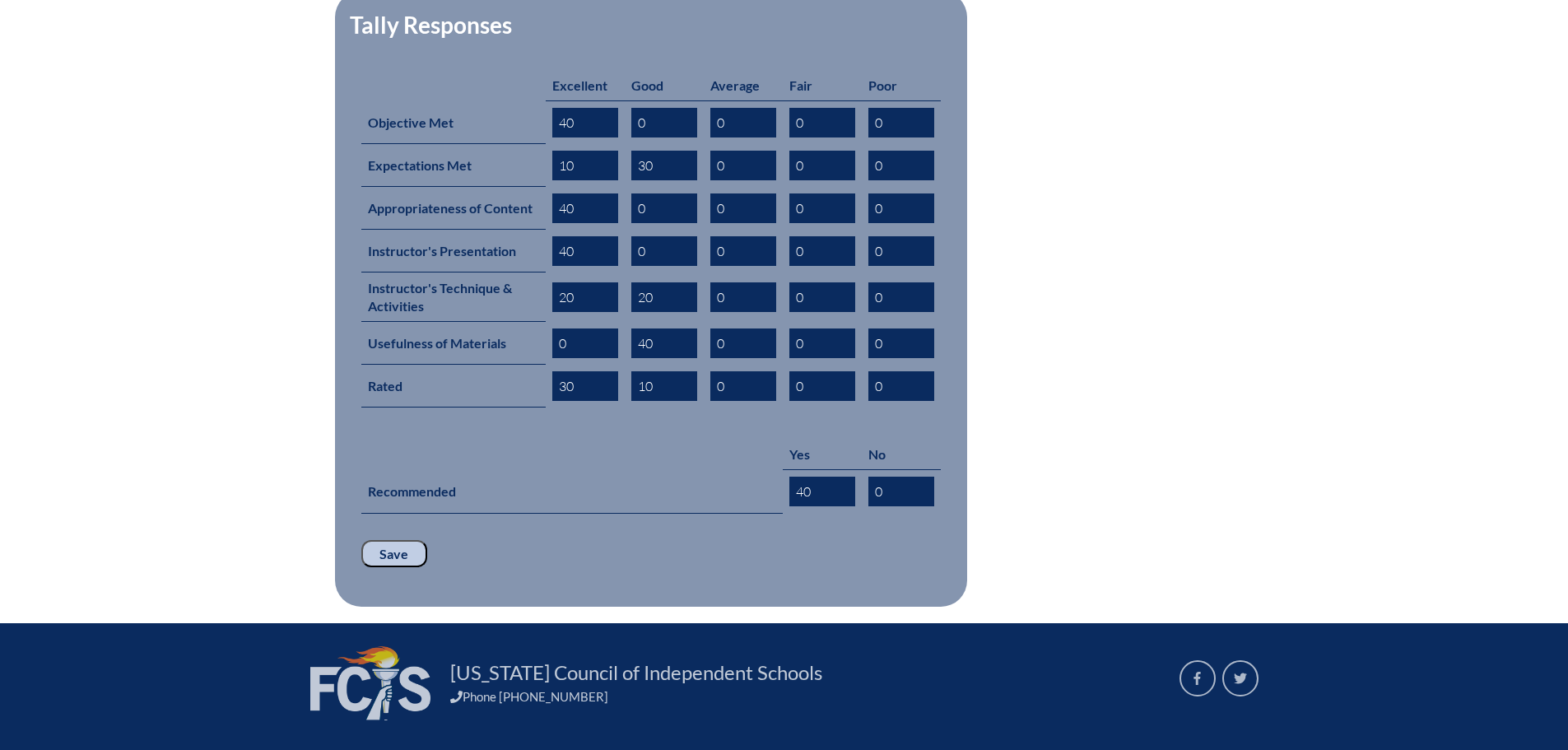
scroll to position [741, 0]
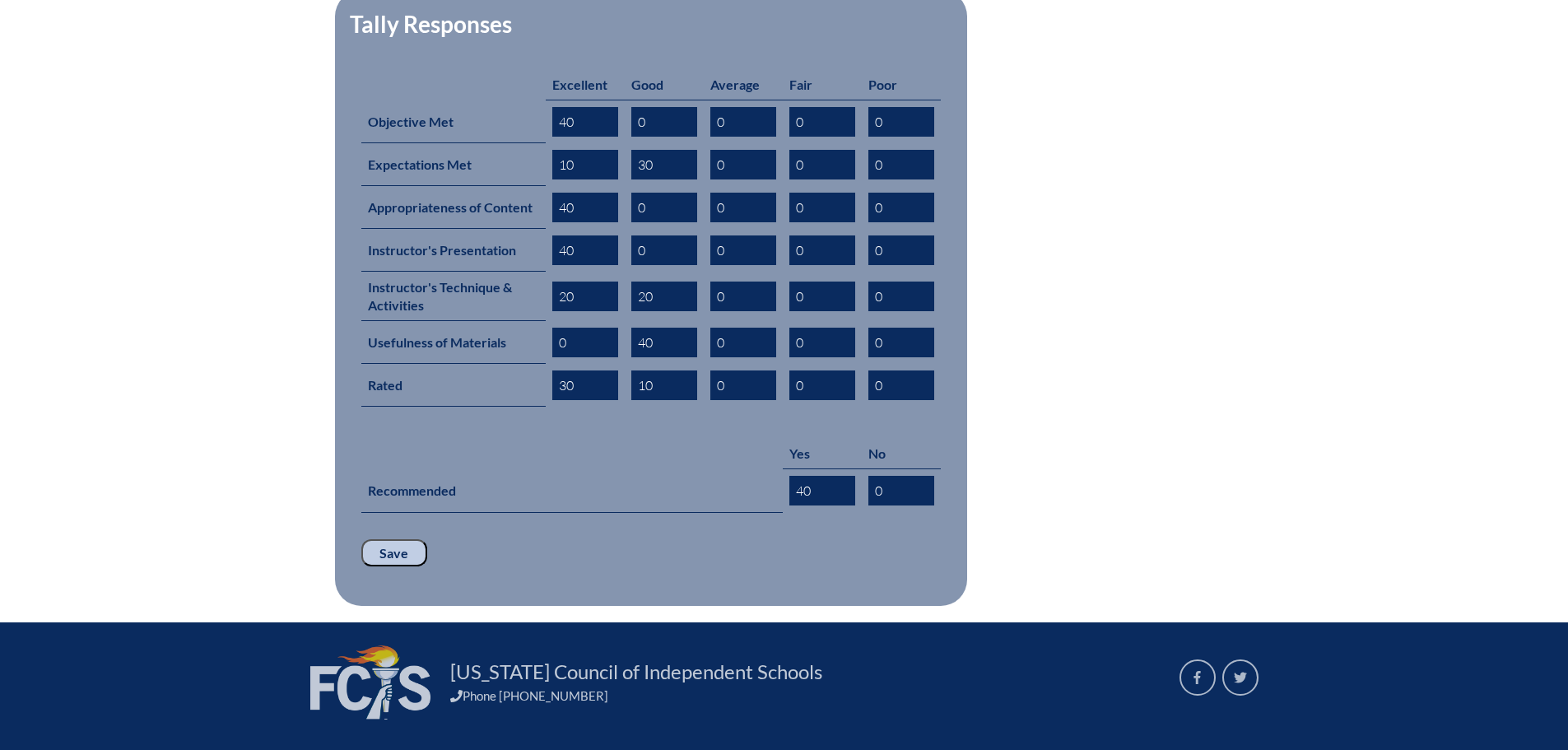
type input "40"
click at [390, 540] on input "Save" at bounding box center [394, 553] width 66 height 28
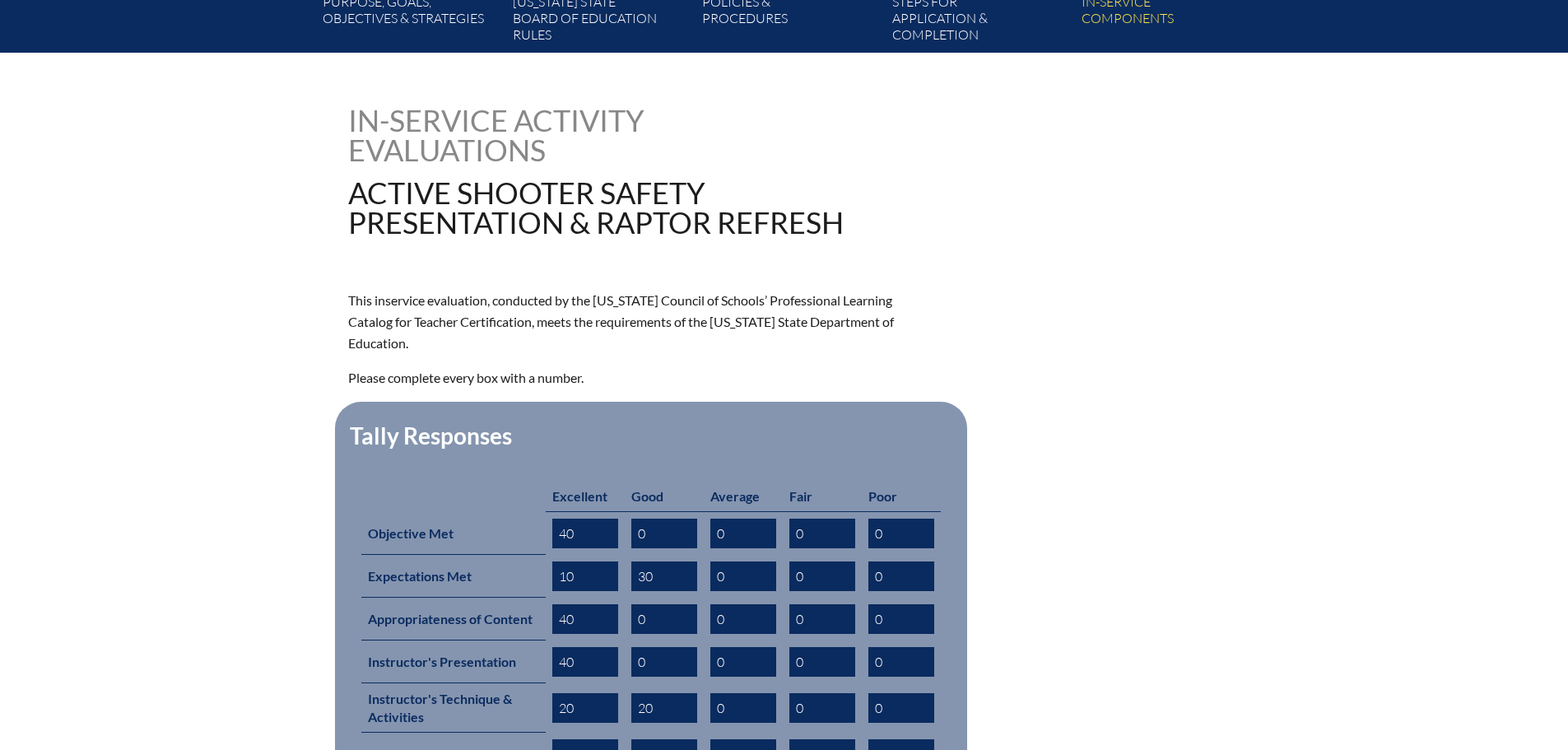
scroll to position [741, 0]
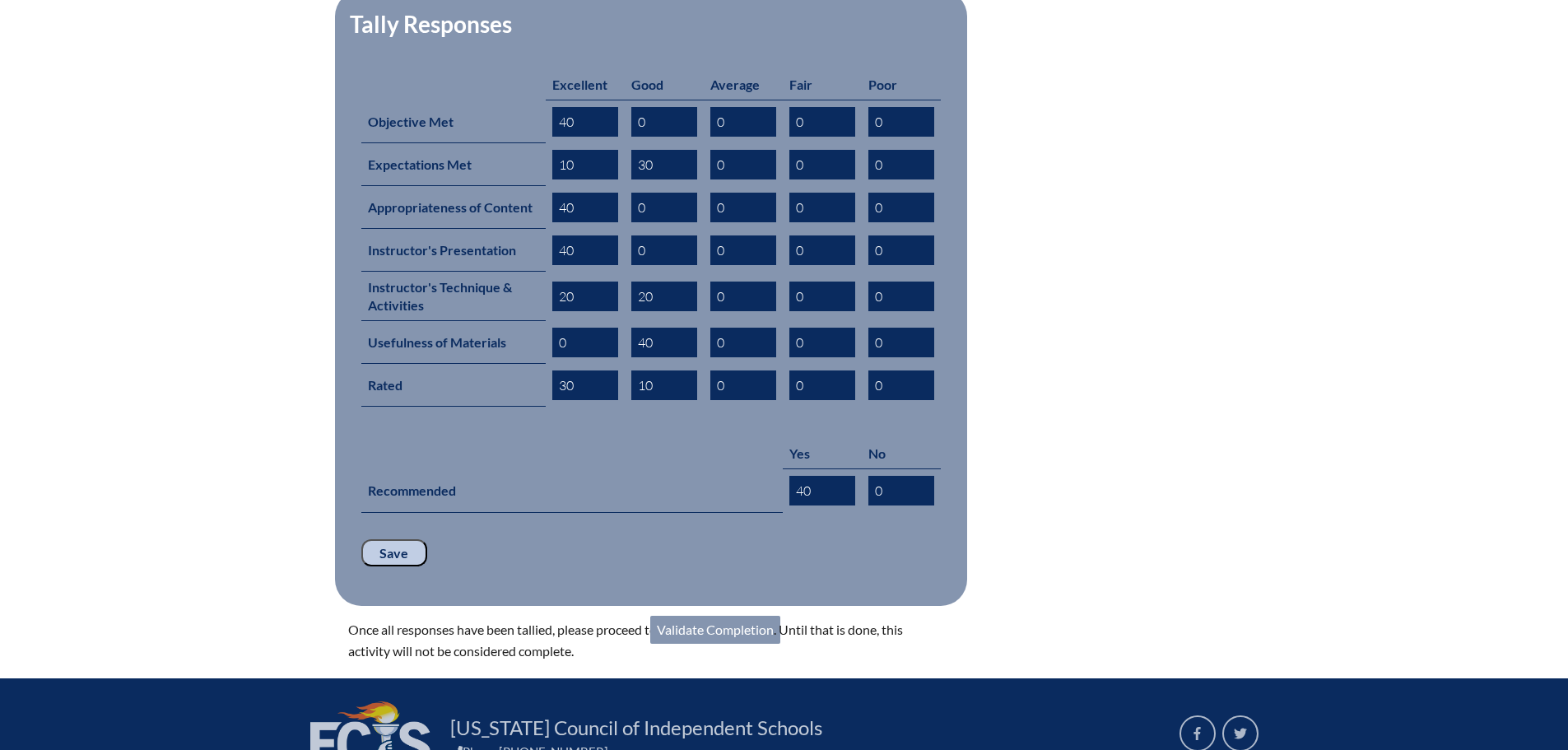
click at [730, 616] on link "Validate Completion" at bounding box center [715, 630] width 130 height 28
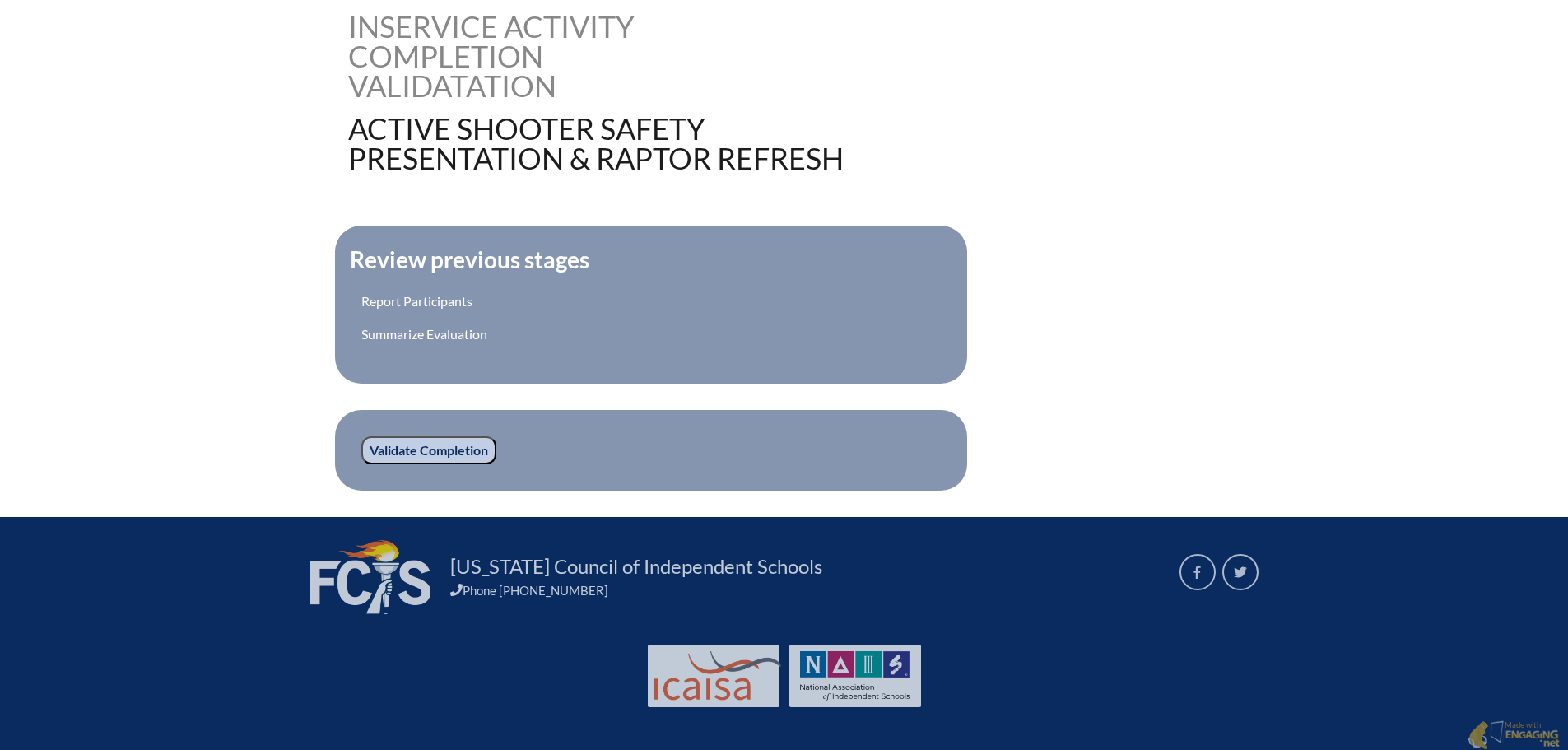
scroll to position [426, 0]
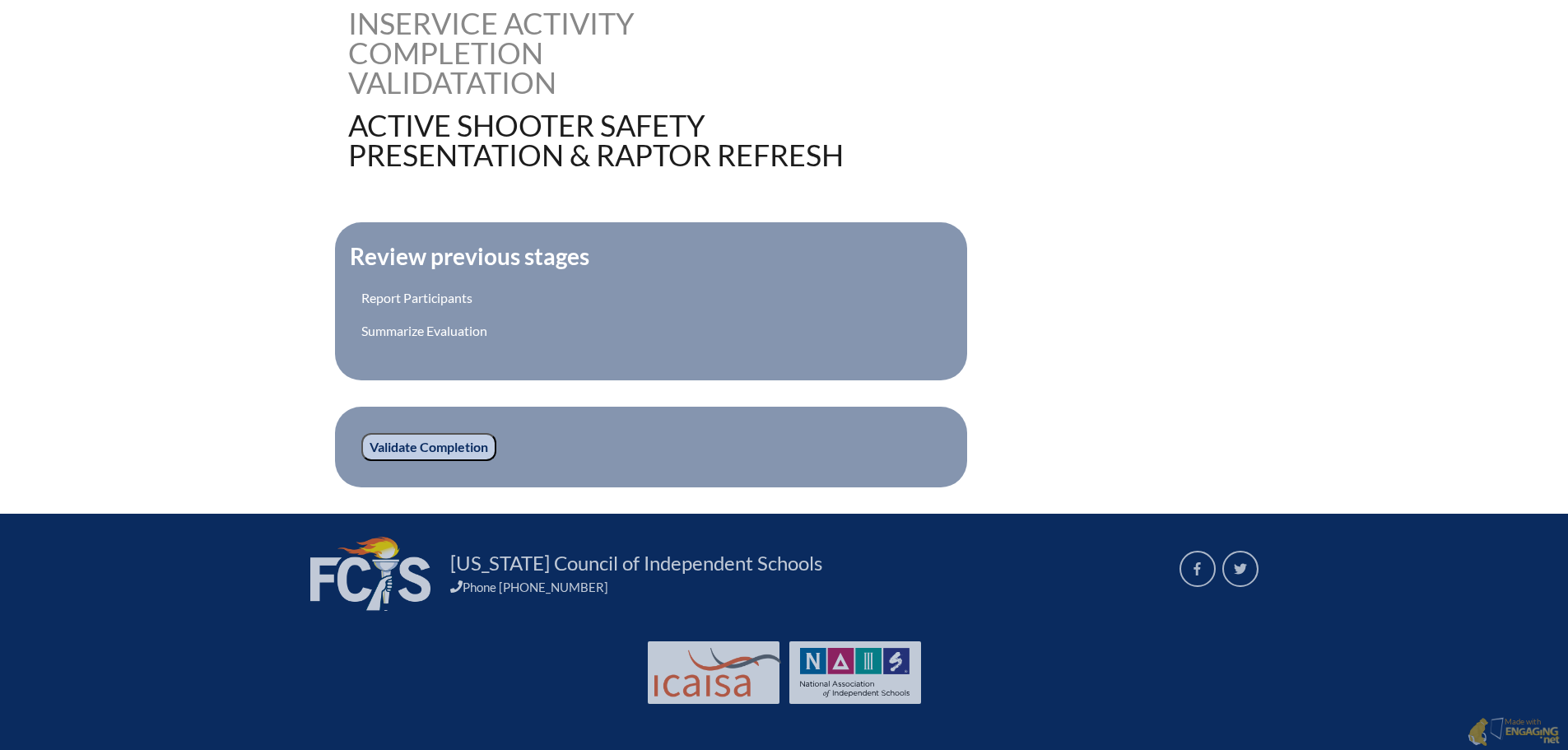
click at [389, 439] on input "Validate Completion" at bounding box center [428, 447] width 135 height 28
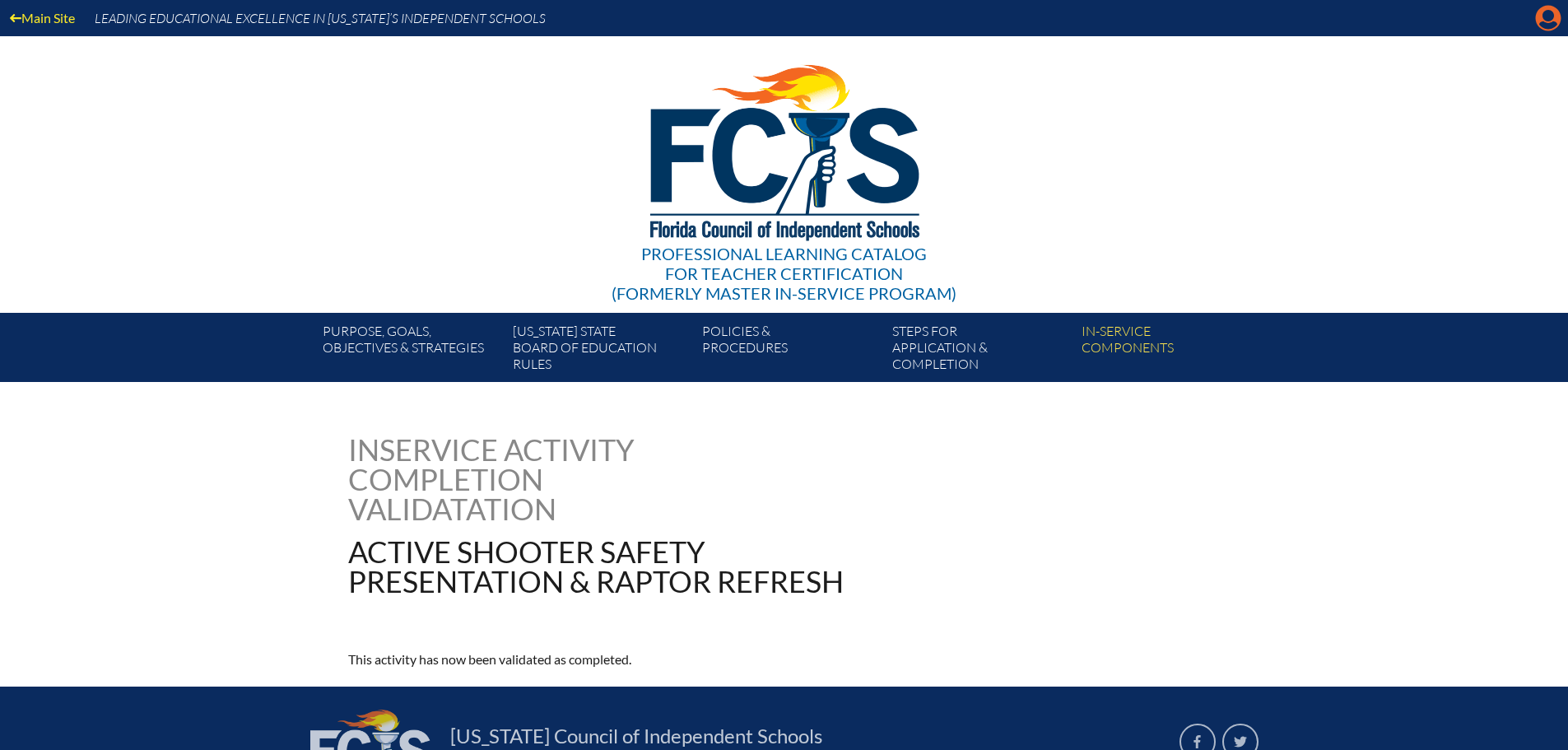
click at [1540, 16] on icon at bounding box center [1548, 18] width 25 height 25
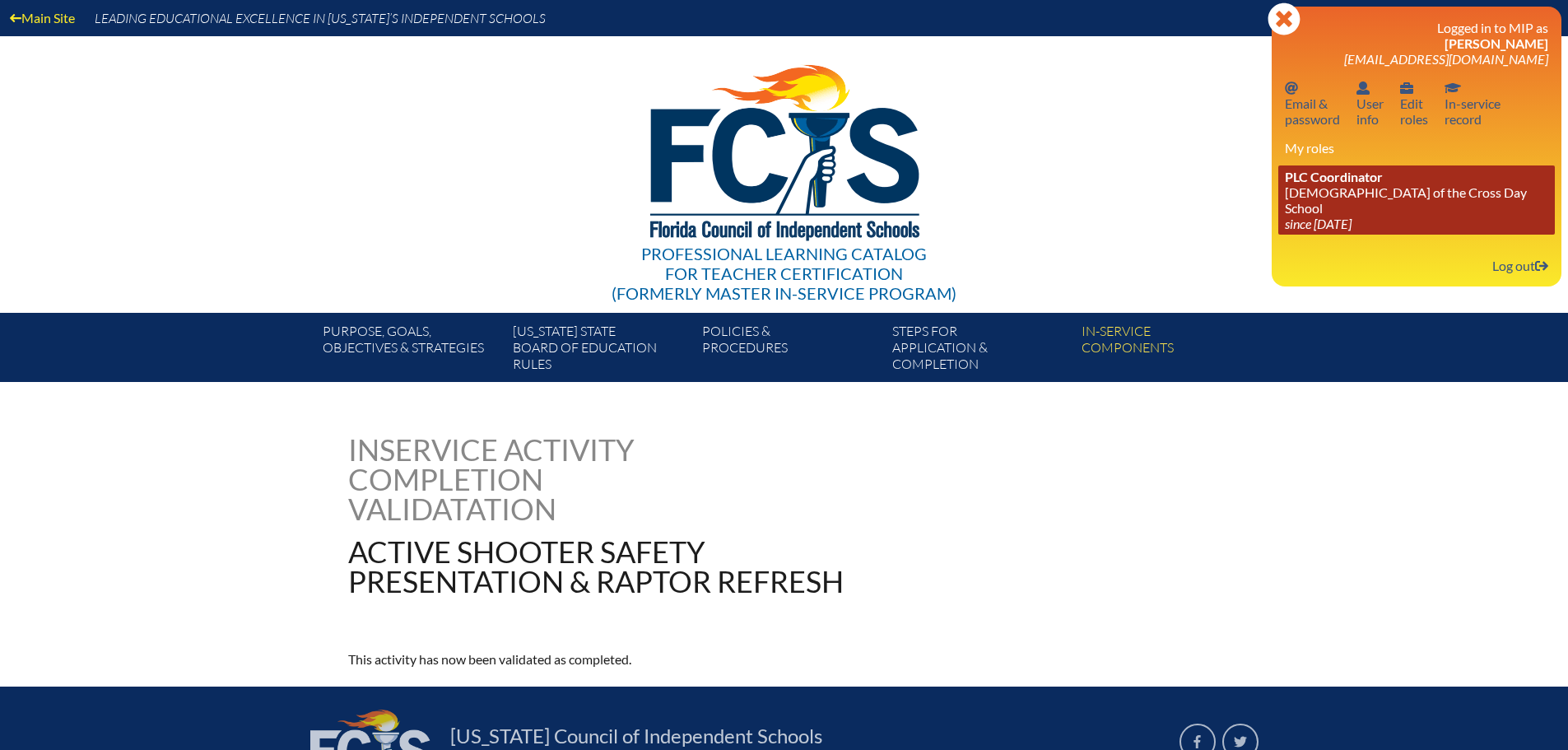
click at [1349, 216] on icon "since [DATE]" at bounding box center [1317, 224] width 67 height 16
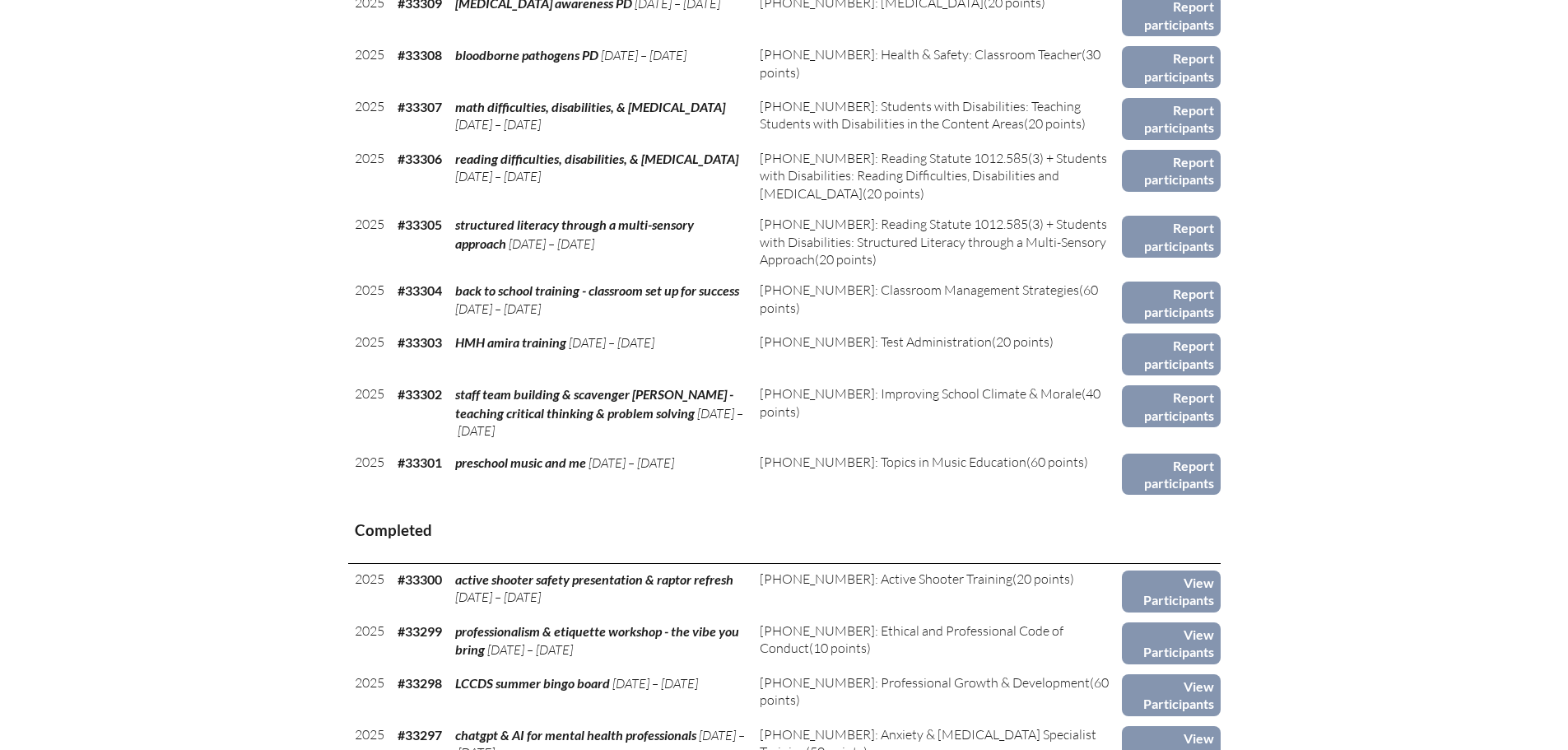
scroll to position [988, 0]
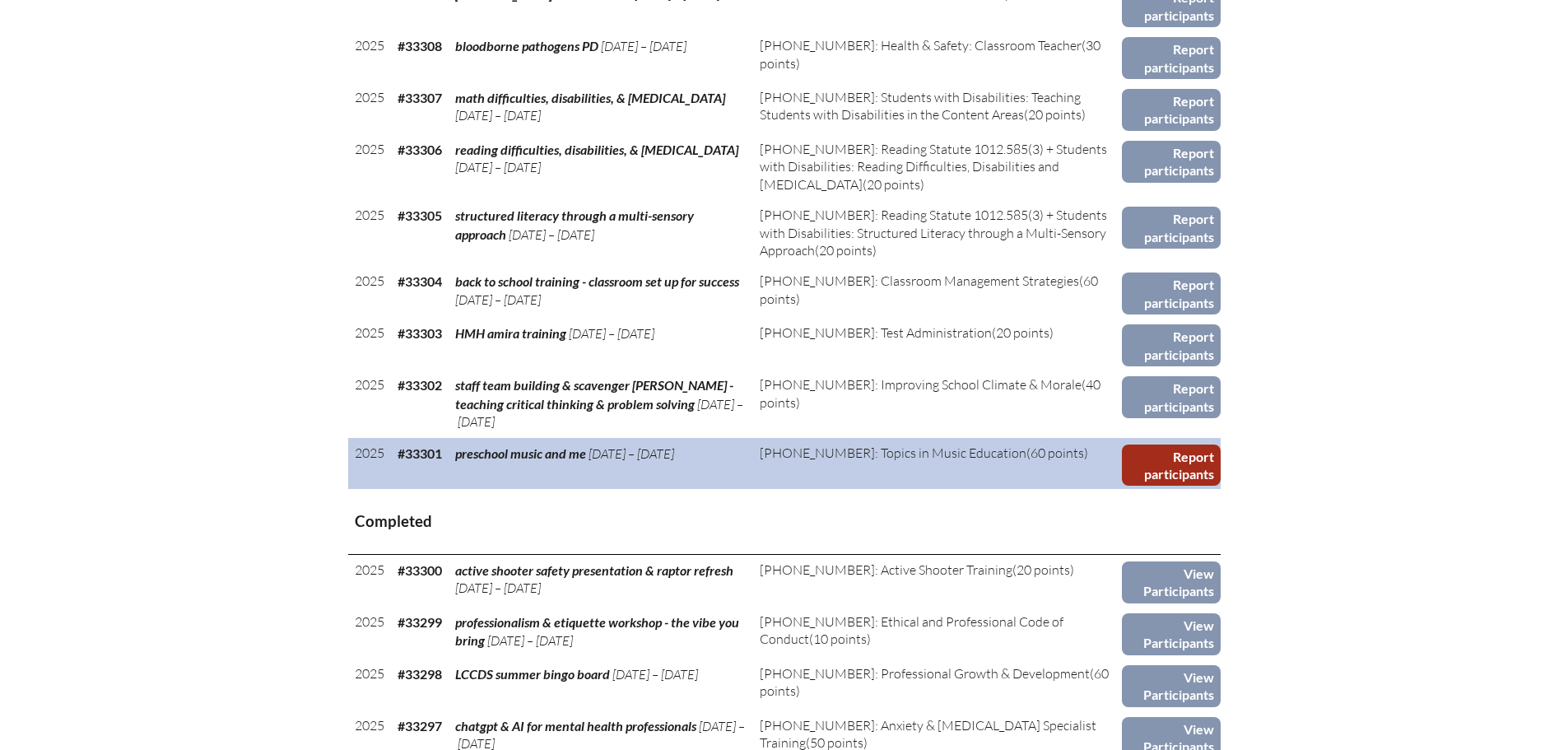
click at [1158, 445] on link "Report participants" at bounding box center [1170, 465] width 98 height 42
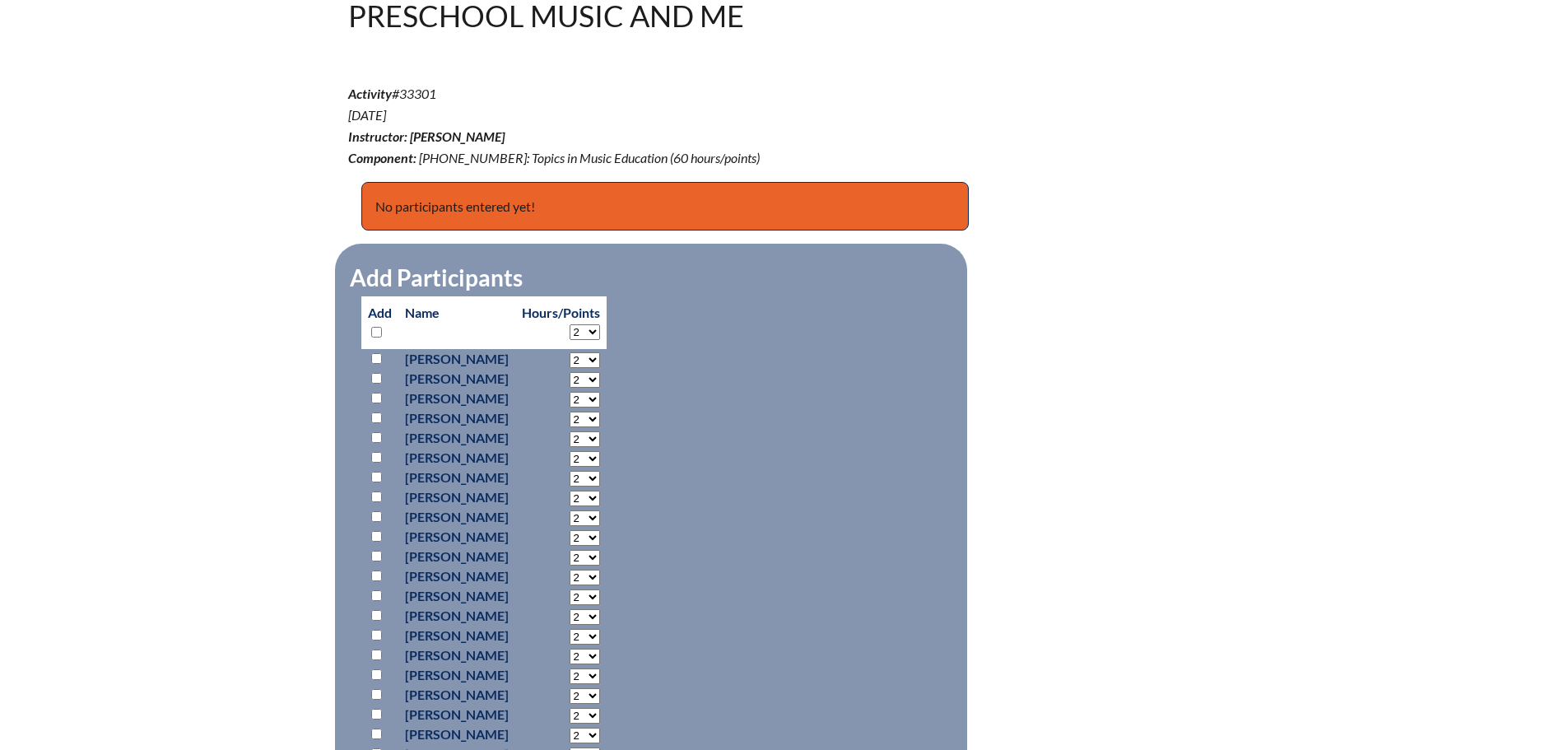
scroll to position [659, 0]
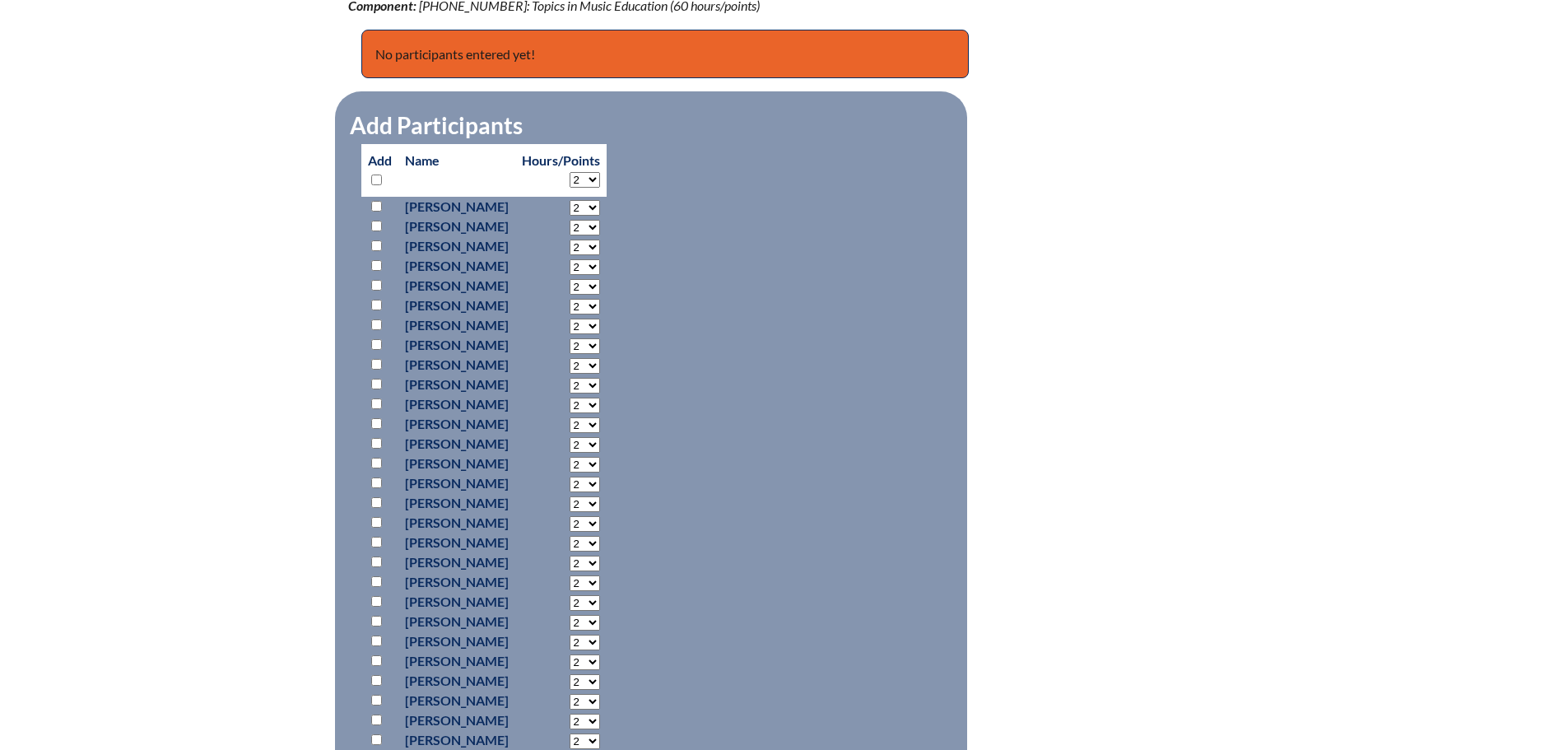
click at [373, 240] on input "checkbox" at bounding box center [376, 245] width 11 height 11
checkbox input "true"
click at [374, 400] on input "checkbox" at bounding box center [376, 403] width 11 height 11
checkbox input "true"
click at [374, 419] on input "checkbox" at bounding box center [376, 423] width 11 height 11
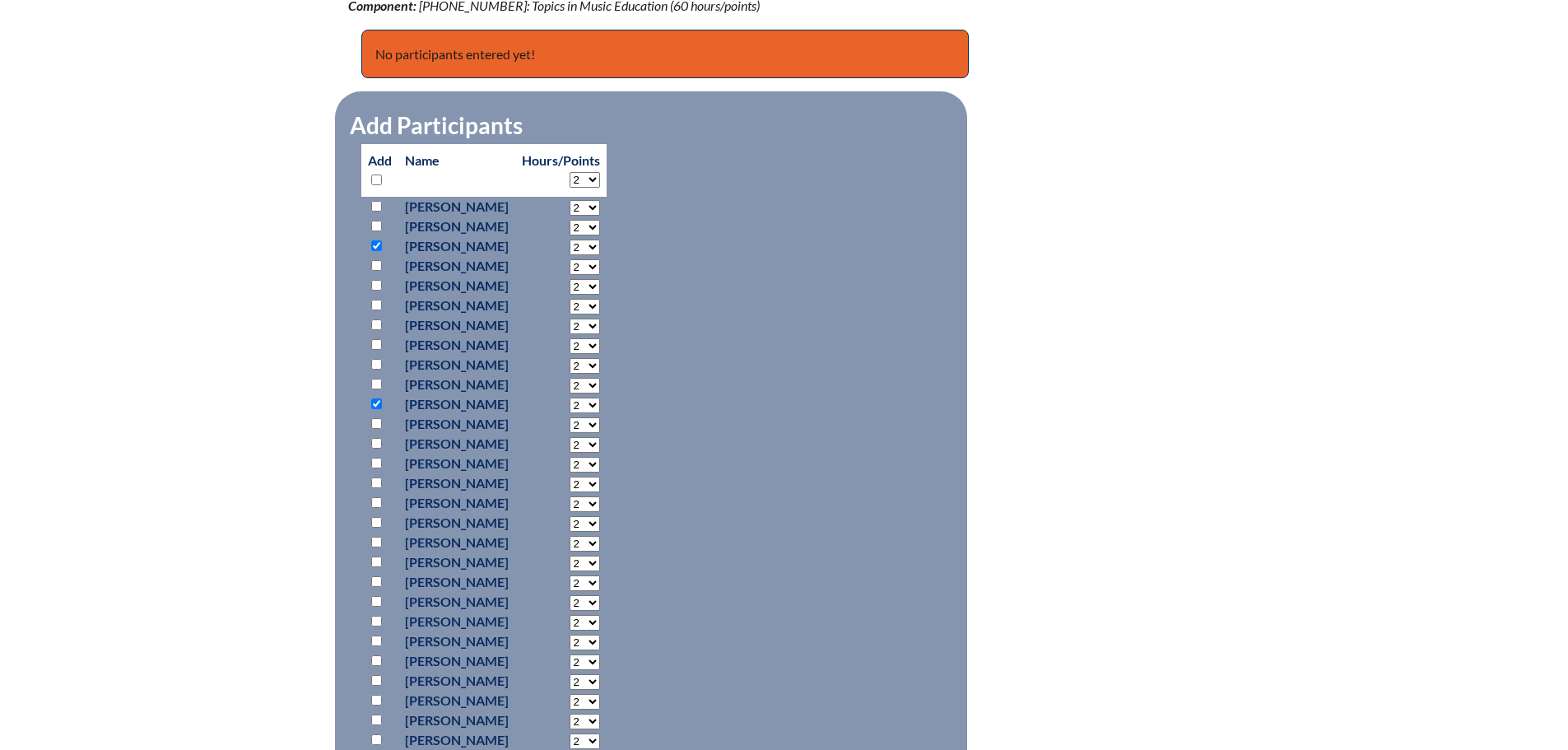
checkbox input "true"
click at [375, 598] on input "checkbox" at bounding box center [376, 601] width 11 height 11
checkbox input "true"
click at [378, 676] on input "checkbox" at bounding box center [376, 680] width 11 height 11
checkbox input "true"
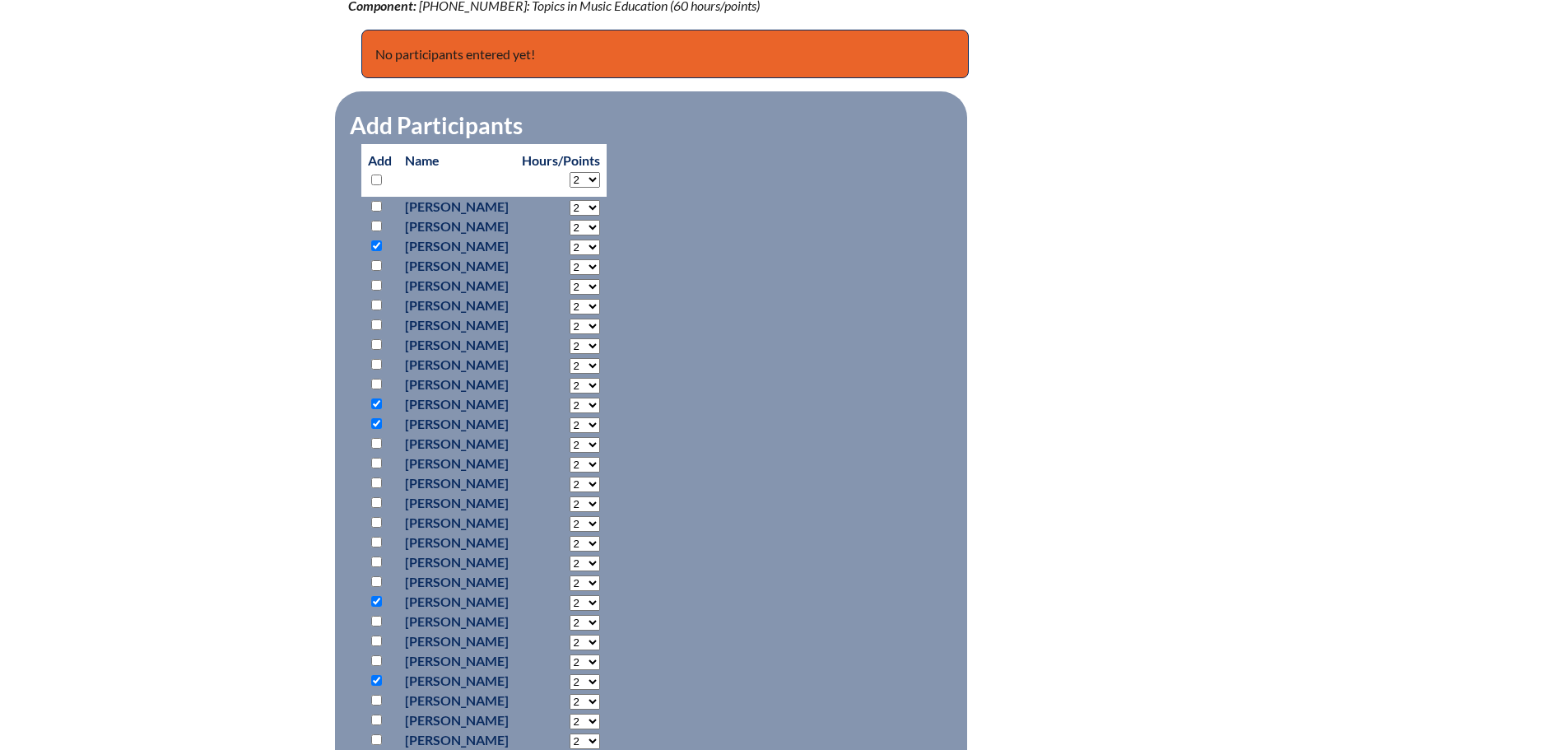
click at [376, 715] on input "checkbox" at bounding box center [376, 719] width 11 height 11
checkbox input "true"
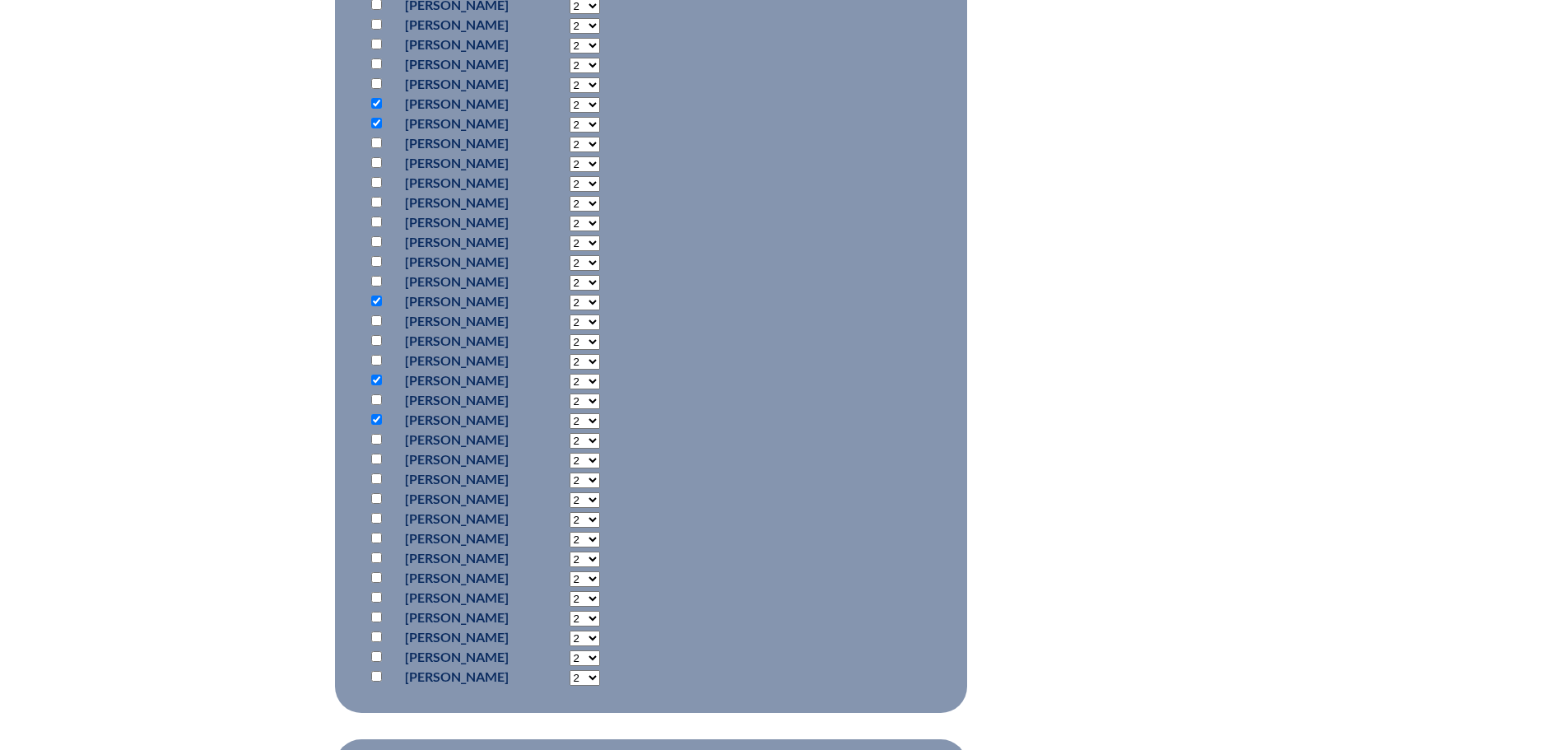
scroll to position [988, 0]
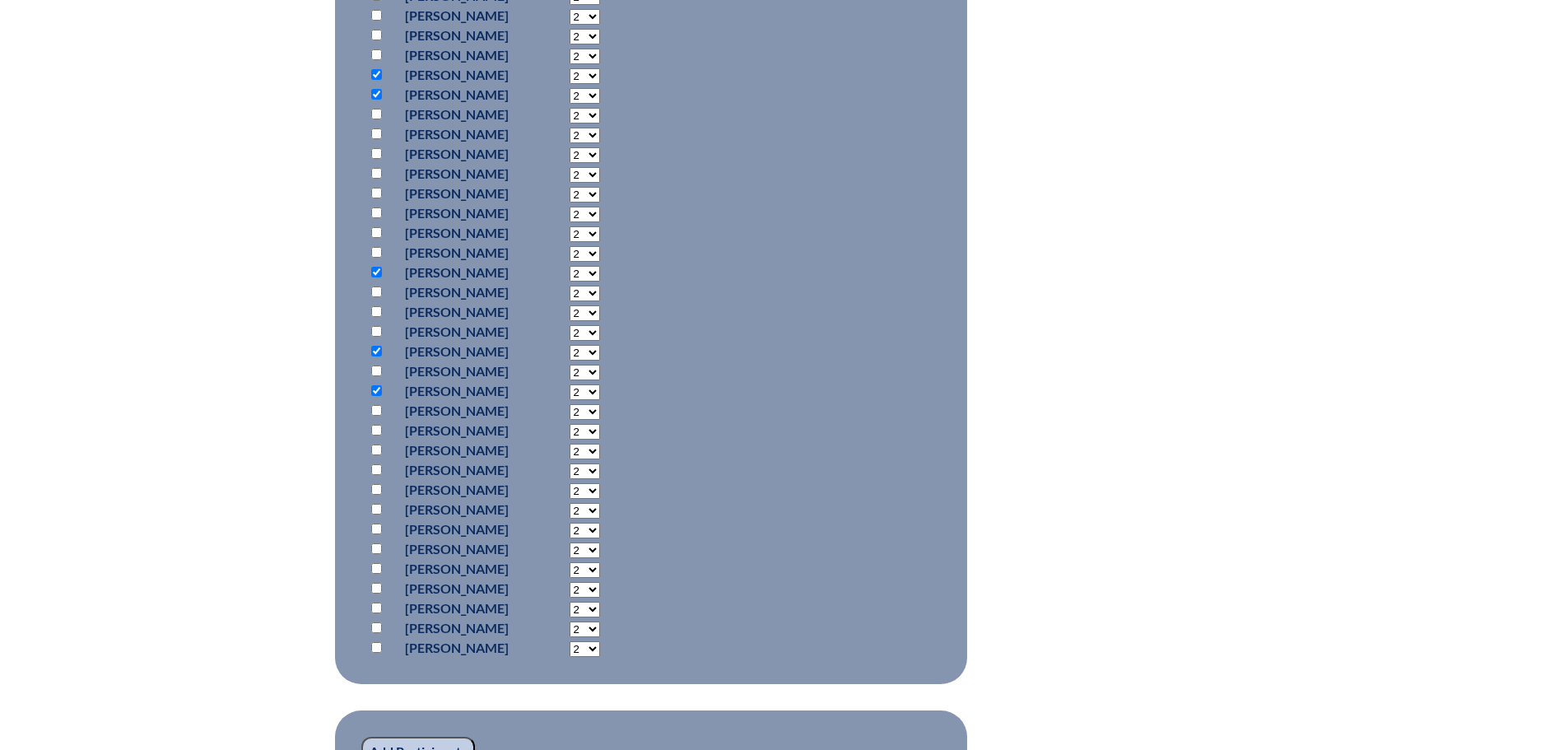
click at [397, 740] on input "Add Participants" at bounding box center [417, 750] width 113 height 28
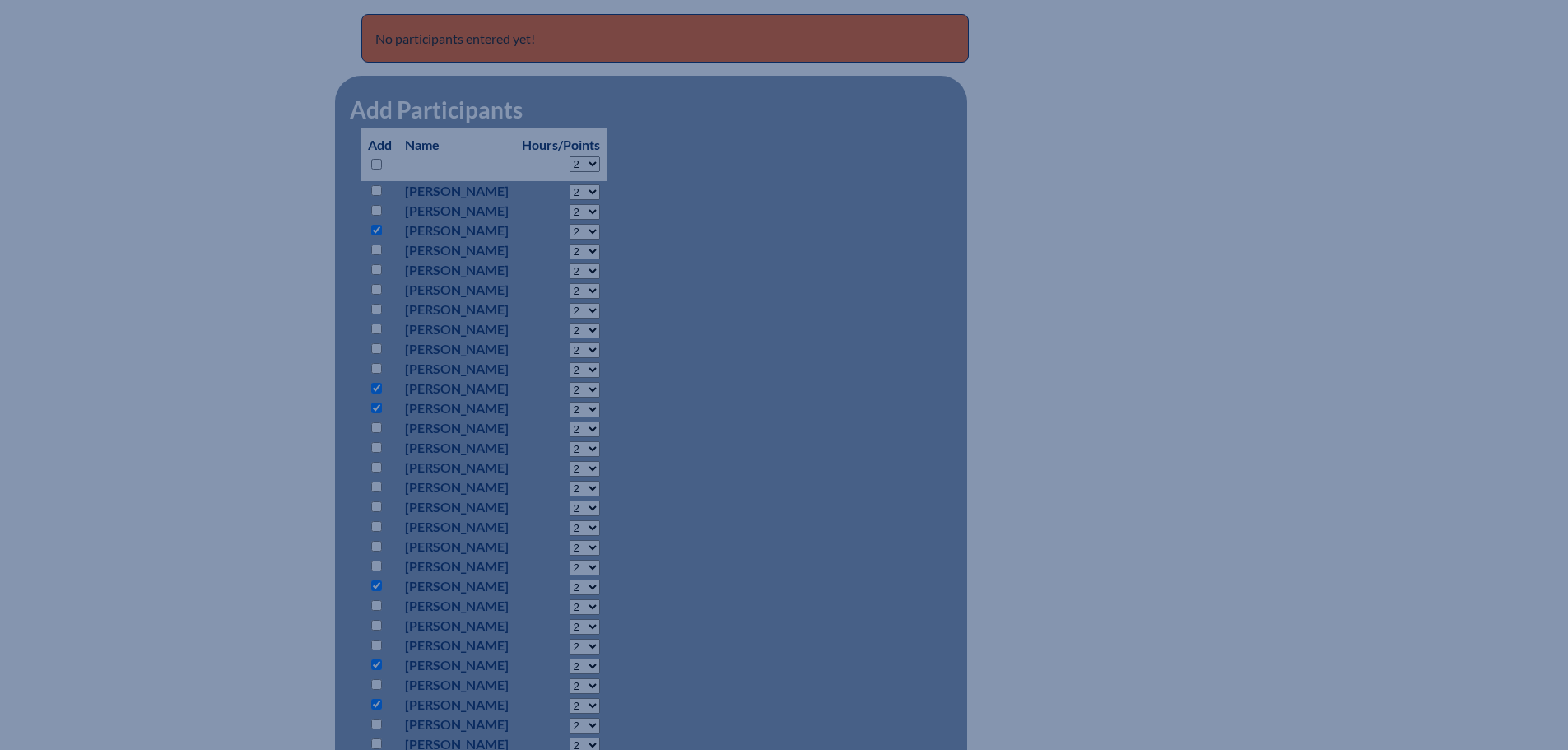
scroll to position [447, 0]
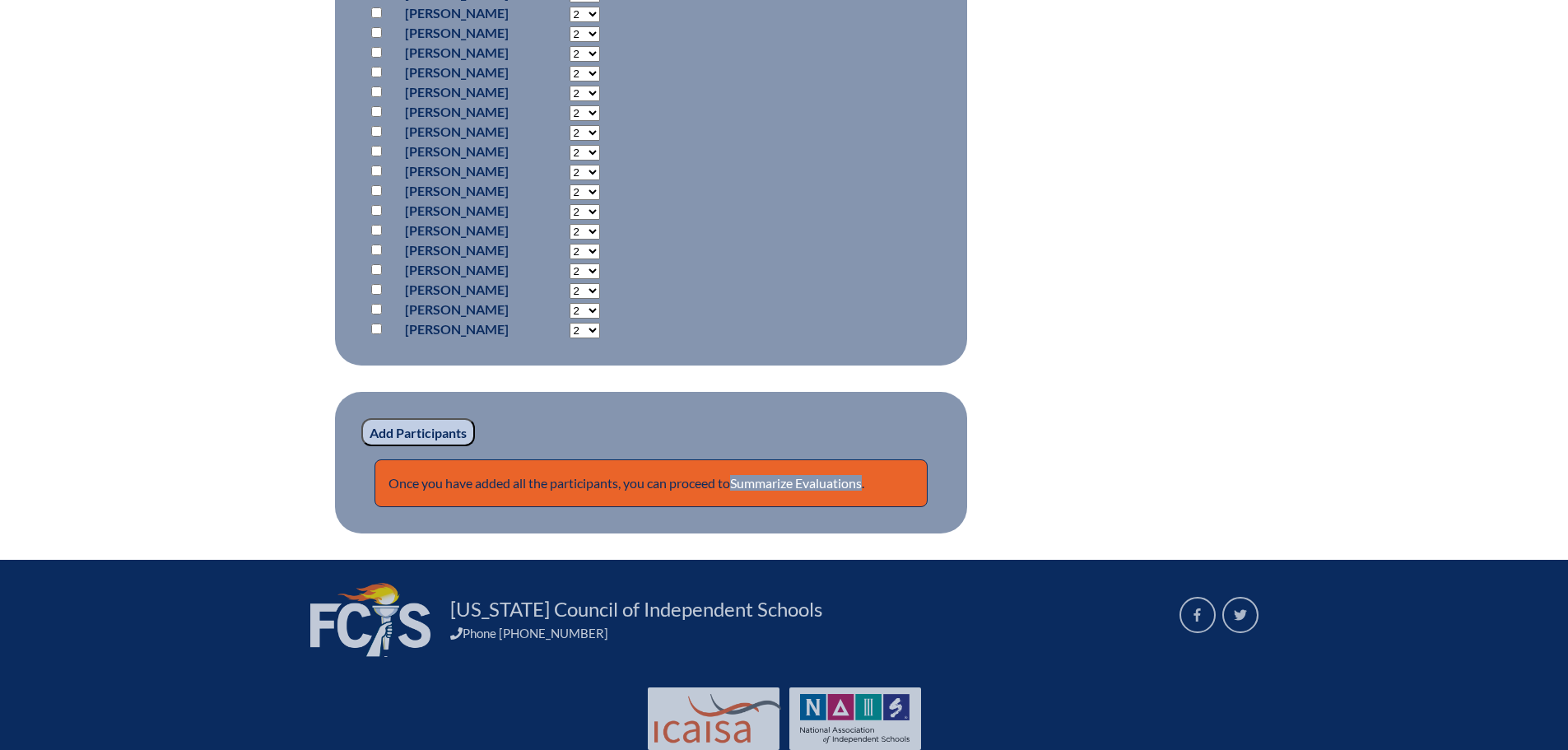
scroll to position [1438, 0]
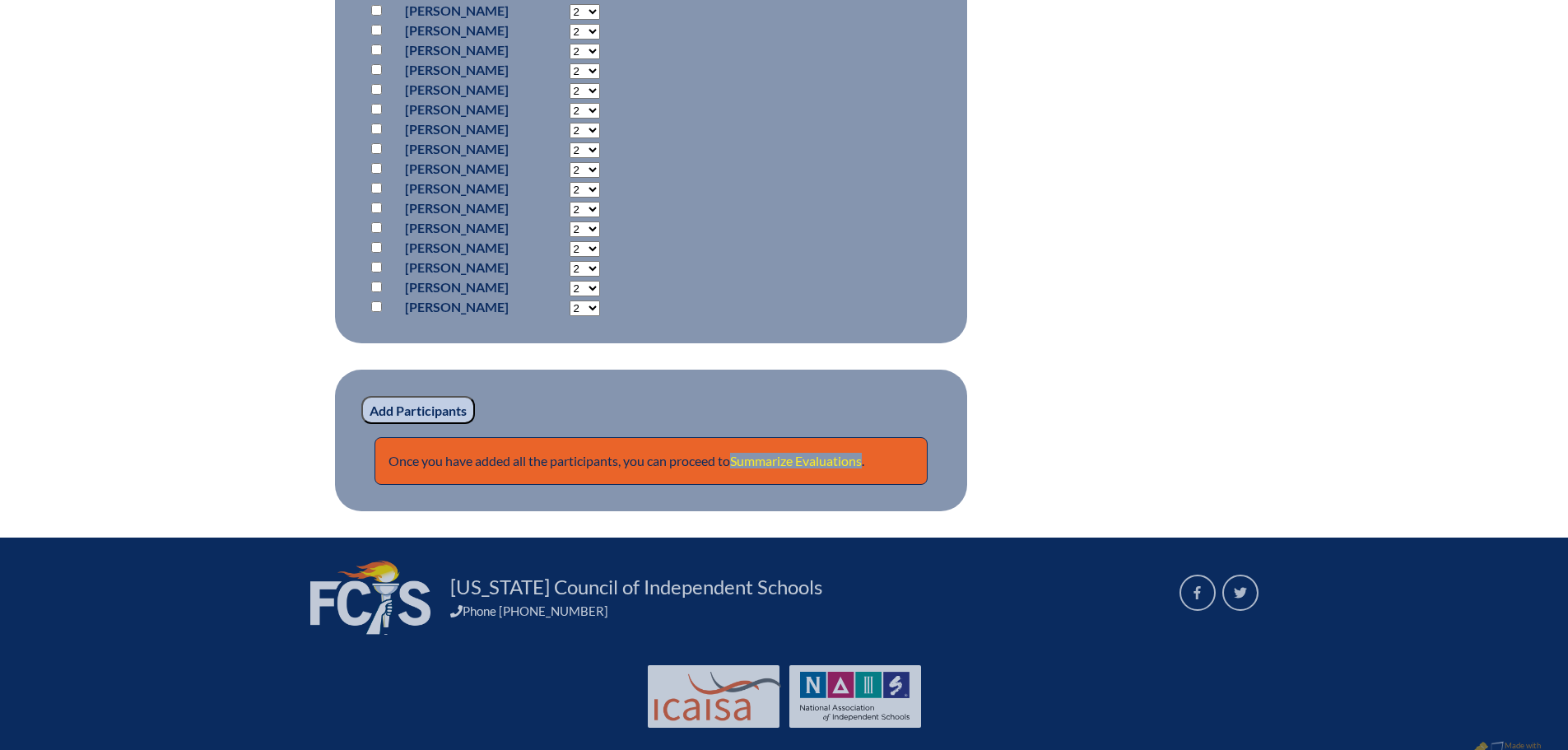
click at [815, 454] on link "Summarize Evaluations" at bounding box center [796, 460] width 132 height 16
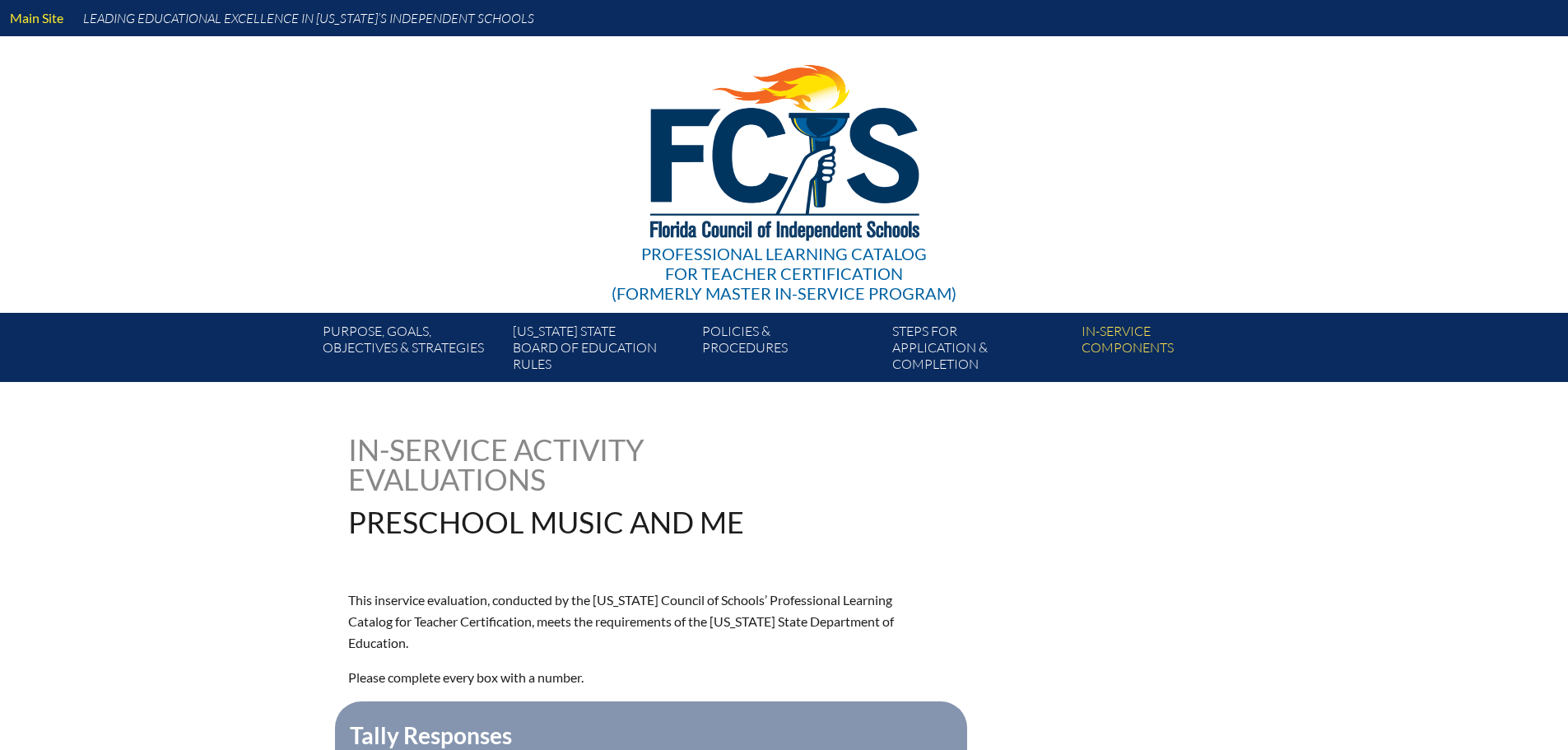
type input "0"
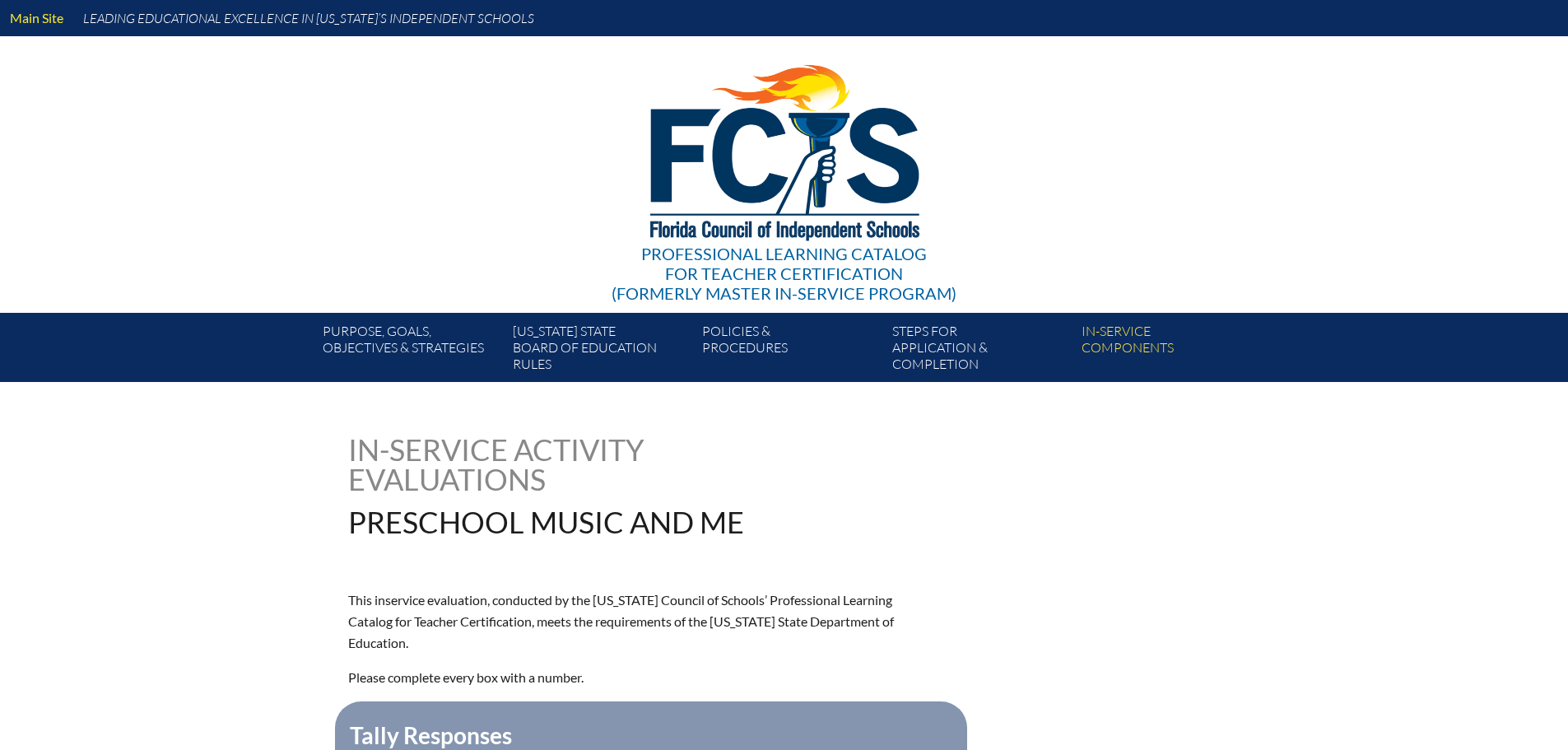
type input "0"
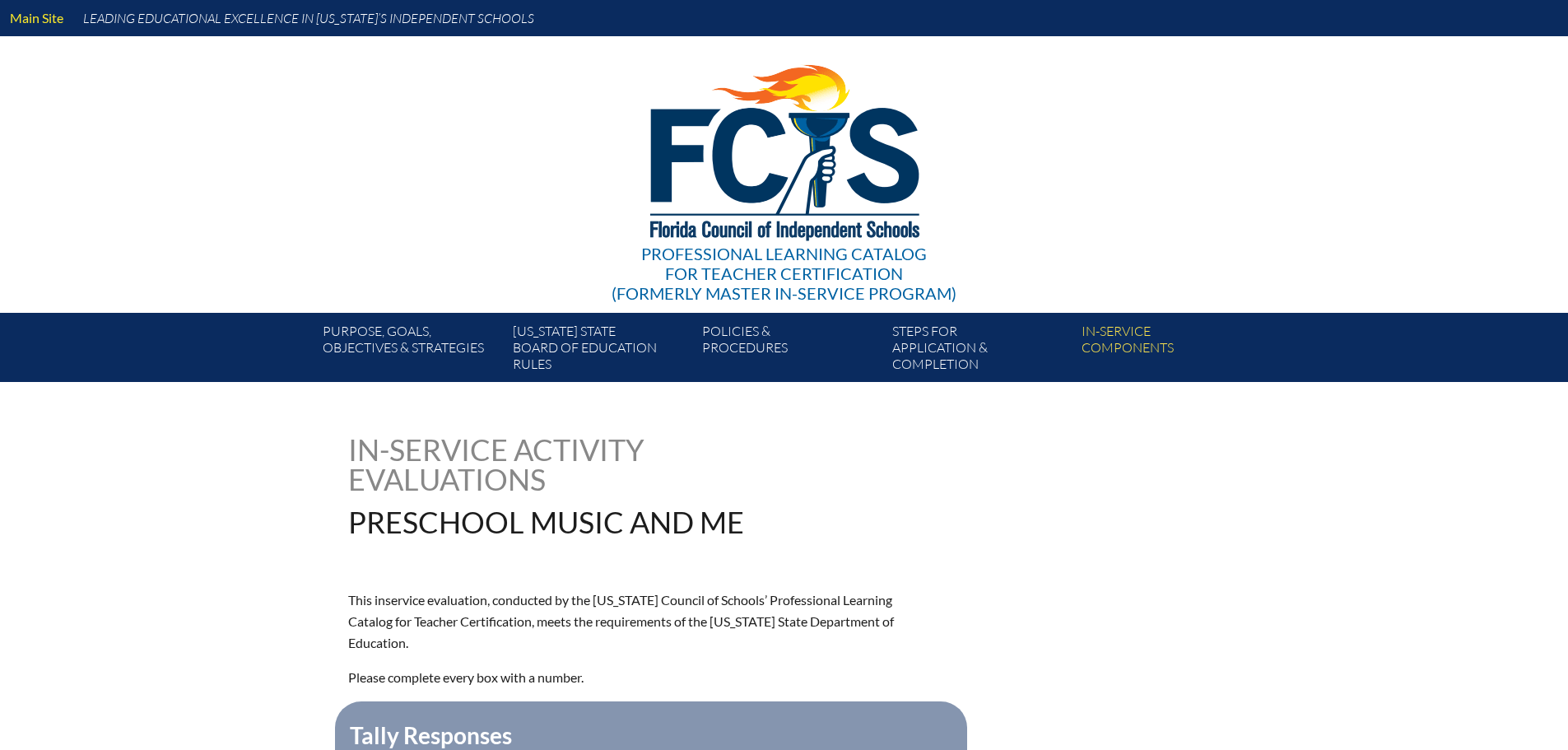
type input "0"
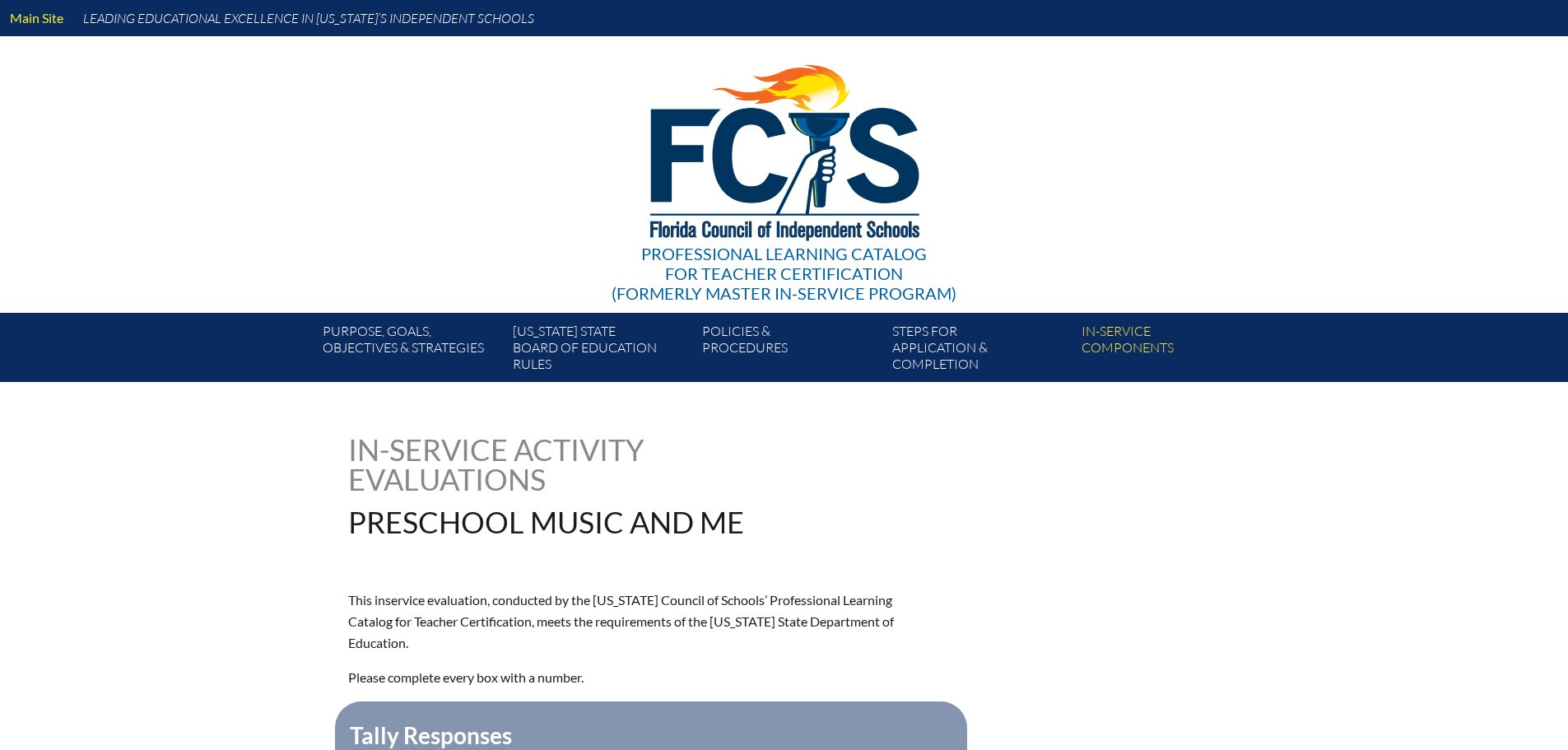
type input "0"
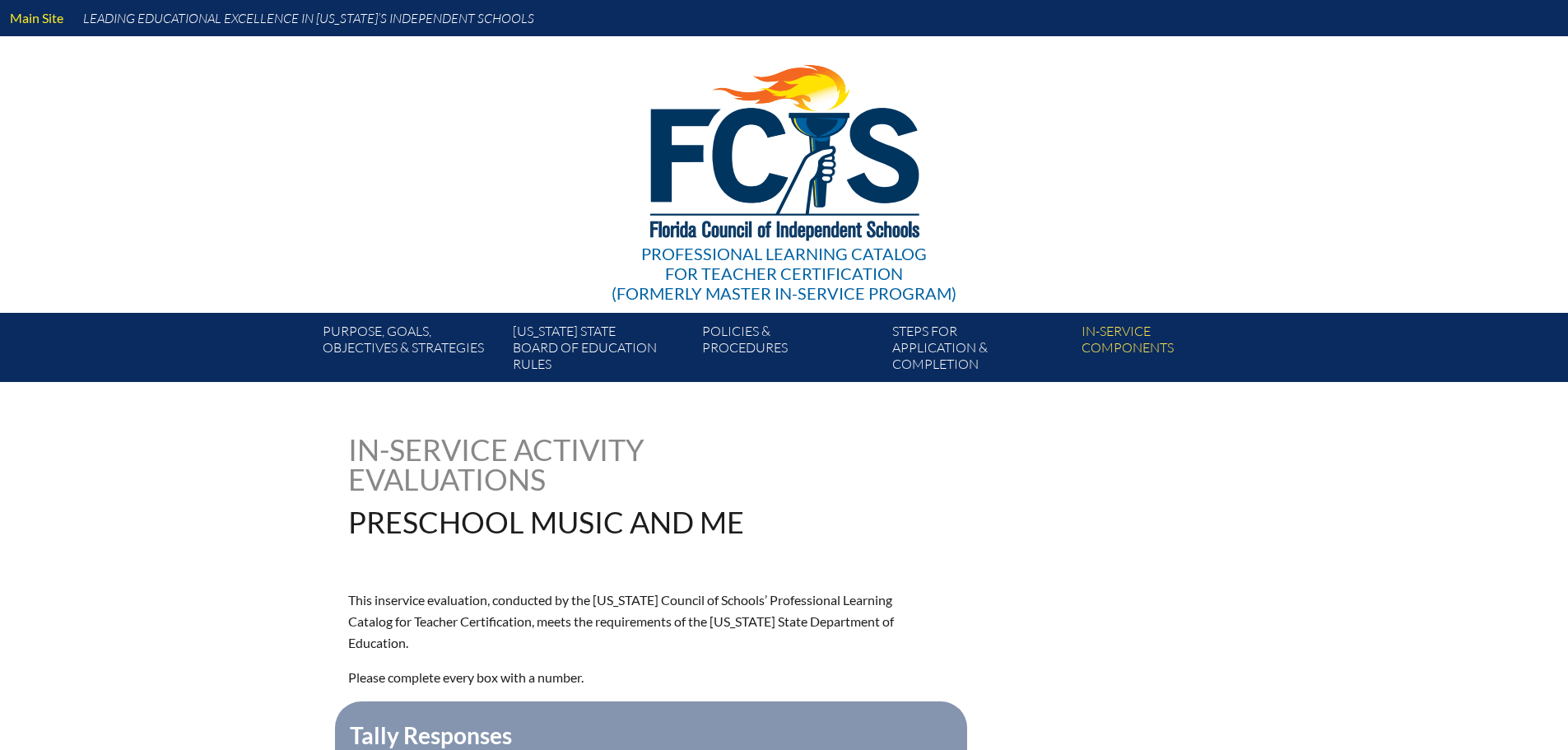
type input "0"
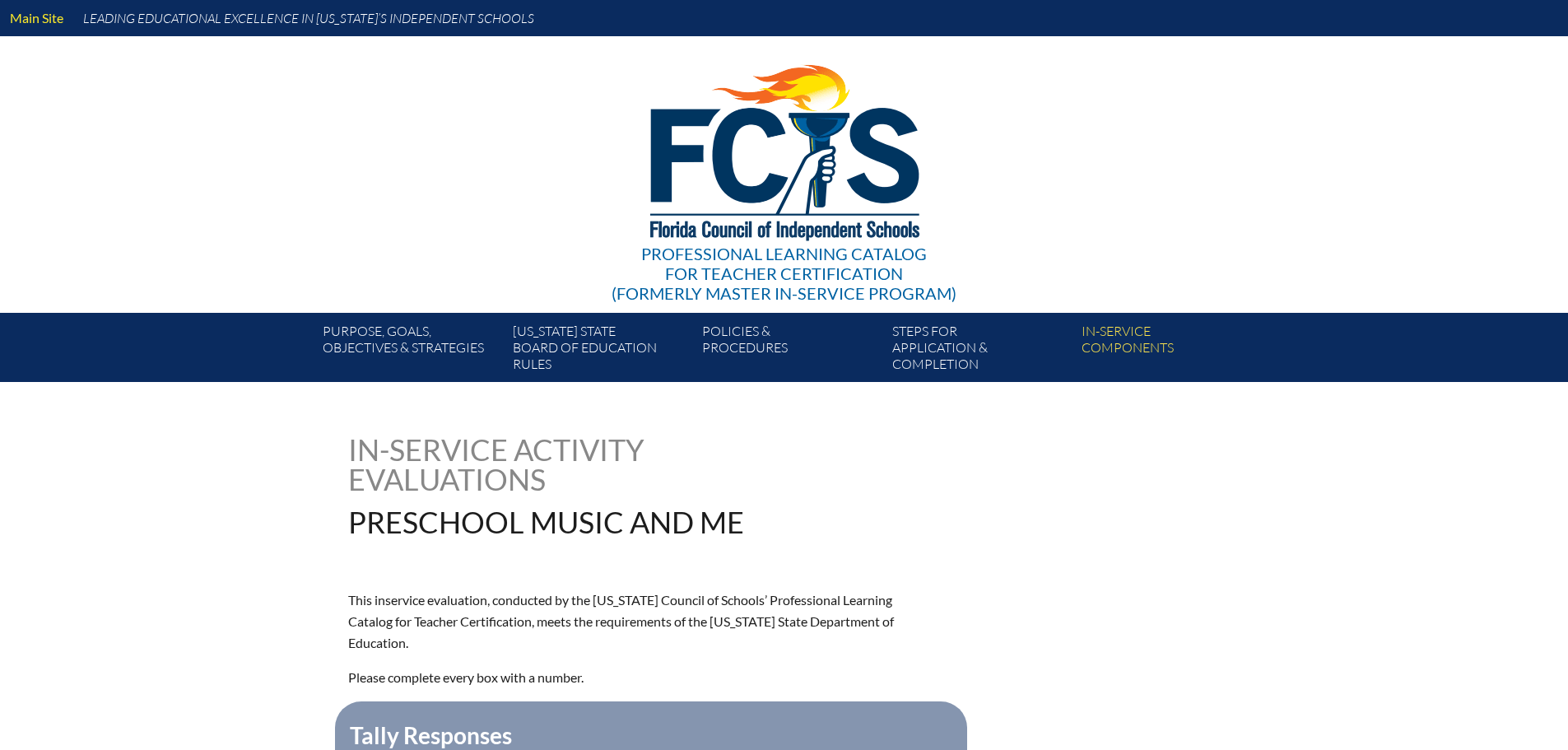
type input "0"
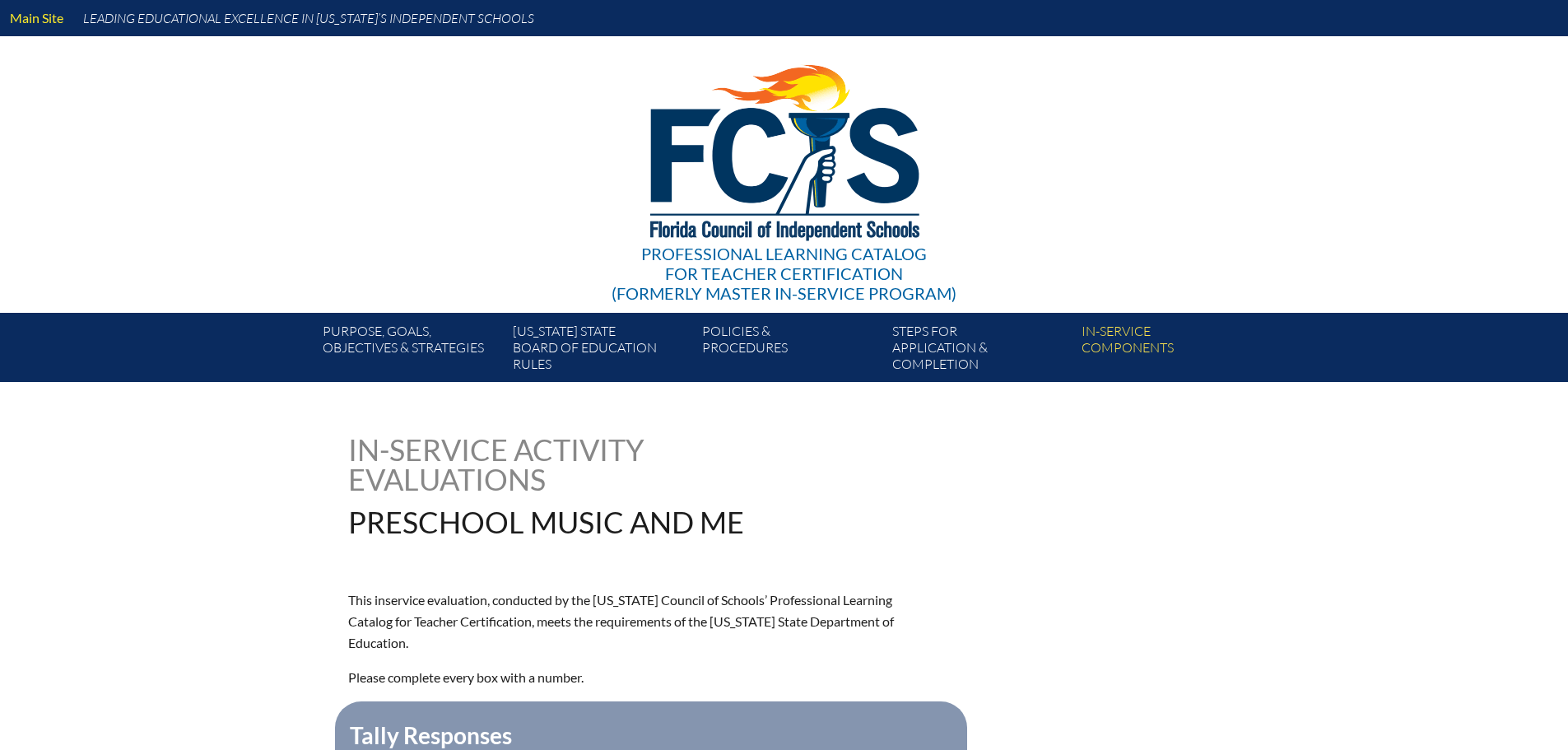
type input "0"
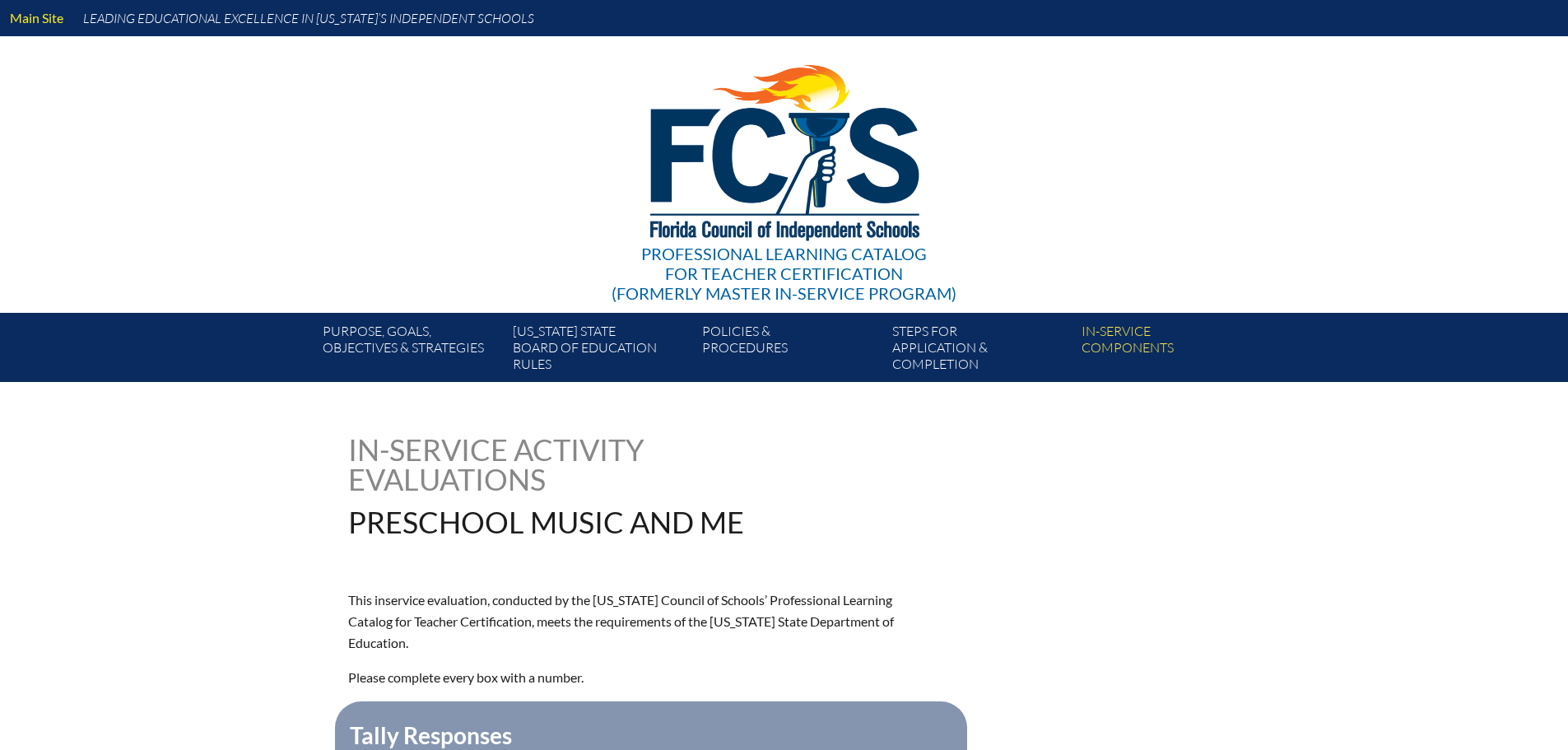
type input "0"
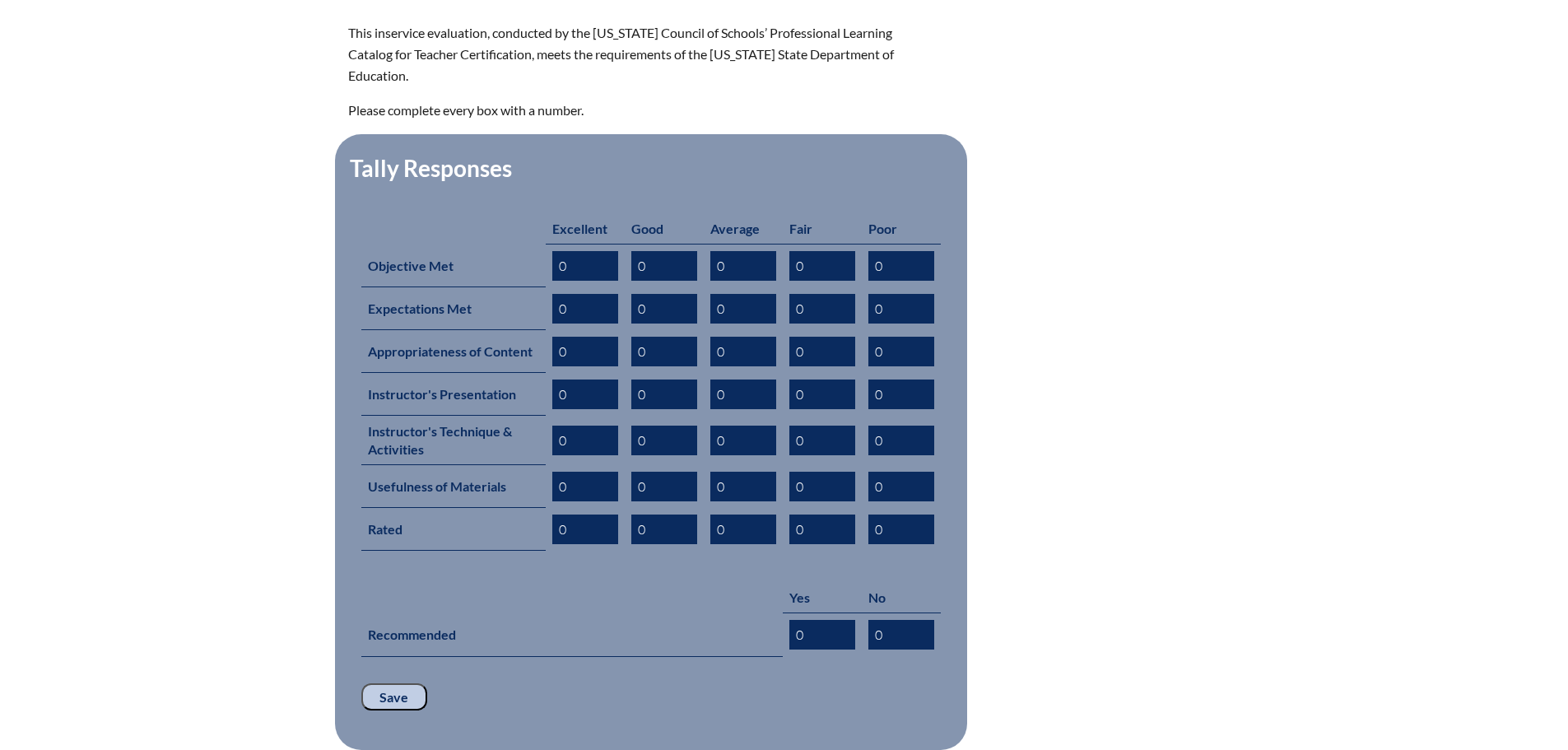
scroll to position [577, 0]
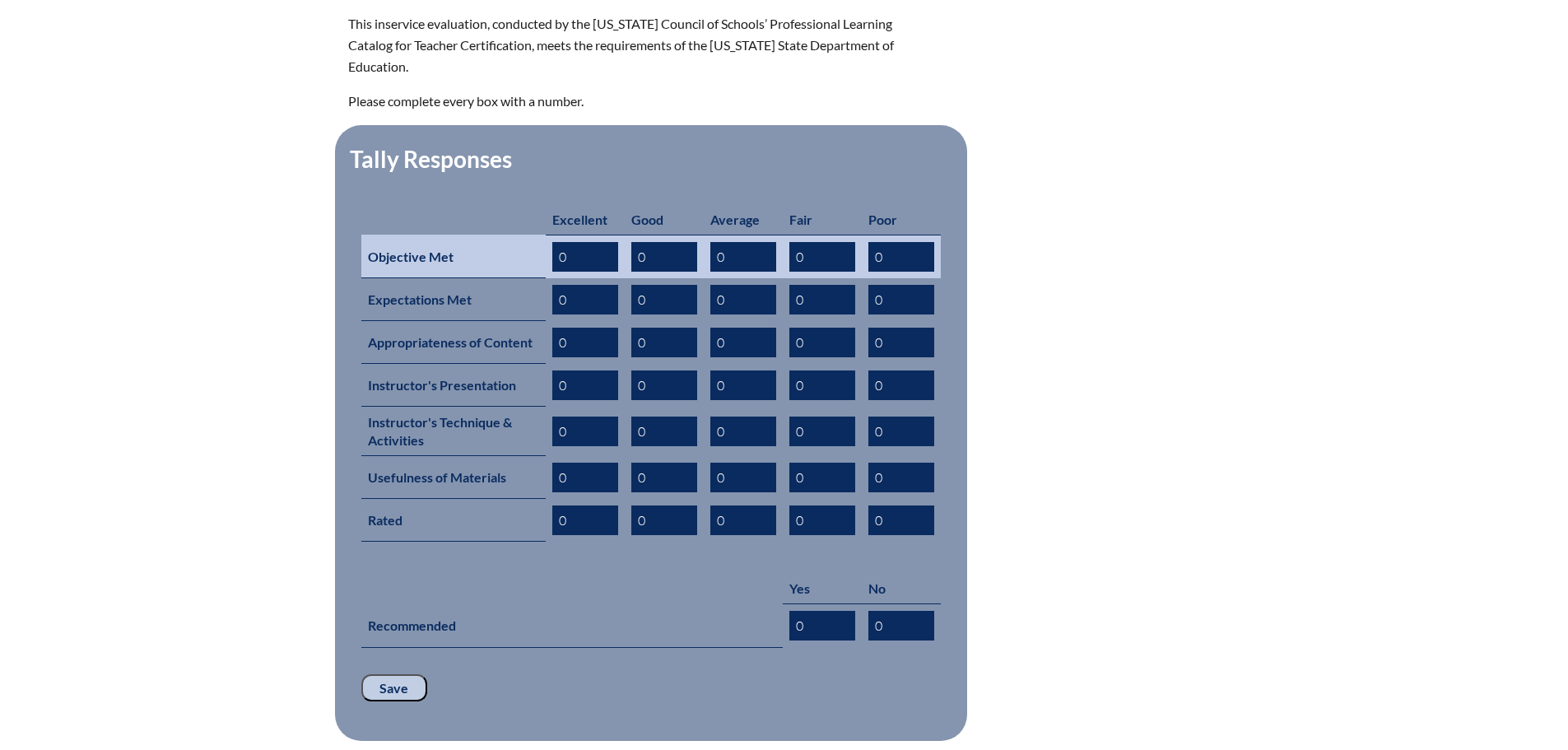
drag, startPoint x: 577, startPoint y: 233, endPoint x: 557, endPoint y: 228, distance: 20.6
click at [557, 242] on input "0" at bounding box center [585, 257] width 66 height 30
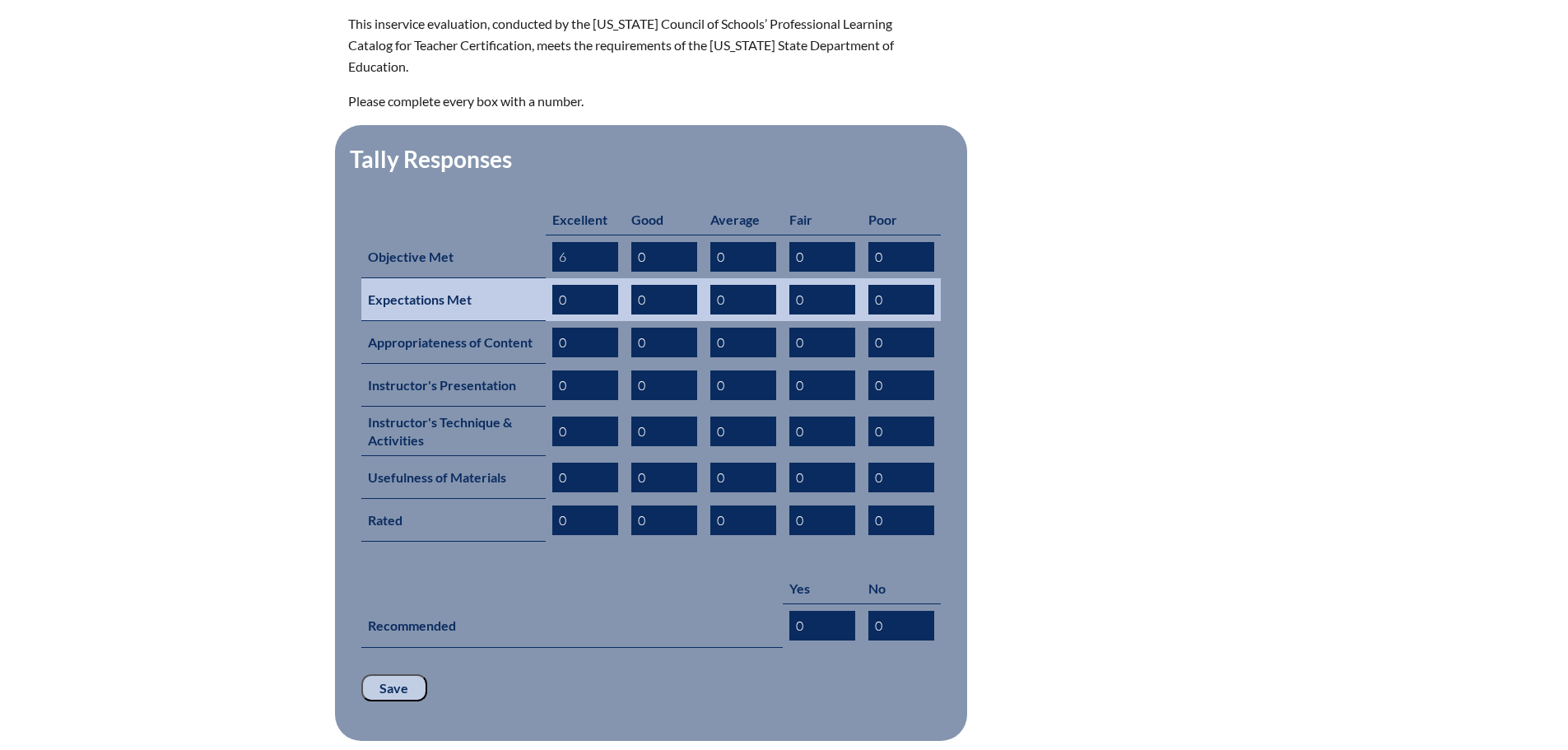
type input "6"
drag, startPoint x: 567, startPoint y: 264, endPoint x: 557, endPoint y: 265, distance: 10.0
click at [557, 285] on input "0" at bounding box center [585, 299] width 66 height 30
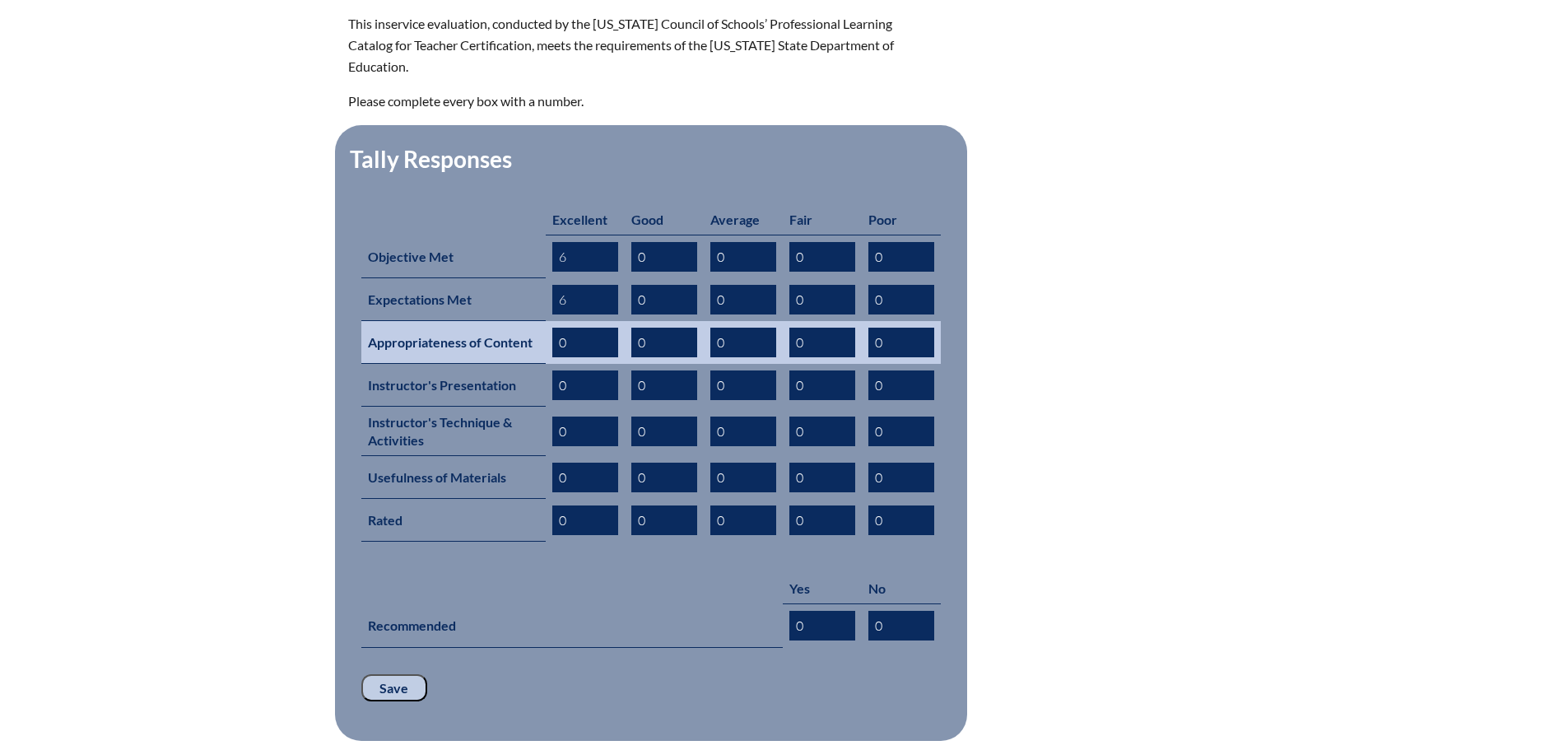
type input "6"
drag, startPoint x: 569, startPoint y: 324, endPoint x: 555, endPoint y: 327, distance: 14.3
click at [554, 328] on input "0" at bounding box center [585, 342] width 66 height 30
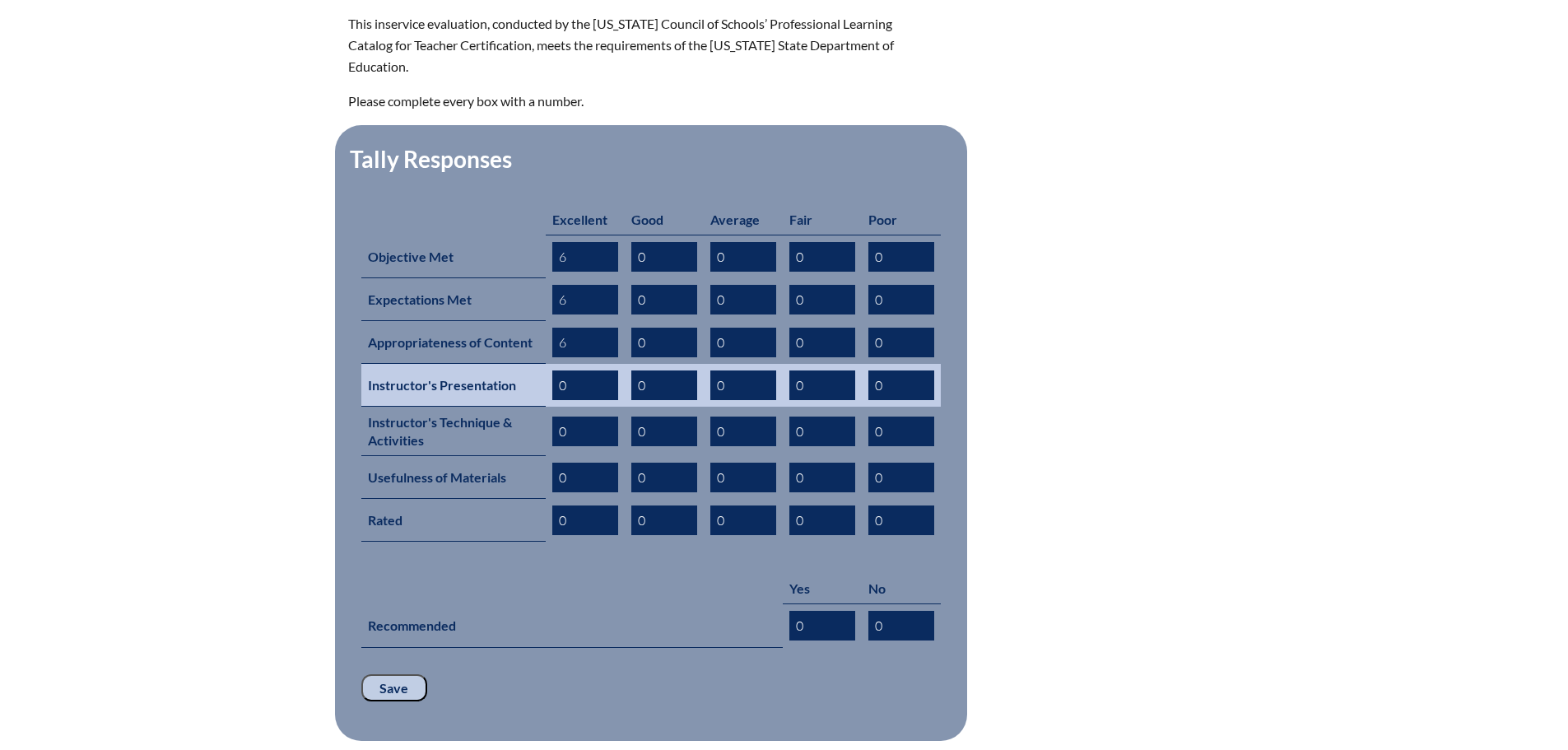
type input "6"
drag, startPoint x: 566, startPoint y: 360, endPoint x: 555, endPoint y: 359, distance: 11.0
click at [555, 370] on input "0" at bounding box center [585, 385] width 66 height 30
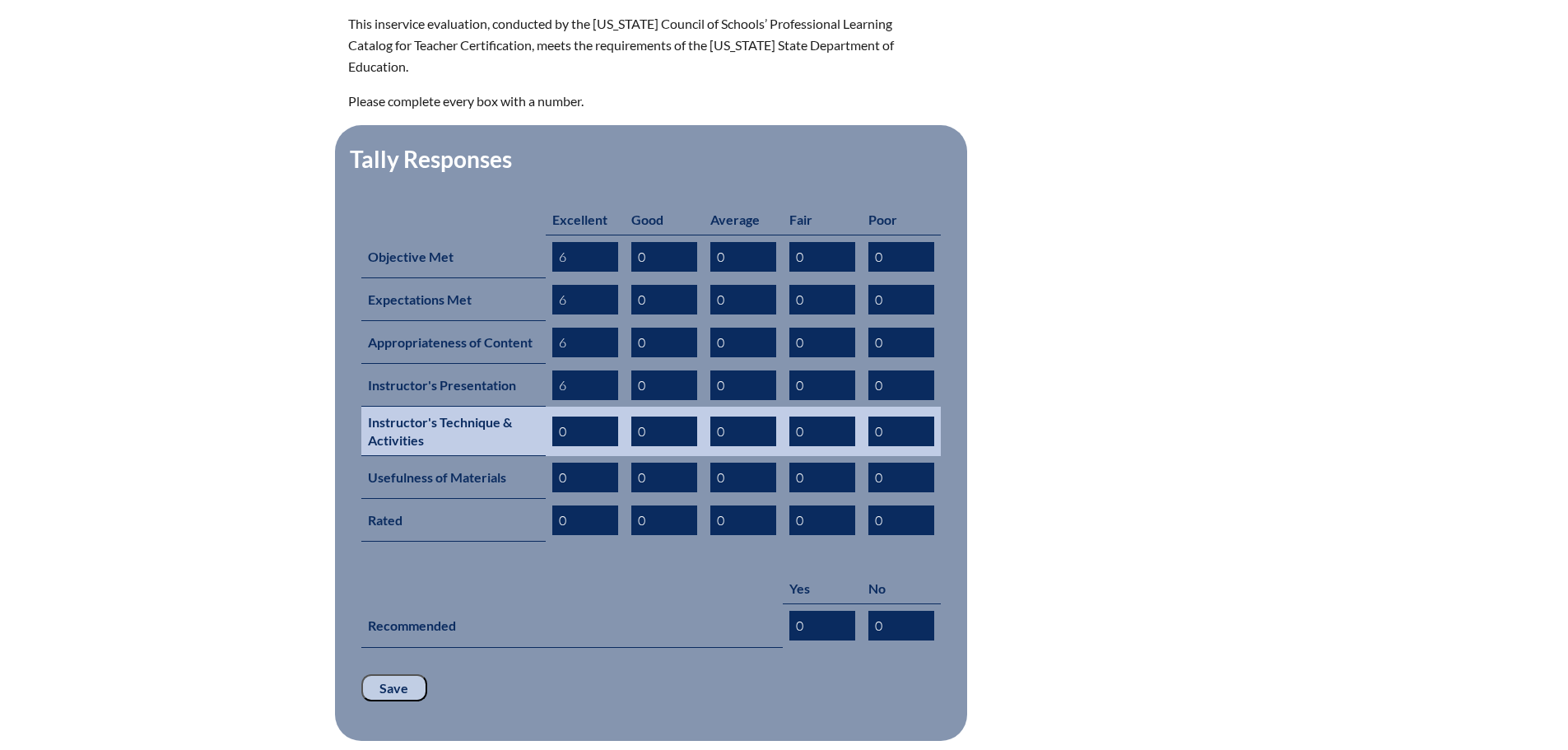
type input "6"
drag, startPoint x: 567, startPoint y: 402, endPoint x: 550, endPoint y: 402, distance: 17.0
click at [550, 407] on td "0" at bounding box center [585, 431] width 79 height 49
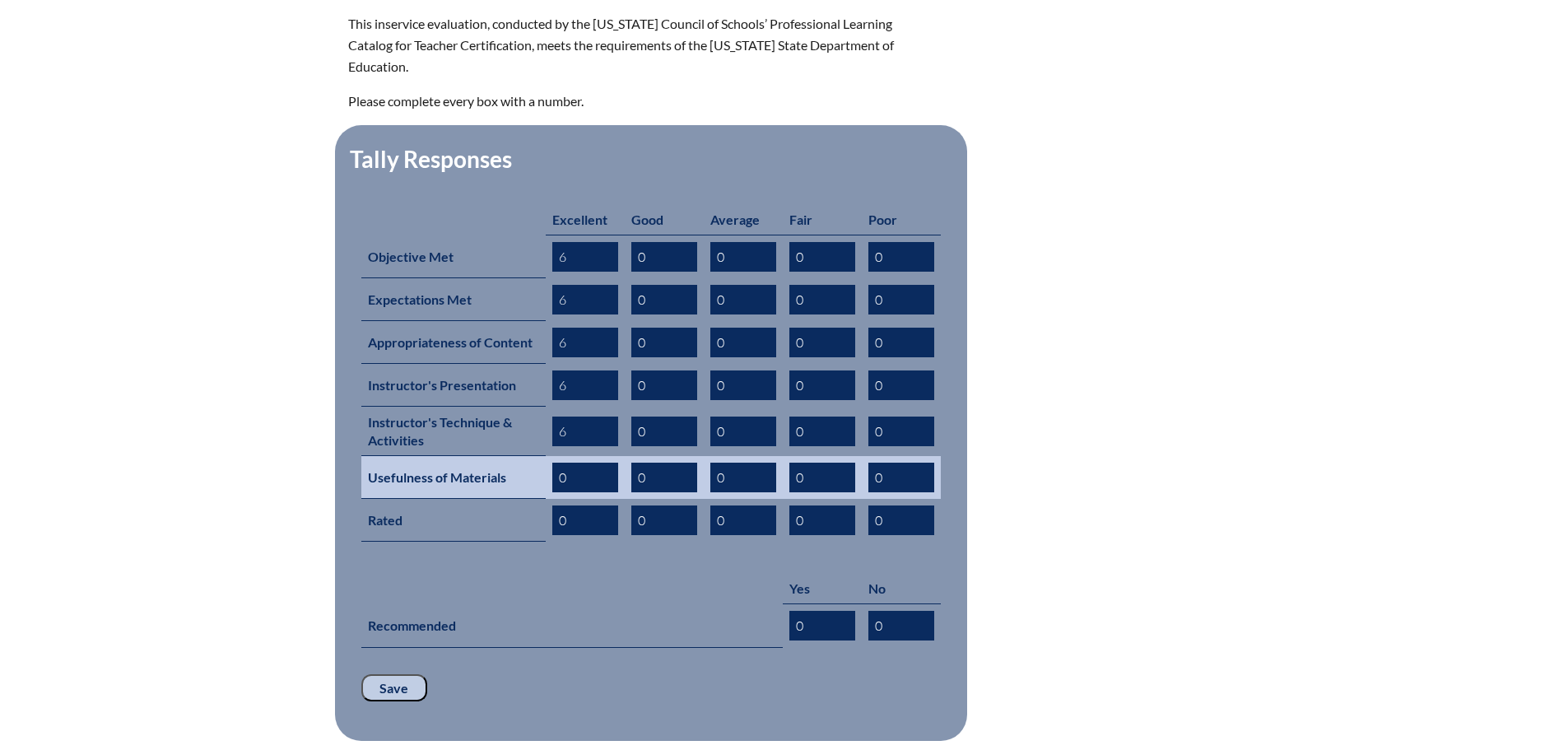
type input "6"
drag, startPoint x: 568, startPoint y: 452, endPoint x: 549, endPoint y: 451, distance: 19.0
click at [549, 456] on td "0" at bounding box center [585, 478] width 79 height 43
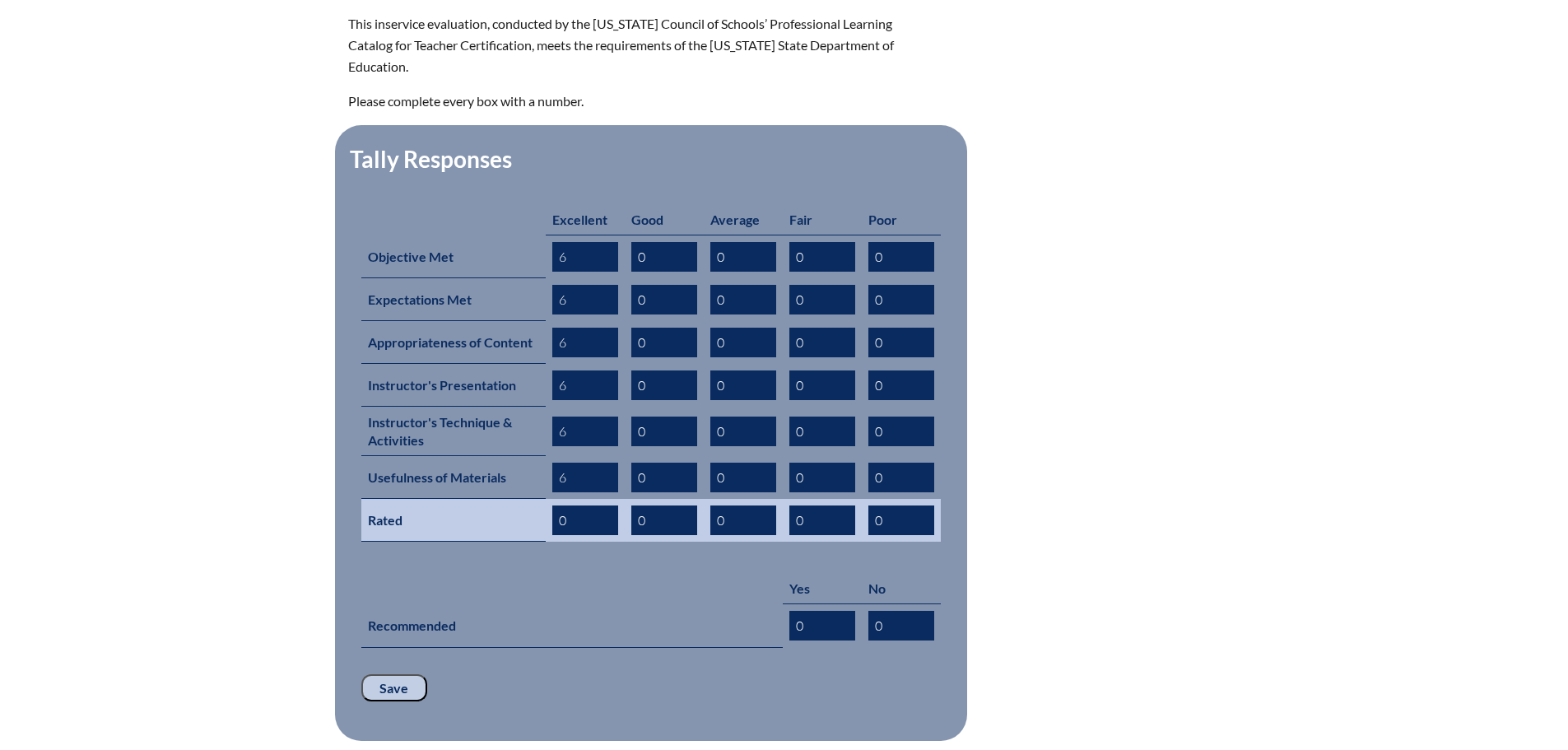
type input "6"
click at [558, 506] on input "0" at bounding box center [585, 520] width 66 height 30
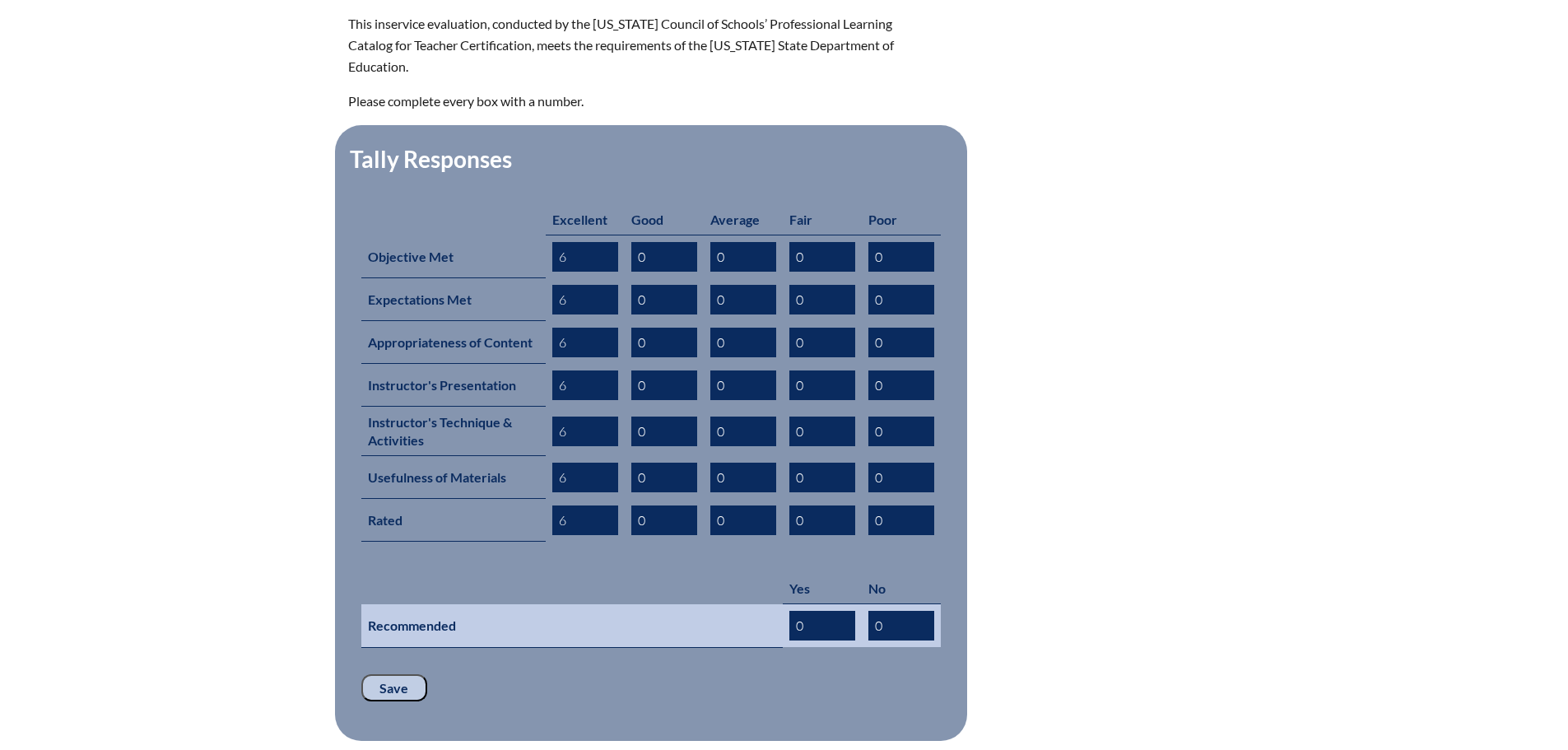
type input "6"
drag, startPoint x: 804, startPoint y: 600, endPoint x: 790, endPoint y: 597, distance: 14.3
click at [790, 610] on input "0" at bounding box center [822, 625] width 66 height 30
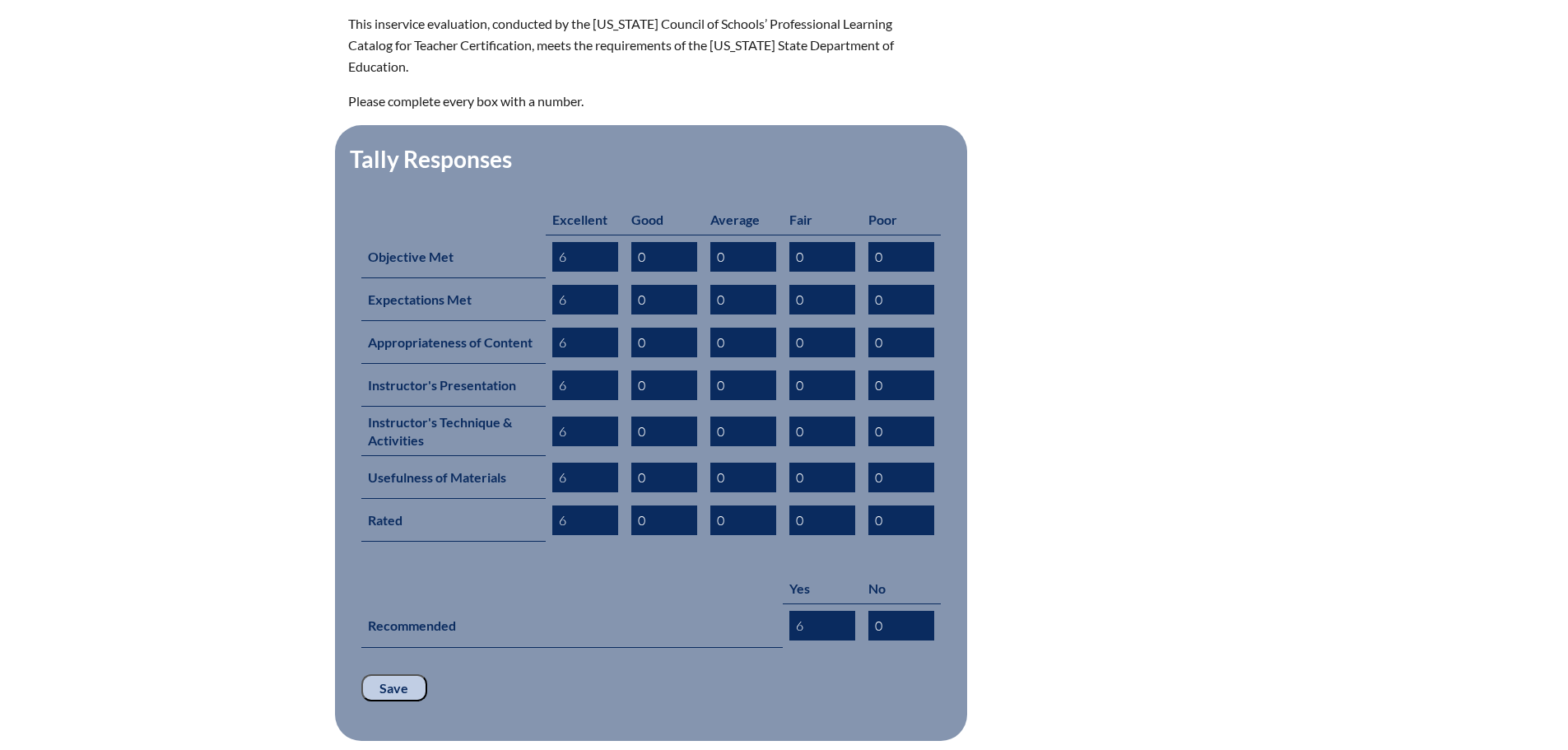
type input "6"
click at [383, 674] on input "Save" at bounding box center [394, 688] width 66 height 28
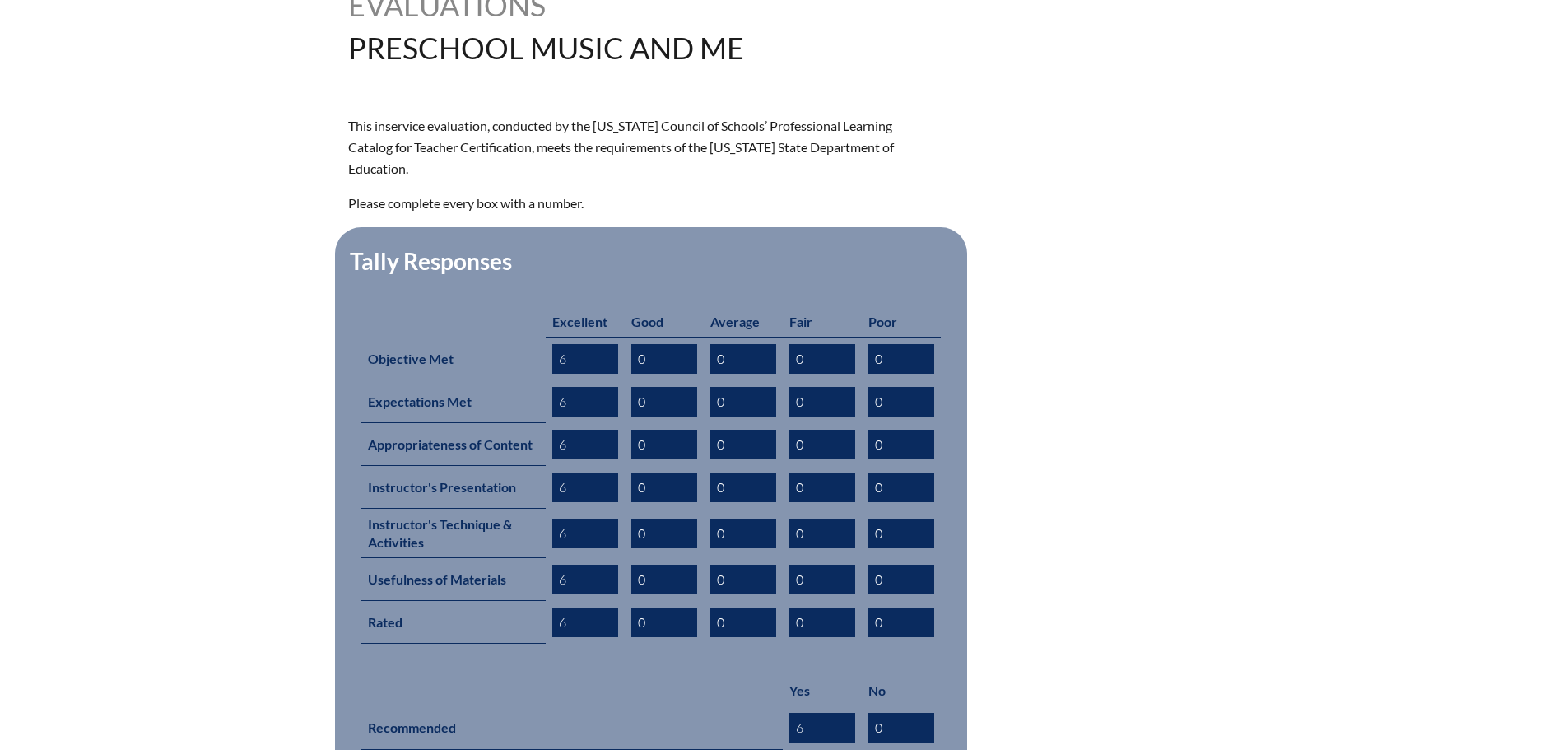
scroll to position [741, 0]
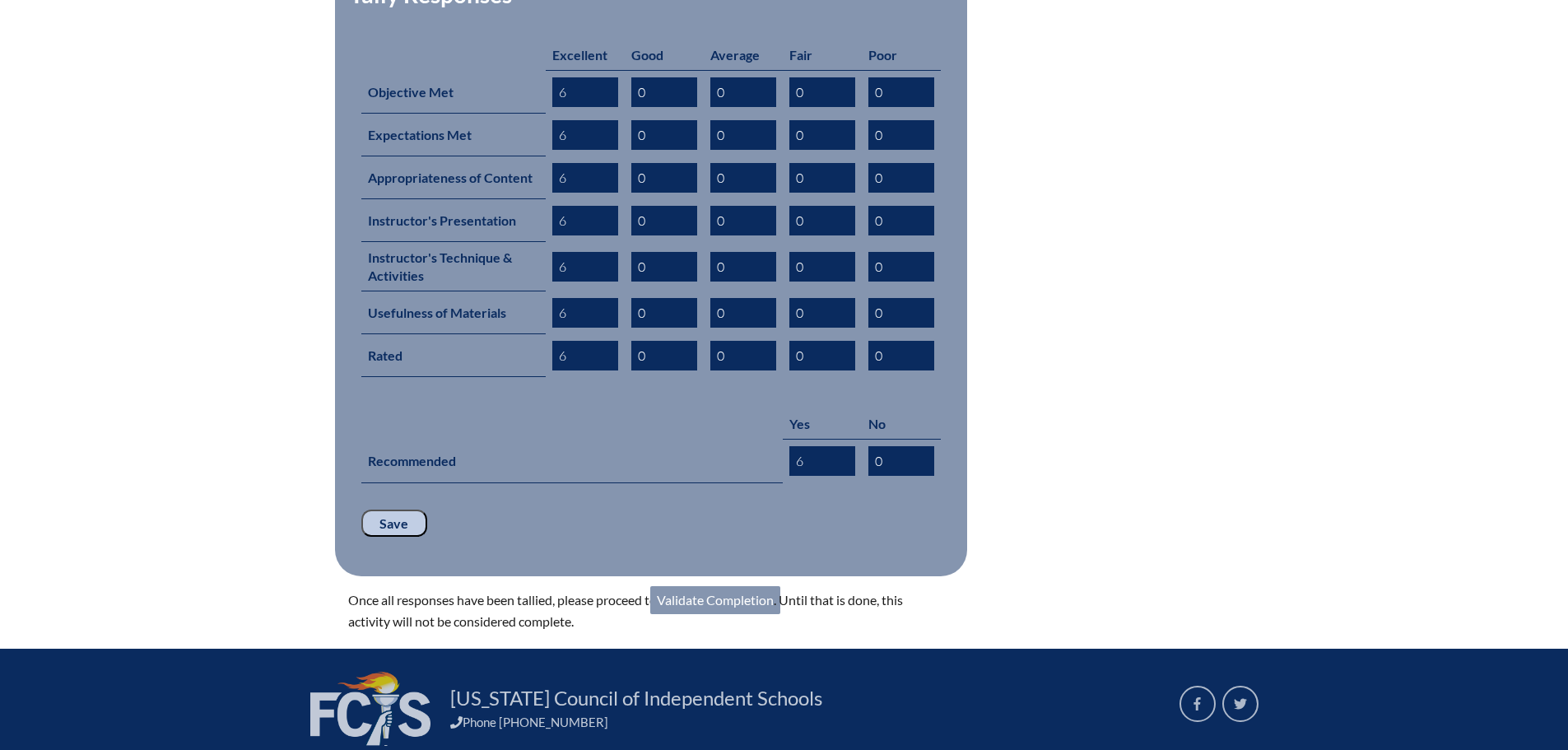
click at [742, 586] on link "Validate Completion" at bounding box center [715, 600] width 130 height 28
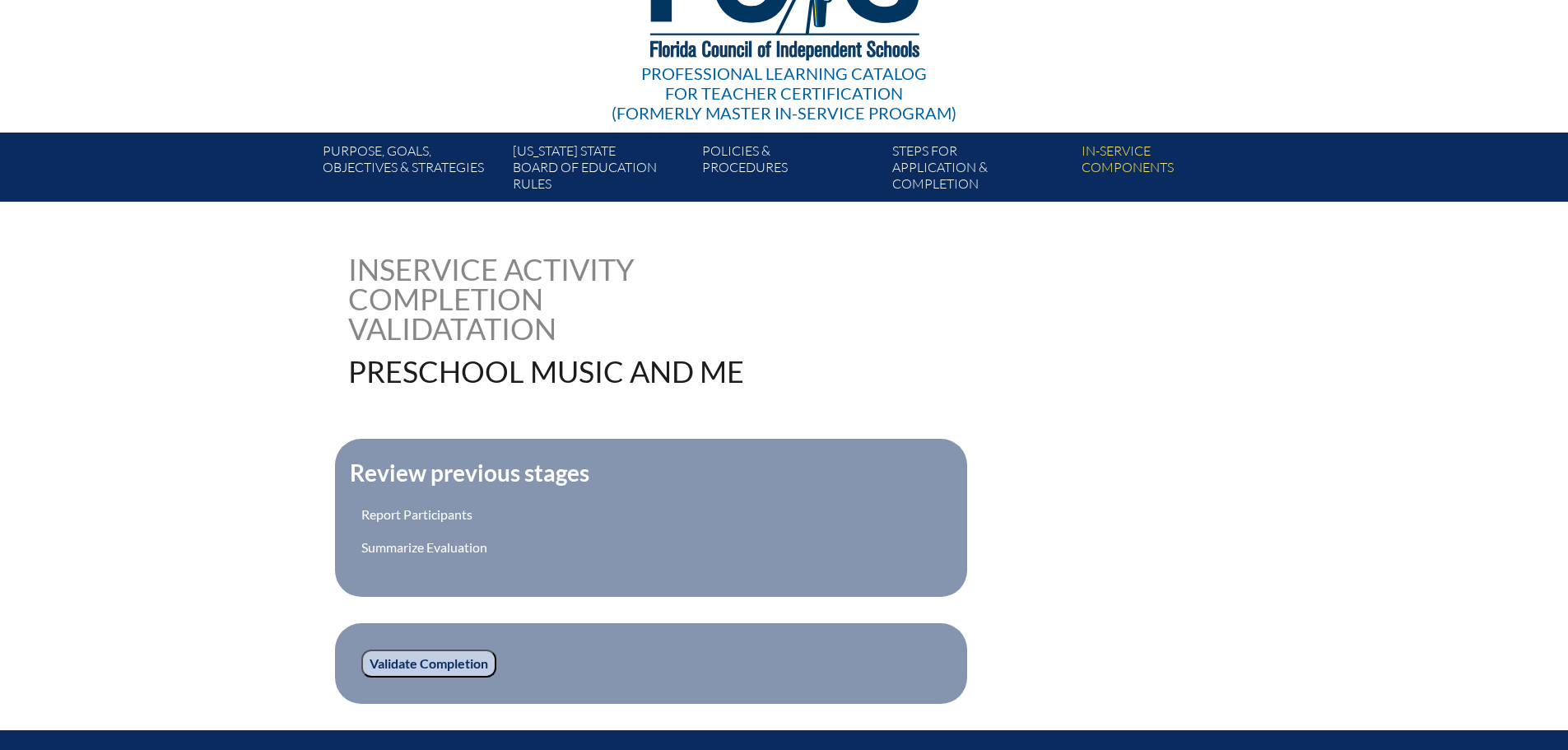
scroll to position [329, 0]
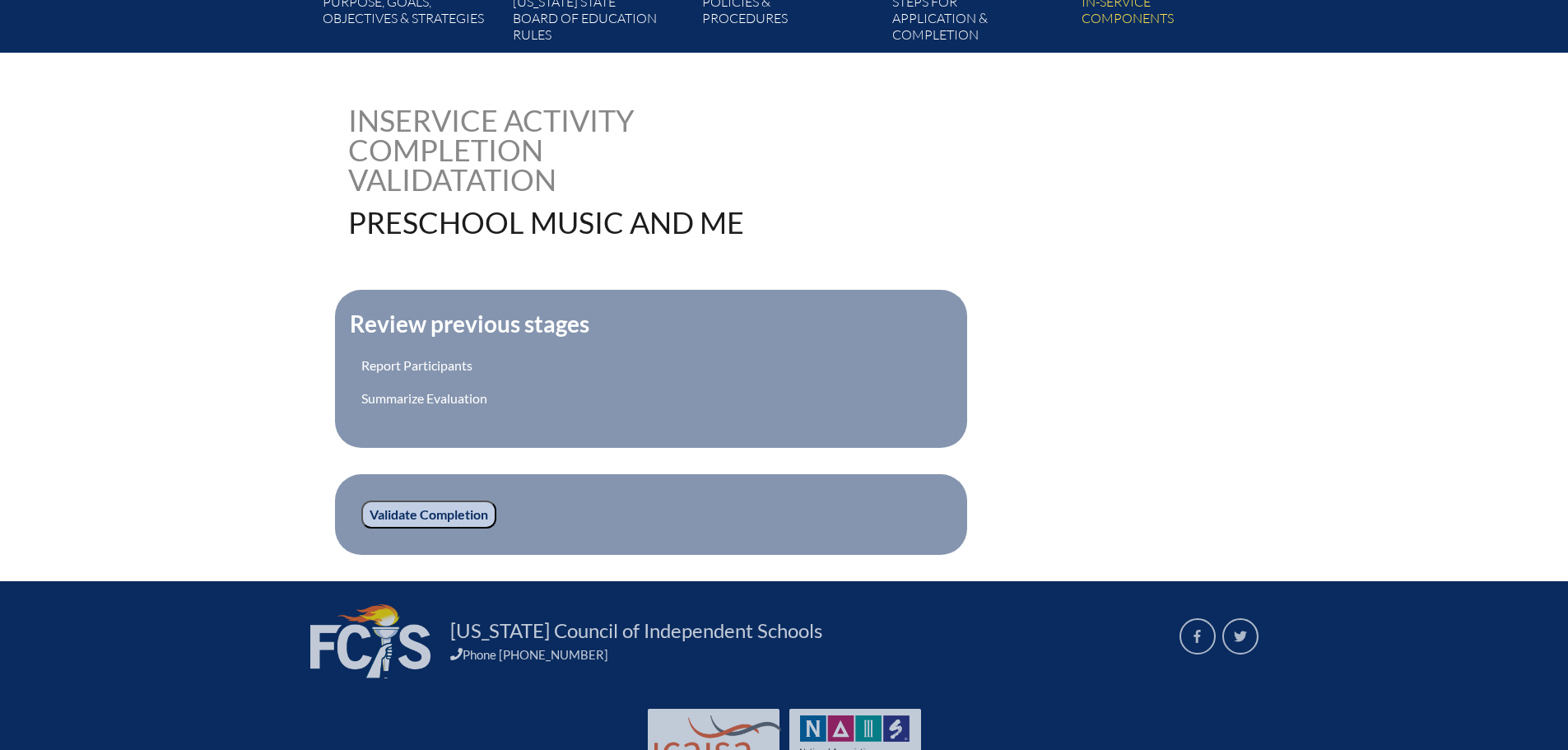
click at [464, 519] on input "Validate Completion" at bounding box center [428, 515] width 135 height 28
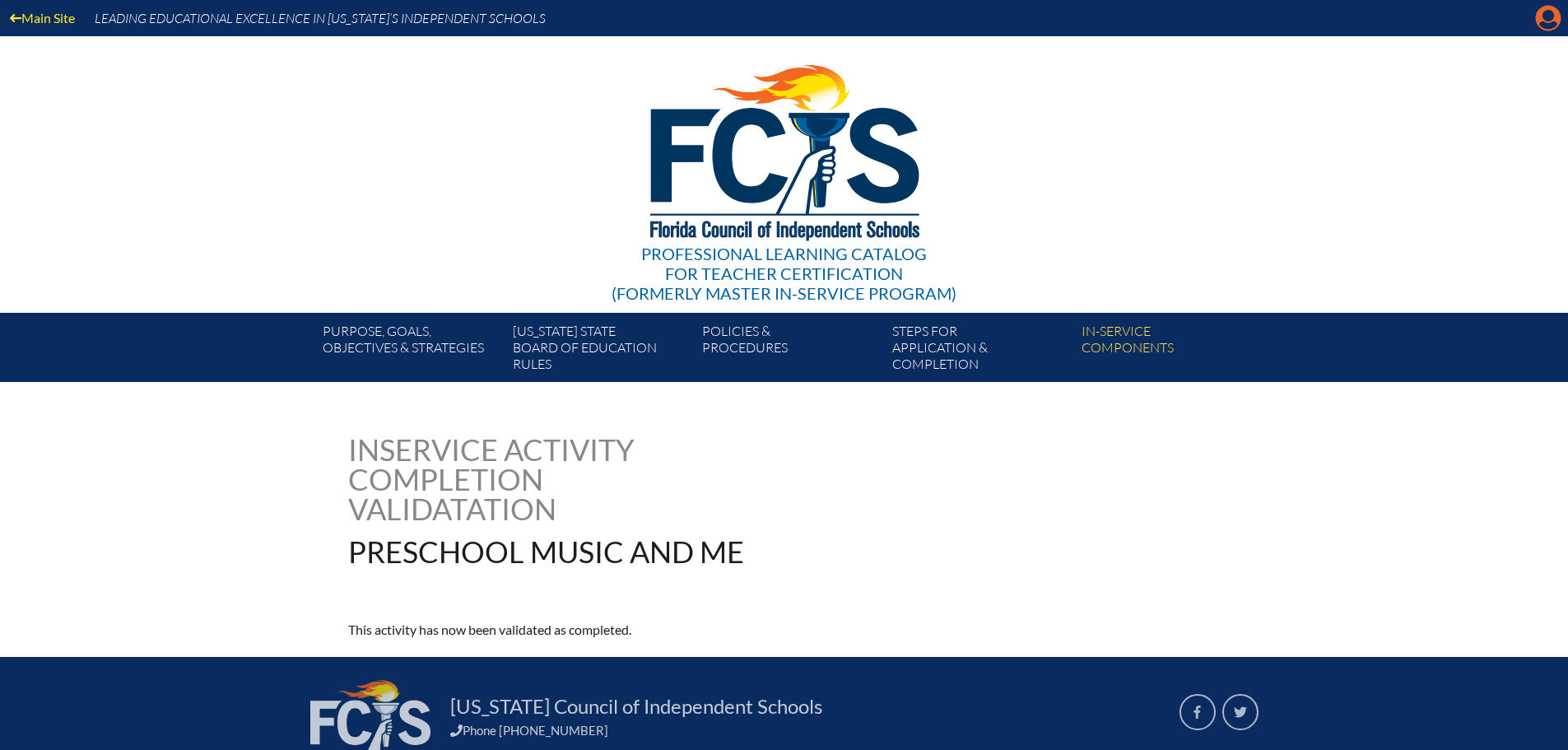
click at [1547, 25] on icon "Manage account" at bounding box center [1548, 17] width 26 height 26
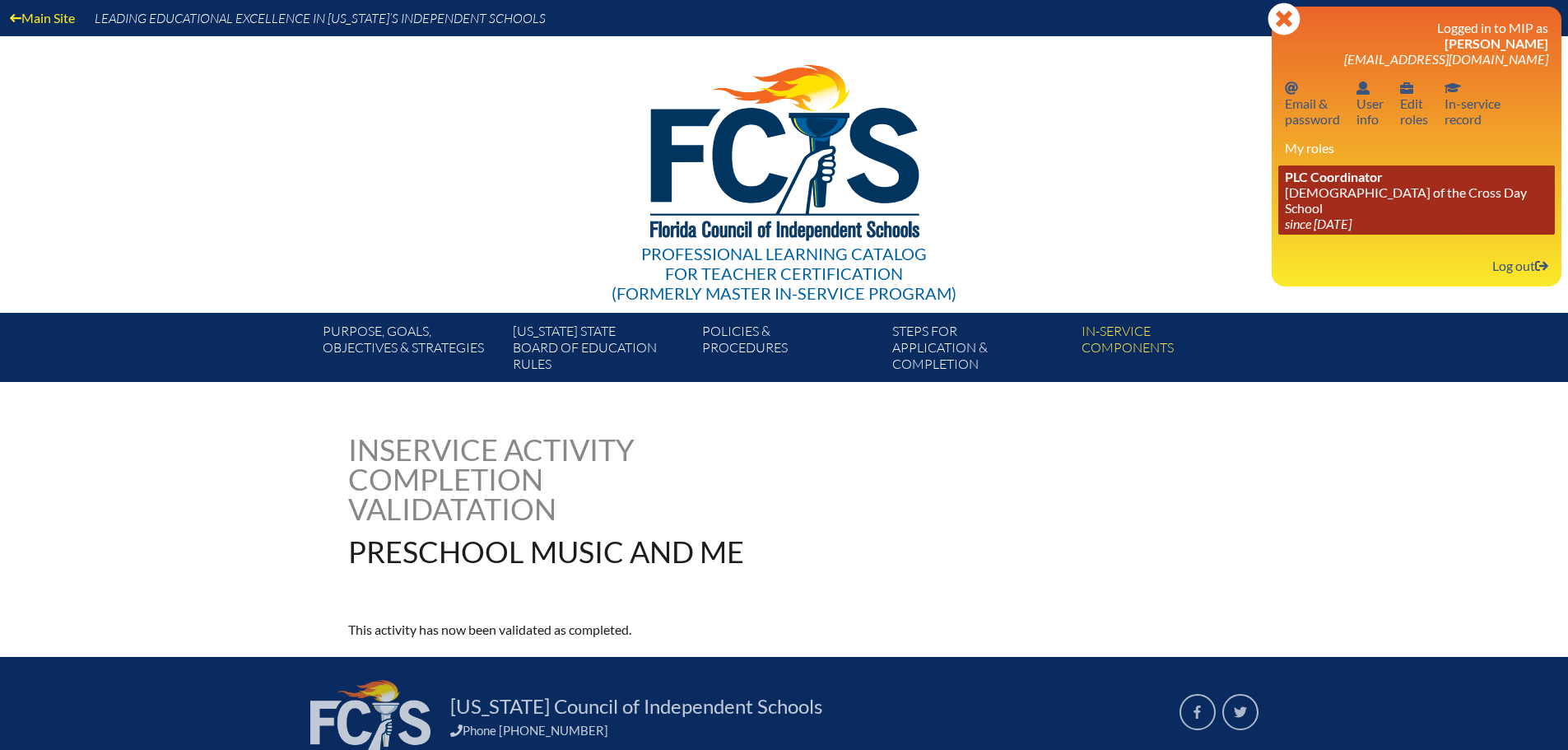
click at [1333, 179] on span "PLC Coordinator" at bounding box center [1333, 176] width 98 height 16
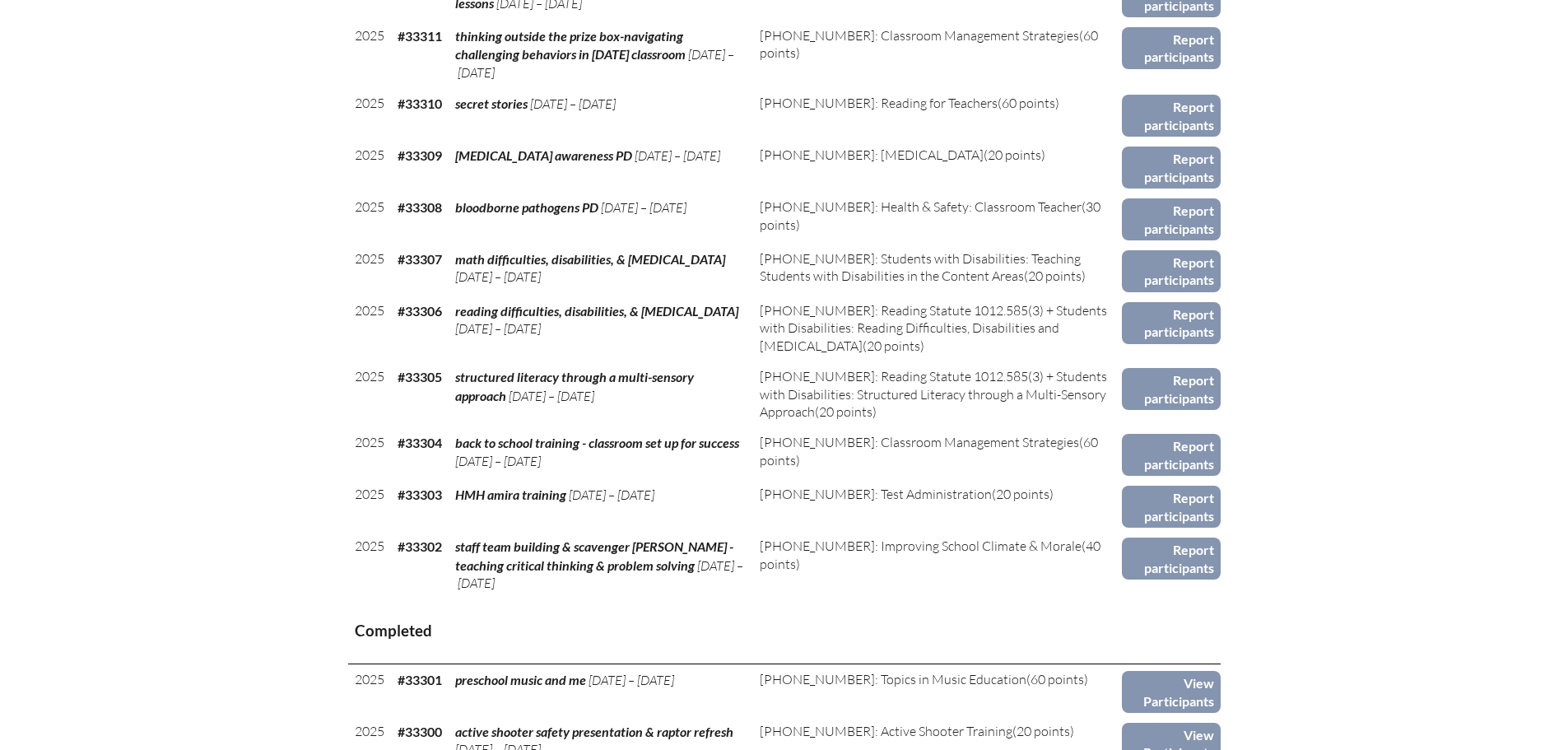
scroll to position [1071, 0]
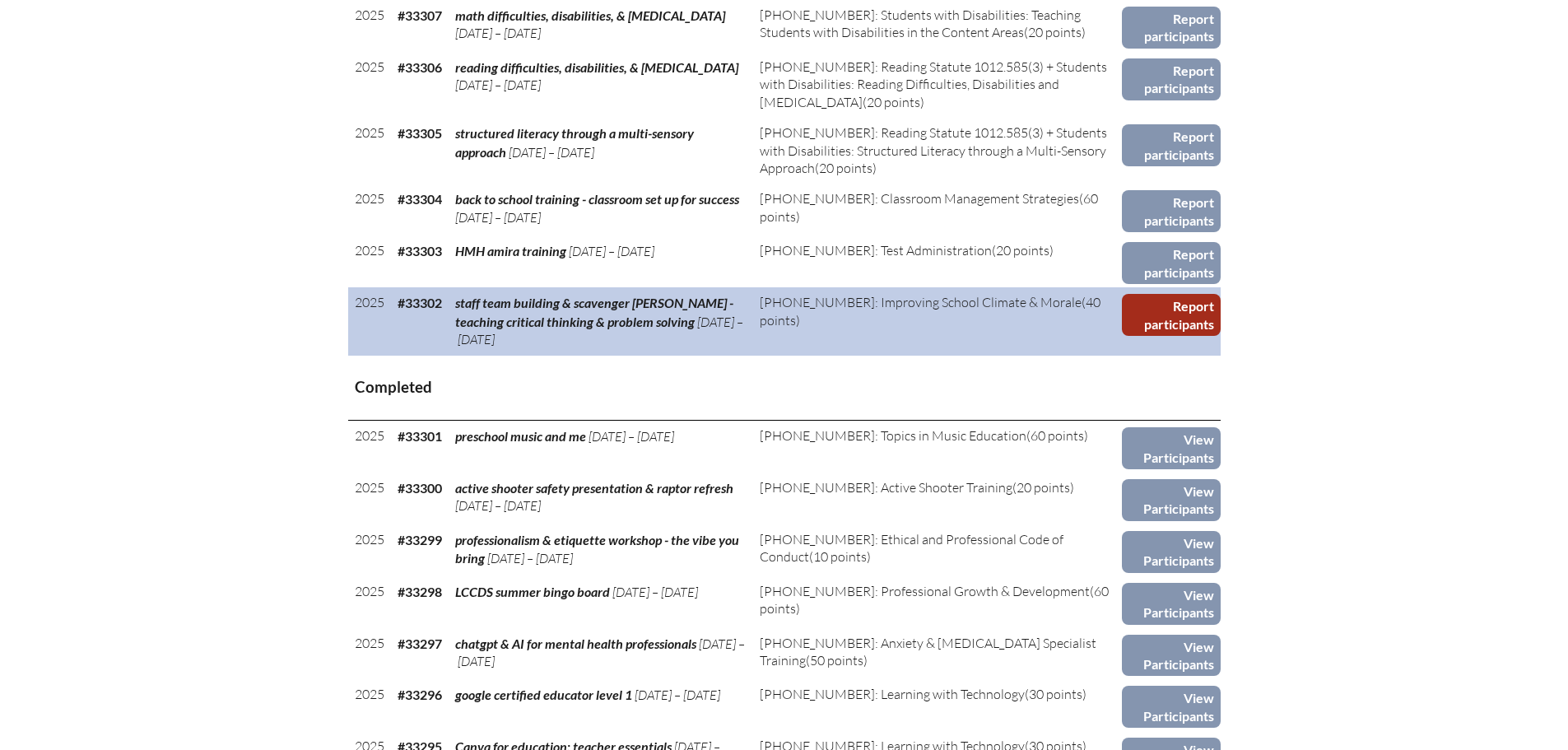
click at [1175, 318] on link "Report participants" at bounding box center [1170, 314] width 98 height 42
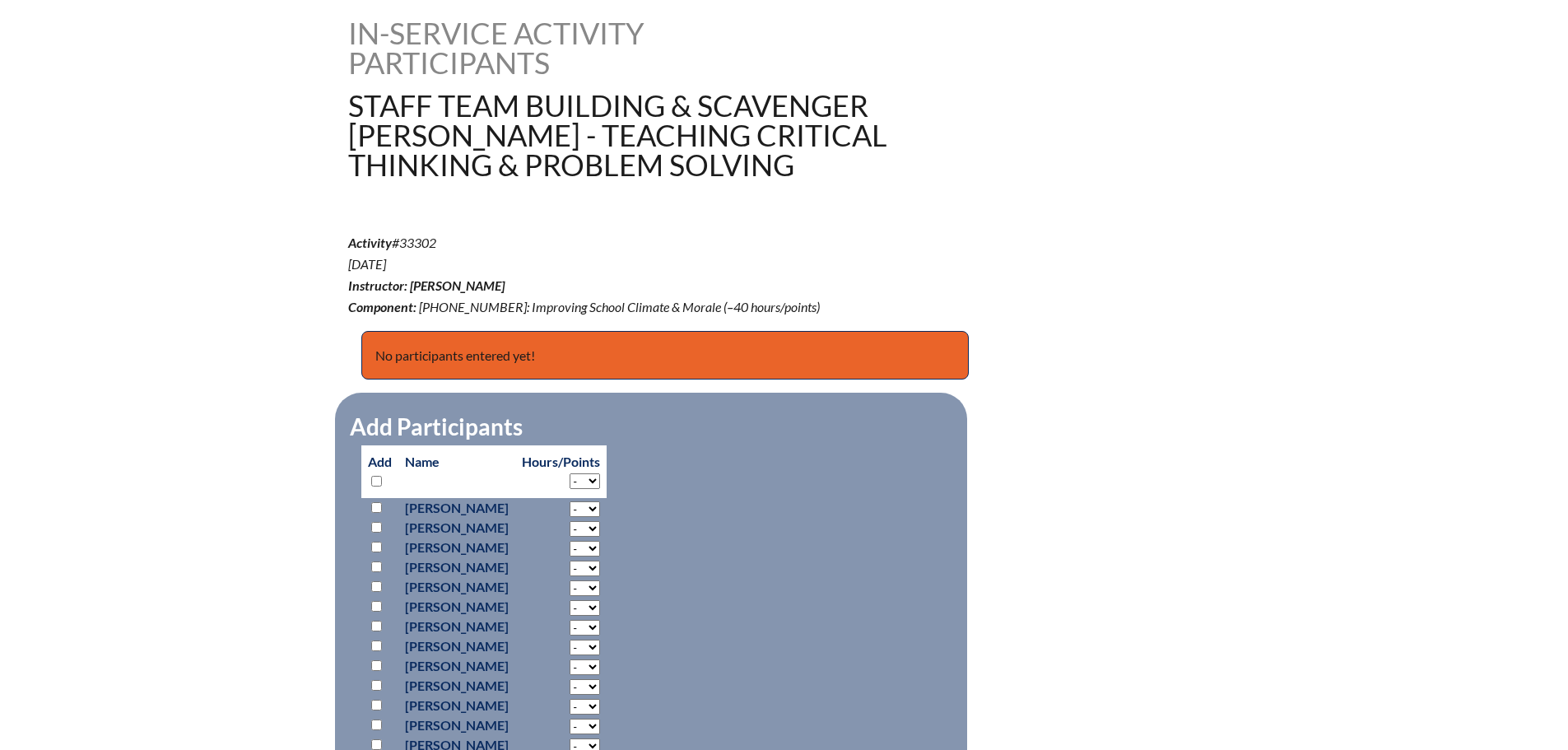
scroll to position [741, 0]
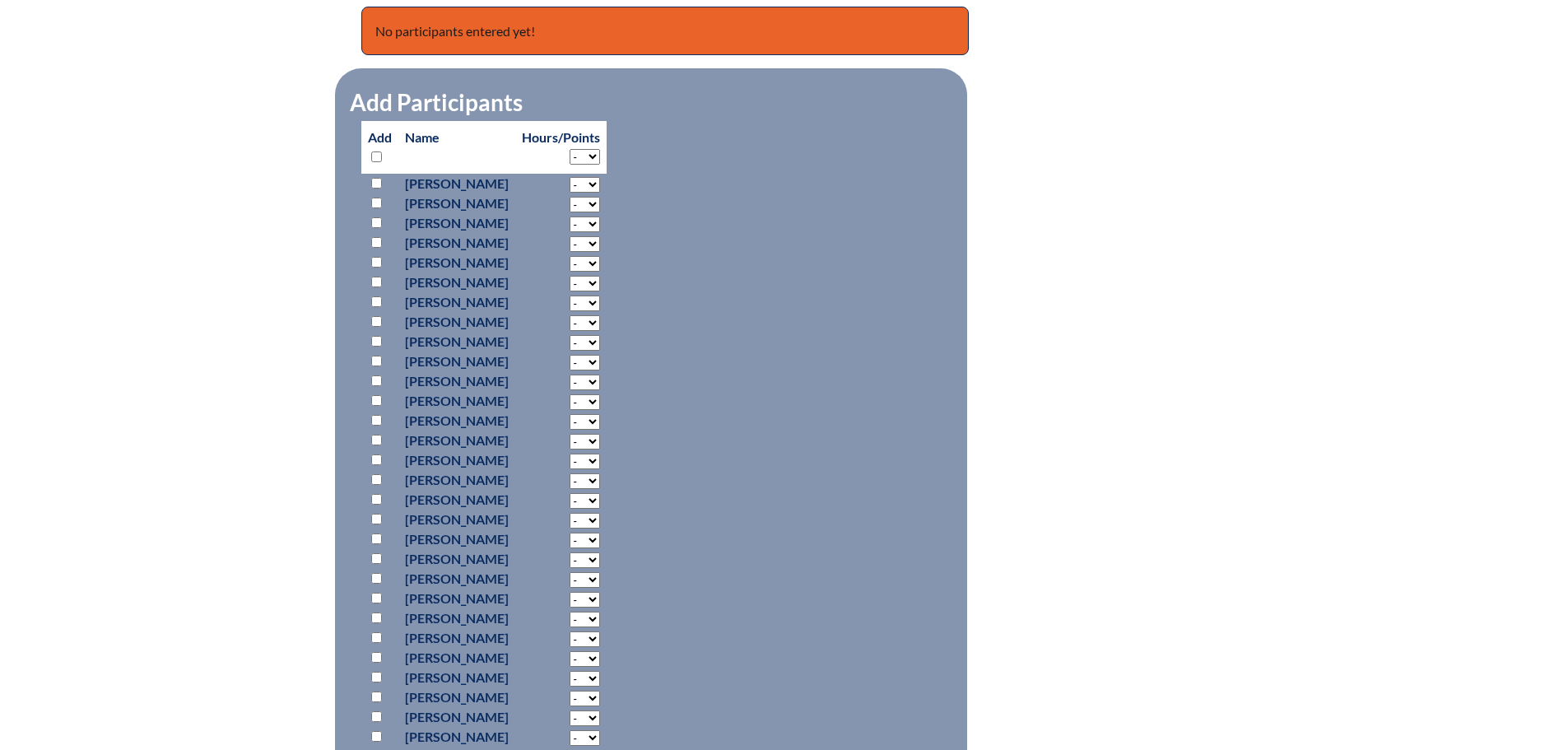
click at [378, 153] on input "checkbox" at bounding box center [376, 156] width 11 height 11
checkbox input "true"
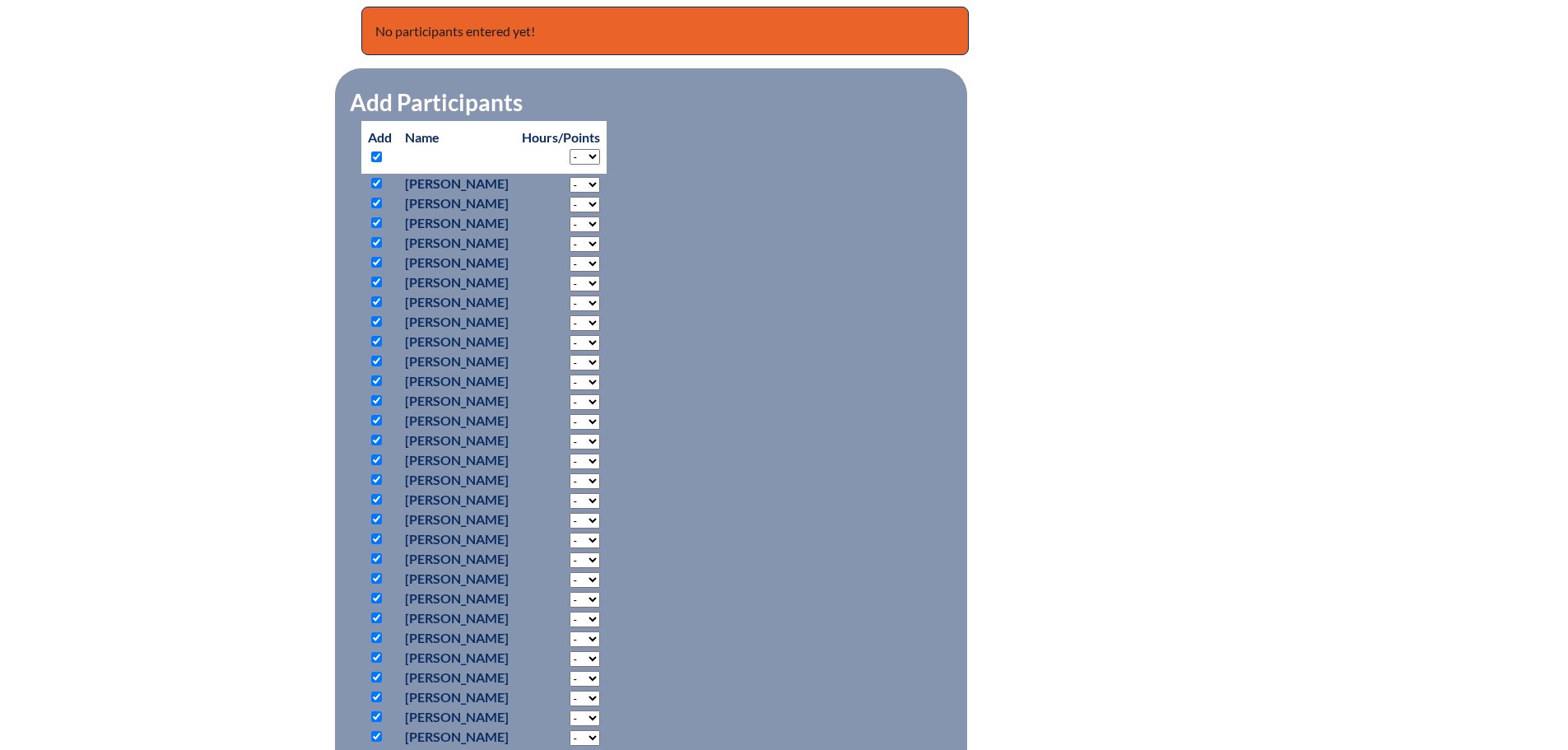
checkbox input "true"
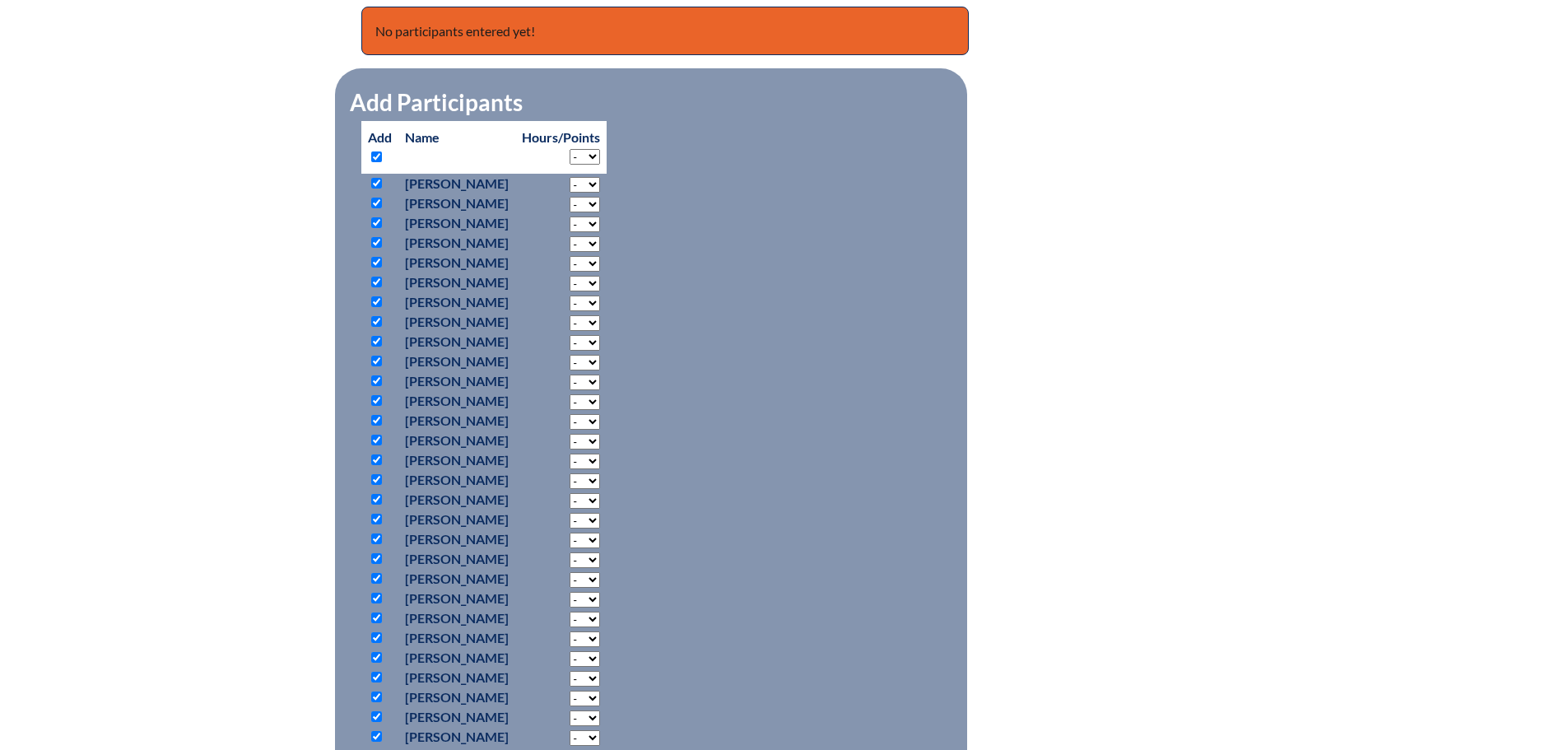
checkbox input "true"
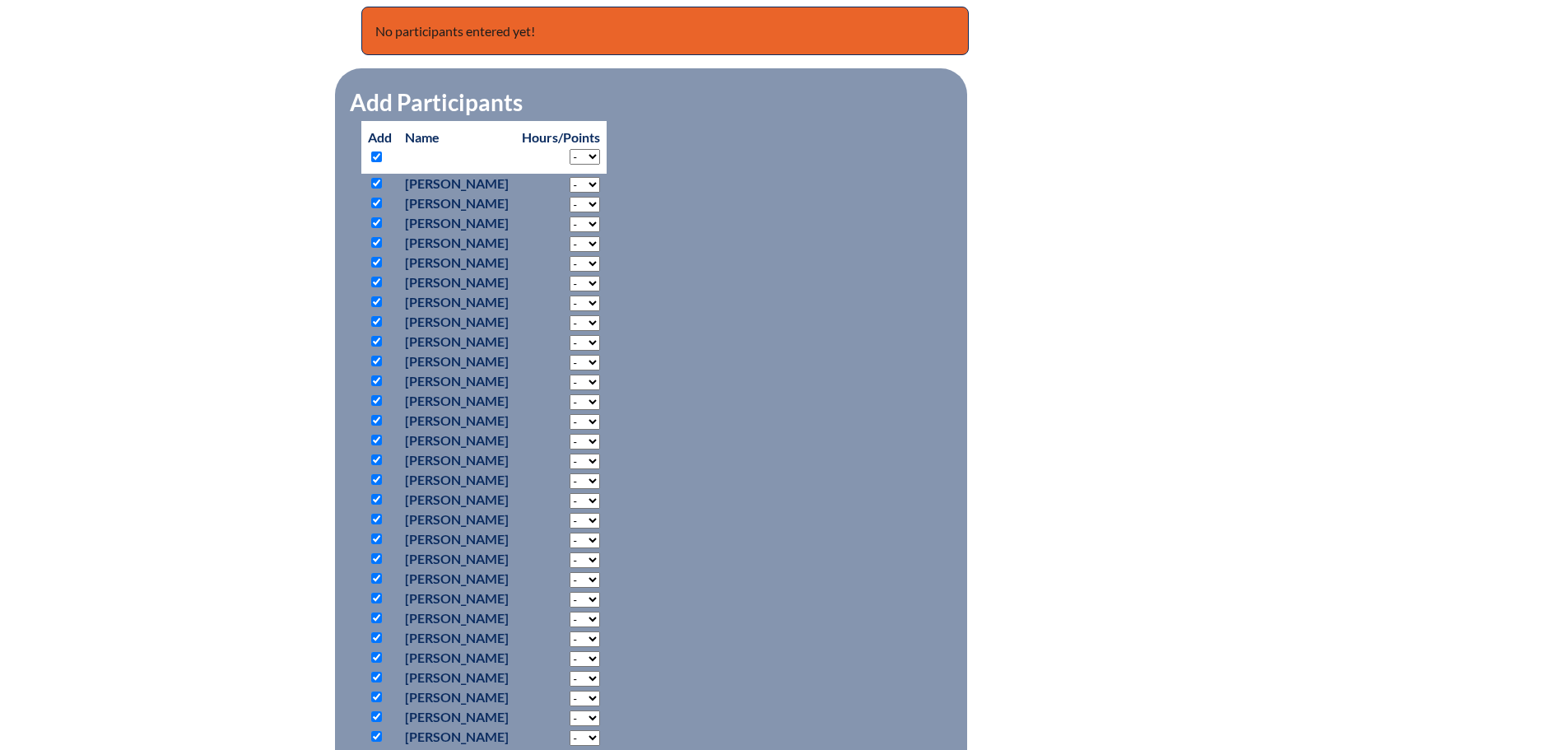
checkbox input "true"
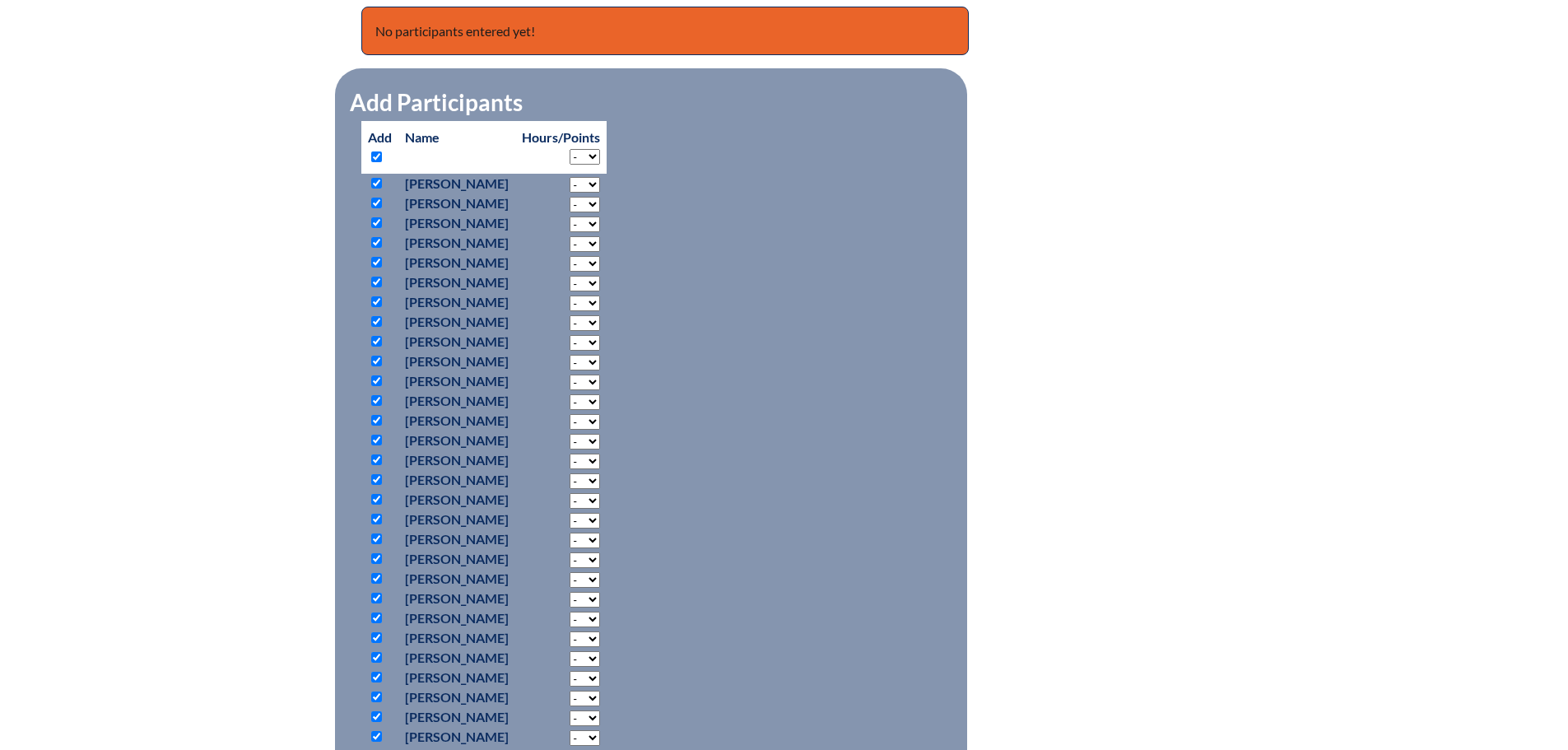
checkbox input "true"
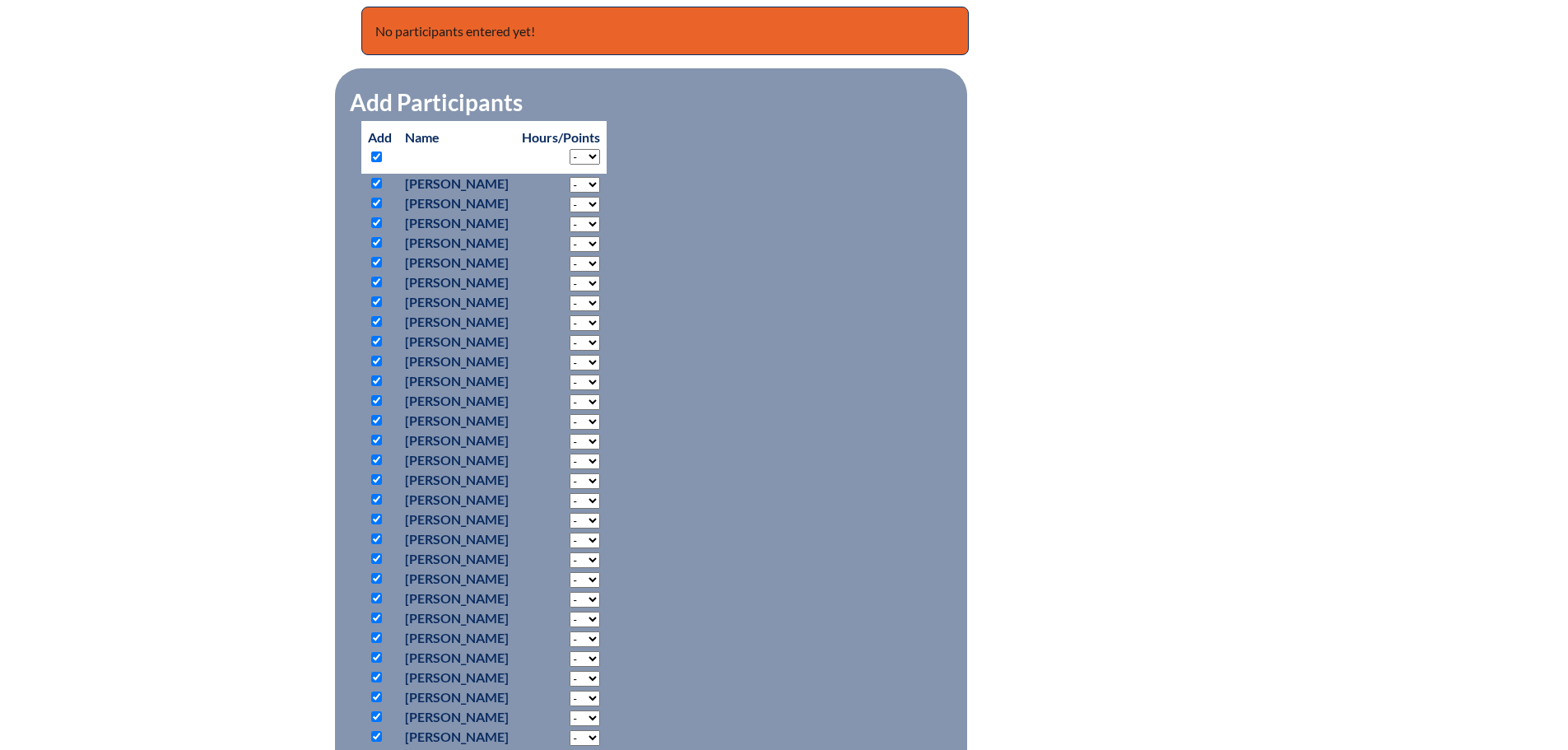
checkbox input "true"
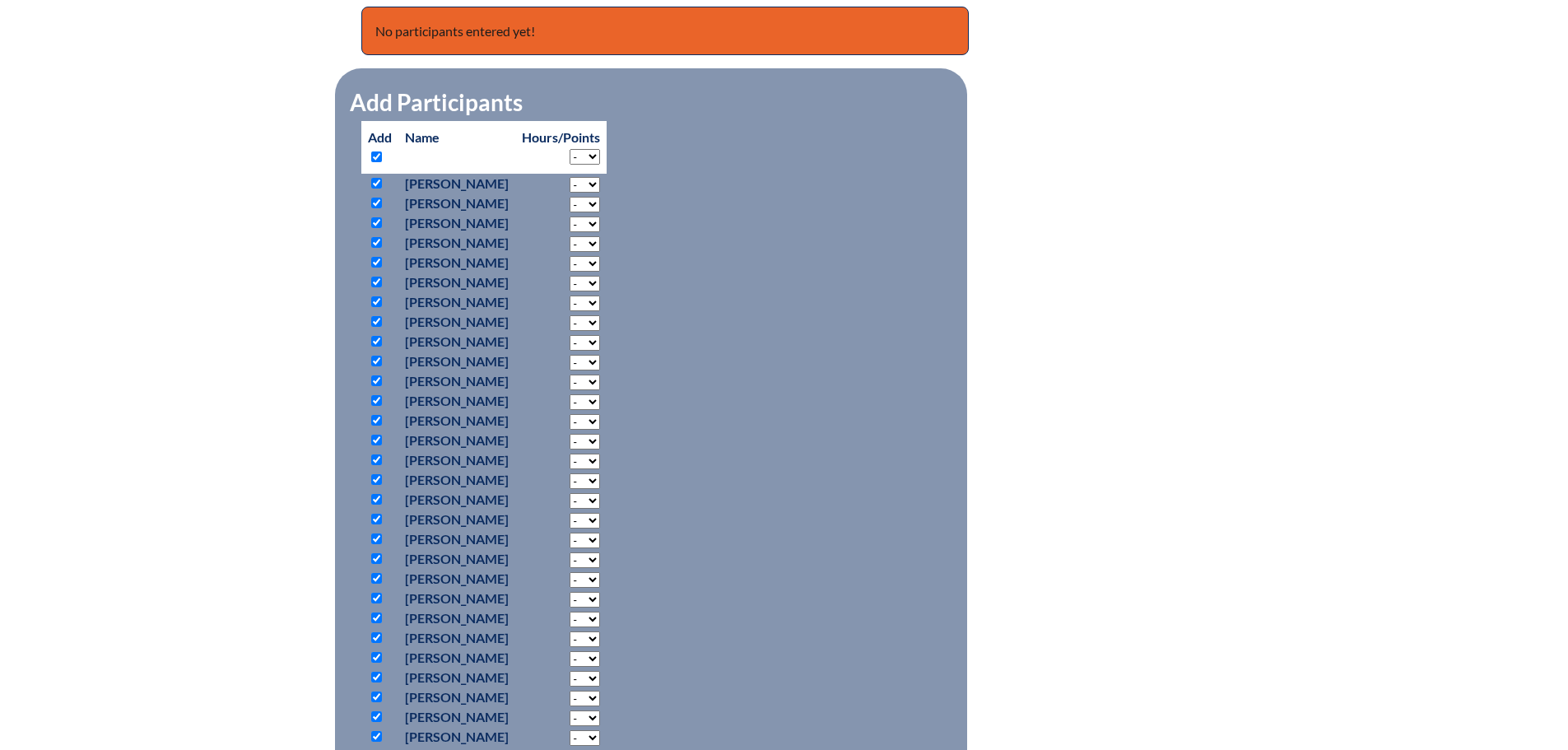
checkbox input "true"
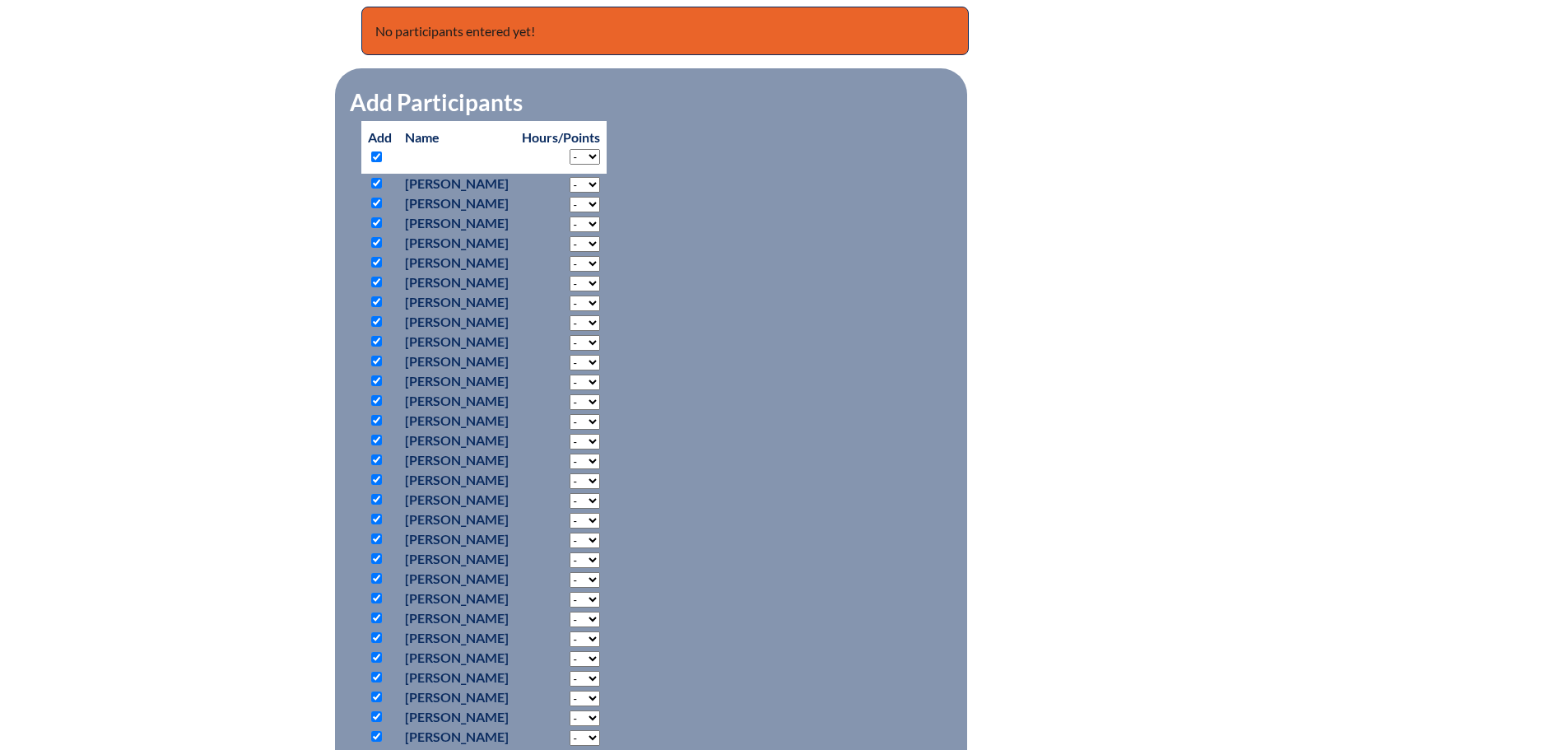
checkbox input "true"
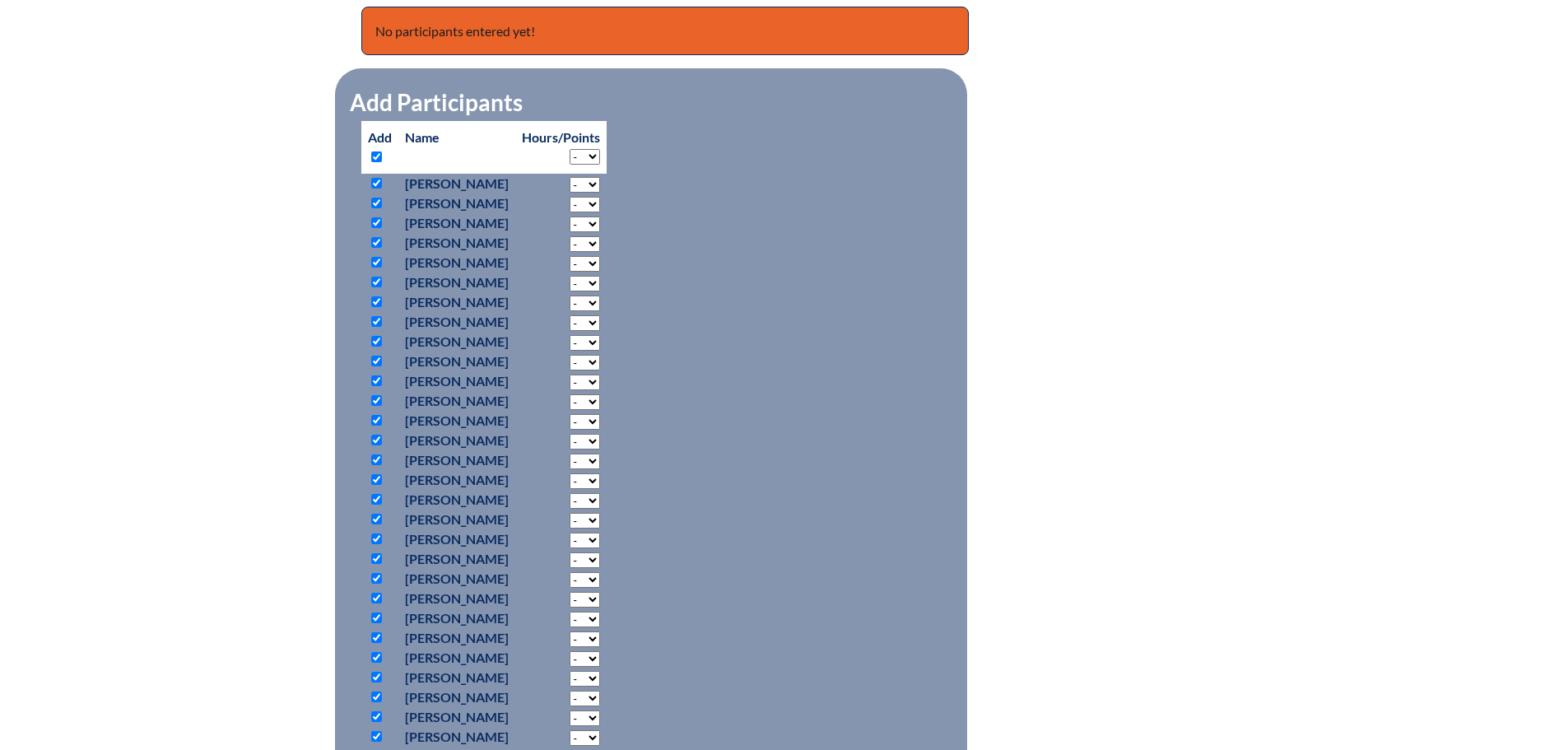
checkbox input "true"
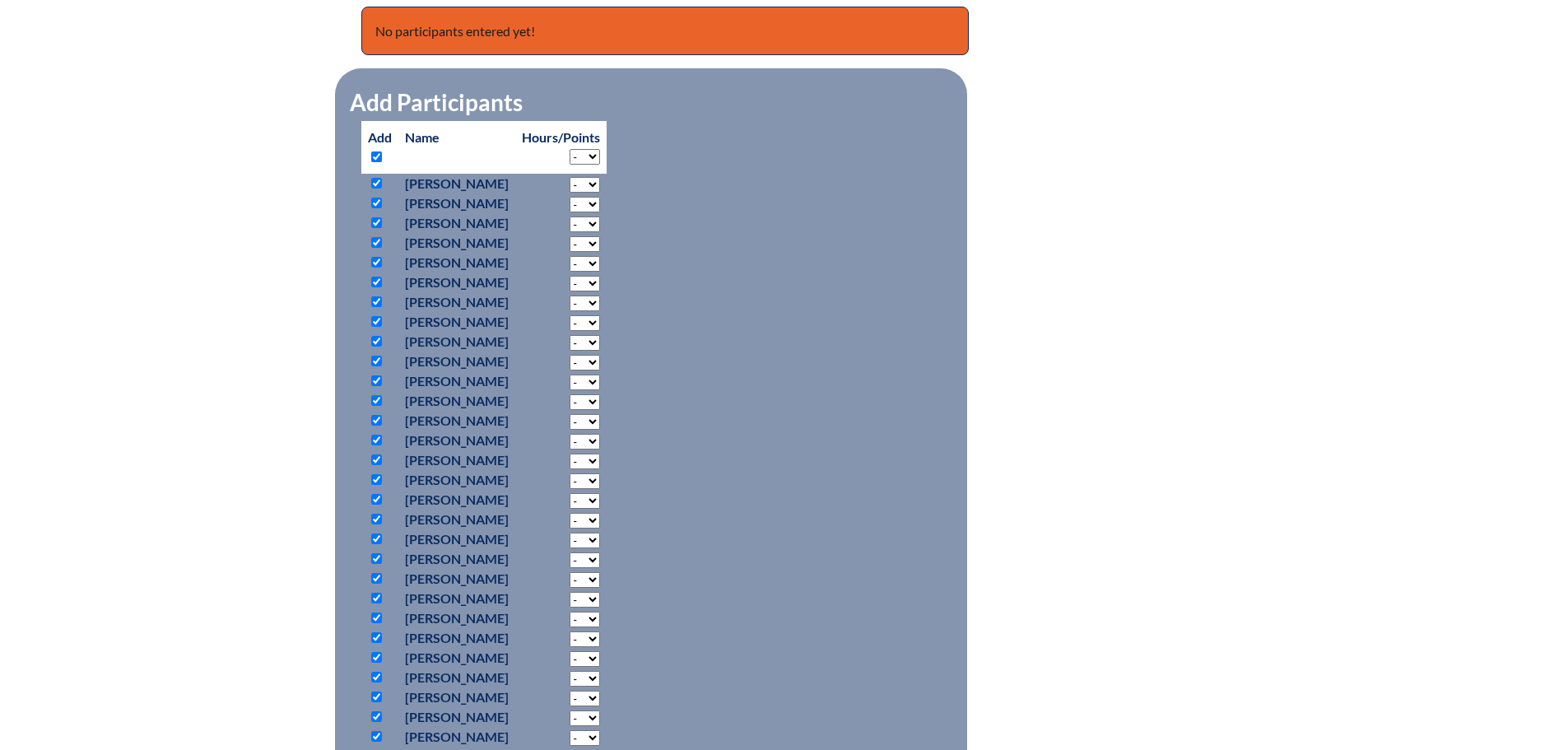
click at [377, 153] on input "checkbox" at bounding box center [376, 156] width 11 height 11
checkbox input "false"
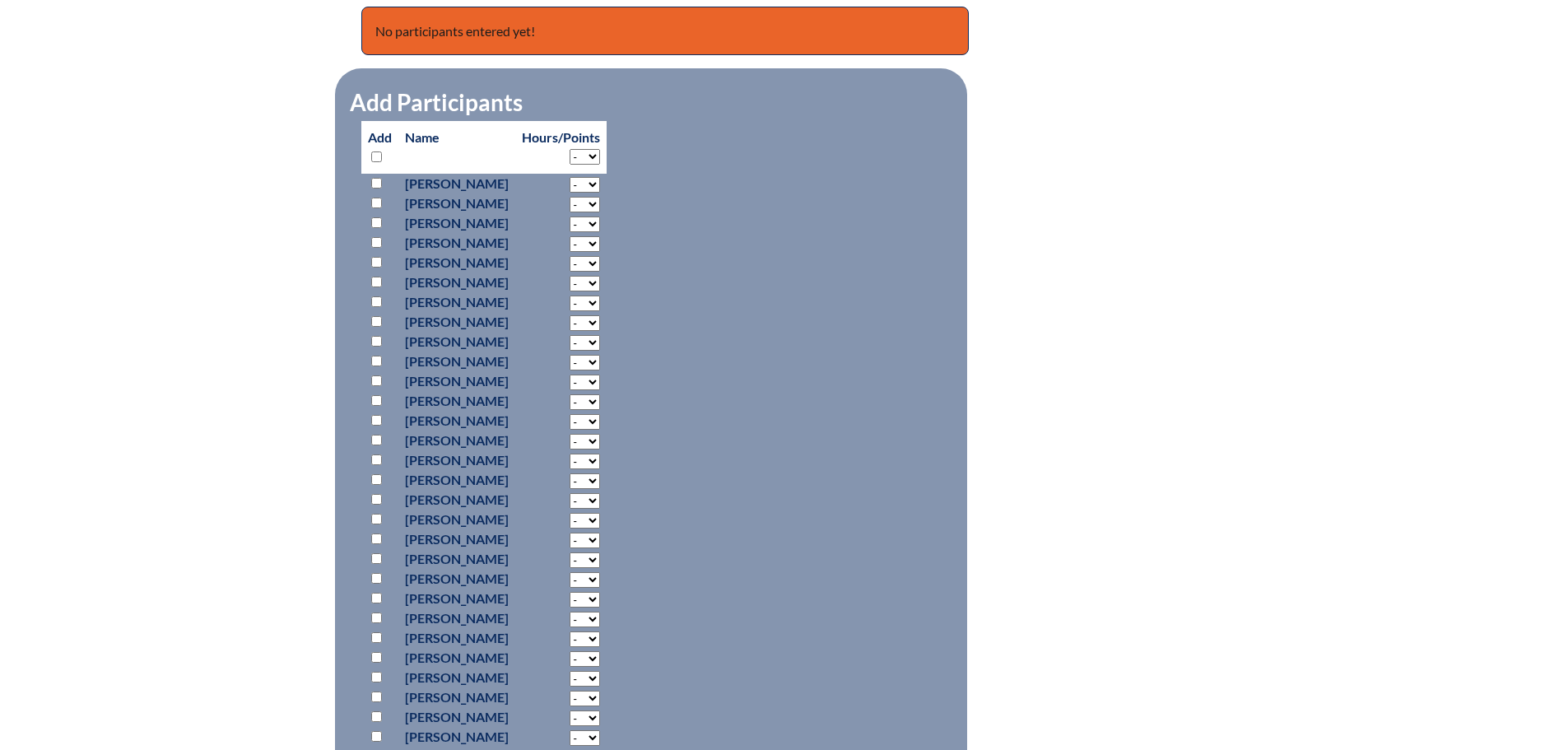
checkbox input "false"
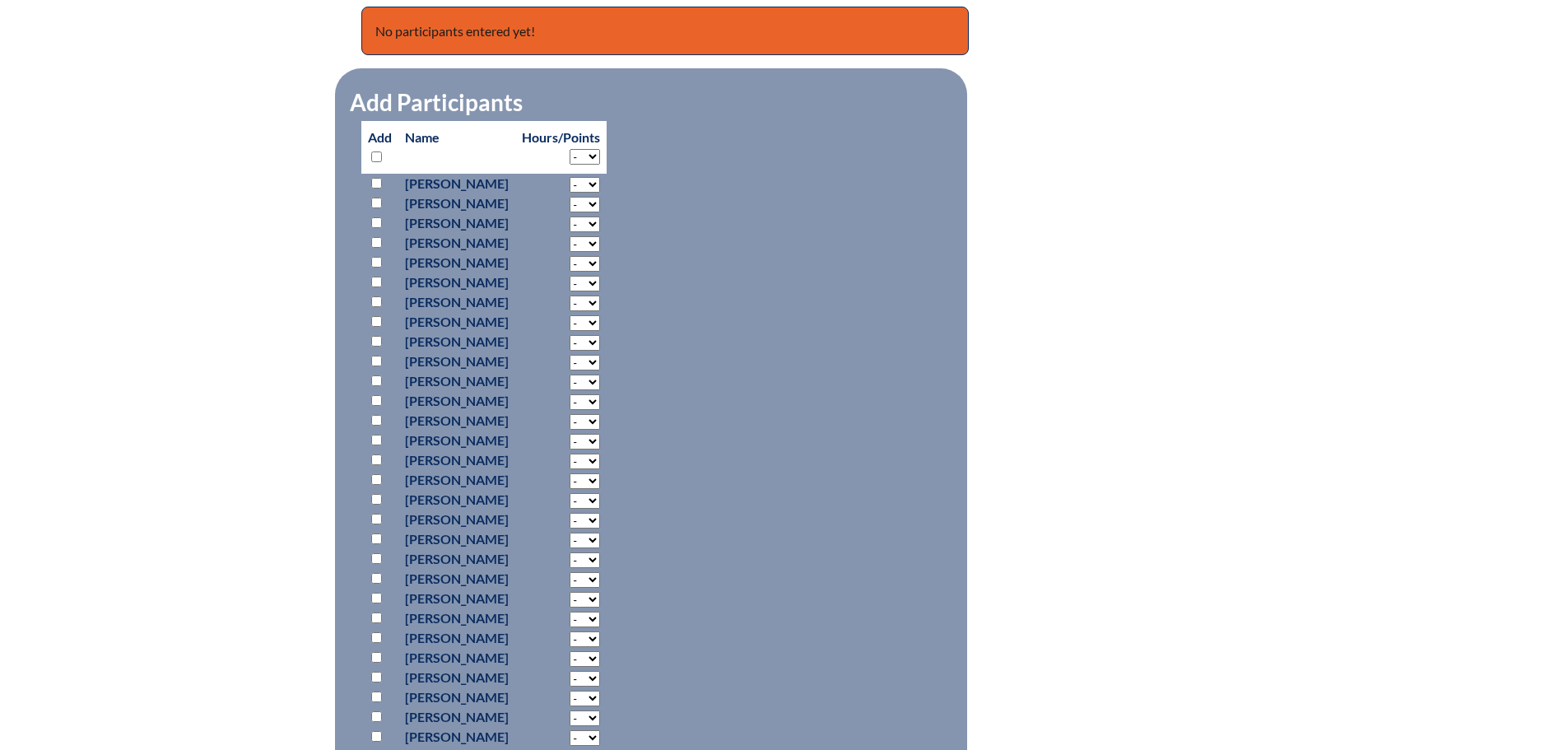
checkbox input "false"
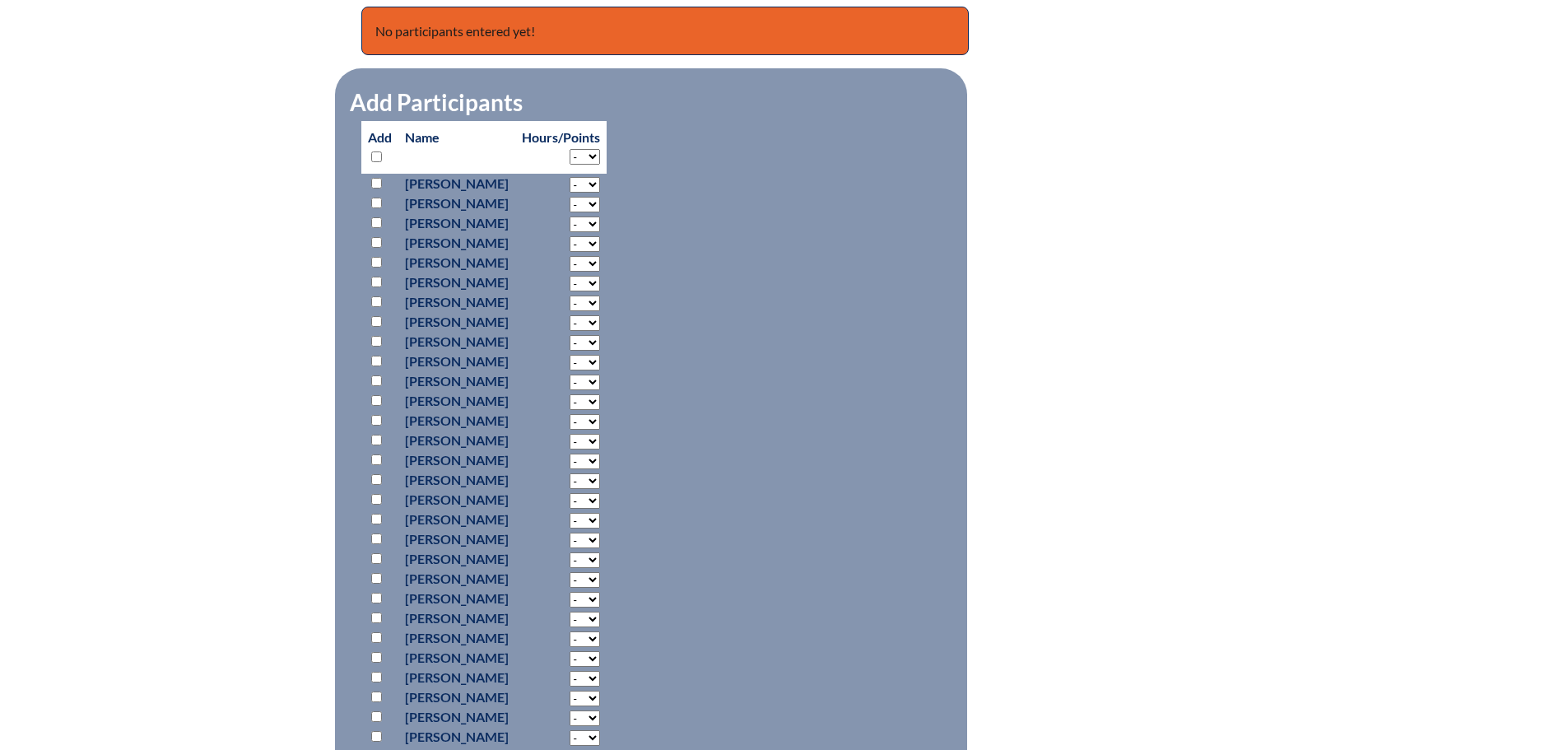
checkbox input "false"
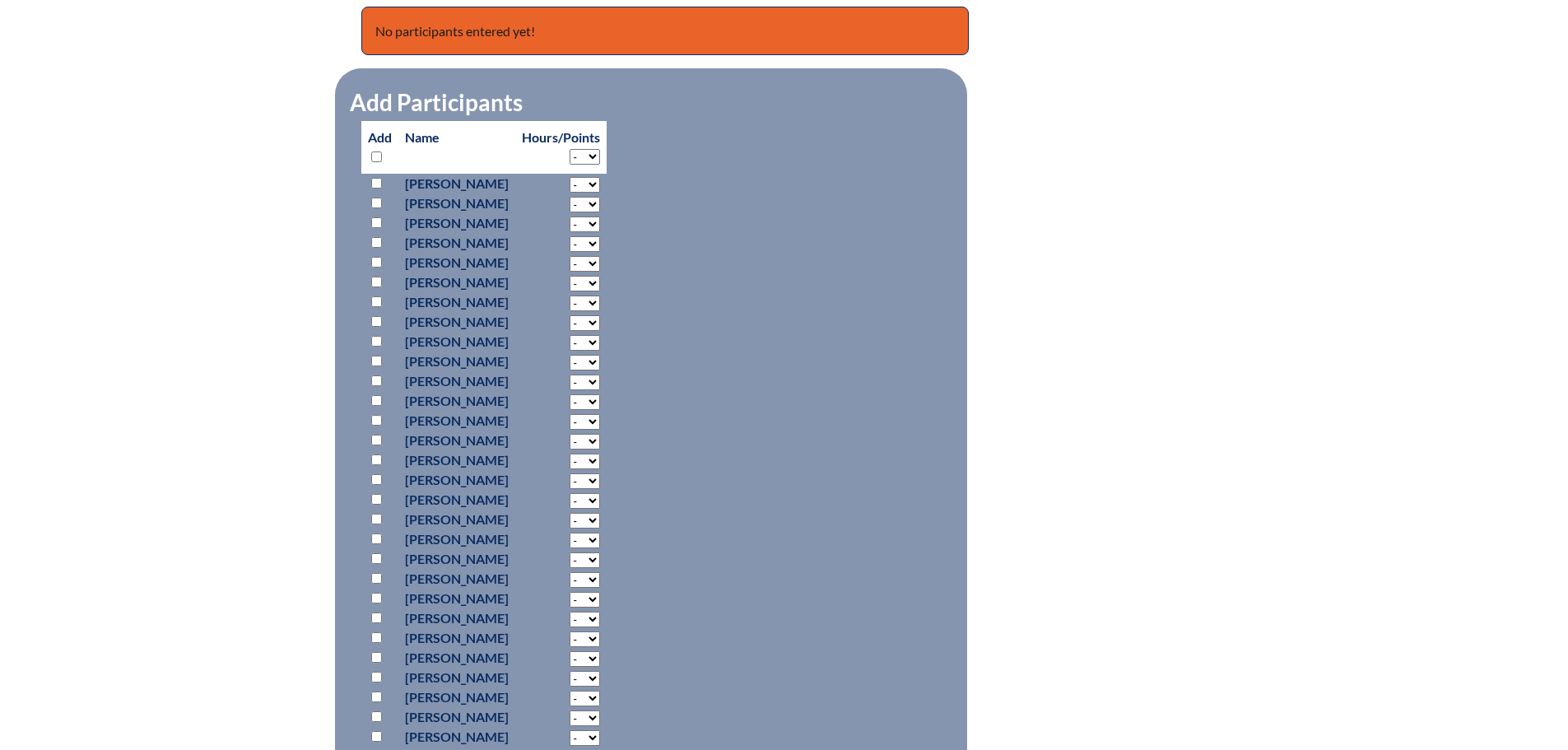
checkbox input "false"
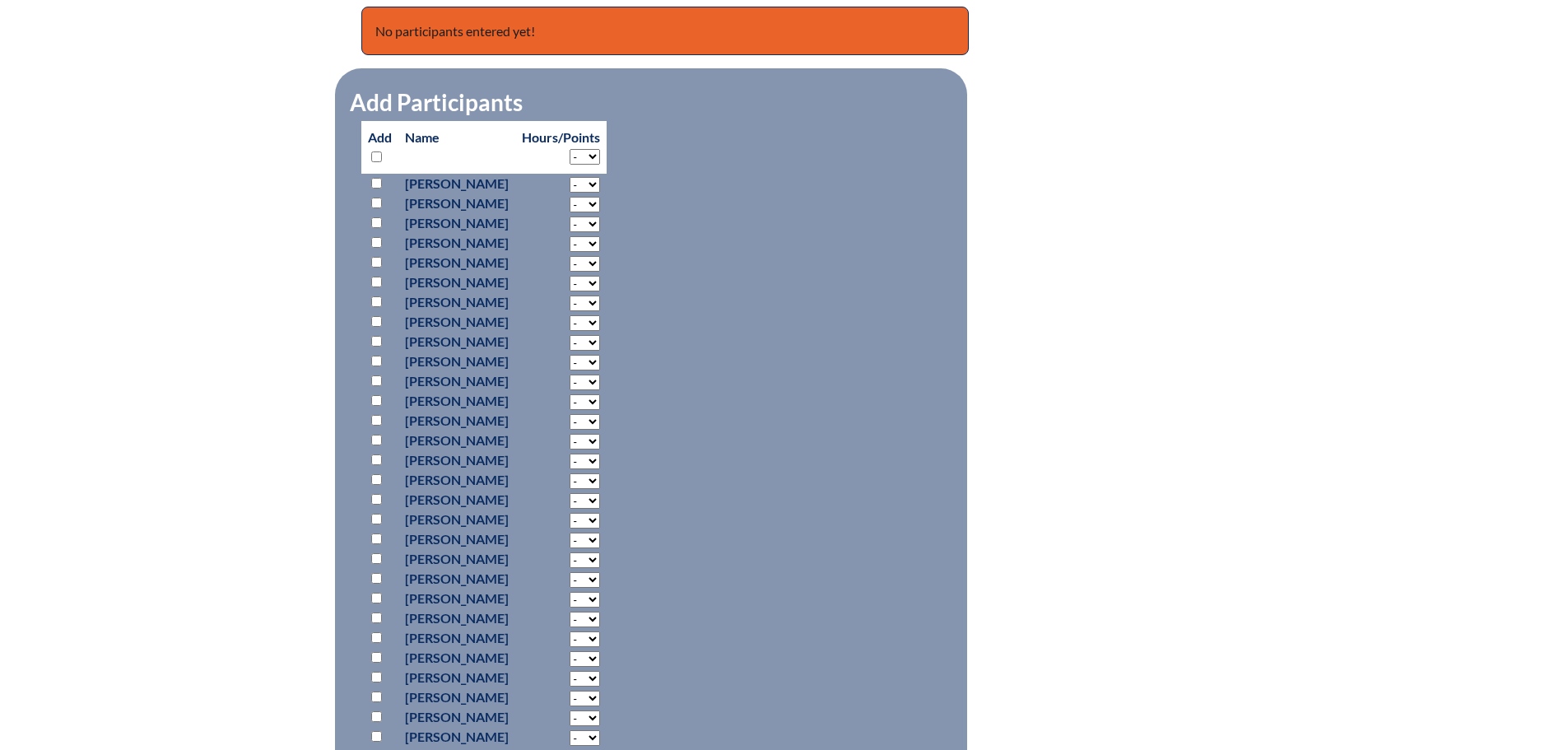
checkbox input "false"
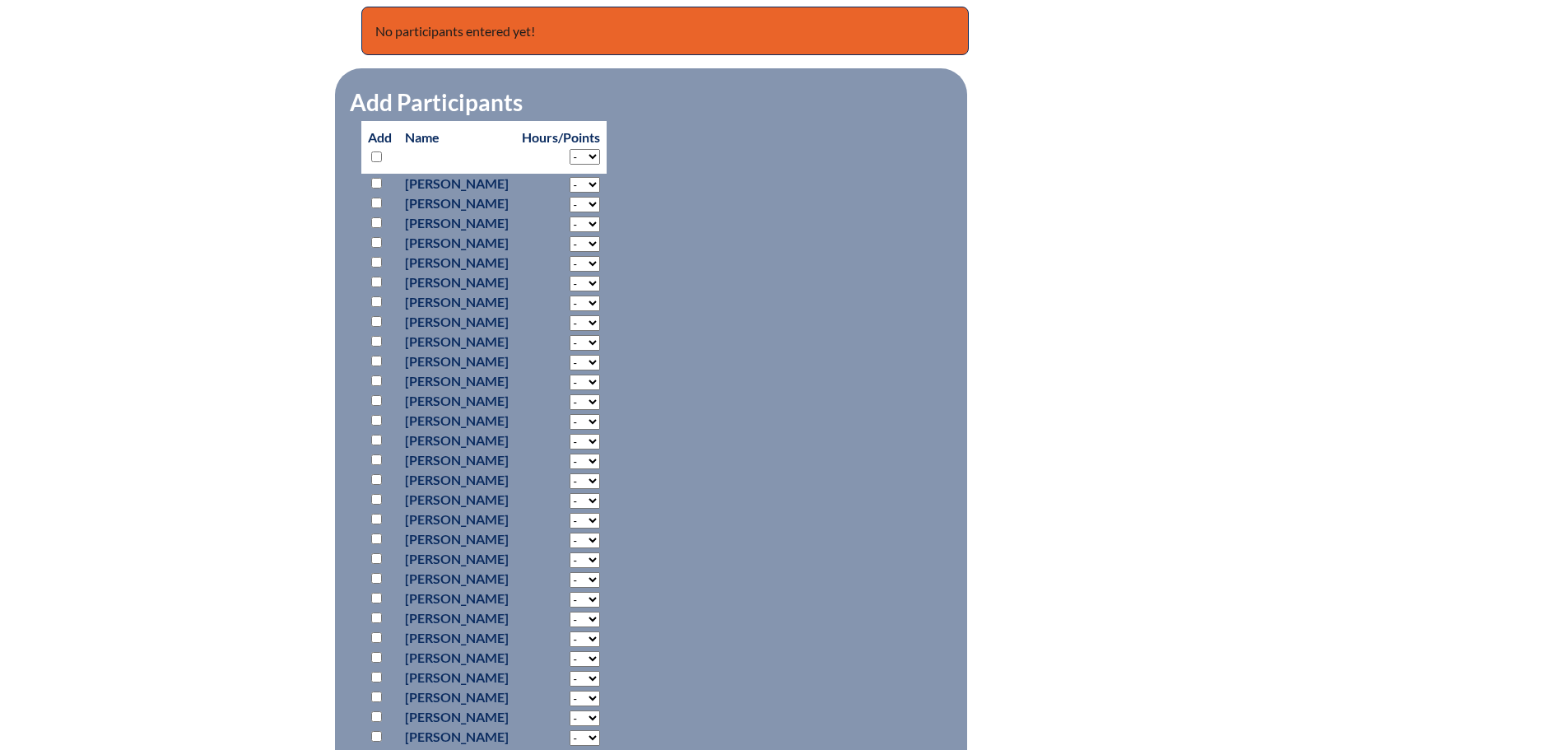
checkbox input "false"
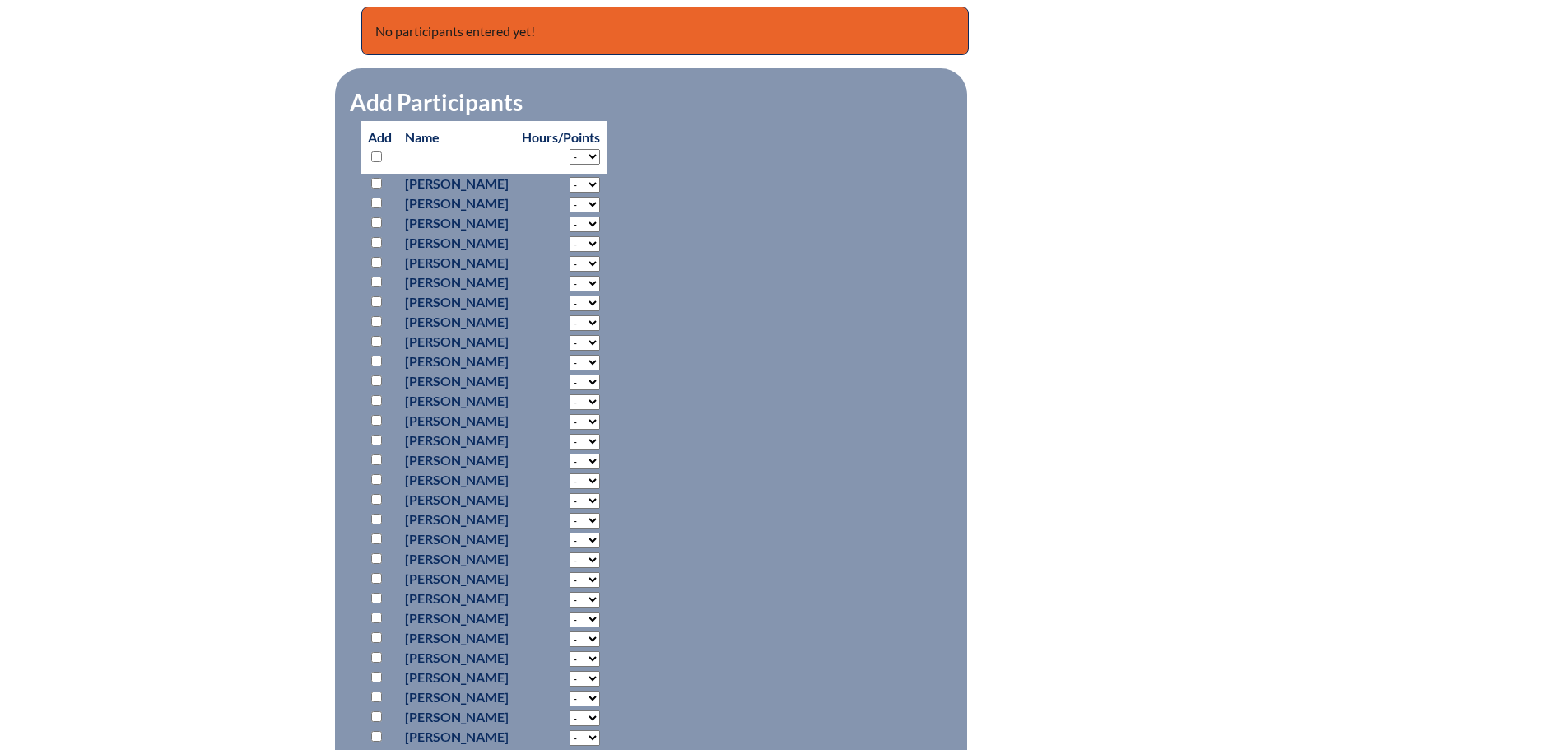
checkbox input "false"
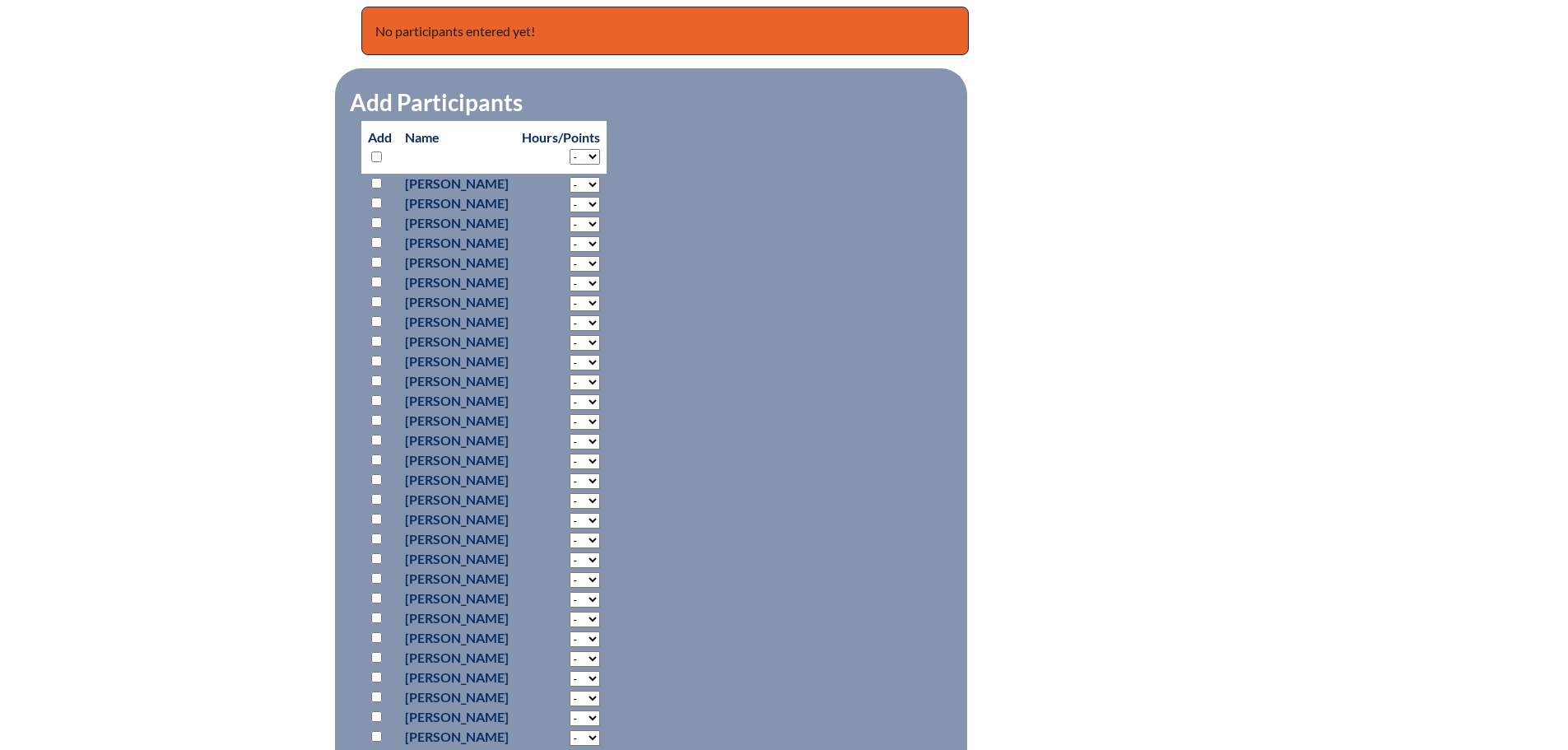
checkbox input "false"
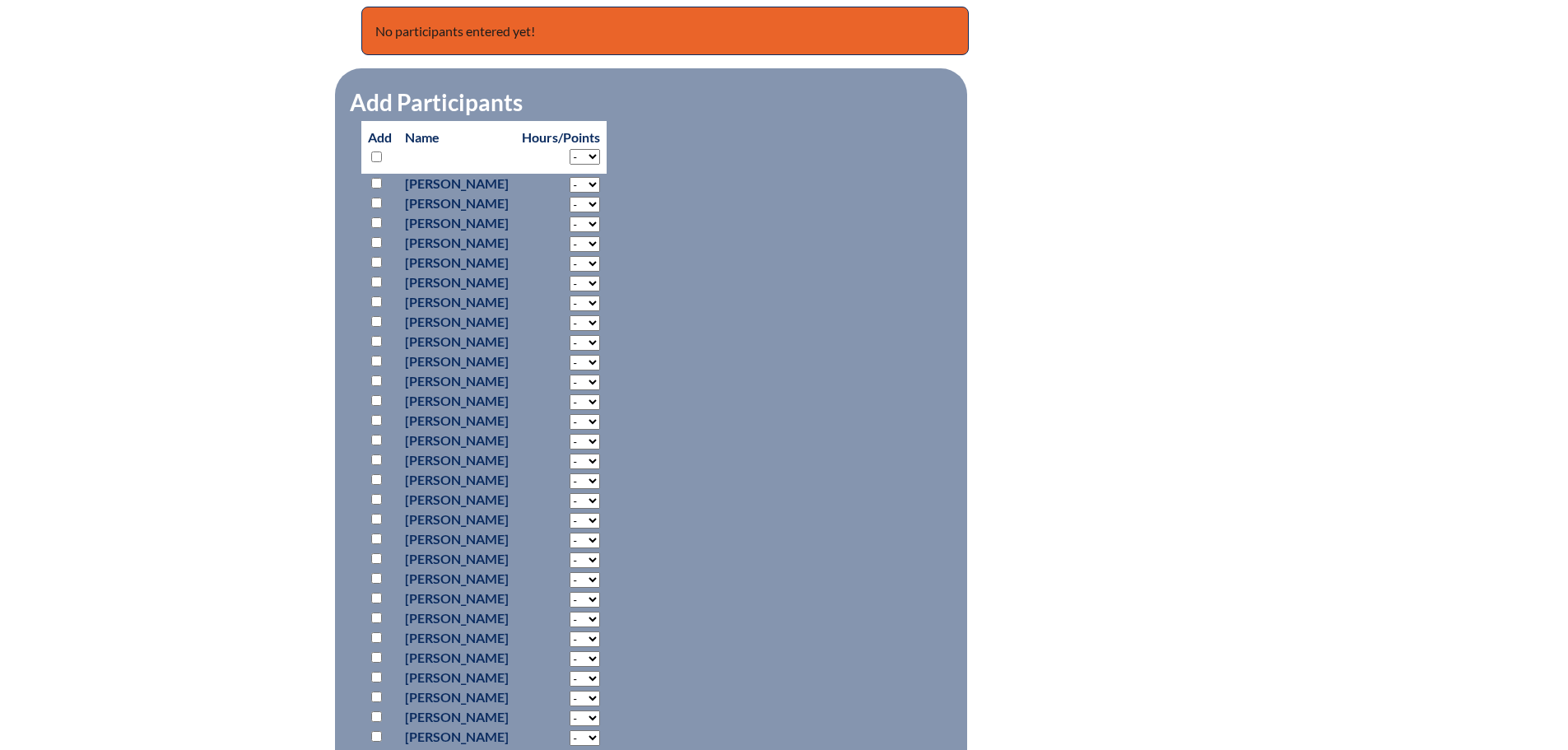
click at [375, 179] on input "checkbox" at bounding box center [376, 183] width 11 height 11
checkbox input "true"
click at [379, 201] on input "checkbox" at bounding box center [376, 203] width 11 height 11
checkbox input "true"
click at [376, 223] on input "checkbox" at bounding box center [376, 222] width 11 height 11
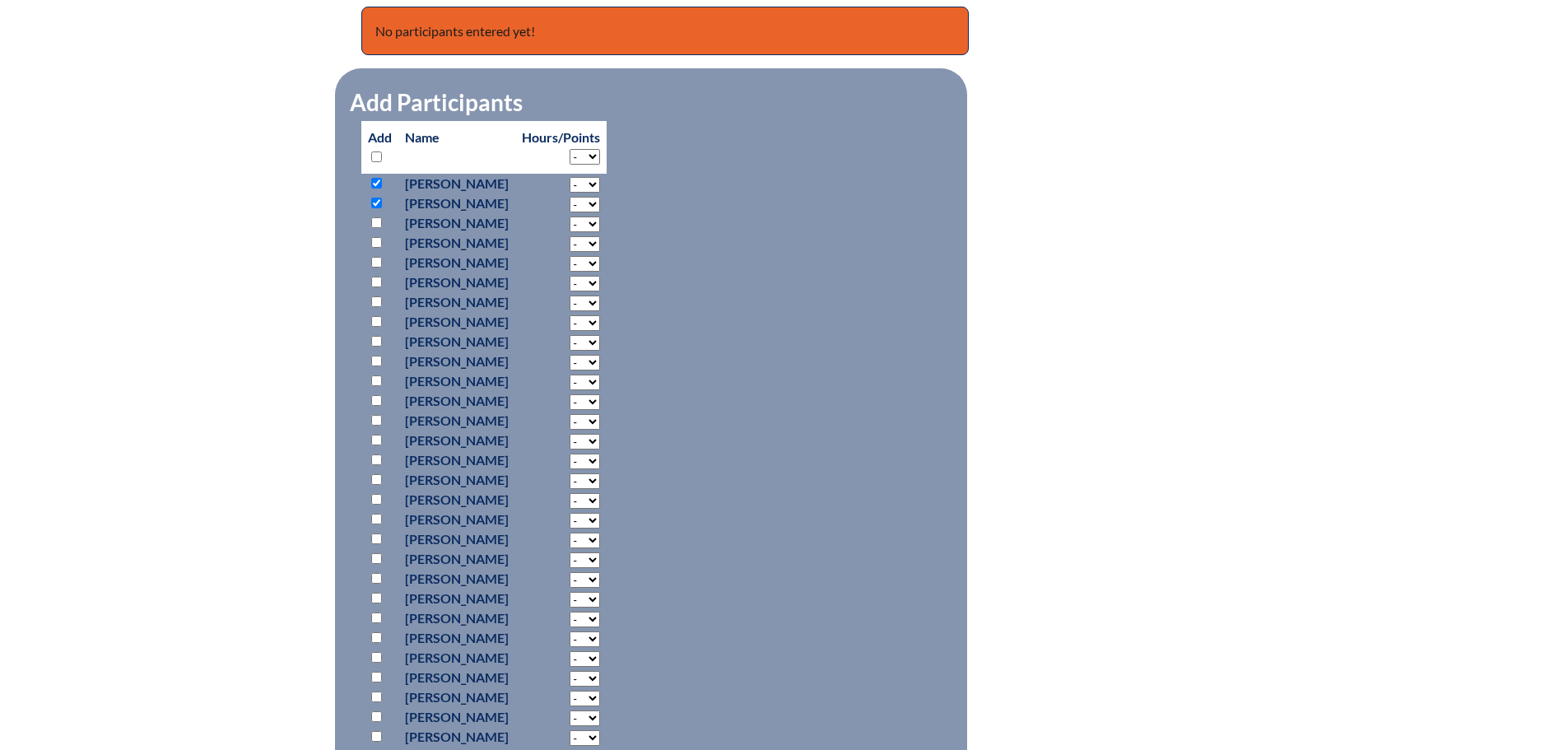
checkbox input "true"
click at [379, 241] on input "checkbox" at bounding box center [376, 242] width 11 height 11
checkbox input "true"
click at [378, 259] on input "checkbox" at bounding box center [376, 262] width 11 height 11
checkbox input "true"
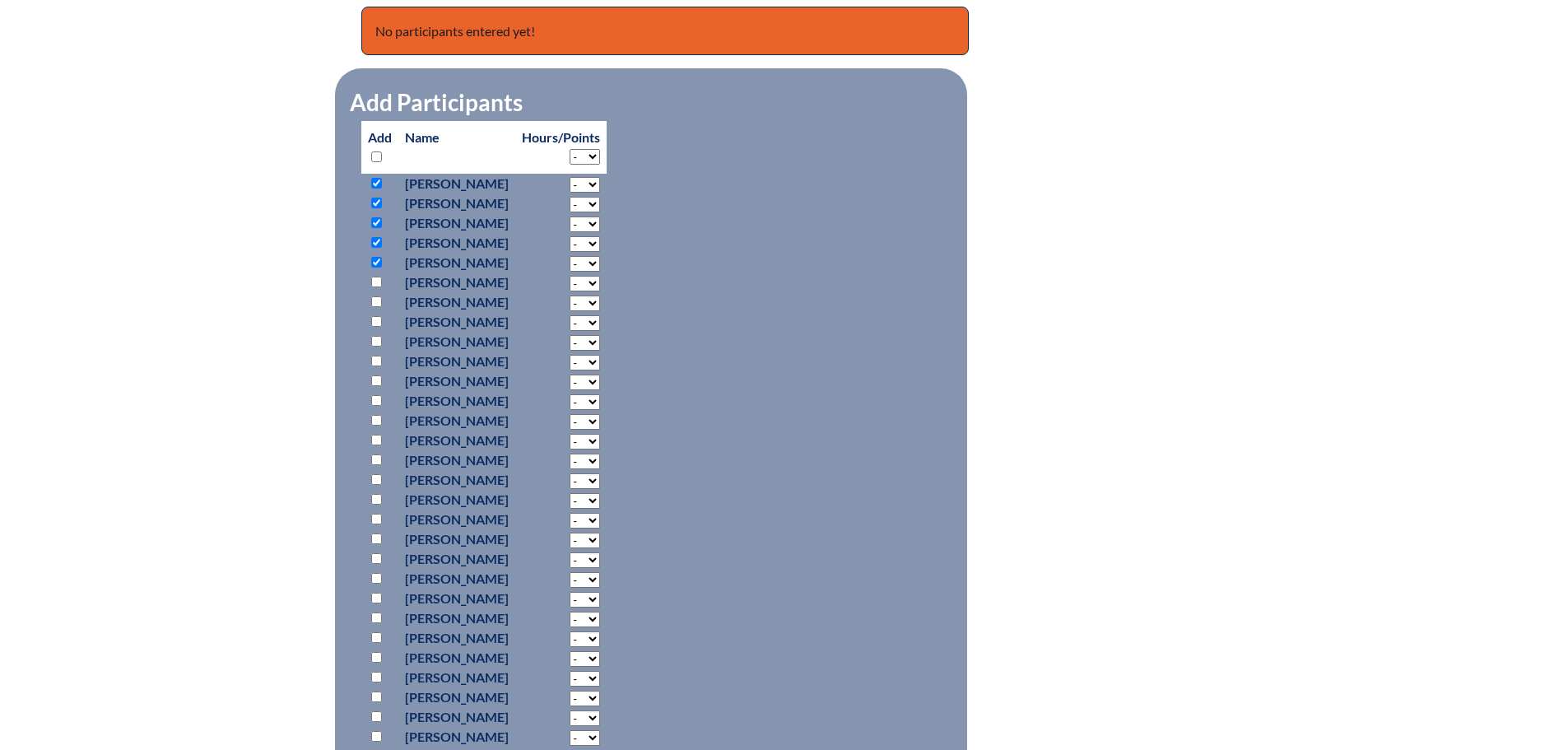
click at [376, 276] on input "checkbox" at bounding box center [376, 281] width 11 height 11
checkbox input "true"
click at [378, 298] on input "checkbox" at bounding box center [376, 301] width 11 height 11
checkbox input "true"
click at [380, 316] on input "checkbox" at bounding box center [376, 321] width 11 height 11
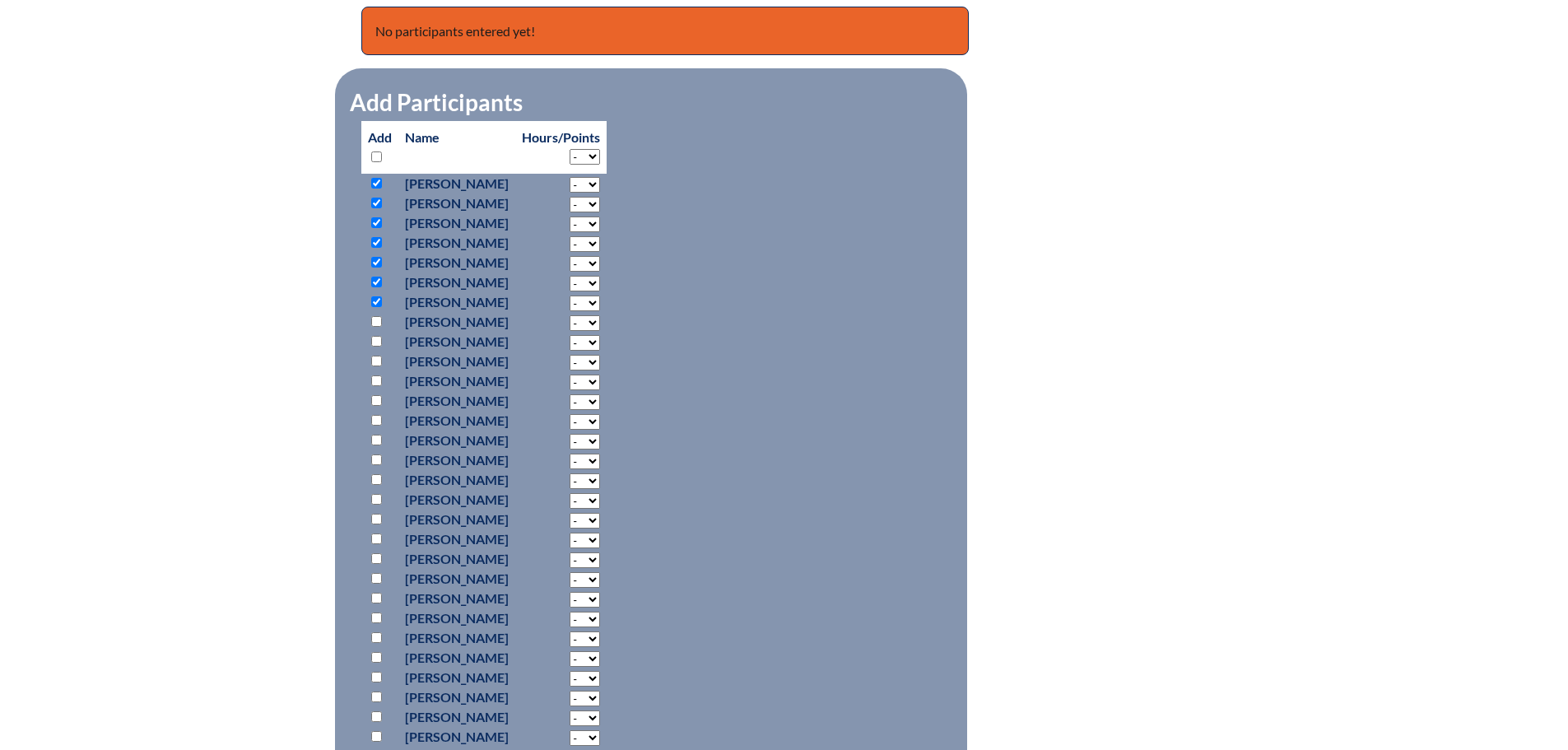
checkbox input "true"
click at [379, 336] on input "checkbox" at bounding box center [376, 341] width 11 height 11
checkbox input "true"
click at [378, 358] on input "checkbox" at bounding box center [376, 360] width 11 height 11
checkbox input "true"
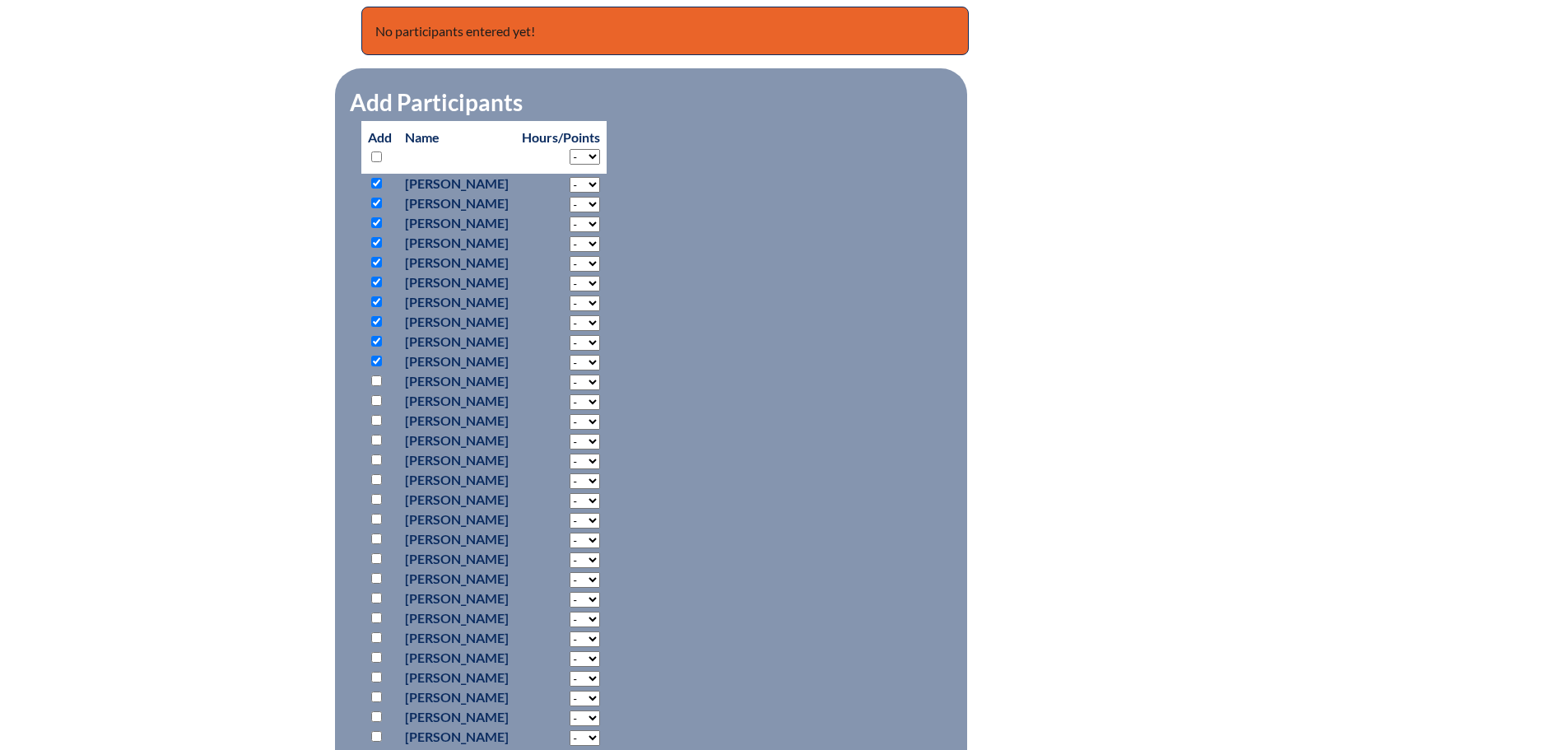
click at [380, 375] on input "checkbox" at bounding box center [376, 380] width 11 height 11
checkbox input "true"
click at [375, 399] on input "checkbox" at bounding box center [376, 400] width 11 height 11
checkbox input "true"
click at [376, 415] on input "checkbox" at bounding box center [376, 420] width 11 height 11
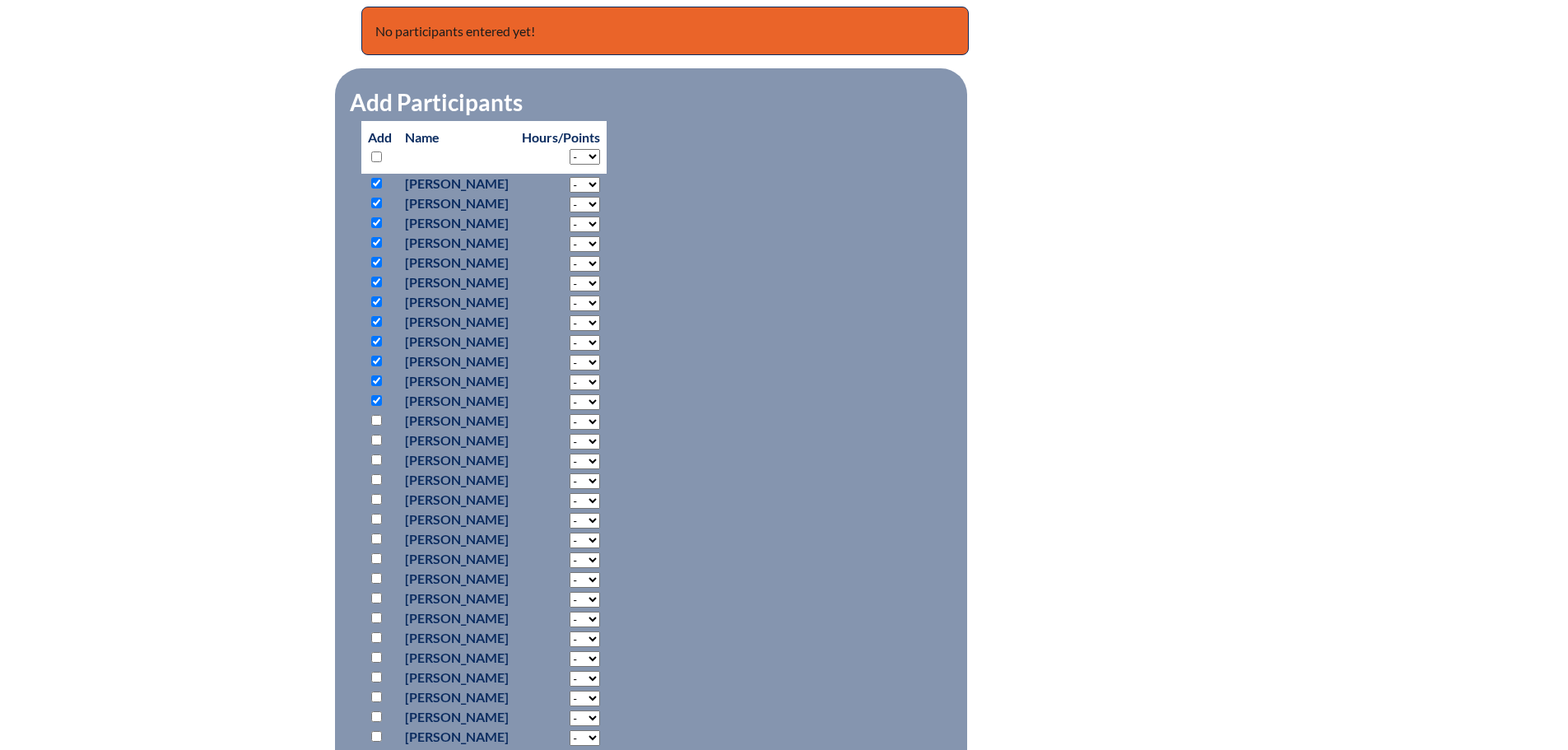
checkbox input "true"
click at [376, 435] on input "checkbox" at bounding box center [376, 440] width 11 height 11
checkbox input "true"
click at [600, 150] on select "- 2 3 4 5 6 7 8 9 10 11 12 13 14 15 16 17 18" at bounding box center [584, 157] width 30 height 16
select select "2"
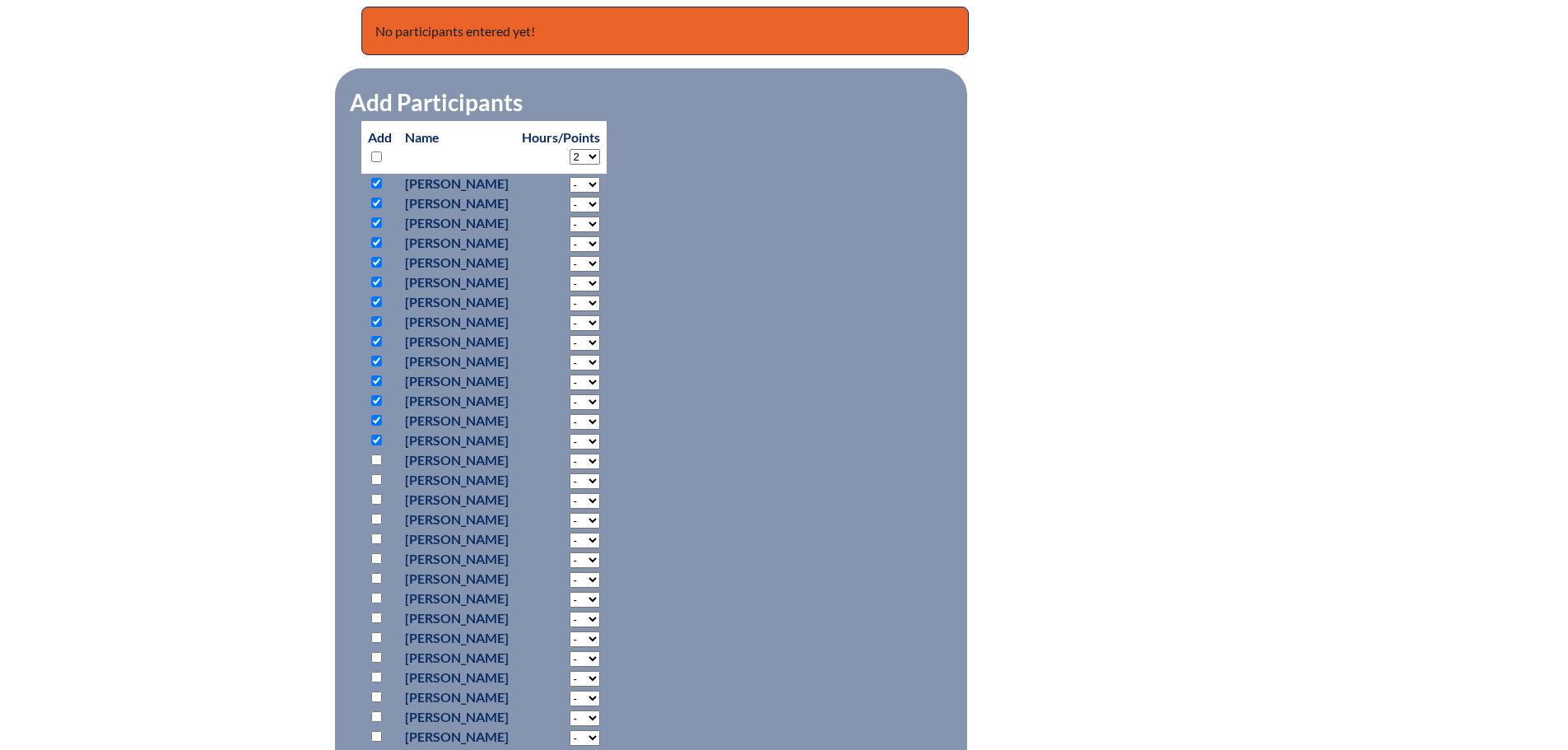
click at [600, 149] on select "- 2 3 4 5 6 7 8 9 10 11 12 13 14 15 16 17 18" at bounding box center [584, 157] width 30 height 16
select select "2"
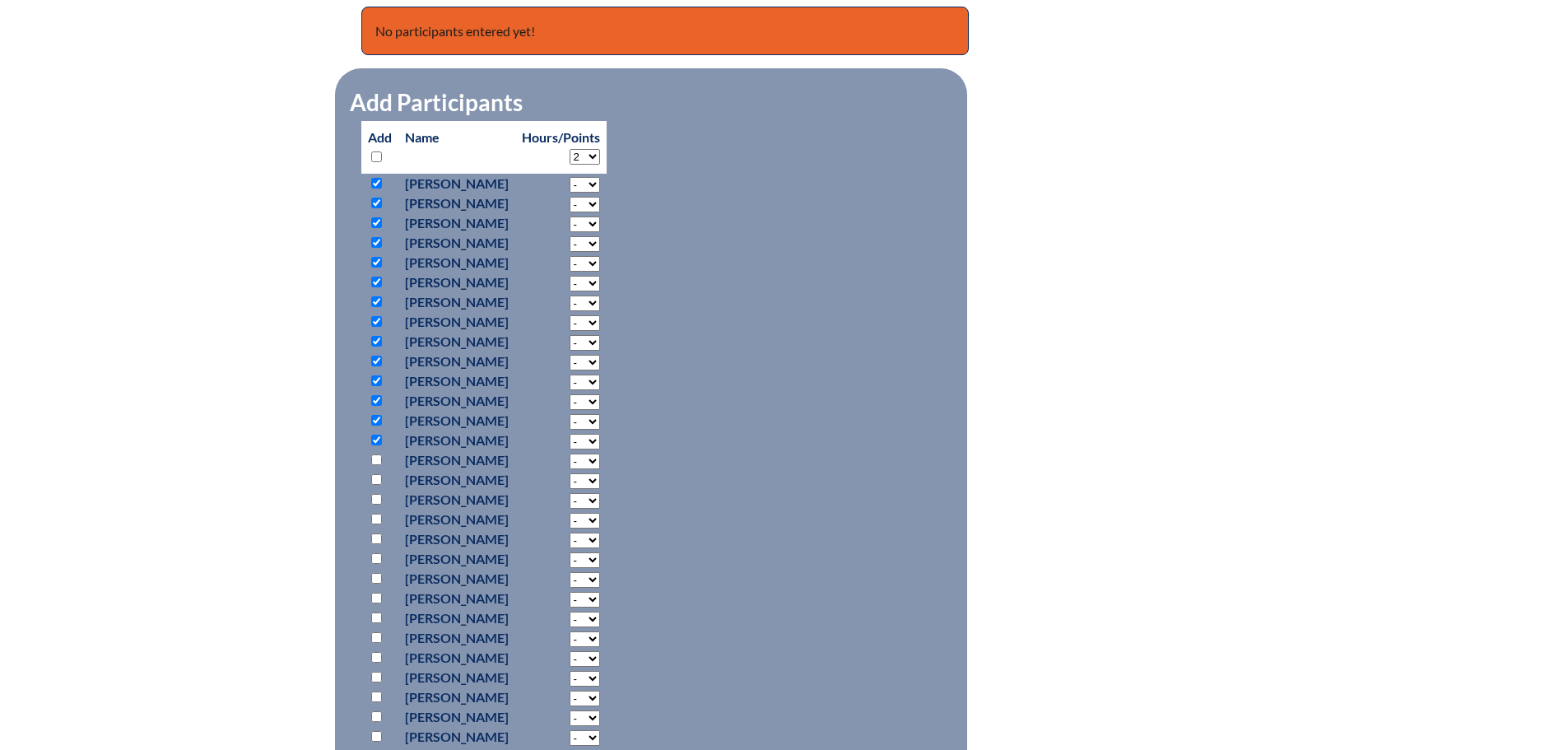
select select "2"
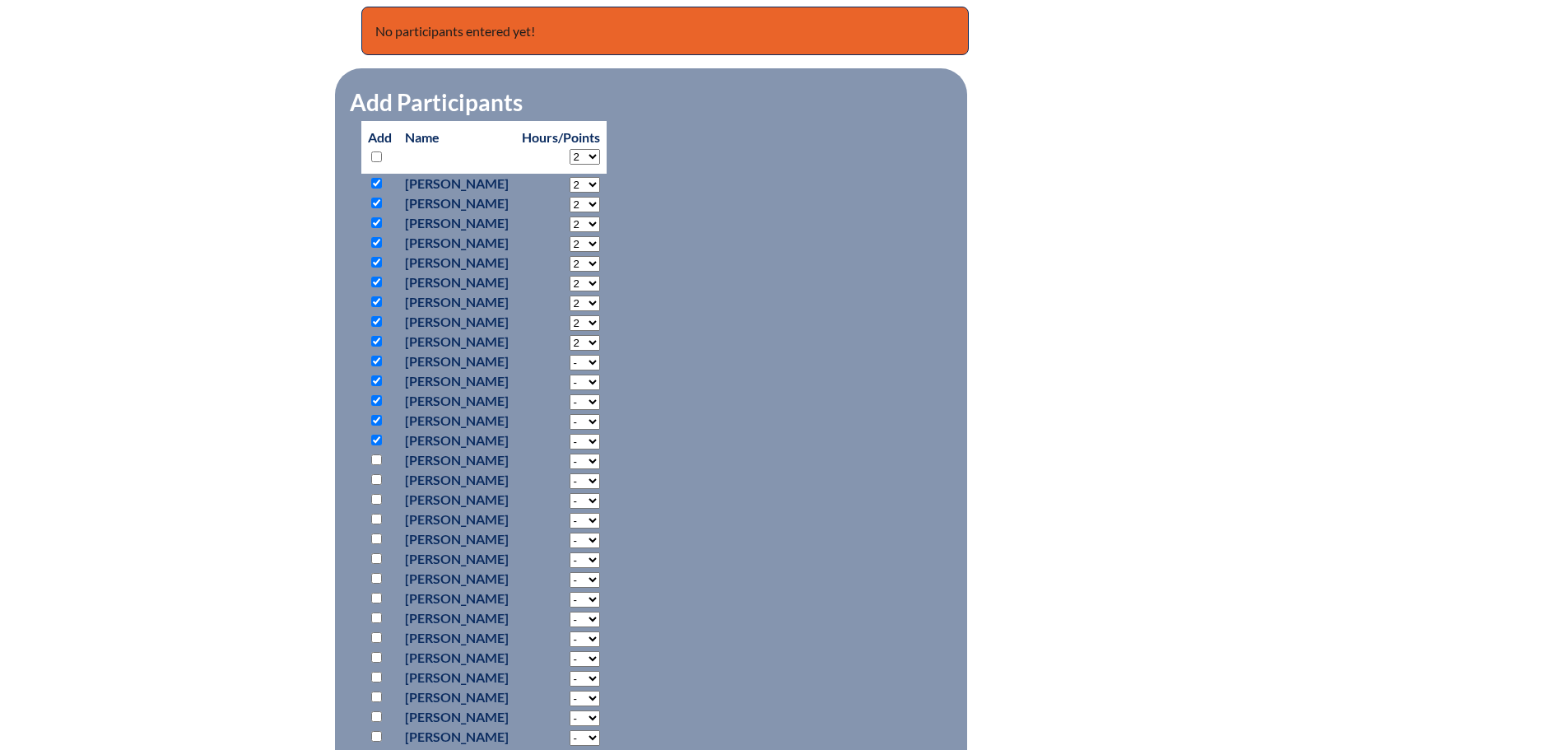
select select "2"
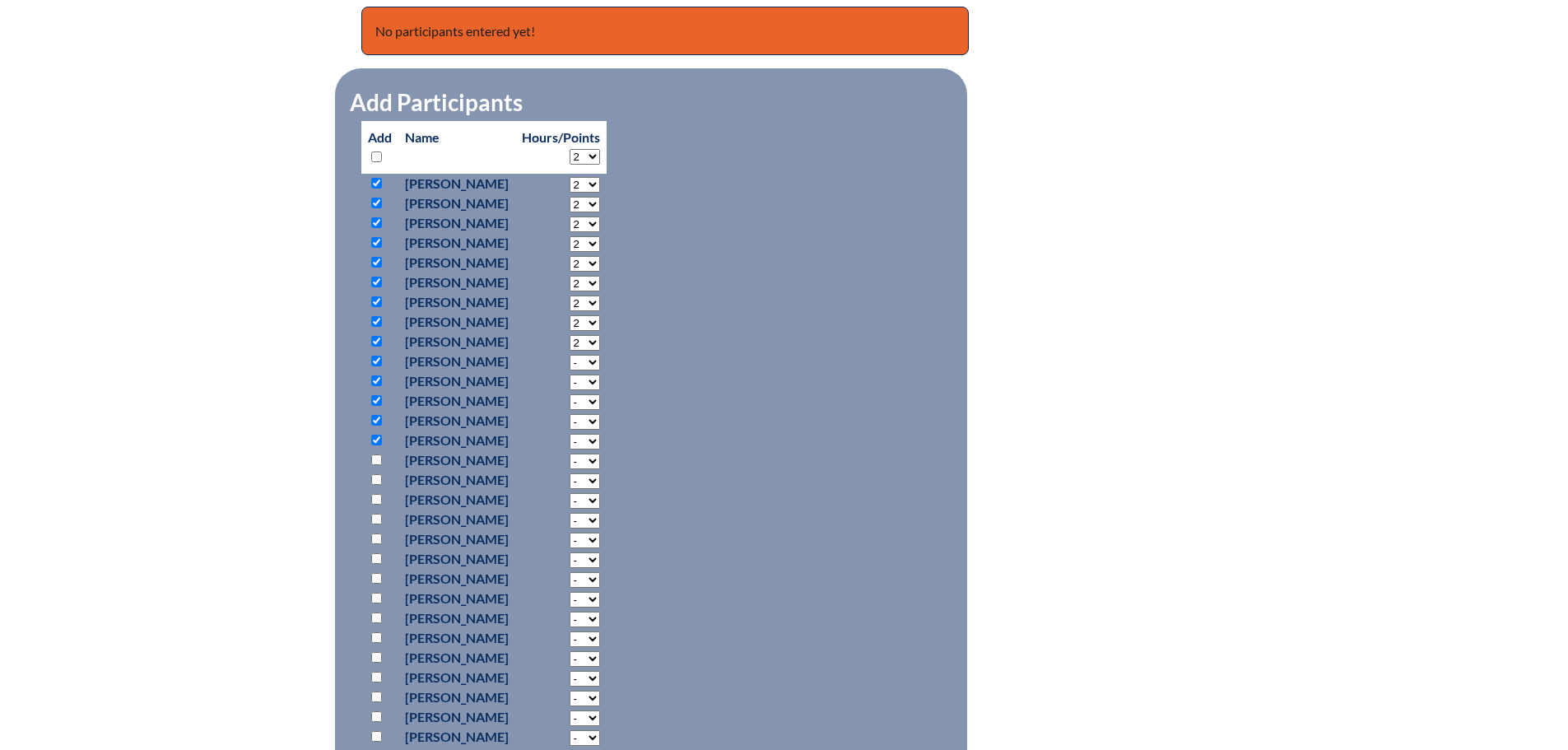
select select "2"
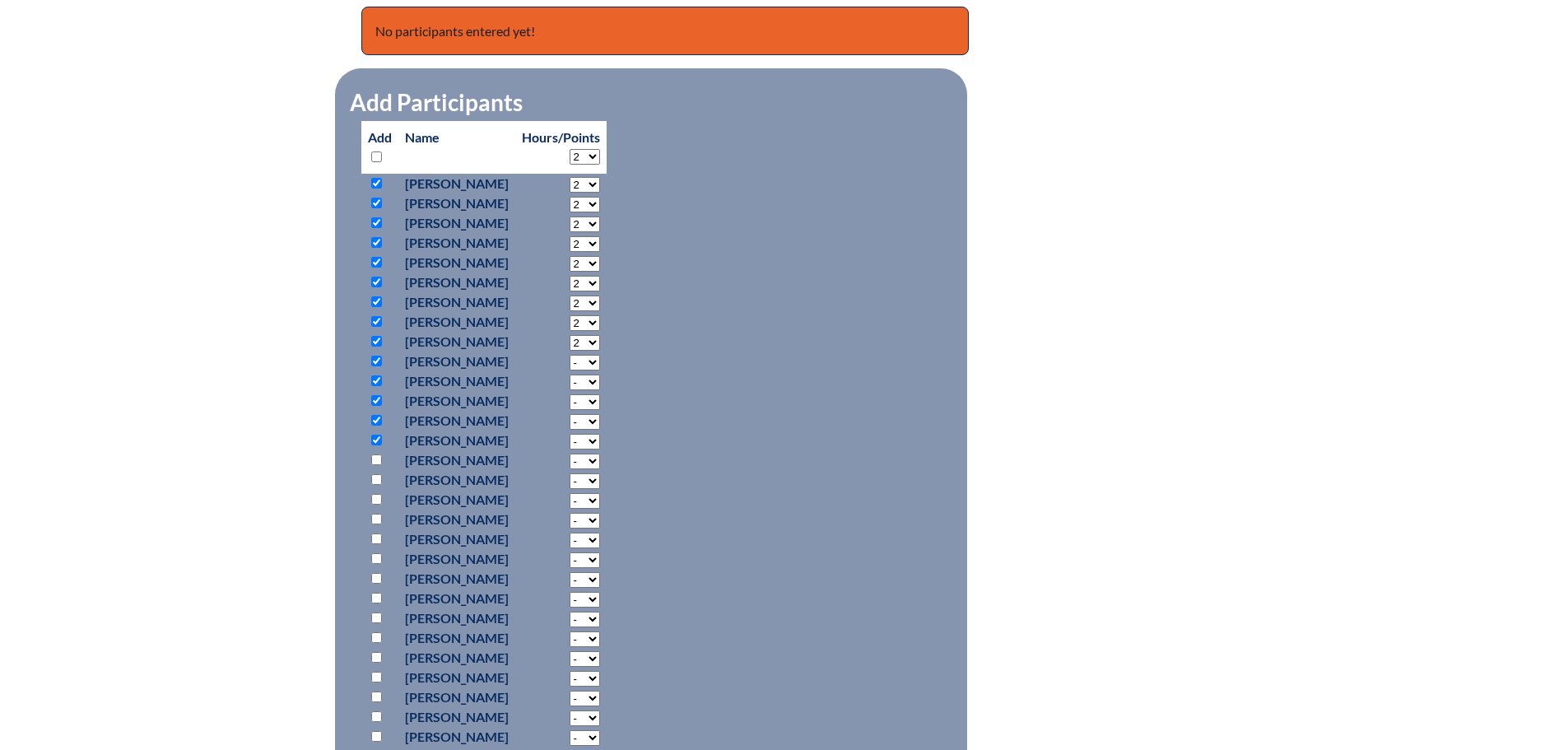
select select "2"
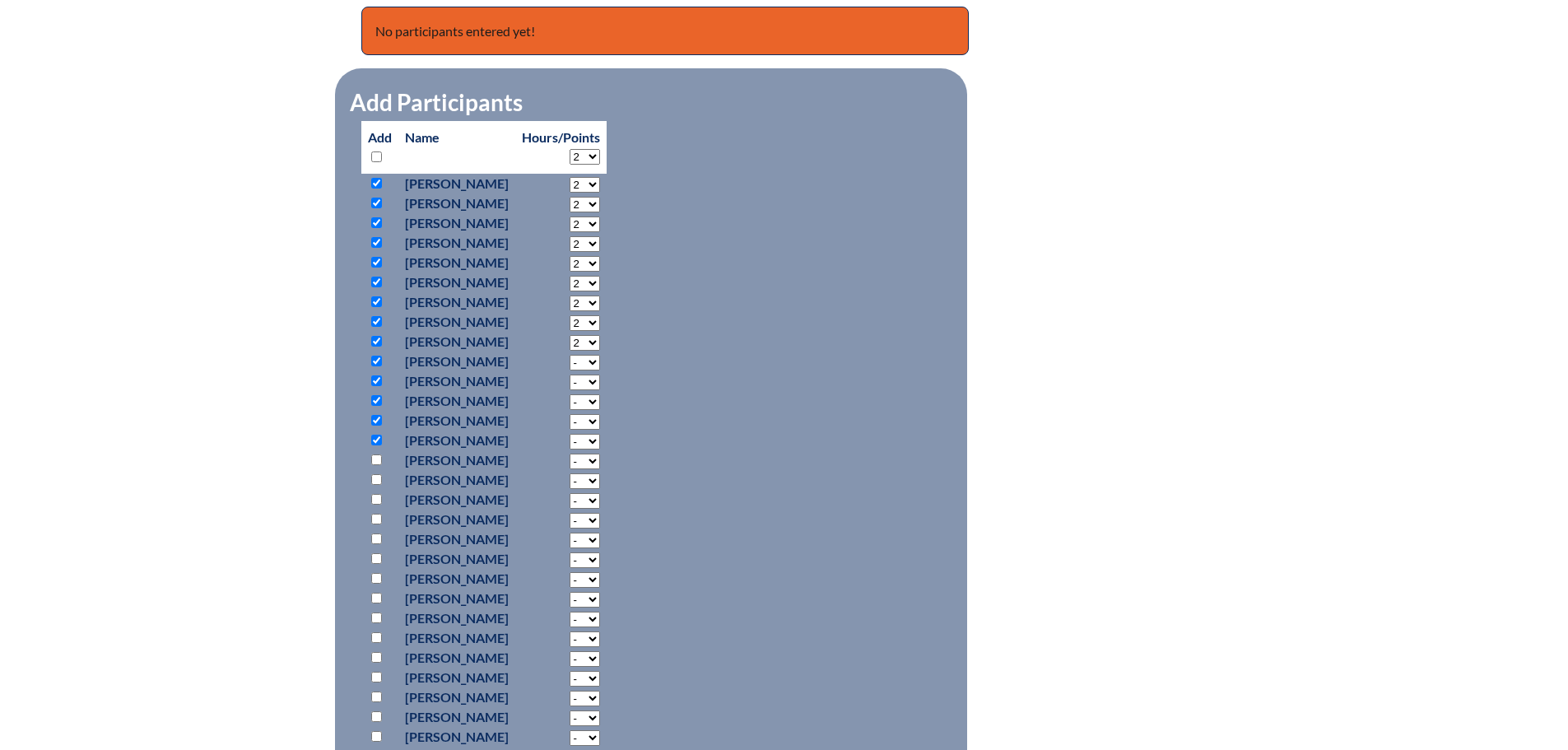
select select "2"
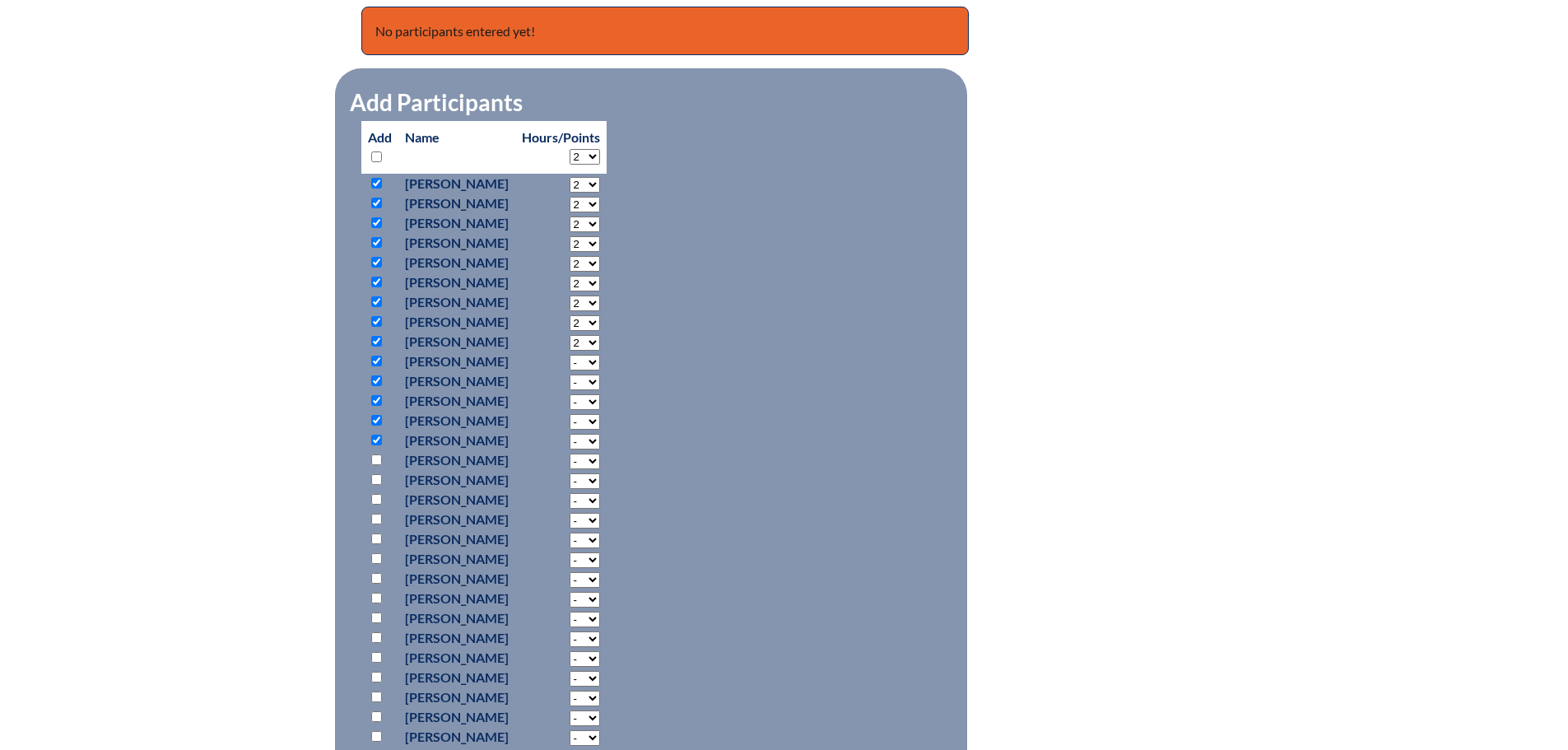
select select "2"
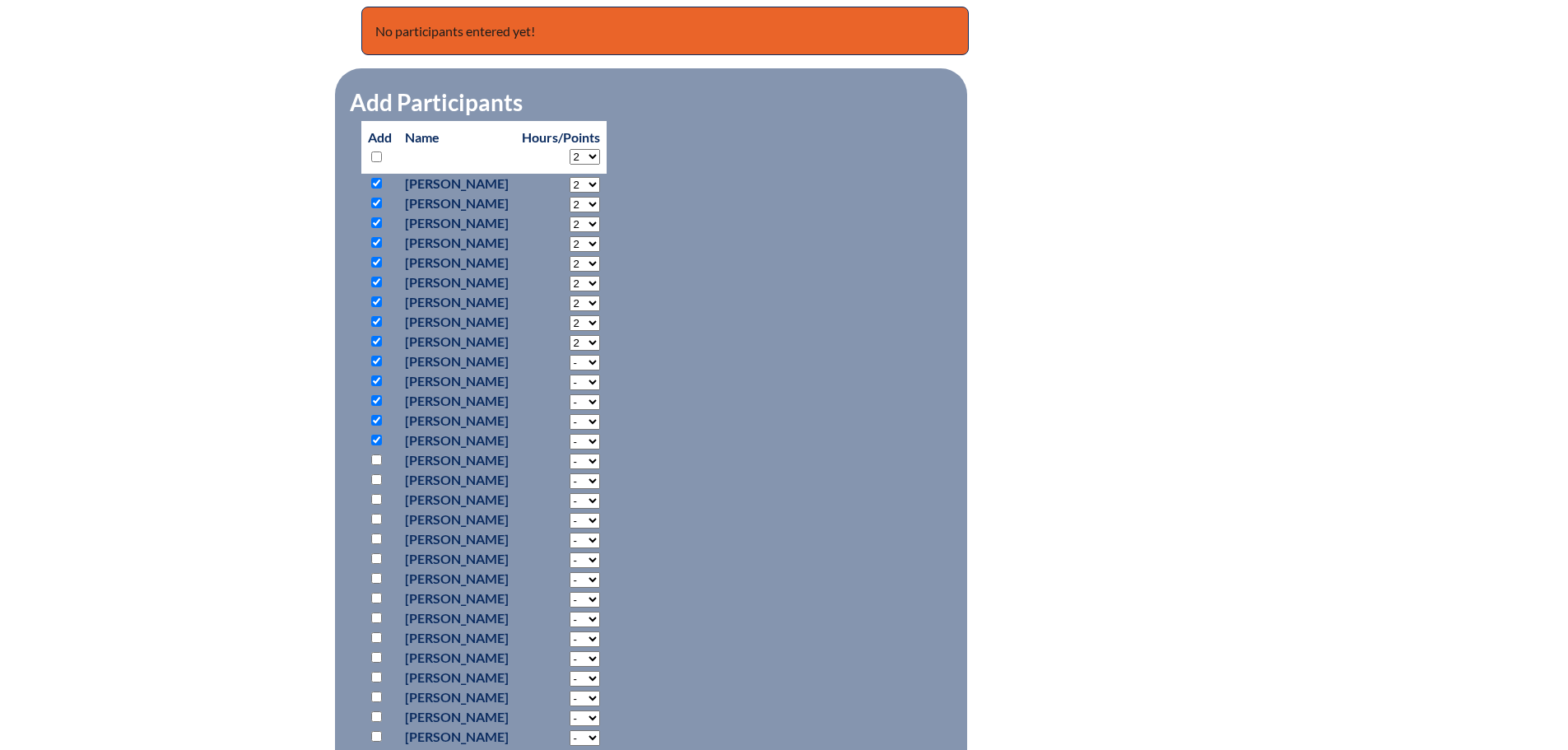
select select "2"
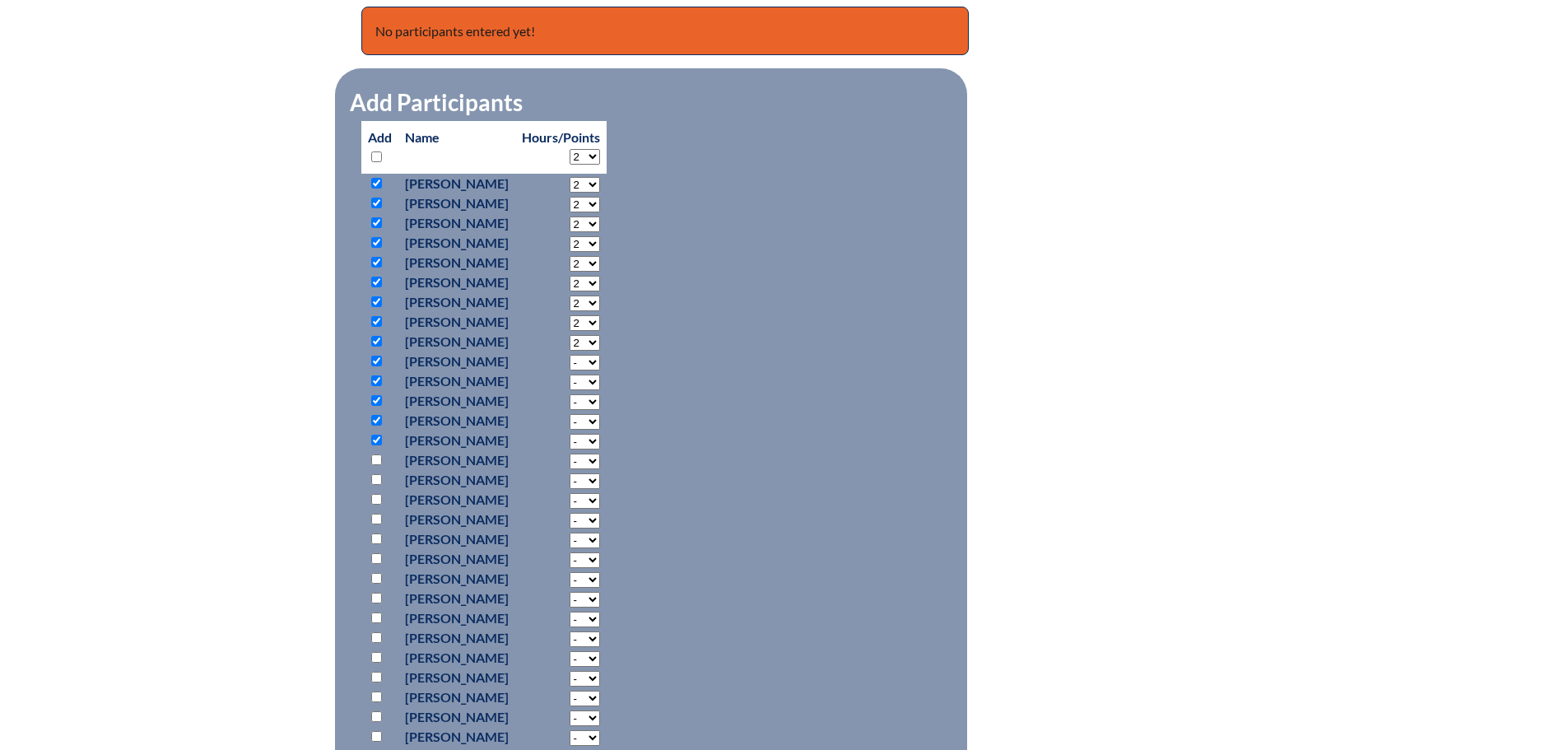
select select "2"
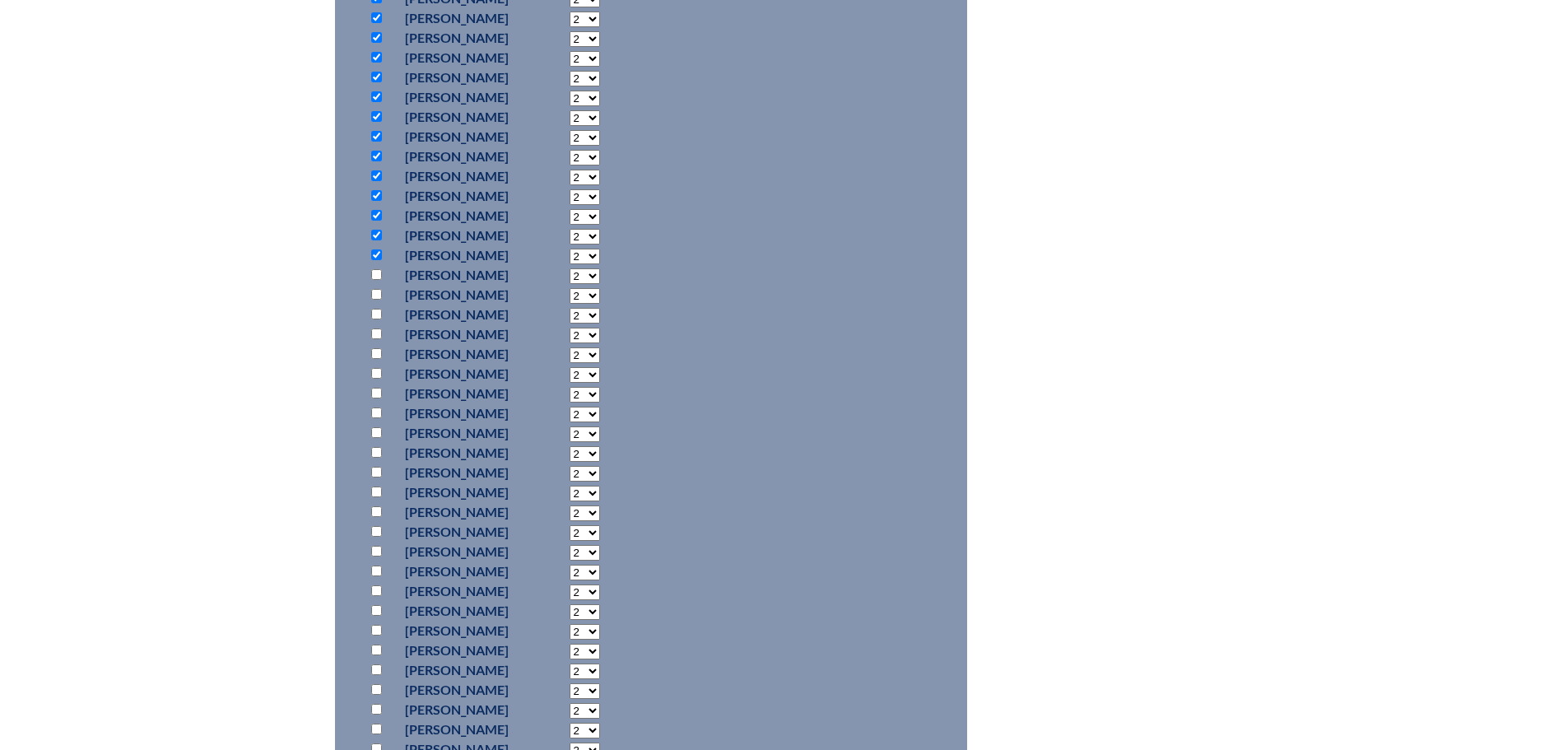
scroll to position [1153, 0]
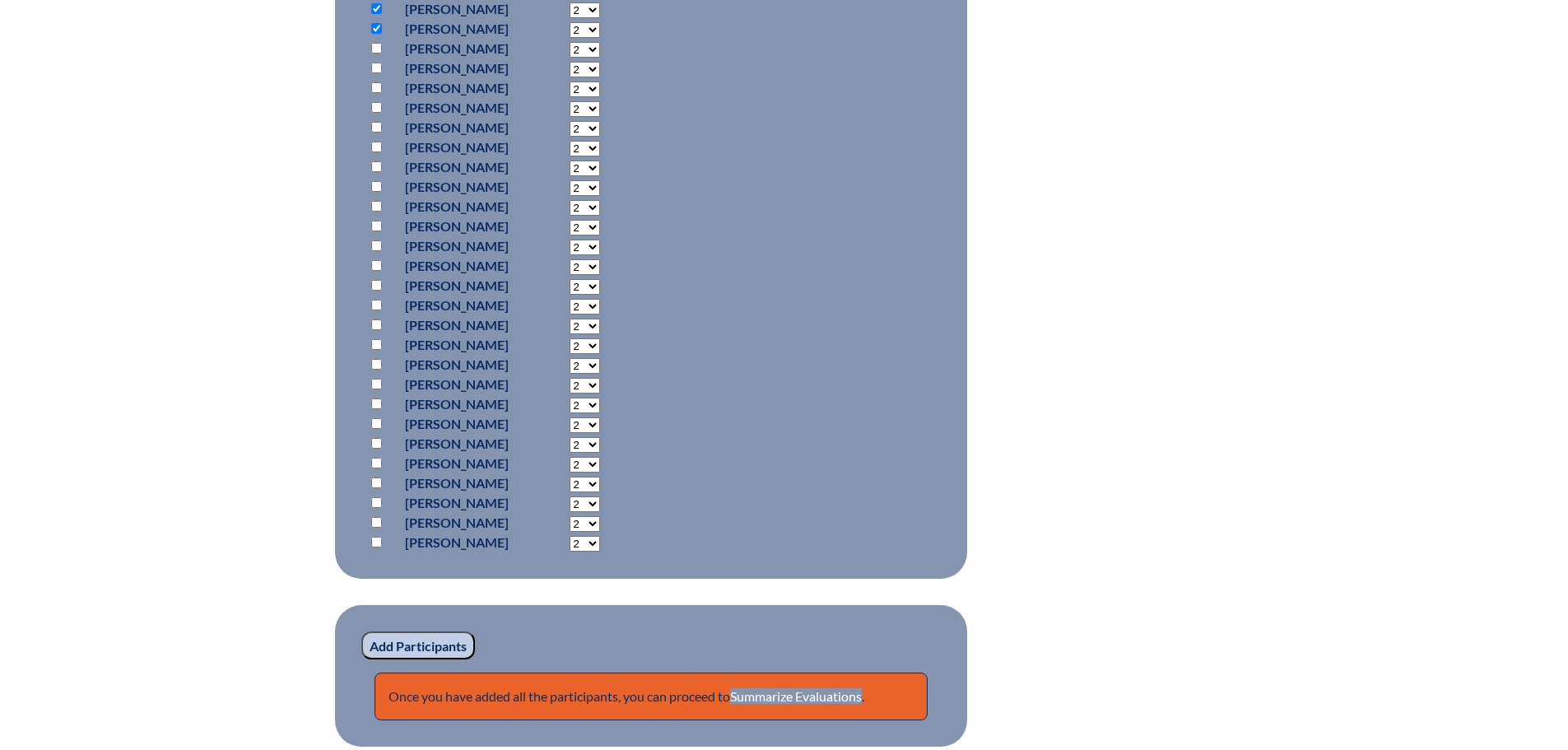
click at [397, 642] on input "Add Participants" at bounding box center [417, 645] width 113 height 28
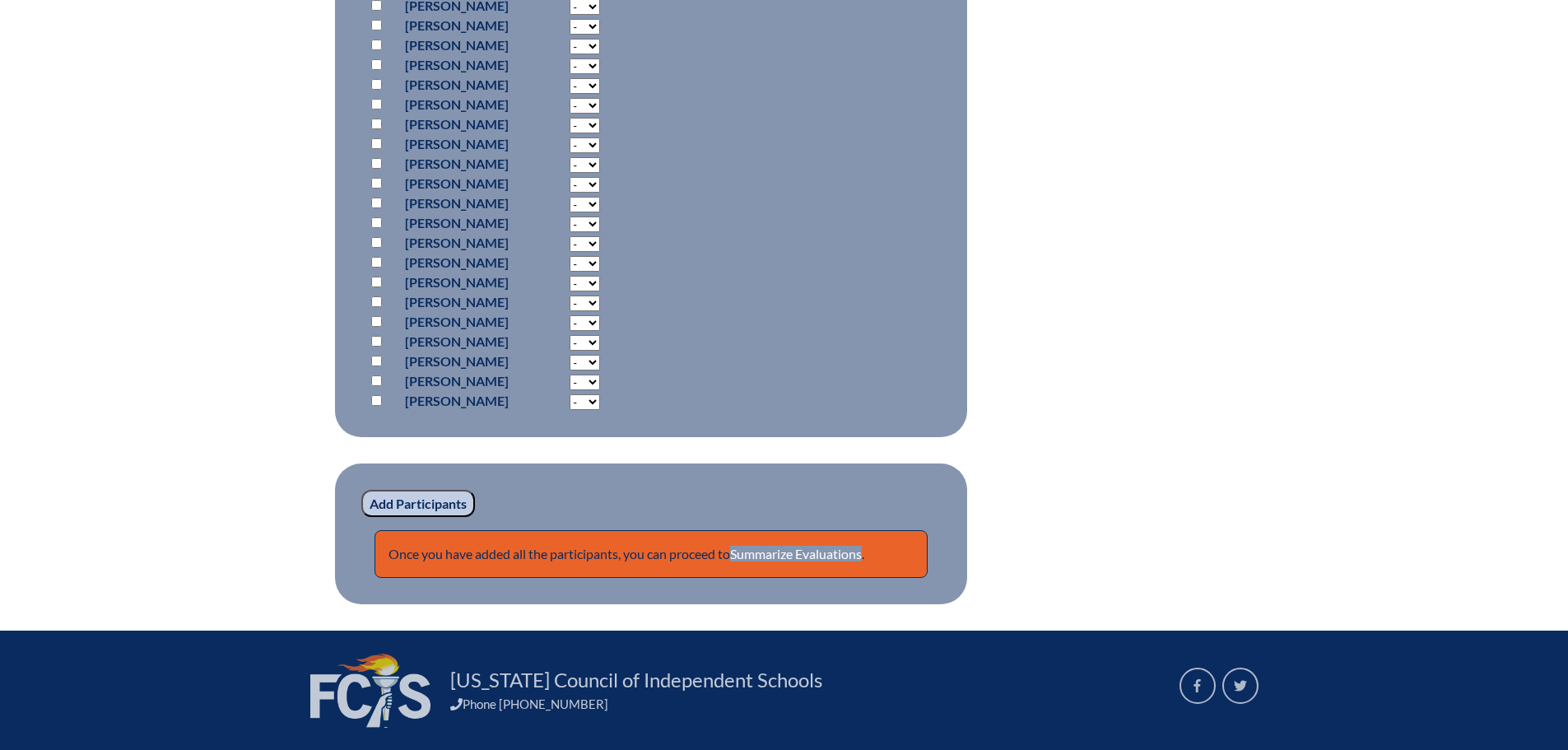
scroll to position [1284, 0]
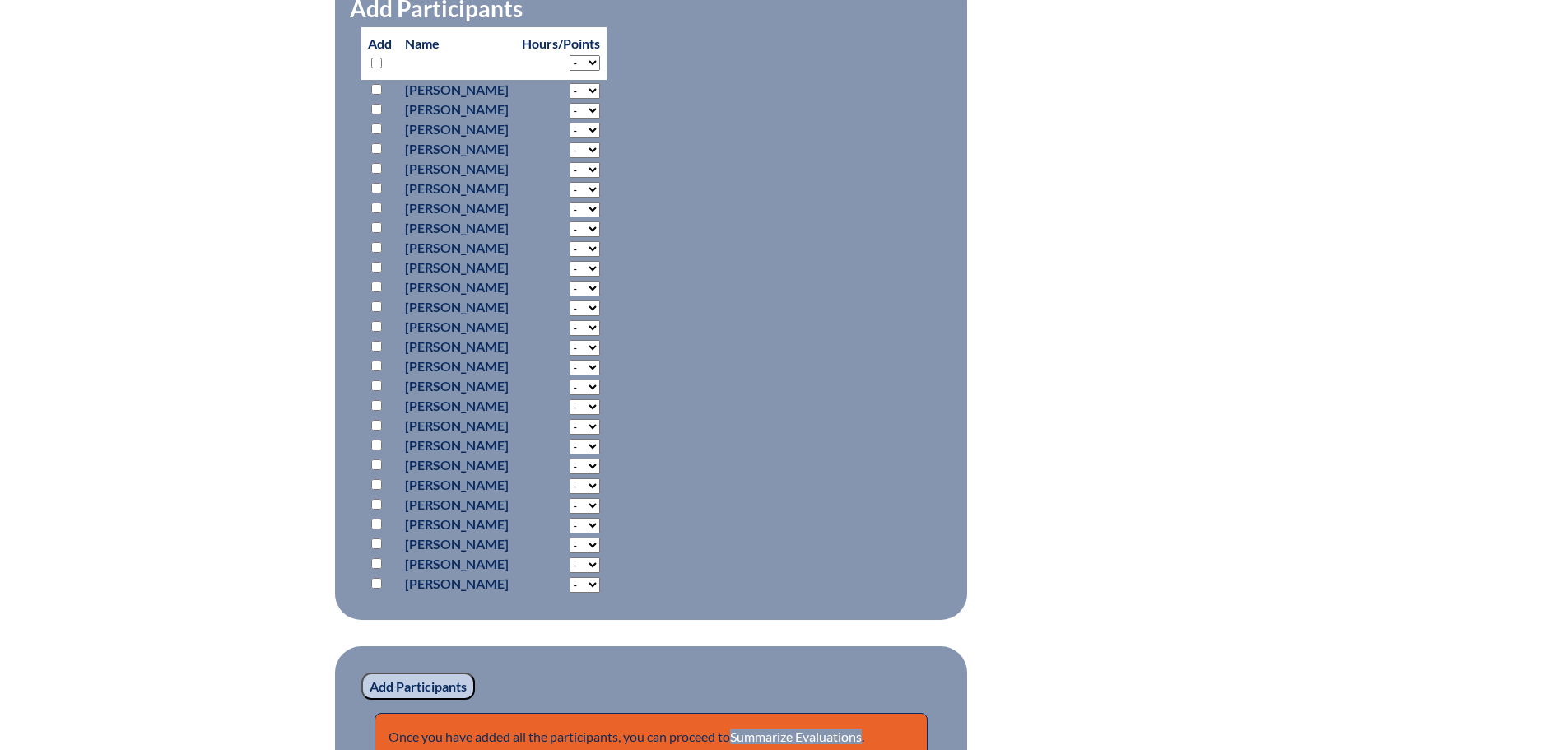
click at [381, 69] on input "checkbox" at bounding box center [376, 62] width 11 height 11
checkbox input "true"
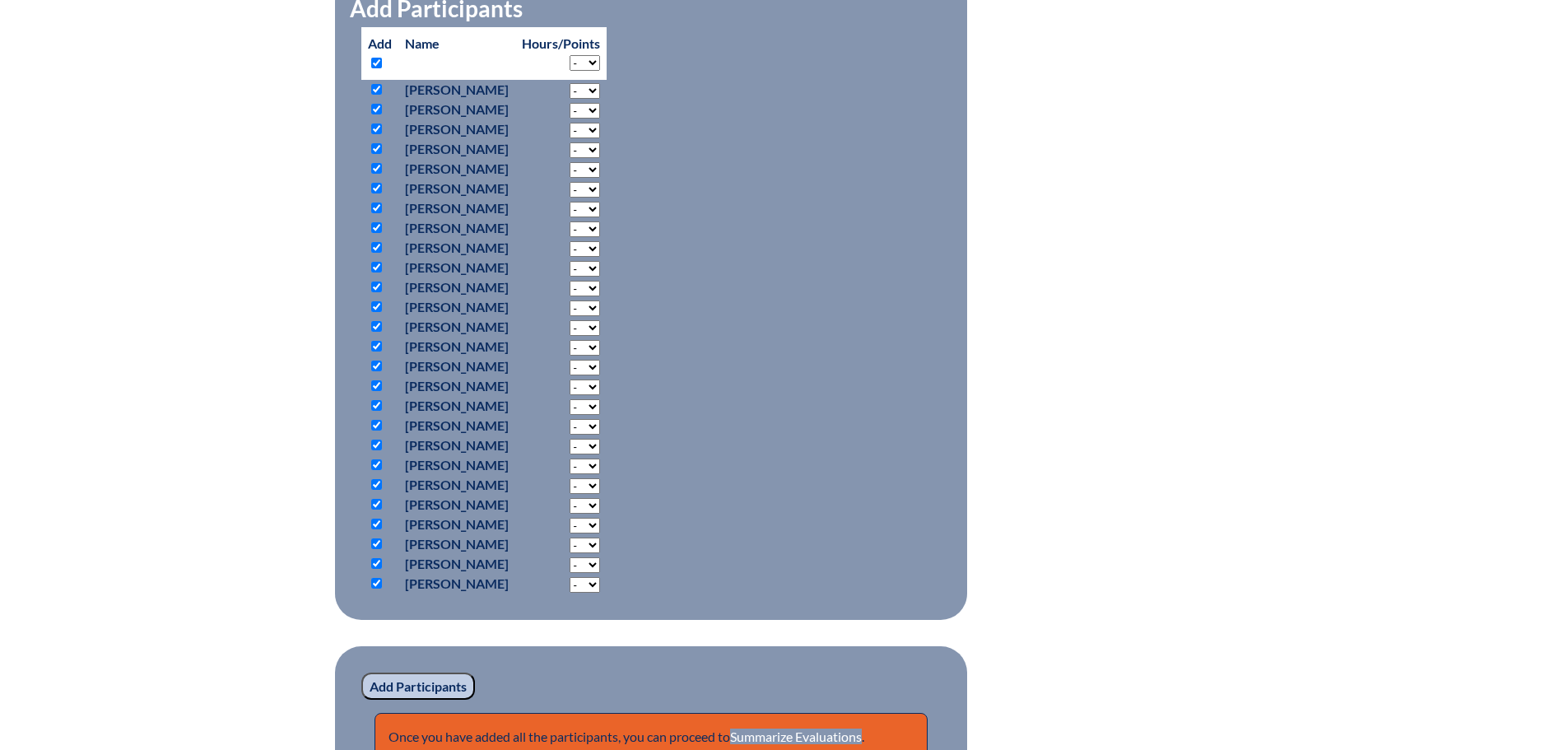
checkbox input "true"
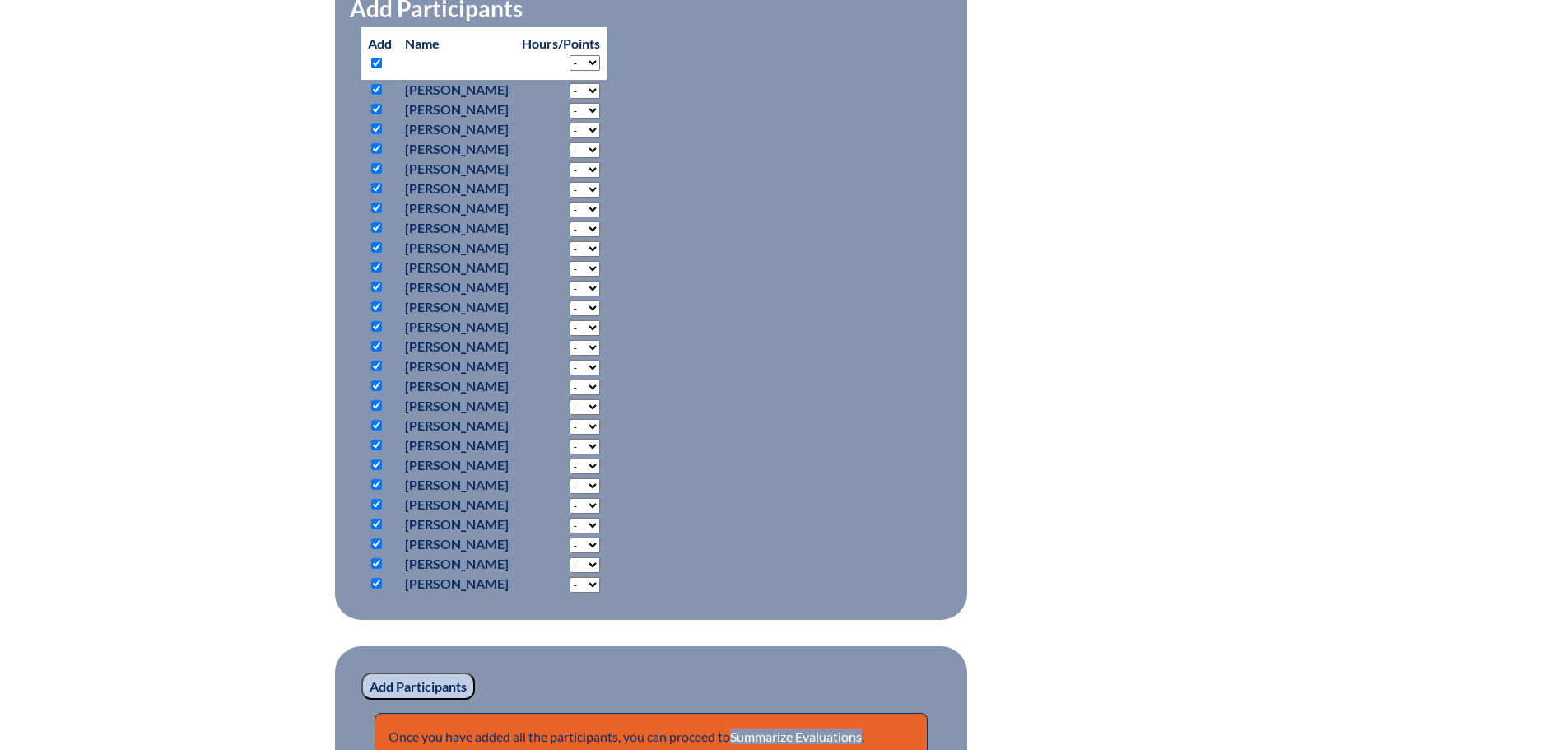
checkbox input "true"
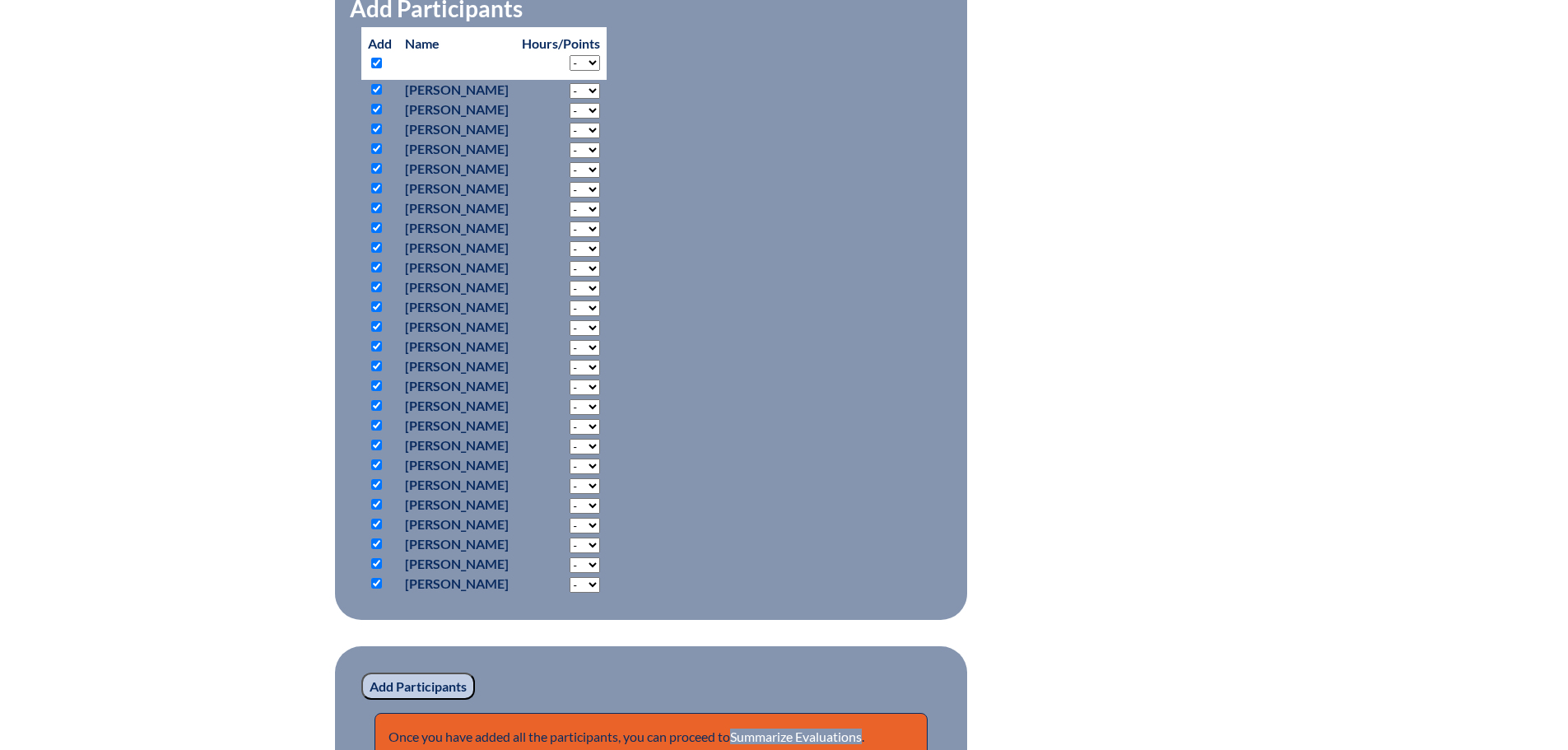
checkbox input "true"
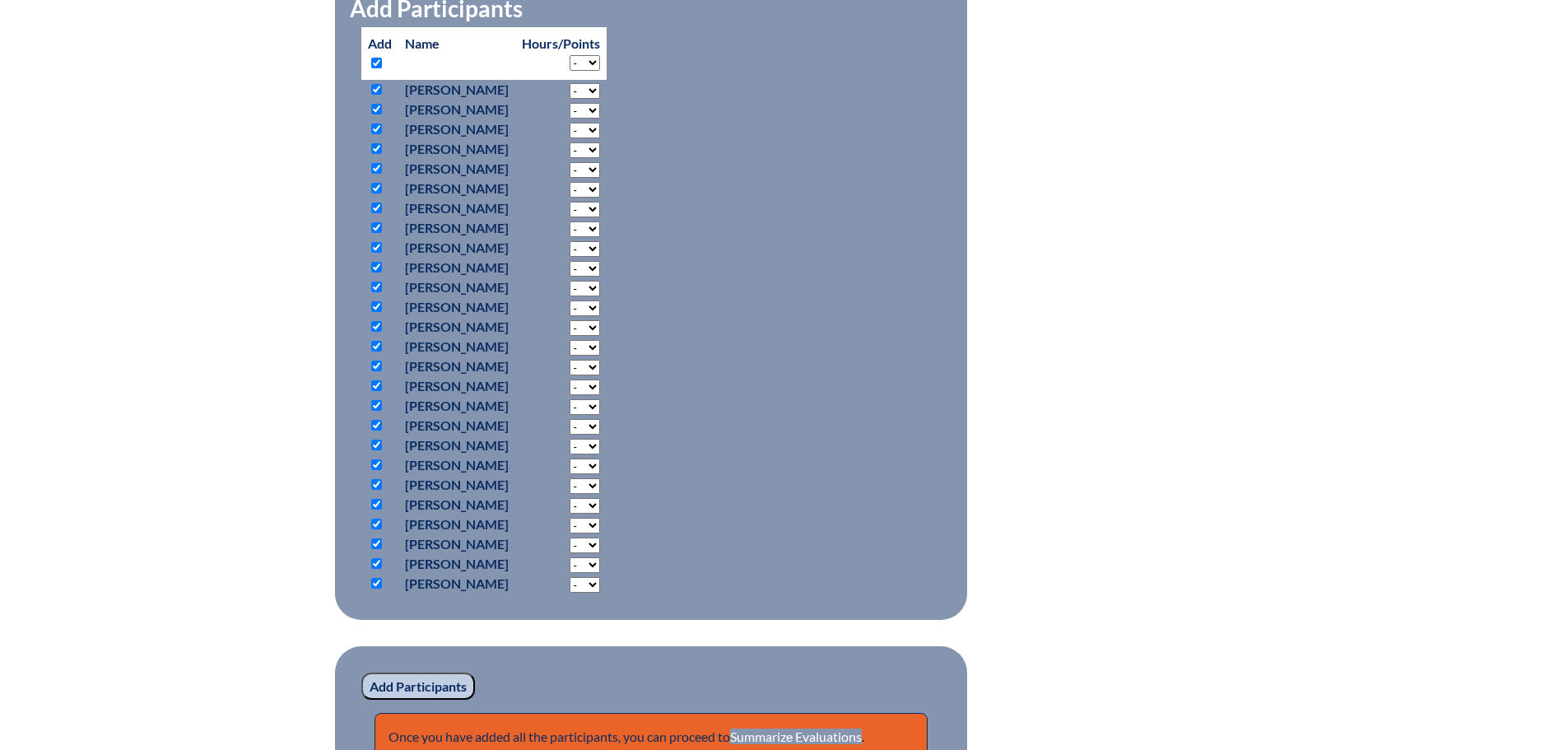
checkbox input "true"
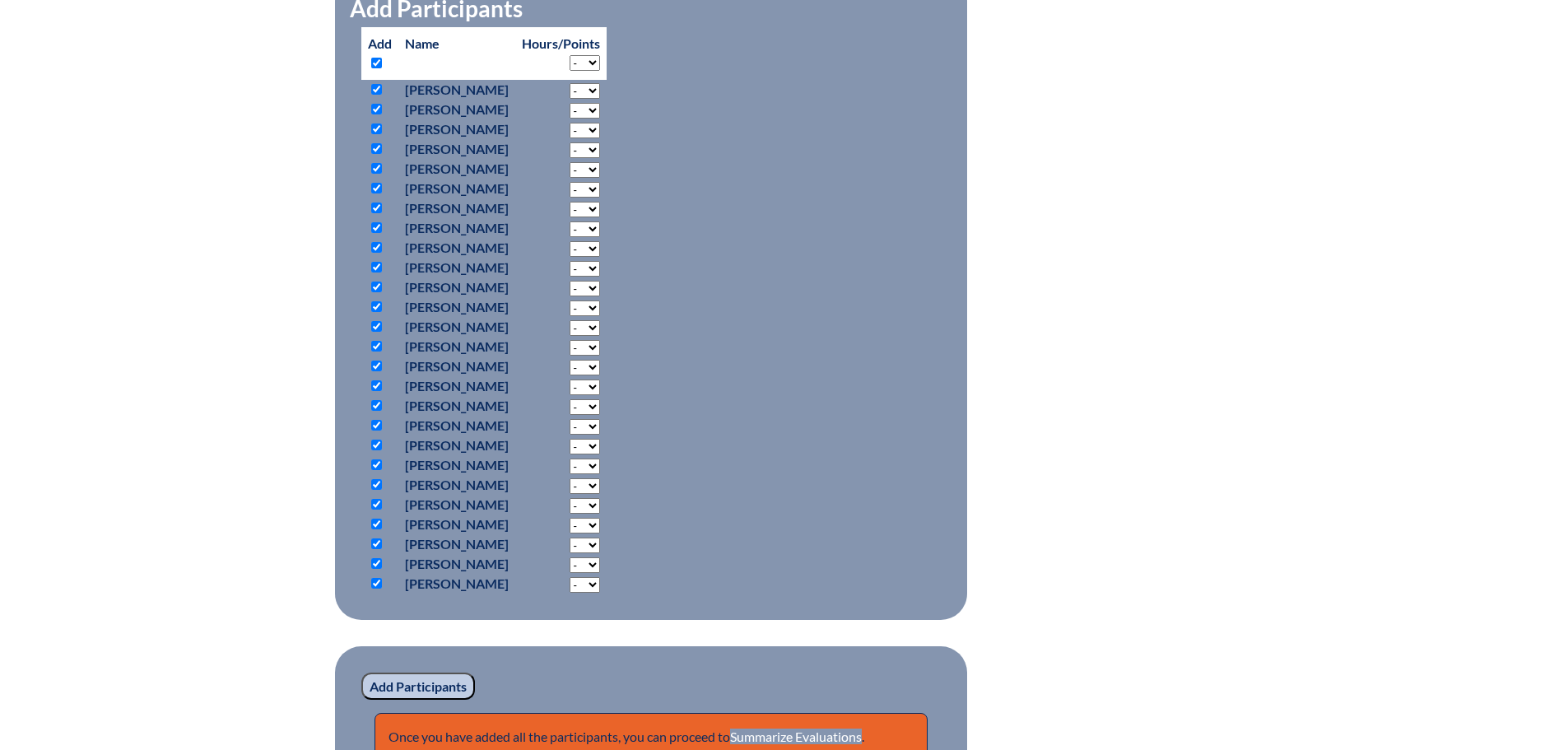
checkbox input "true"
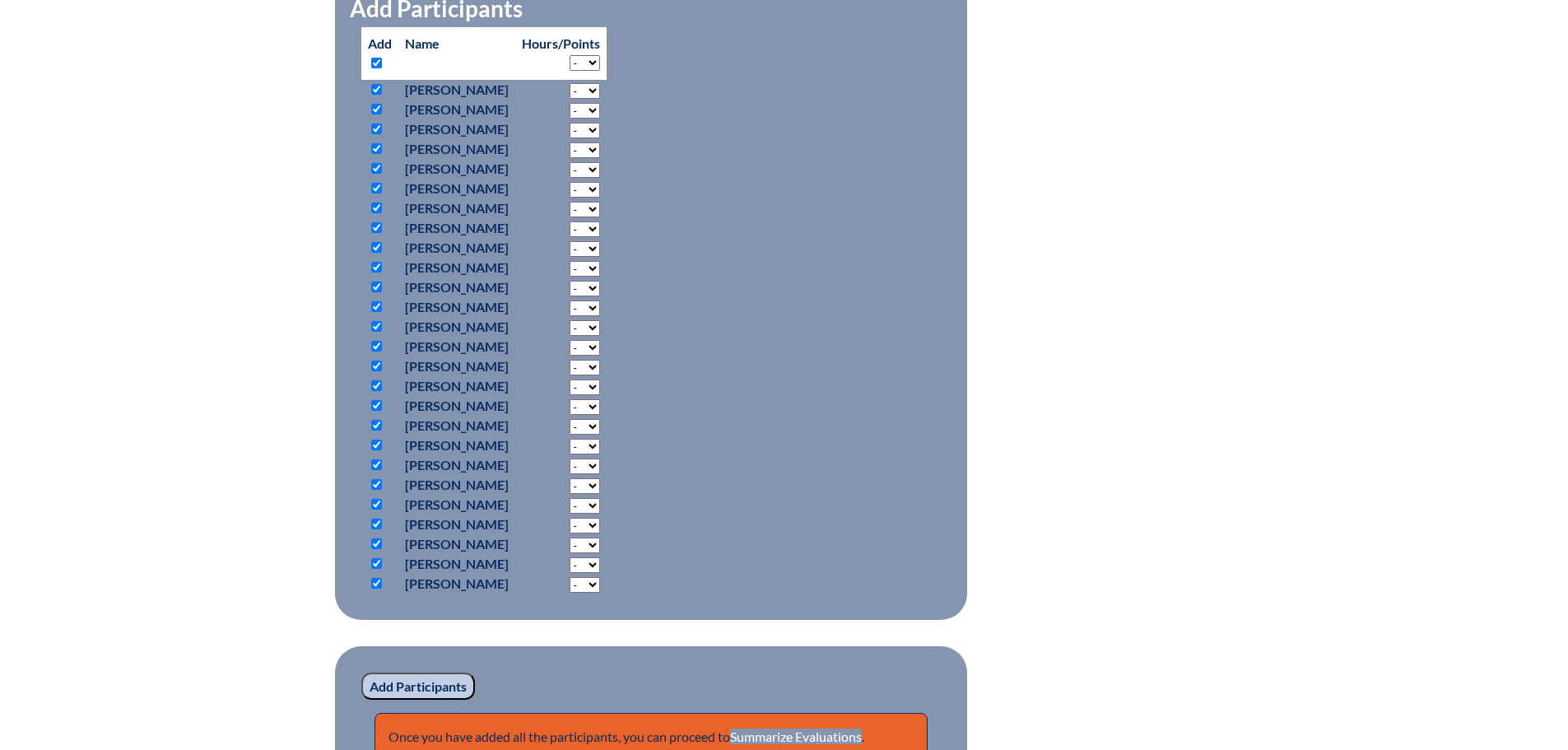
checkbox input "true"
click at [600, 71] on select "- 2 3 4 5 6 7 8 9 10 11 12 13 14 15 16 17 18" at bounding box center [584, 63] width 30 height 16
select select "2"
click at [596, 71] on select "- 2 3 4 5 6 7 8 9 10 11 12 13 14 15 16 17 18" at bounding box center [584, 63] width 30 height 16
select select "2"
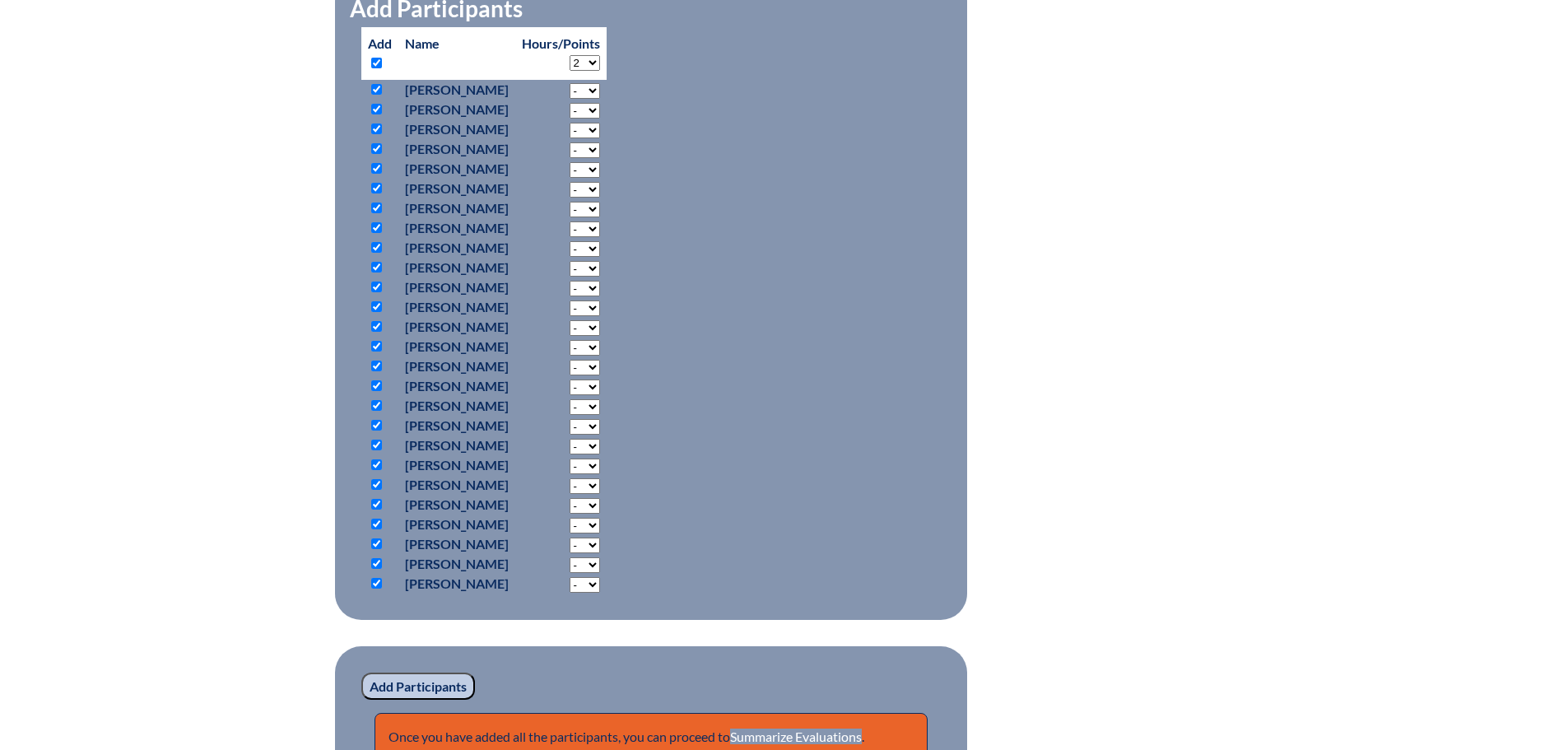
select select "2"
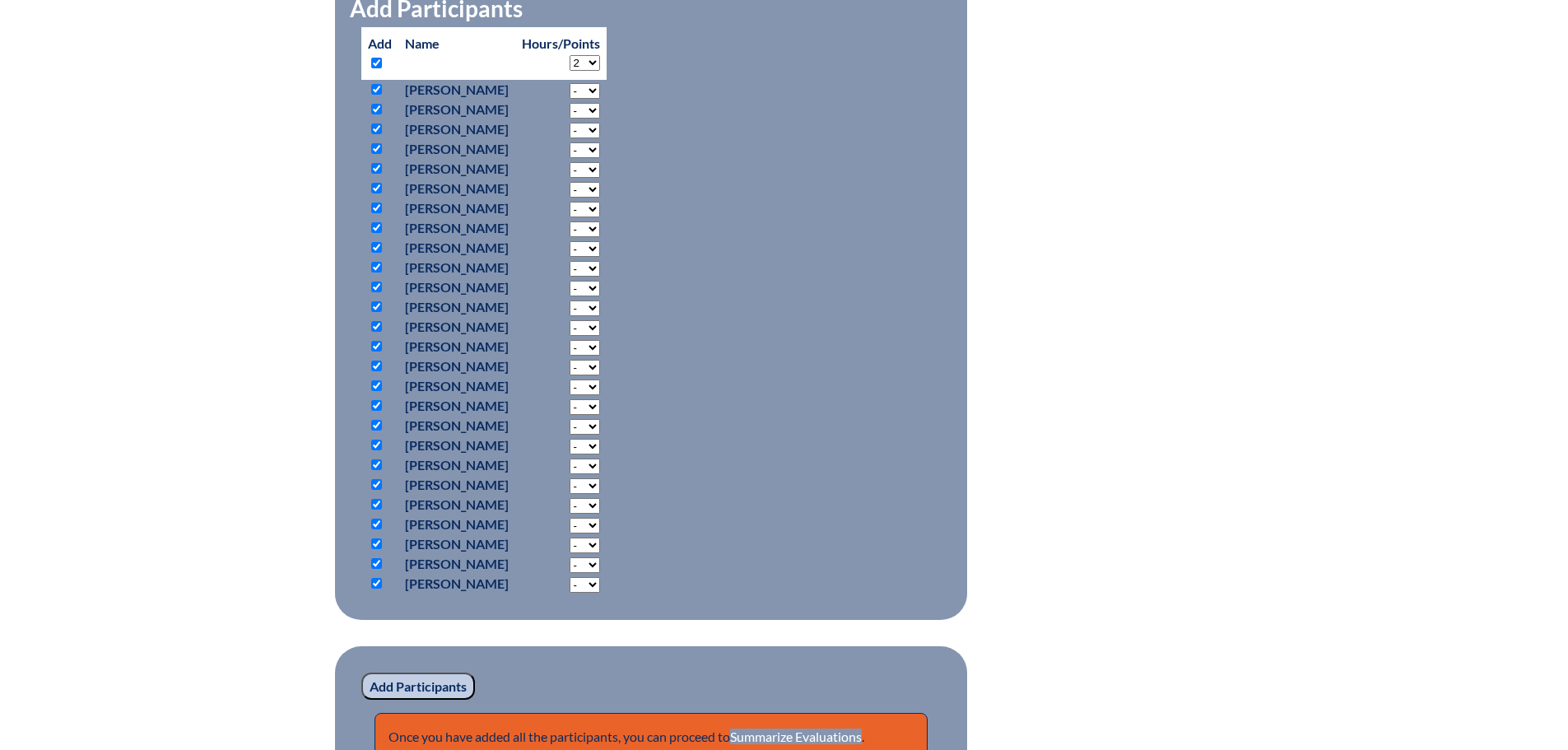
select select "2"
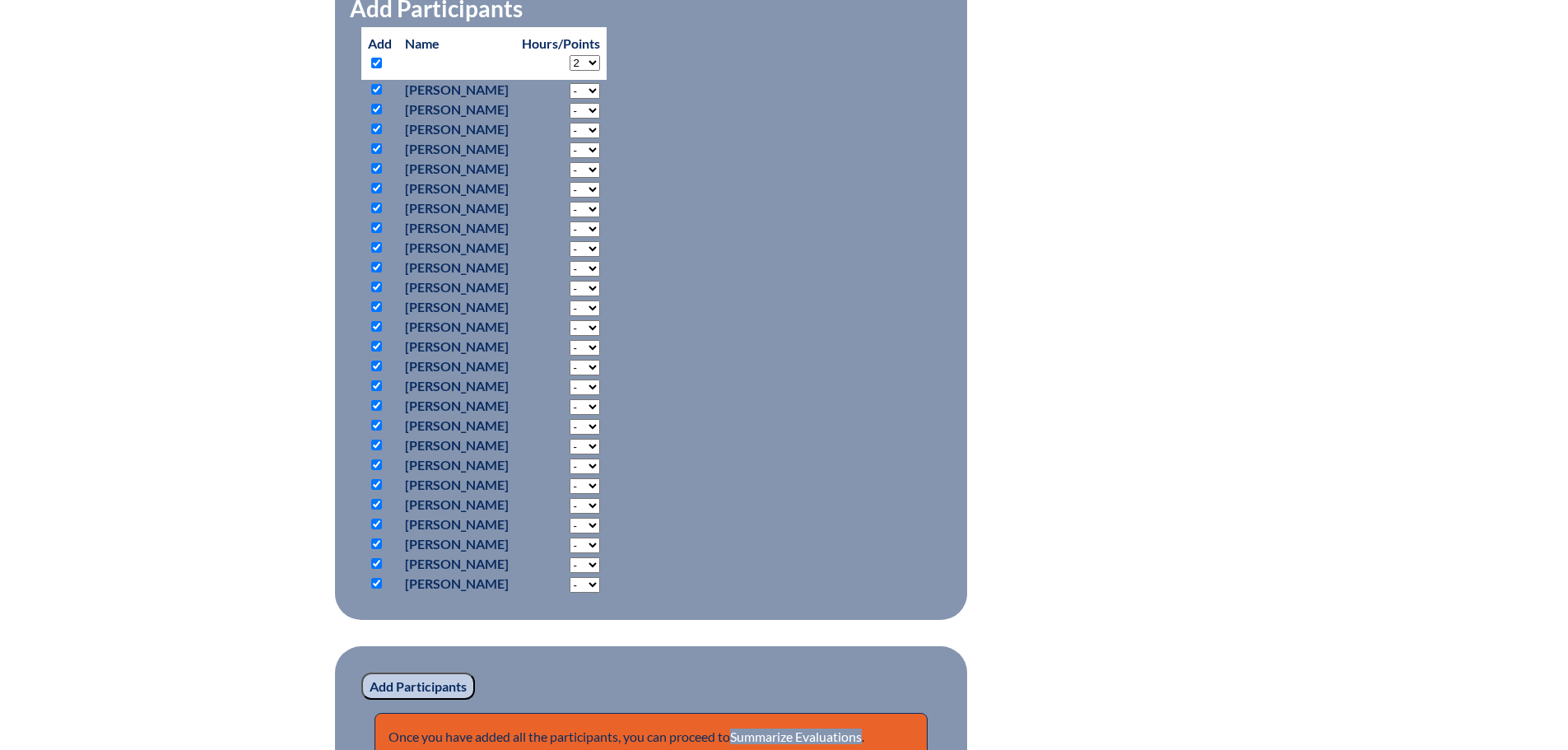
select select "2"
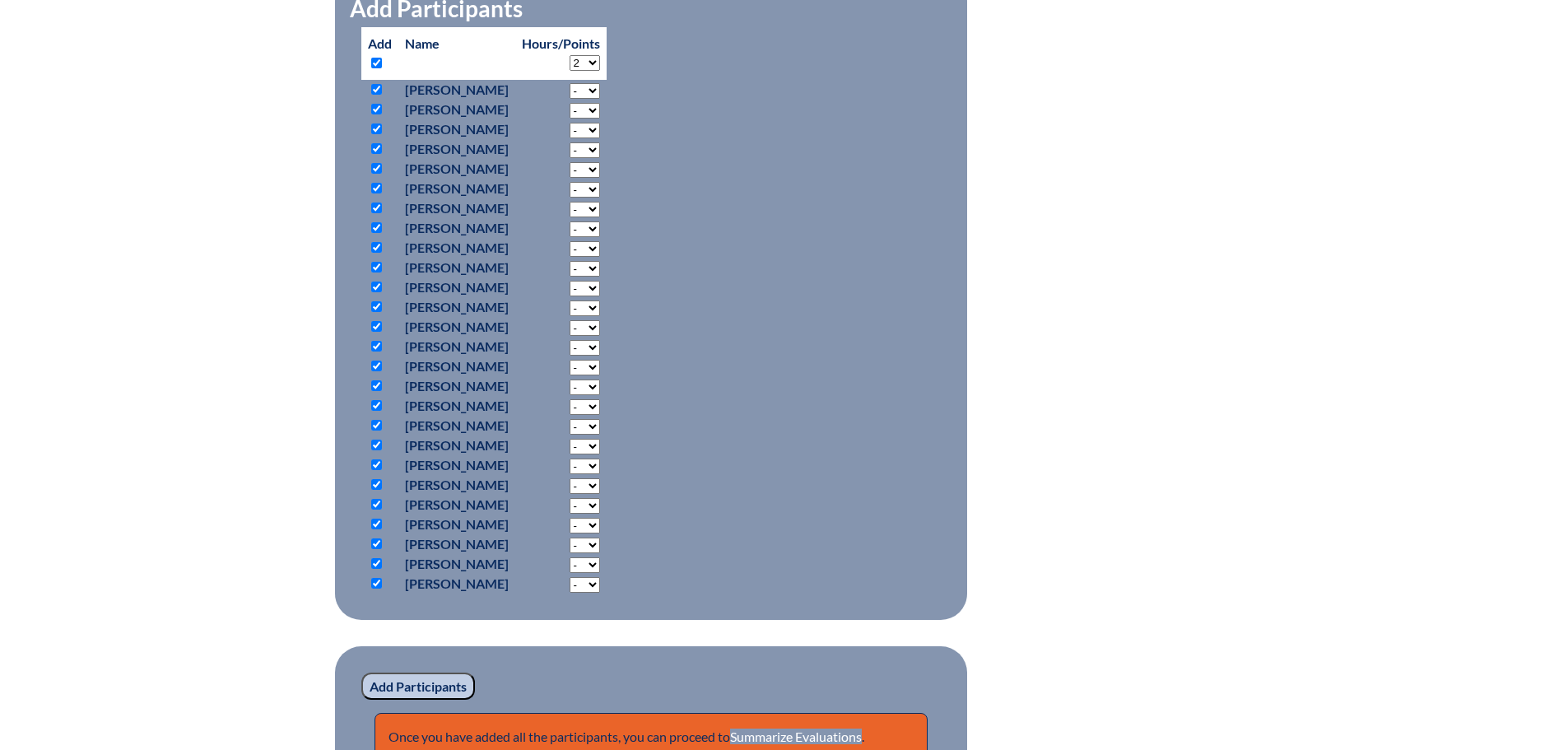
select select "2"
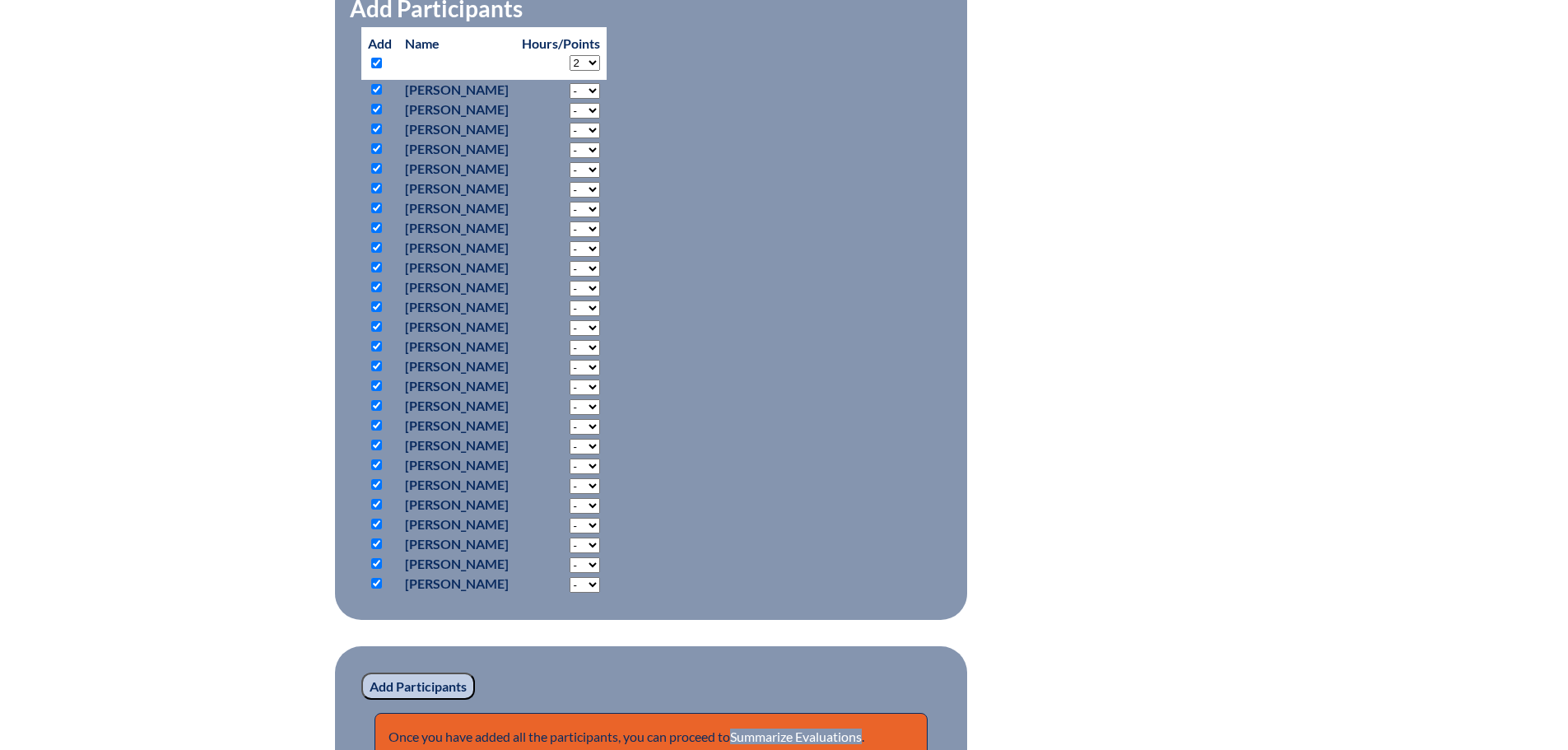
select select "2"
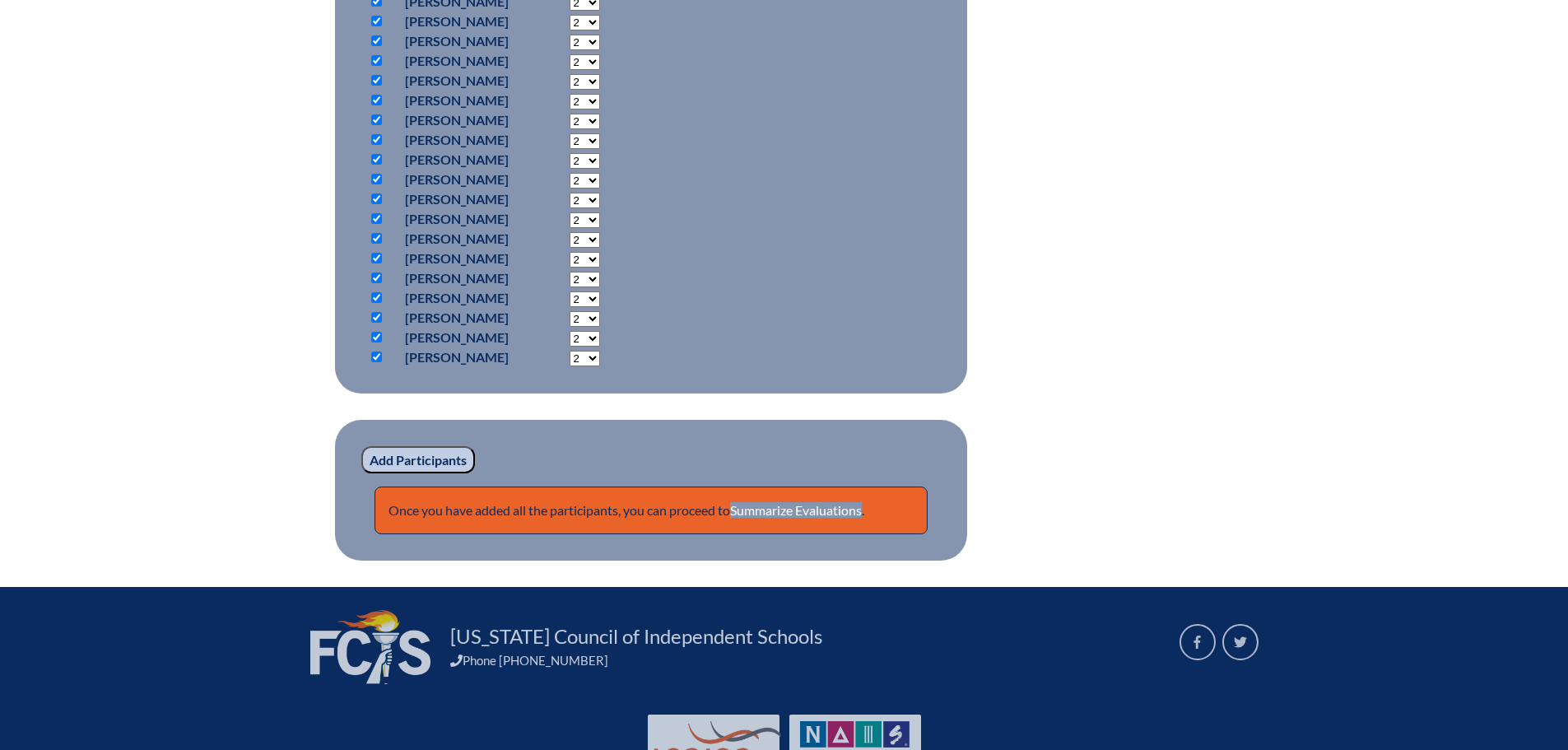
scroll to position [1531, 0]
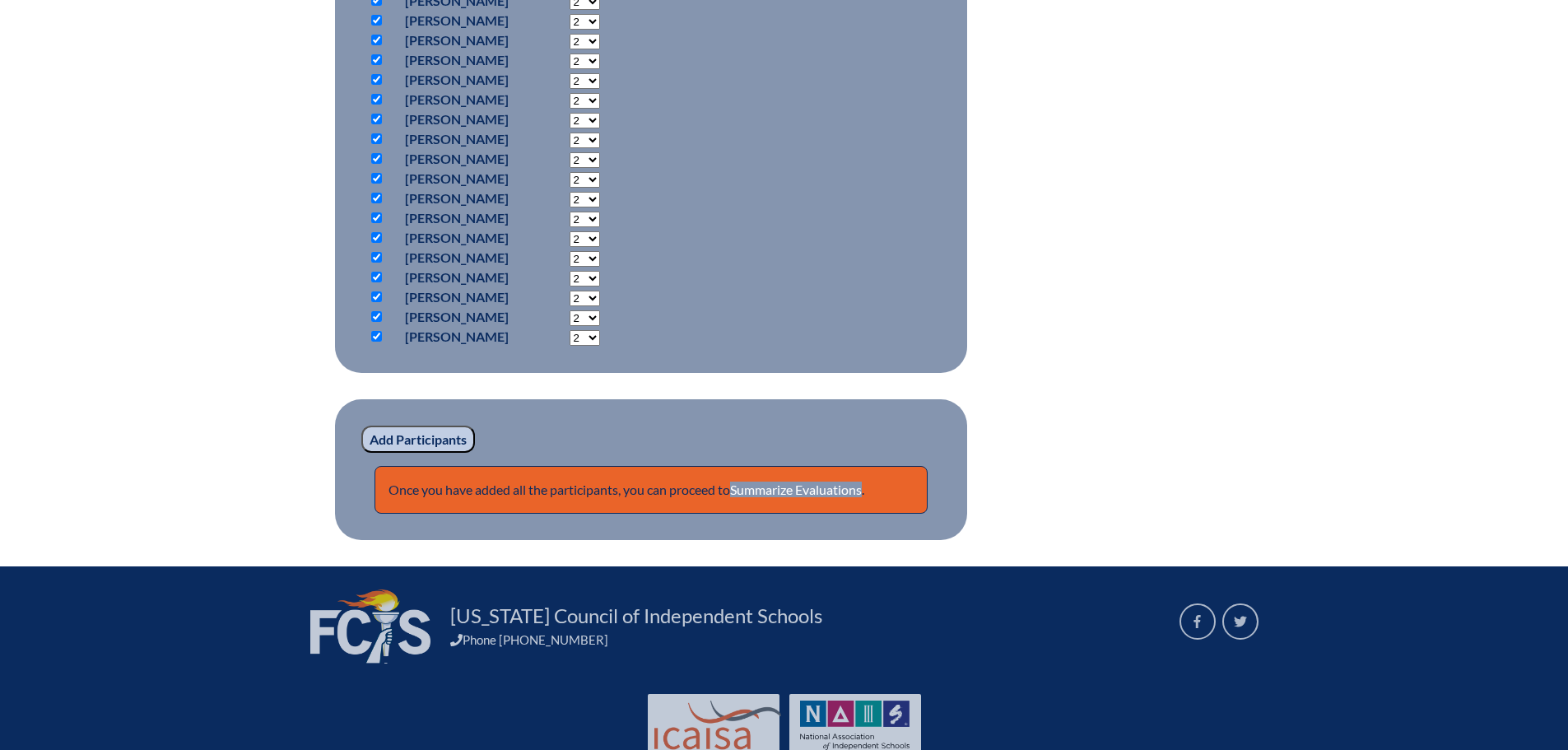
click at [449, 453] on input "Add Participants" at bounding box center [417, 439] width 113 height 28
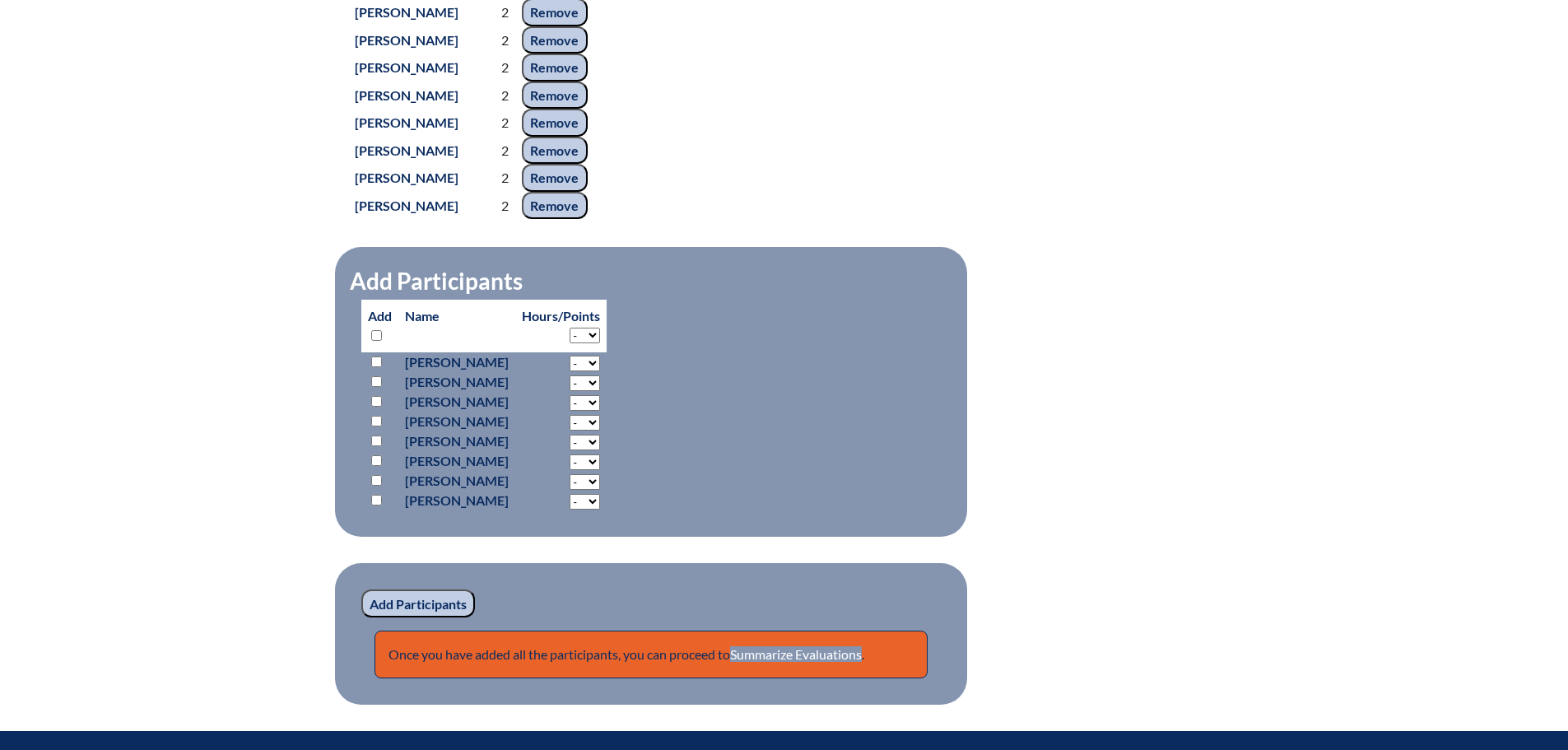
scroll to position [1755, 0]
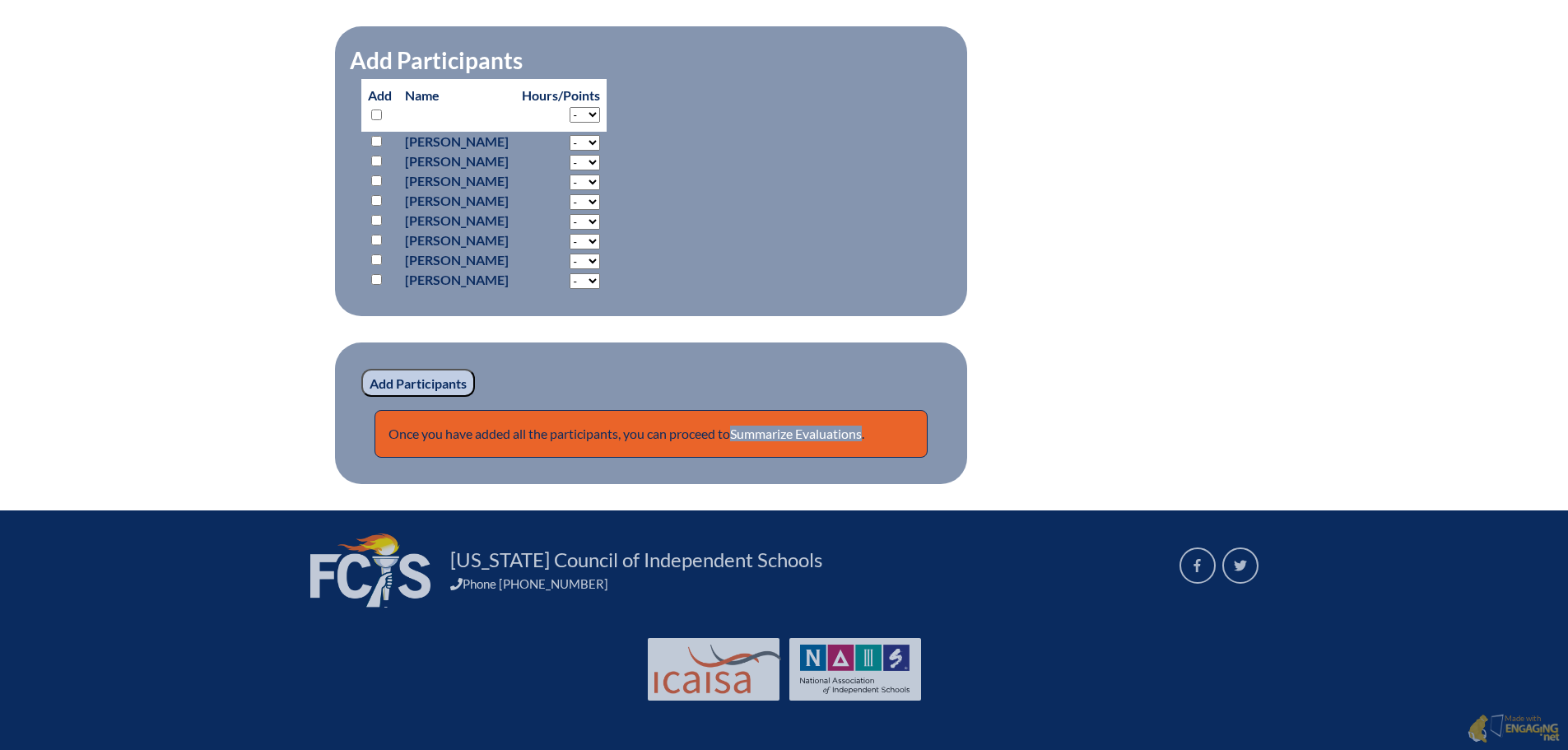
click at [376, 122] on p "Add" at bounding box center [380, 105] width 24 height 40
click at [376, 114] on input "checkbox" at bounding box center [376, 114] width 11 height 11
checkbox input "true"
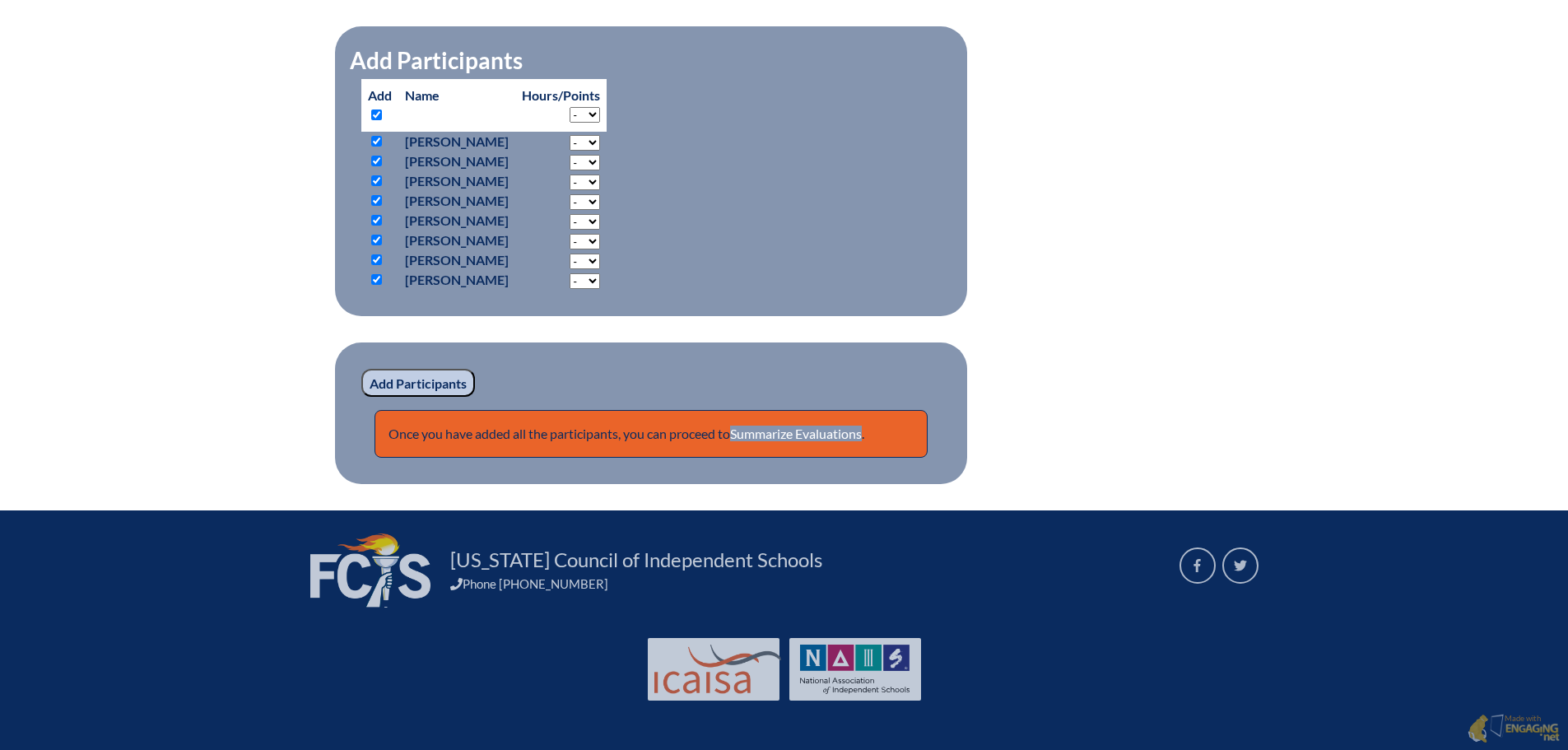
checkbox input "true"
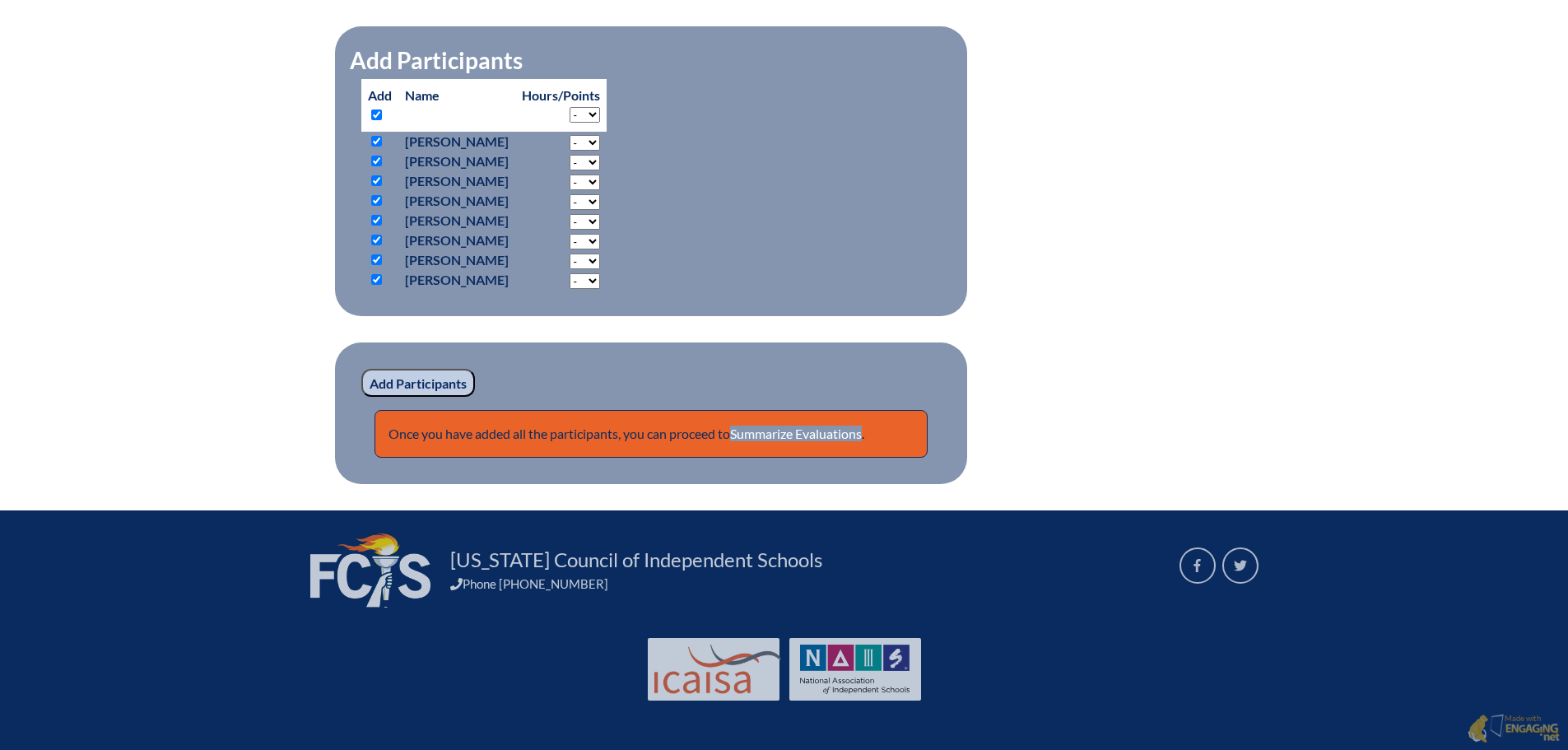
checkbox input "true"
click at [600, 115] on select "- 2 3 4 5 6 7 8 9 10 11 12 13 14 15 16 17 18" at bounding box center [584, 114] width 30 height 16
select select "2"
click at [594, 107] on select "- 2 3 4 5 6 7 8 9 10 11 12 13 14 15 16 17 18" at bounding box center [584, 114] width 30 height 16
select select "2"
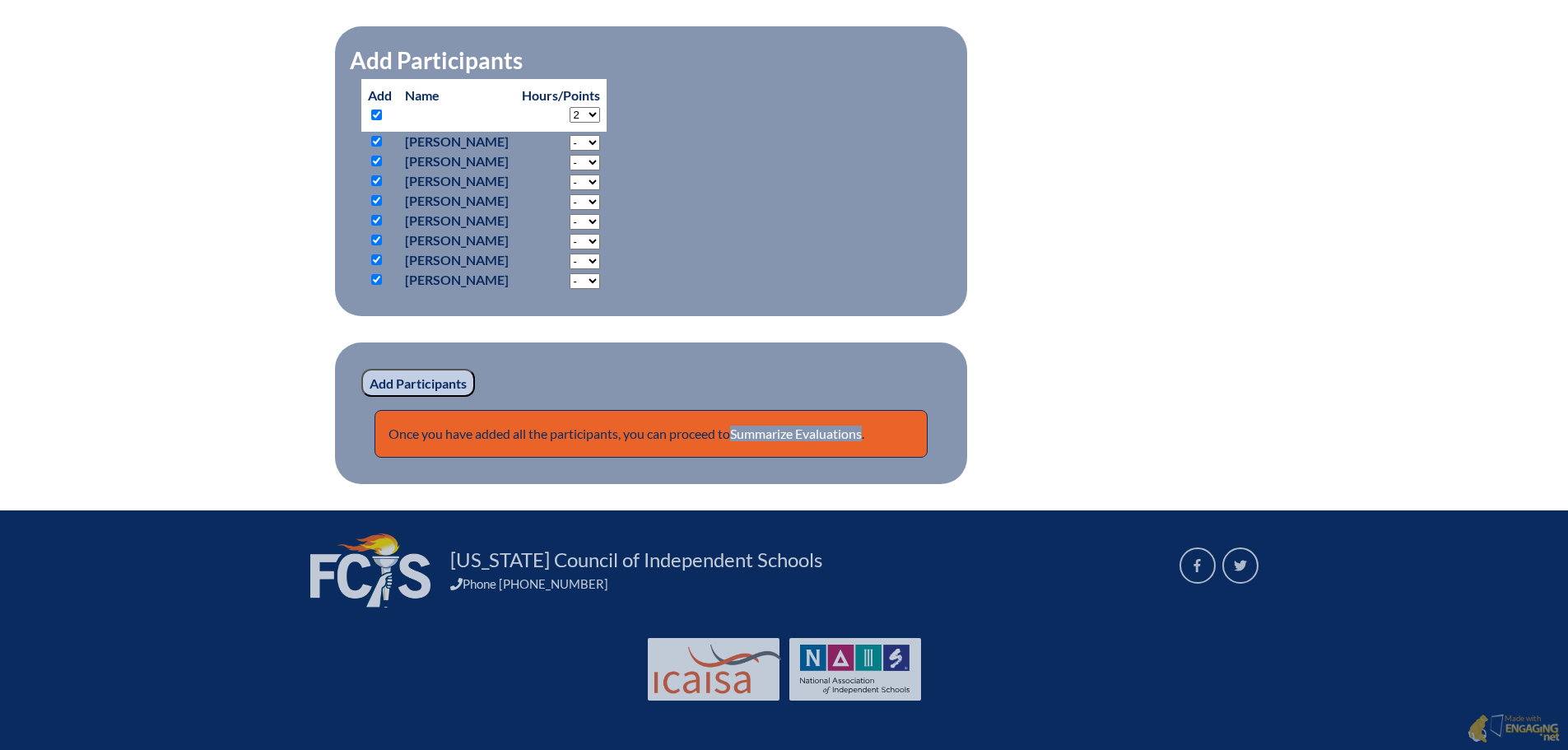
select select "2"
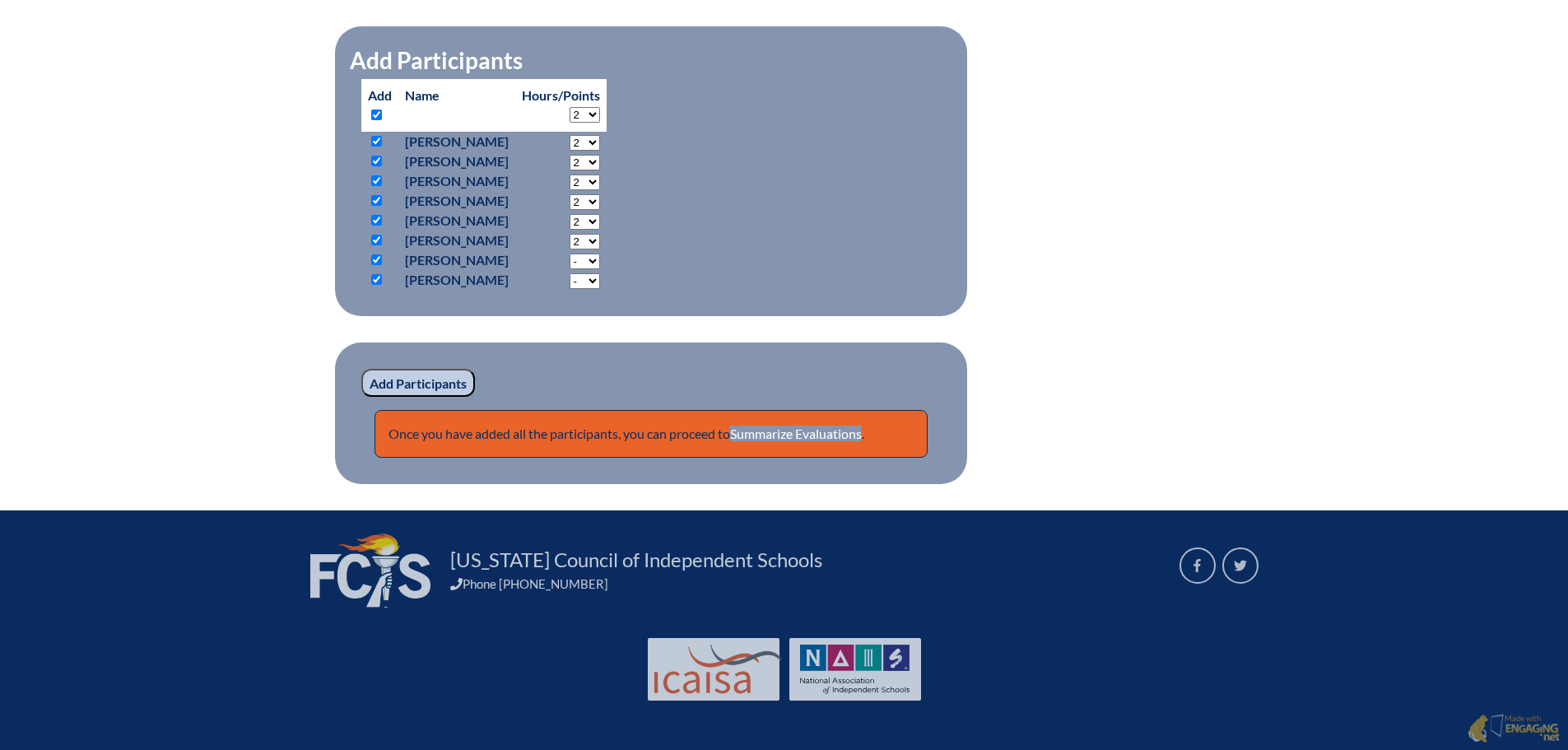
select select "2"
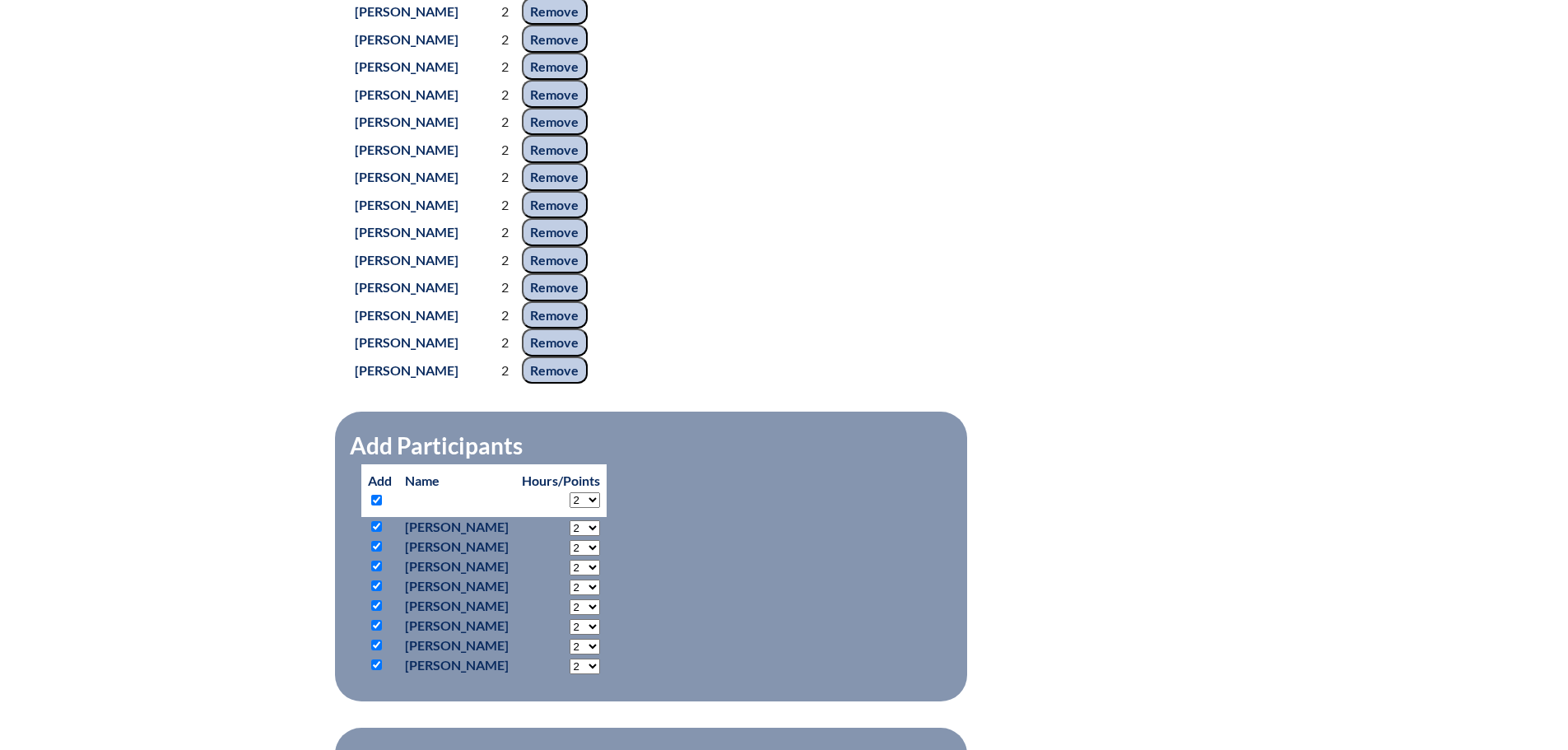
scroll to position [1672, 0]
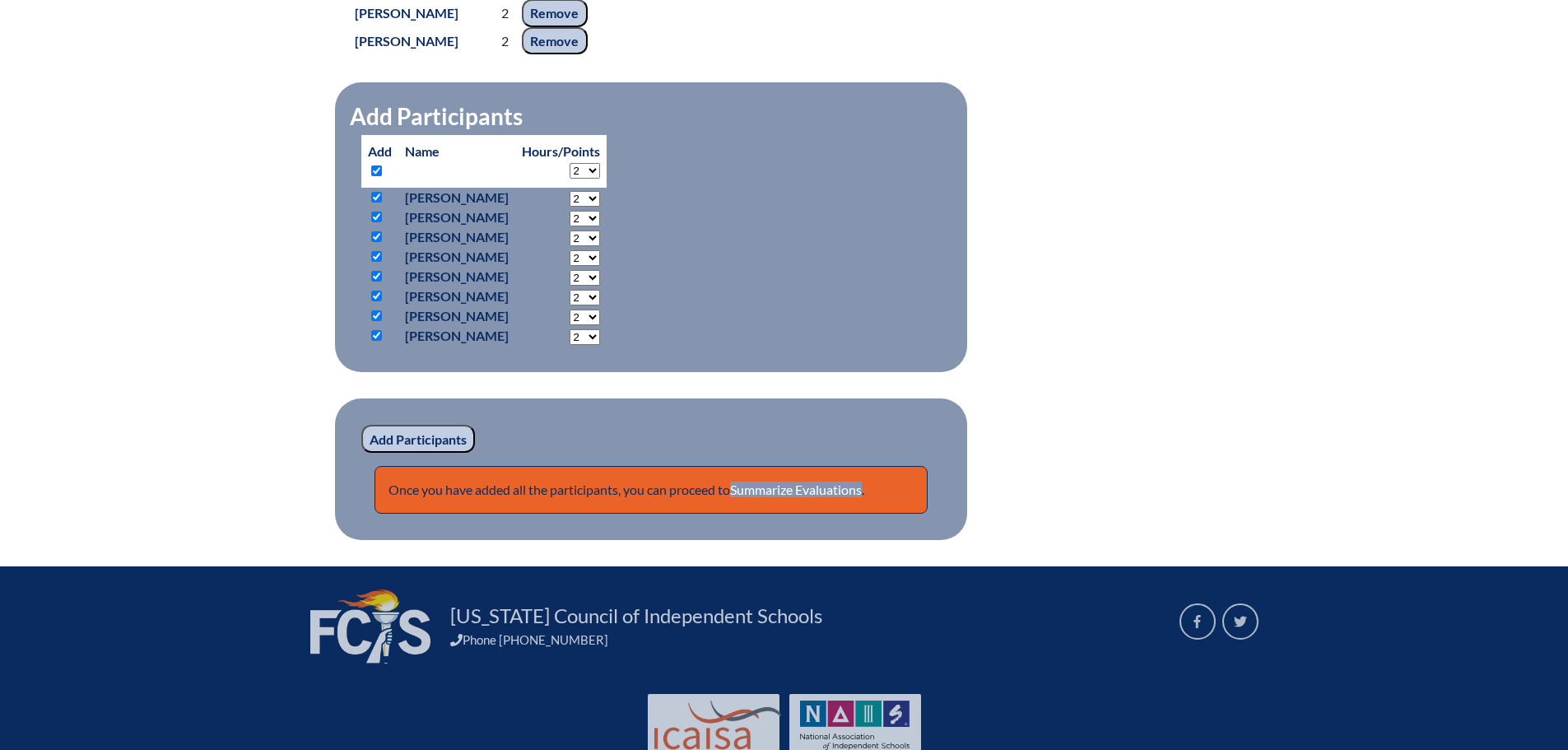
click at [389, 453] on input "Add Participants" at bounding box center [417, 438] width 113 height 28
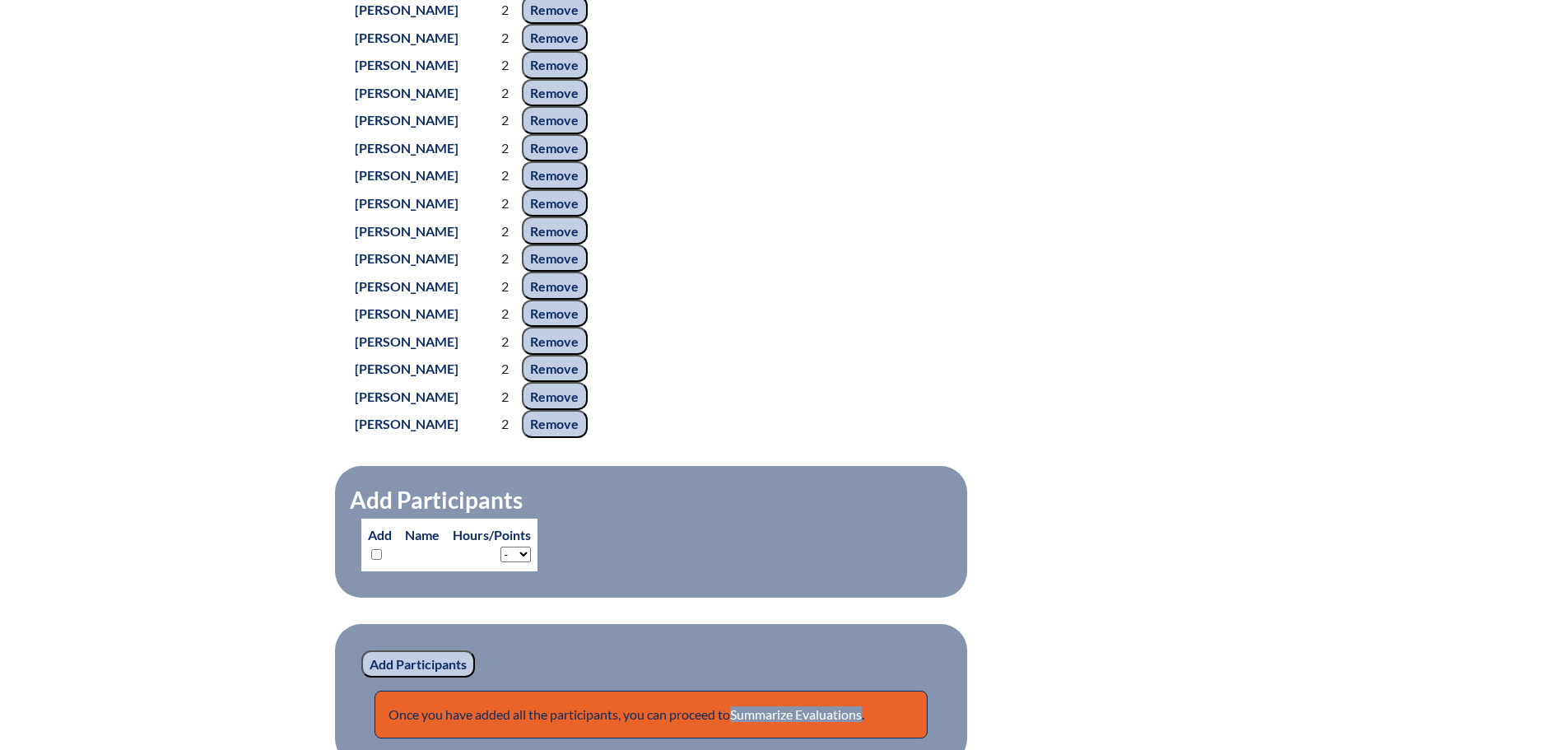
scroll to position [1672, 0]
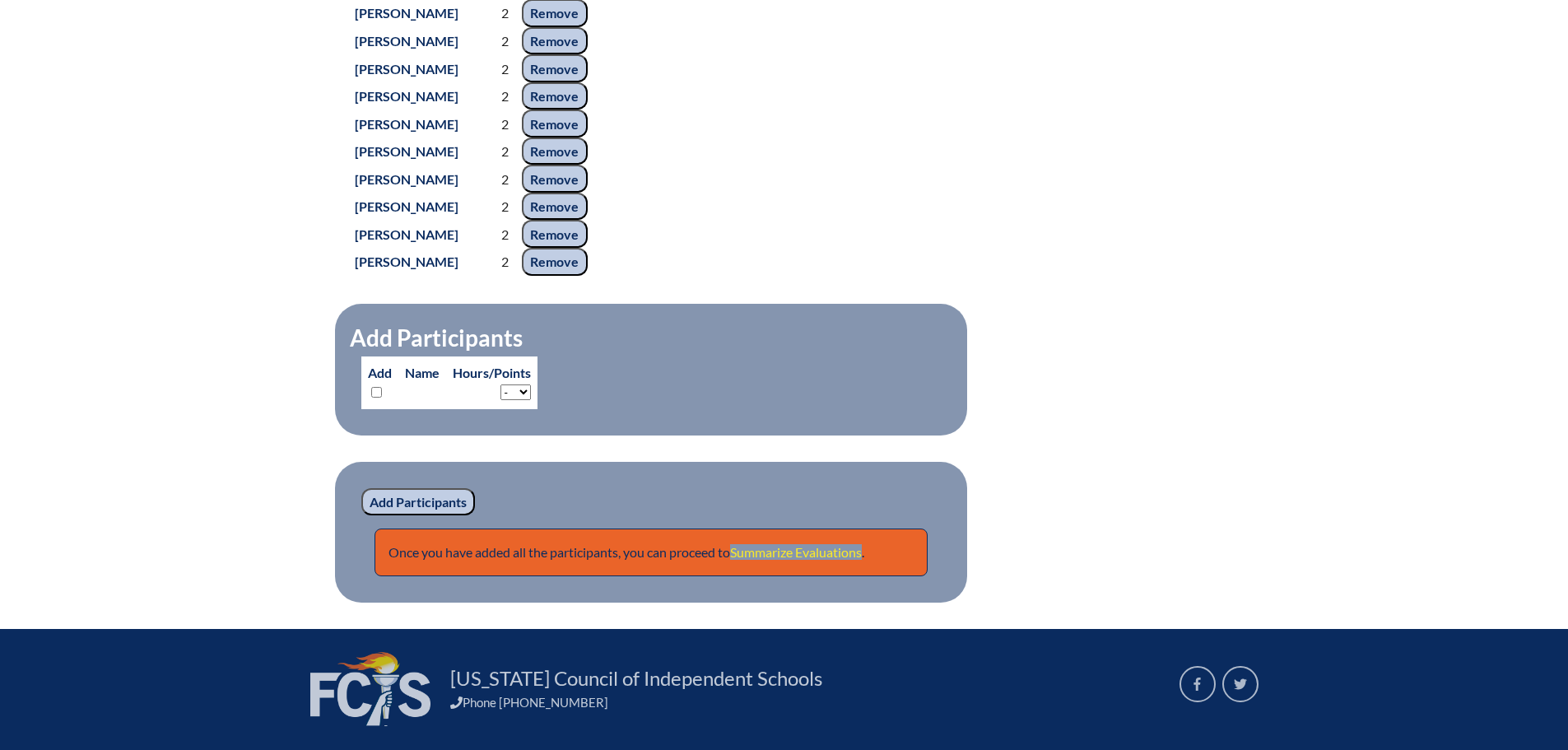
click at [784, 560] on link "Summarize Evaluations" at bounding box center [796, 552] width 132 height 16
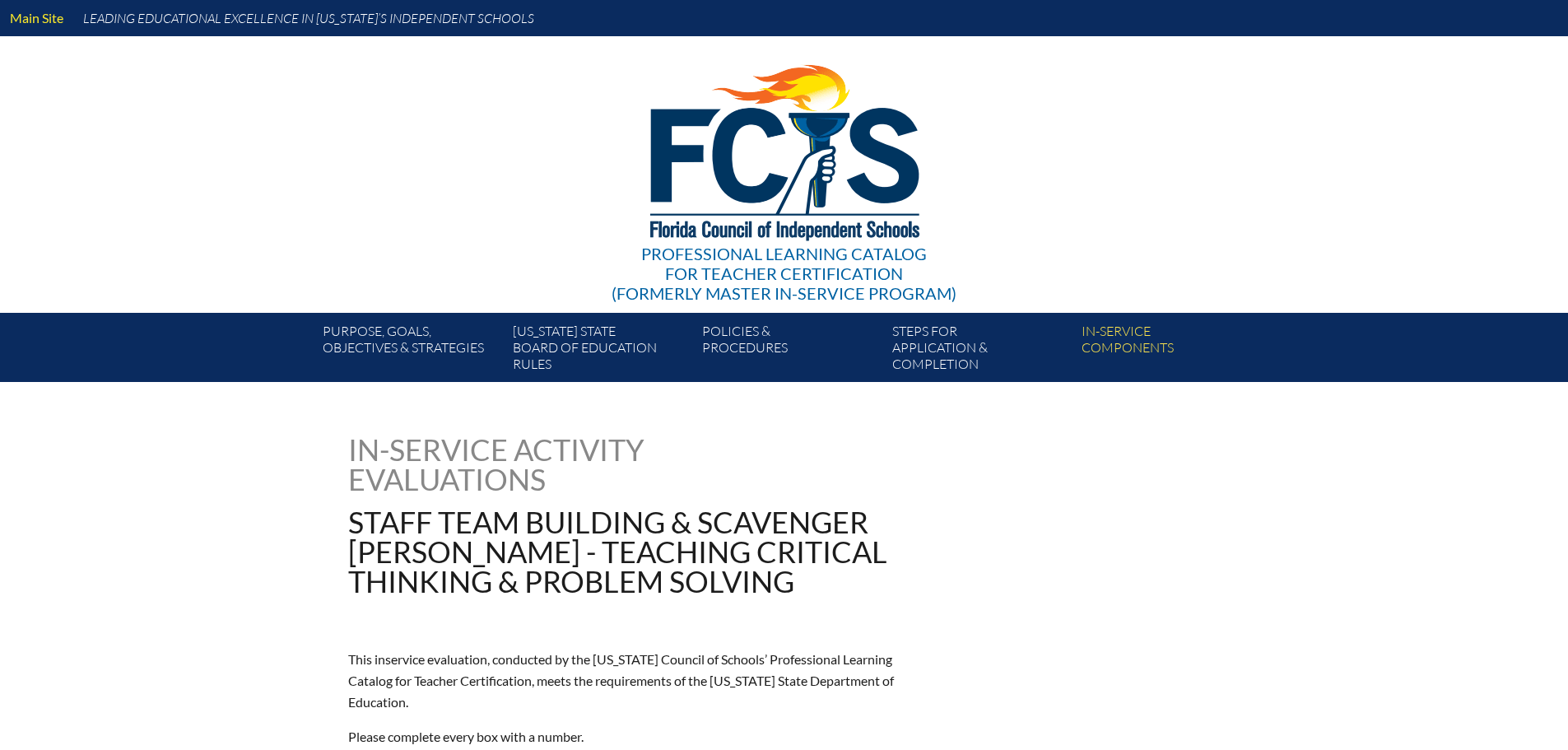
type input "0"
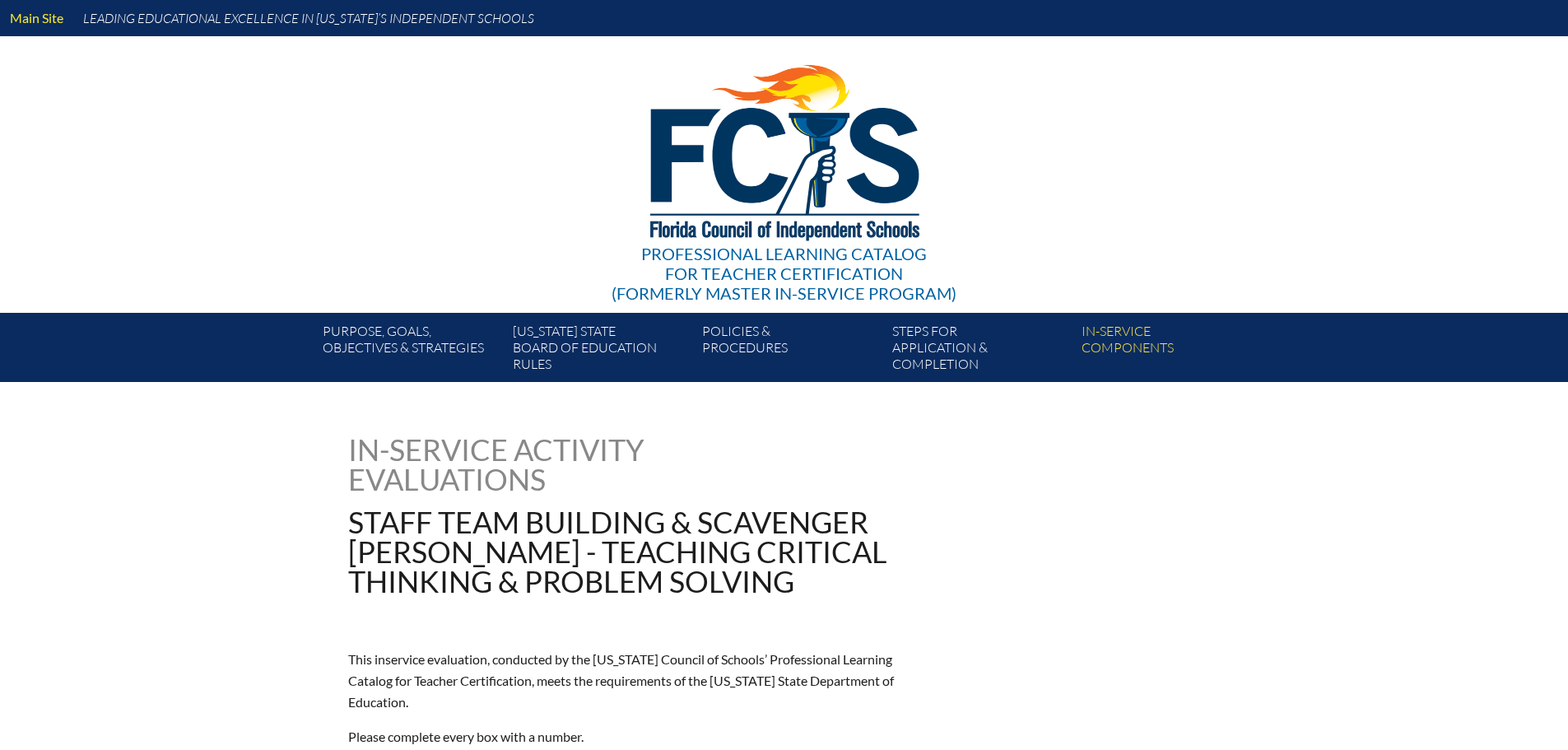
type input "0"
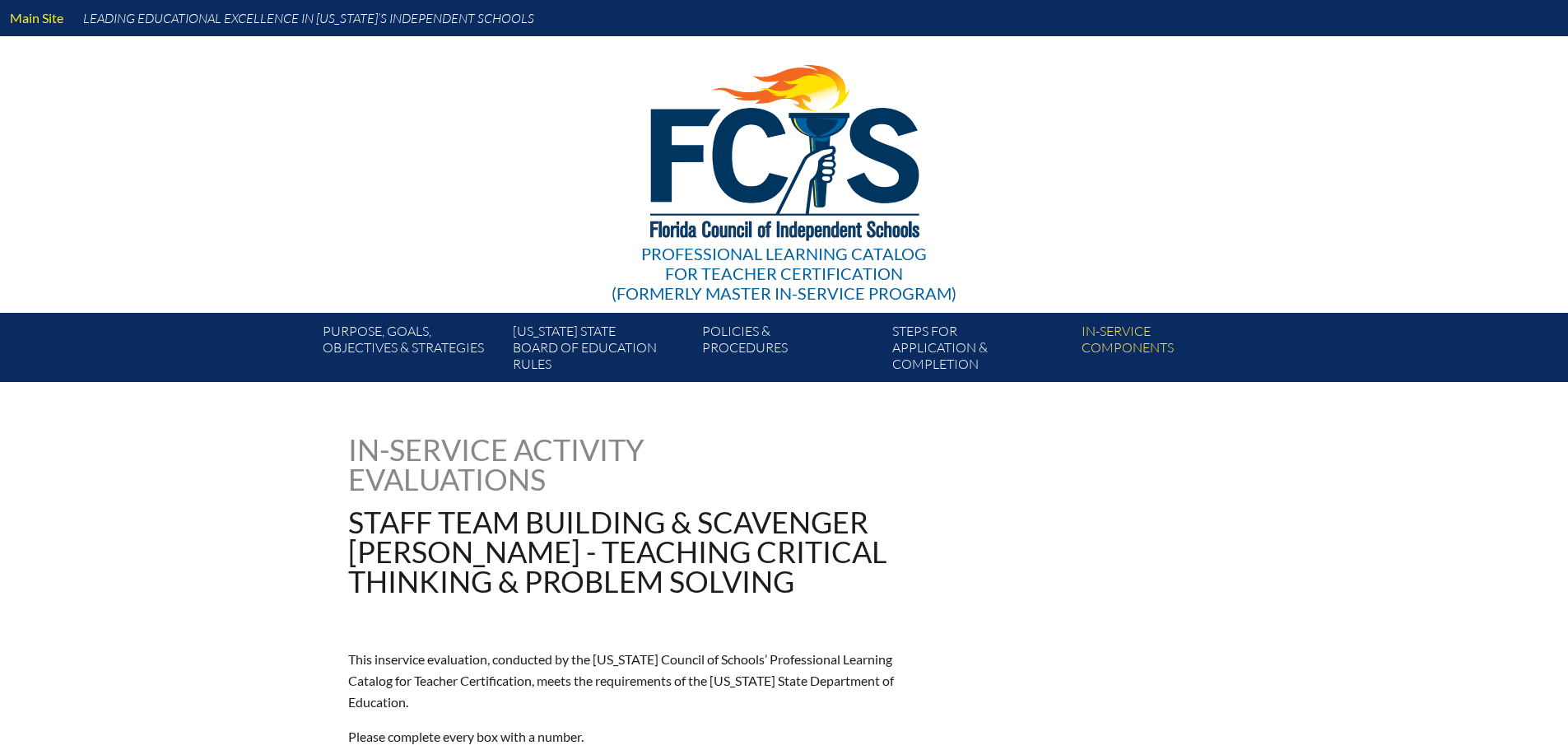
type input "0"
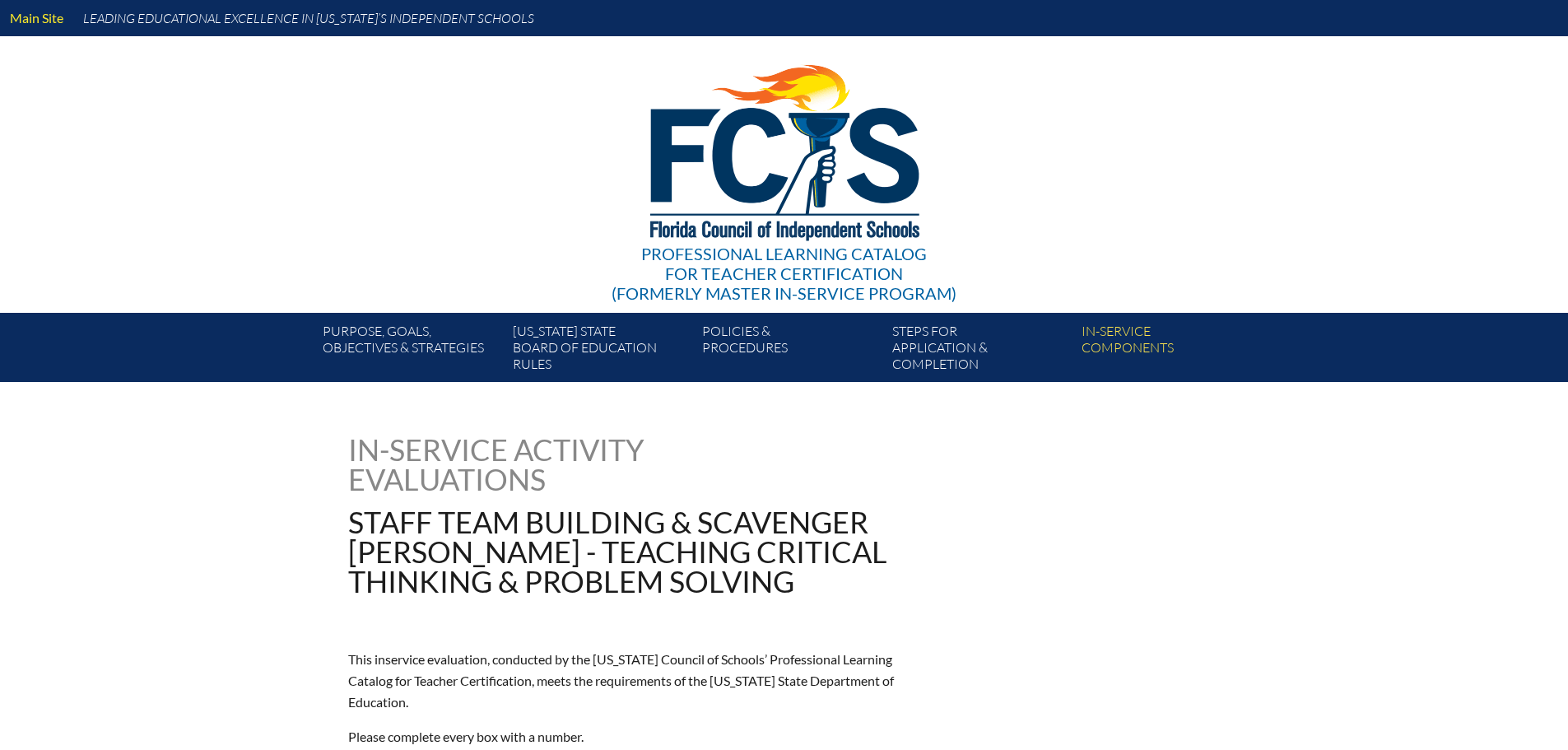
type input "0"
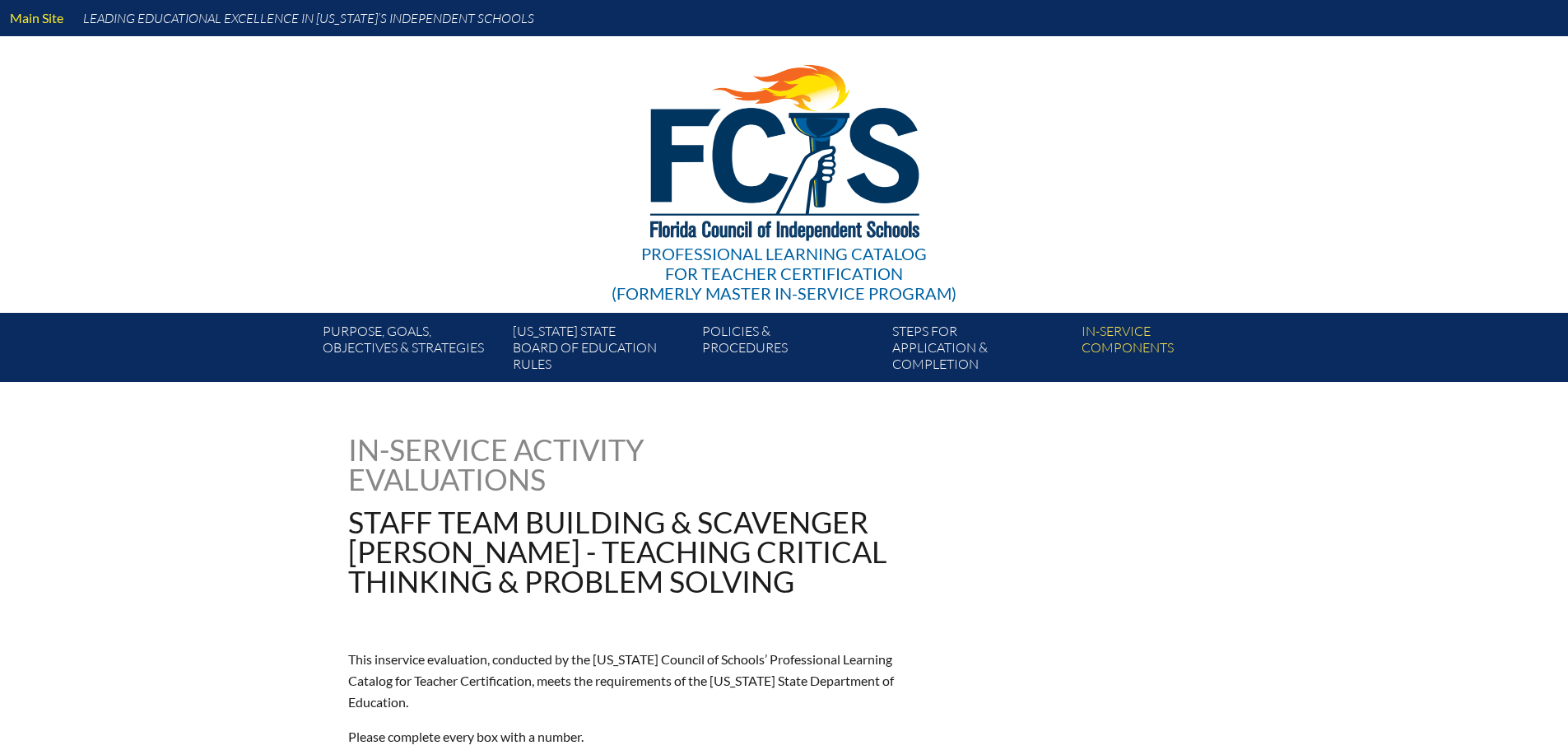
type input "0"
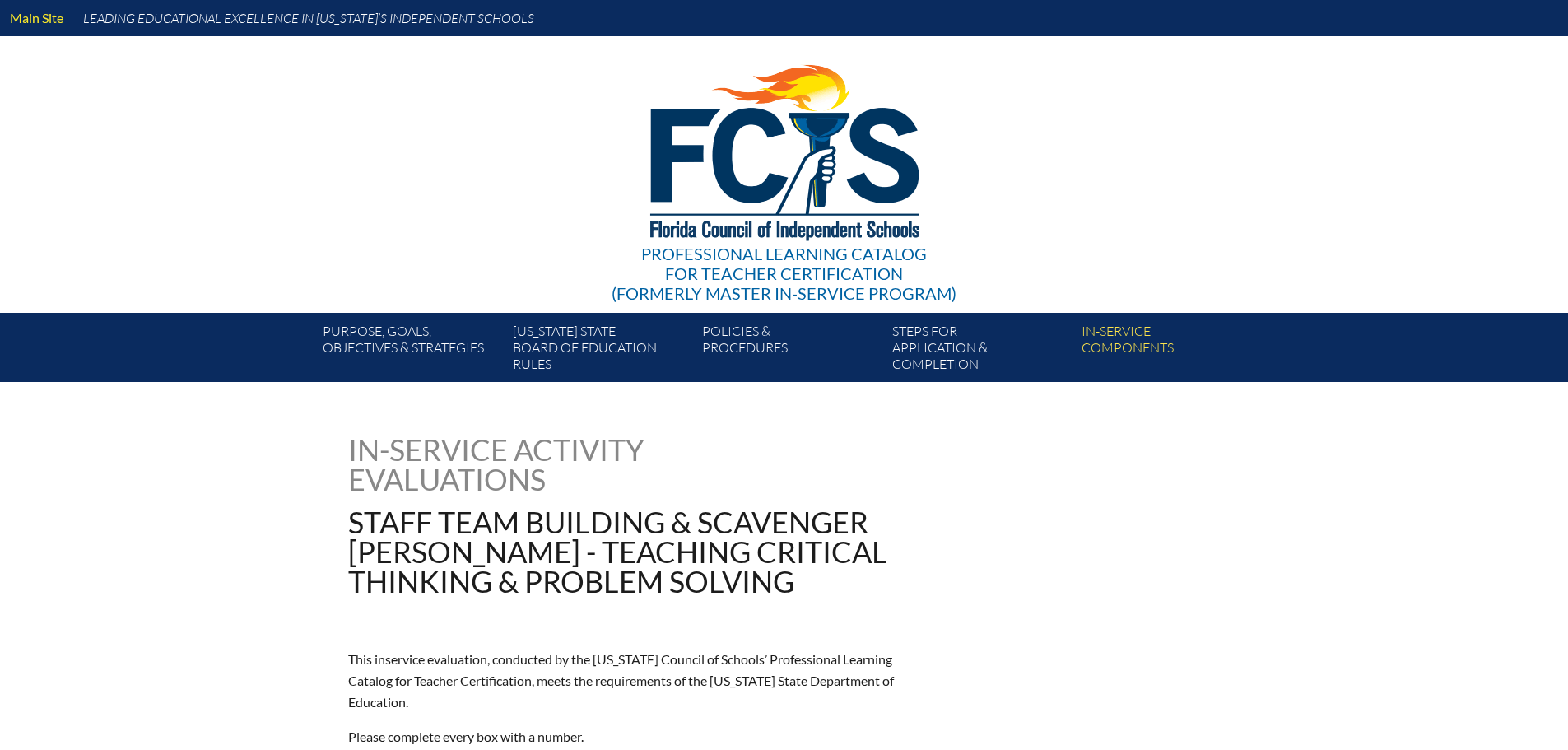
type input "0"
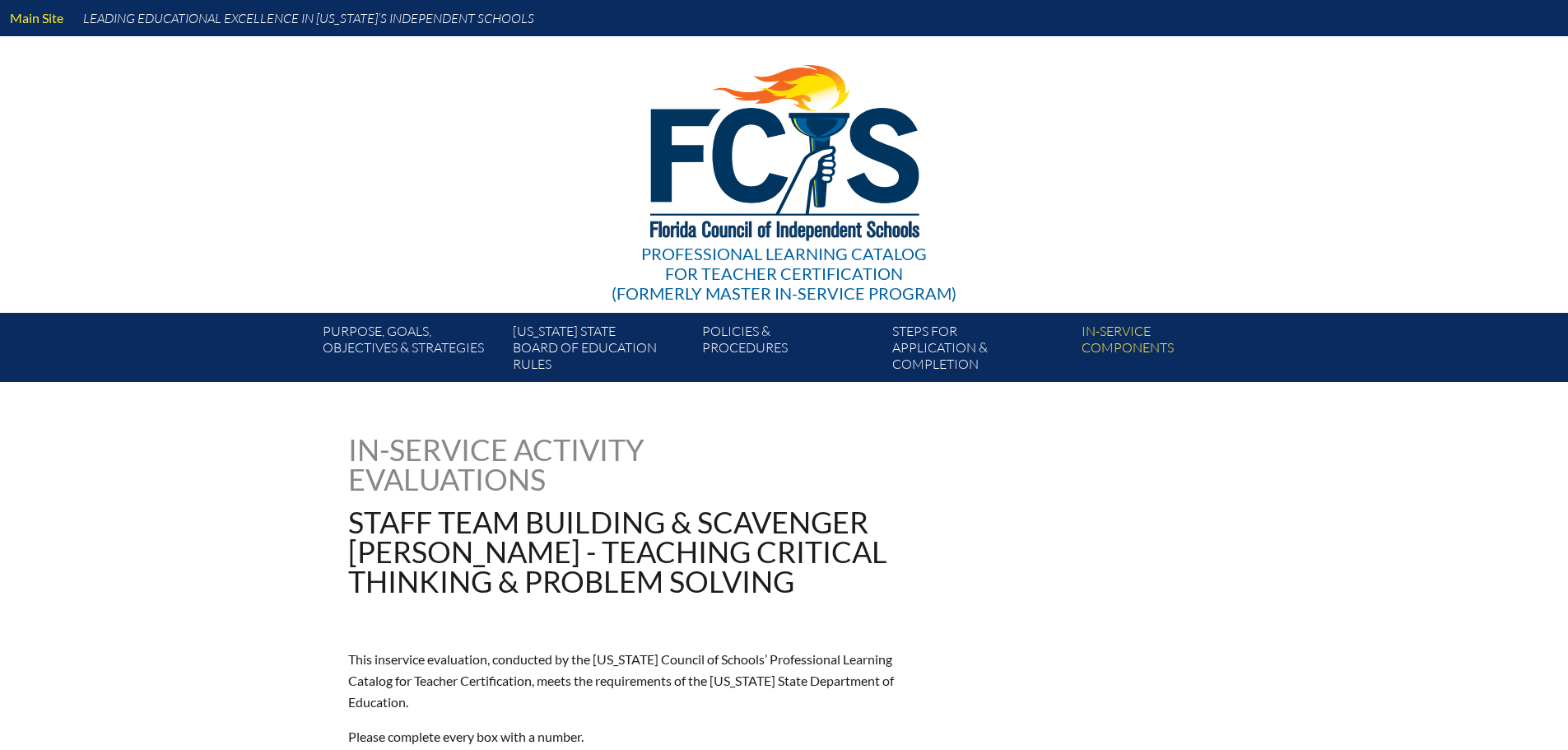
type input "0"
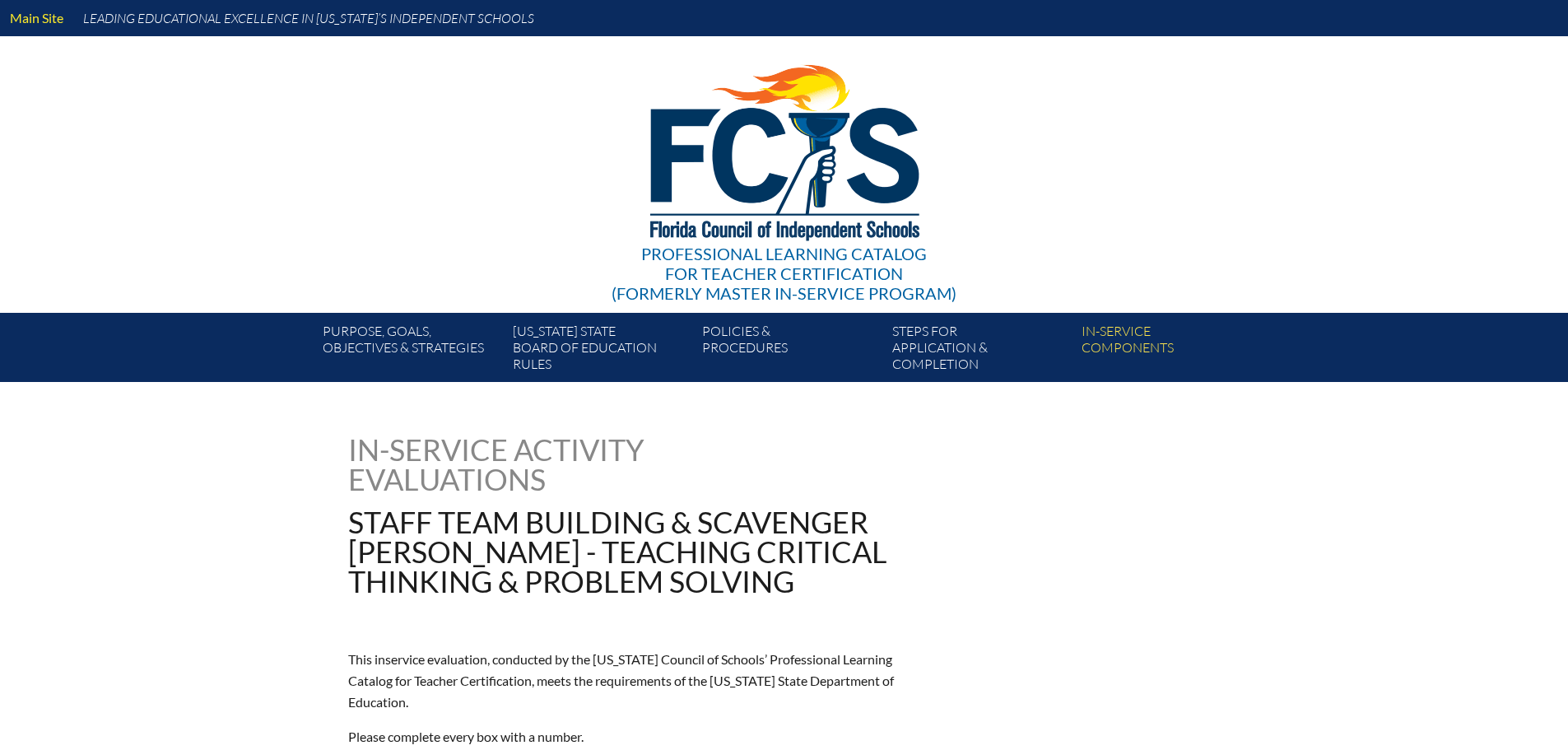
type input "0"
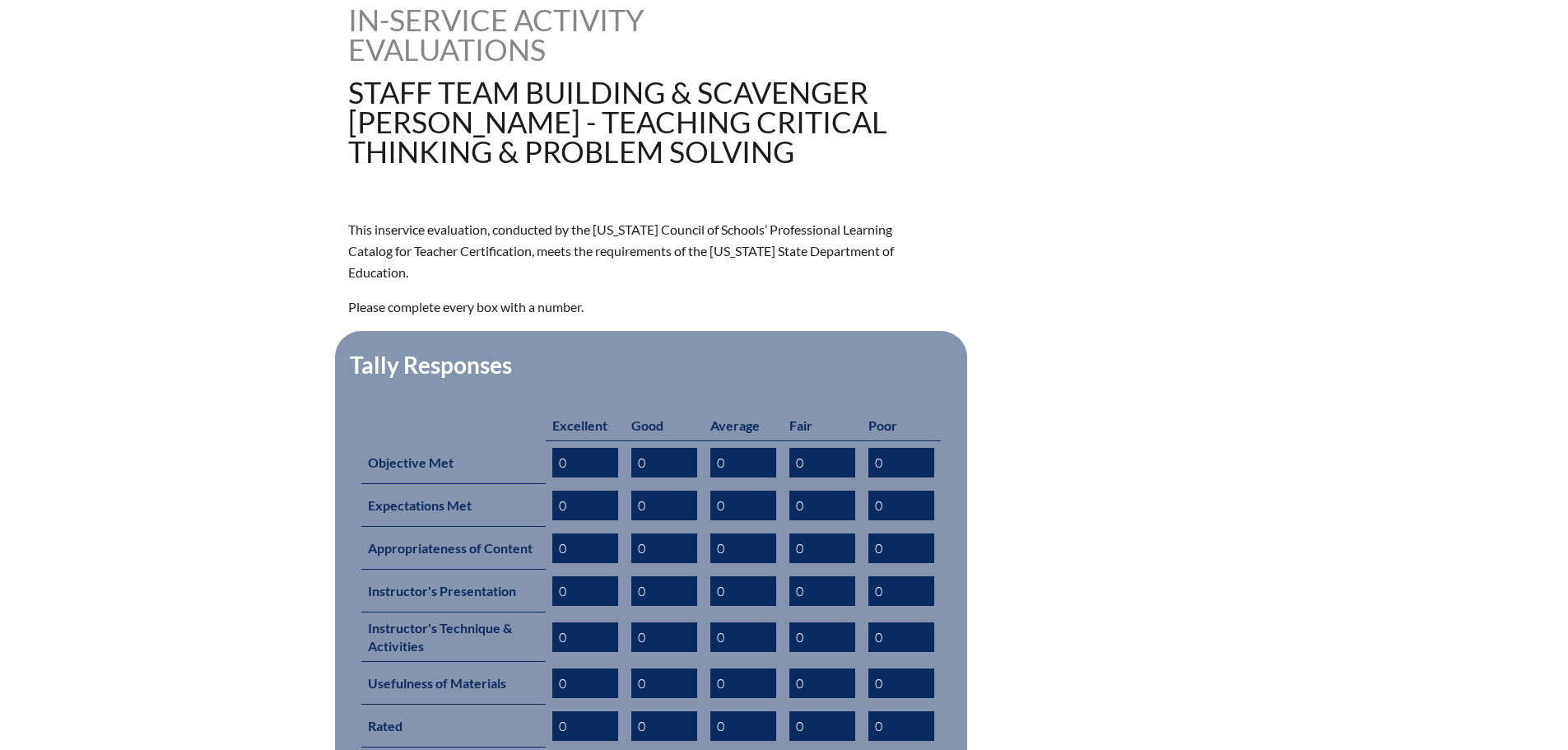
scroll to position [577, 0]
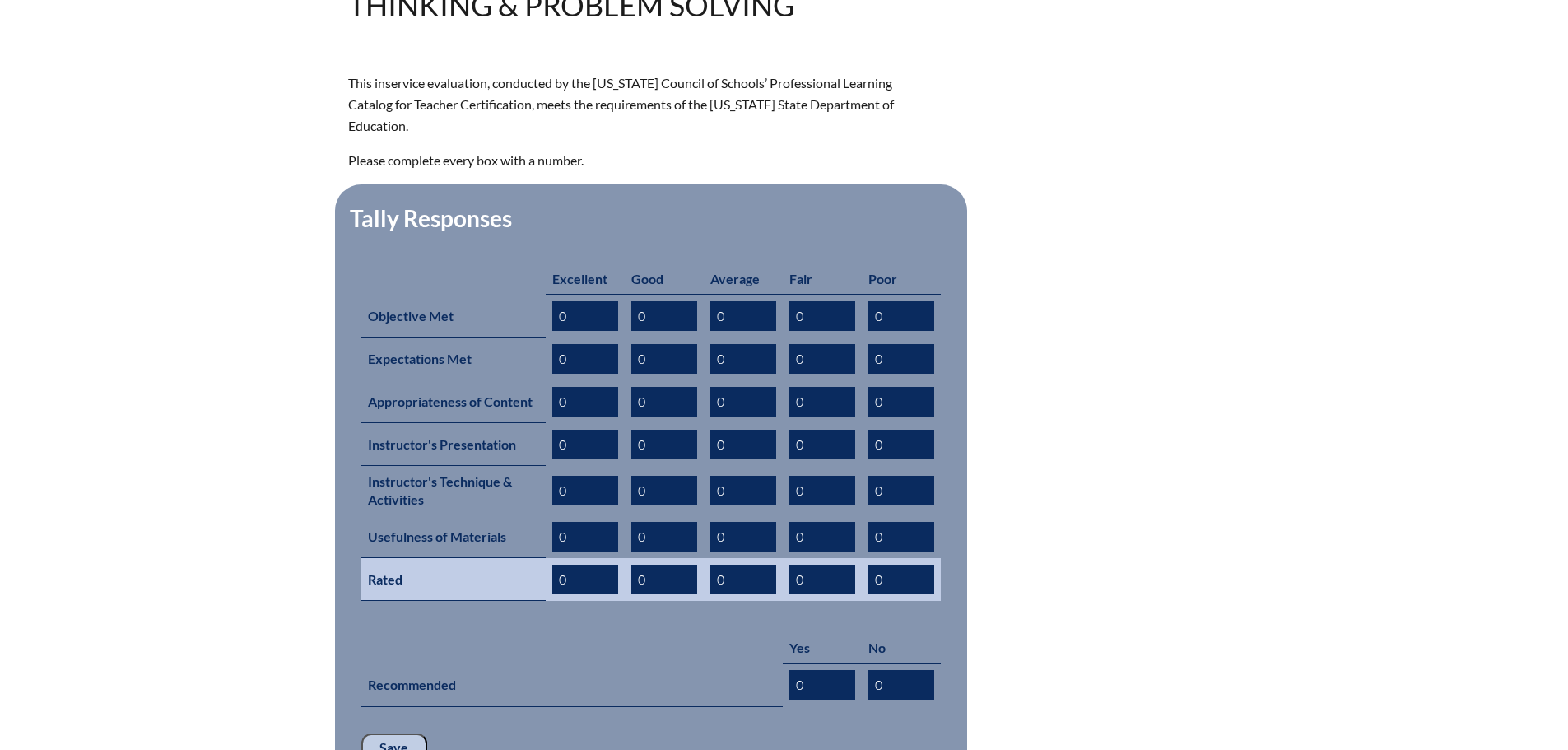
click at [559, 565] on input "0" at bounding box center [585, 579] width 66 height 30
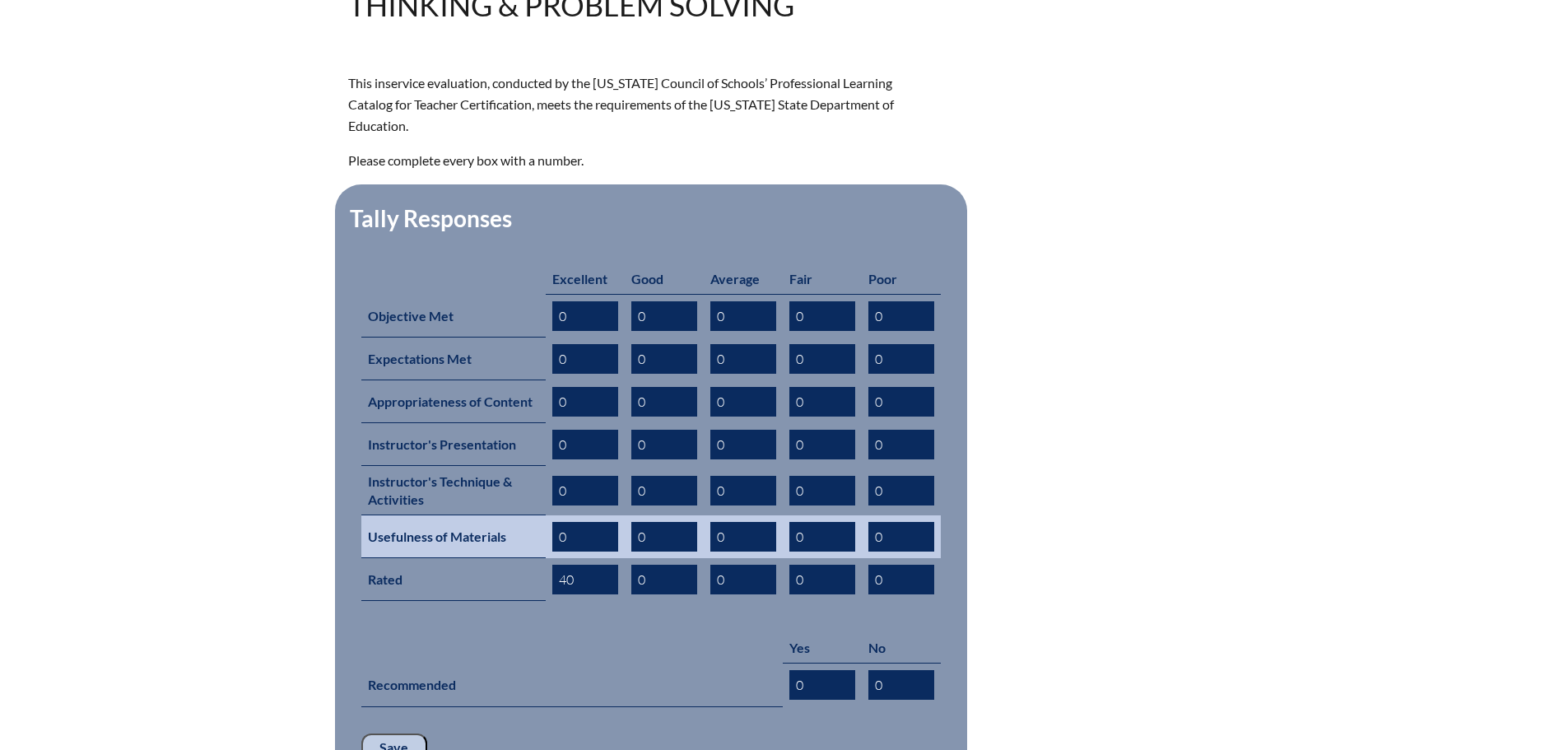
type input "40"
click at [555, 522] on input "0" at bounding box center [585, 537] width 66 height 30
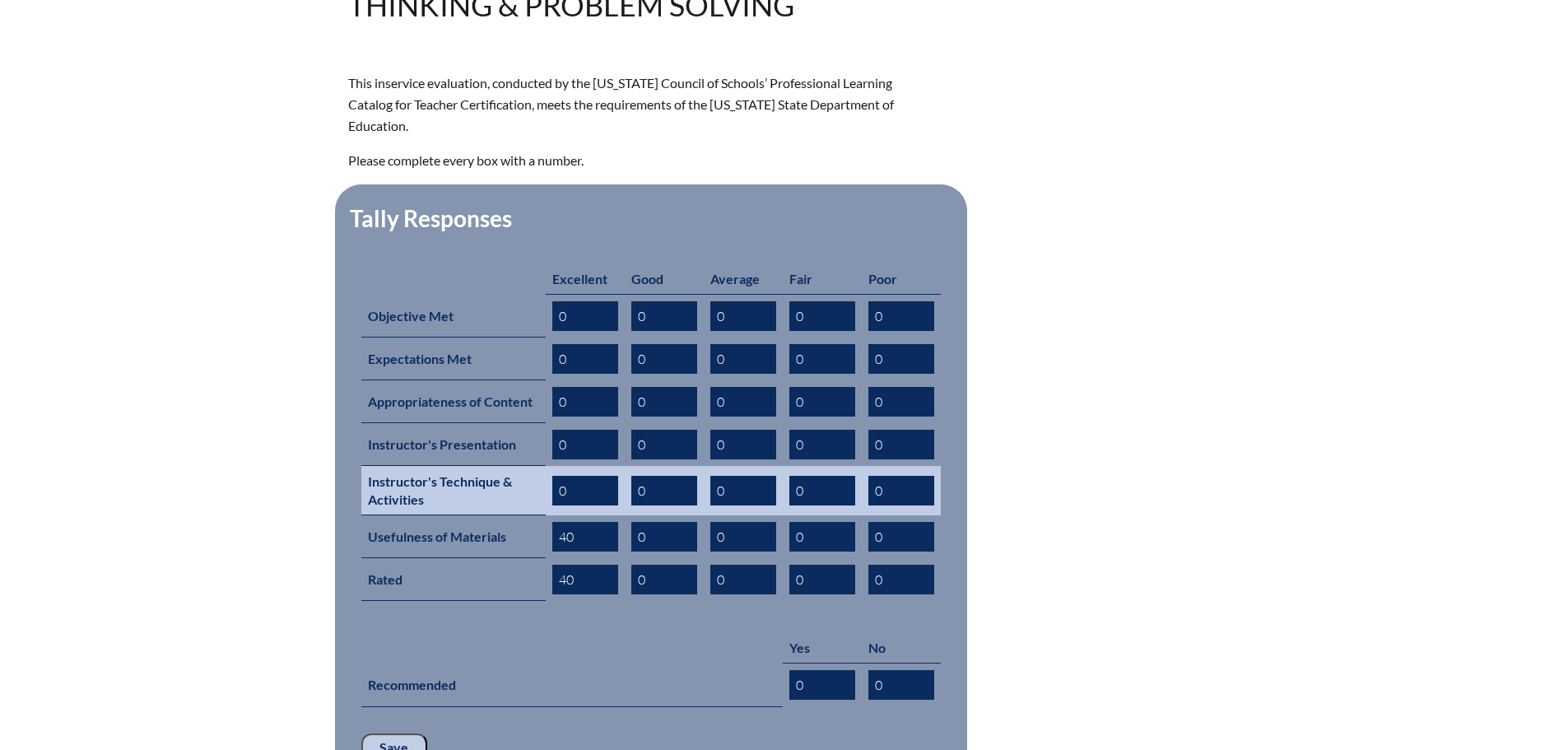
type input "40"
click at [557, 476] on input "0" at bounding box center [585, 490] width 66 height 30
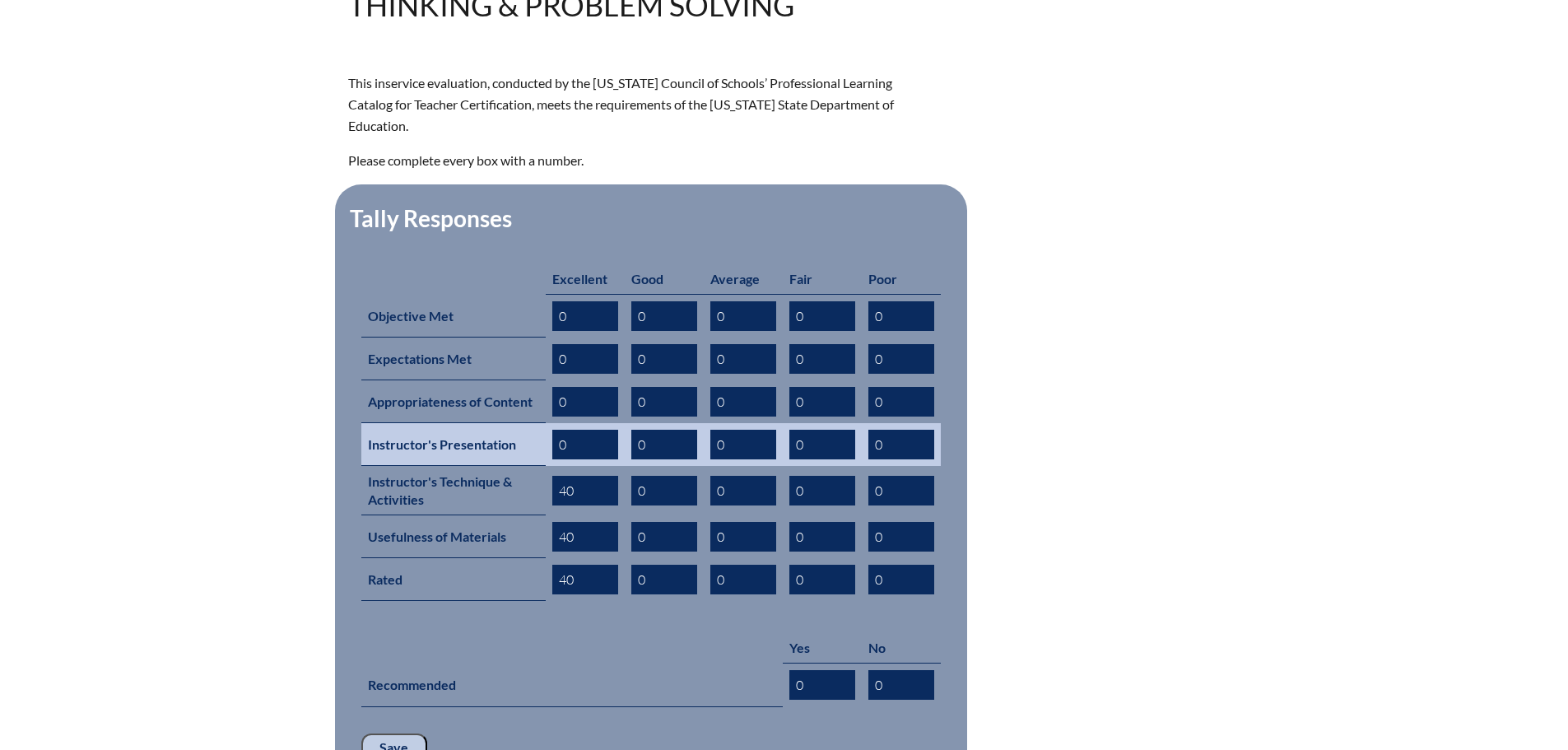
type input "40"
click at [559, 430] on input "0" at bounding box center [585, 445] width 66 height 30
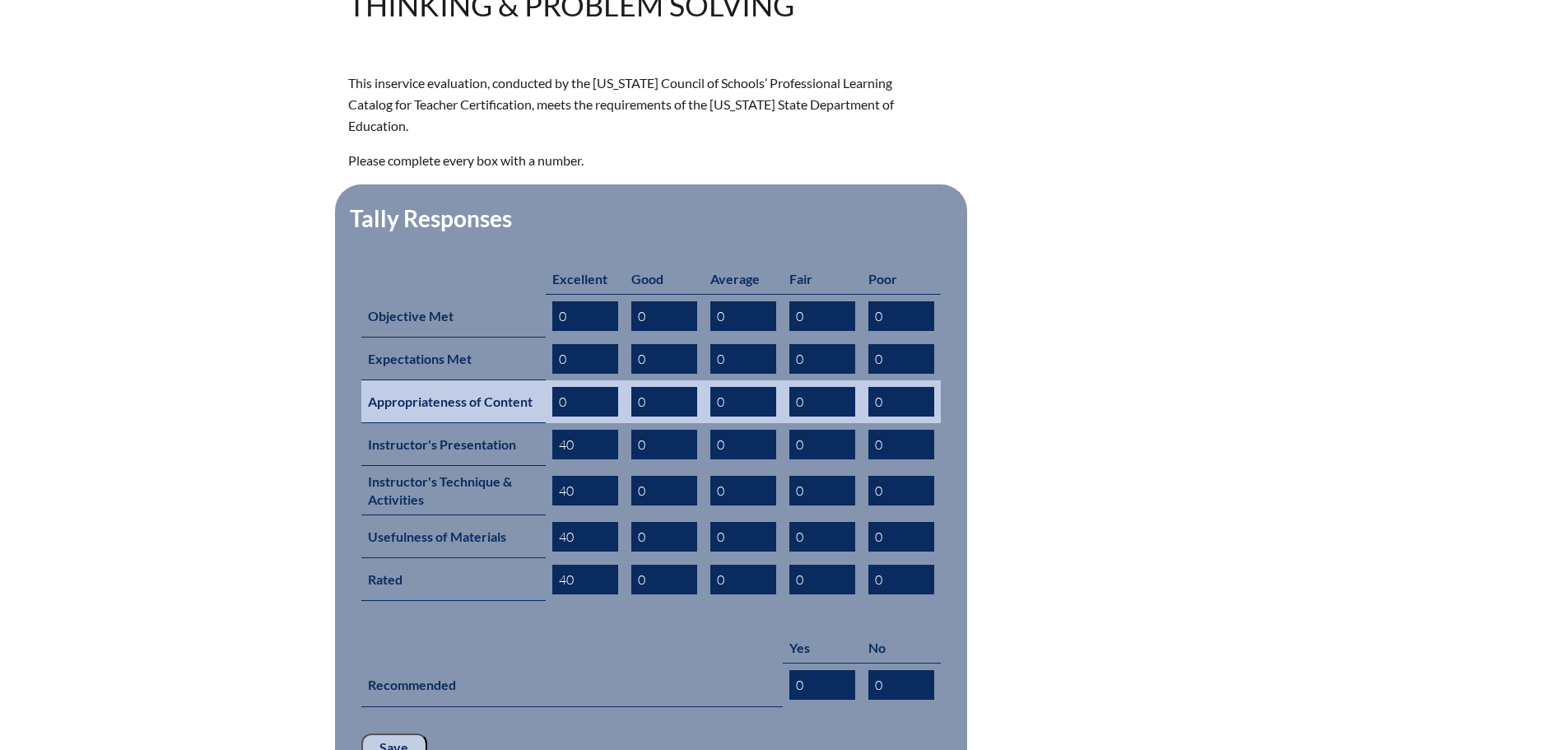
type input "40"
click at [557, 387] on input "0" at bounding box center [585, 401] width 66 height 30
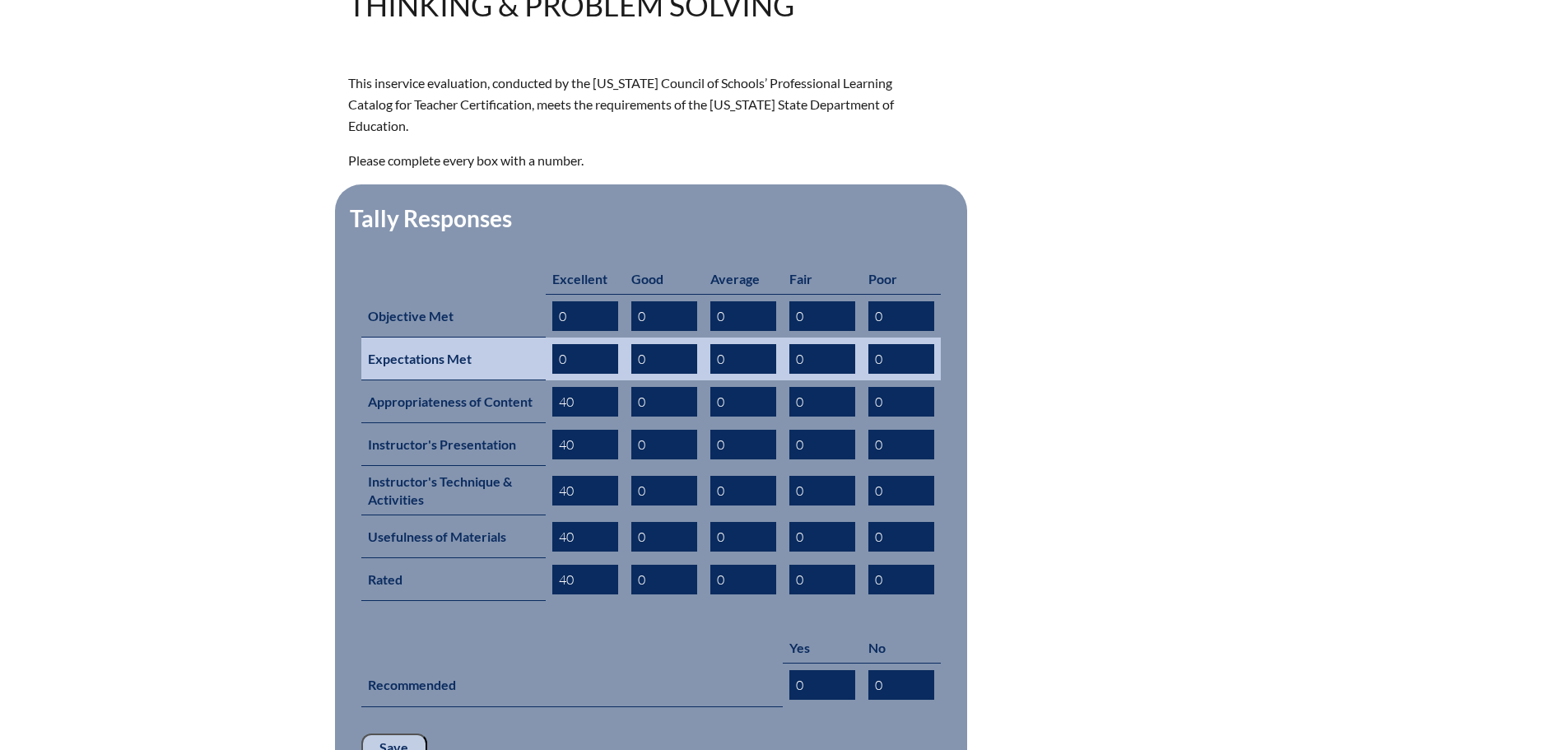
type input "40"
click at [556, 344] on input "0" at bounding box center [585, 359] width 66 height 30
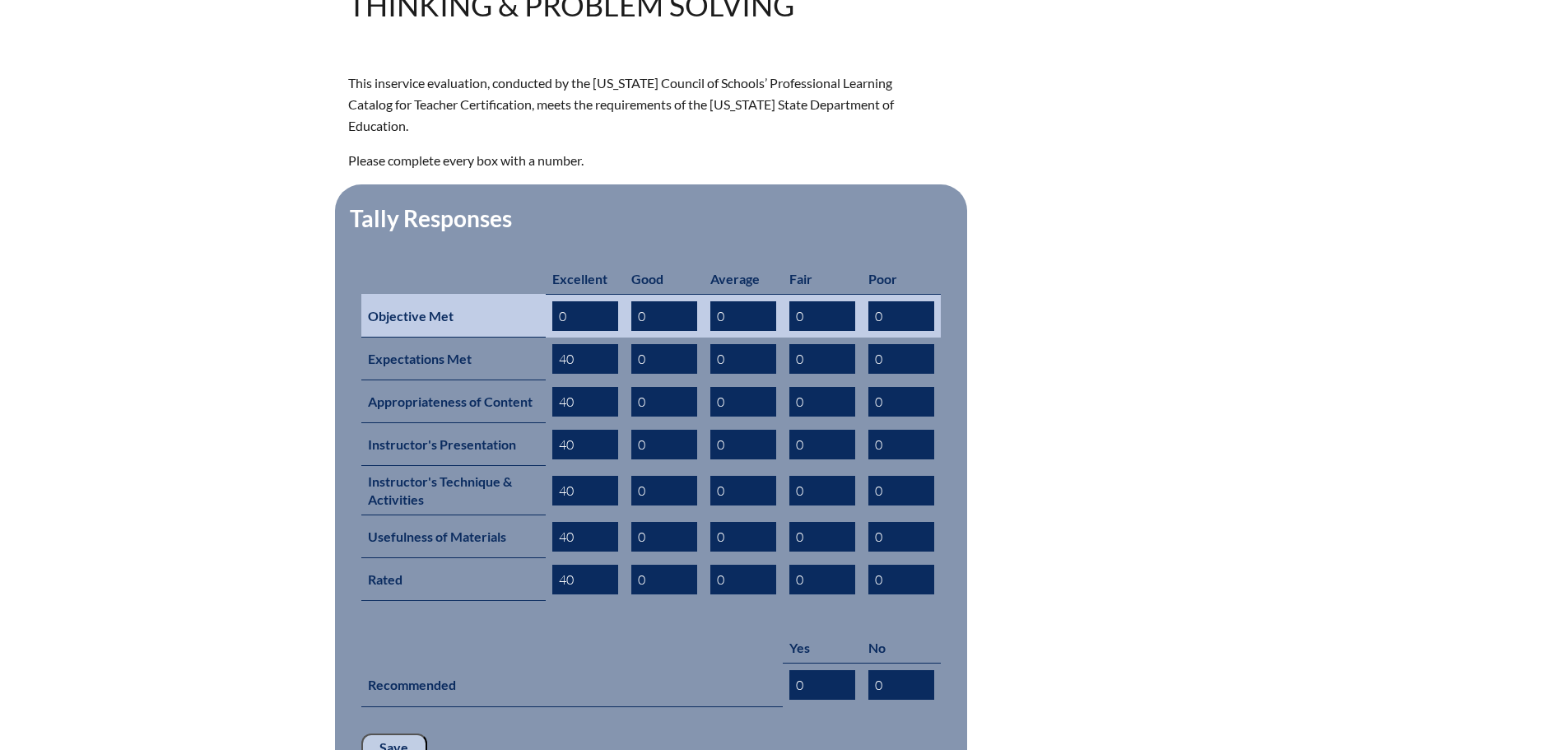
type input "40"
click at [555, 301] on input "0" at bounding box center [585, 316] width 66 height 30
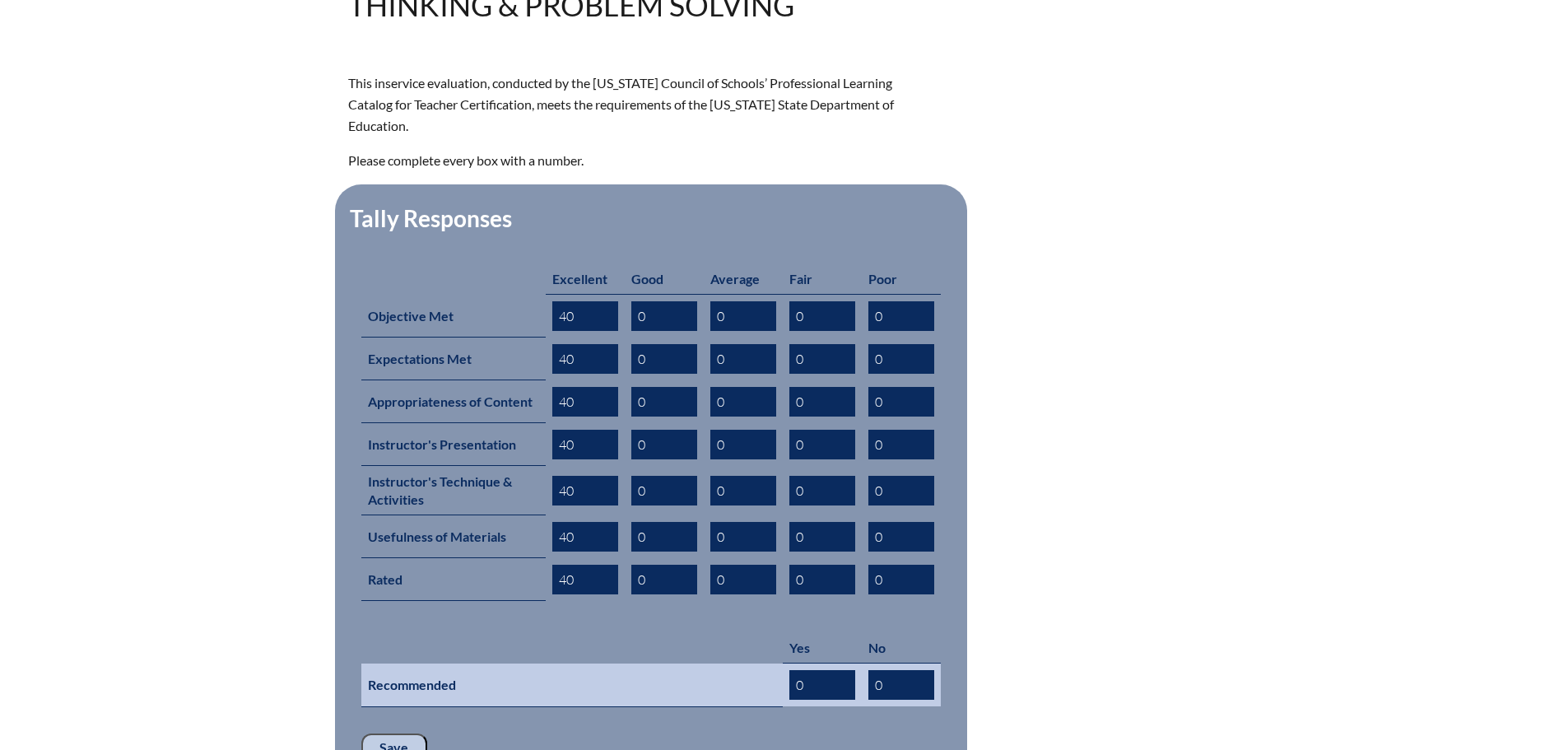
type input "40"
click at [794, 671] on input "0" at bounding box center [822, 685] width 66 height 30
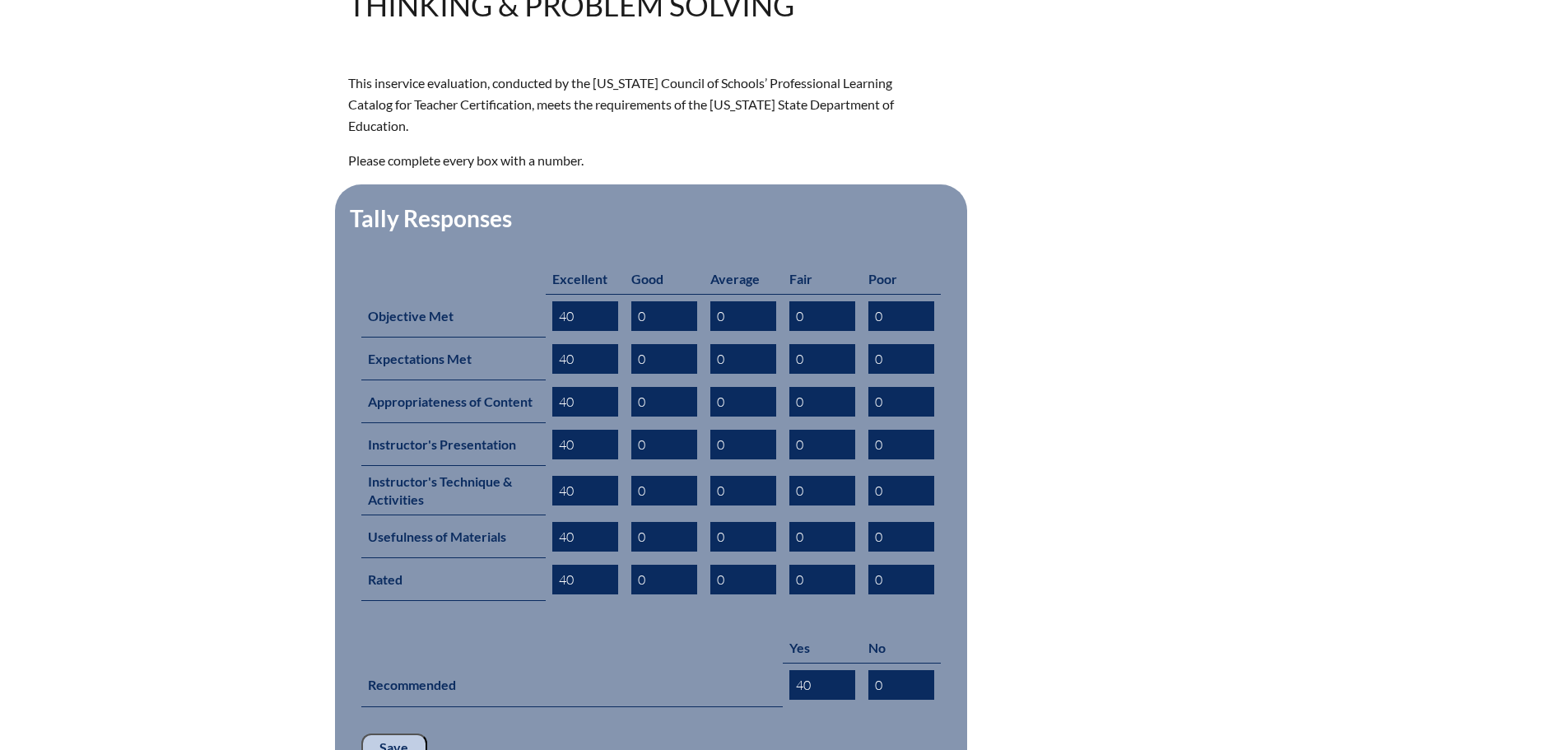
type input "40"
click at [407, 734] on input "Save" at bounding box center [394, 747] width 66 height 28
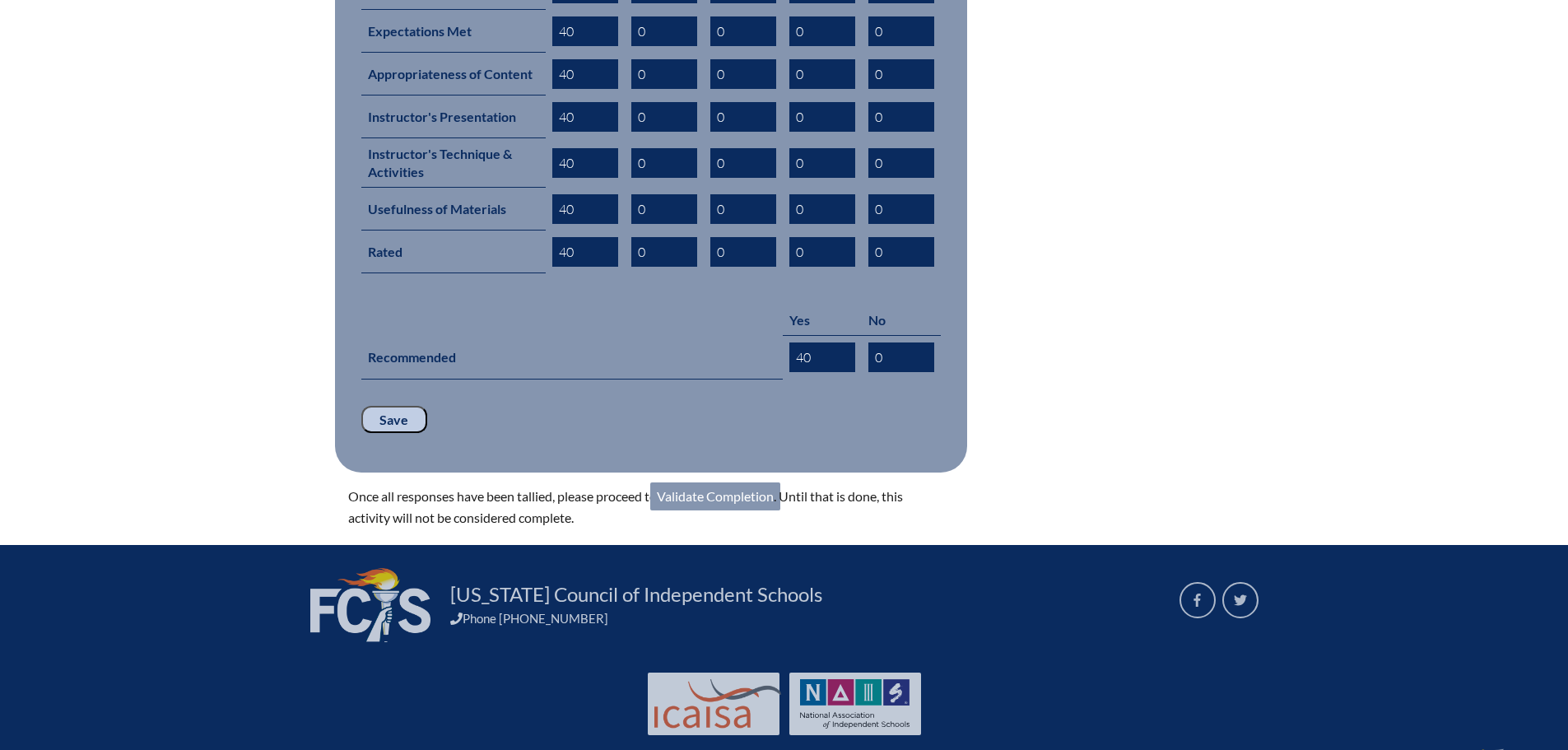
scroll to position [908, 0]
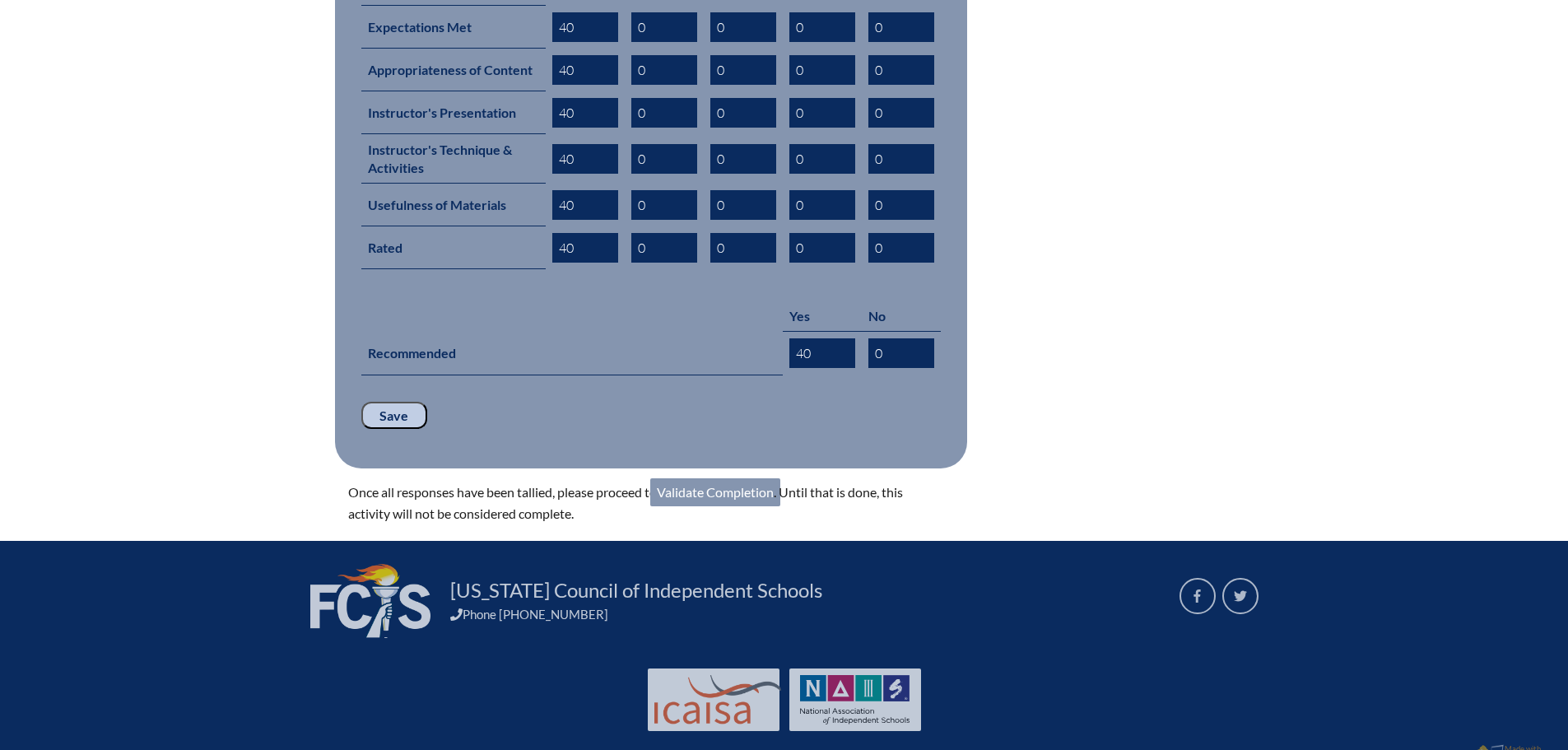
click at [706, 479] on link "Validate Completion" at bounding box center [715, 492] width 130 height 28
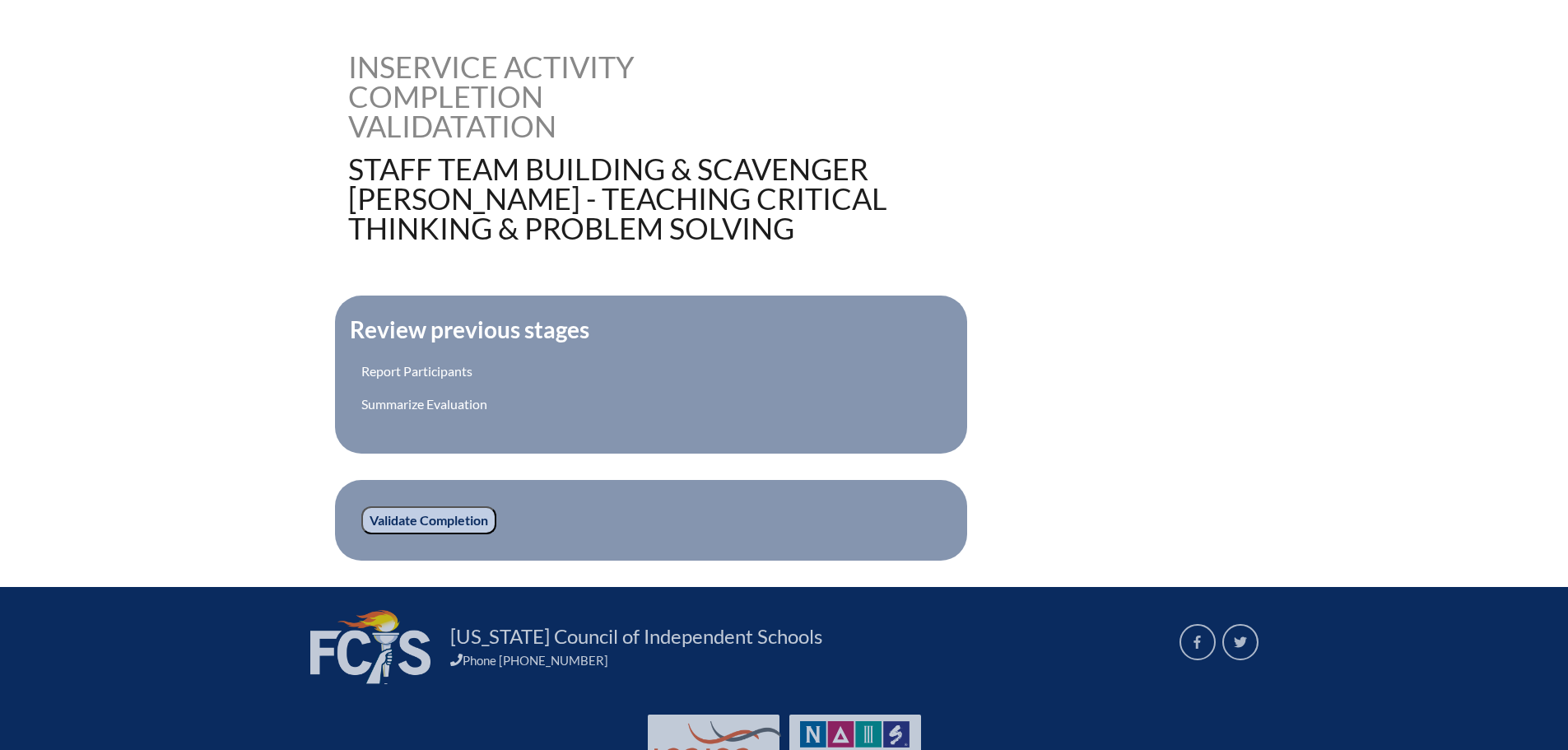
scroll to position [412, 0]
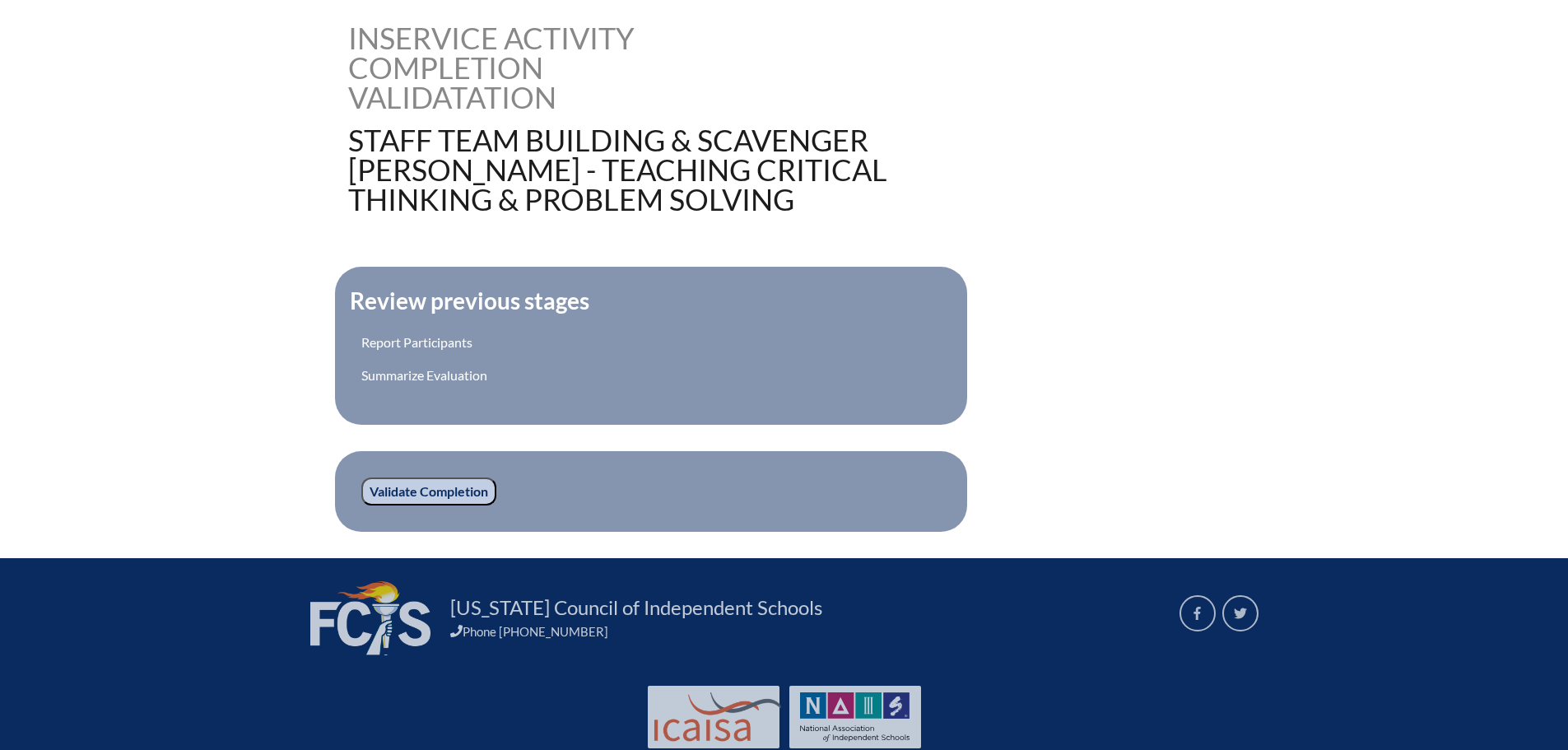
click at [447, 491] on input "Validate Completion" at bounding box center [428, 491] width 135 height 28
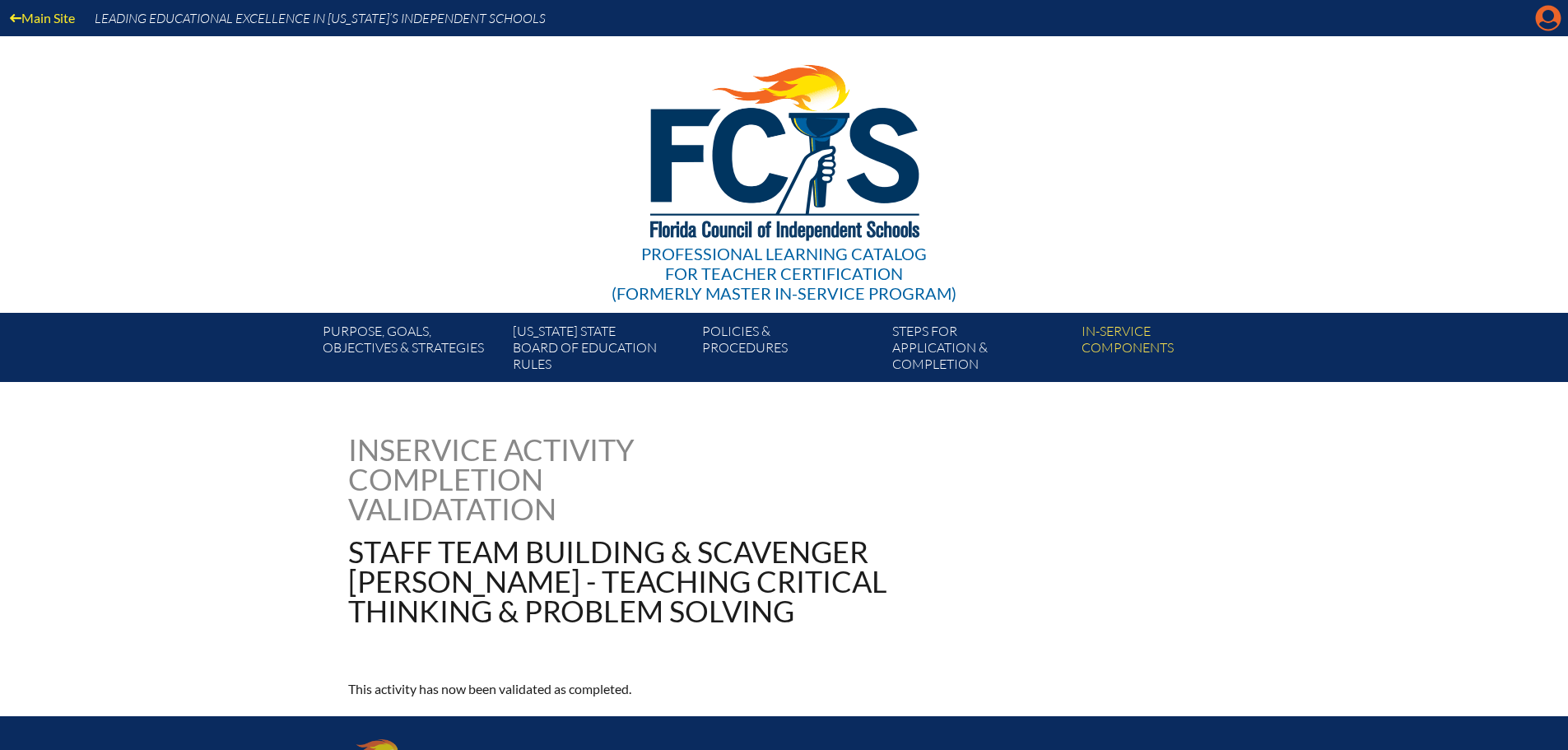
click at [1547, 24] on icon "Manage account" at bounding box center [1548, 17] width 26 height 26
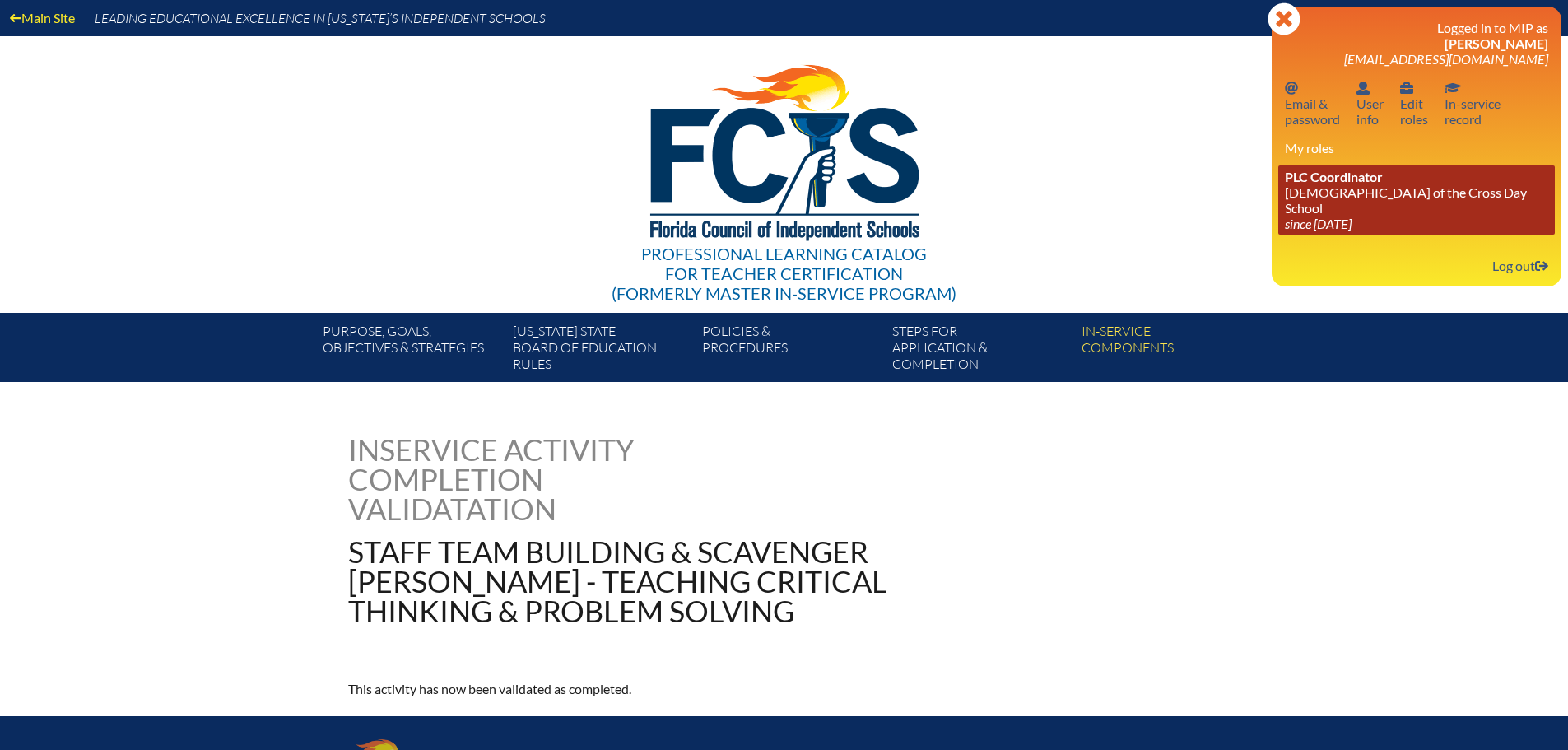
click at [1326, 216] on icon "since [DATE]" at bounding box center [1317, 224] width 67 height 16
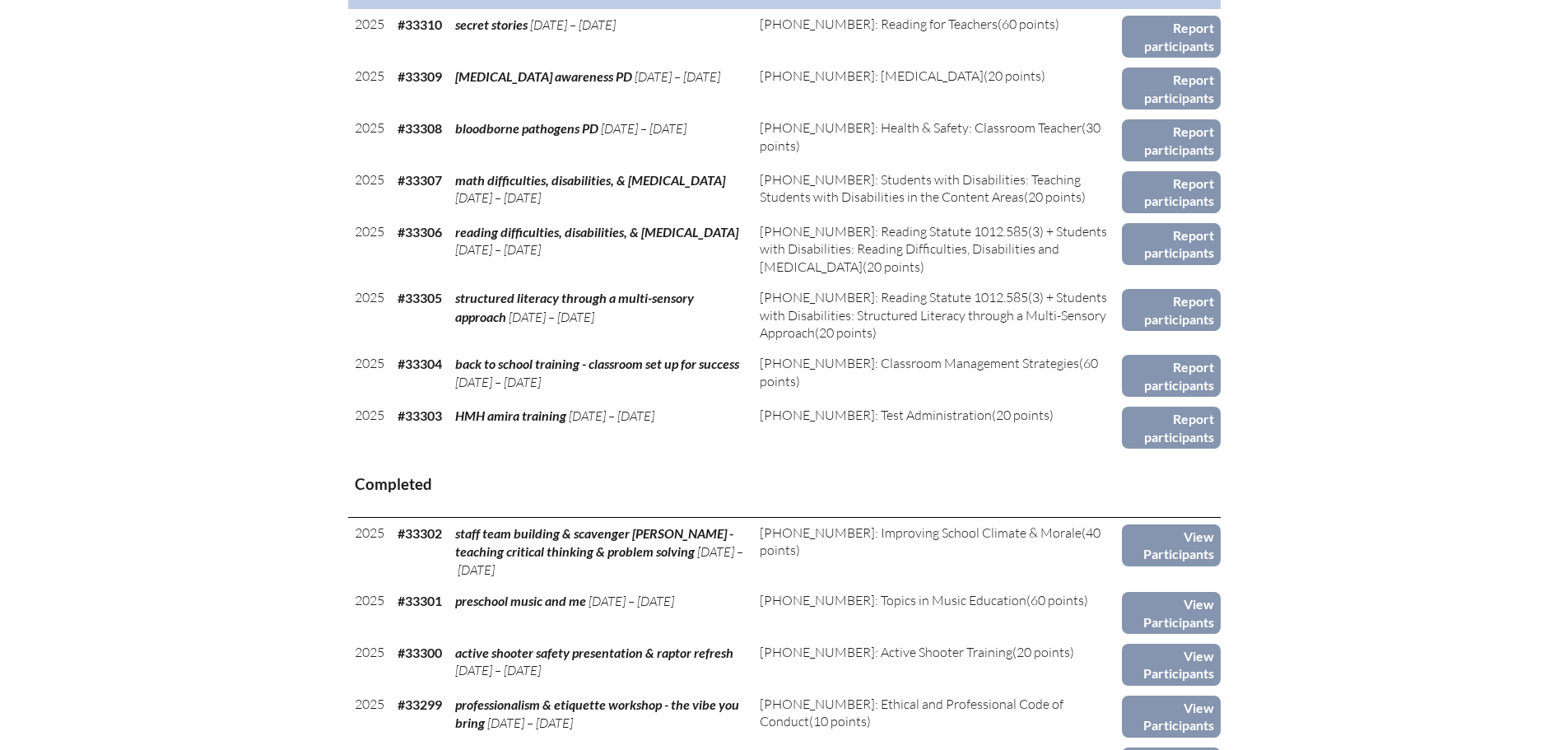
scroll to position [1153, 0]
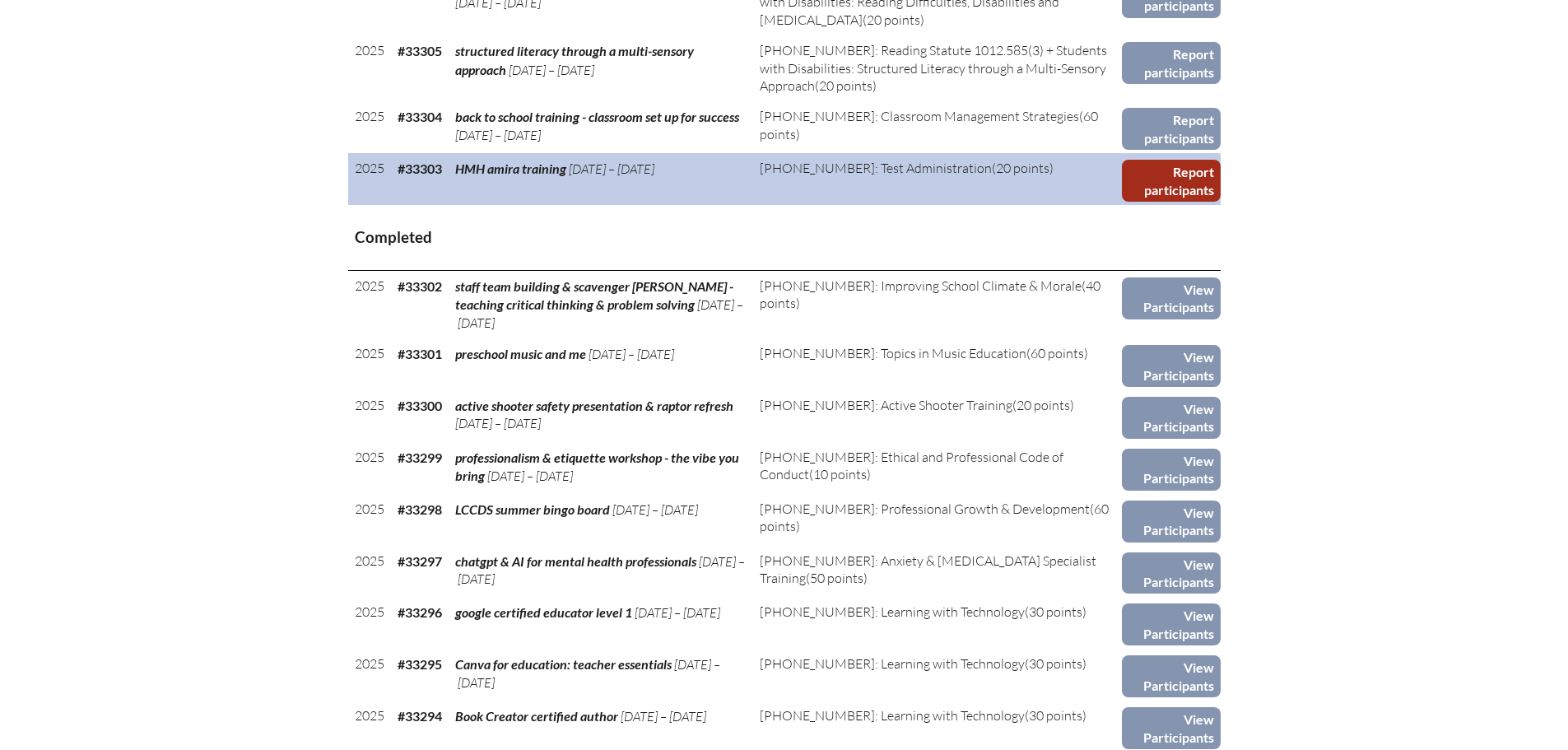
click at [1174, 188] on link "Report participants" at bounding box center [1170, 180] width 98 height 42
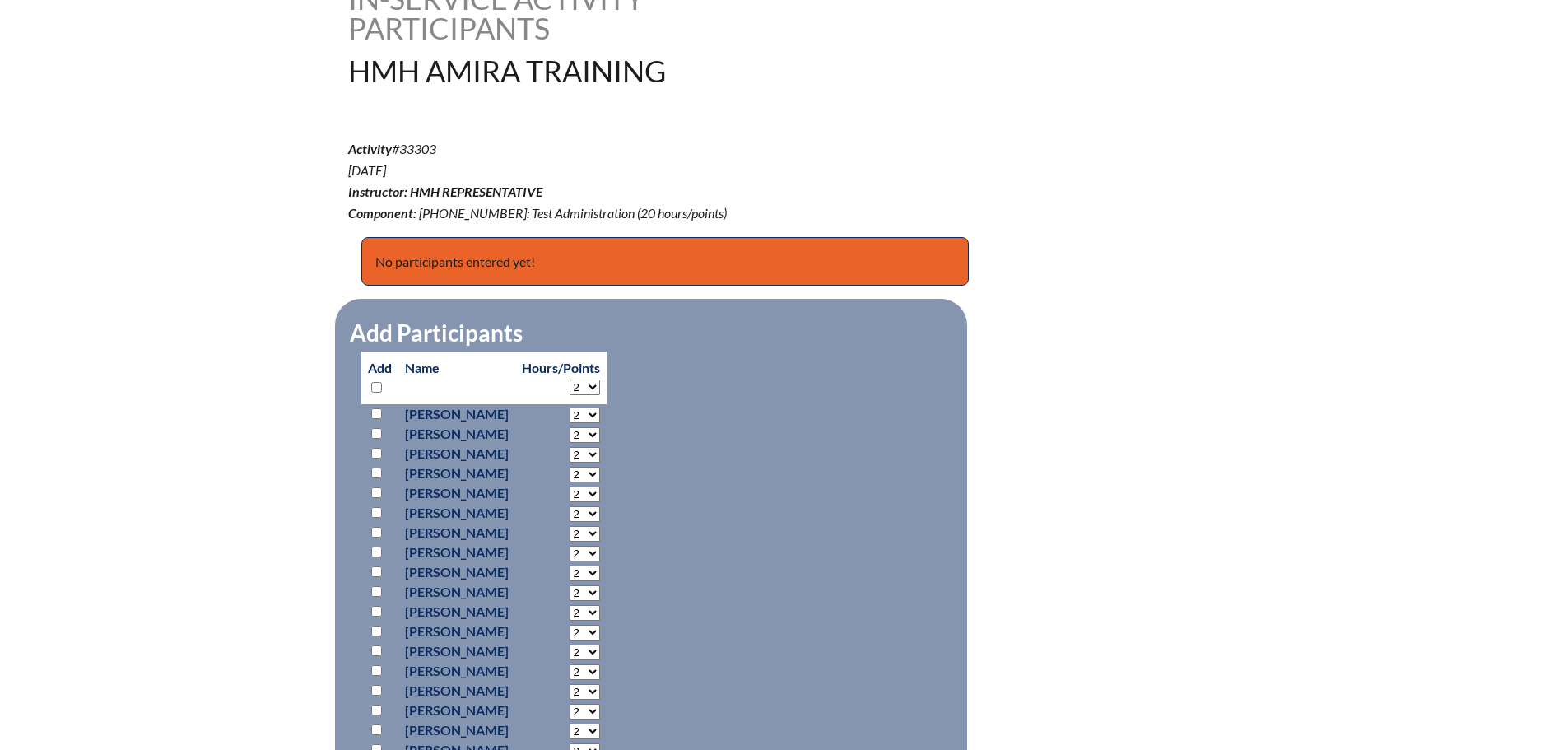
scroll to position [494, 0]
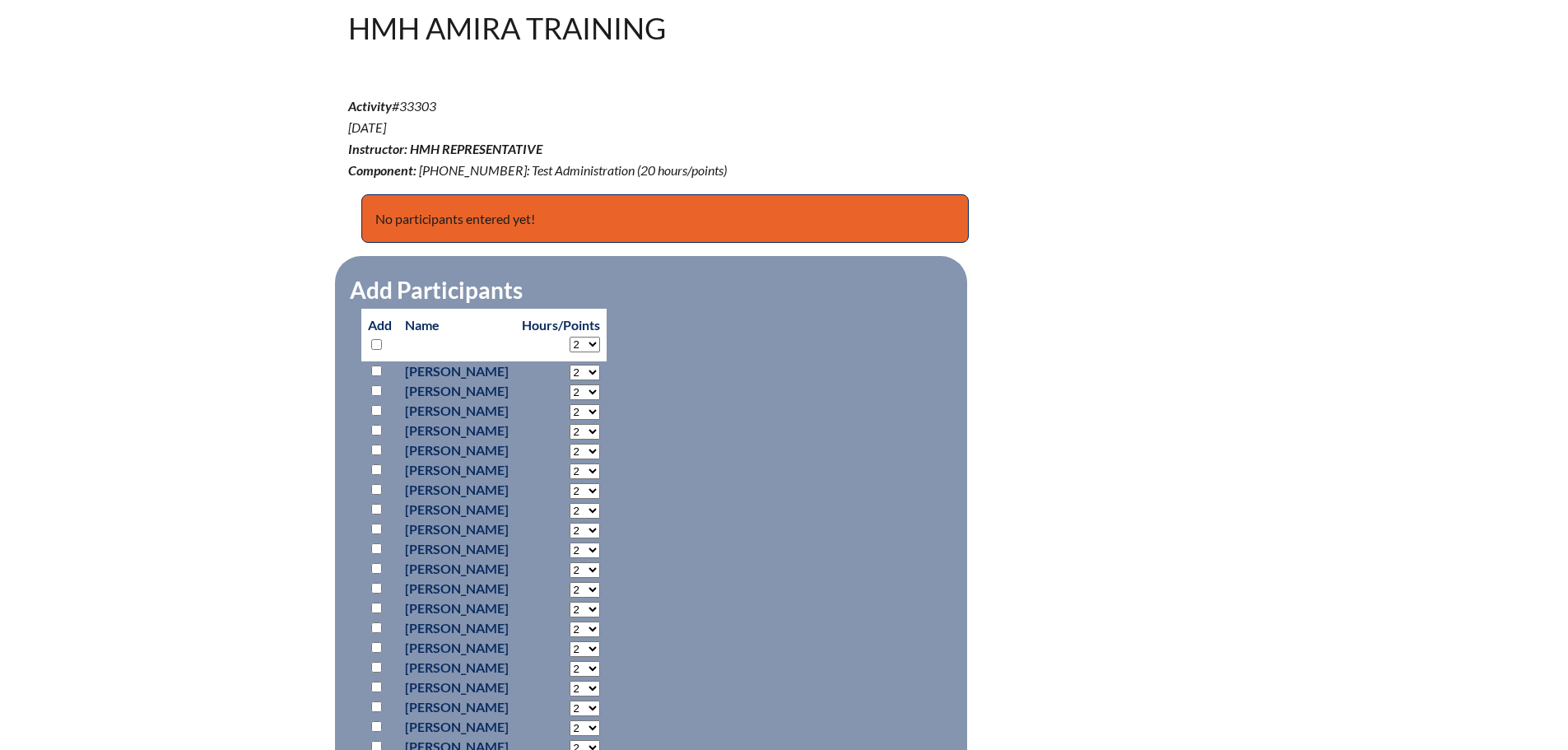
click at [374, 367] on input "checkbox" at bounding box center [376, 370] width 11 height 11
checkbox input "true"
click at [600, 341] on select "2 3 4 5 6 7 8 9 10 11 12 13 14 15 16 17 18 19 20" at bounding box center [584, 345] width 30 height 16
select select "3"
click at [600, 337] on select "2 3 4 5 6 7 8 9 10 11 12 13 14 15 16 17 18 19 20" at bounding box center [584, 345] width 30 height 16
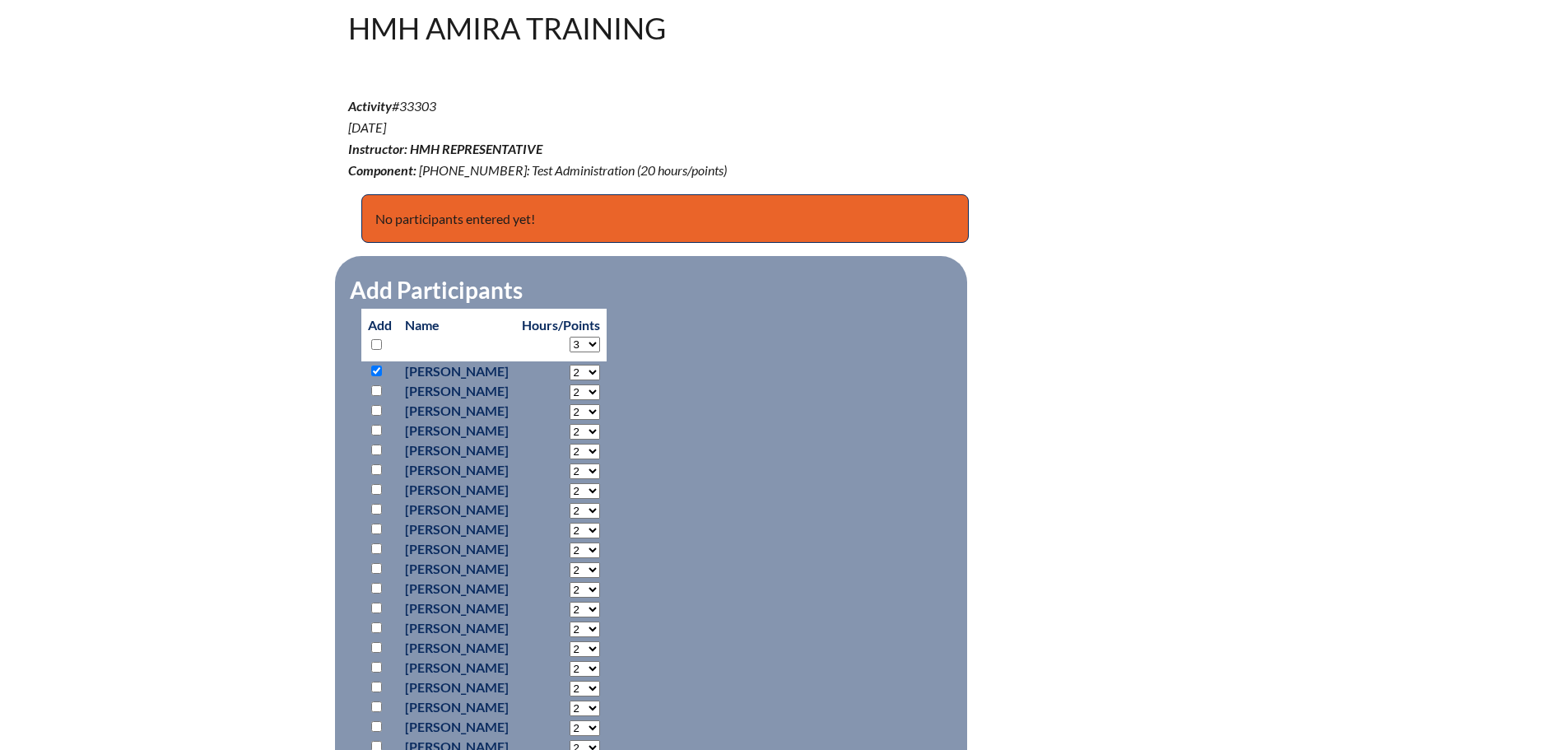
select select "3"
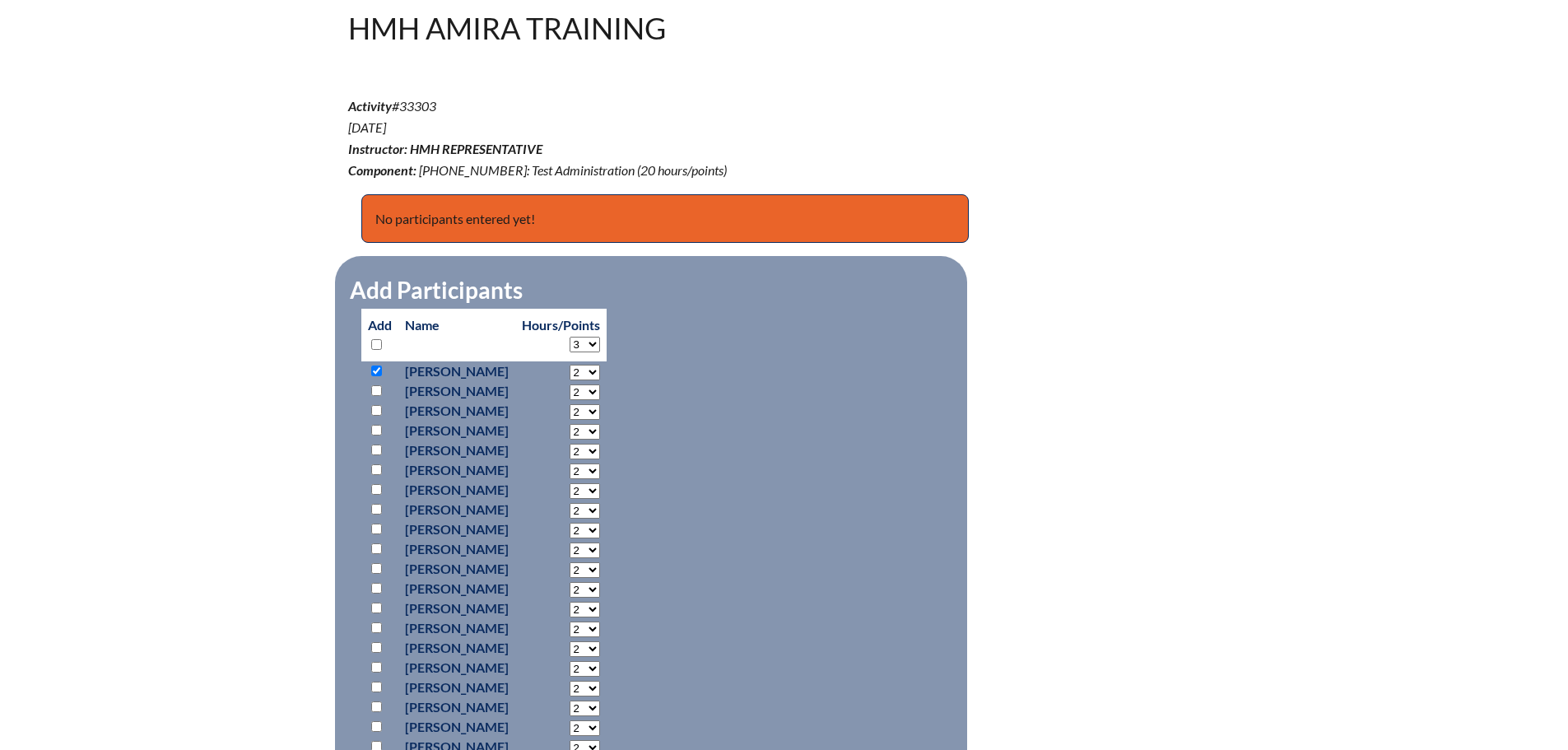
select select "3"
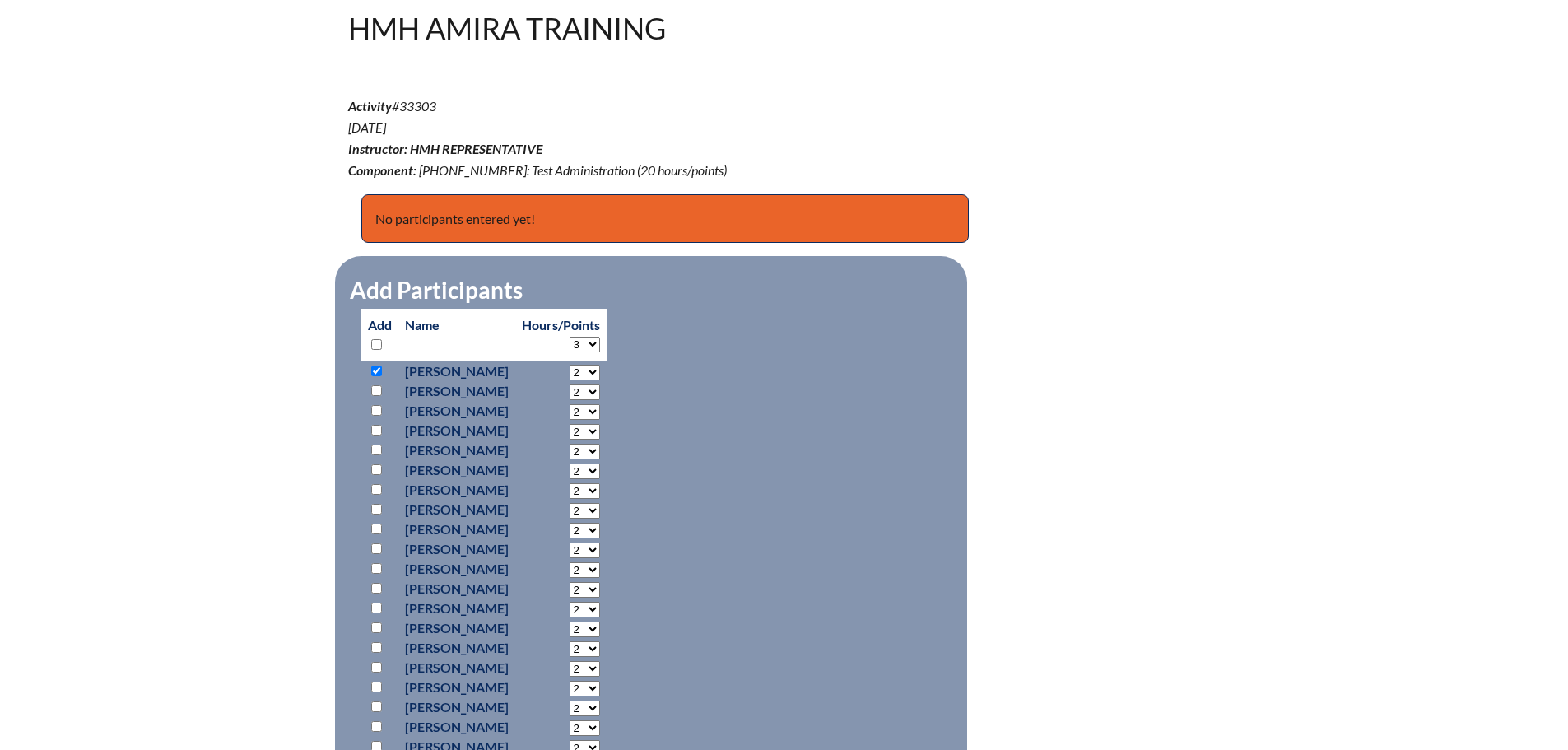
select select "3"
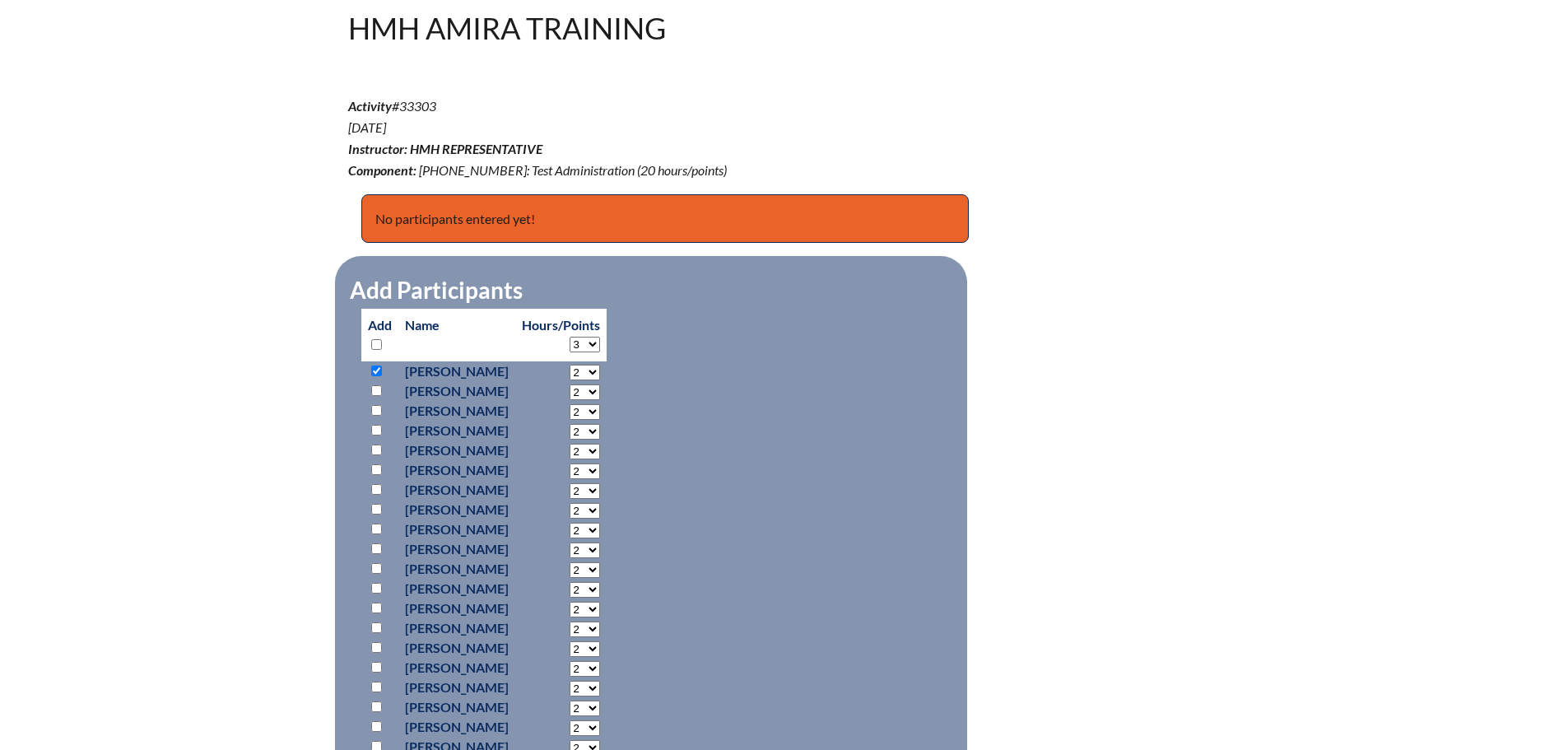
select select "3"
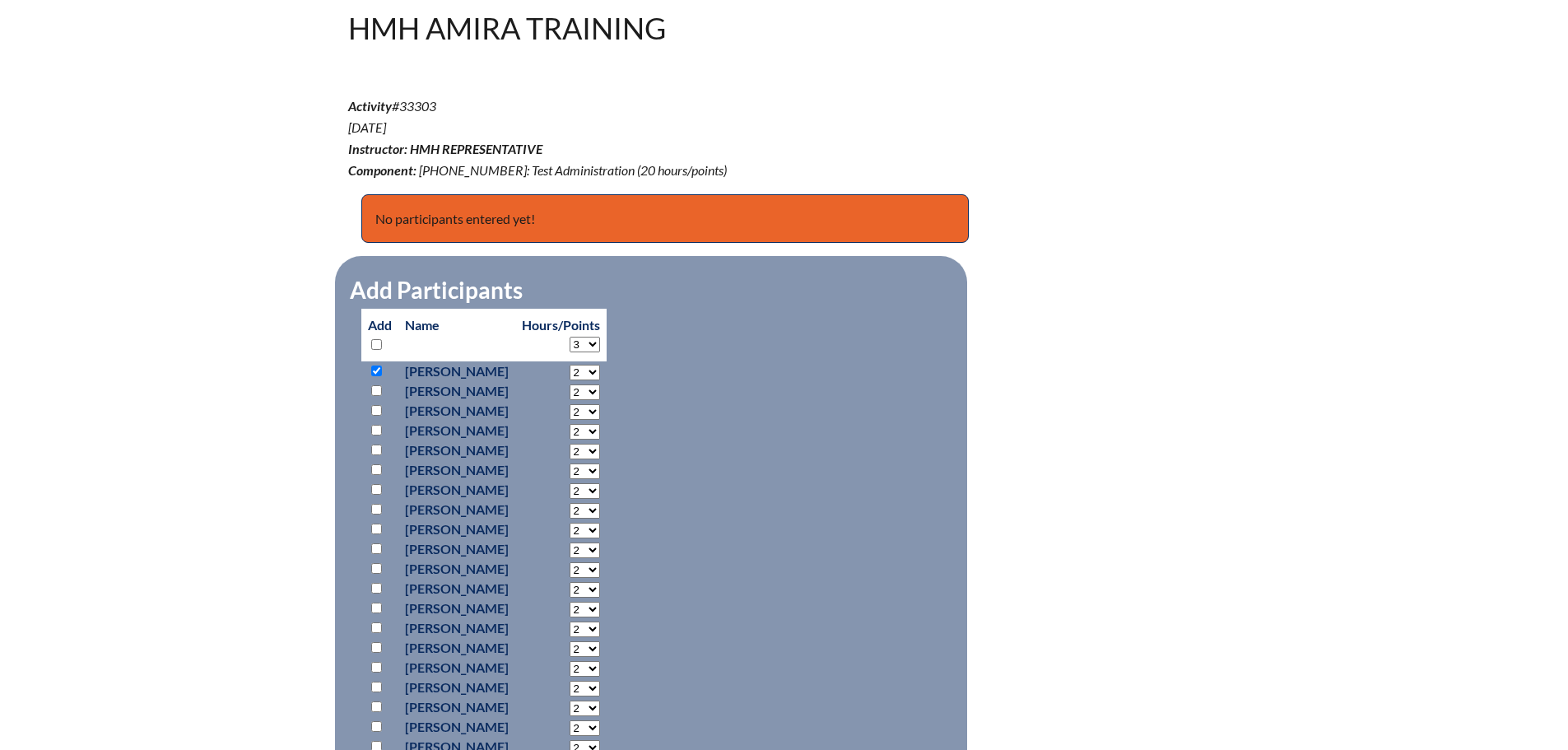
select select "3"
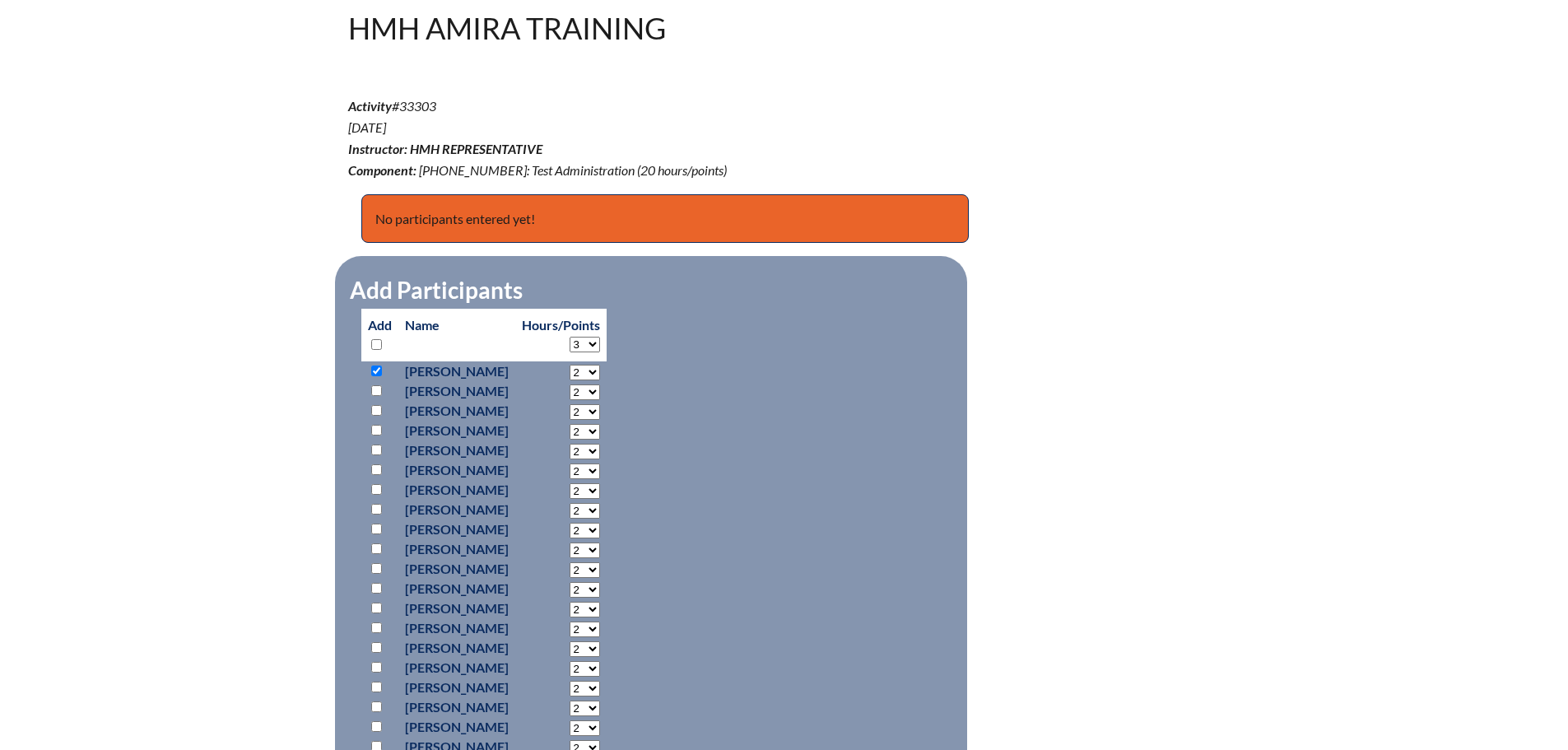
select select "3"
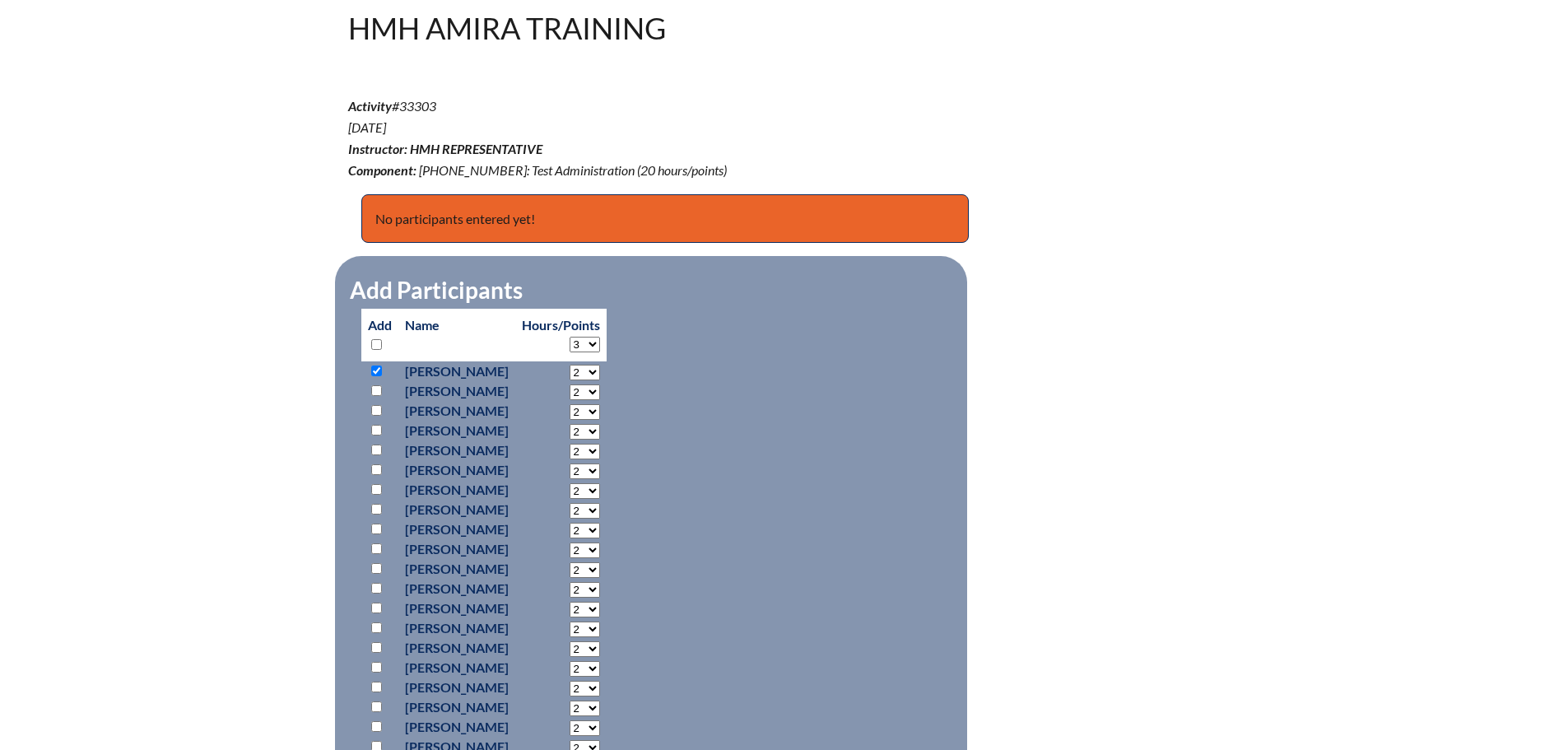
select select "3"
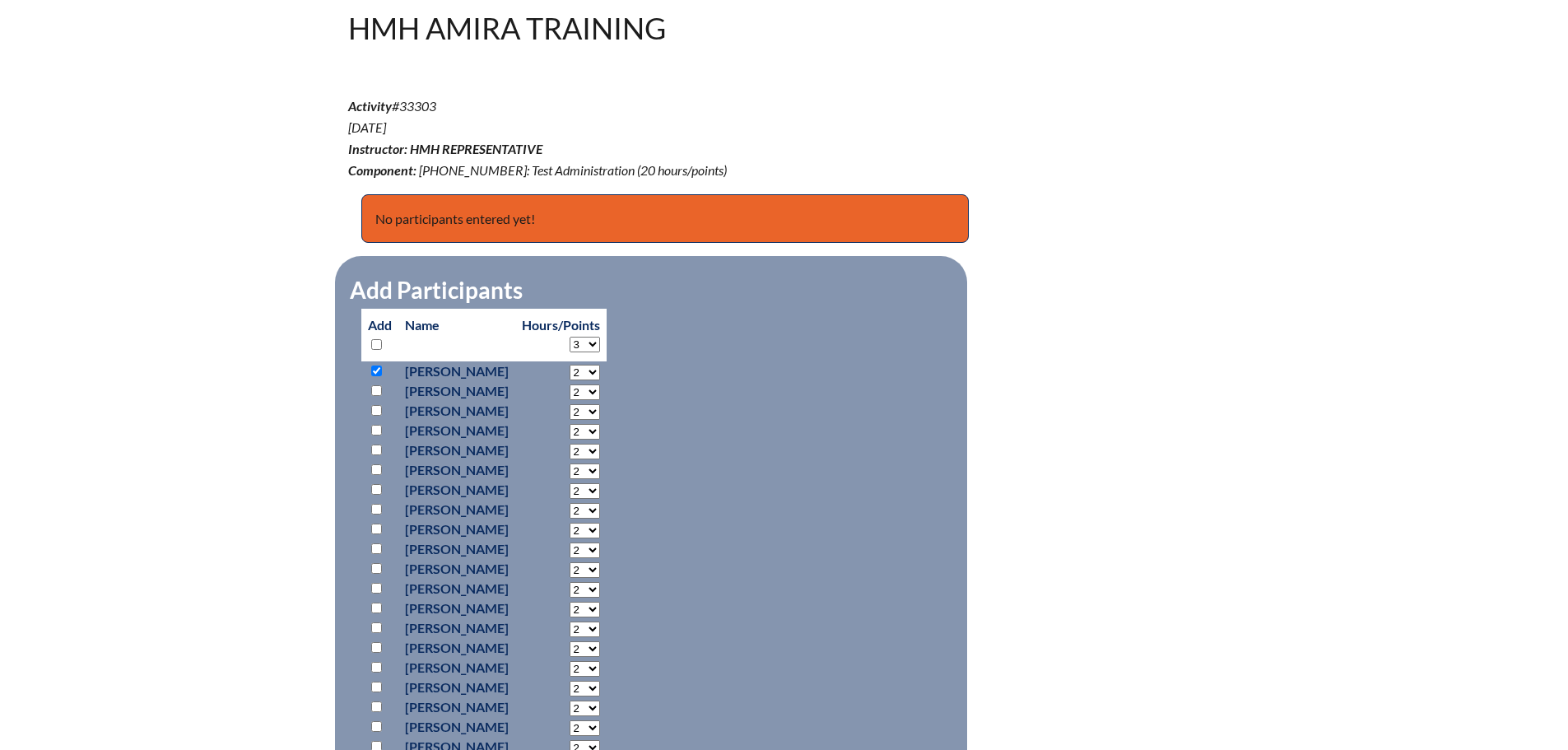
select select "3"
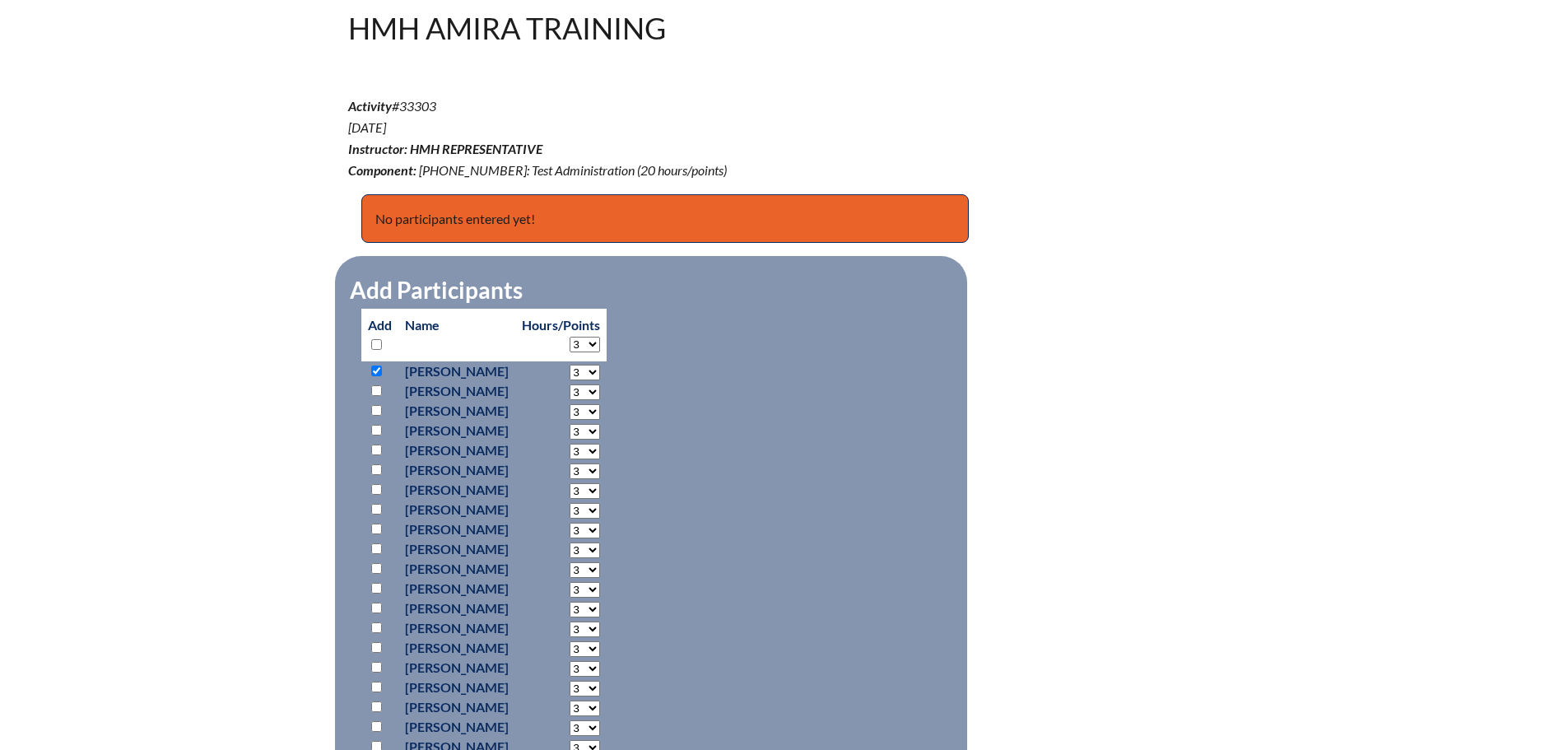
click at [383, 390] on p at bounding box center [380, 391] width 24 height 19
click at [375, 426] on input "checkbox" at bounding box center [376, 429] width 11 height 11
checkbox input "true"
click at [376, 452] on input "checkbox" at bounding box center [376, 450] width 11 height 11
checkbox input "true"
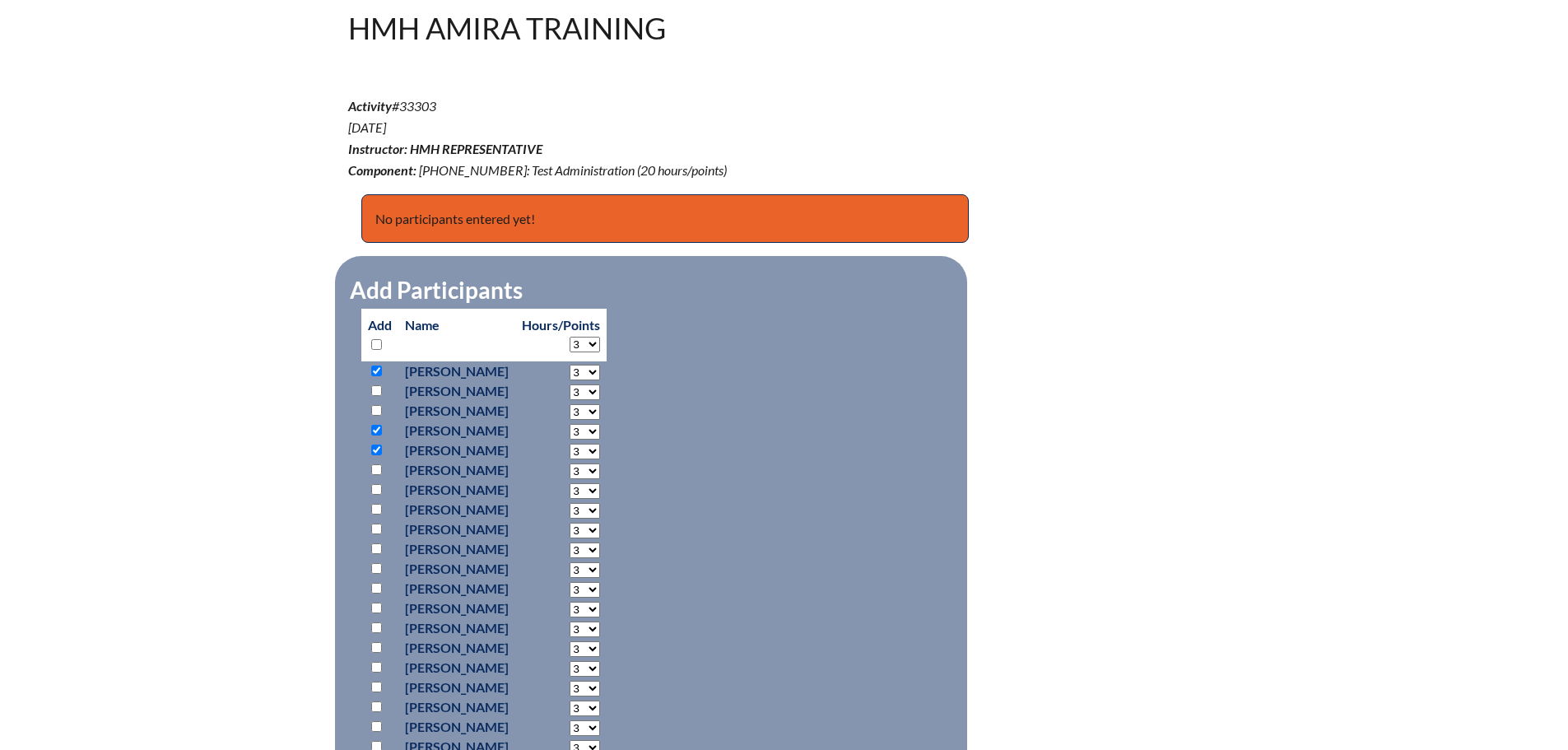
click at [378, 507] on input "checkbox" at bounding box center [376, 509] width 11 height 11
checkbox input "true"
click at [379, 529] on input "checkbox" at bounding box center [376, 528] width 11 height 11
checkbox input "true"
click at [375, 545] on input "checkbox" at bounding box center [376, 548] width 11 height 11
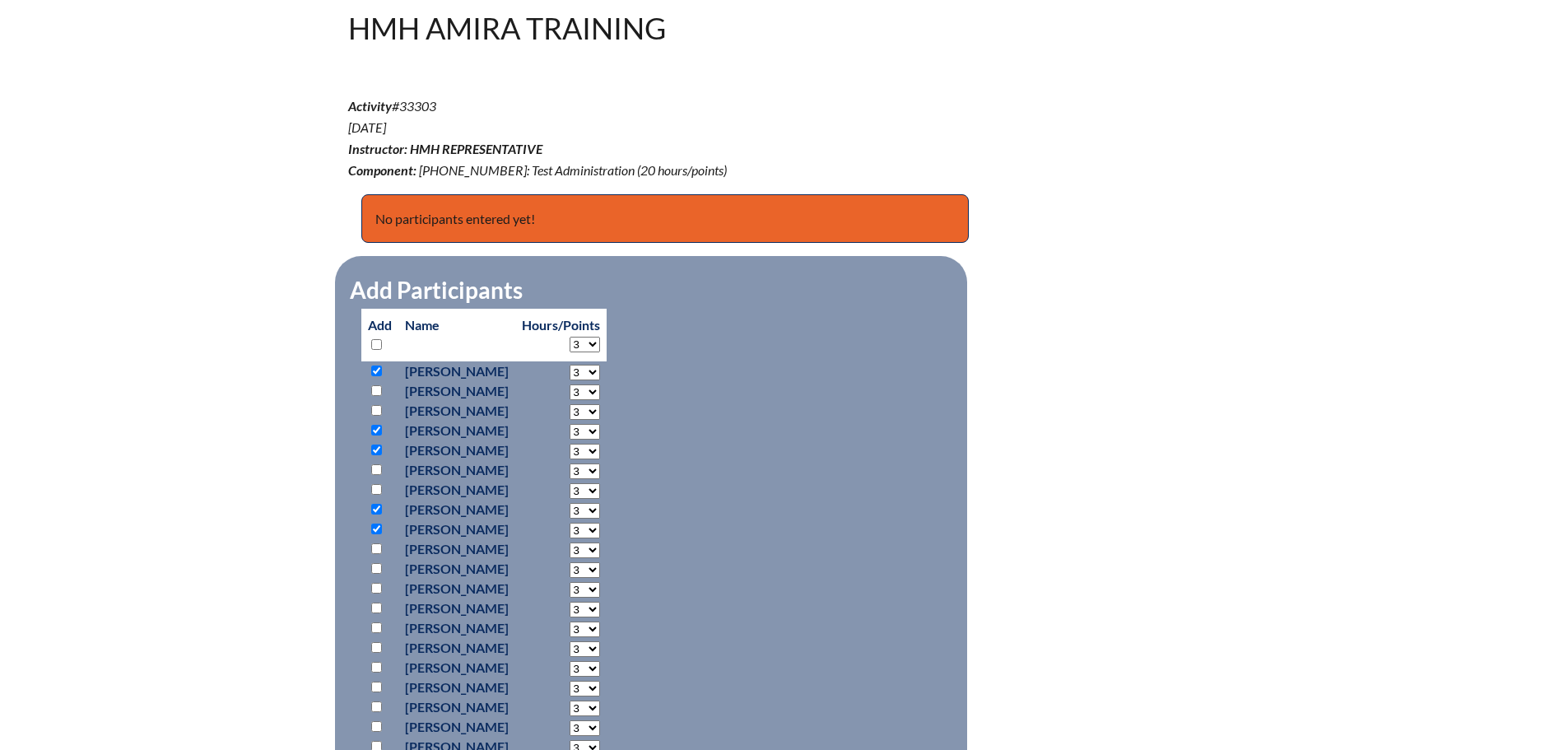
checkbox input "true"
click at [378, 628] on input "checkbox" at bounding box center [376, 627] width 11 height 11
checkbox input "true"
drag, startPoint x: 378, startPoint y: 628, endPoint x: 726, endPoint y: 632, distance: 348.0
click at [726, 632] on fieldset "Add Participants" at bounding box center [651, 717] width 632 height 922
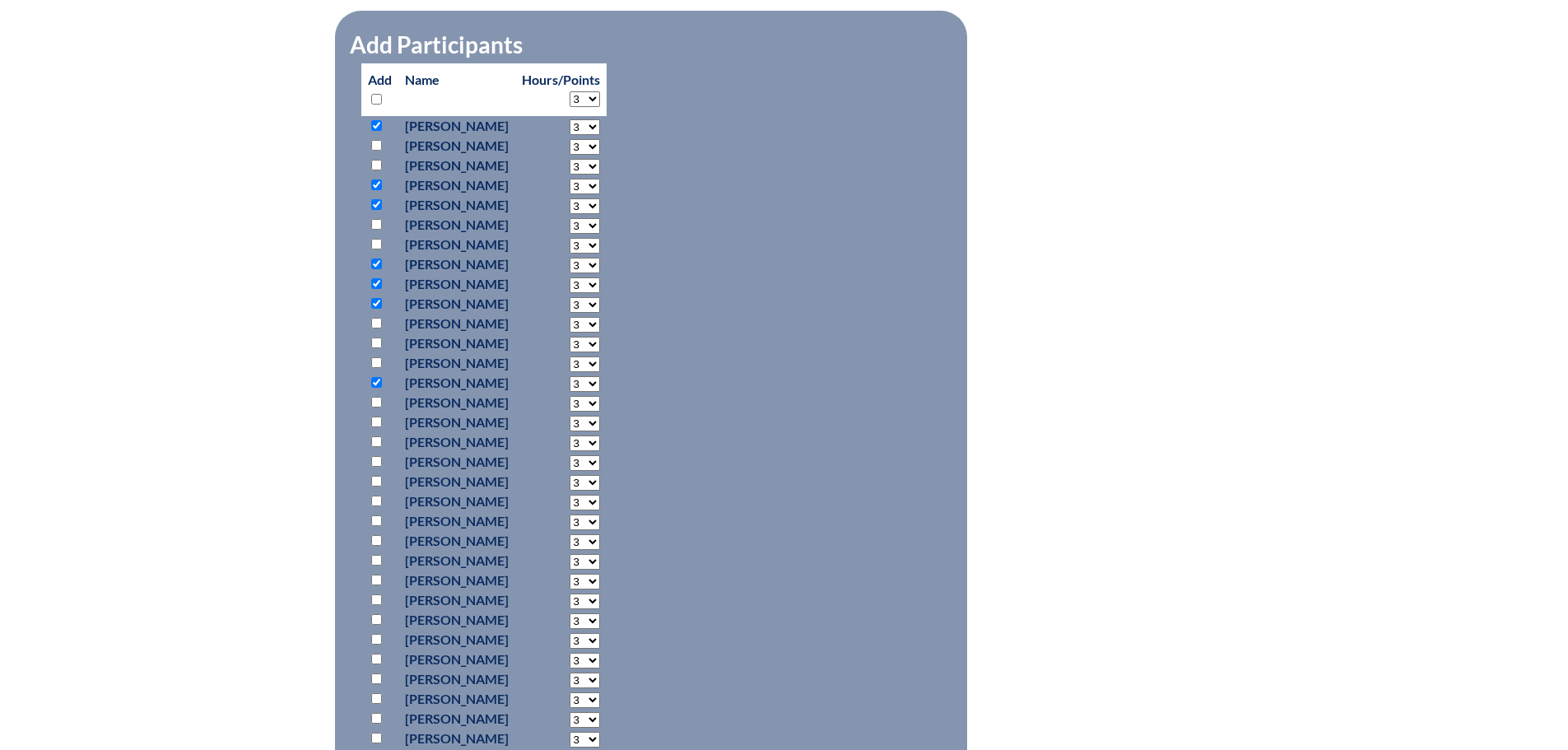
scroll to position [741, 0]
click at [379, 399] on input "checkbox" at bounding box center [376, 400] width 11 height 11
checkbox input "true"
click at [379, 435] on input "checkbox" at bounding box center [376, 440] width 11 height 11
checkbox input "true"
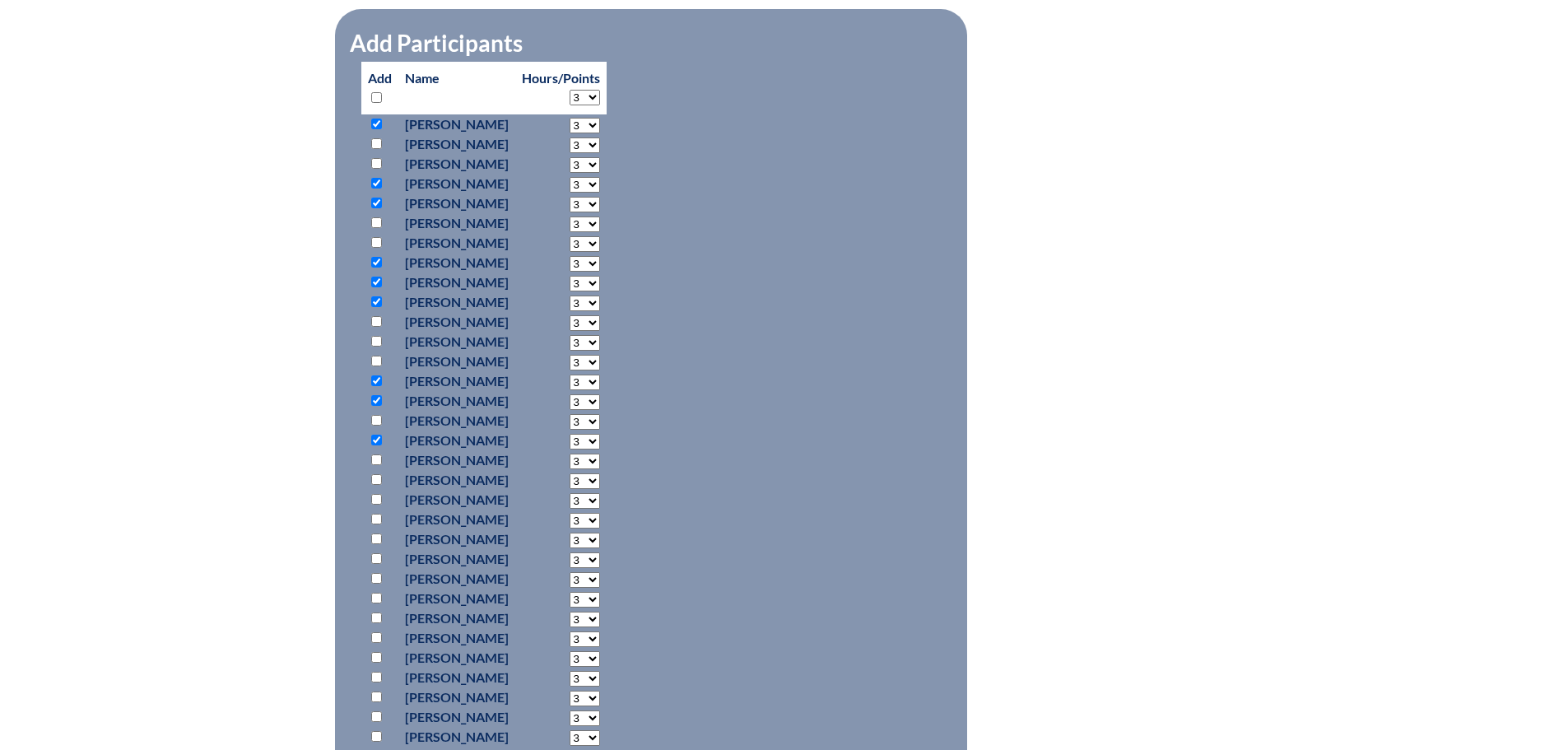
click at [376, 460] on input "checkbox" at bounding box center [376, 459] width 11 height 11
checkbox input "true"
click at [376, 495] on input "checkbox" at bounding box center [376, 499] width 11 height 11
checkbox input "true"
click at [377, 555] on input "checkbox" at bounding box center [376, 558] width 11 height 11
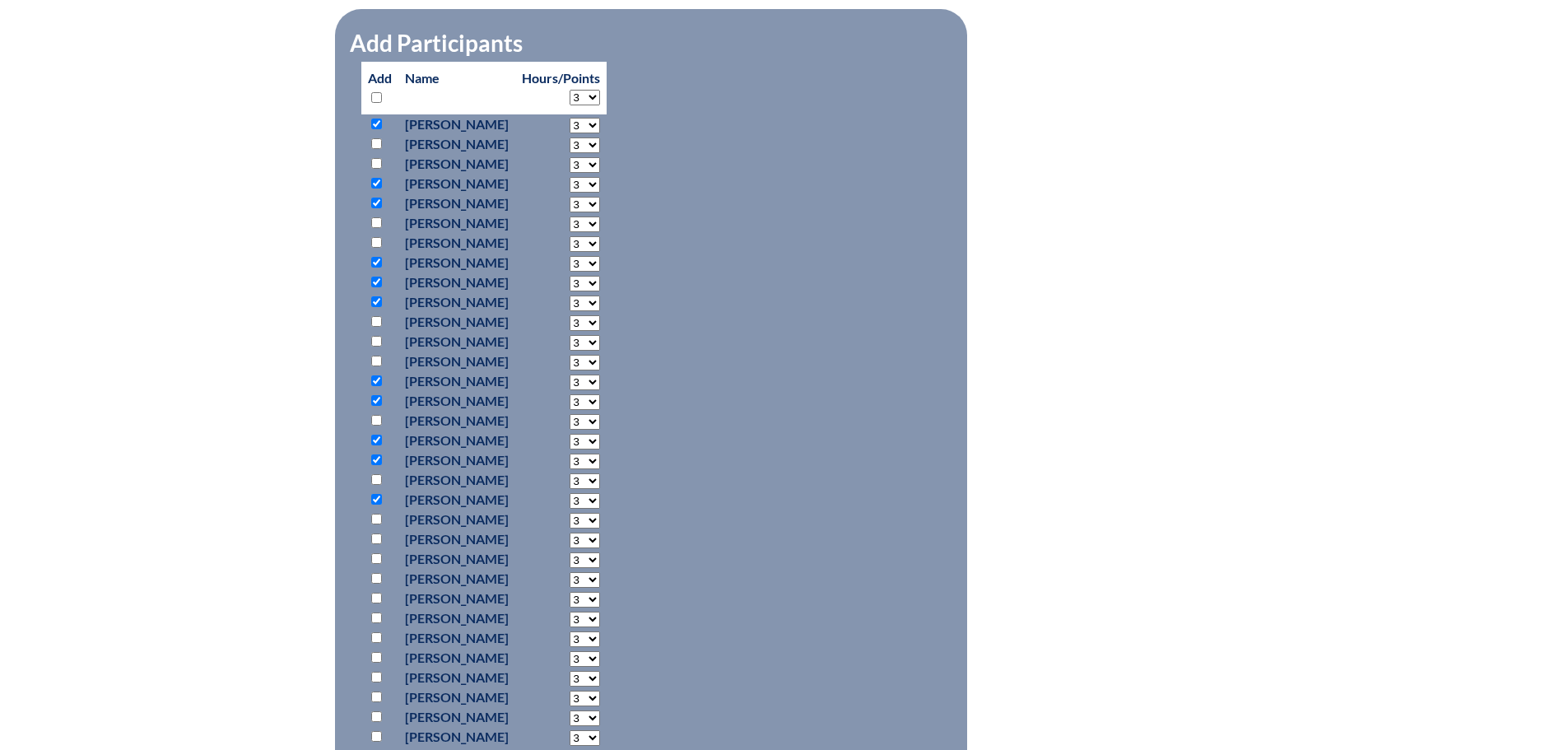
checkbox input "true"
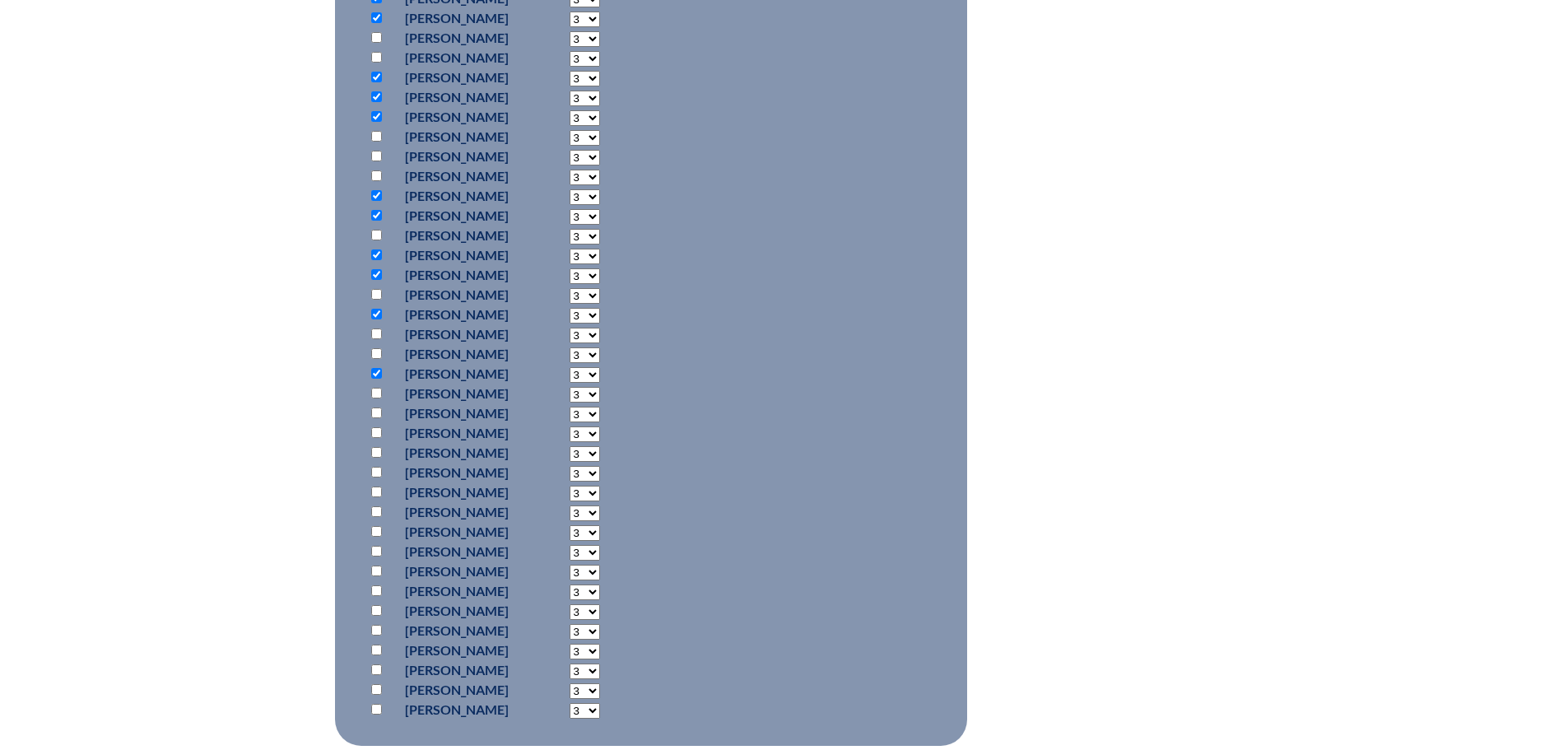
scroll to position [1071, 0]
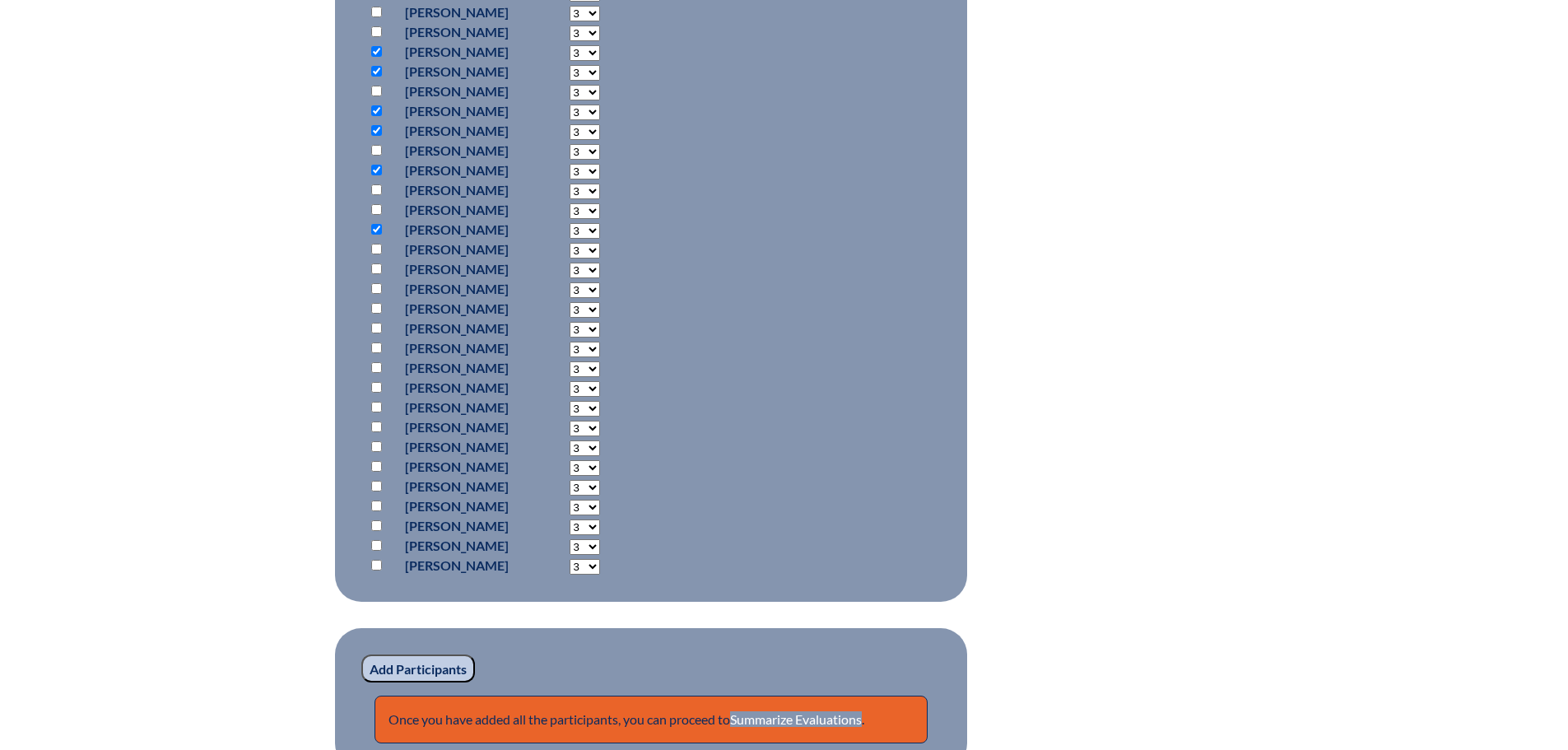
click at [374, 323] on input "checkbox" at bounding box center [376, 328] width 11 height 11
checkbox input "true"
click at [376, 385] on input "checkbox" at bounding box center [376, 387] width 11 height 11
checkbox input "true"
click at [376, 462] on input "checkbox" at bounding box center [376, 466] width 11 height 11
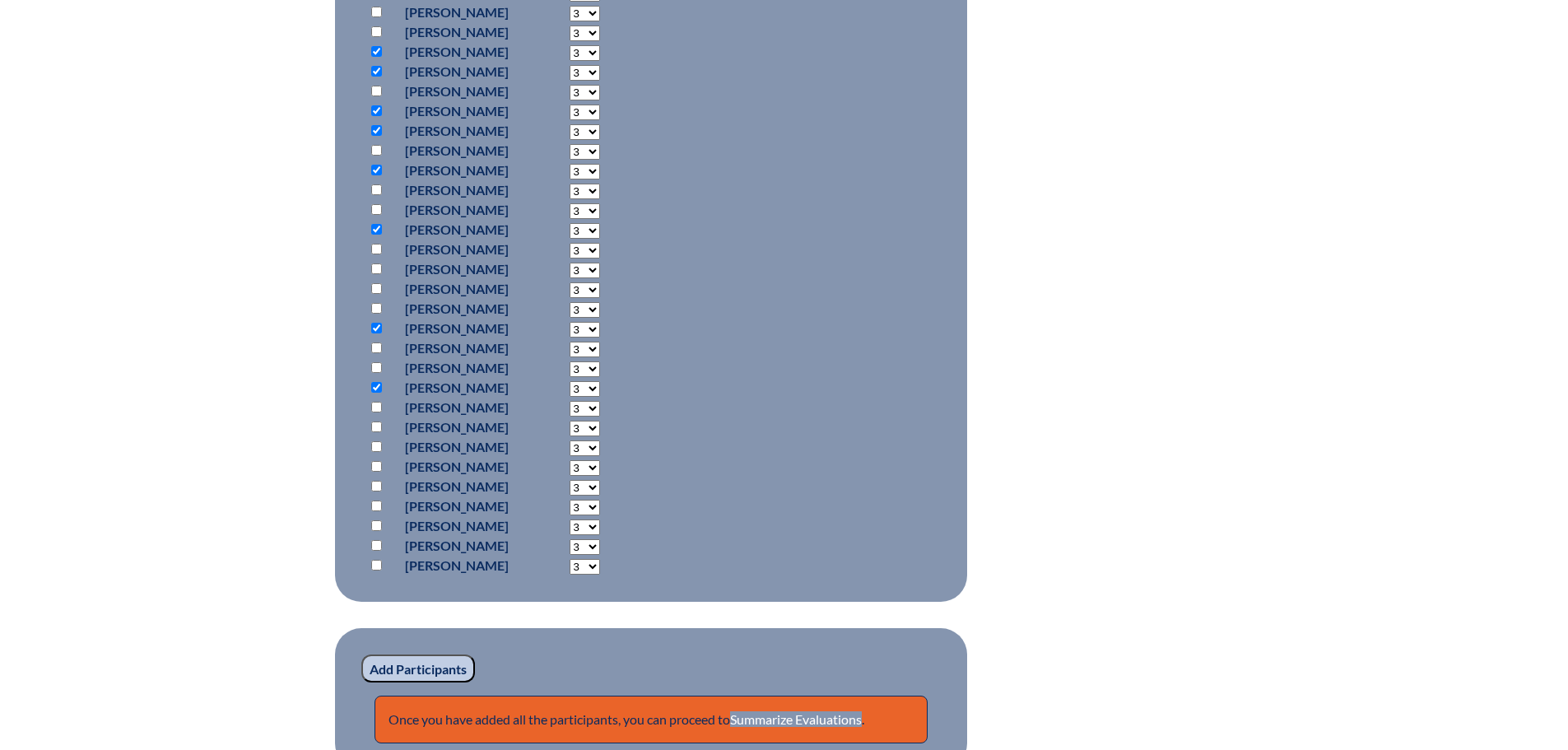
checkbox input "true"
click at [378, 484] on input "checkbox" at bounding box center [376, 485] width 11 height 11
checkbox input "true"
click at [378, 521] on input "checkbox" at bounding box center [376, 525] width 11 height 11
checkbox input "true"
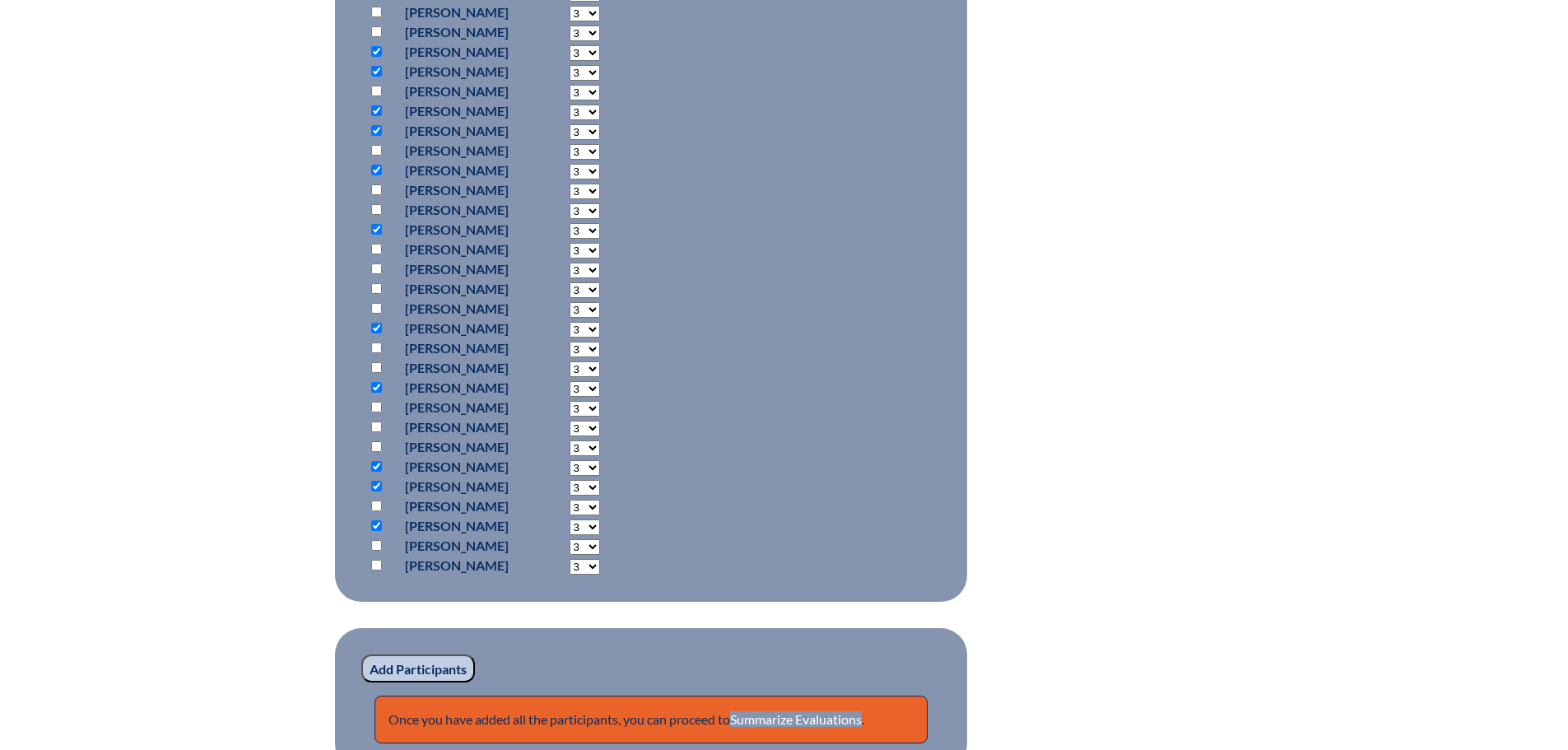
click at [376, 550] on p at bounding box center [380, 546] width 24 height 19
click at [377, 544] on input "checkbox" at bounding box center [376, 545] width 11 height 11
checkbox input "true"
click at [405, 666] on input "Add Participants" at bounding box center [417, 668] width 113 height 28
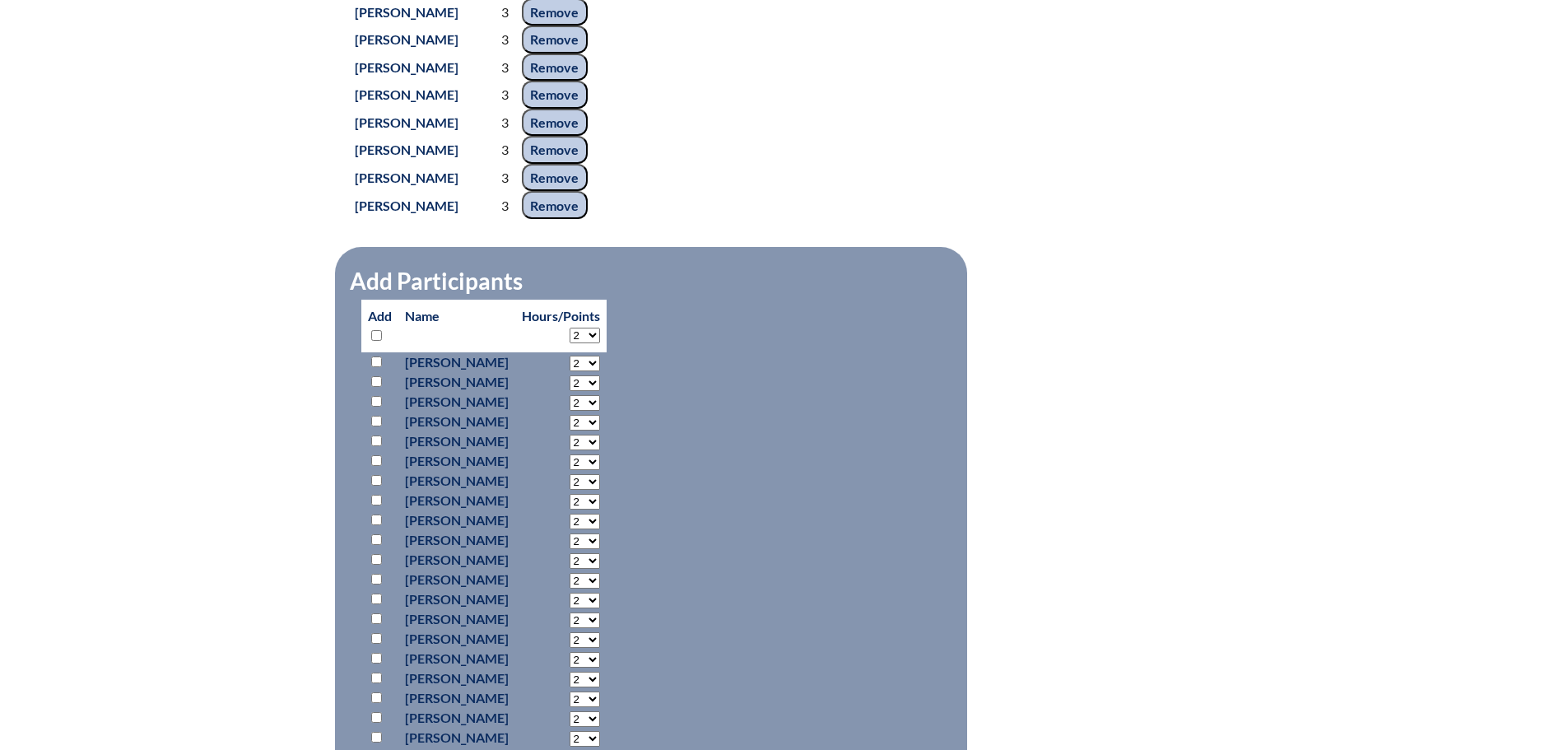
scroll to position [1092, 0]
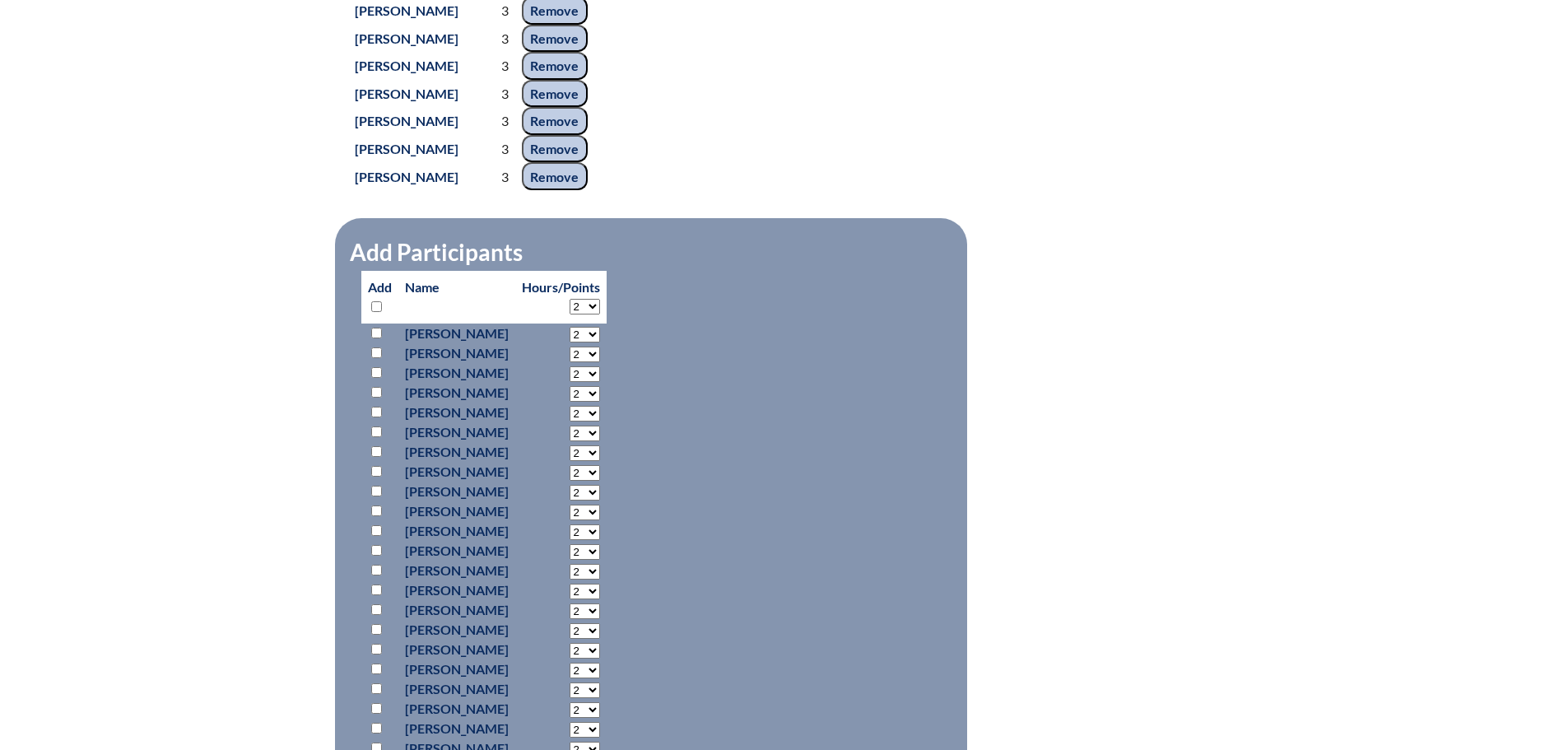
click at [378, 338] on input "checkbox" at bounding box center [376, 332] width 11 height 11
checkbox input "true"
click at [600, 342] on select "2 3 4 5 6 7 8 9 10 11 12 13 14 15 16 17 18 19 20 0" at bounding box center [584, 334] width 30 height 16
select select "3"
click at [600, 342] on select "2 3 4 5 6 7 8 9 10 11 12 13 14 15 16 17 18 19 20 0" at bounding box center [584, 334] width 30 height 16
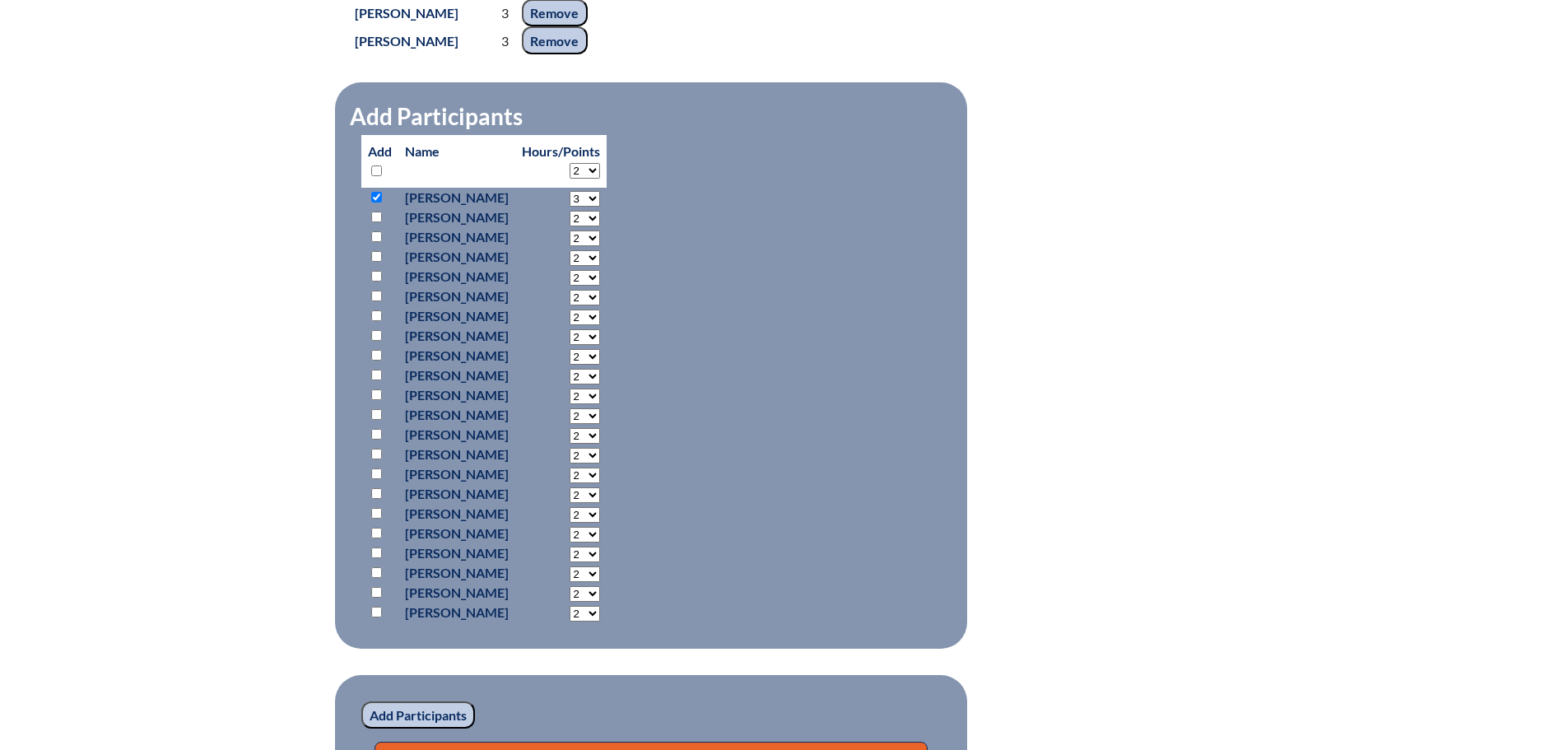
scroll to position [1421, 0]
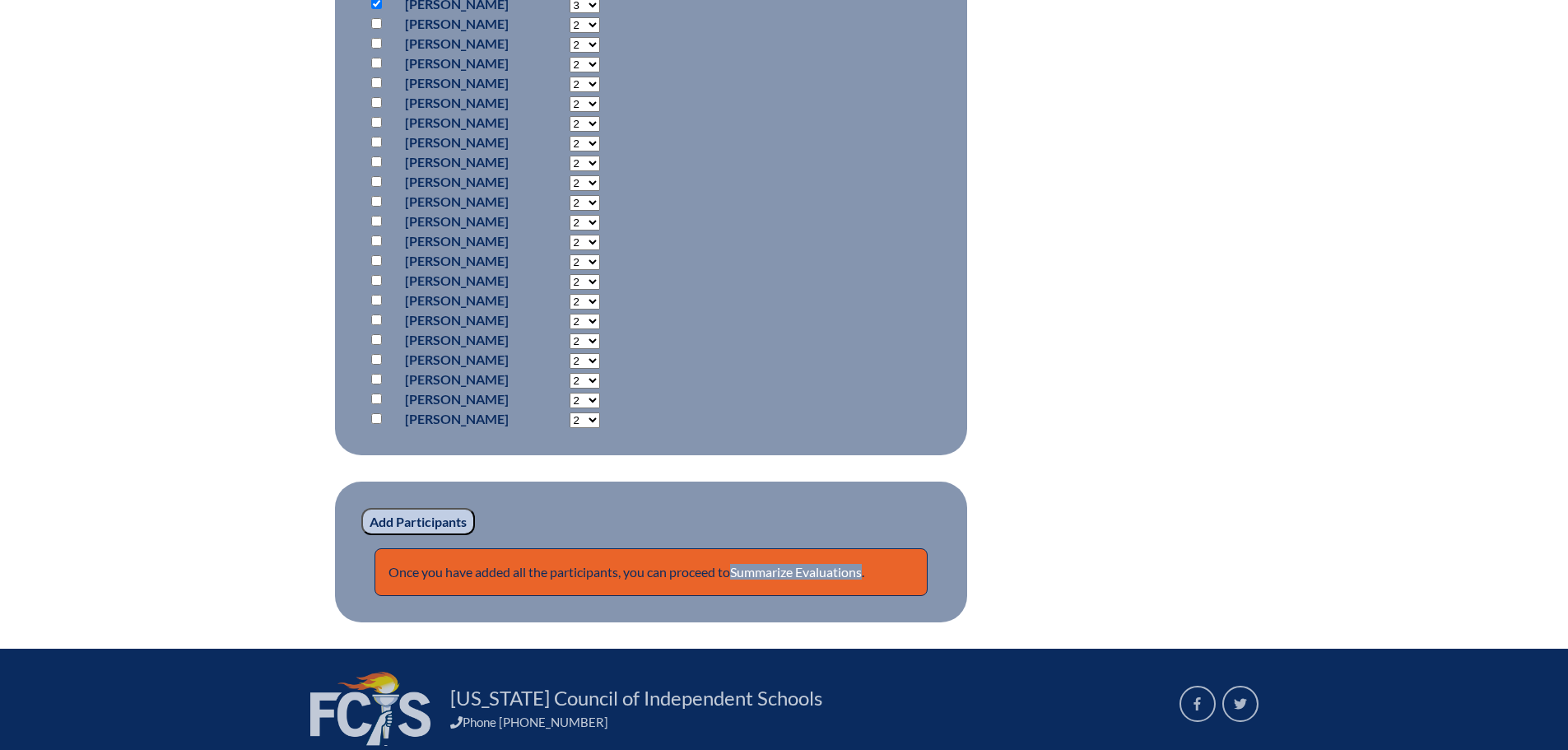
click at [391, 536] on input "Add Participants" at bounding box center [417, 521] width 113 height 28
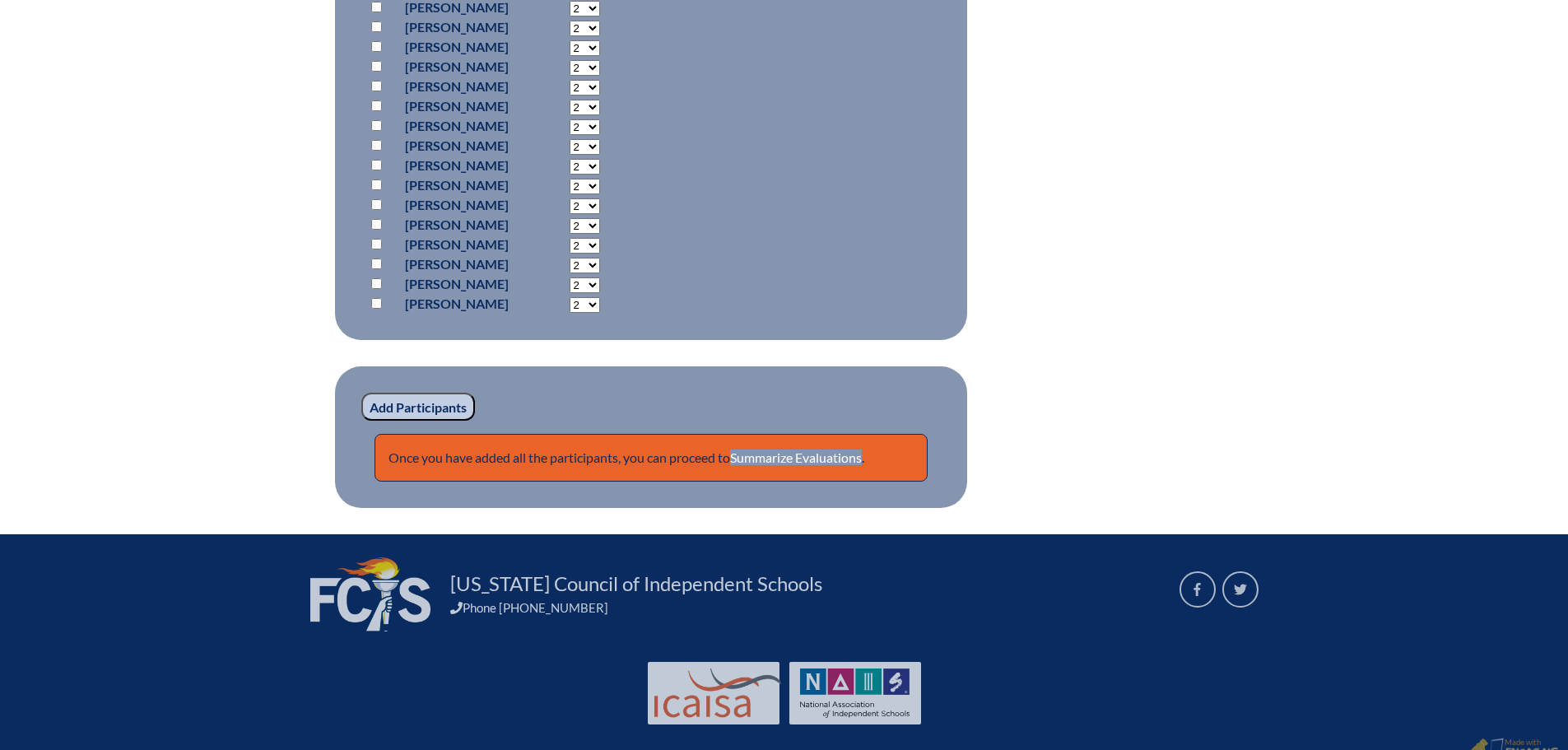
scroll to position [1594, 0]
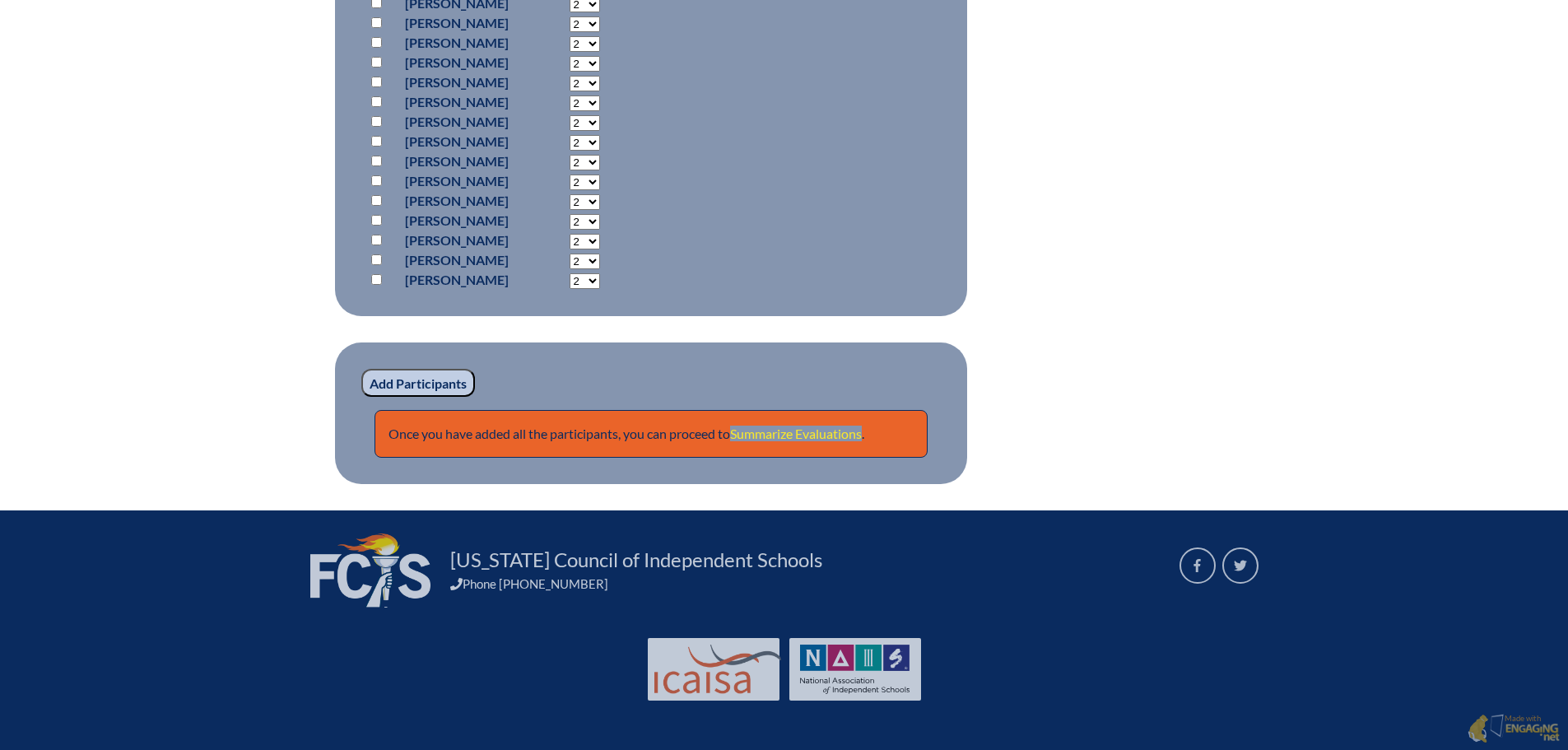
click at [776, 434] on link "Summarize Evaluations" at bounding box center [796, 433] width 132 height 16
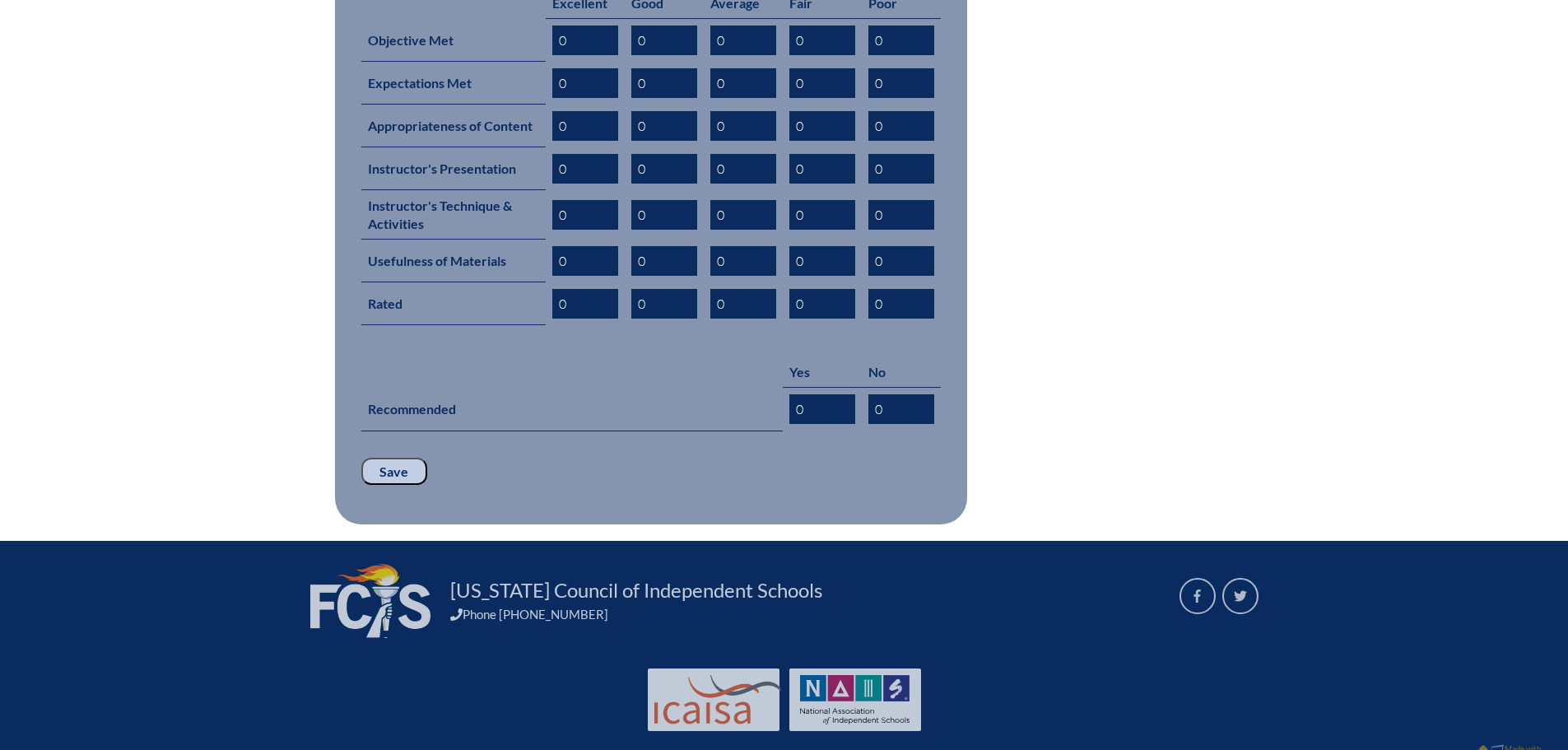
scroll to position [463, 0]
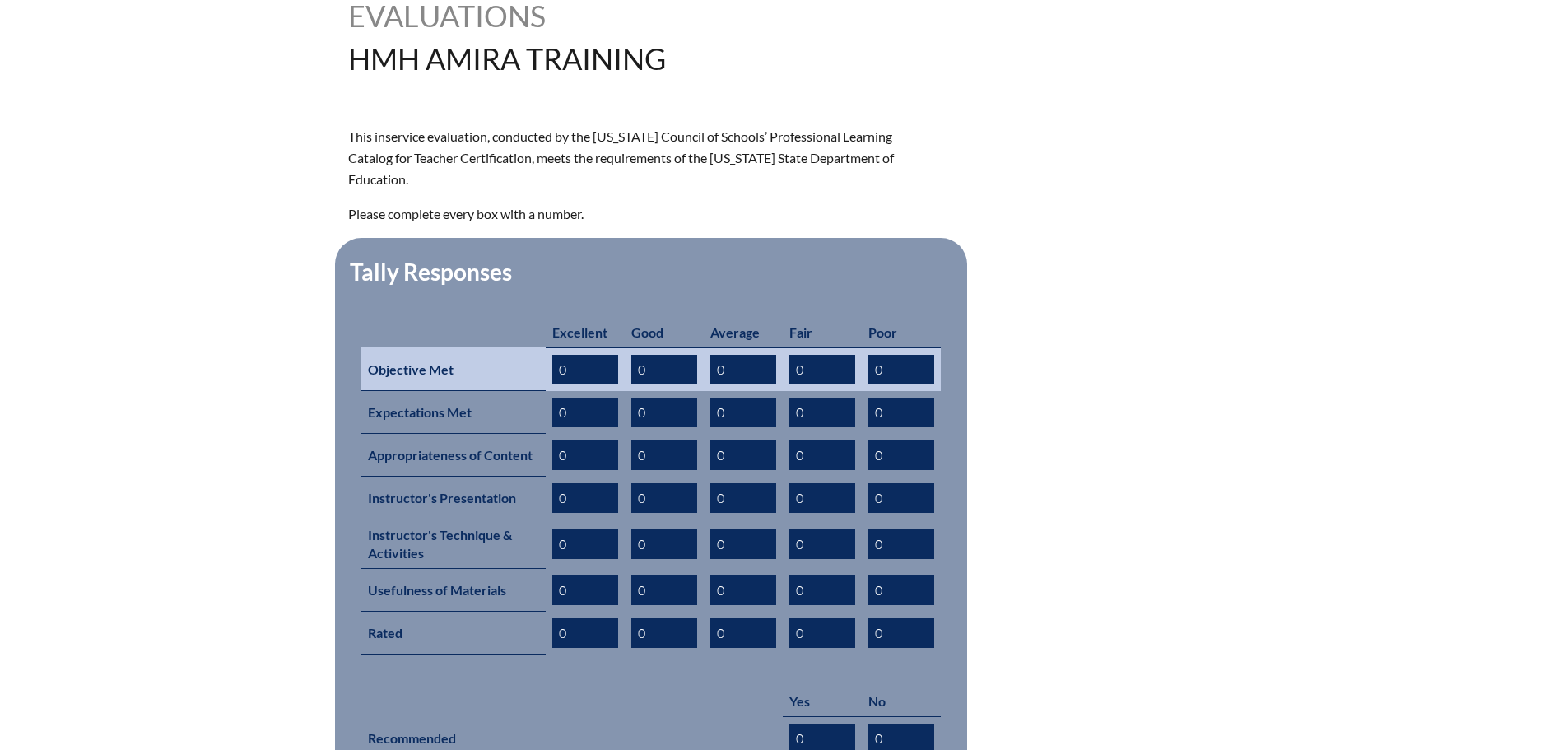
drag, startPoint x: 725, startPoint y: 346, endPoint x: 715, endPoint y: 346, distance: 10.0
click at [715, 355] on input "0" at bounding box center [743, 369] width 66 height 30
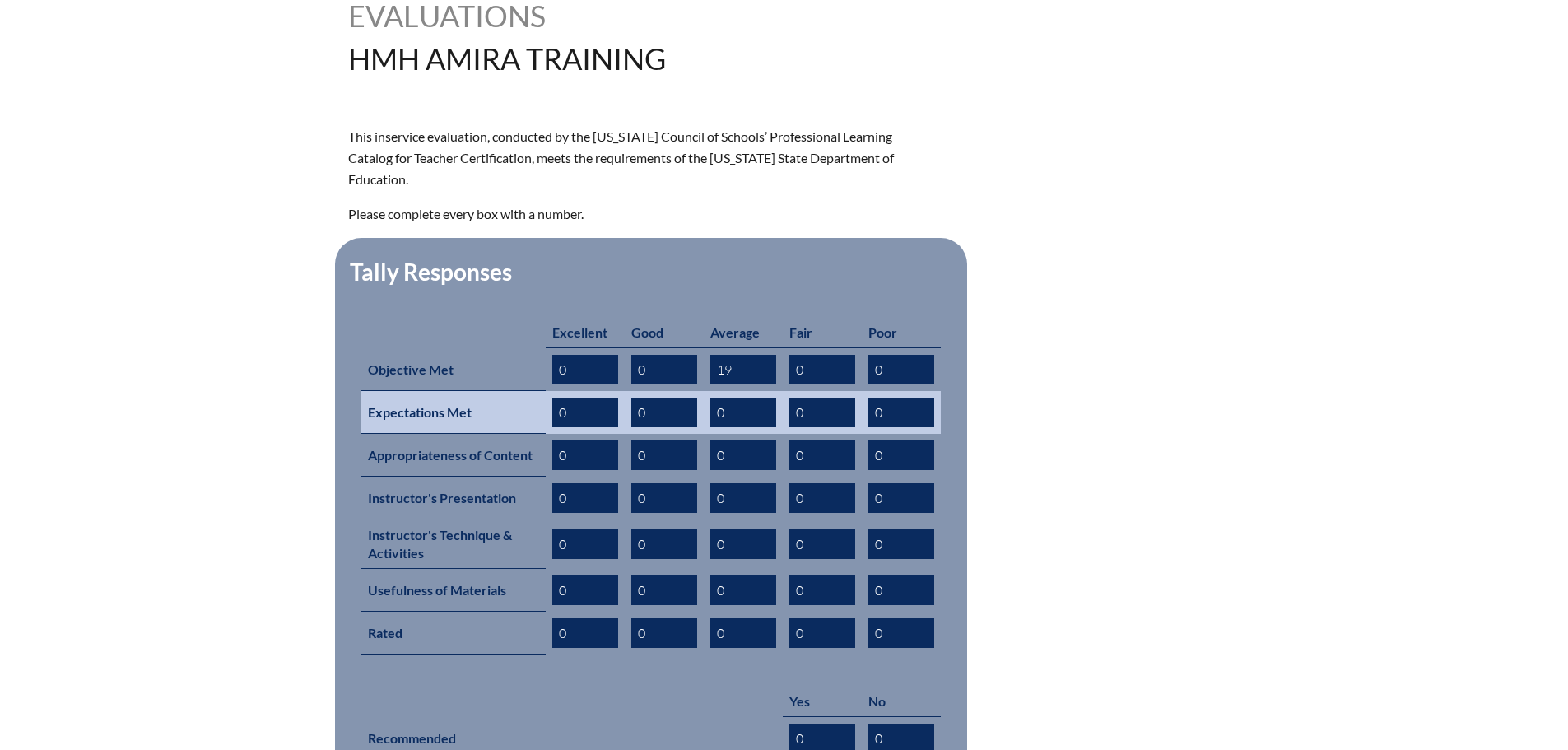
type input "19"
drag, startPoint x: 725, startPoint y: 390, endPoint x: 714, endPoint y: 391, distance: 11.0
click at [714, 397] on input "0" at bounding box center [743, 412] width 66 height 30
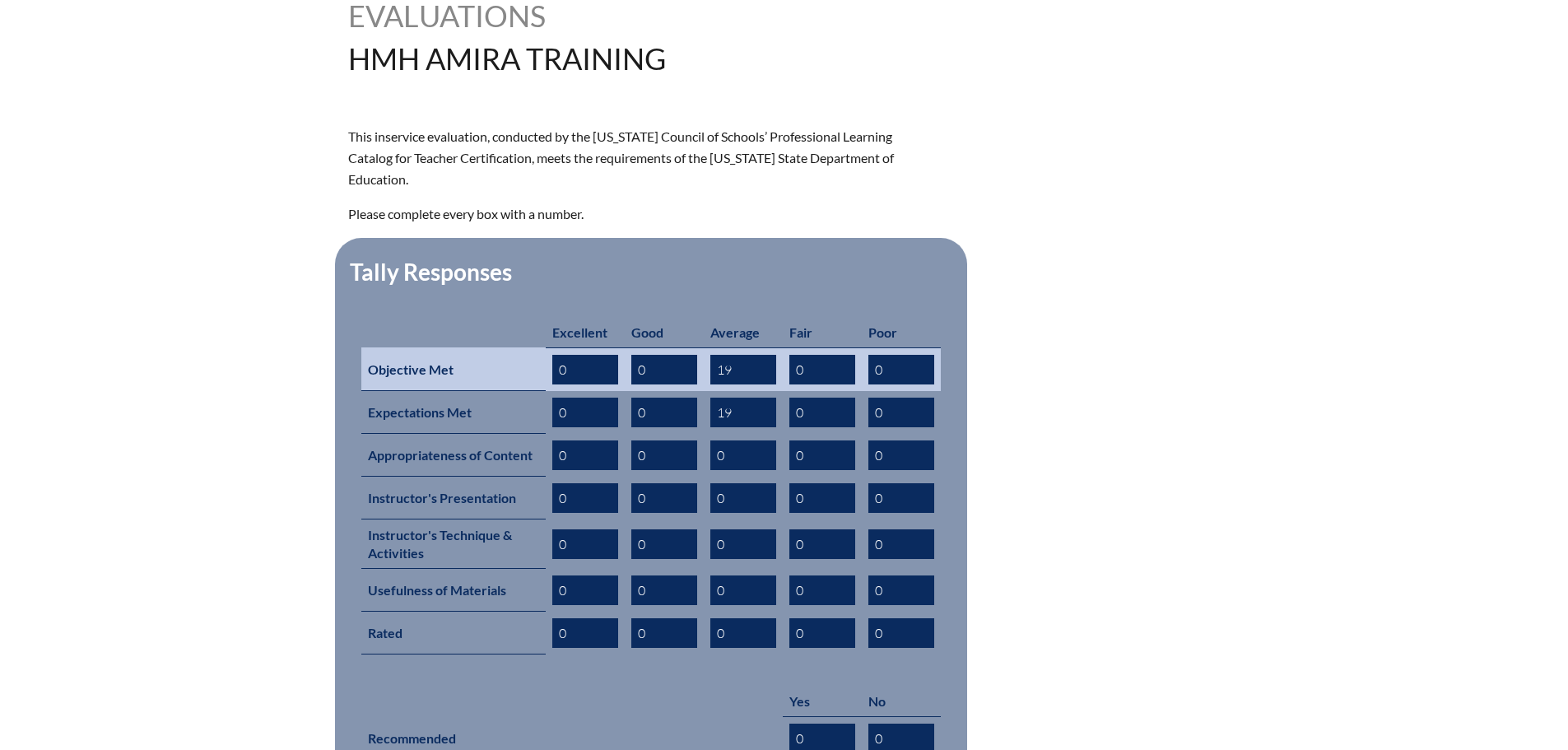
type input "19"
drag, startPoint x: 649, startPoint y: 346, endPoint x: 636, endPoint y: 345, distance: 13.0
click at [636, 355] on input "0" at bounding box center [664, 369] width 66 height 30
type input "19"
drag, startPoint x: 735, startPoint y: 344, endPoint x: 719, endPoint y: 344, distance: 16.0
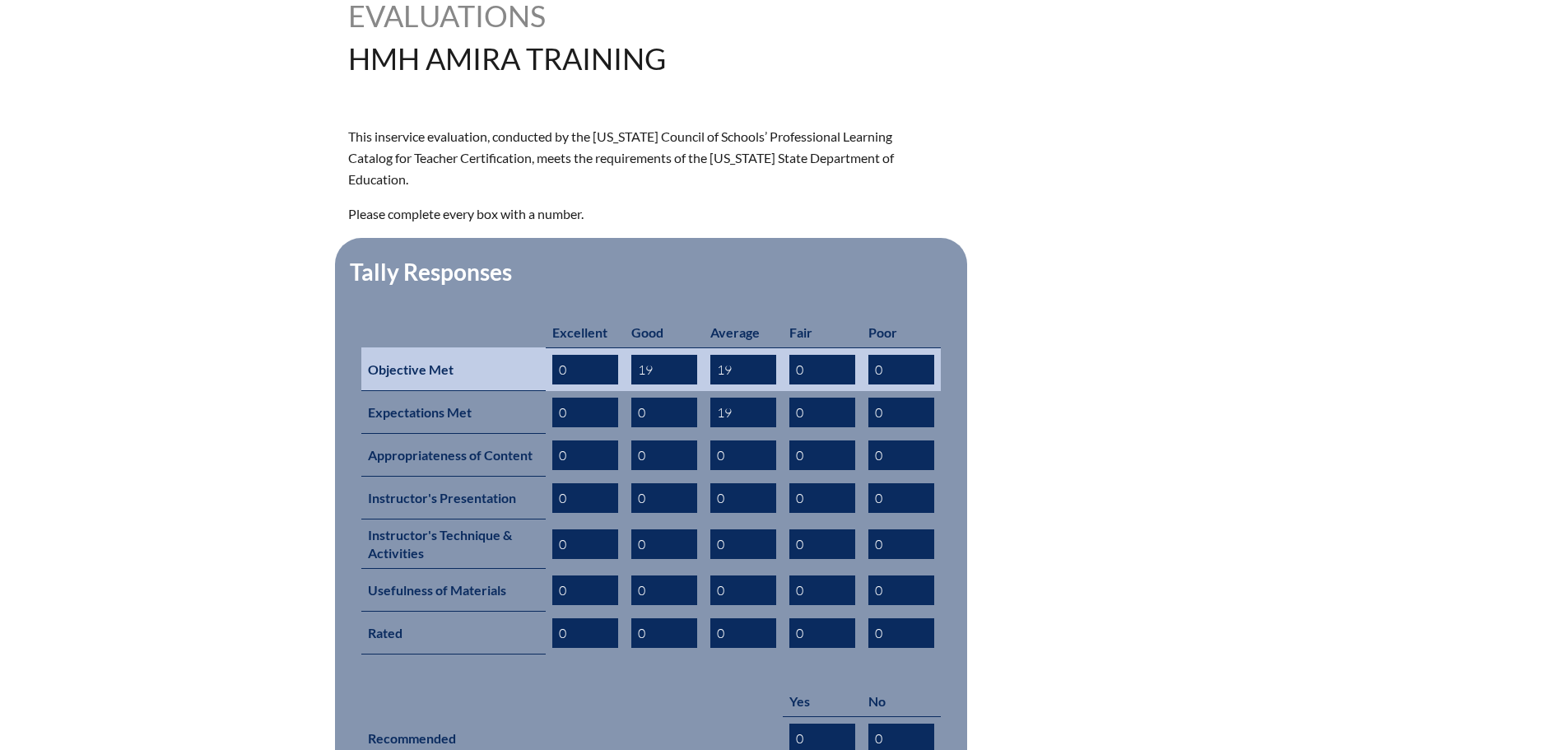
click at [719, 355] on input "19" at bounding box center [743, 369] width 66 height 30
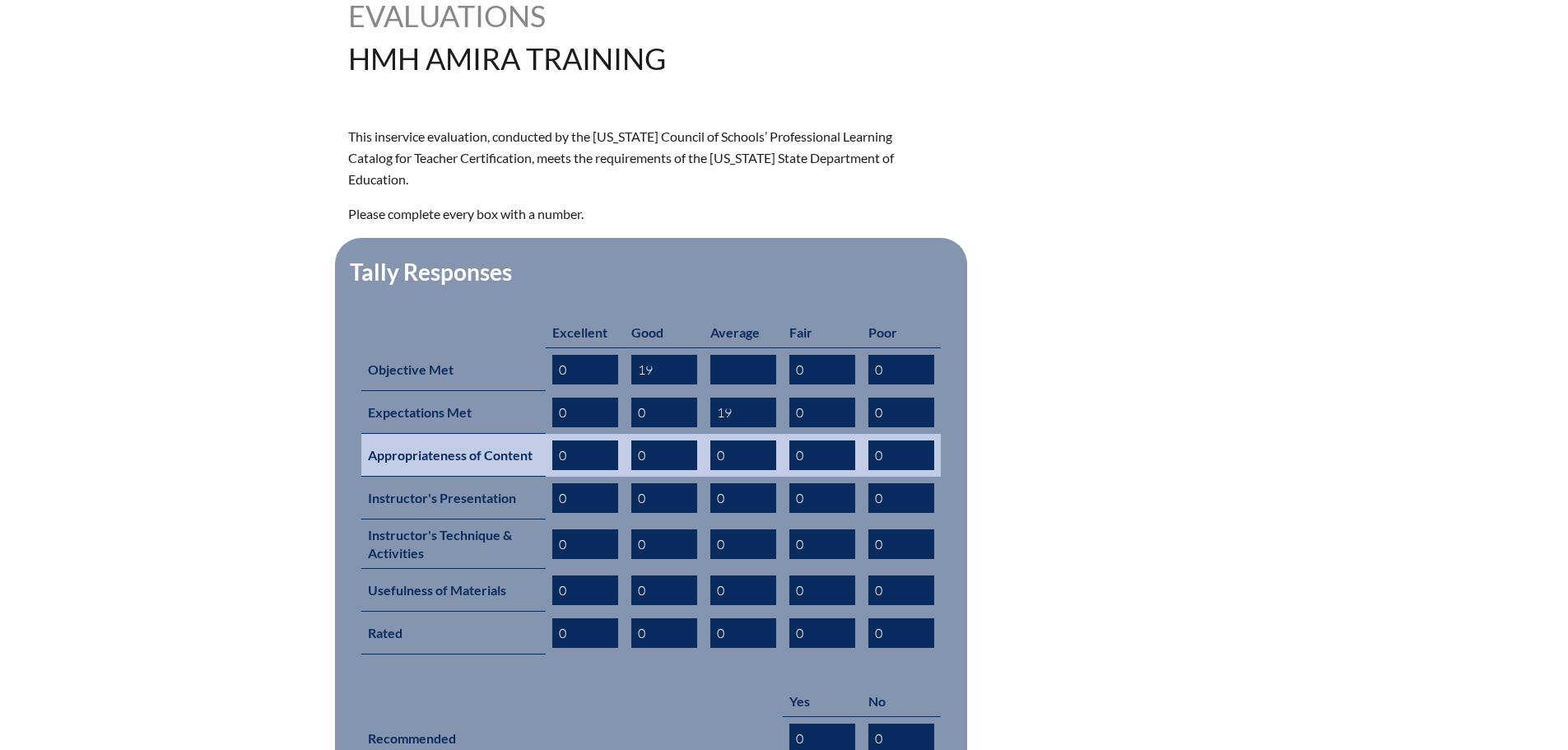
drag, startPoint x: 650, startPoint y: 432, endPoint x: 637, endPoint y: 429, distance: 13.3
click at [637, 441] on input "0" at bounding box center [664, 455] width 66 height 30
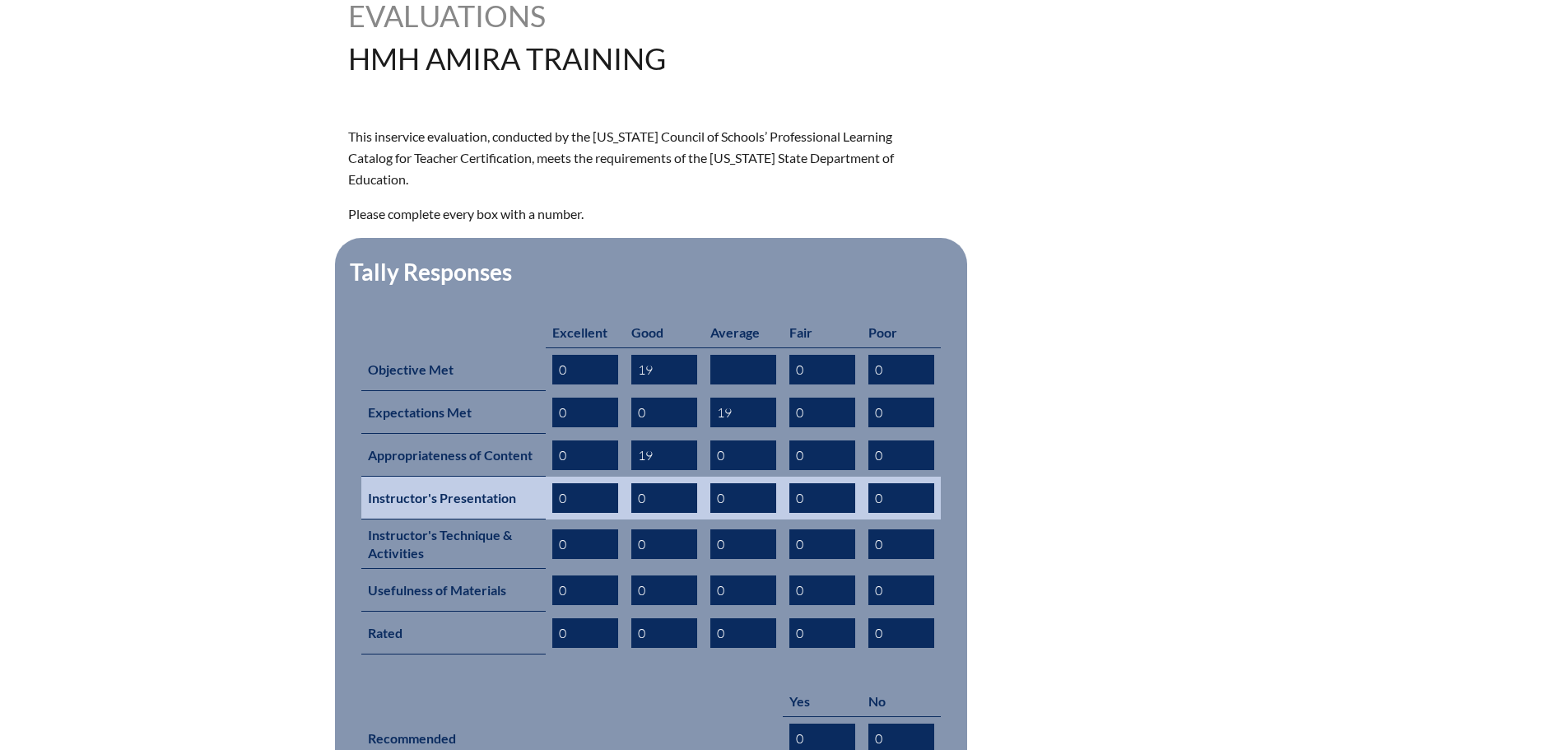
type input "19"
drag, startPoint x: 644, startPoint y: 471, endPoint x: 628, endPoint y: 465, distance: 17.1
click at [628, 477] on td "0" at bounding box center [664, 498] width 79 height 43
type input "1"
type input "9"
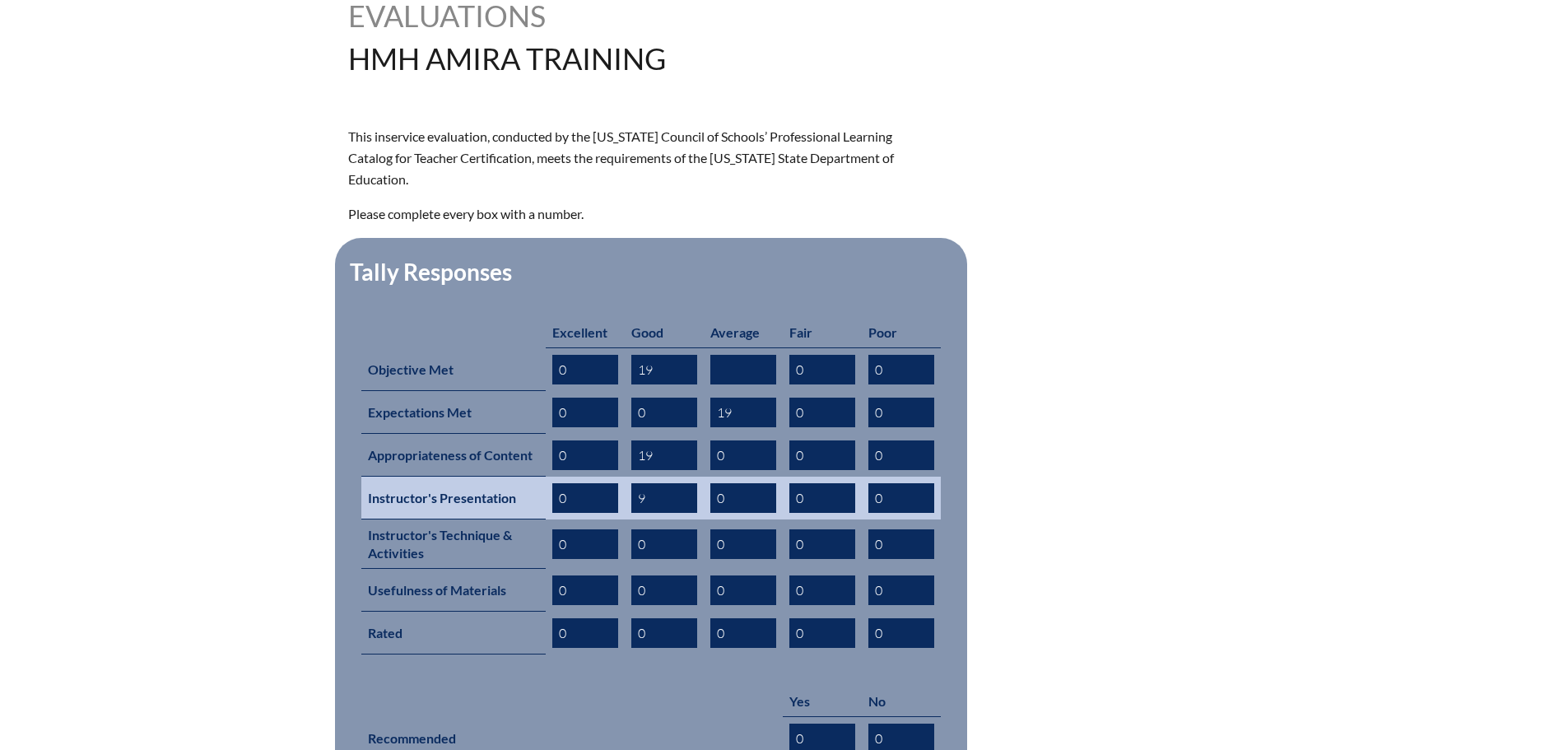
click at [715, 484] on input "0" at bounding box center [743, 498] width 66 height 30
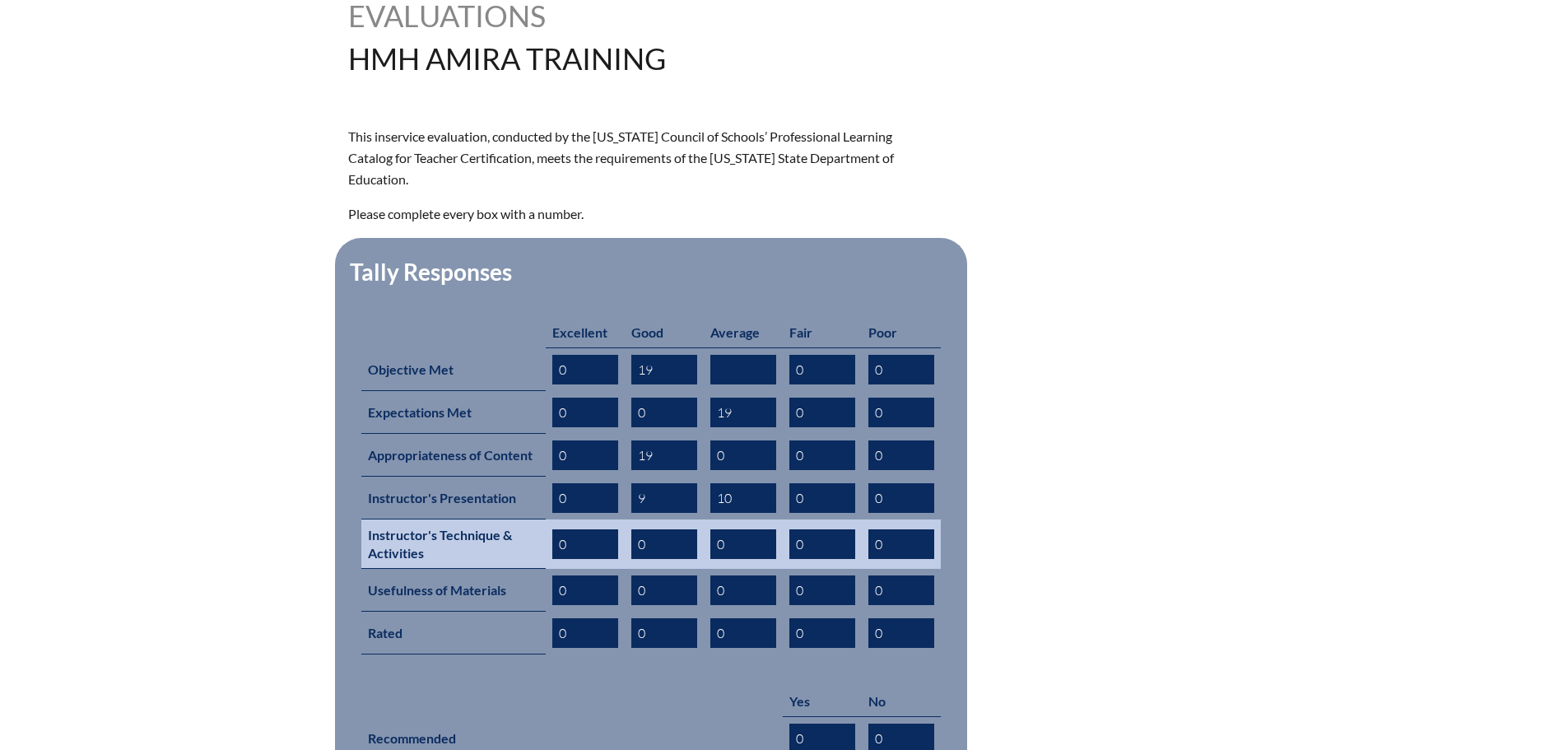
type input "10"
click at [718, 529] on input "0" at bounding box center [743, 544] width 66 height 30
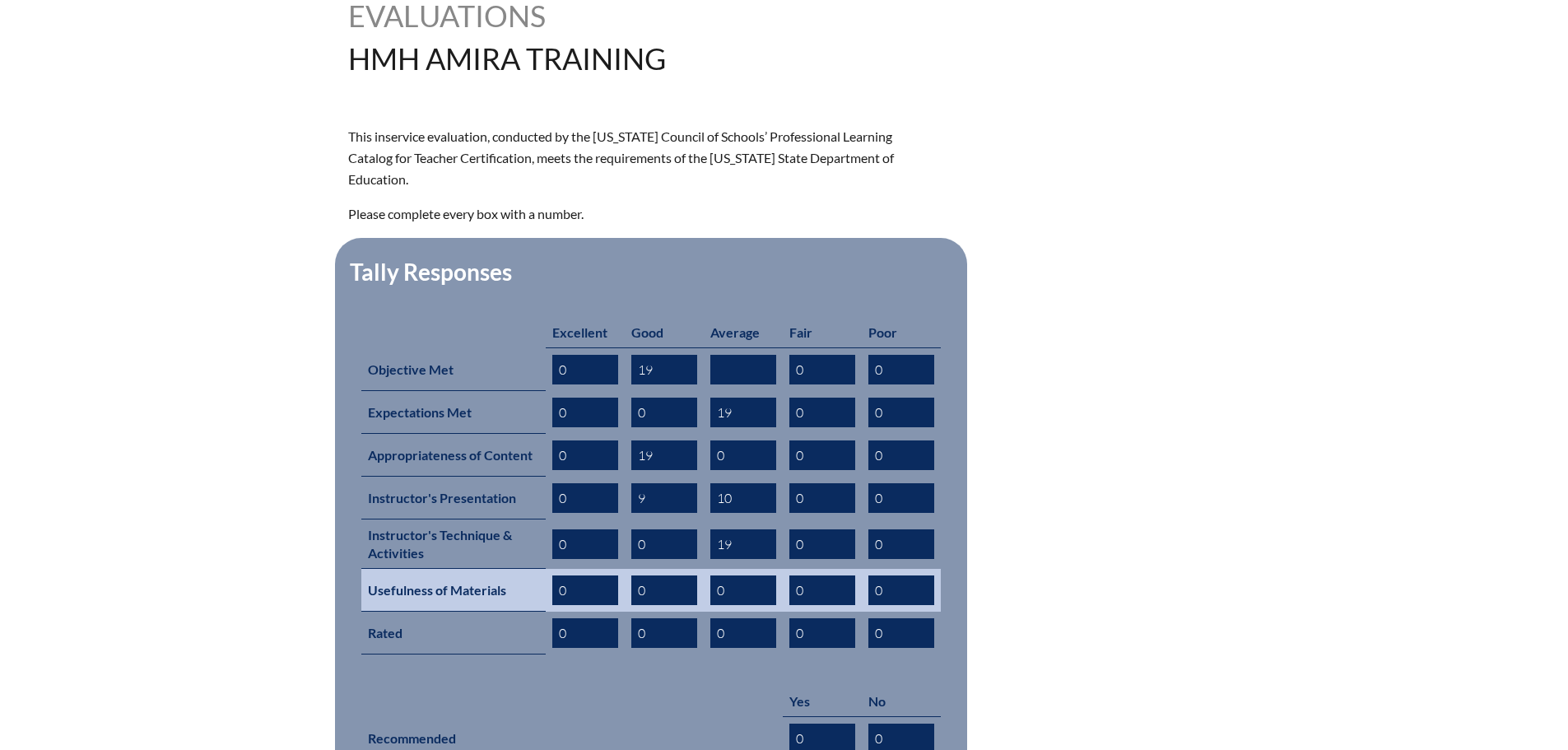
type input "19"
drag, startPoint x: 646, startPoint y: 564, endPoint x: 633, endPoint y: 564, distance: 13.0
click at [633, 576] on input "0" at bounding box center [664, 590] width 66 height 30
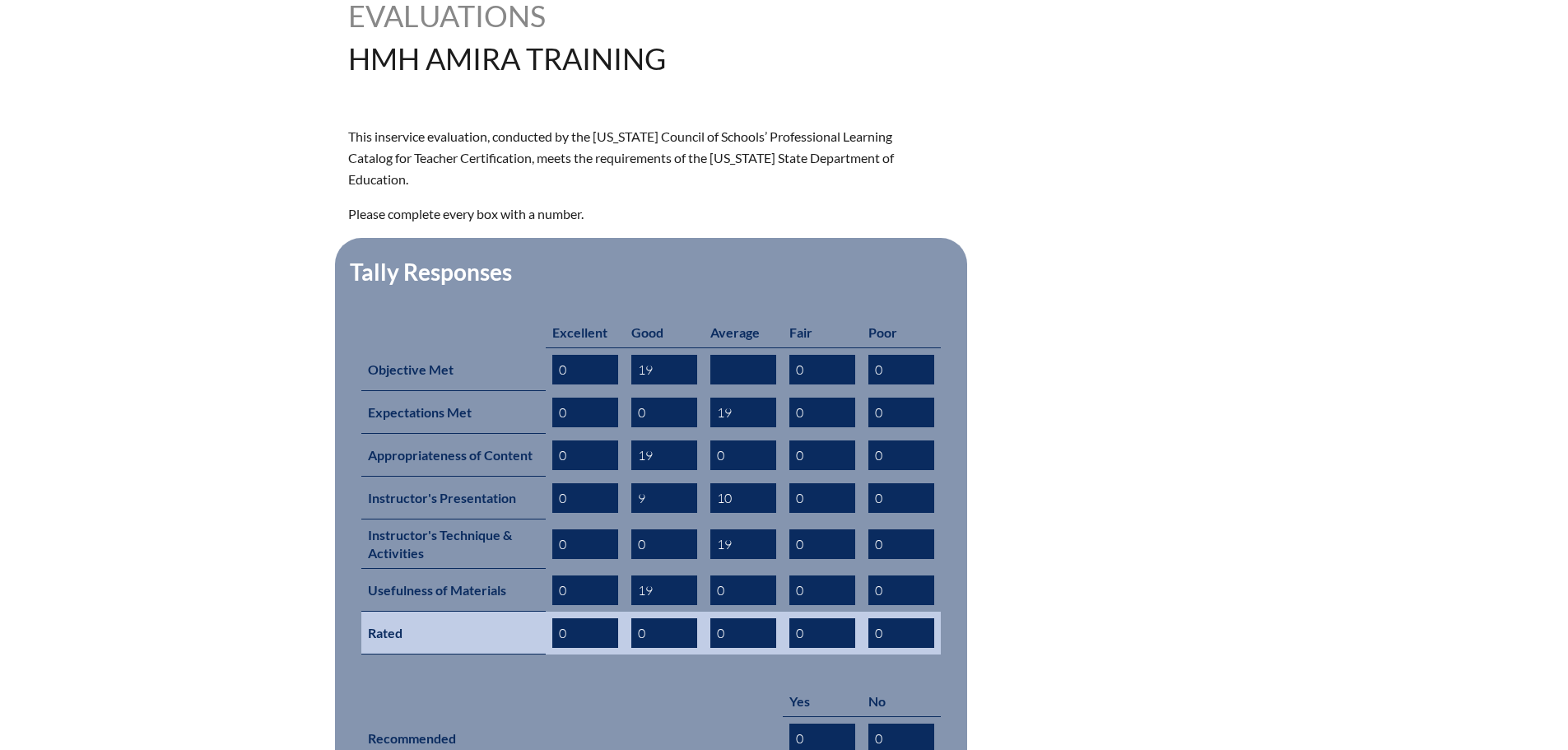
type input "19"
drag, startPoint x: 729, startPoint y: 603, endPoint x: 715, endPoint y: 603, distance: 14.0
click at [715, 618] on input "0" at bounding box center [743, 633] width 66 height 30
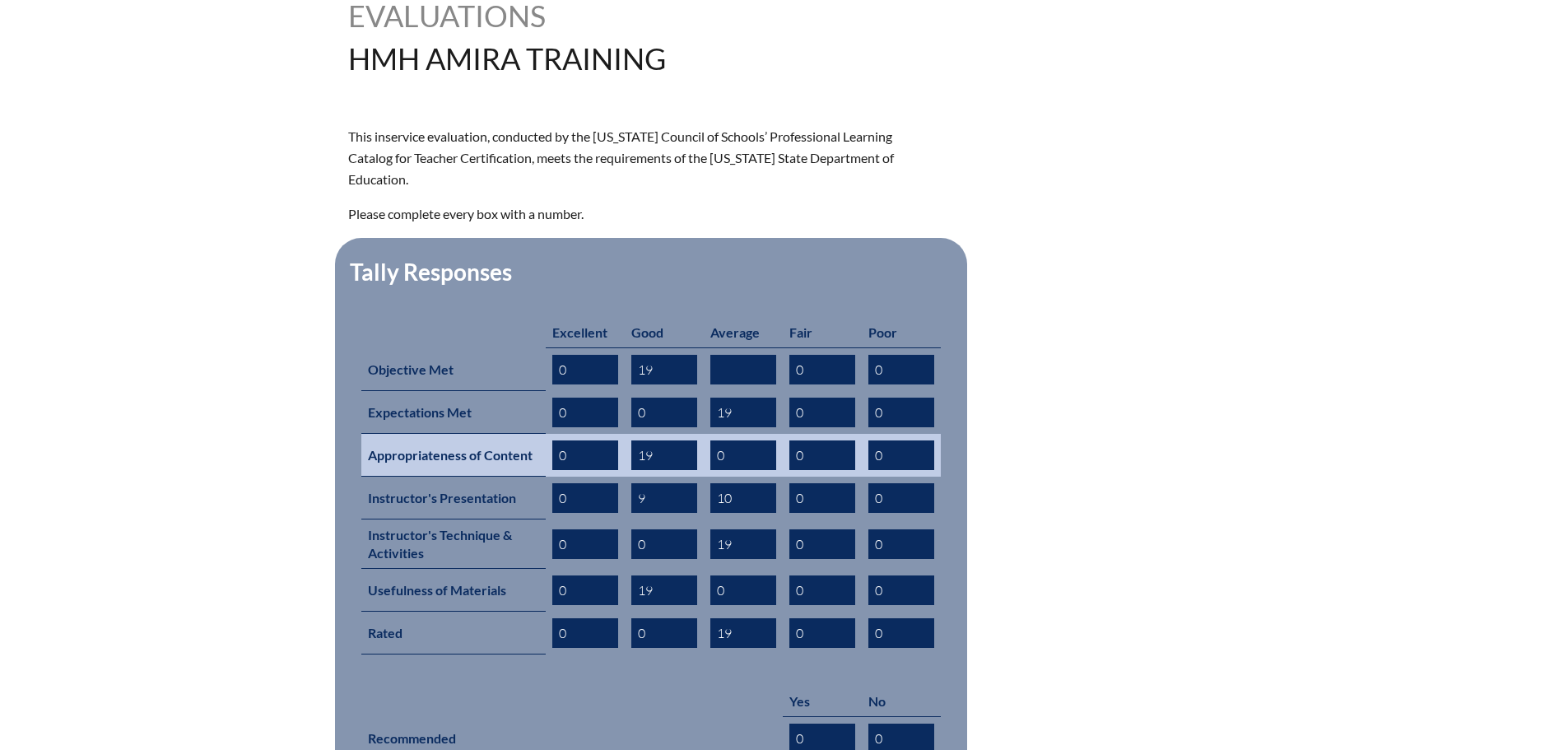
type input "19"
click at [654, 441] on input "19" at bounding box center [664, 455] width 66 height 30
type input "1"
type input "9"
drag, startPoint x: 727, startPoint y: 433, endPoint x: 714, endPoint y: 432, distance: 13.0
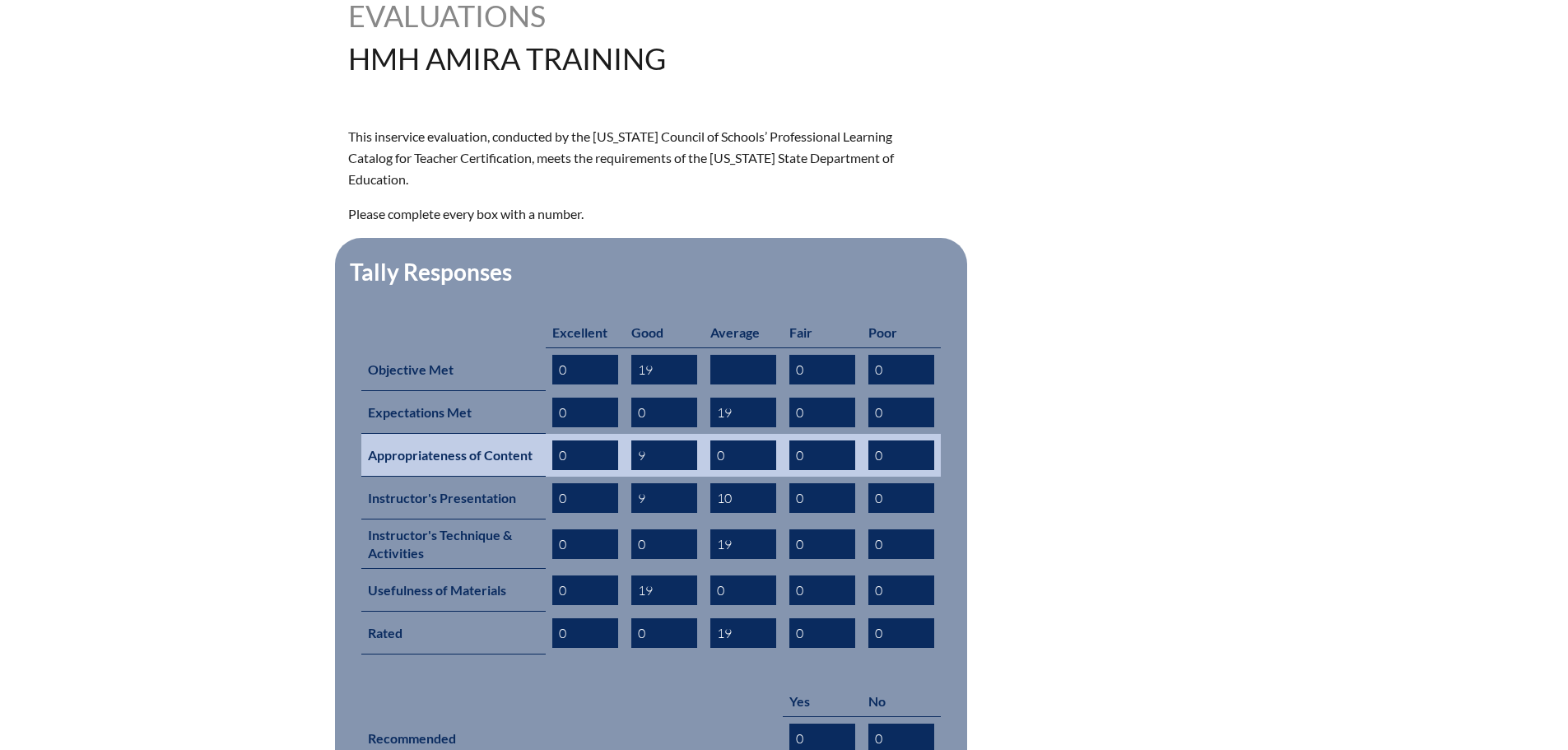
click at [714, 441] on input "0" at bounding box center [743, 455] width 66 height 30
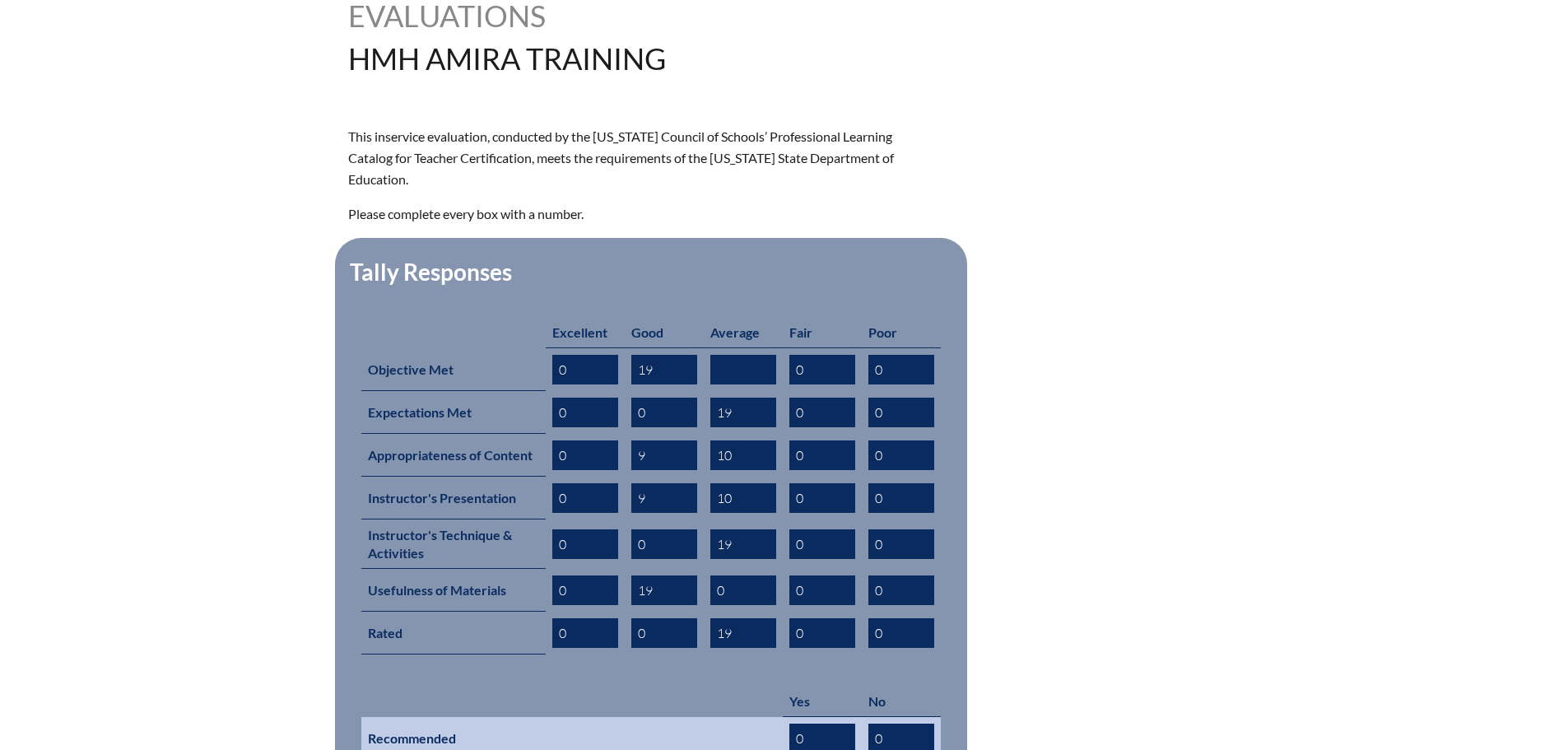
type input "10"
click at [889, 724] on input "0" at bounding box center [901, 738] width 66 height 30
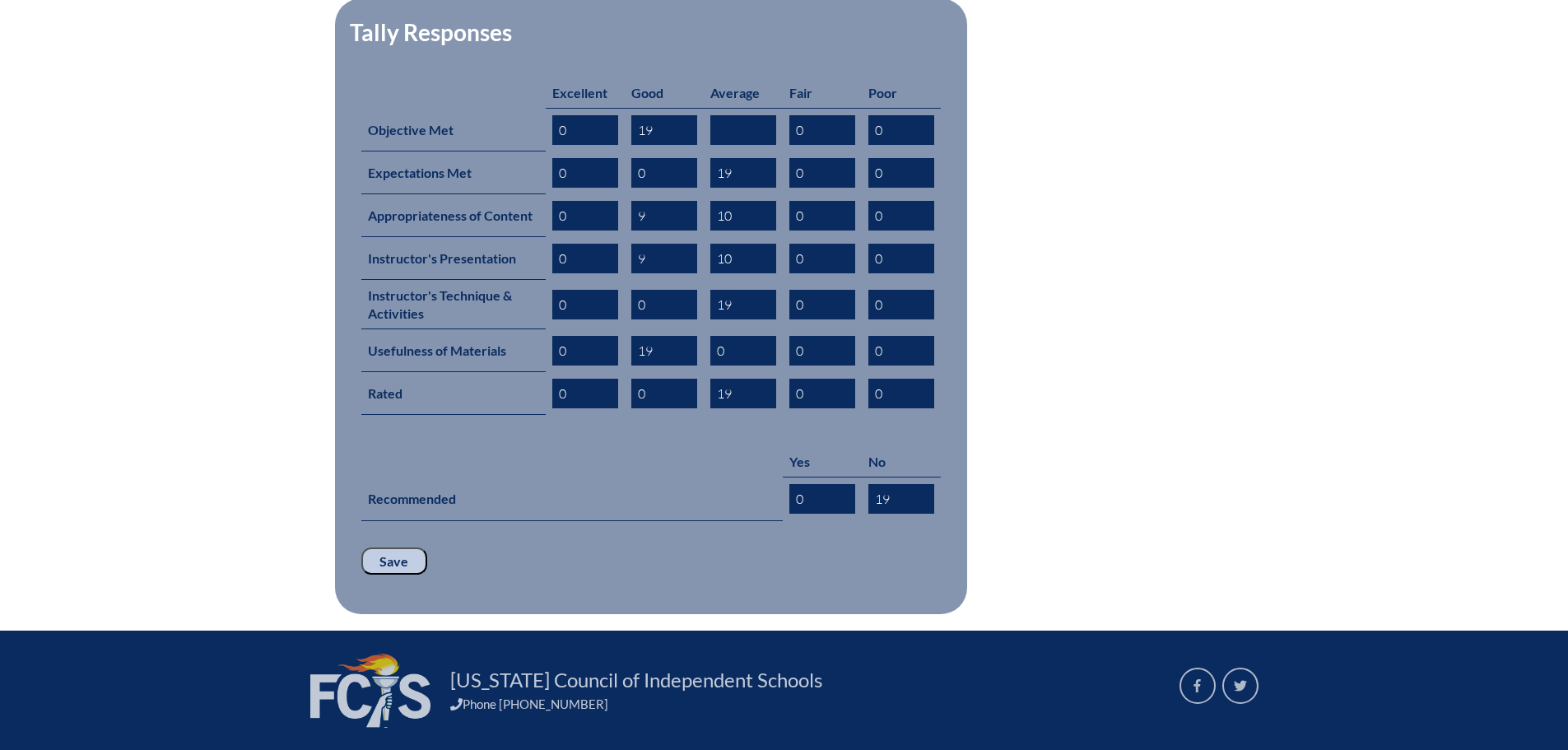
scroll to position [710, 0]
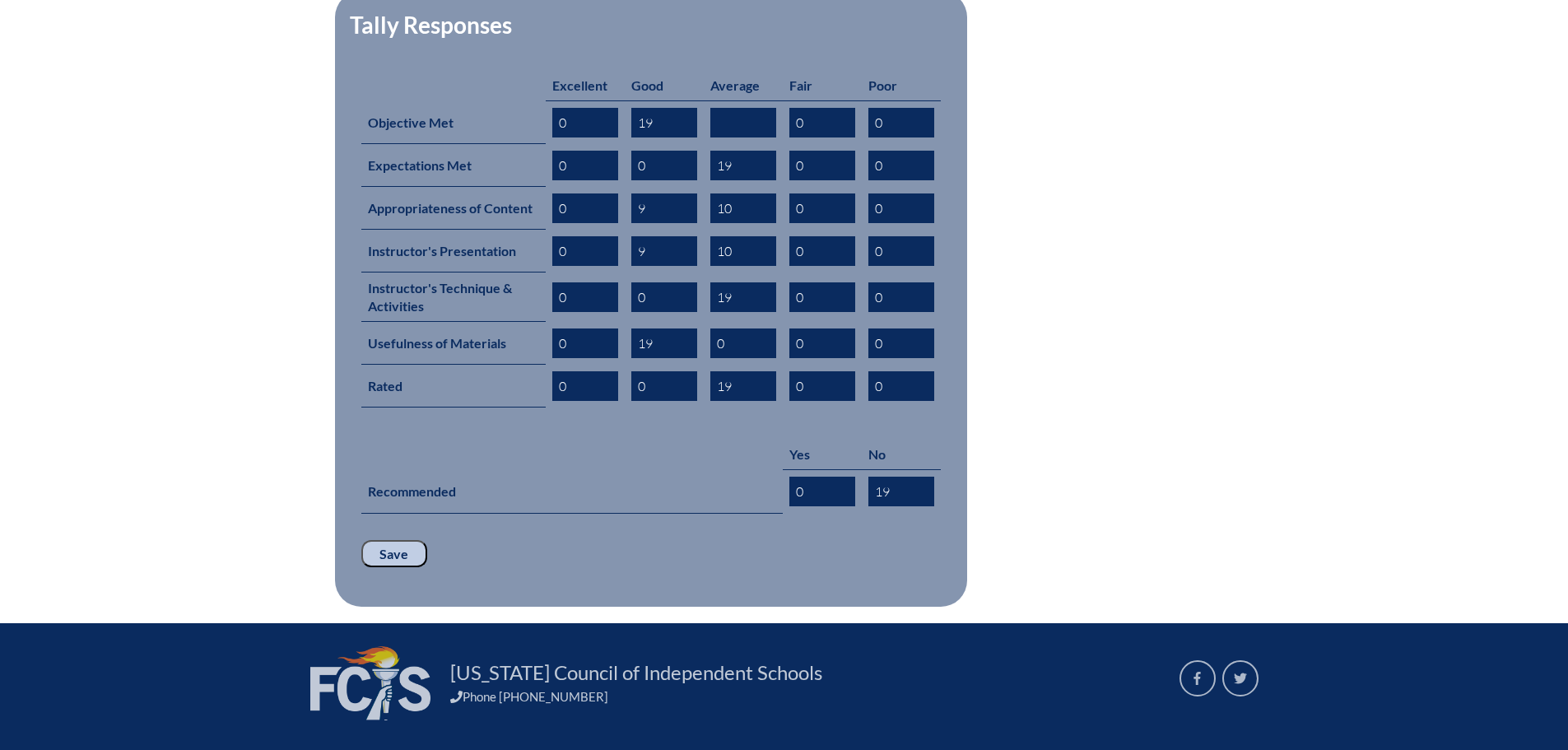
type input "19"
click at [387, 540] on input "Save" at bounding box center [394, 553] width 66 height 28
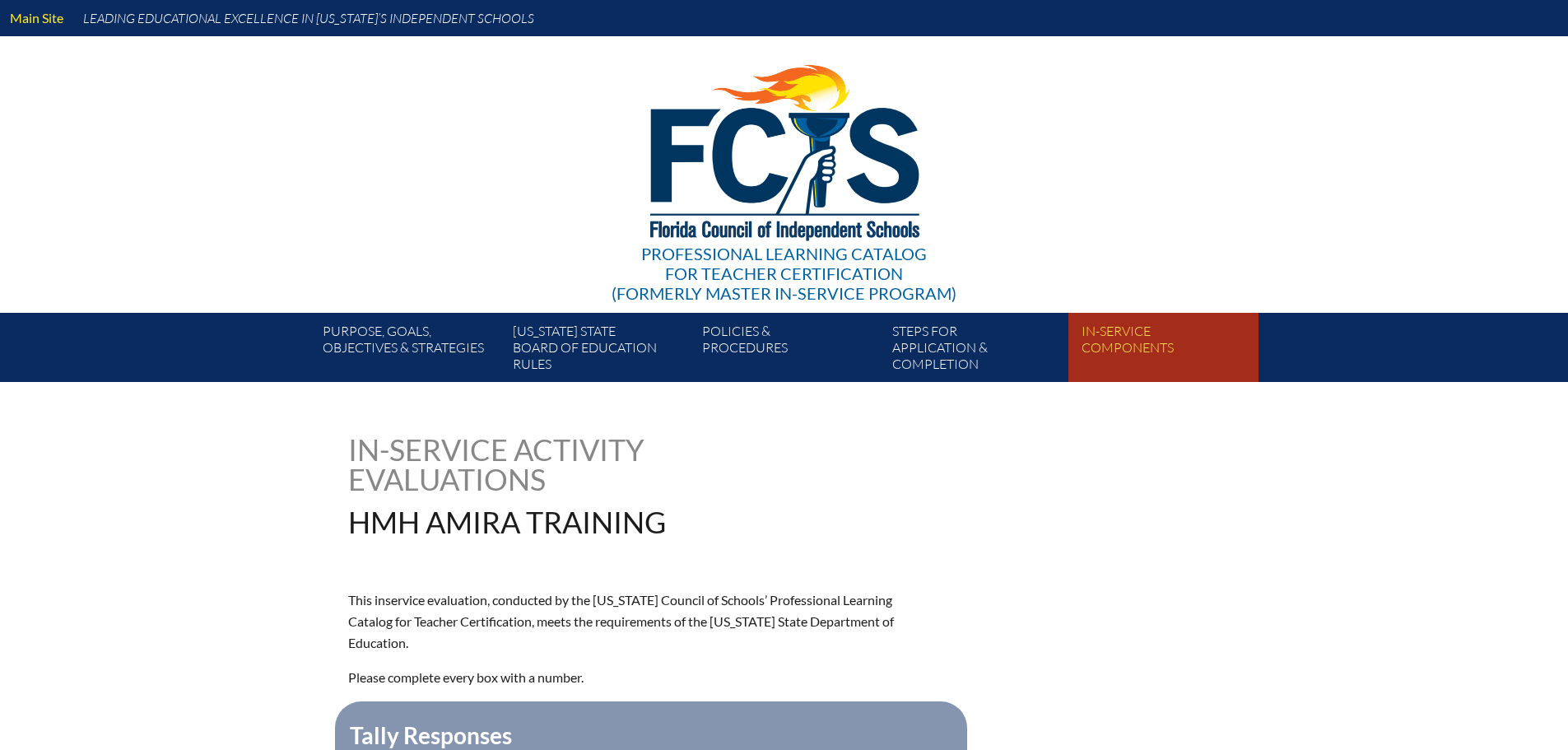
type input "0"
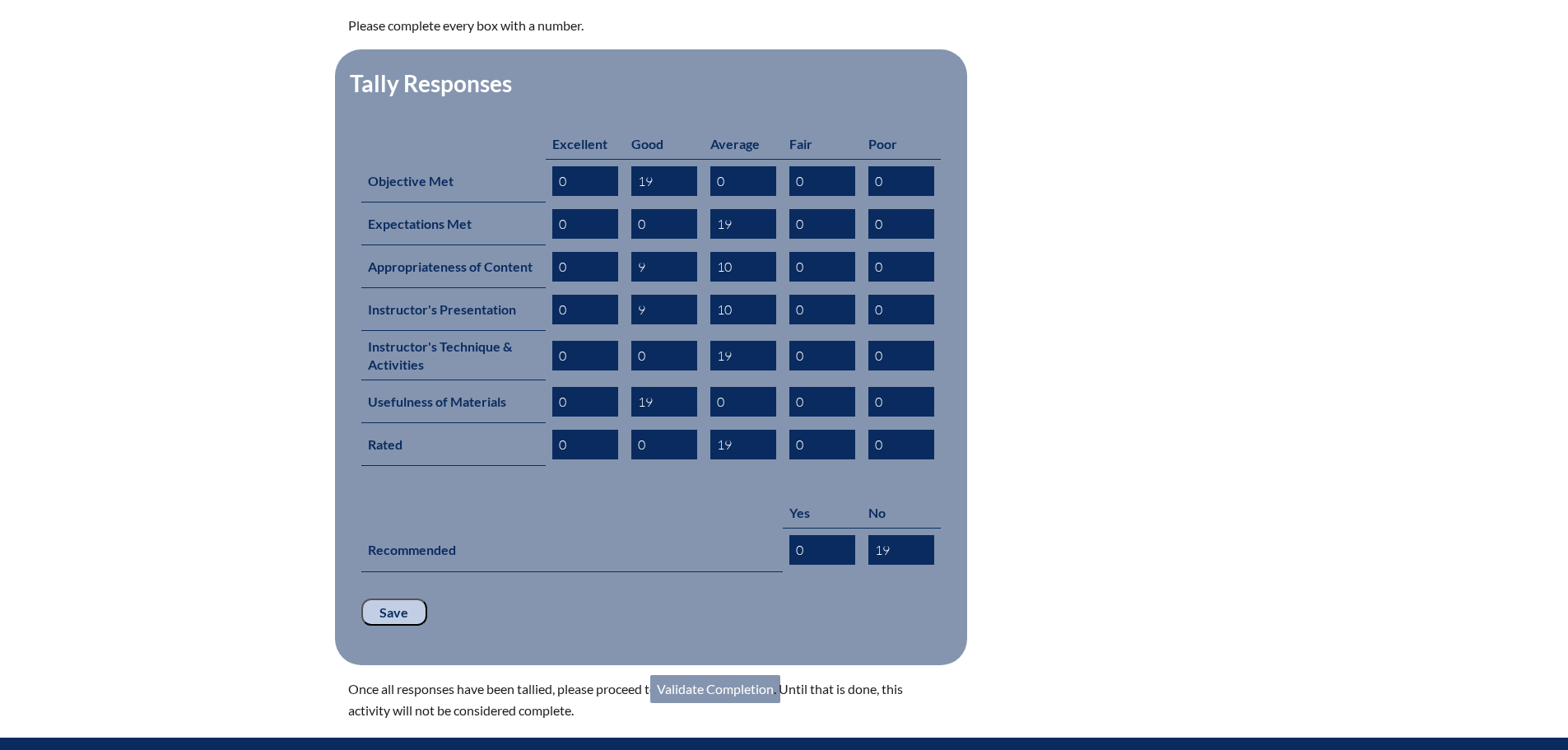
scroll to position [659, 0]
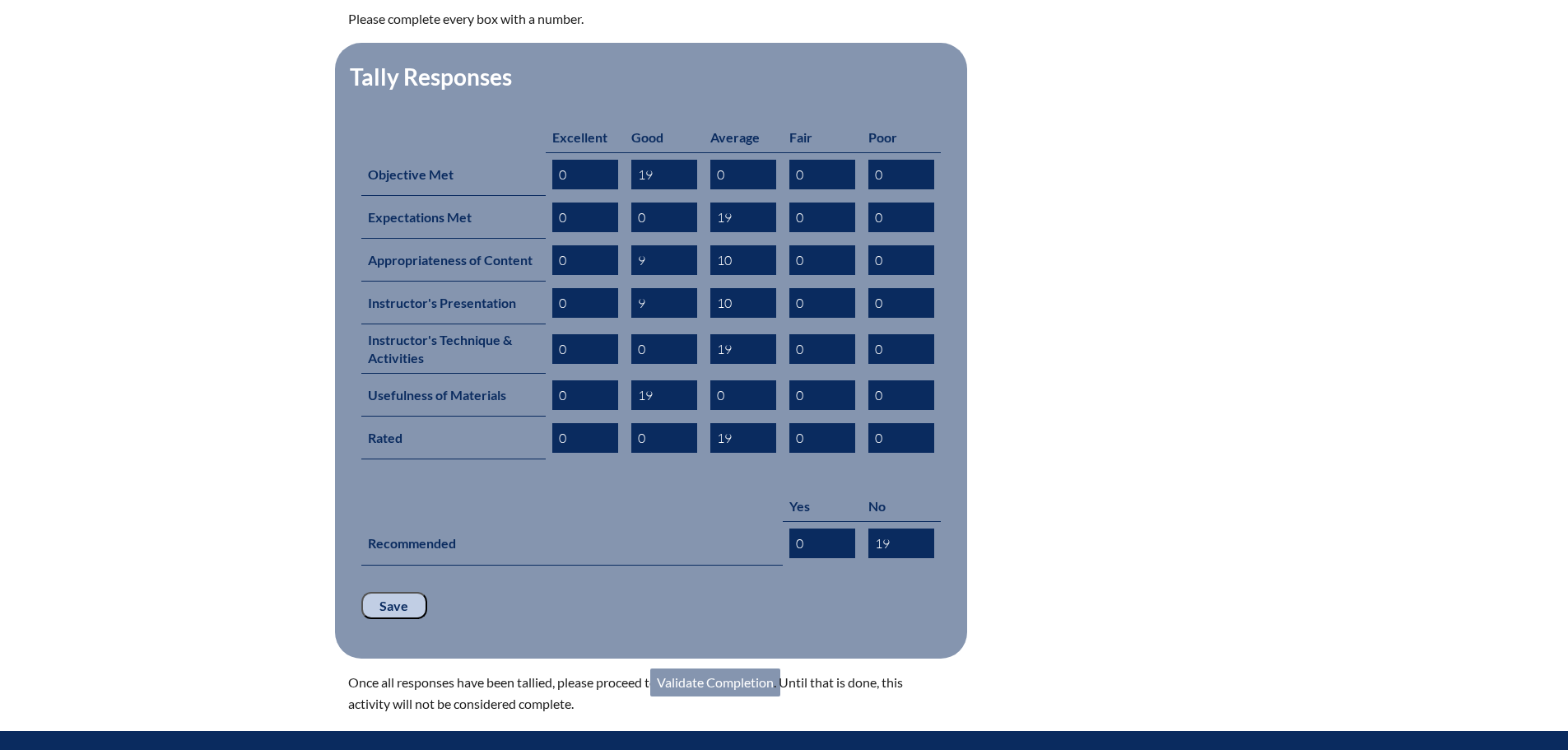
click at [746, 669] on link "Validate Completion" at bounding box center [715, 682] width 130 height 28
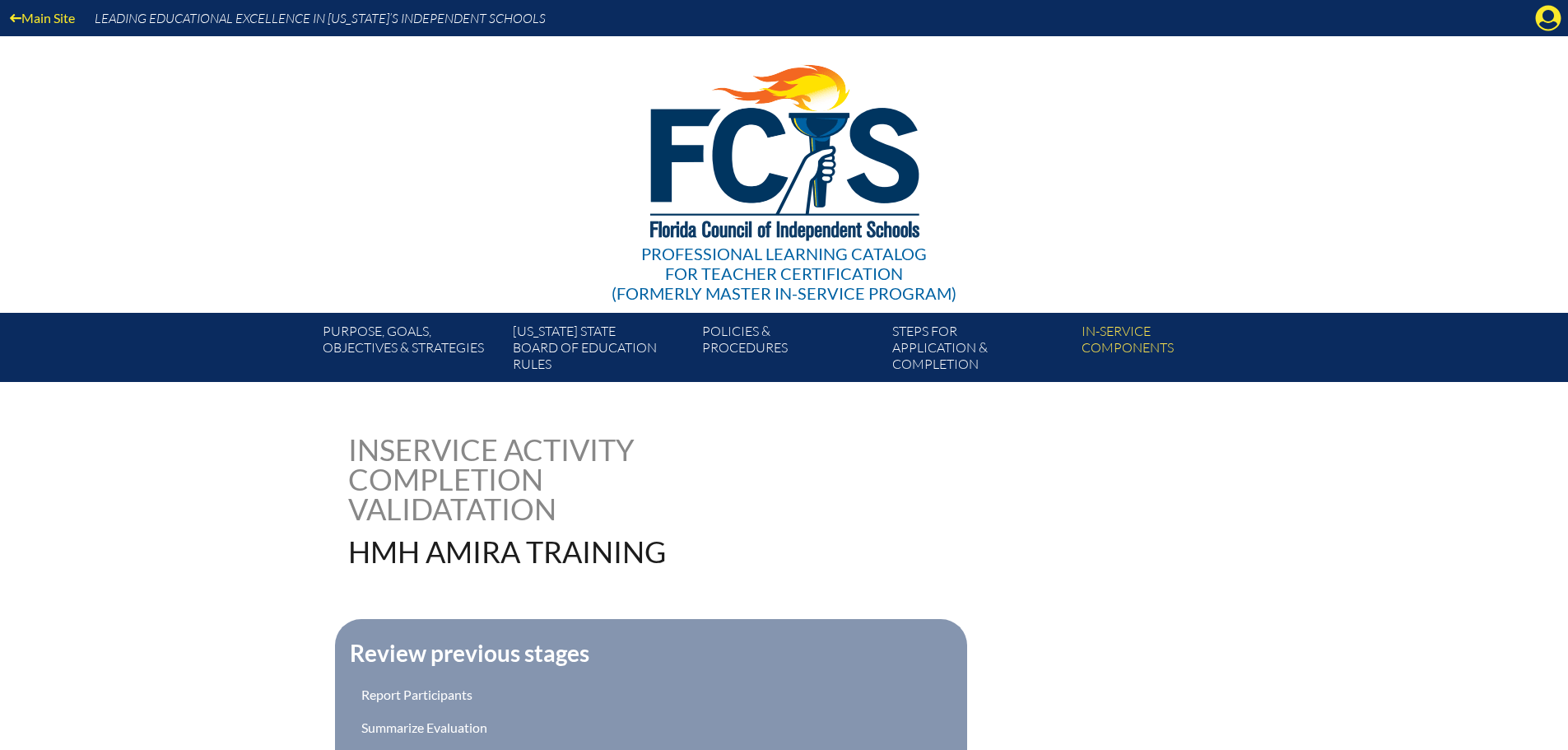
scroll to position [329, 0]
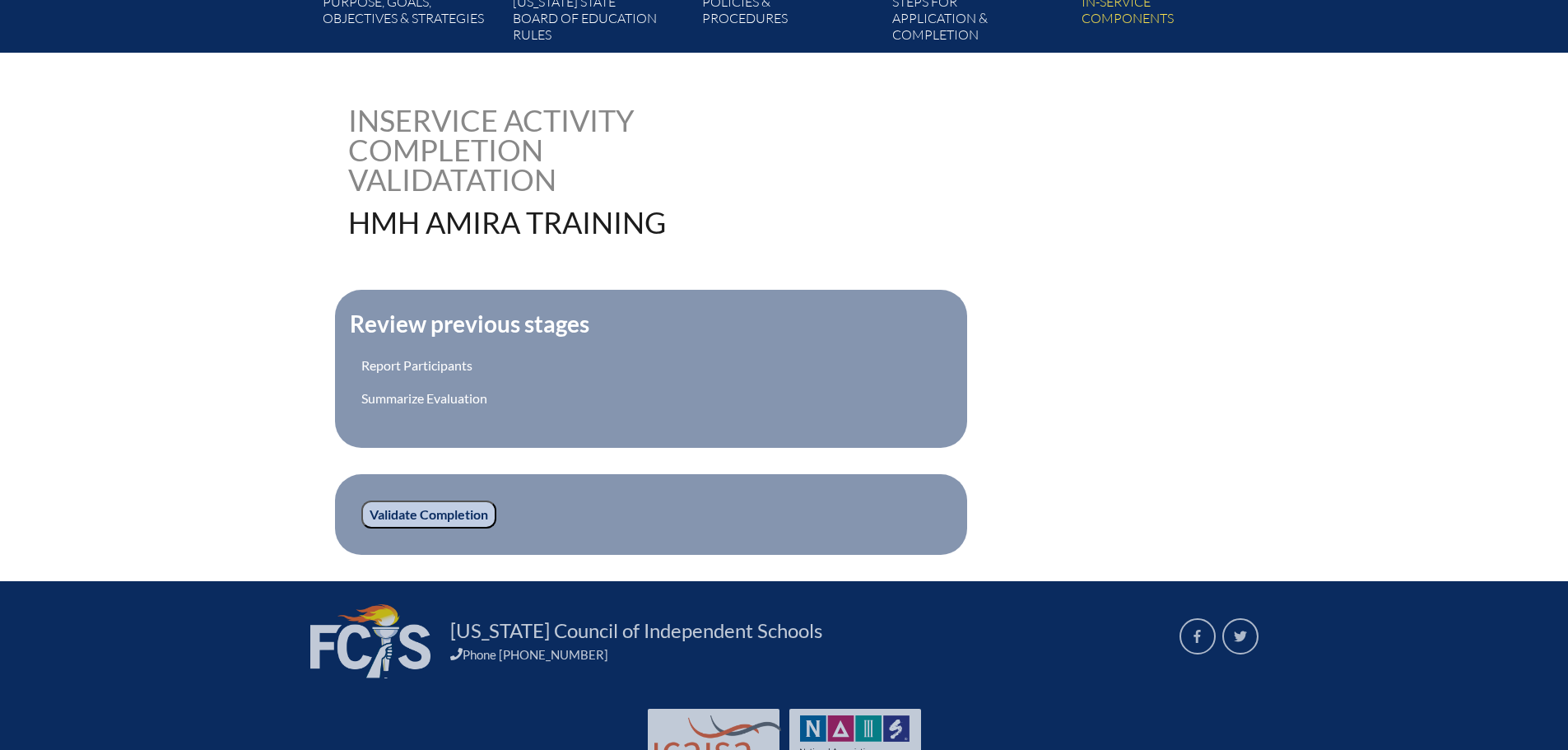
click at [462, 516] on input "Validate Completion" at bounding box center [428, 515] width 135 height 28
